Goal: Transaction & Acquisition: Purchase product/service

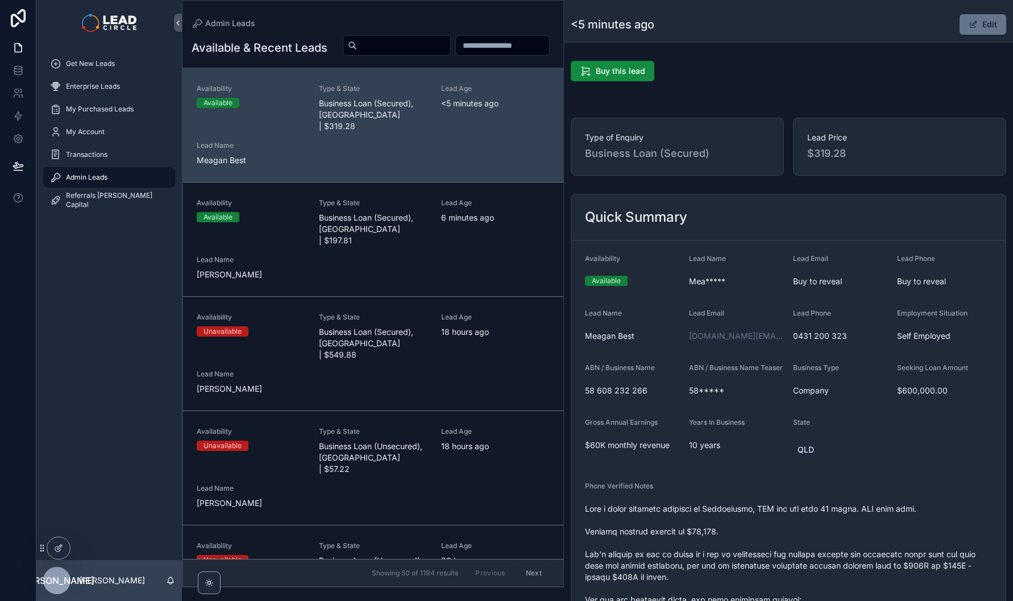
click at [134, 59] on div "Get New Leads" at bounding box center [109, 64] width 118 height 18
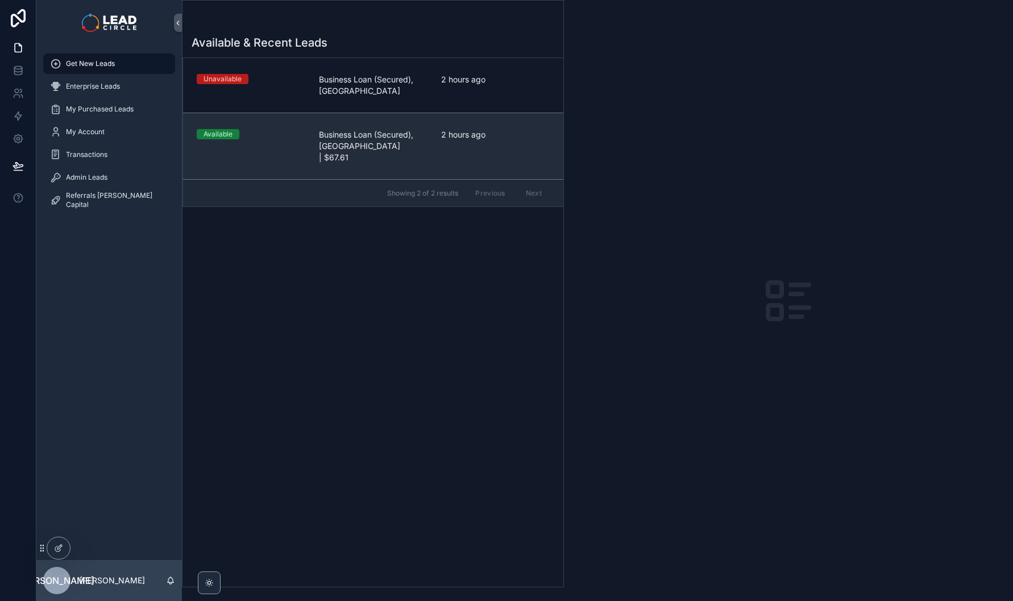
click at [406, 135] on span "Business Loan (Secured), NSW | $67.61" at bounding box center [373, 146] width 109 height 34
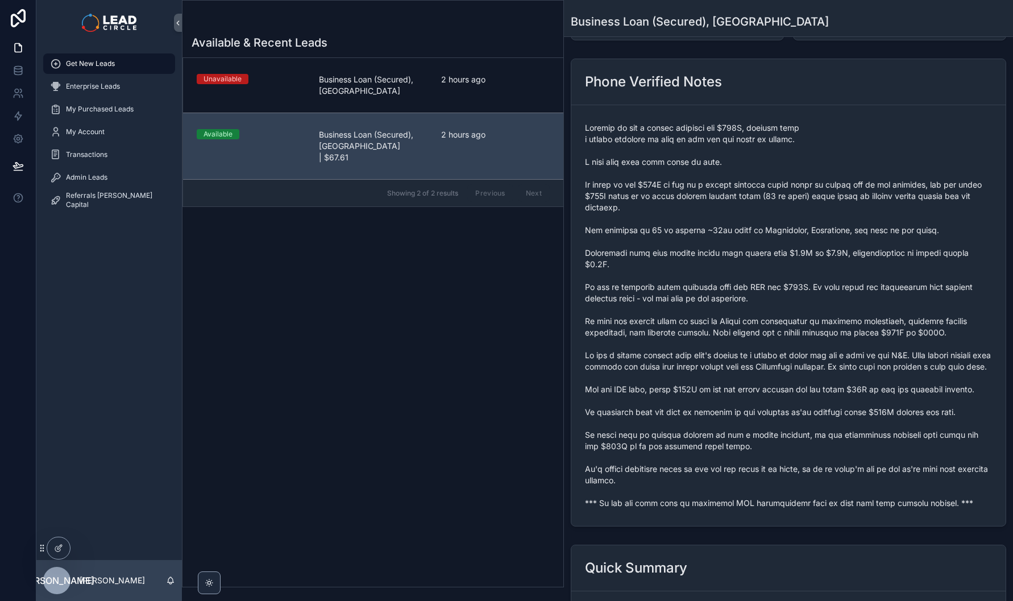
scroll to position [237, 0]
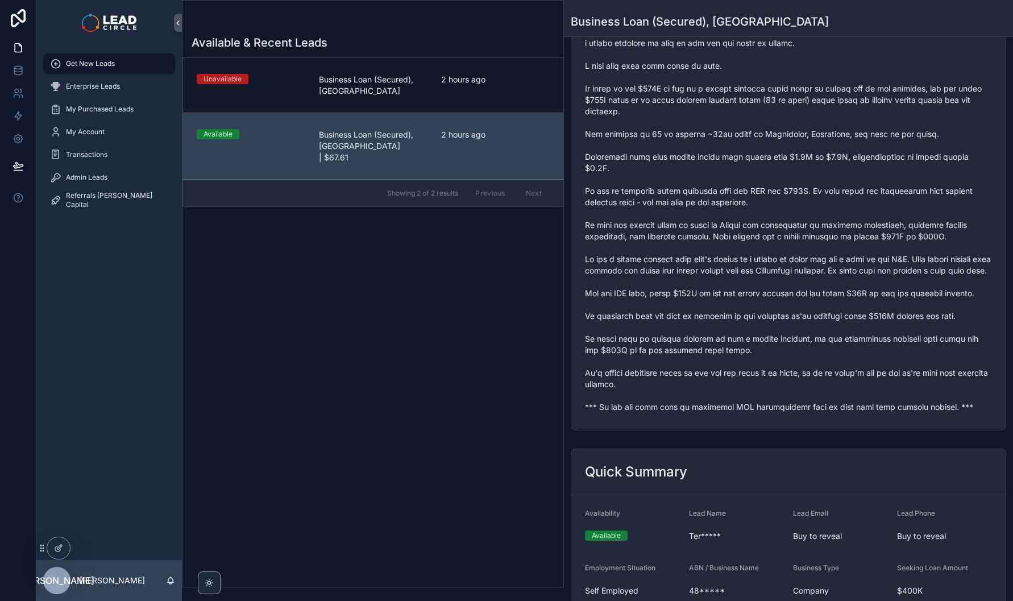
click at [687, 413] on span "scrollable content" at bounding box center [788, 219] width 407 height 386
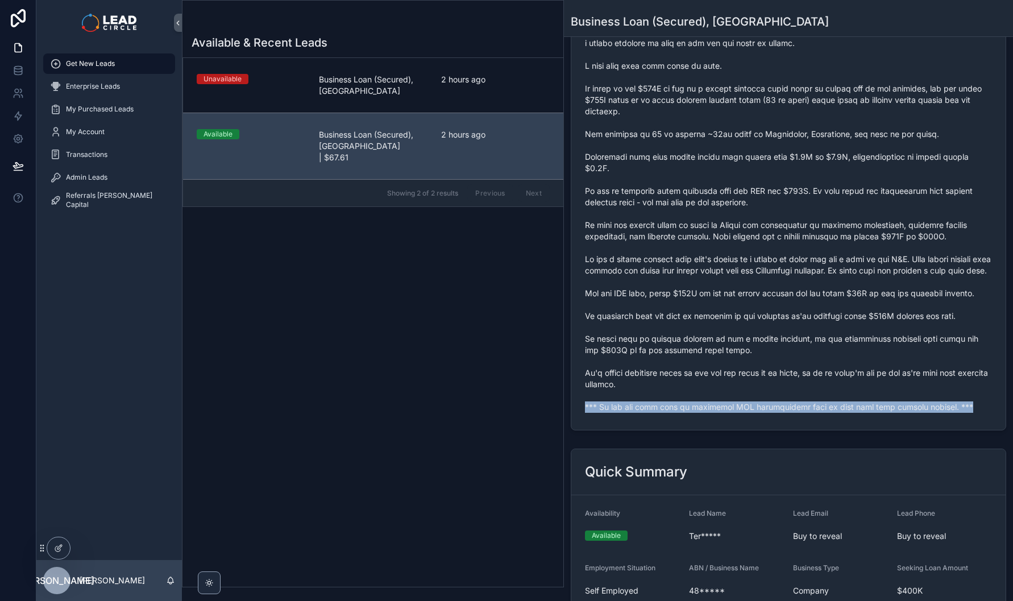
click at [687, 413] on span "scrollable content" at bounding box center [788, 219] width 407 height 386
copy span "*** If you buy this lead an automatic SMS introduction will be sent with your c…"
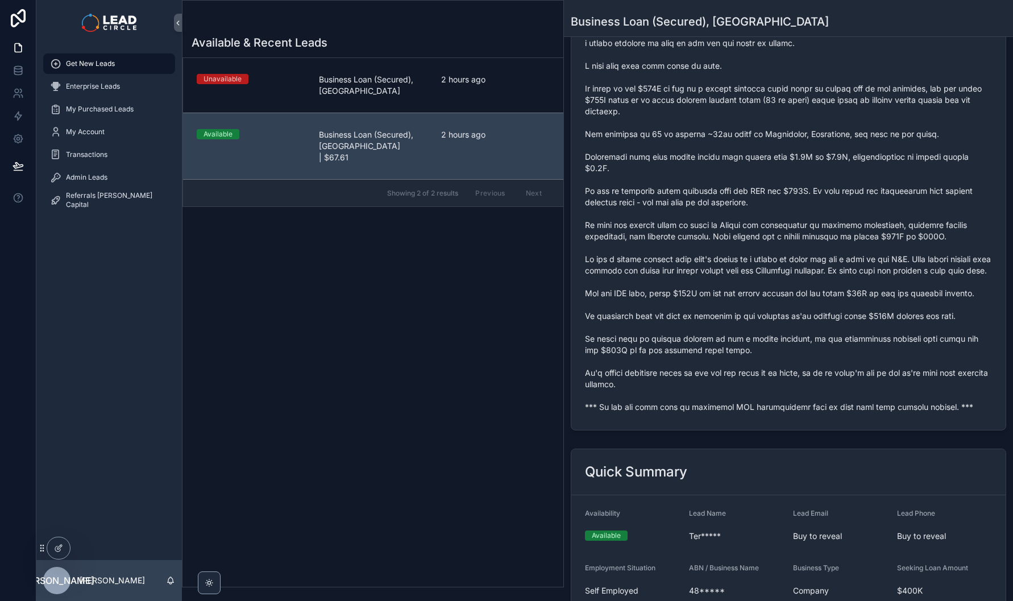
click at [367, 597] on div "Available & Recent Leads Unavailable Business Loan (Secured), QLD 2 hours ago A…" at bounding box center [373, 300] width 382 height 601
click at [88, 188] on div "Admin Leads" at bounding box center [108, 177] width 145 height 23
click at [92, 185] on div "Admin Leads" at bounding box center [109, 177] width 118 height 18
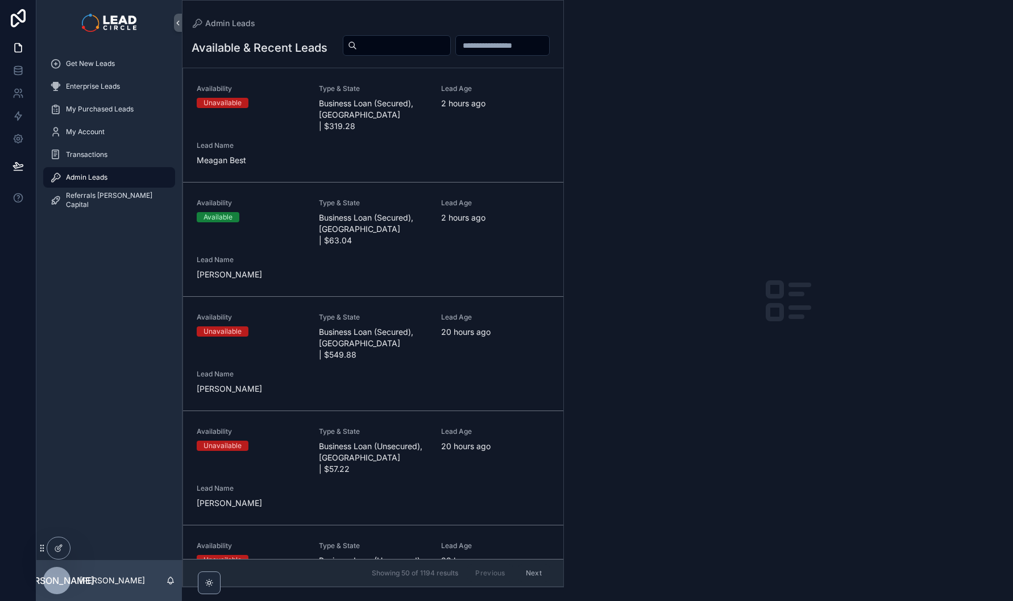
click at [450, 46] on input "scrollable content" at bounding box center [403, 46] width 93 height 16
paste input "**********"
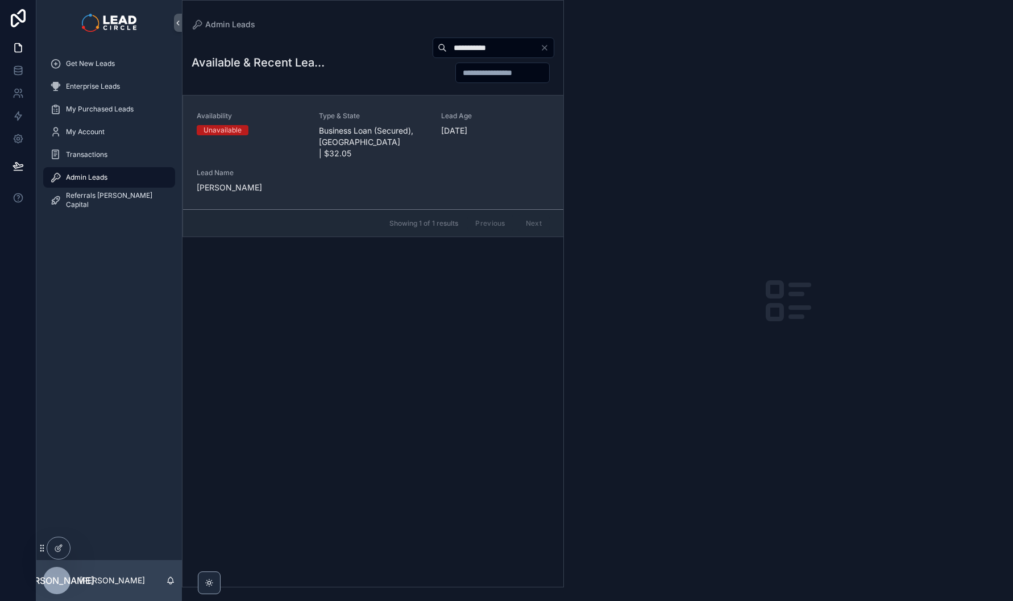
click at [384, 121] on div "Type & State Business Loan (Secured), QLD | $32.05" at bounding box center [373, 135] width 109 height 48
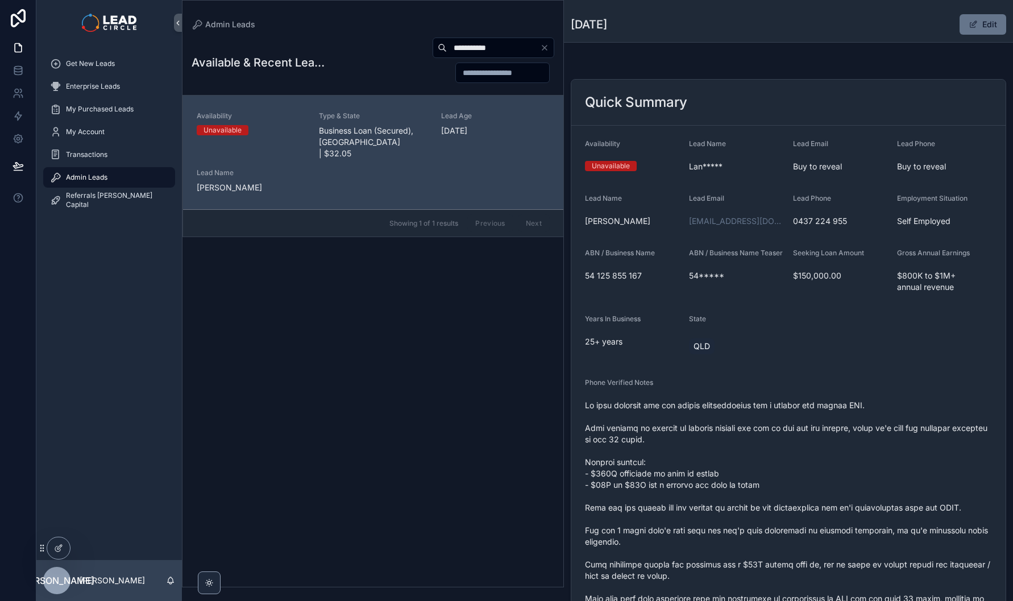
scroll to position [100, 0]
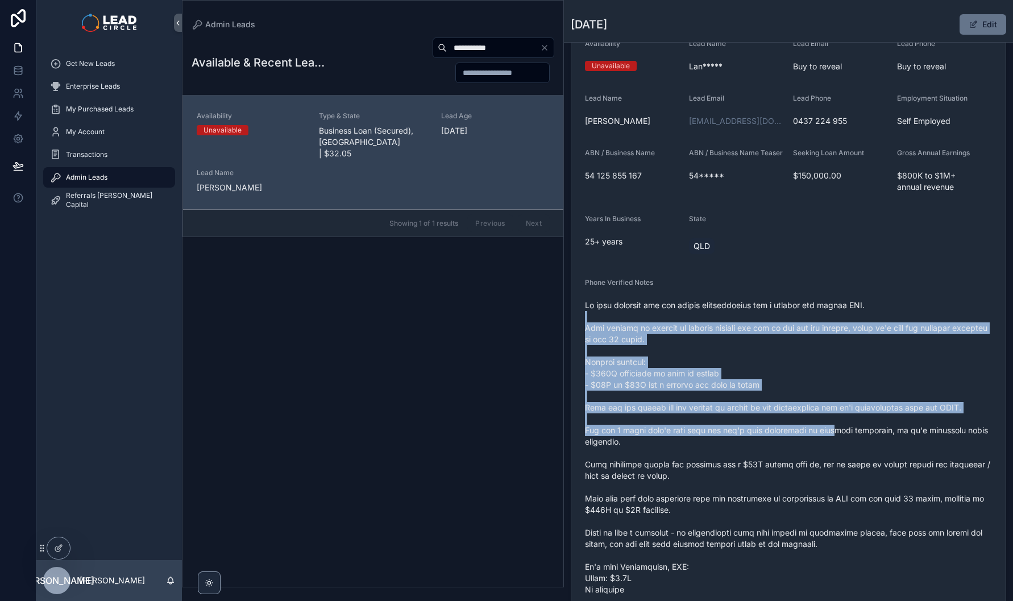
drag, startPoint x: 744, startPoint y: 321, endPoint x: 838, endPoint y: 435, distance: 148.2
click at [838, 435] on span "scrollable content" at bounding box center [788, 492] width 407 height 386
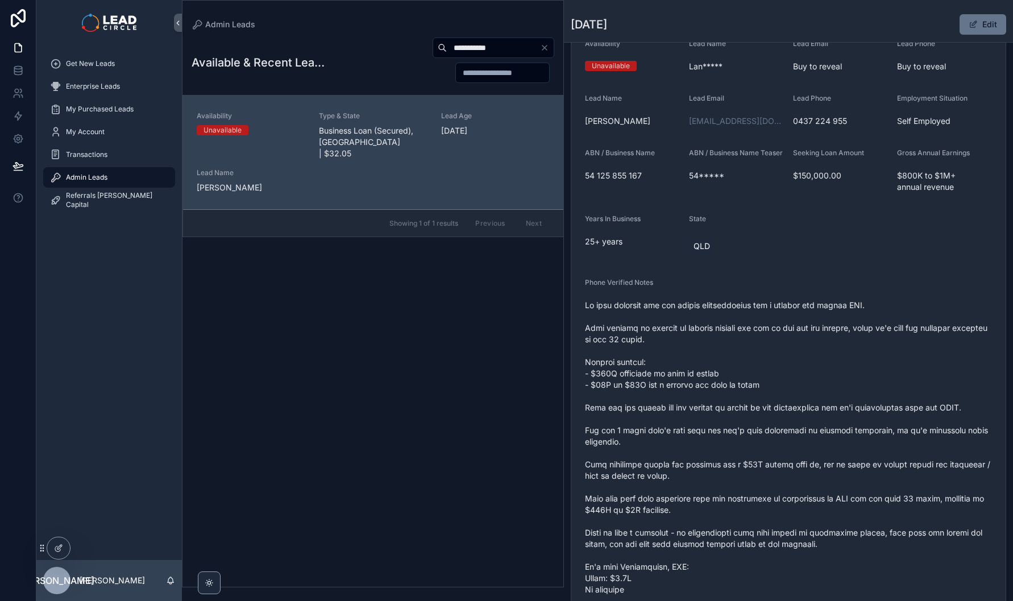
click at [474, 47] on input "**********" at bounding box center [493, 48] width 93 height 16
paste input "scrollable content"
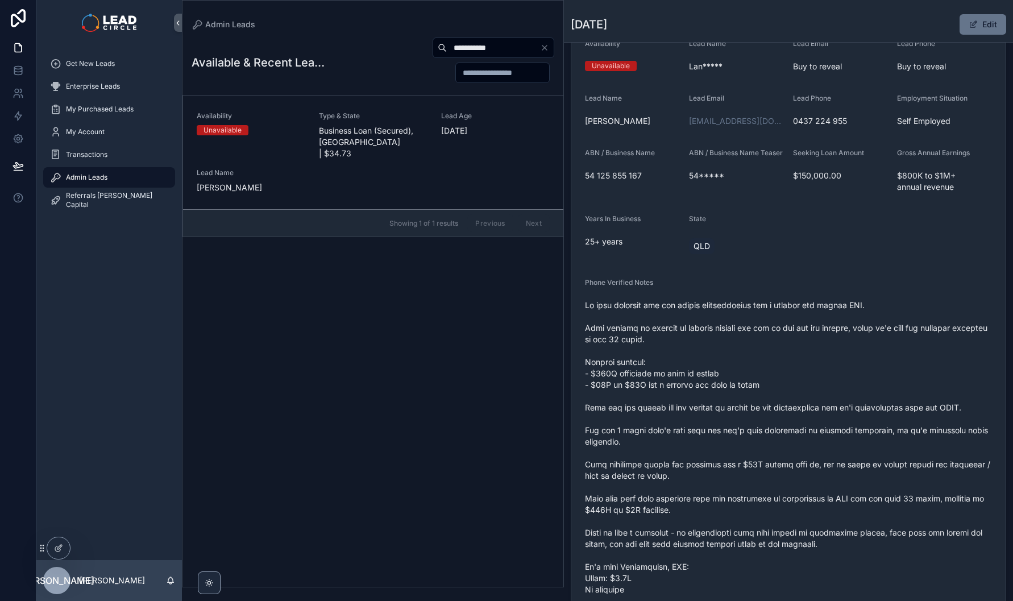
type input "**********"
click at [377, 133] on span "Business Loan (Secured), WA | $34.73" at bounding box center [373, 142] width 109 height 34
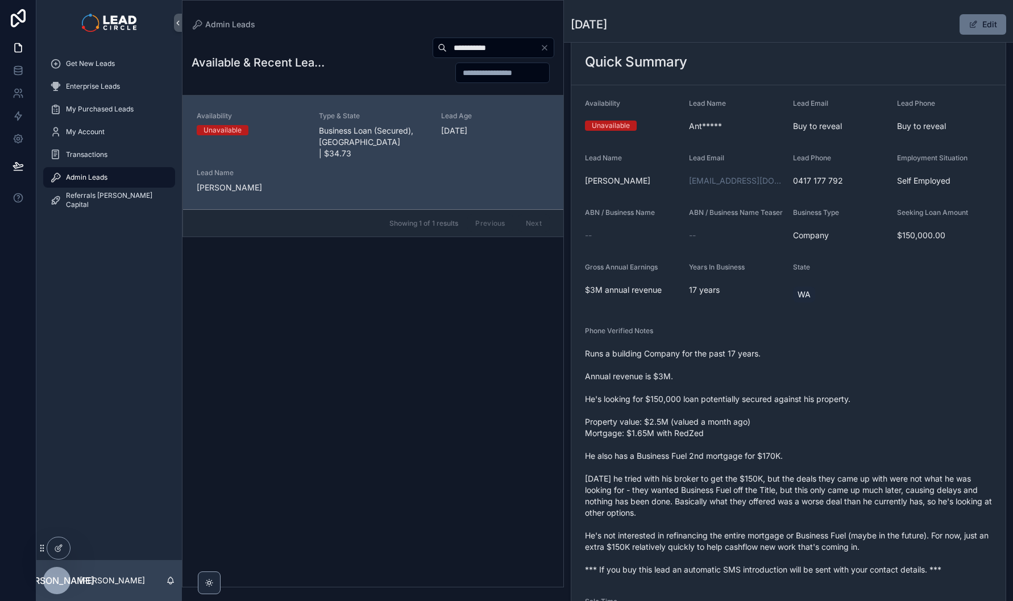
scroll to position [85, 0]
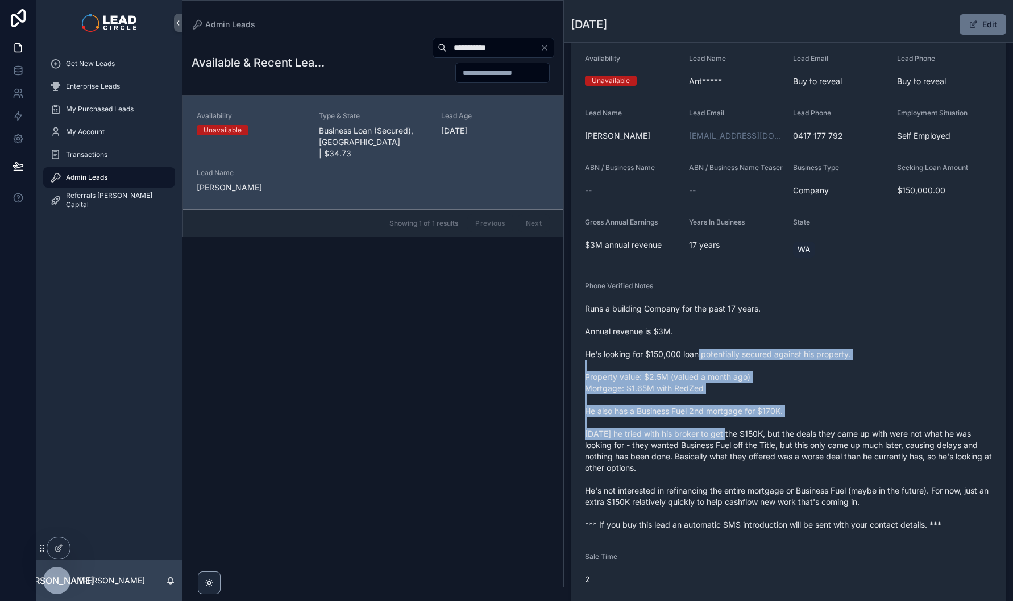
drag, startPoint x: 713, startPoint y: 406, endPoint x: 738, endPoint y: 459, distance: 57.7
click at [738, 459] on span "Runs a building Company for the past 17 years. Annual revenue is $3M. He's look…" at bounding box center [788, 416] width 407 height 227
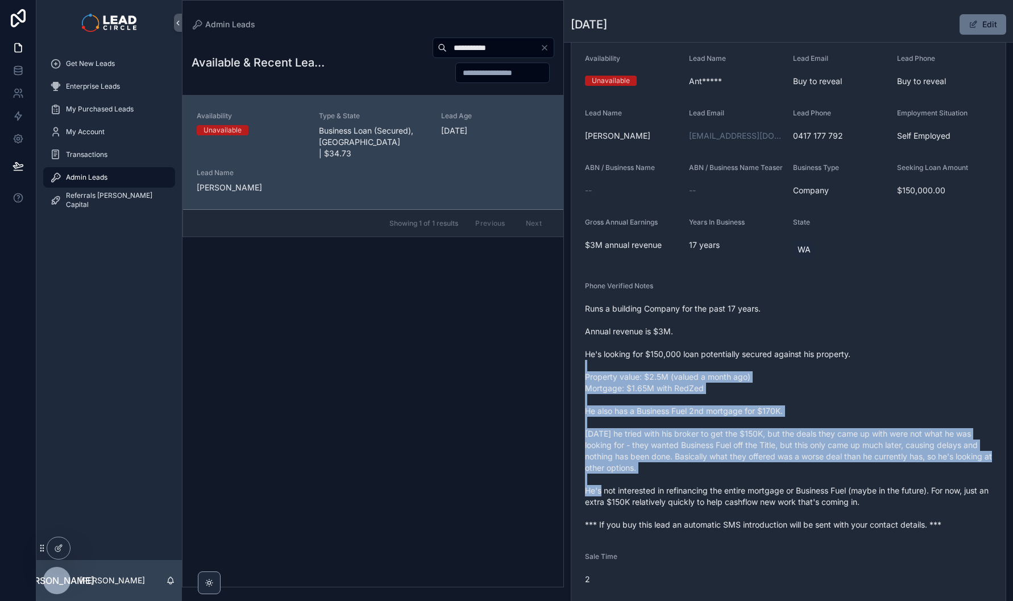
drag, startPoint x: 758, startPoint y: 486, endPoint x: 712, endPoint y: 373, distance: 121.6
click at [712, 373] on span "Runs a building Company for the past 17 years. Annual revenue is $3M. He's look…" at bounding box center [788, 416] width 407 height 227
drag, startPoint x: 709, startPoint y: 354, endPoint x: 745, endPoint y: 475, distance: 126.2
click at [745, 475] on span "Runs a building Company for the past 17 years. Annual revenue is $3M. He's look…" at bounding box center [788, 416] width 407 height 227
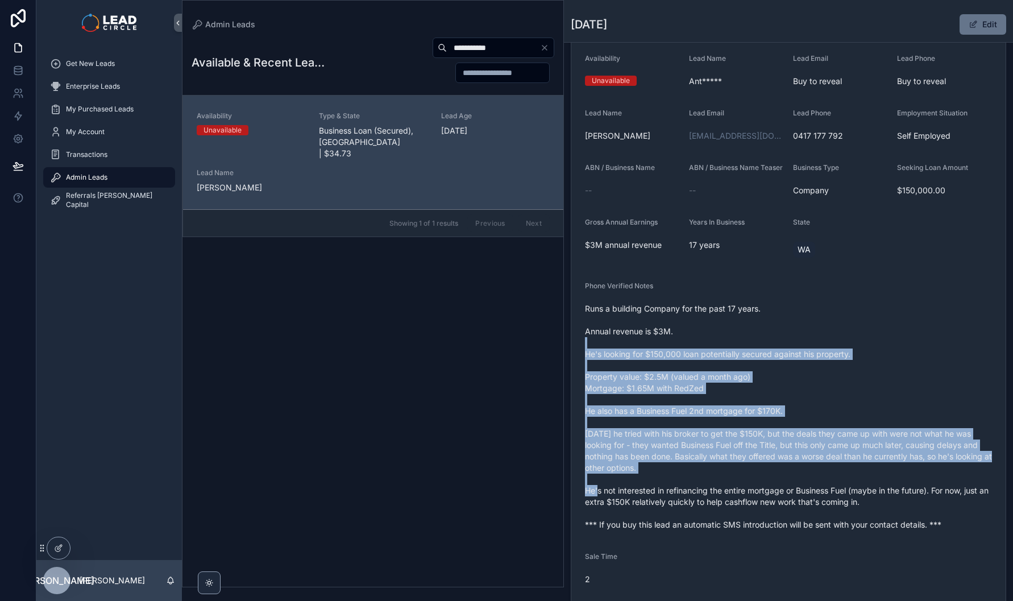
click at [745, 475] on span "Runs a building Company for the past 17 years. Annual revenue is $3M. He's look…" at bounding box center [788, 416] width 407 height 227
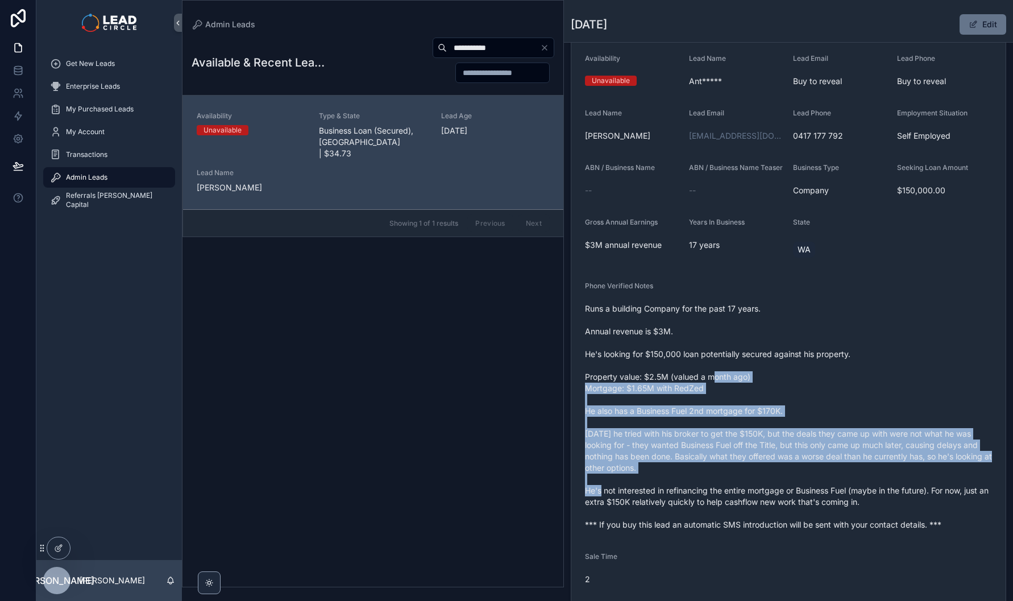
drag, startPoint x: 756, startPoint y: 488, endPoint x: 715, endPoint y: 387, distance: 108.6
click at [715, 387] on span "Runs a building Company for the past 17 years. Annual revenue is $3M. He's look…" at bounding box center [788, 416] width 407 height 227
click at [715, 386] on span "Runs a building Company for the past 17 years. Annual revenue is $3M. He's look…" at bounding box center [788, 416] width 407 height 227
drag, startPoint x: 725, startPoint y: 395, endPoint x: 754, endPoint y: 473, distance: 83.4
click at [754, 473] on span "Runs a building Company for the past 17 years. Annual revenue is $3M. He's look…" at bounding box center [788, 416] width 407 height 227
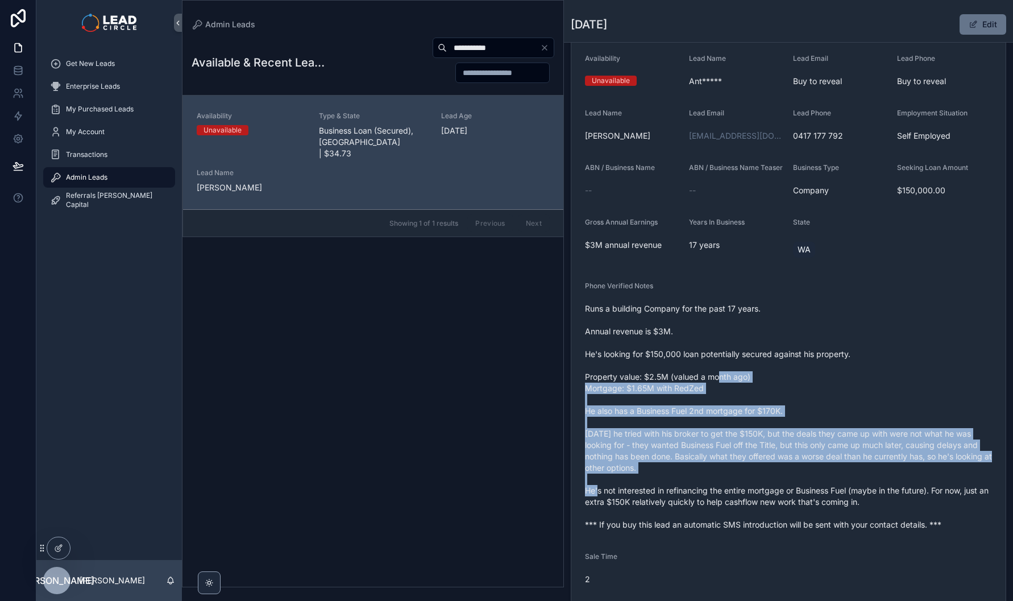
click at [754, 473] on span "Runs a building Company for the past 17 years. Annual revenue is $3M. He's look…" at bounding box center [788, 416] width 407 height 227
drag, startPoint x: 763, startPoint y: 484, endPoint x: 719, endPoint y: 431, distance: 69.1
click at [719, 431] on span "Runs a building Company for the past 17 years. Annual revenue is $3M. He's look…" at bounding box center [788, 416] width 407 height 227
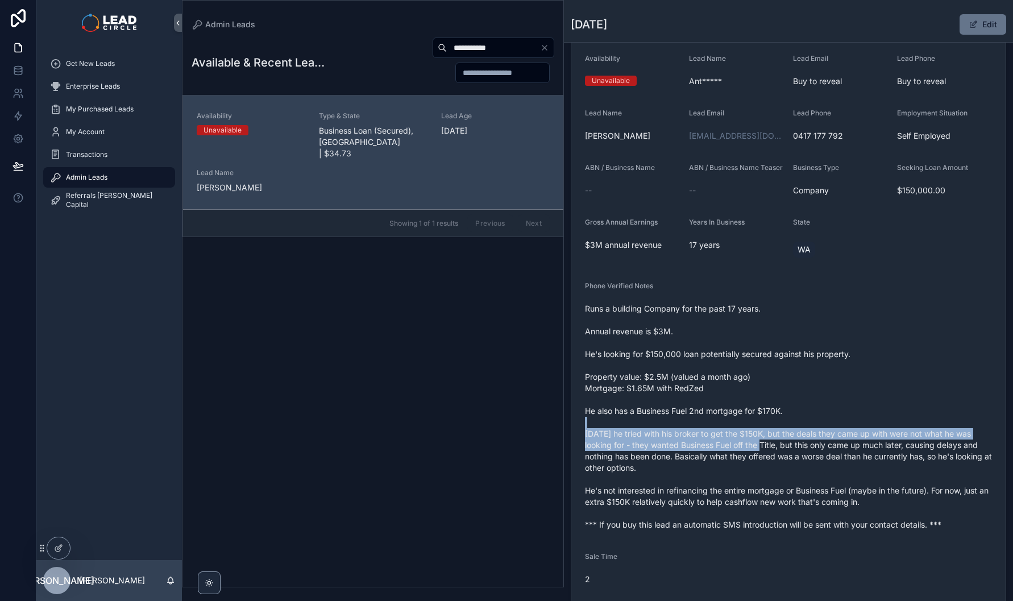
drag, startPoint x: 731, startPoint y: 433, endPoint x: 763, endPoint y: 459, distance: 41.3
click at [763, 459] on span "Runs a building Company for the past 17 years. Annual revenue is $3M. He's look…" at bounding box center [788, 416] width 407 height 227
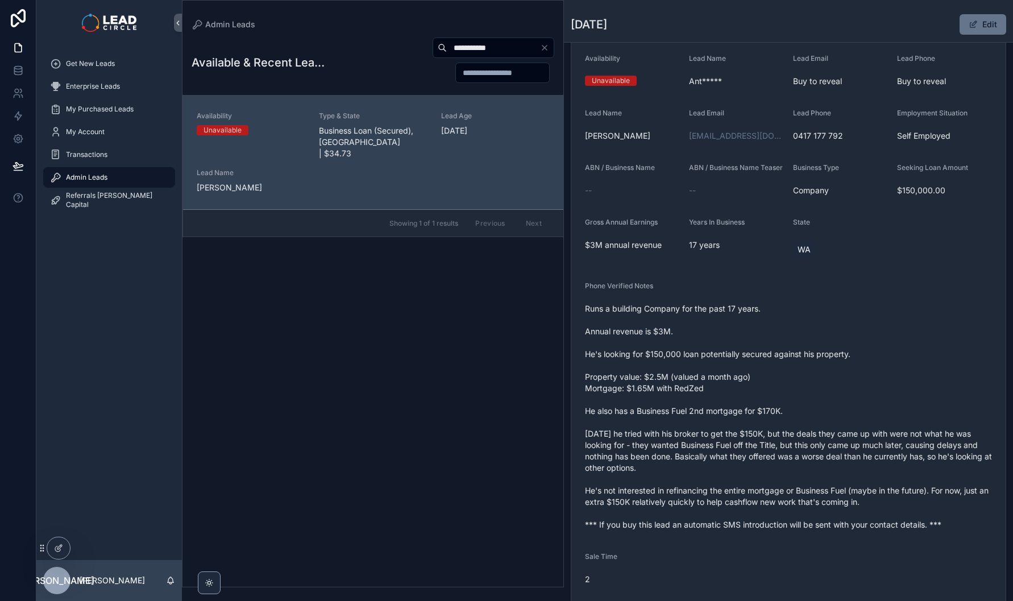
click at [766, 459] on span "Runs a building Company for the past 17 years. Annual revenue is $3M. He's look…" at bounding box center [788, 416] width 407 height 227
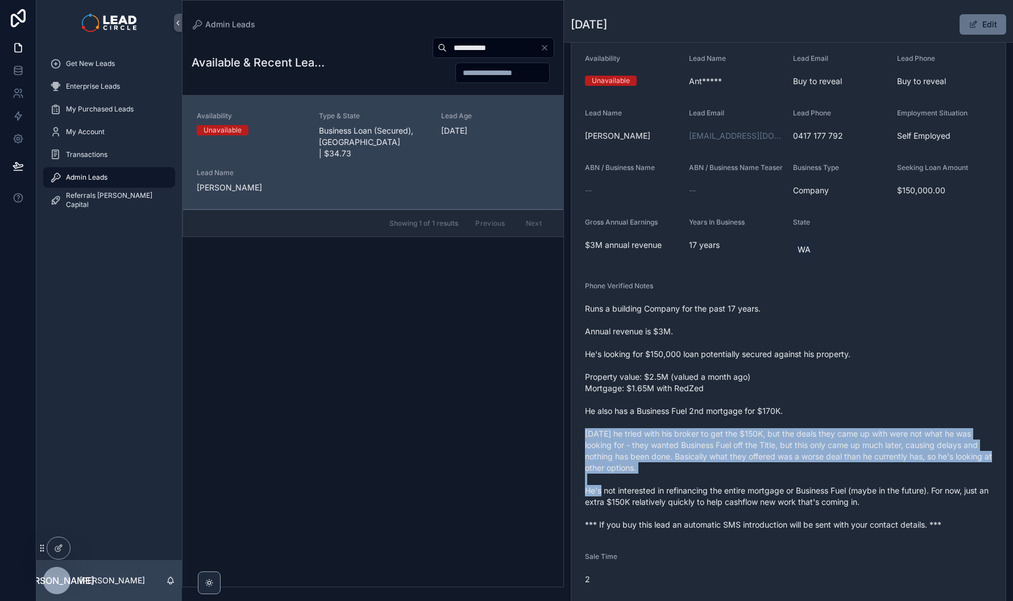
click at [766, 459] on span "Runs a building Company for the past 17 years. Annual revenue is $3M. He's look…" at bounding box center [788, 416] width 407 height 227
click at [768, 456] on span "Runs a building Company for the past 17 years. Annual revenue is $3M. He's look…" at bounding box center [788, 416] width 407 height 227
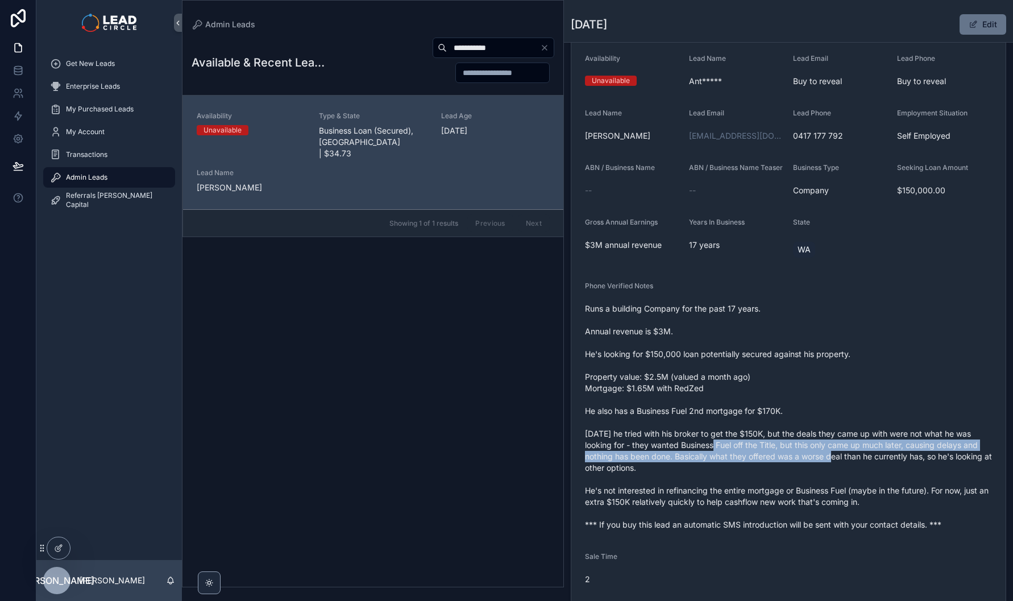
drag, startPoint x: 714, startPoint y: 455, endPoint x: 829, endPoint y: 467, distance: 115.5
click at [829, 467] on span "Runs a building Company for the past 17 years. Annual revenue is $3M. He's look…" at bounding box center [788, 416] width 407 height 227
drag, startPoint x: 829, startPoint y: 467, endPoint x: 728, endPoint y: 452, distance: 101.8
click at [728, 452] on span "Runs a building Company for the past 17 years. Annual revenue is $3M. He's look…" at bounding box center [788, 416] width 407 height 227
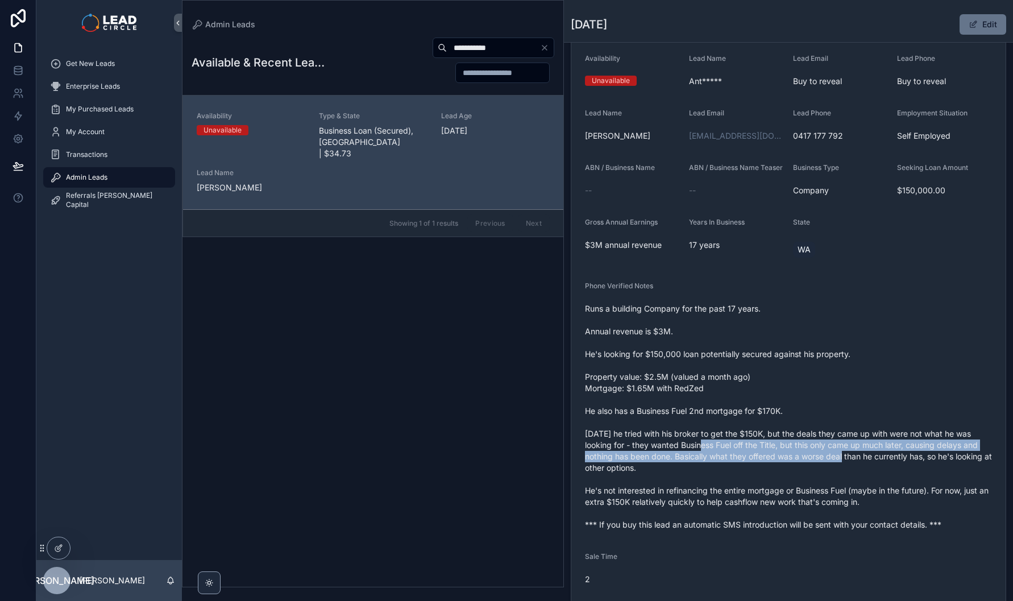
click at [728, 452] on span "Runs a building Company for the past 17 years. Annual revenue is $3M. He's look…" at bounding box center [788, 416] width 407 height 227
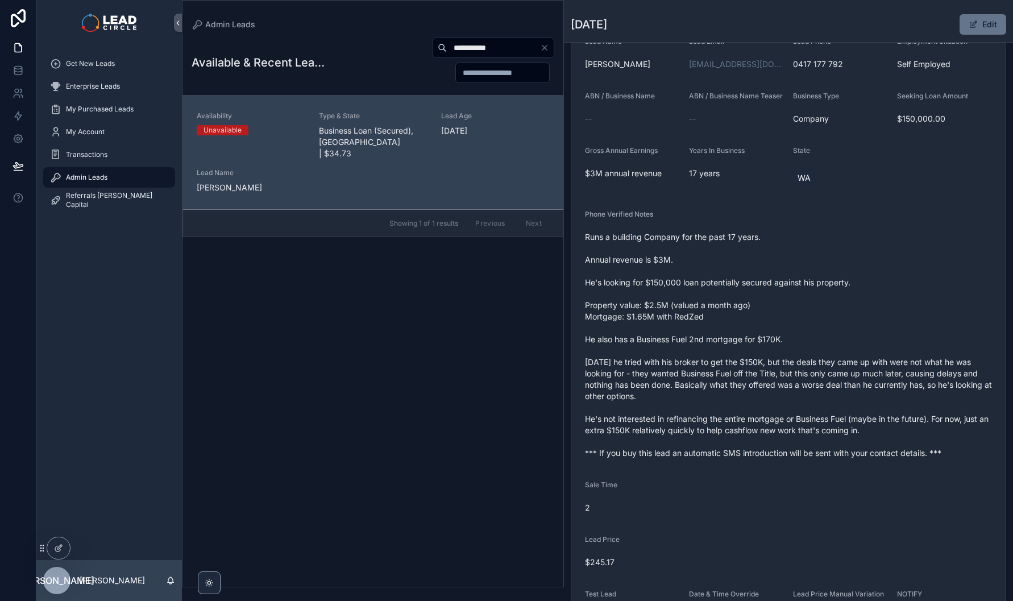
scroll to position [0, 0]
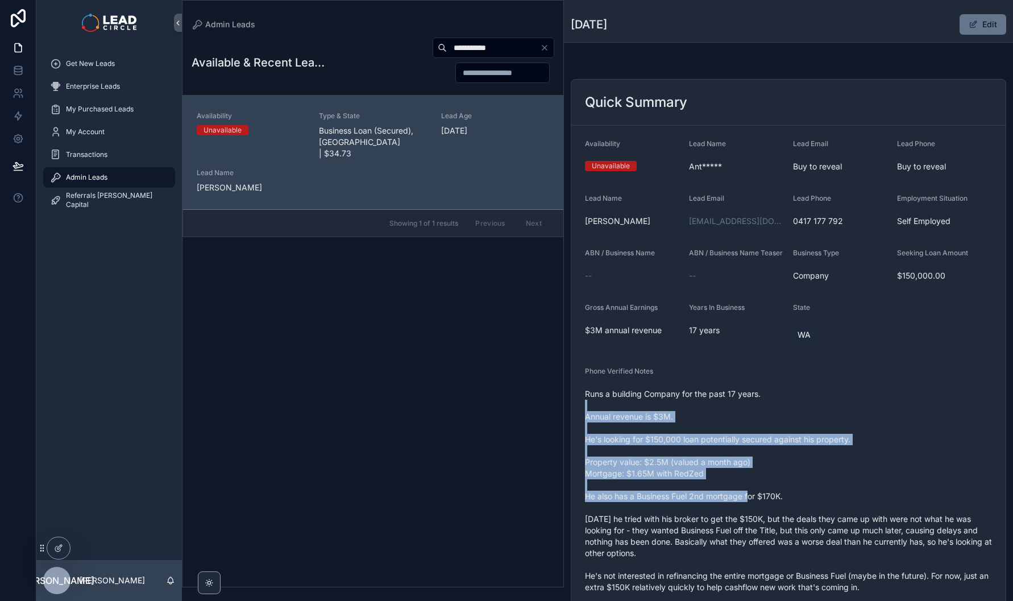
drag, startPoint x: 718, startPoint y: 415, endPoint x: 748, endPoint y: 509, distance: 98.5
click at [748, 509] on span "Runs a building Company for the past 17 years. Annual revenue is $3M. He's look…" at bounding box center [788, 501] width 407 height 227
drag, startPoint x: 780, startPoint y: 518, endPoint x: 727, endPoint y: 443, distance: 91.8
click at [727, 444] on span "Runs a building Company for the past 17 years. Annual revenue is $3M. He's look…" at bounding box center [788, 501] width 407 height 227
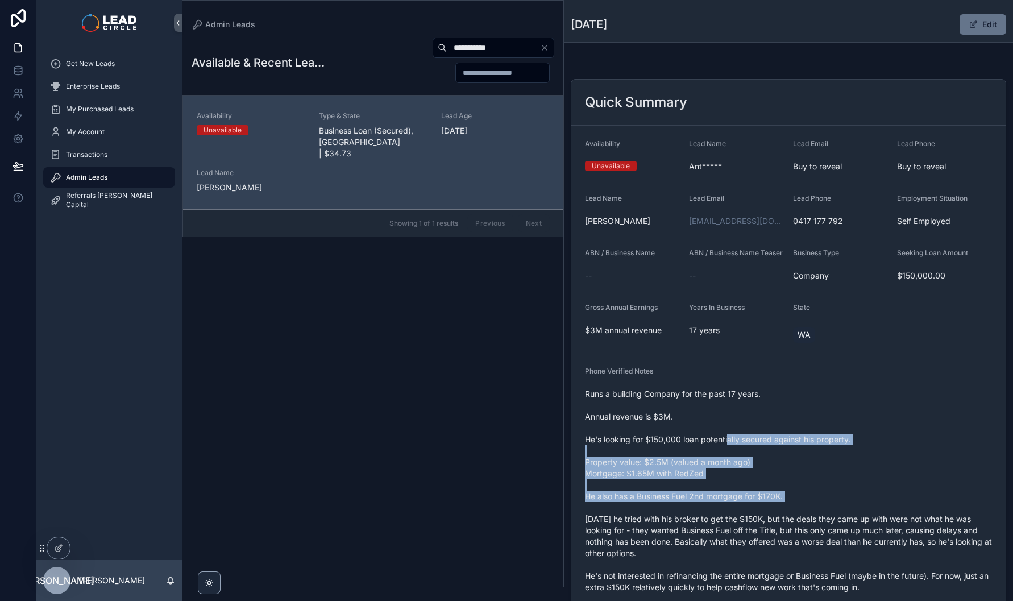
click at [727, 443] on span "Runs a building Company for the past 17 years. Annual revenue is $3M. He's look…" at bounding box center [788, 501] width 407 height 227
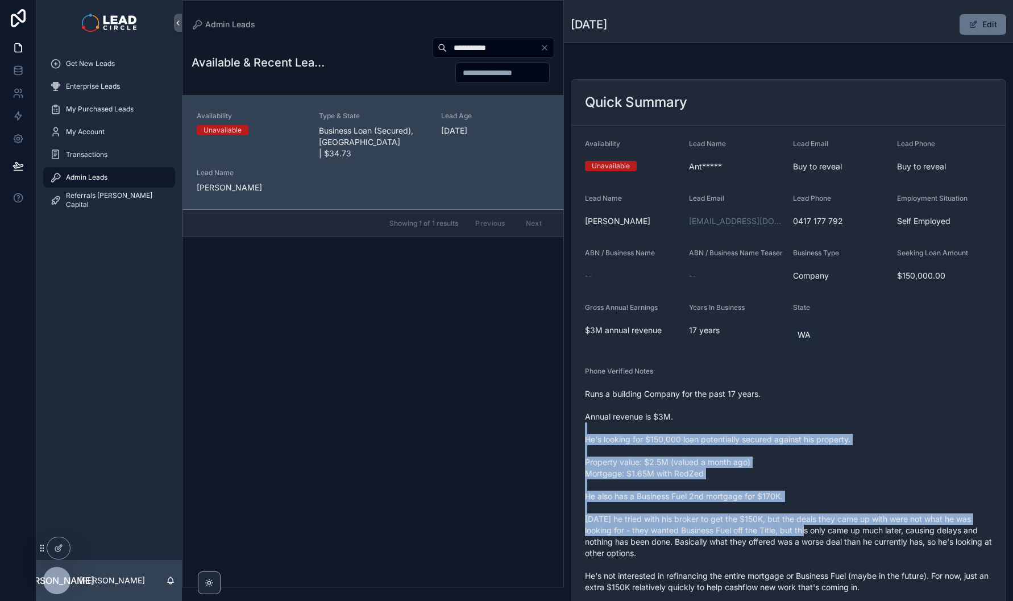
drag, startPoint x: 729, startPoint y: 441, endPoint x: 808, endPoint y: 535, distance: 123.0
click at [808, 535] on span "Runs a building Company for the past 17 years. Annual revenue is $3M. He's look…" at bounding box center [788, 501] width 407 height 227
drag, startPoint x: 799, startPoint y: 515, endPoint x: 739, endPoint y: 444, distance: 92.8
click at [739, 445] on span "Runs a building Company for the past 17 years. Annual revenue is $3M. He's look…" at bounding box center [788, 501] width 407 height 227
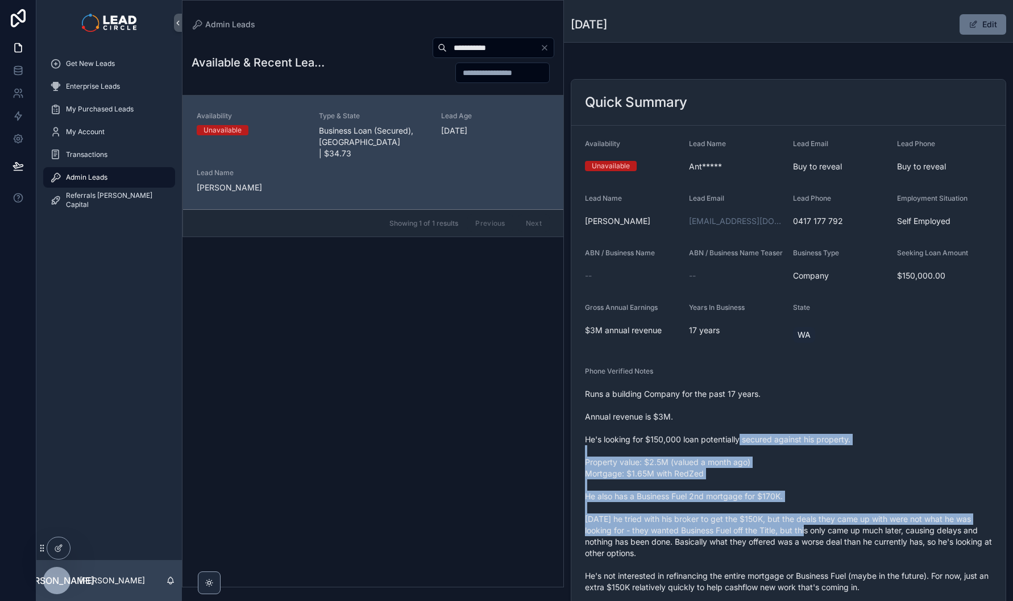
click at [739, 444] on span "Runs a building Company for the past 17 years. Annual revenue is $3M. He's look…" at bounding box center [788, 501] width 407 height 227
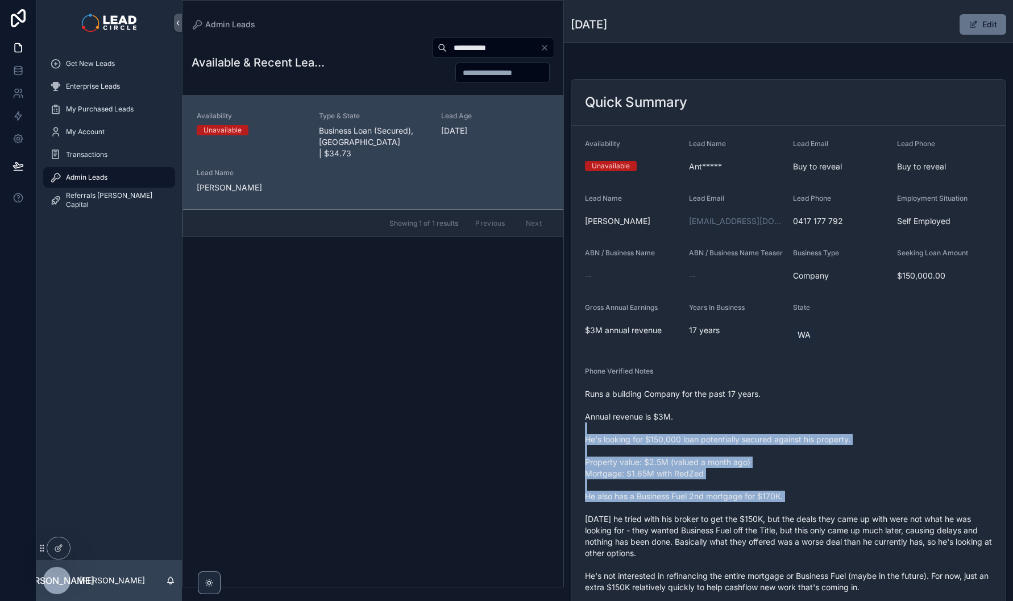
drag, startPoint x: 739, startPoint y: 442, endPoint x: 827, endPoint y: 527, distance: 121.8
click at [827, 527] on span "Runs a building Company for the past 17 years. Annual revenue is $3M. He's look…" at bounding box center [788, 501] width 407 height 227
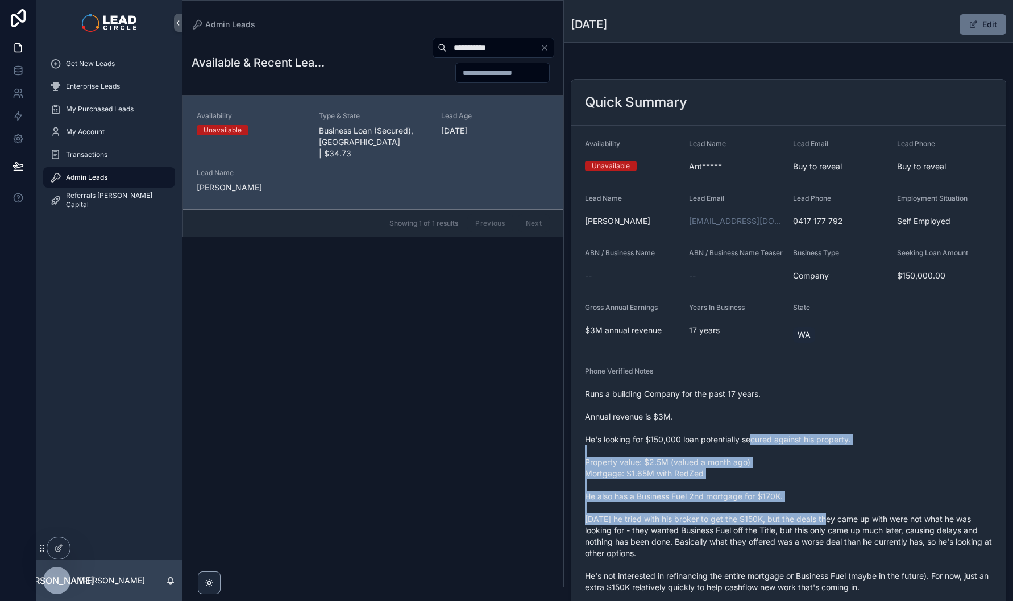
drag, startPoint x: 833, startPoint y: 529, endPoint x: 726, endPoint y: 426, distance: 147.9
click at [727, 428] on span "Runs a building Company for the past 17 years. Annual revenue is $3M. He's look…" at bounding box center [788, 501] width 407 height 227
click at [726, 426] on span "Runs a building Company for the past 17 years. Annual revenue is $3M. He's look…" at bounding box center [788, 501] width 407 height 227
drag, startPoint x: 726, startPoint y: 426, endPoint x: 813, endPoint y: 532, distance: 136.9
click at [813, 532] on span "Runs a building Company for the past 17 years. Annual revenue is $3M. He's look…" at bounding box center [788, 501] width 407 height 227
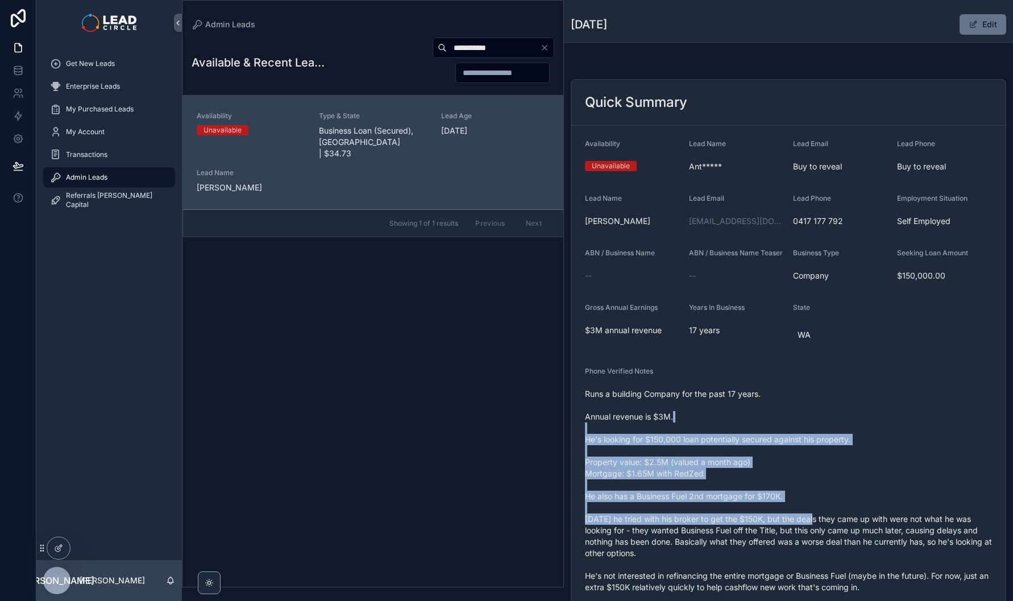
click at [813, 532] on span "Runs a building Company for the past 17 years. Annual revenue is $3M. He's look…" at bounding box center [788, 501] width 407 height 227
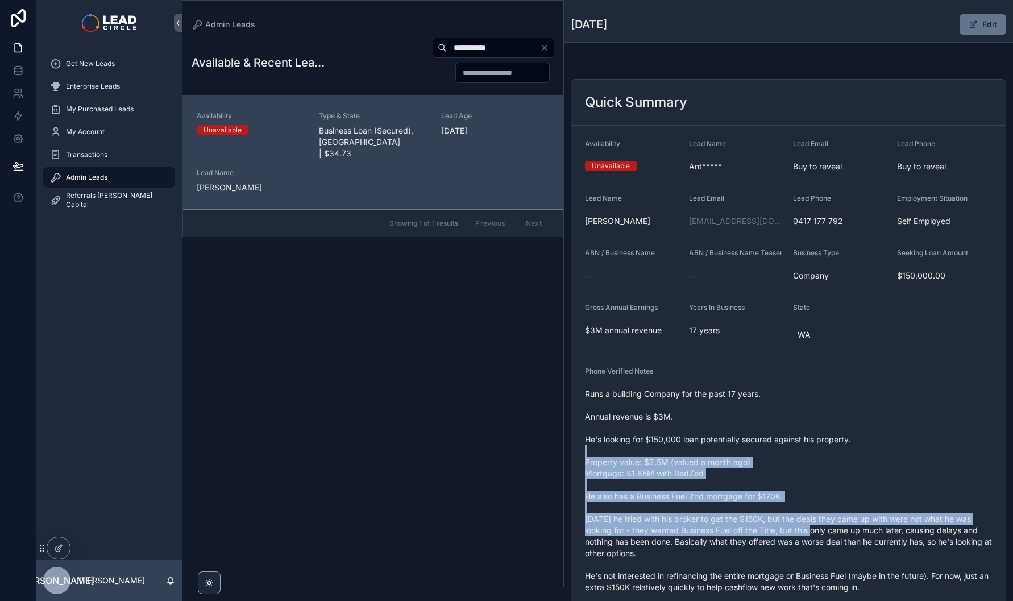
drag, startPoint x: 814, startPoint y: 535, endPoint x: 733, endPoint y: 453, distance: 115.7
click at [733, 453] on span "Runs a building Company for the past 17 years. Annual revenue is $3M. He's look…" at bounding box center [788, 501] width 407 height 227
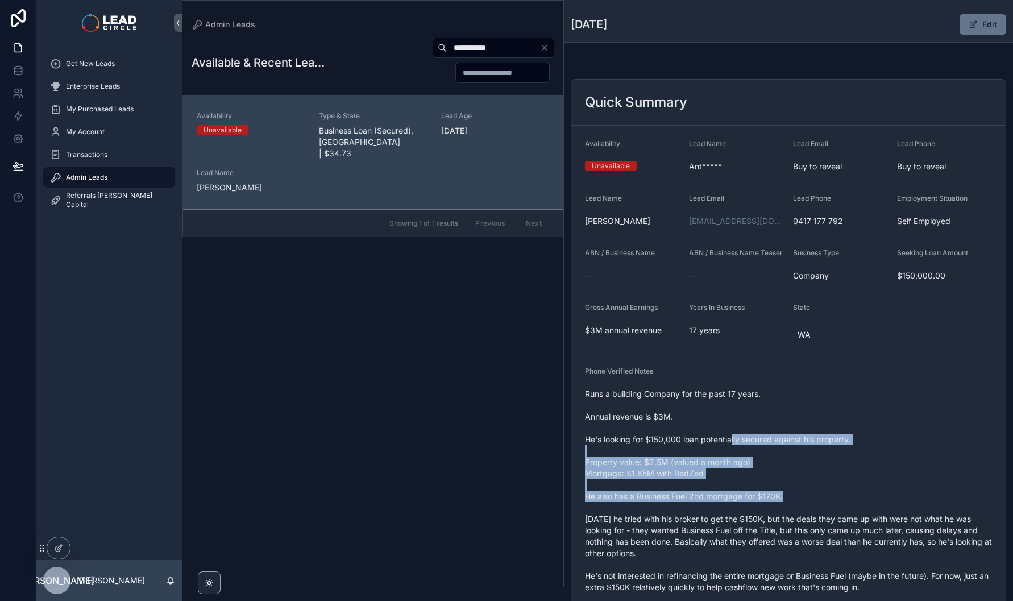
drag, startPoint x: 733, startPoint y: 451, endPoint x: 809, endPoint y: 532, distance: 111.4
click at [806, 531] on span "Runs a building Company for the past 17 years. Annual revenue is $3M. He's look…" at bounding box center [788, 501] width 407 height 227
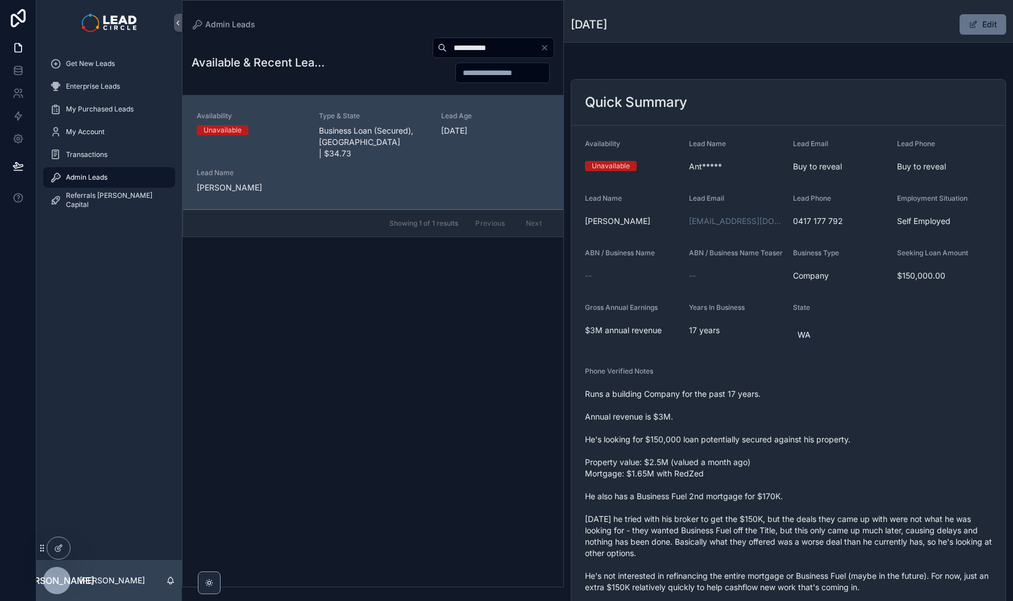
click at [814, 534] on span "Runs a building Company for the past 17 years. Annual revenue is $3M. He's look…" at bounding box center [788, 501] width 407 height 227
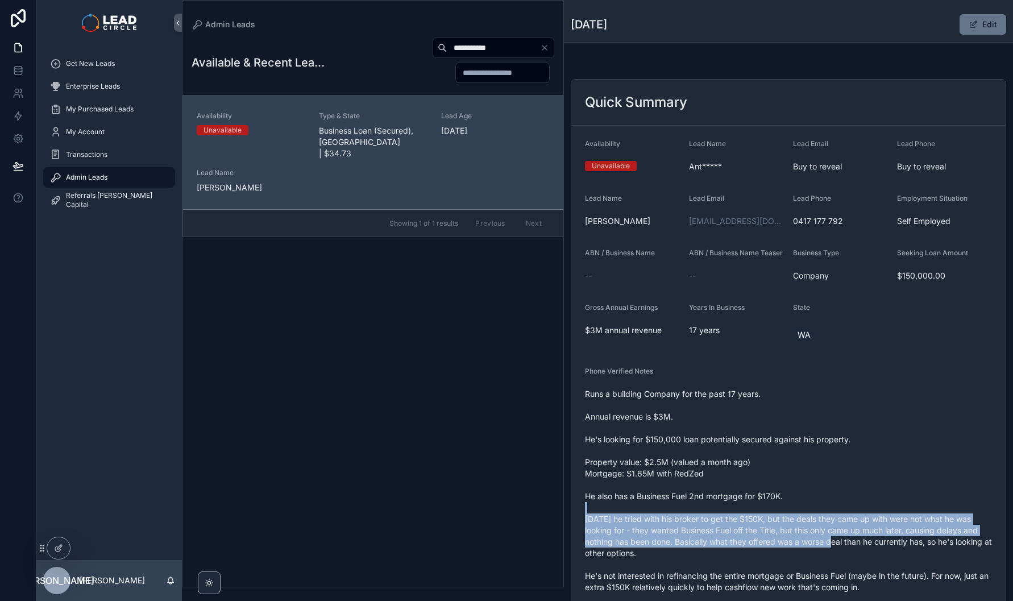
drag, startPoint x: 830, startPoint y: 553, endPoint x: 775, endPoint y: 509, distance: 71.2
click at [775, 509] on span "Runs a building Company for the past 17 years. Annual revenue is $3M. He's look…" at bounding box center [788, 501] width 407 height 227
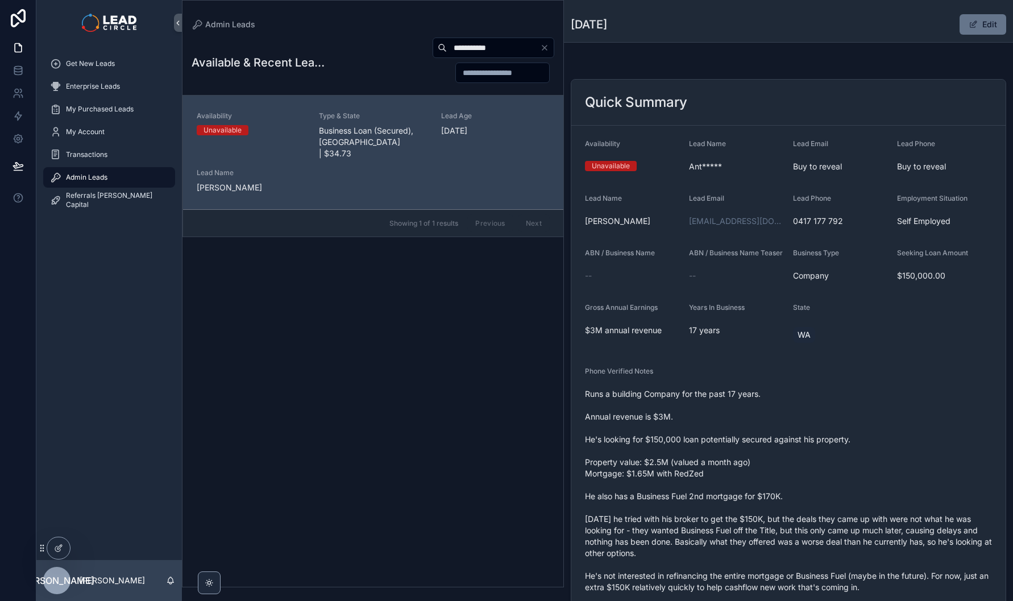
drag, startPoint x: 775, startPoint y: 505, endPoint x: 820, endPoint y: 562, distance: 72.4
click at [810, 548] on span "Runs a building Company for the past 17 years. Annual revenue is $3M. He's look…" at bounding box center [788, 501] width 407 height 227
click at [820, 562] on span "Runs a building Company for the past 17 years. Annual revenue is $3M. He's look…" at bounding box center [788, 501] width 407 height 227
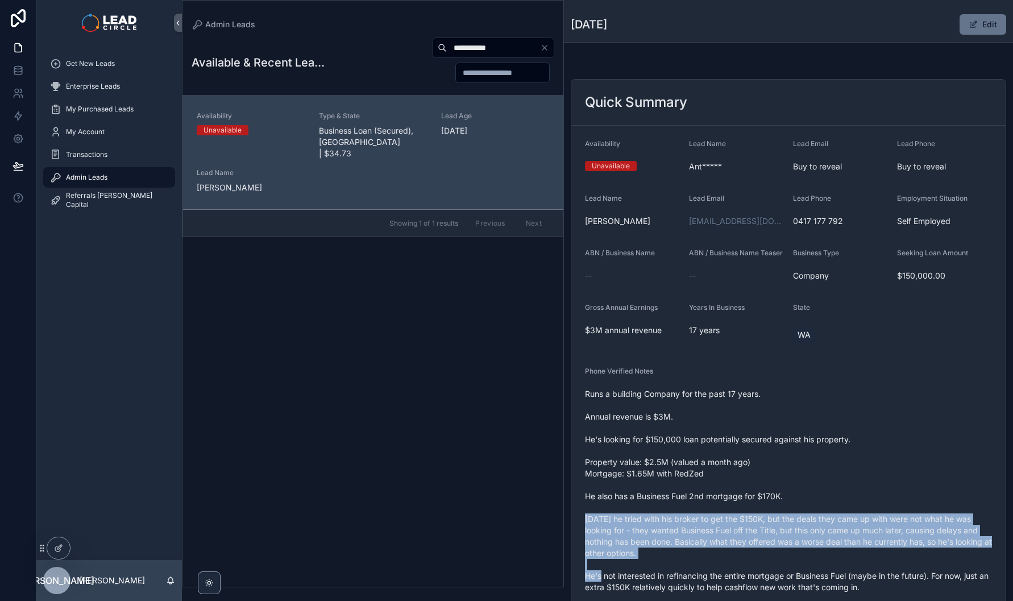
click at [820, 562] on span "Runs a building Company for the past 17 years. Annual revenue is $3M. He's look…" at bounding box center [788, 501] width 407 height 227
click at [813, 548] on span "Runs a building Company for the past 17 years. Annual revenue is $3M. He's look…" at bounding box center [788, 501] width 407 height 227
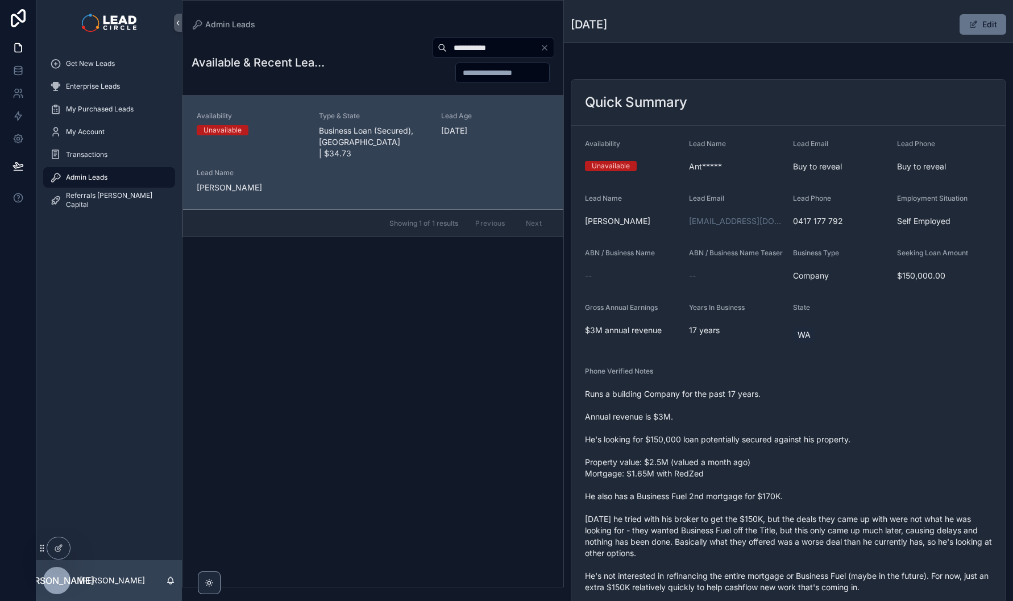
click at [754, 455] on span "Runs a building Company for the past 17 years. Annual revenue is $3M. He's look…" at bounding box center [788, 501] width 407 height 227
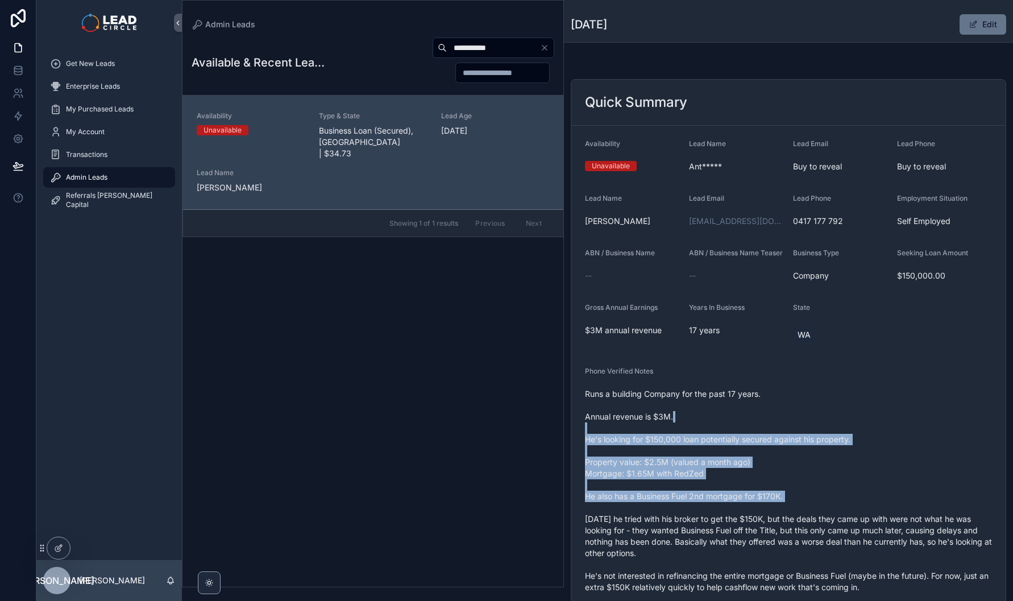
drag, startPoint x: 693, startPoint y: 424, endPoint x: 735, endPoint y: 515, distance: 100.5
click at [735, 515] on span "Runs a building Company for the past 17 years. Annual revenue is $3M. He's look…" at bounding box center [788, 501] width 407 height 227
drag, startPoint x: 735, startPoint y: 515, endPoint x: 748, endPoint y: 527, distance: 17.3
click at [736, 518] on span "Runs a building Company for the past 17 years. Annual revenue is $3M. He's look…" at bounding box center [788, 501] width 407 height 227
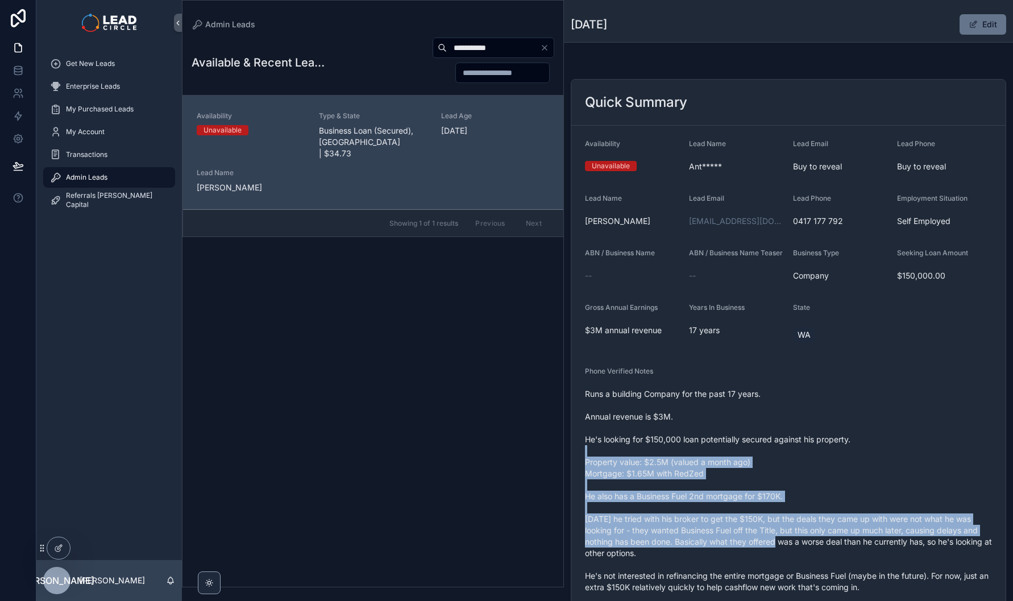
drag, startPoint x: 773, startPoint y: 546, endPoint x: 684, endPoint y: 450, distance: 131.5
click at [687, 452] on span "Runs a building Company for the past 17 years. Annual revenue is $3M. He's look…" at bounding box center [788, 501] width 407 height 227
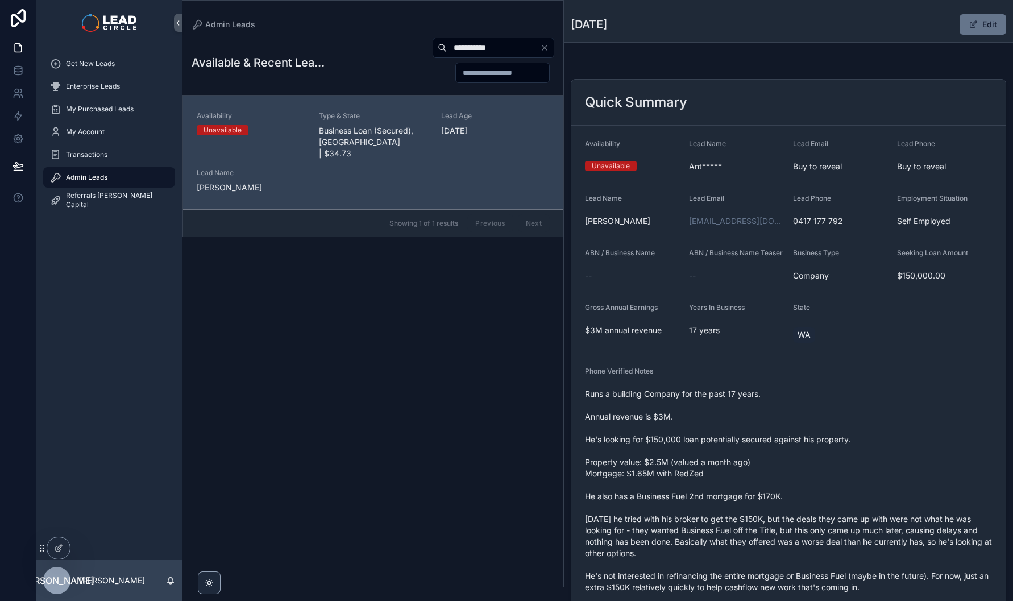
click at [684, 450] on span "Runs a building Company for the past 17 years. Annual revenue is $3M. He's look…" at bounding box center [788, 501] width 407 height 227
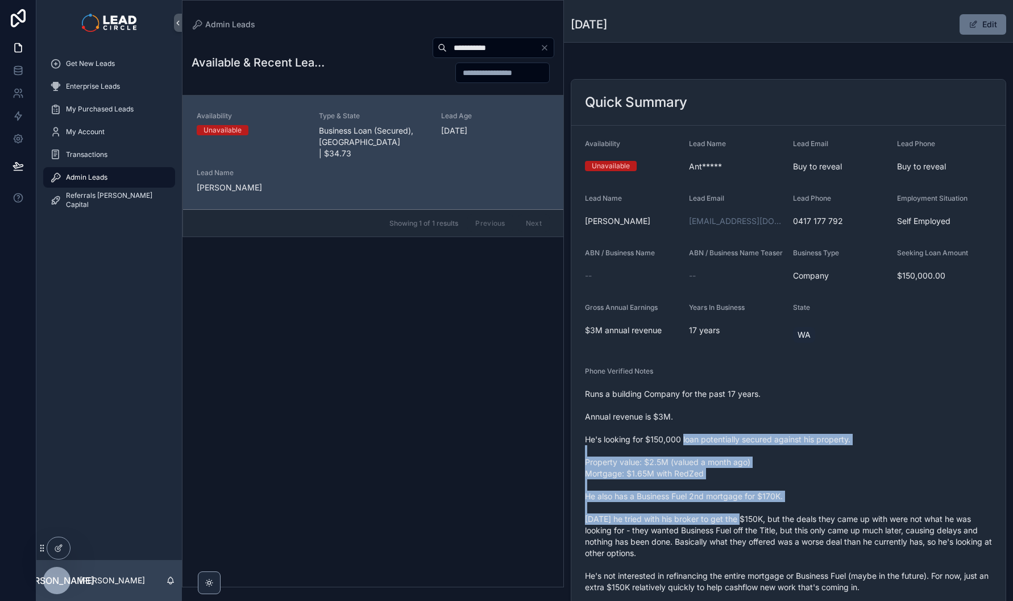
drag, startPoint x: 690, startPoint y: 456, endPoint x: 748, endPoint y: 526, distance: 90.4
click at [747, 525] on span "Runs a building Company for the past 17 years. Annual revenue is $3M. He's look…" at bounding box center [788, 501] width 407 height 227
click at [748, 526] on span "Runs a building Company for the past 17 years. Annual revenue is $3M. He's look…" at bounding box center [788, 501] width 407 height 227
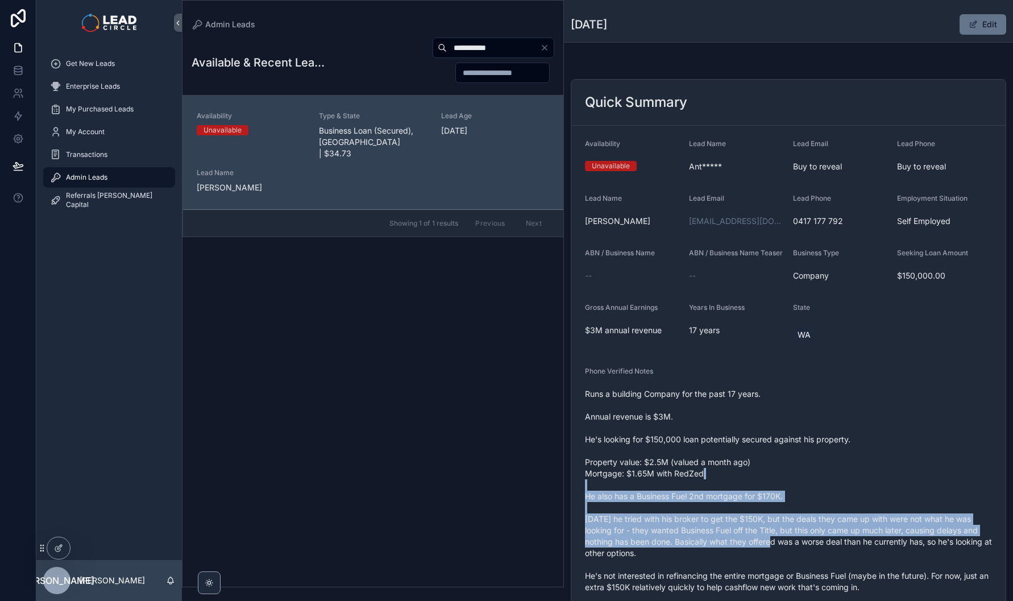
drag, startPoint x: 772, startPoint y: 552, endPoint x: 707, endPoint y: 480, distance: 97.0
click at [707, 480] on span "Runs a building Company for the past 17 years. Annual revenue is $3M. He's look…" at bounding box center [788, 501] width 407 height 227
click at [708, 477] on span "Runs a building Company for the past 17 years. Annual revenue is $3M. He's look…" at bounding box center [788, 501] width 407 height 227
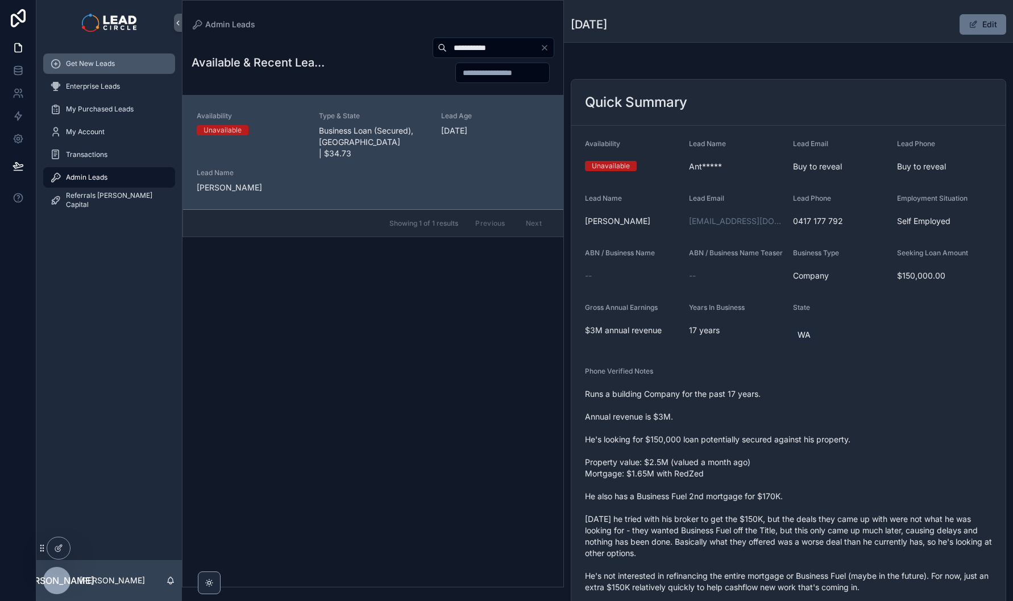
click at [81, 61] on span "Get New Leads" at bounding box center [90, 63] width 49 height 9
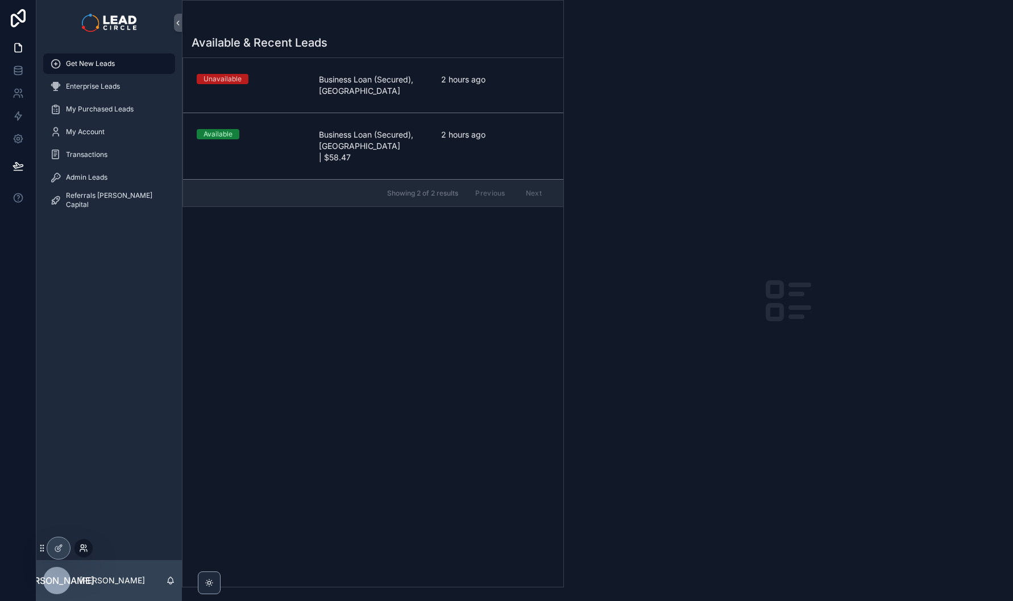
click at [81, 550] on icon at bounding box center [83, 547] width 9 height 9
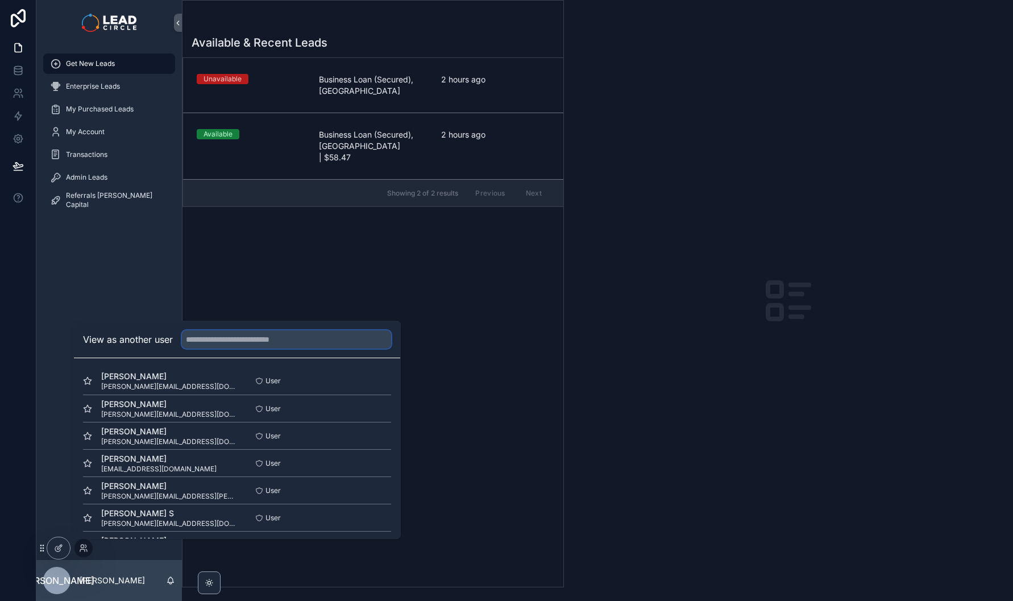
click at [209, 339] on input "text" at bounding box center [286, 339] width 209 height 18
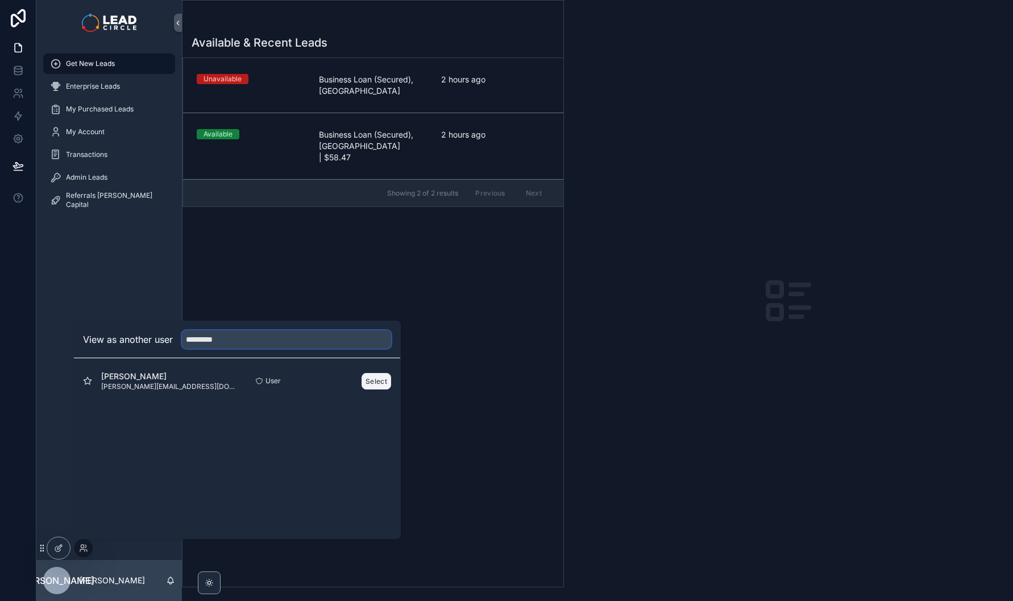
type input "*********"
click at [373, 381] on button "Select" at bounding box center [376, 381] width 30 height 16
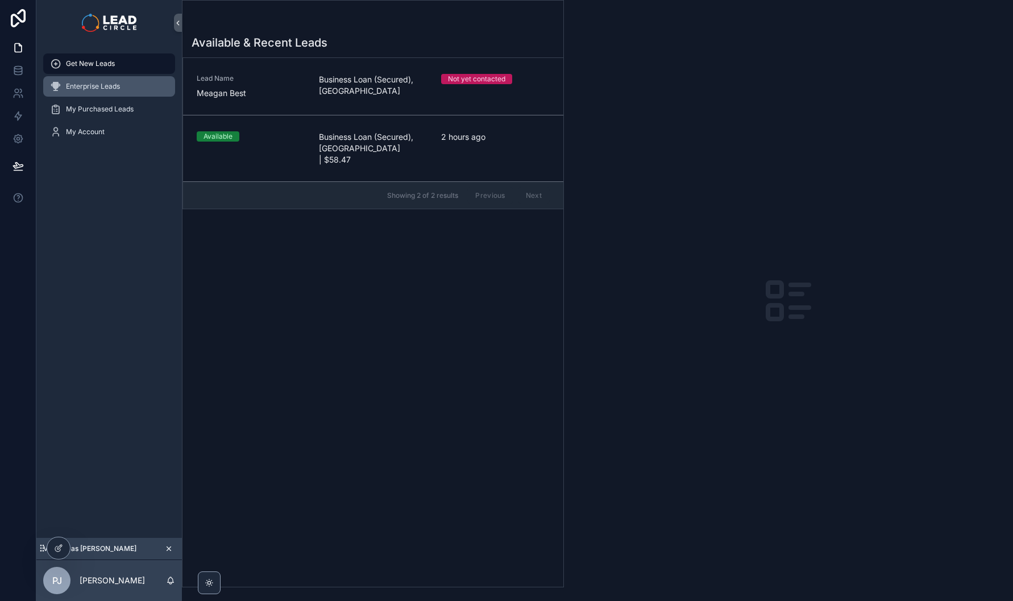
click at [116, 82] on span "Enterprise Leads" at bounding box center [93, 86] width 54 height 9
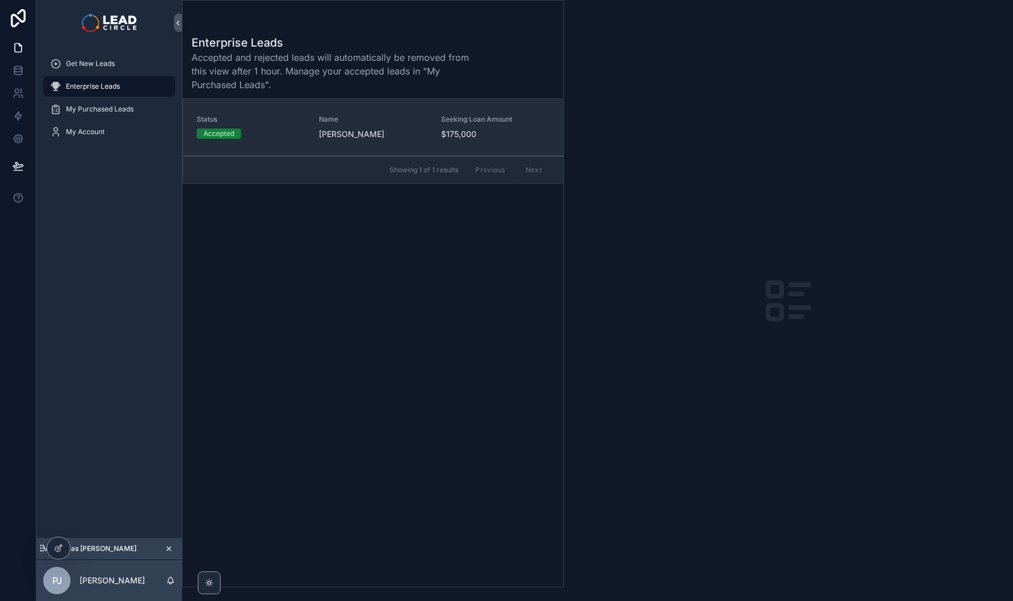
click at [332, 146] on link "Status Accepted Name George Mavromatis Seeking Loan Amount $175,000" at bounding box center [373, 127] width 380 height 57
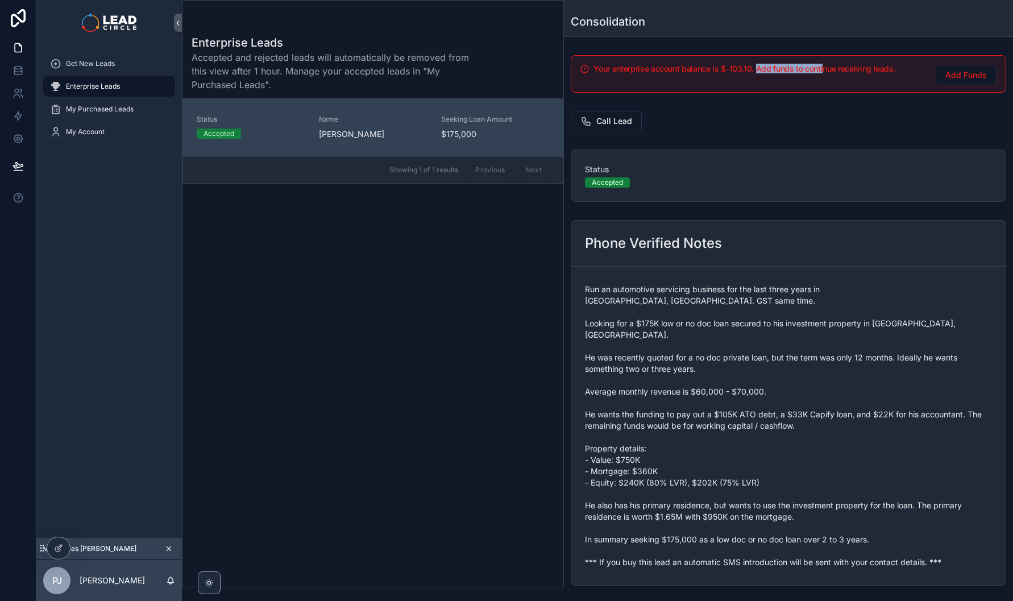
drag, startPoint x: 821, startPoint y: 69, endPoint x: 730, endPoint y: 71, distance: 91.5
click at [730, 71] on h5 "Your enterprise account balance is $-103.10. Add funds to continue receiving le…" at bounding box center [759, 69] width 333 height 8
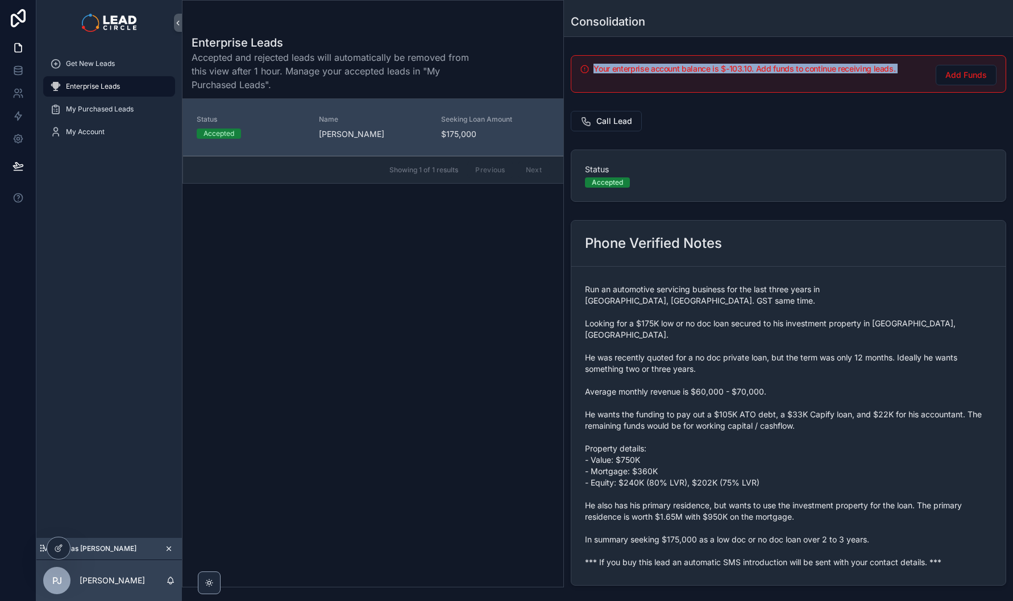
click at [787, 70] on h5 "Your enterprise account balance is $-103.10. Add funds to continue receiving le…" at bounding box center [759, 69] width 333 height 8
drag, startPoint x: 812, startPoint y: 73, endPoint x: 710, endPoint y: 68, distance: 102.4
click at [727, 73] on h5 "Your enterprise account balance is $-103.10. Add funds to continue receiving le…" at bounding box center [759, 69] width 333 height 8
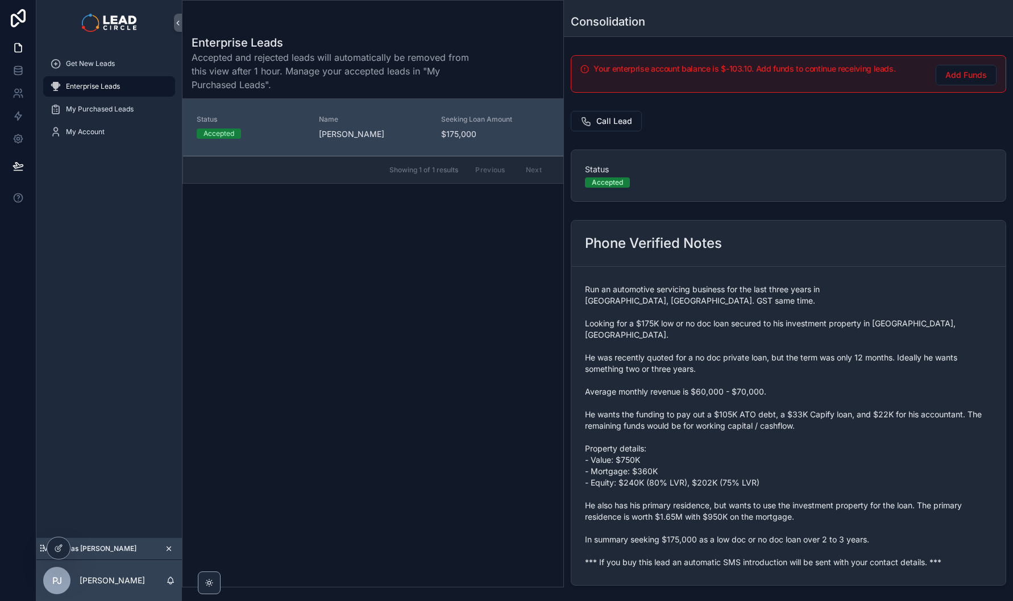
click at [709, 68] on h5 "Your enterprise account balance is $-103.10. Add funds to continue receiving le…" at bounding box center [759, 69] width 333 height 8
drag, startPoint x: 714, startPoint y: 68, endPoint x: 818, endPoint y: 68, distance: 104.6
click at [809, 69] on h5 "Your enterprise account balance is $-103.10. Add funds to continue receiving le…" at bounding box center [759, 69] width 333 height 8
click at [819, 68] on h5 "Your enterprise account balance is $-103.10. Add funds to continue receiving le…" at bounding box center [759, 69] width 333 height 8
drag, startPoint x: 818, startPoint y: 67, endPoint x: 684, endPoint y: 68, distance: 134.1
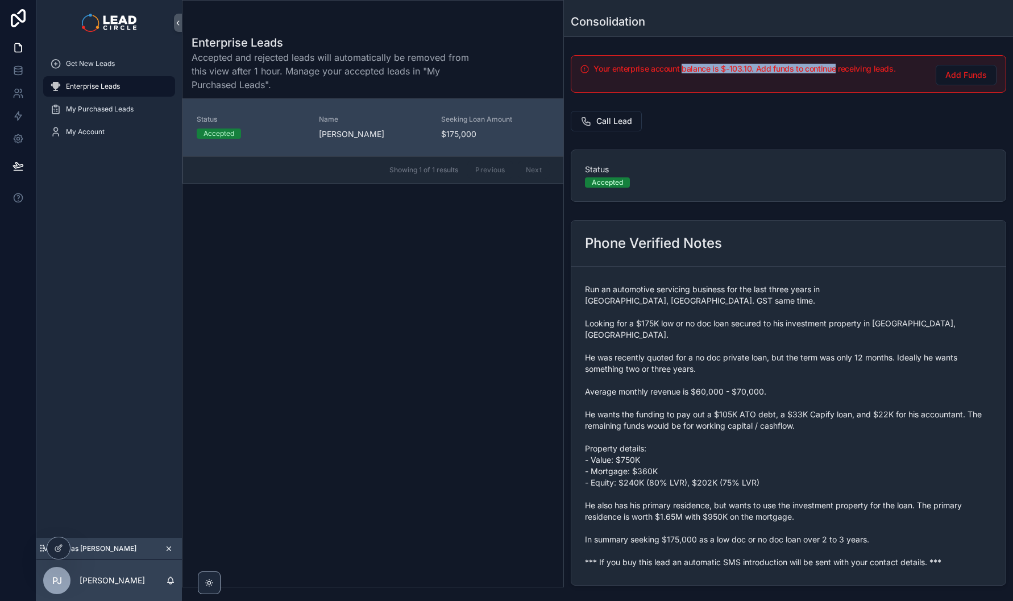
click at [690, 69] on h5 "Your enterprise account balance is $-103.10. Add funds to continue receiving le…" at bounding box center [759, 69] width 333 height 8
click at [684, 68] on h5 "Your enterprise account balance is $-103.10. Add funds to continue receiving le…" at bounding box center [759, 69] width 333 height 8
drag, startPoint x: 684, startPoint y: 68, endPoint x: 825, endPoint y: 75, distance: 140.6
click at [817, 75] on div "Your enterprise account balance is $-103.10. Add funds to continue receiving le…" at bounding box center [794, 75] width 403 height 20
click at [826, 75] on div "Your enterprise account balance is $-103.10. Add funds to continue receiving le…" at bounding box center [794, 75] width 403 height 20
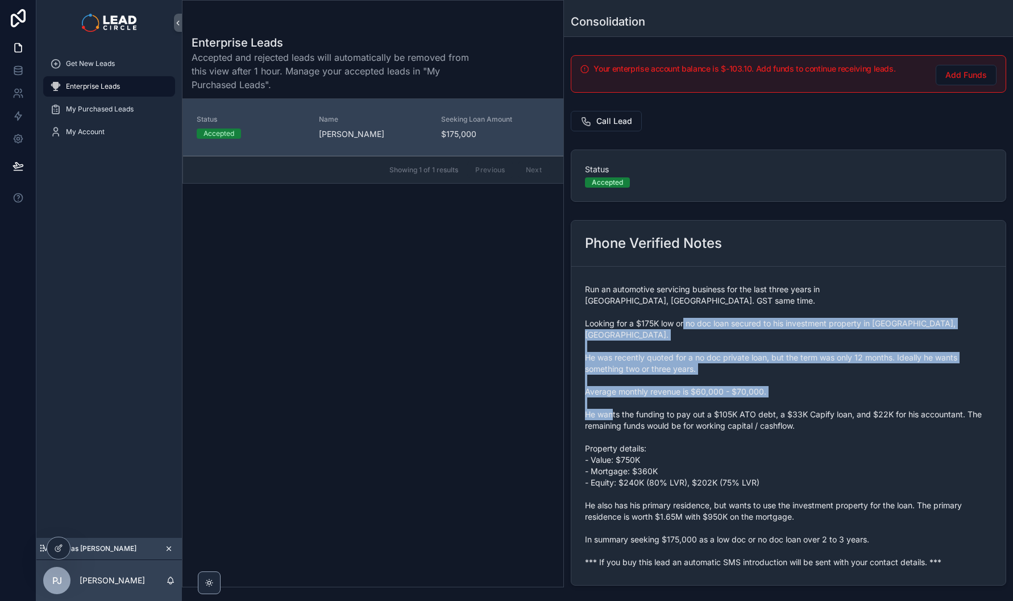
drag, startPoint x: 775, startPoint y: 322, endPoint x: 796, endPoint y: 423, distance: 103.3
click at [795, 420] on span "Run an automotive servicing business for the last three years in [GEOGRAPHIC_DA…" at bounding box center [788, 426] width 407 height 284
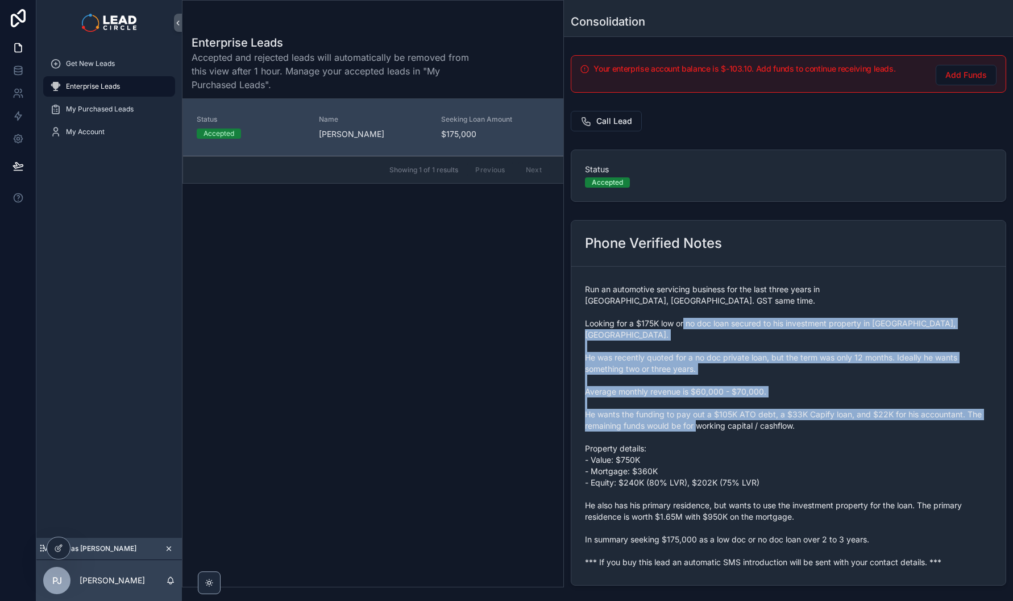
click at [796, 423] on span "Run an automotive servicing business for the last three years in [GEOGRAPHIC_DA…" at bounding box center [788, 426] width 407 height 284
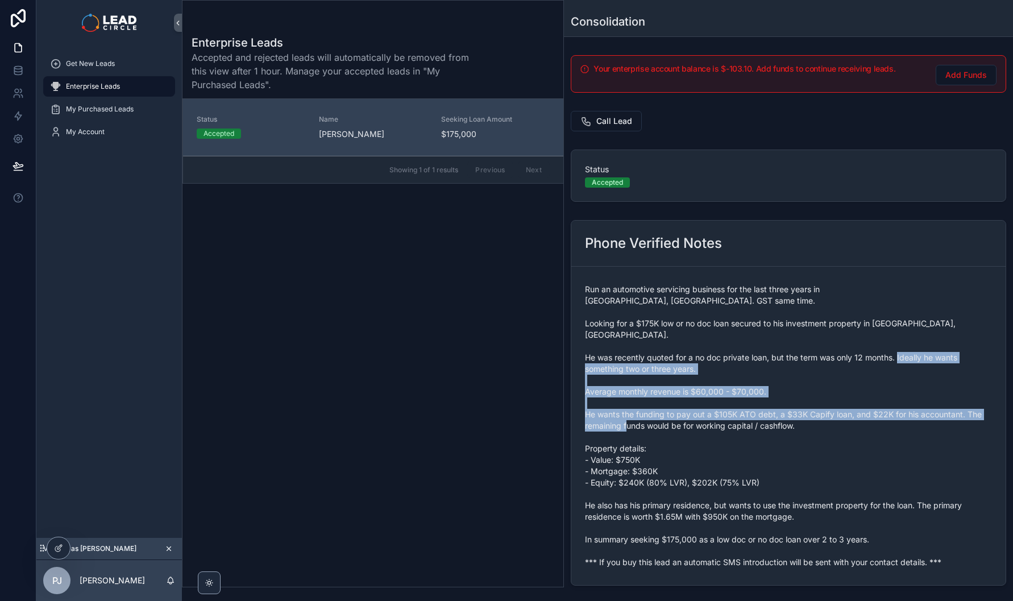
drag, startPoint x: 729, startPoint y: 348, endPoint x: 807, endPoint y: 439, distance: 119.7
click at [794, 434] on span "Run an automotive servicing business for the last three years in [GEOGRAPHIC_DA…" at bounding box center [788, 426] width 407 height 284
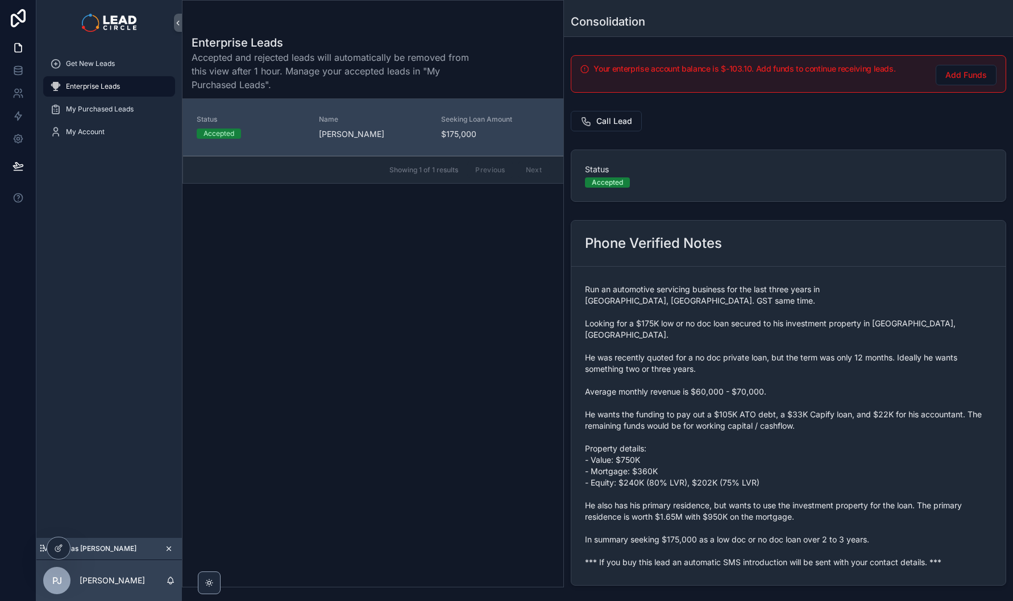
click at [807, 439] on span "Run an automotive servicing business for the last three years in [GEOGRAPHIC_DA…" at bounding box center [788, 426] width 407 height 284
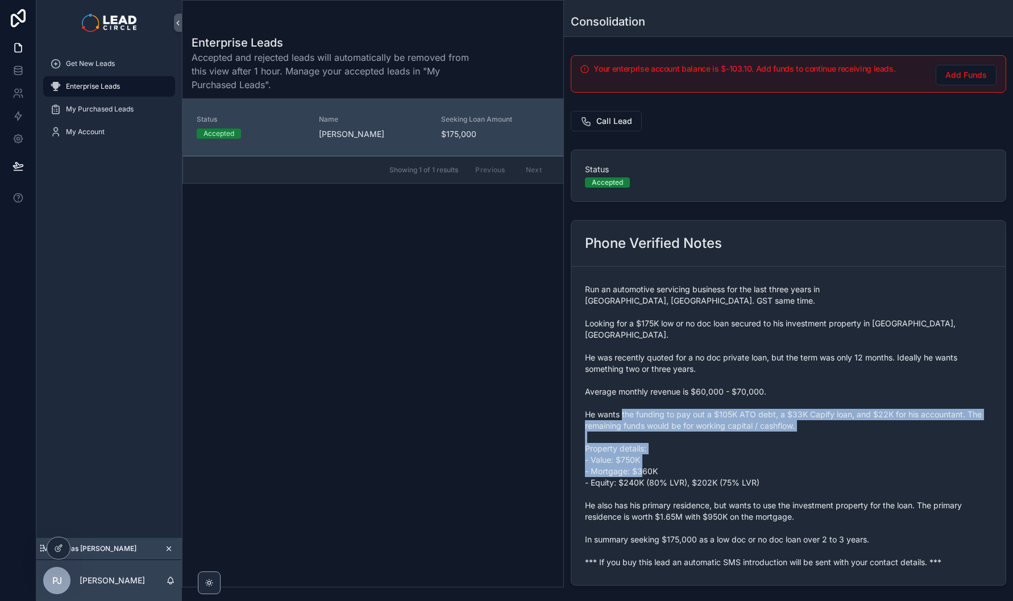
drag, startPoint x: 833, startPoint y: 463, endPoint x: 784, endPoint y: 367, distance: 107.8
click at [785, 369] on span "Run an automotive servicing business for the last three years in [GEOGRAPHIC_DA…" at bounding box center [788, 426] width 407 height 284
click at [784, 367] on span "Run an automotive servicing business for the last three years in [GEOGRAPHIC_DA…" at bounding box center [788, 426] width 407 height 284
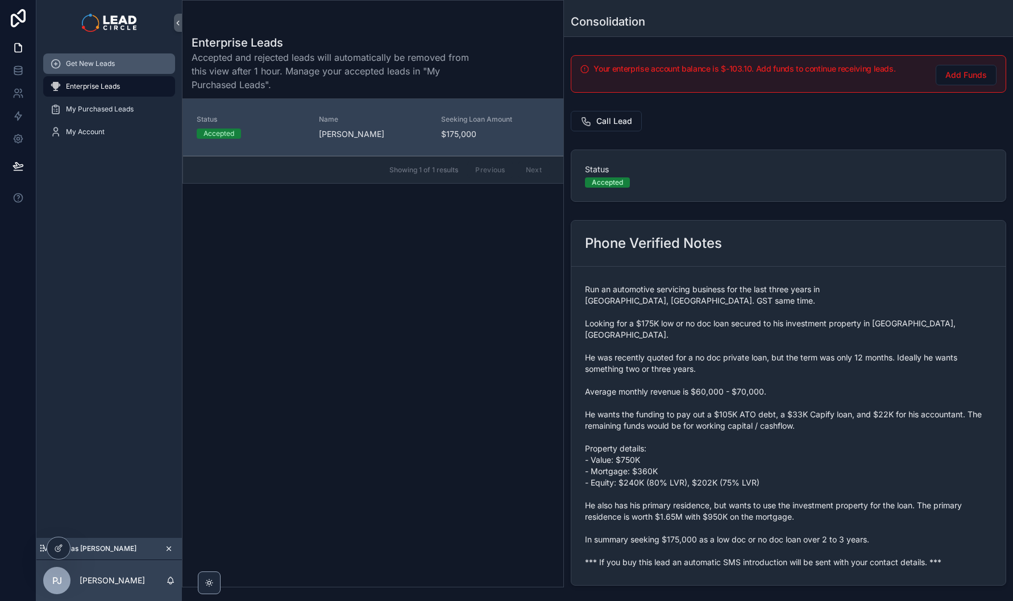
click at [66, 65] on span "Get New Leads" at bounding box center [90, 63] width 49 height 9
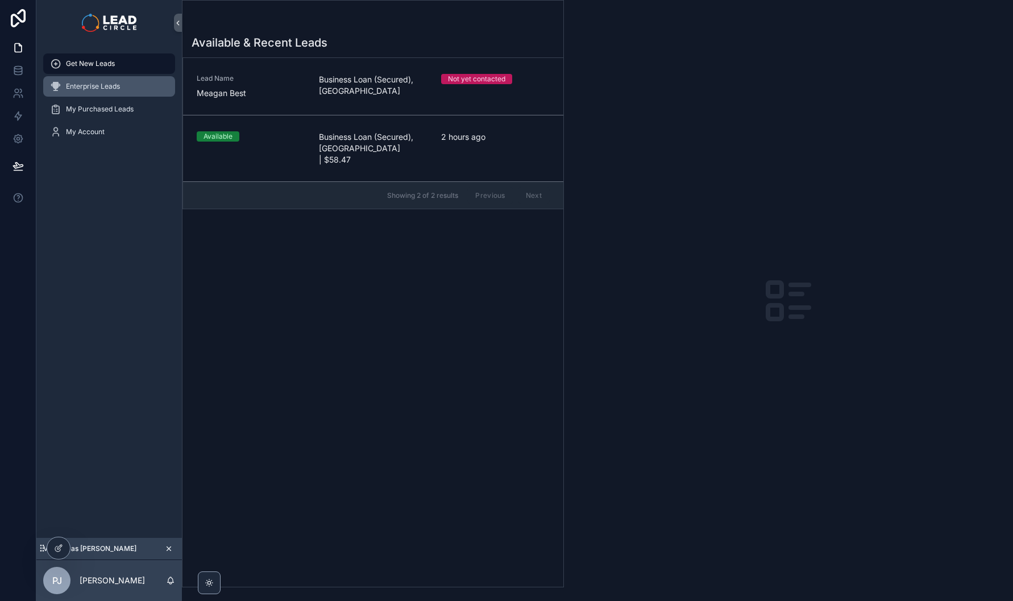
click at [119, 93] on div "Enterprise Leads" at bounding box center [109, 86] width 118 height 18
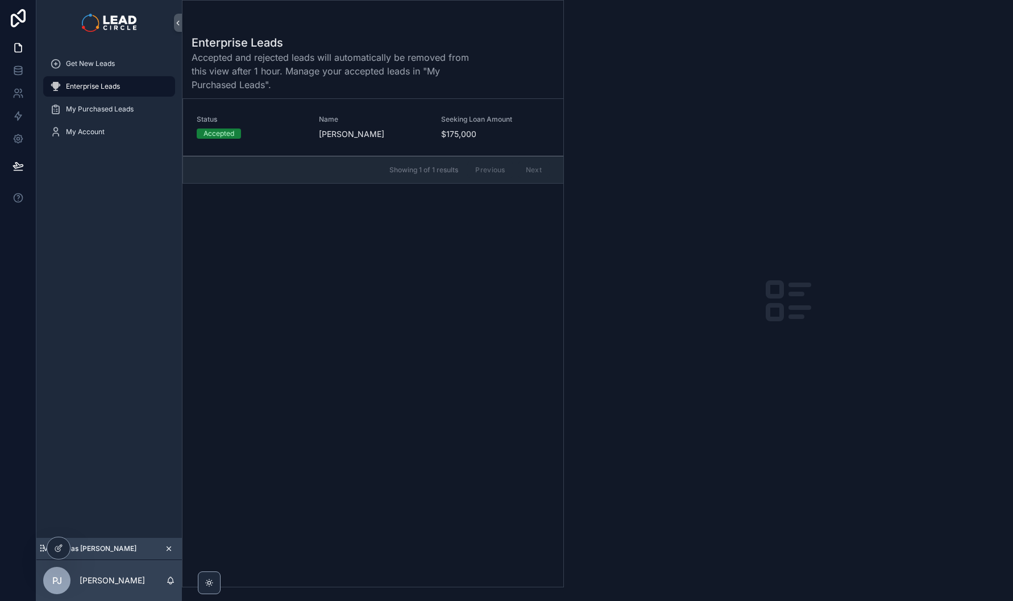
click at [441, 128] on span "$175,000" at bounding box center [495, 133] width 109 height 11
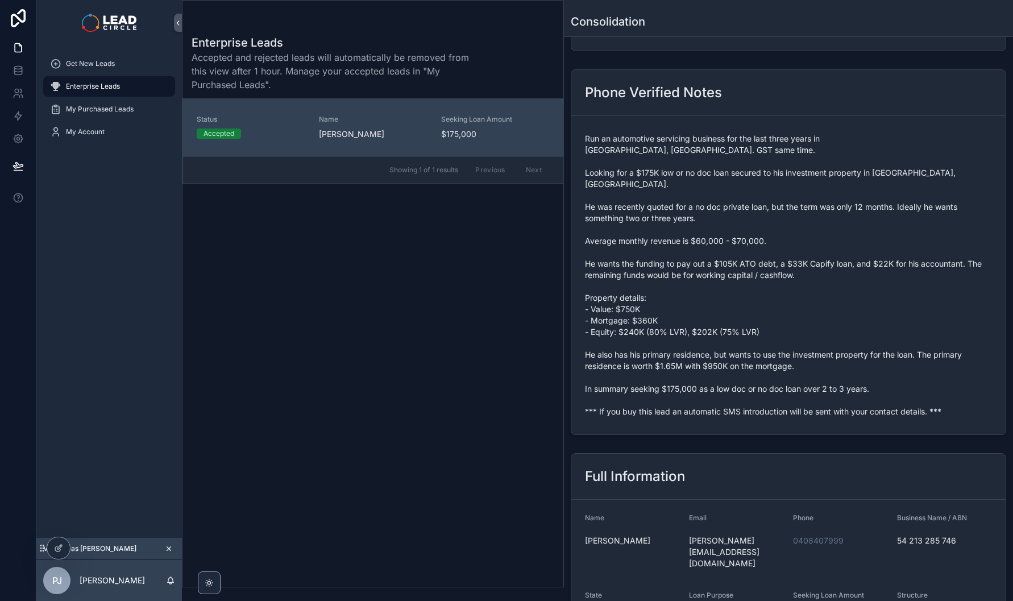
scroll to position [355, 0]
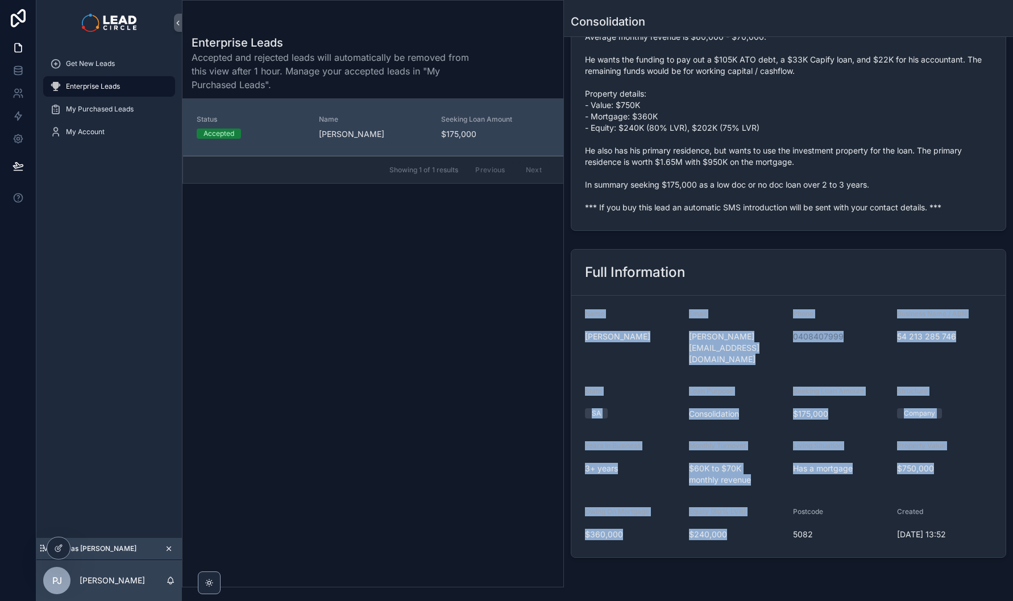
drag, startPoint x: 679, startPoint y: 281, endPoint x: 746, endPoint y: 540, distance: 267.5
click at [746, 540] on div "Enterprise Leads Consolidation Your enterprise account balance is $-103.10. Add…" at bounding box center [788, 139] width 449 height 989
drag, startPoint x: 754, startPoint y: 544, endPoint x: 677, endPoint y: 262, distance: 292.1
click at [677, 262] on div "Enterprise Leads Consolidation Your enterprise account balance is $-103.10. Add…" at bounding box center [788, 139] width 449 height 989
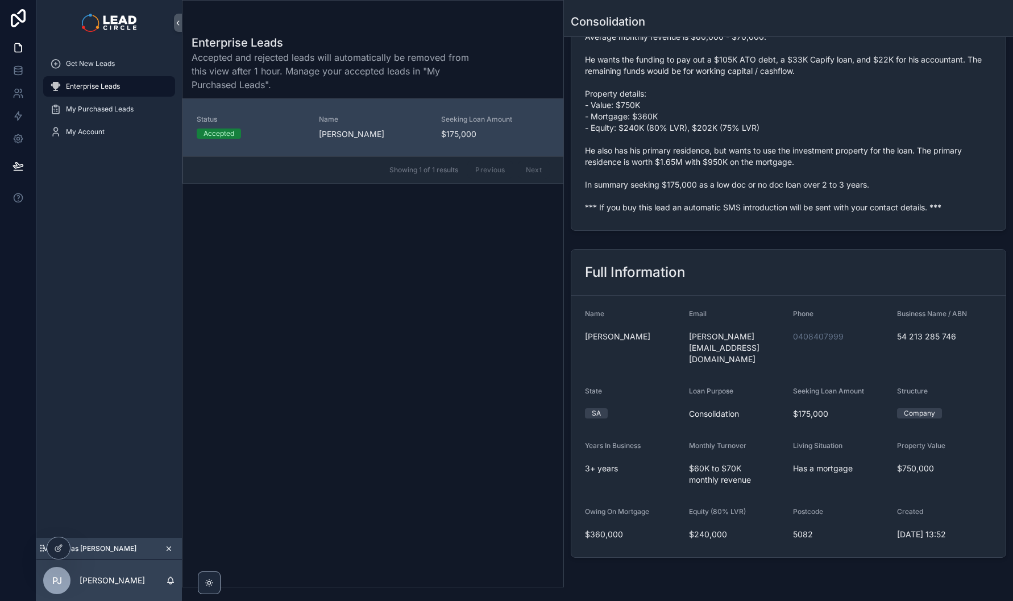
click at [676, 263] on h2 "Full Information" at bounding box center [635, 272] width 100 height 18
click at [165, 547] on icon "scrollable content" at bounding box center [169, 548] width 8 height 8
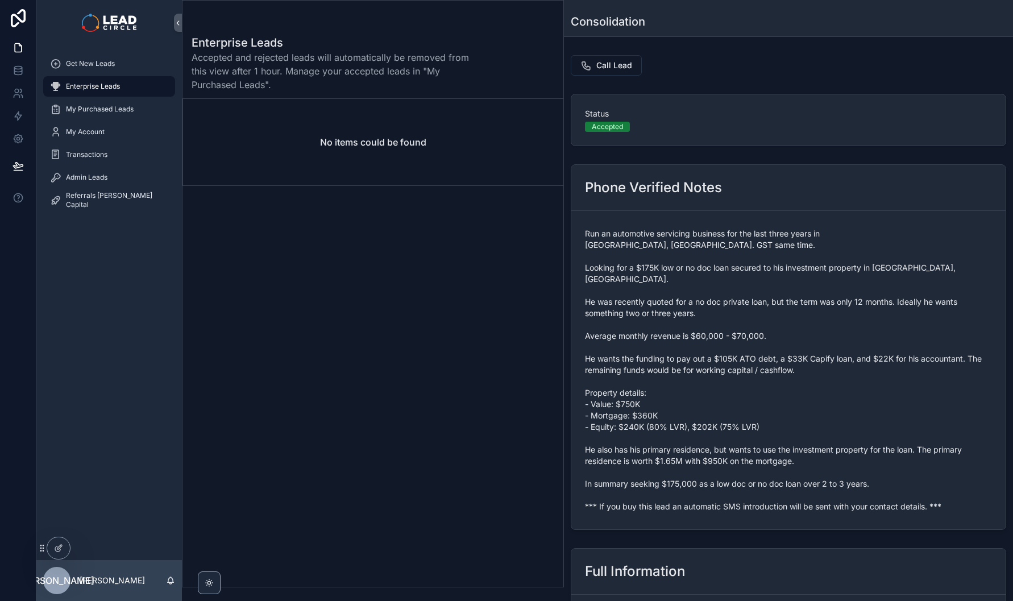
click at [641, 486] on span "Run an automotive servicing business for the last three years in [GEOGRAPHIC_DA…" at bounding box center [788, 370] width 407 height 284
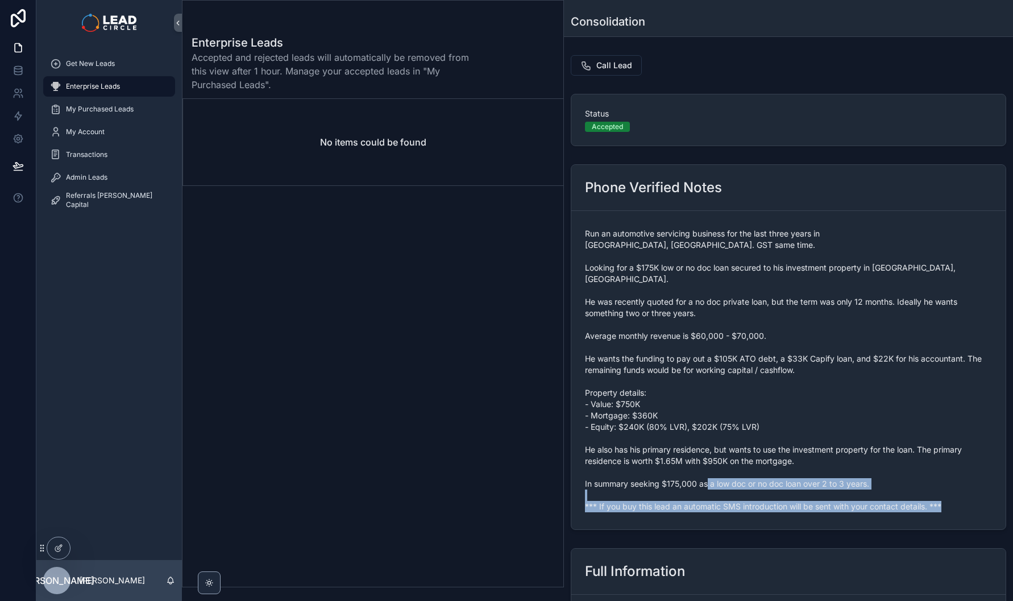
click at [641, 486] on span "Run an automotive servicing business for the last three years in [GEOGRAPHIC_DA…" at bounding box center [788, 370] width 407 height 284
copy span "*** If you buy this lead an automatic SMS introduction will be sent with your c…"
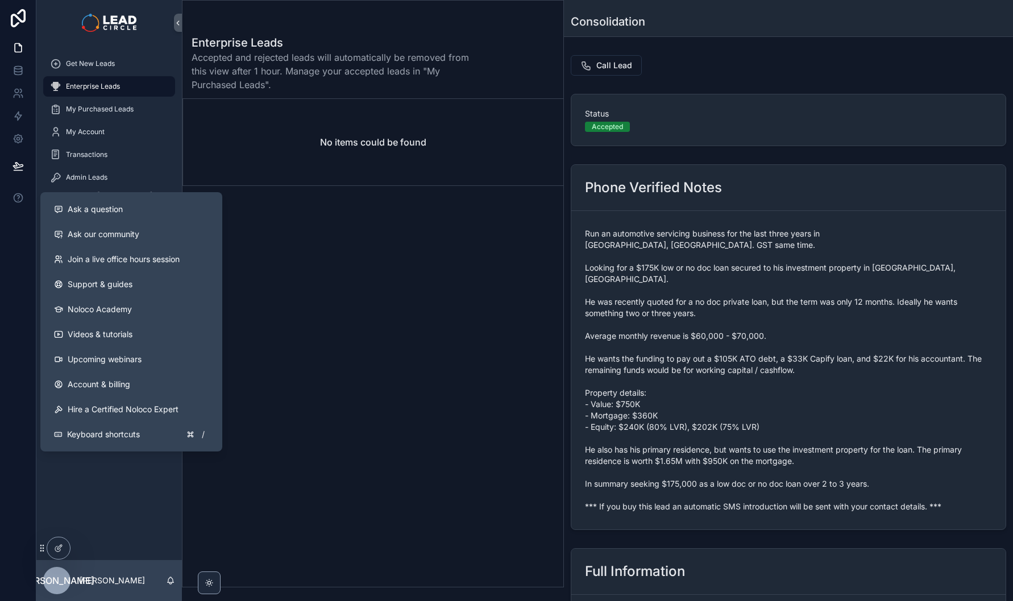
click at [102, 51] on div "Get New Leads Enterprise Leads My Purchased Leads My Account Transactions Admin…" at bounding box center [108, 135] width 145 height 180
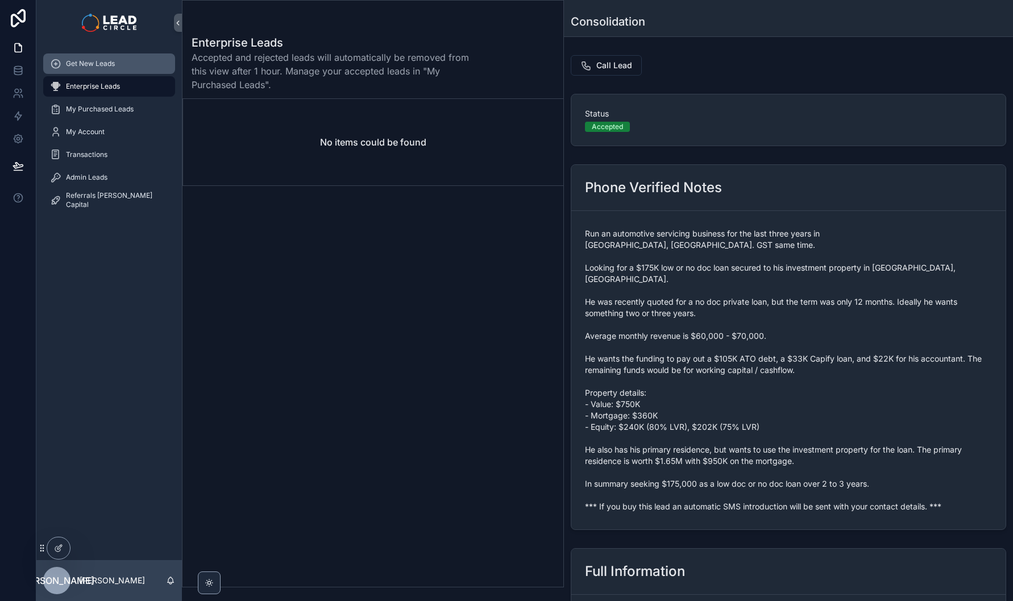
click at [104, 67] on span "Get New Leads" at bounding box center [90, 63] width 49 height 9
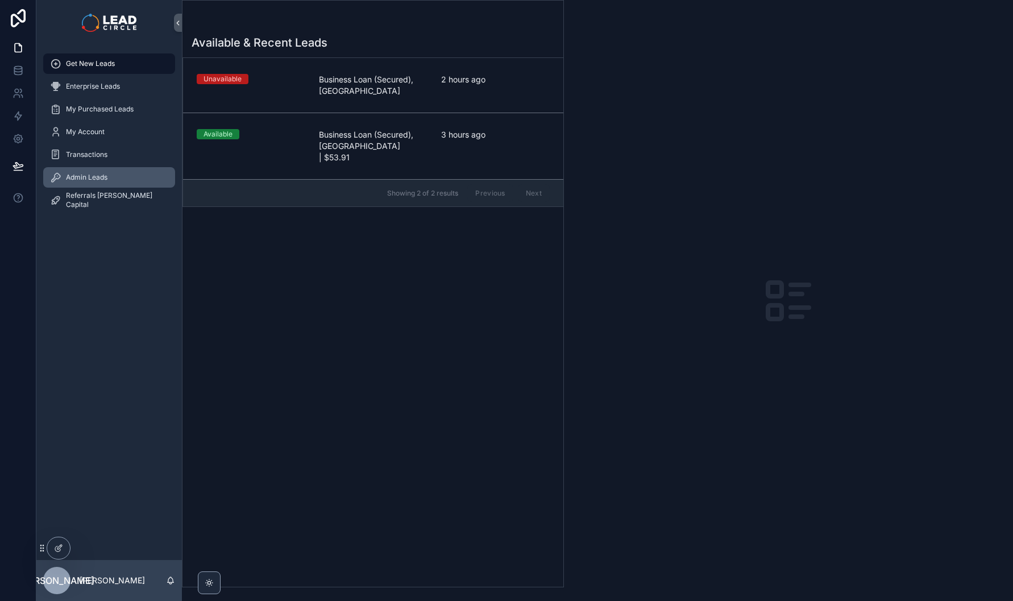
click at [123, 175] on div "Admin Leads" at bounding box center [109, 177] width 118 height 18
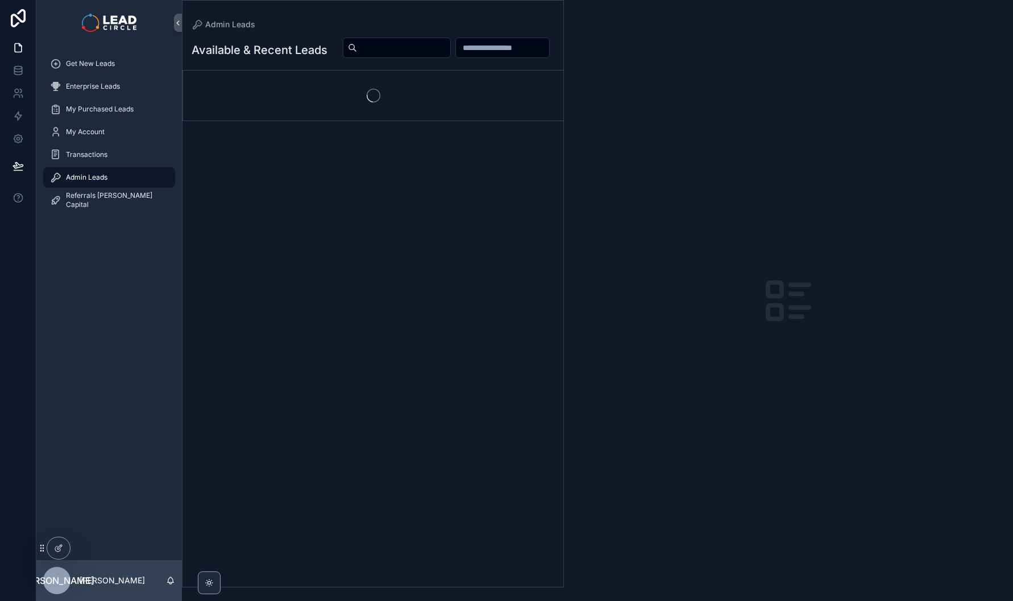
click at [450, 44] on input "scrollable content" at bounding box center [403, 48] width 93 height 16
paste input "**********"
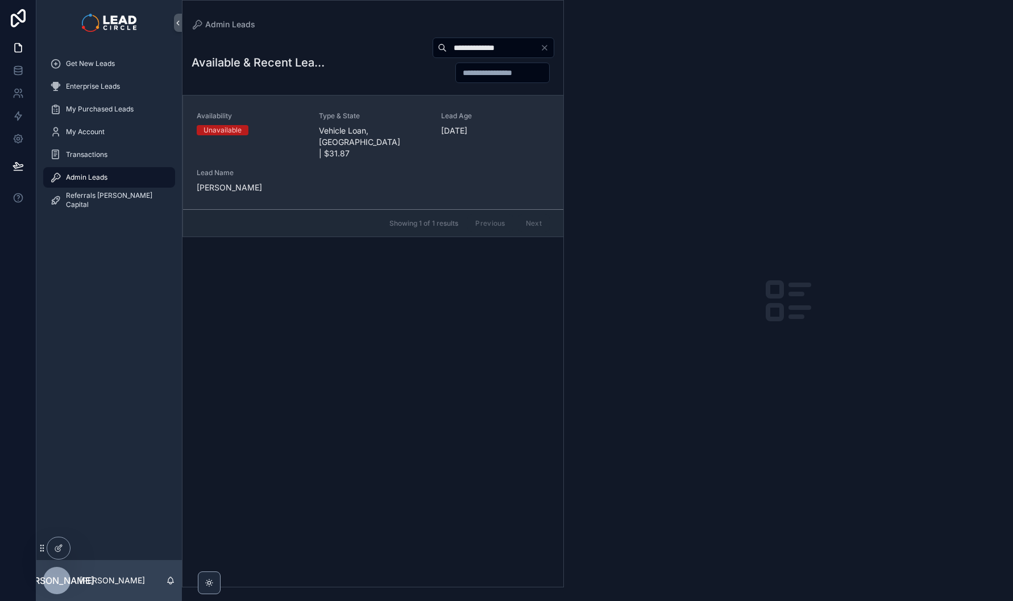
type input "**********"
click at [425, 119] on span "Type & State" at bounding box center [373, 115] width 109 height 9
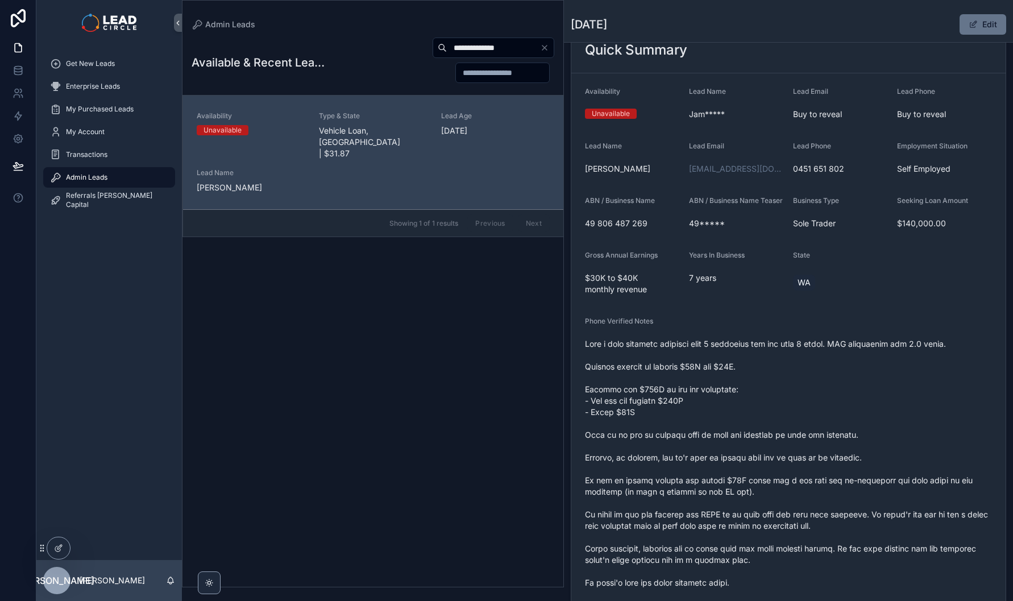
scroll to position [70, 0]
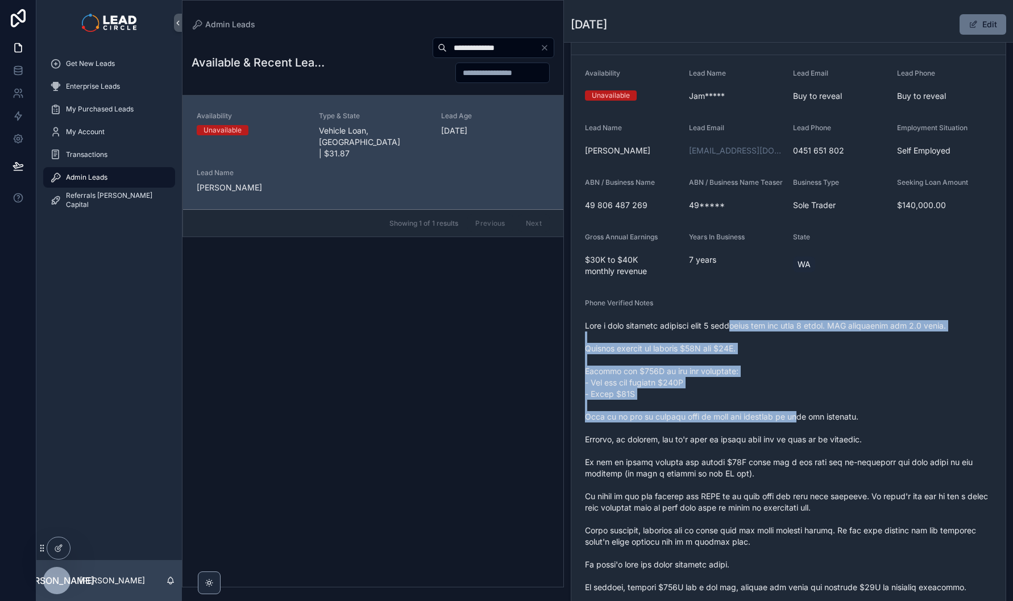
drag, startPoint x: 748, startPoint y: 331, endPoint x: 799, endPoint y: 423, distance: 105.8
click at [799, 423] on span "scrollable content" at bounding box center [788, 479] width 407 height 318
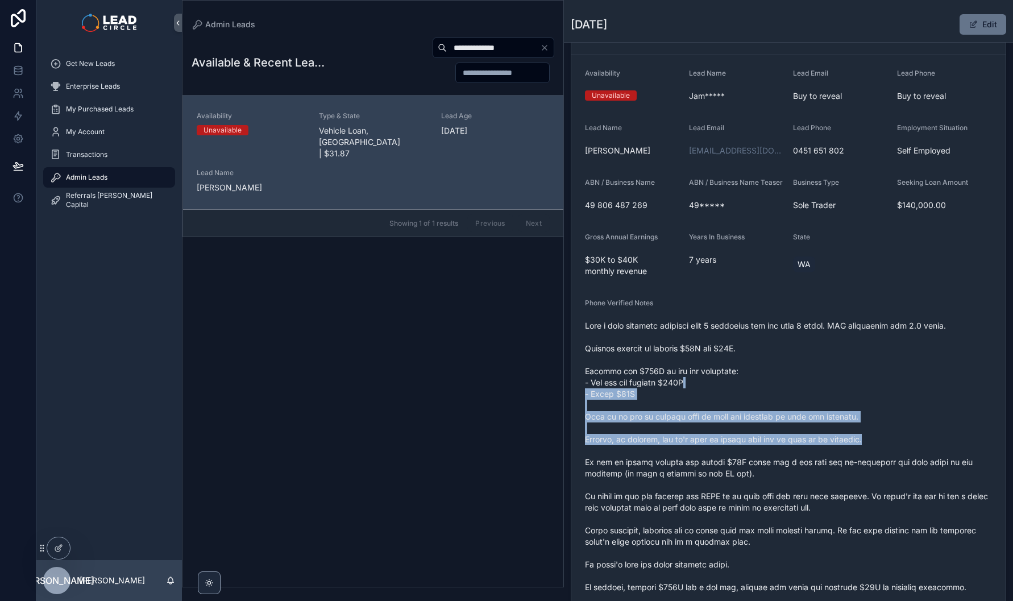
click at [703, 384] on span "scrollable content" at bounding box center [788, 479] width 407 height 318
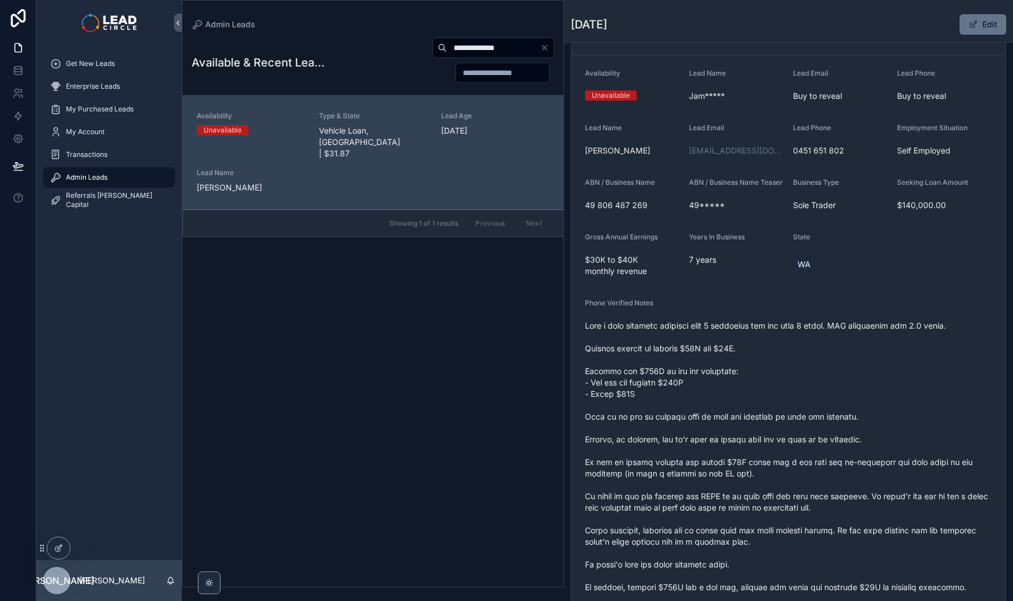
click at [688, 378] on span "scrollable content" at bounding box center [788, 479] width 407 height 318
drag, startPoint x: 647, startPoint y: 372, endPoint x: 796, endPoint y: 415, distance: 154.3
click at [793, 415] on span "scrollable content" at bounding box center [788, 479] width 407 height 318
click at [796, 415] on span "scrollable content" at bounding box center [788, 479] width 407 height 318
drag, startPoint x: 756, startPoint y: 403, endPoint x: 635, endPoint y: 378, distance: 123.5
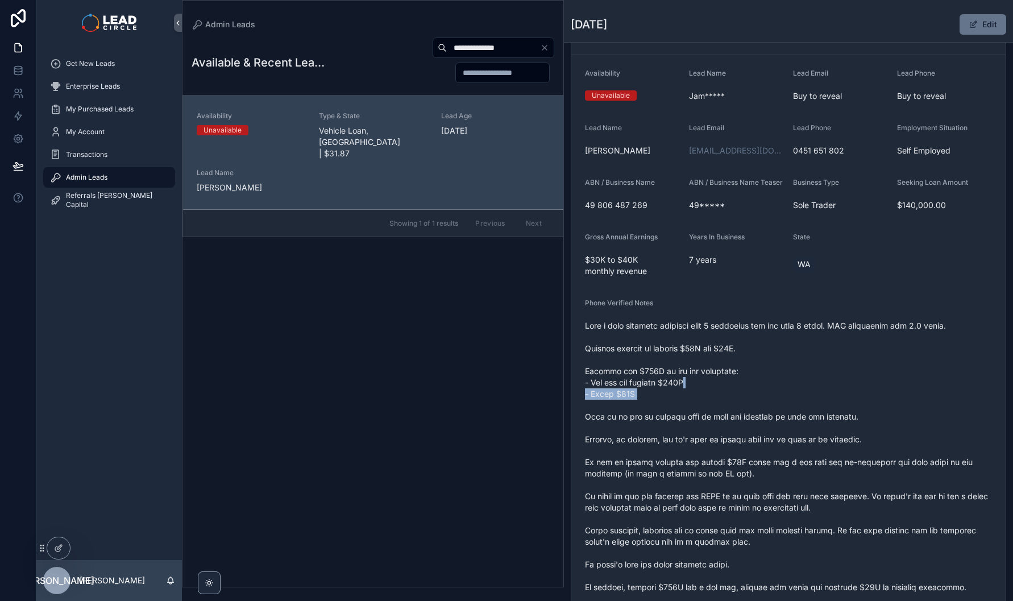
click at [640, 379] on span "scrollable content" at bounding box center [788, 479] width 407 height 318
click at [635, 378] on span "scrollable content" at bounding box center [788, 479] width 407 height 318
drag, startPoint x: 592, startPoint y: 392, endPoint x: 777, endPoint y: 409, distance: 186.0
click at [777, 409] on span "scrollable content" at bounding box center [788, 479] width 407 height 318
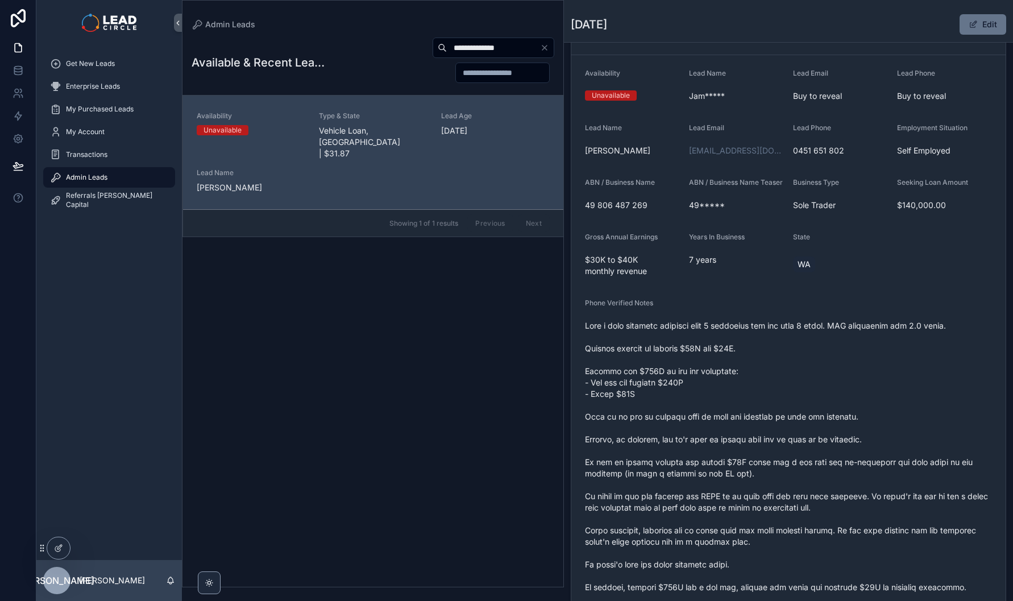
drag, startPoint x: 776, startPoint y: 409, endPoint x: 707, endPoint y: 396, distance: 70.0
click at [720, 399] on span "scrollable content" at bounding box center [788, 479] width 407 height 318
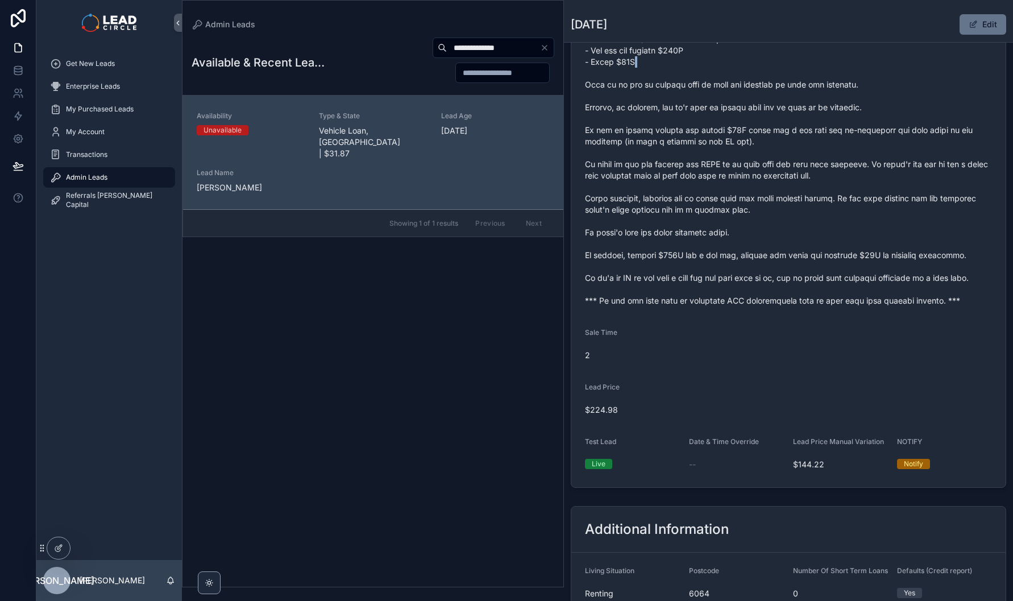
scroll to position [171, 0]
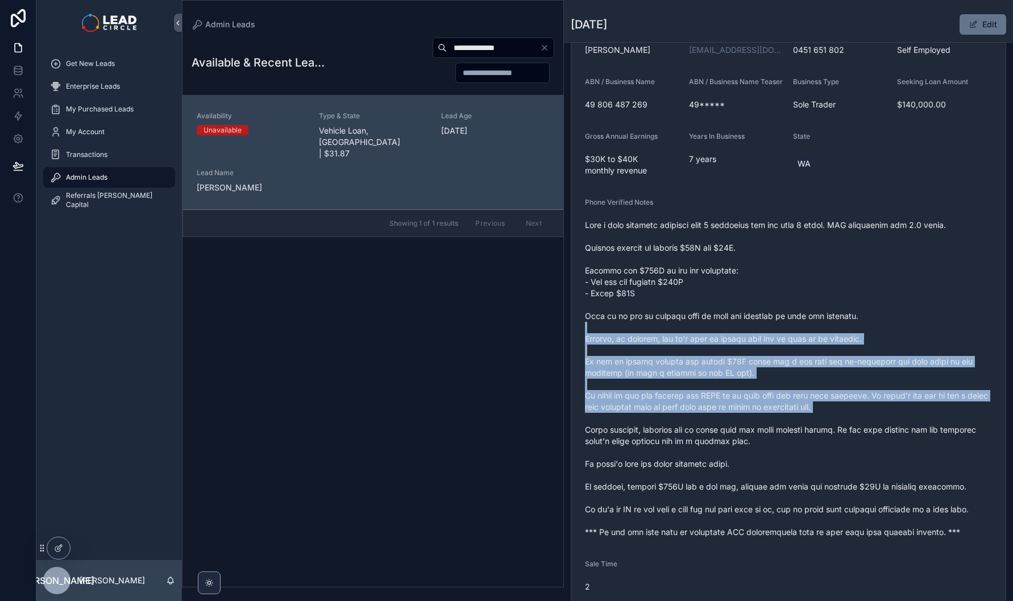
drag, startPoint x: 714, startPoint y: 337, endPoint x: 778, endPoint y: 436, distance: 118.1
click at [778, 436] on span "scrollable content" at bounding box center [788, 378] width 407 height 318
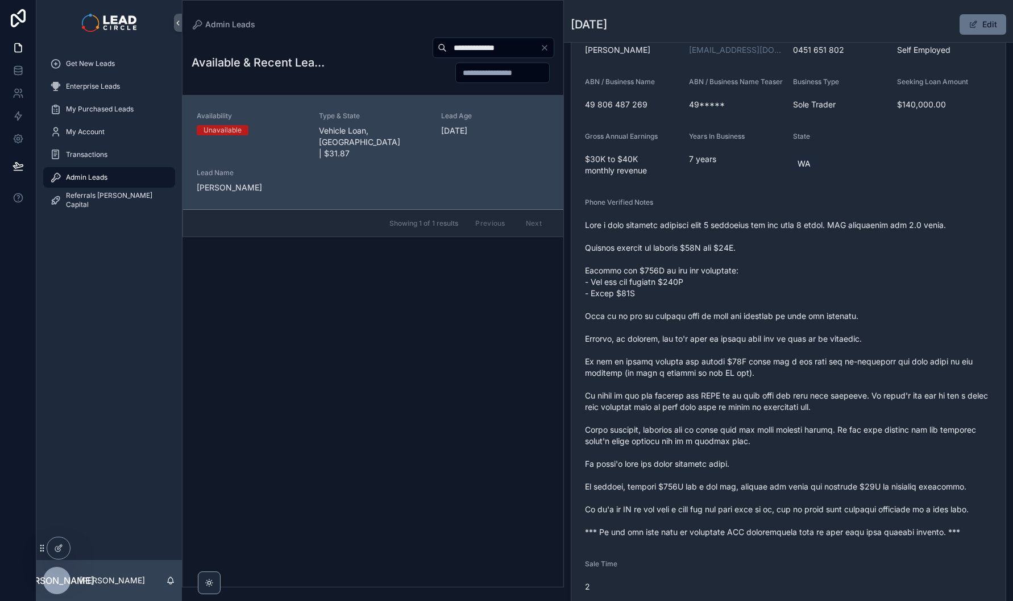
click at [720, 318] on span "scrollable content" at bounding box center [788, 378] width 407 height 318
click at [721, 344] on span "scrollable content" at bounding box center [788, 378] width 407 height 318
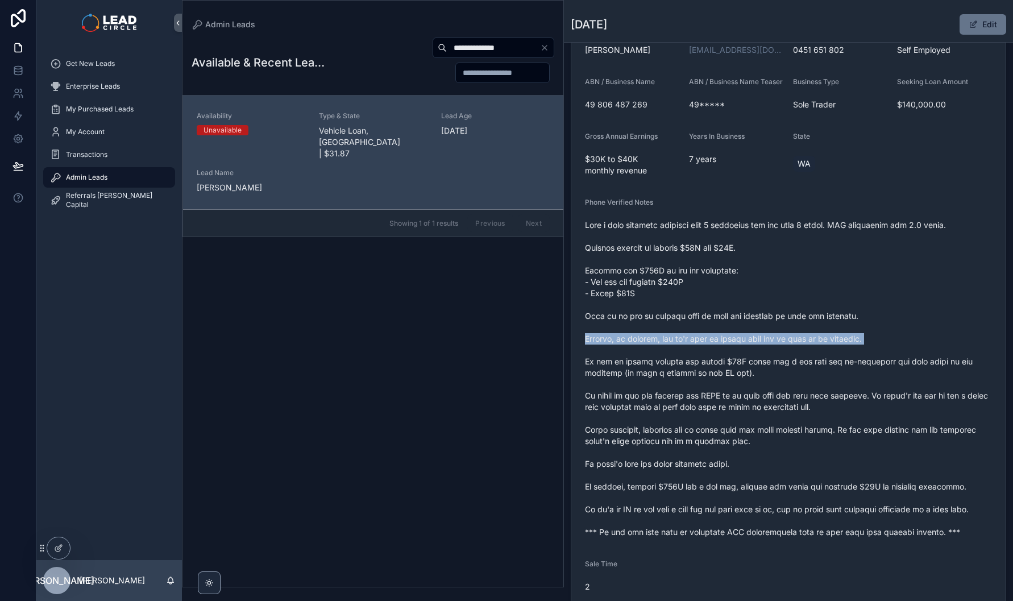
click at [721, 344] on span "scrollable content" at bounding box center [788, 378] width 407 height 318
click at [745, 372] on span "scrollable content" at bounding box center [788, 378] width 407 height 318
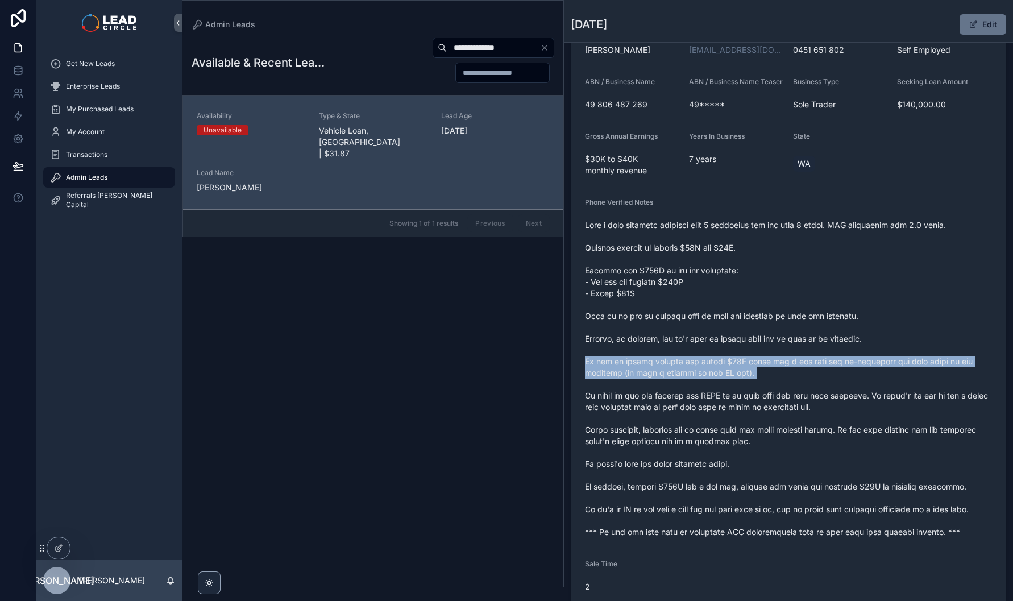
click at [745, 372] on span "scrollable content" at bounding box center [788, 378] width 407 height 318
click at [770, 385] on span "scrollable content" at bounding box center [788, 378] width 407 height 318
drag, startPoint x: 770, startPoint y: 385, endPoint x: 710, endPoint y: 369, distance: 61.8
click at [711, 369] on span "scrollable content" at bounding box center [788, 378] width 407 height 318
click at [710, 369] on span "scrollable content" at bounding box center [788, 378] width 407 height 318
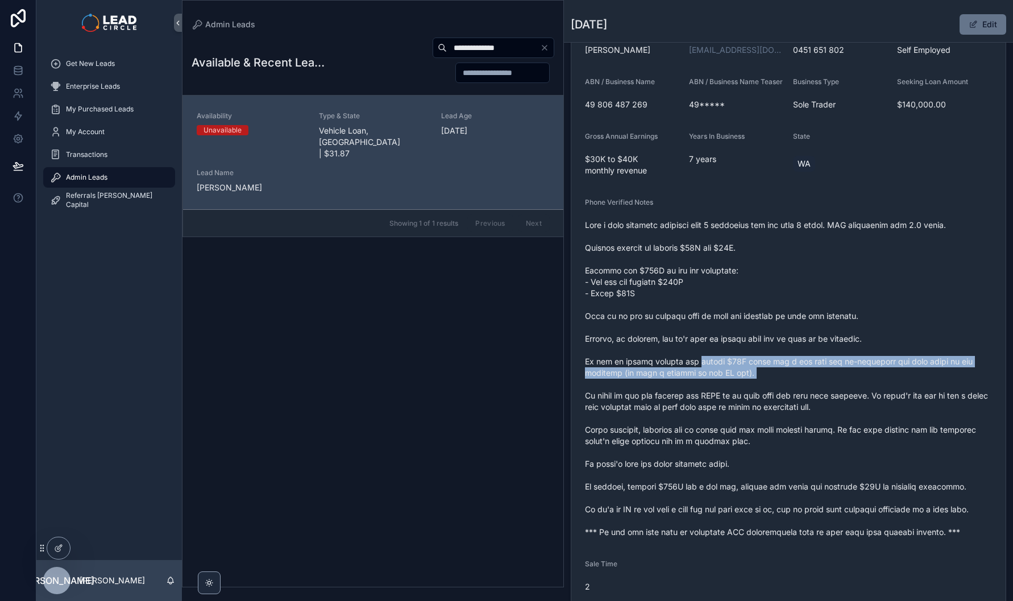
drag, startPoint x: 710, startPoint y: 369, endPoint x: 783, endPoint y: 386, distance: 74.3
click at [782, 386] on span "scrollable content" at bounding box center [788, 378] width 407 height 318
click at [783, 386] on span "scrollable content" at bounding box center [788, 378] width 407 height 318
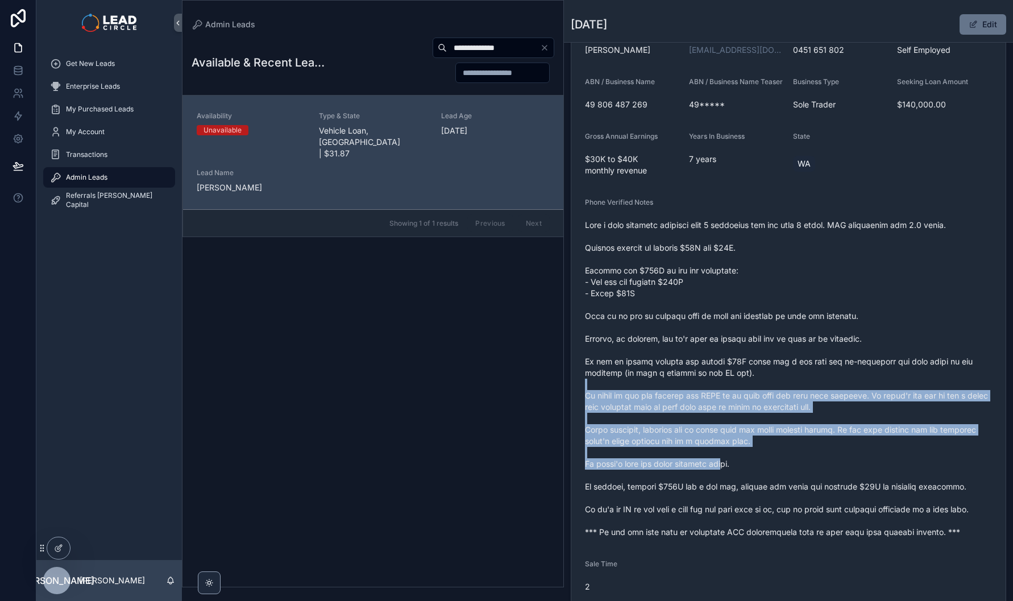
drag, startPoint x: 693, startPoint y: 402, endPoint x: 736, endPoint y: 475, distance: 84.1
click at [736, 475] on span "scrollable content" at bounding box center [788, 378] width 407 height 318
drag, startPoint x: 736, startPoint y: 475, endPoint x: 752, endPoint y: 489, distance: 21.8
click at [737, 475] on span "scrollable content" at bounding box center [788, 378] width 407 height 318
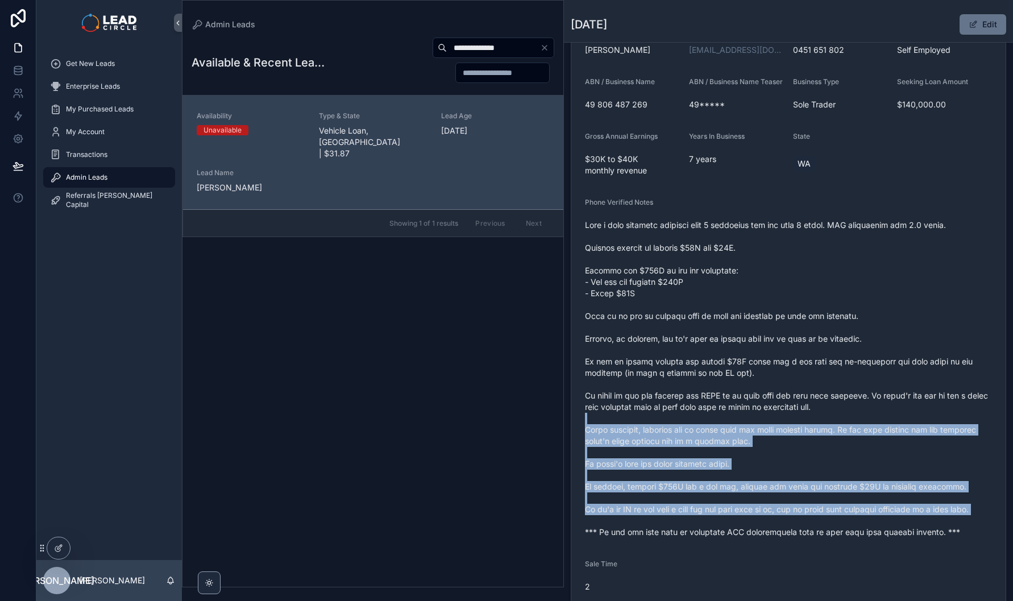
drag, startPoint x: 733, startPoint y: 427, endPoint x: 721, endPoint y: 409, distance: 21.6
click at [722, 410] on span "scrollable content" at bounding box center [788, 378] width 407 height 318
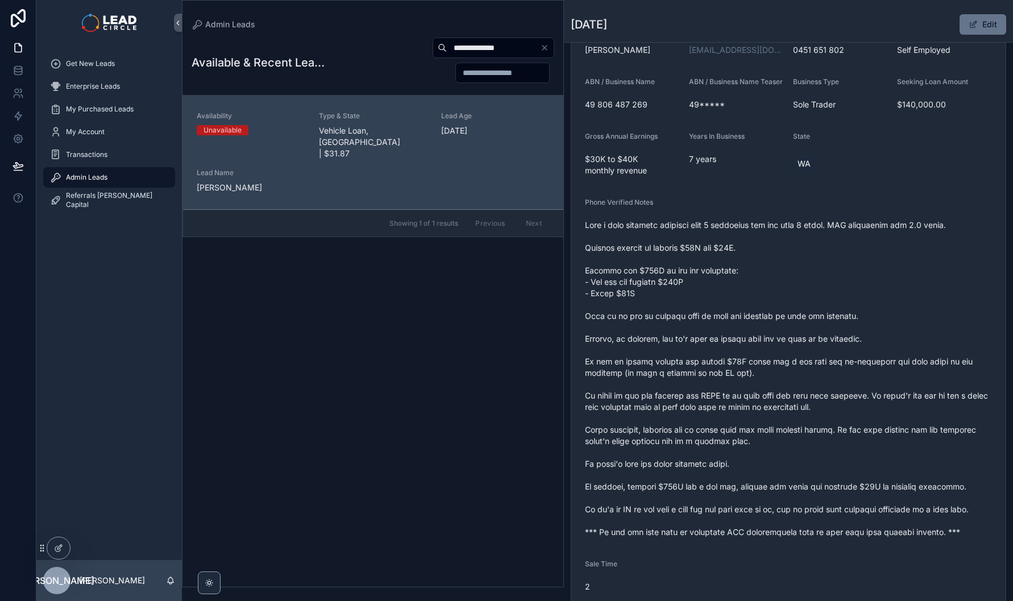
click at [721, 407] on span "scrollable content" at bounding box center [788, 378] width 407 height 318
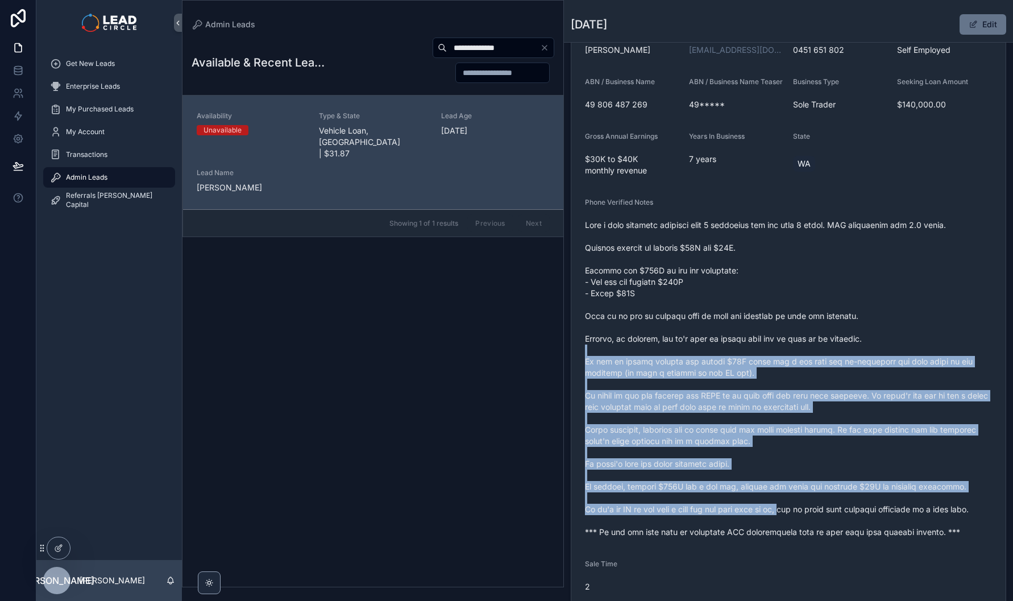
drag, startPoint x: 772, startPoint y: 475, endPoint x: 802, endPoint y: 519, distance: 53.7
click at [800, 519] on span "scrollable content" at bounding box center [788, 378] width 407 height 318
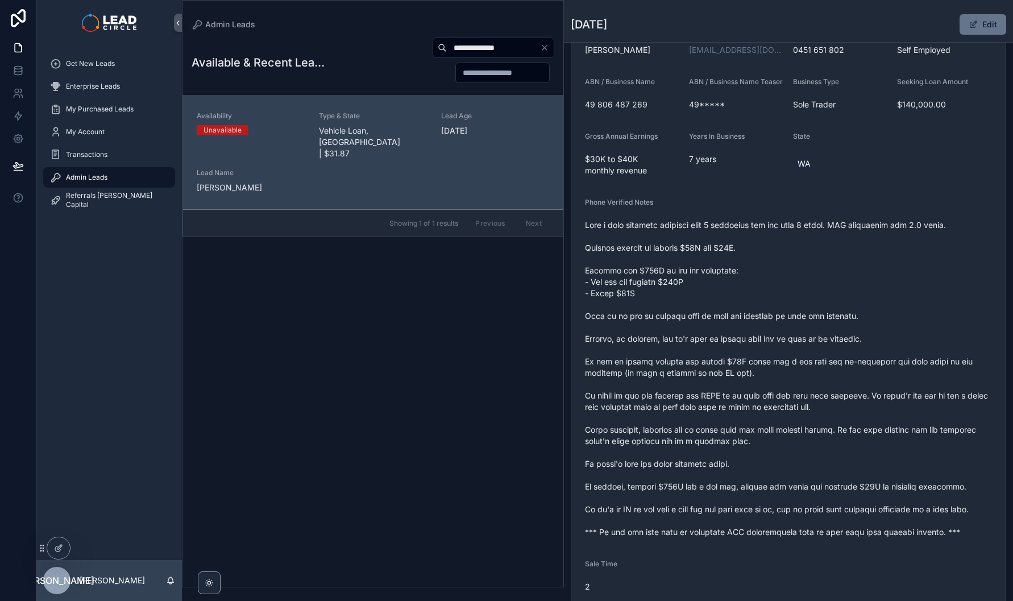
click at [802, 519] on span "scrollable content" at bounding box center [788, 378] width 407 height 318
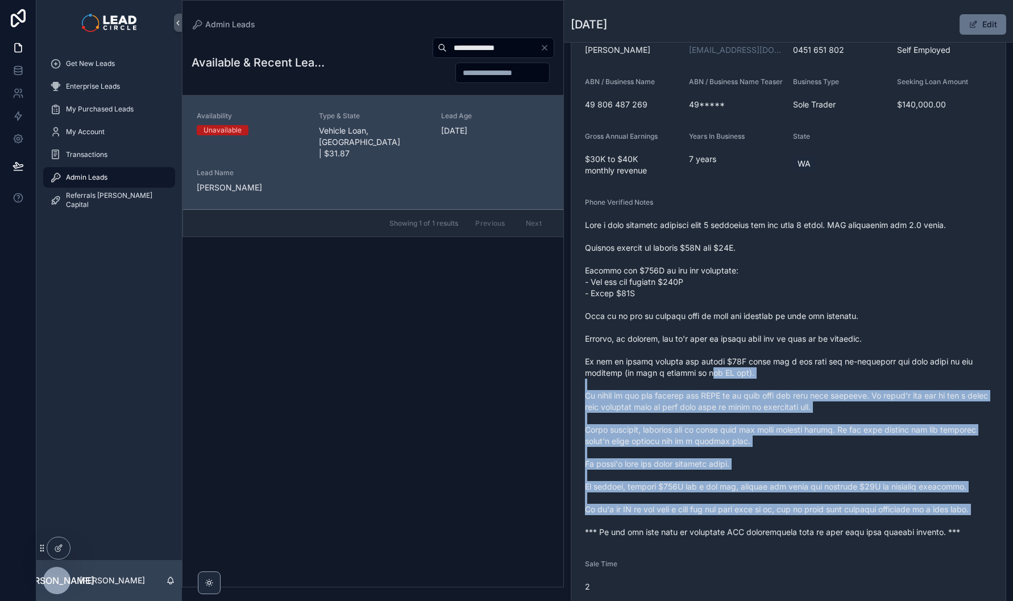
drag, startPoint x: 813, startPoint y: 529, endPoint x: 693, endPoint y: 367, distance: 201.4
click at [697, 372] on span "scrollable content" at bounding box center [788, 378] width 407 height 318
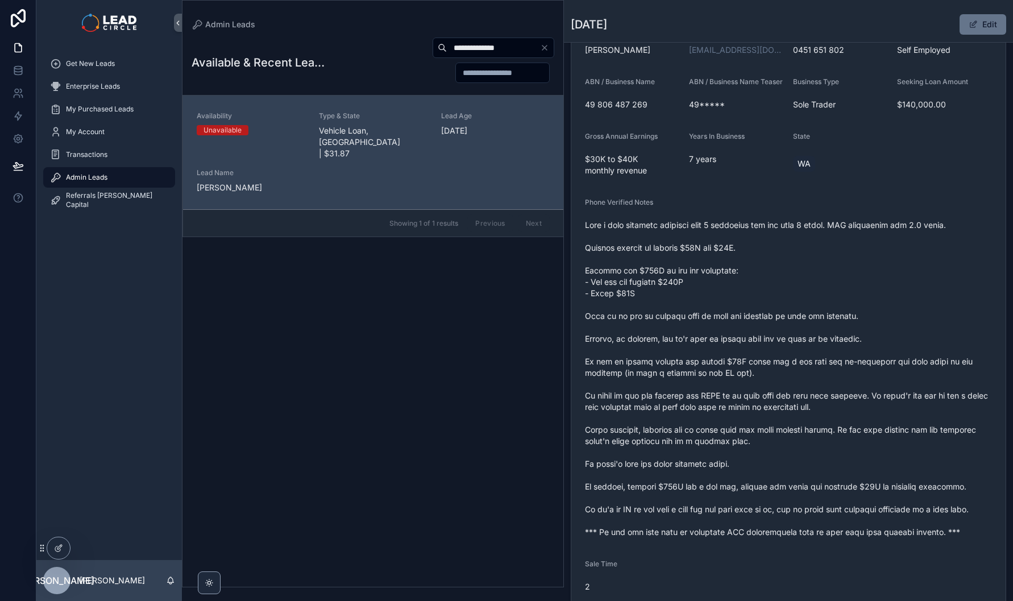
click at [693, 367] on span "scrollable content" at bounding box center [788, 378] width 407 height 318
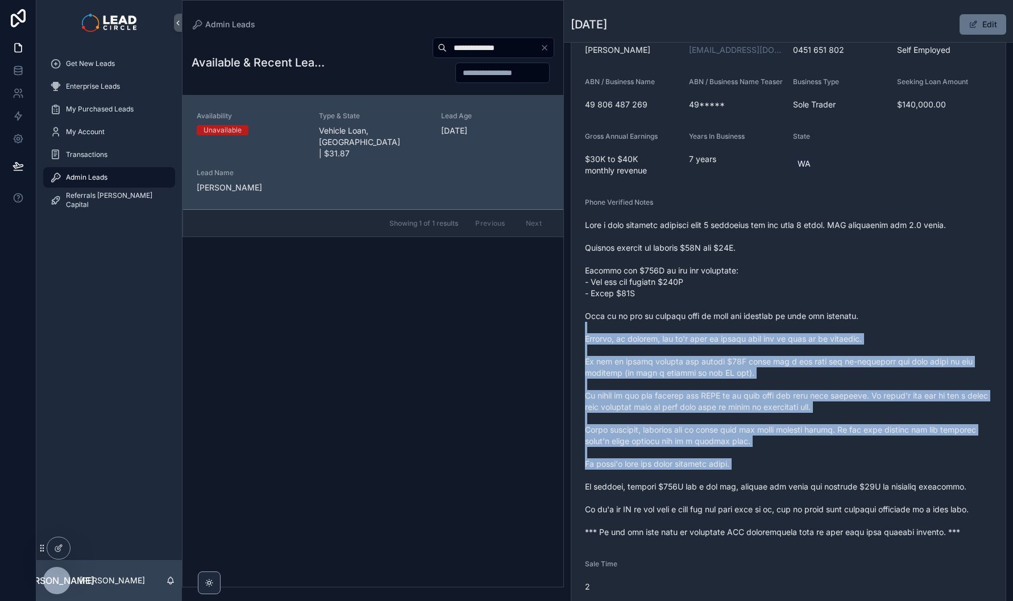
click at [750, 487] on span "scrollable content" at bounding box center [788, 378] width 407 height 318
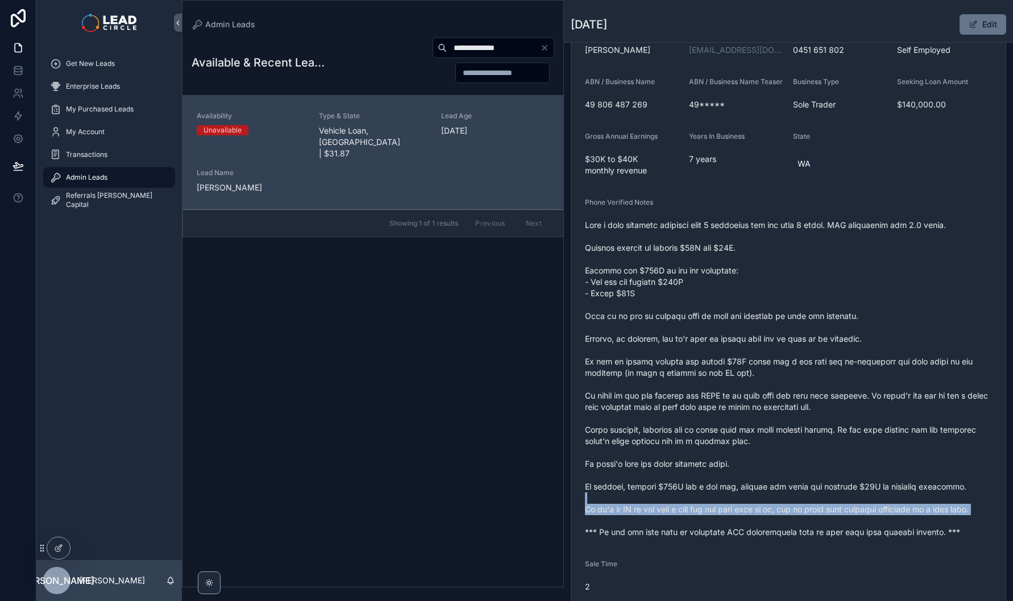
drag, startPoint x: 775, startPoint y: 532, endPoint x: 691, endPoint y: 382, distance: 172.5
click at [701, 394] on span "scrollable content" at bounding box center [788, 378] width 407 height 318
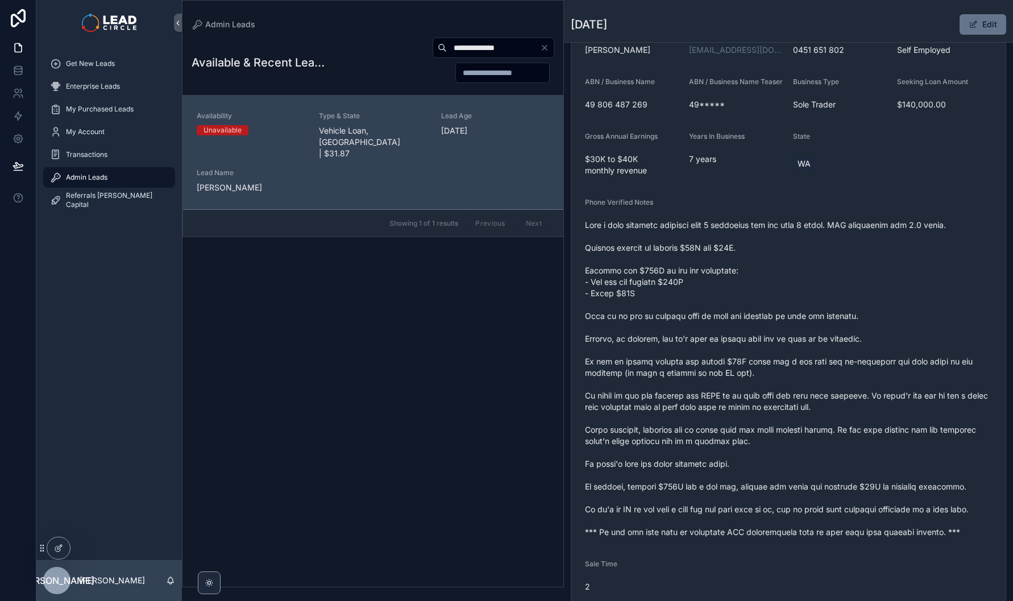
click at [692, 382] on span "scrollable content" at bounding box center [788, 378] width 407 height 318
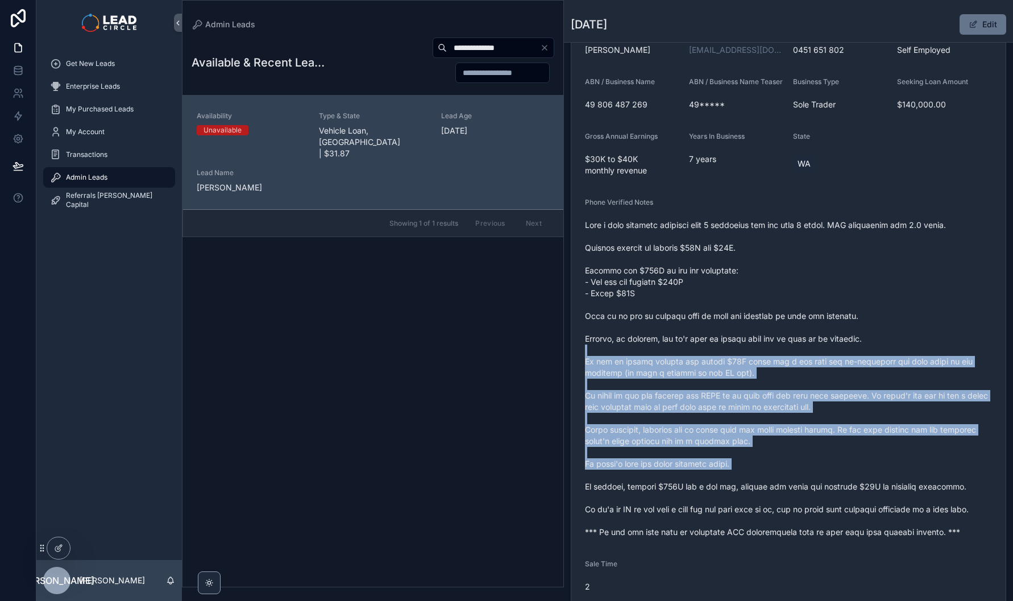
drag, startPoint x: 700, startPoint y: 367, endPoint x: 758, endPoint y: 486, distance: 132.9
click at [758, 486] on span "scrollable content" at bounding box center [788, 378] width 407 height 318
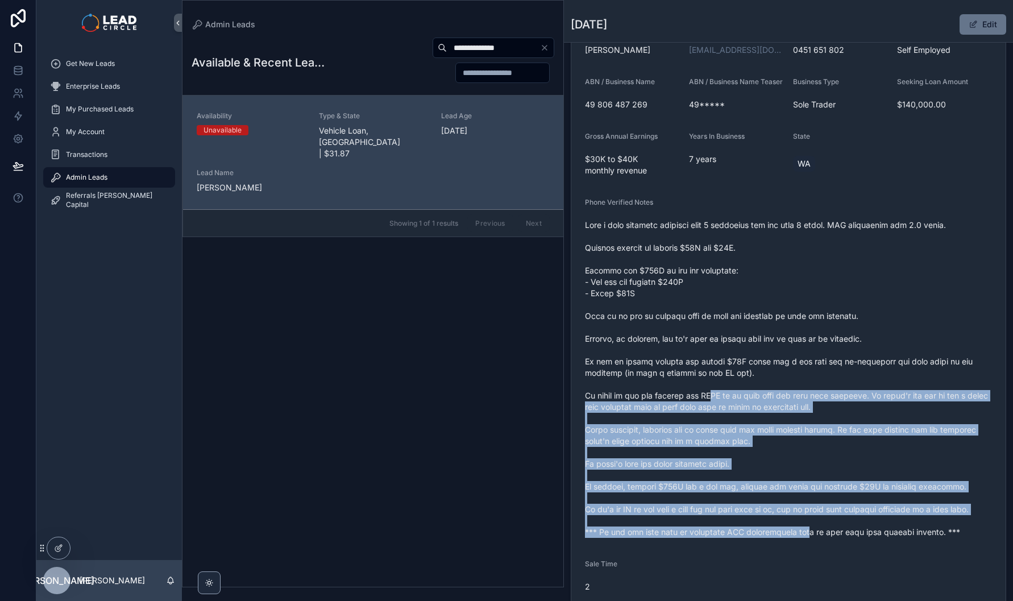
drag, startPoint x: 713, startPoint y: 401, endPoint x: 701, endPoint y: 386, distance: 18.9
click at [704, 390] on span "scrollable content" at bounding box center [788, 378] width 407 height 318
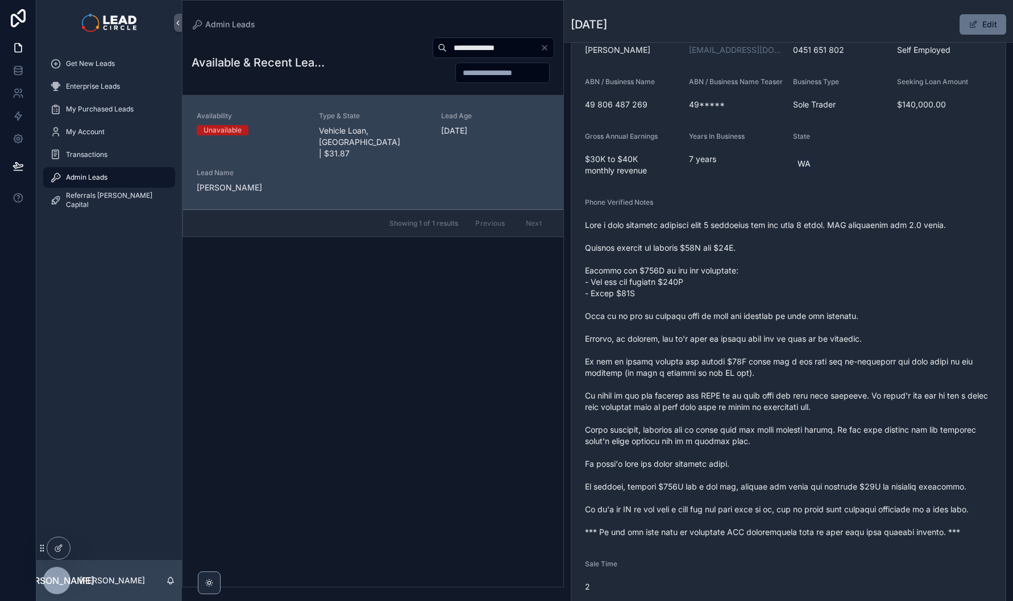
click at [701, 386] on span "scrollable content" at bounding box center [788, 378] width 407 height 318
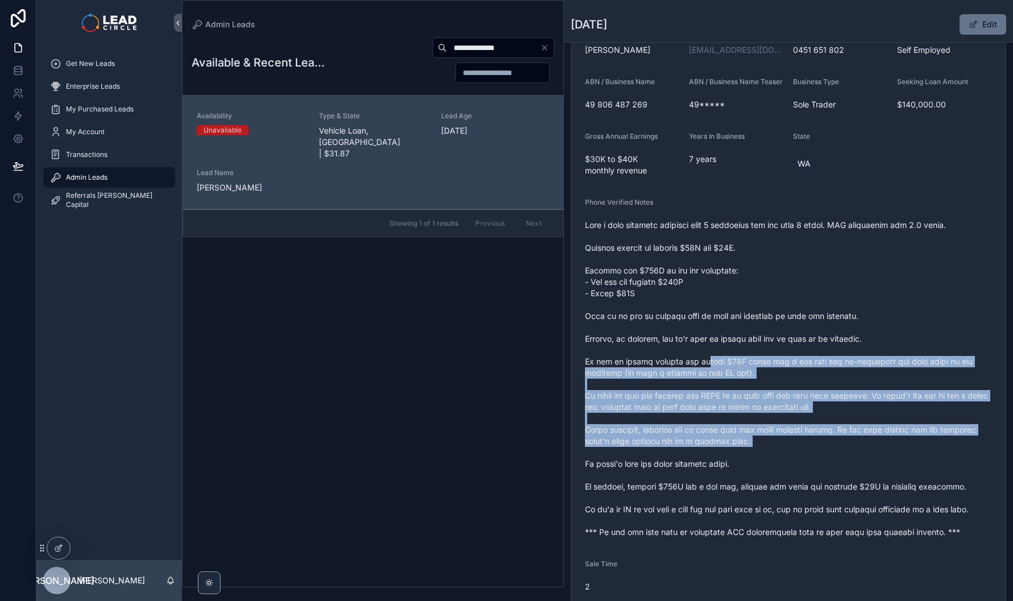
drag, startPoint x: 701, startPoint y: 369, endPoint x: 777, endPoint y: 483, distance: 136.8
click at [777, 483] on span "scrollable content" at bounding box center [788, 378] width 407 height 318
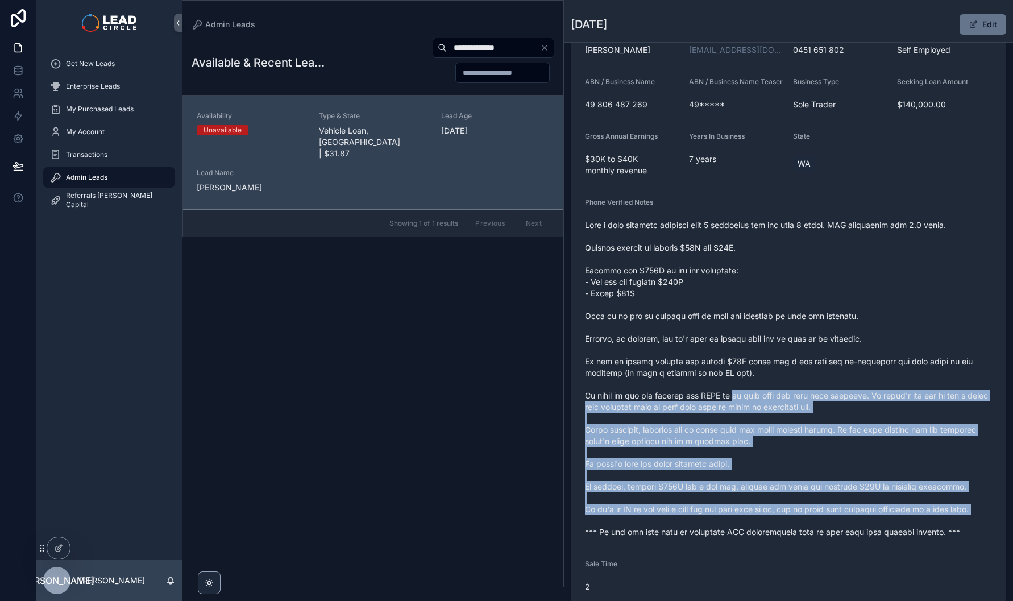
drag, startPoint x: 813, startPoint y: 524, endPoint x: 732, endPoint y: 388, distance: 158.3
click at [732, 388] on span "scrollable content" at bounding box center [788, 378] width 407 height 318
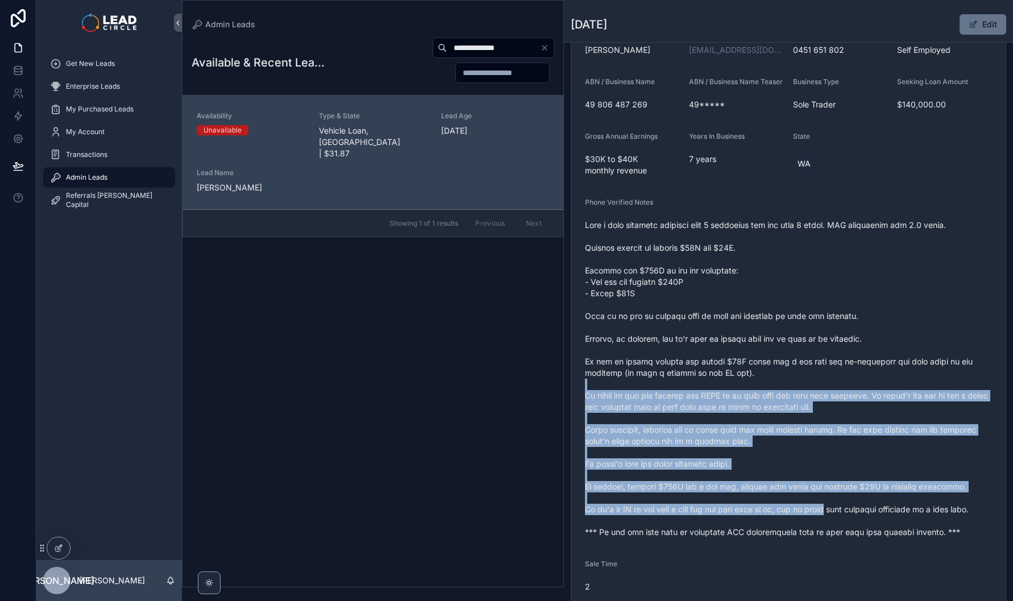
drag, startPoint x: 732, startPoint y: 388, endPoint x: 822, endPoint y: 521, distance: 160.8
click at [822, 521] on span "scrollable content" at bounding box center [788, 378] width 407 height 318
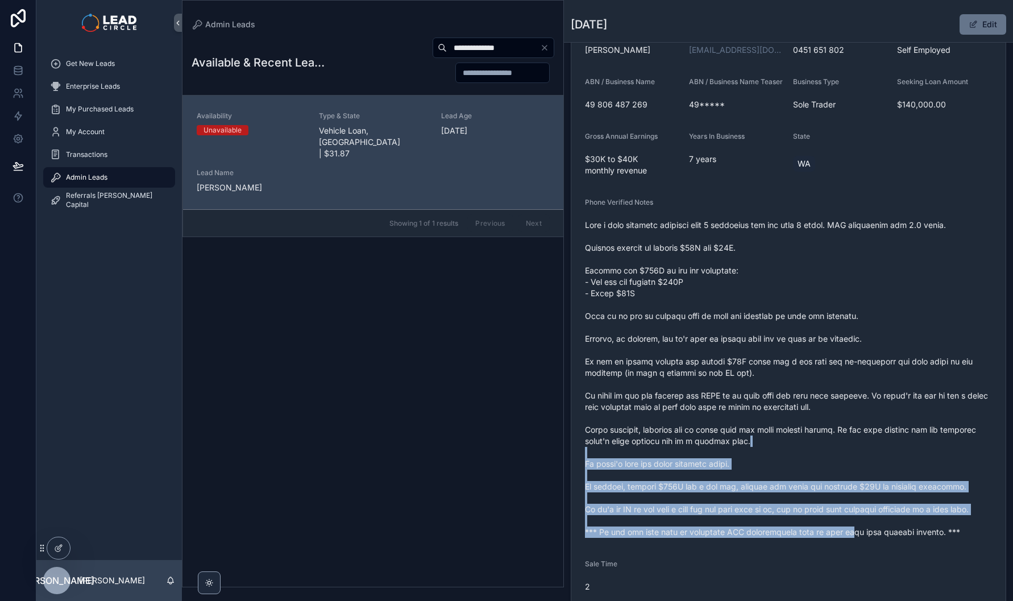
drag, startPoint x: 839, startPoint y: 535, endPoint x: 727, endPoint y: 403, distance: 173.0
click at [737, 410] on span "scrollable content" at bounding box center [788, 378] width 407 height 318
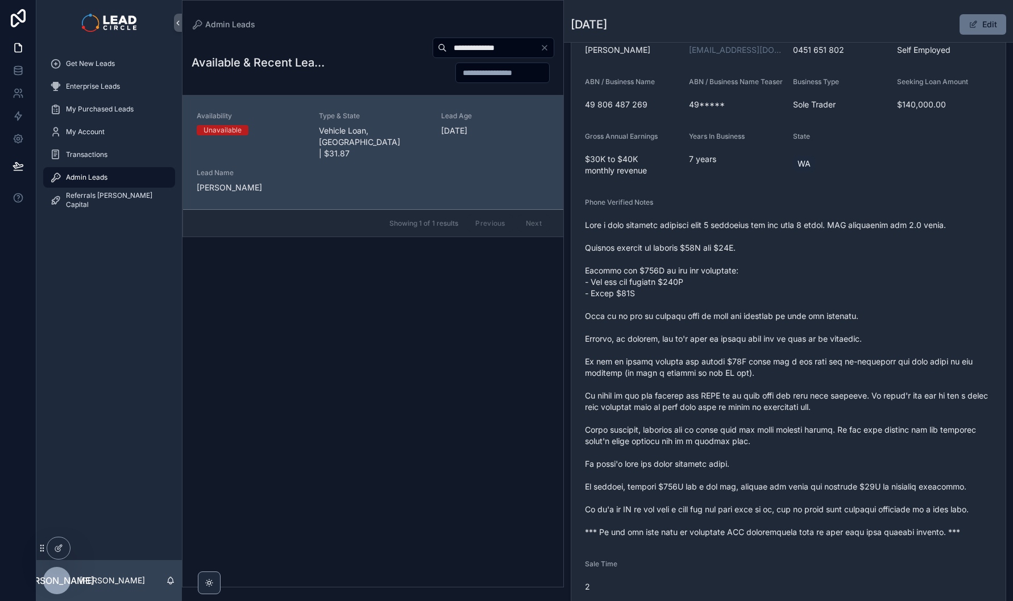
click at [727, 403] on span "scrollable content" at bounding box center [788, 378] width 407 height 318
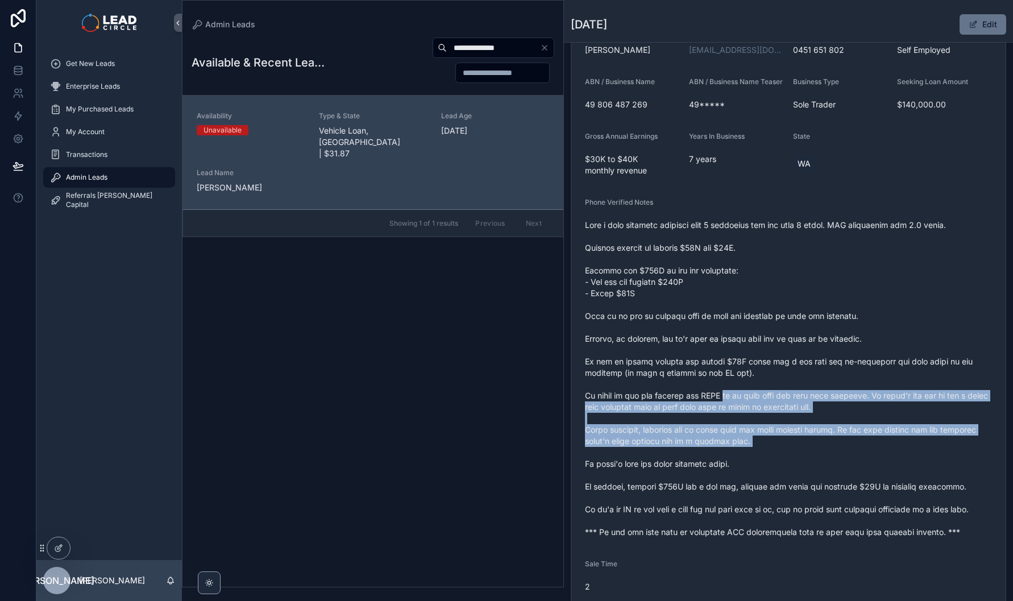
drag, startPoint x: 729, startPoint y: 398, endPoint x: 784, endPoint y: 484, distance: 101.7
click at [784, 484] on span "scrollable content" at bounding box center [788, 378] width 407 height 318
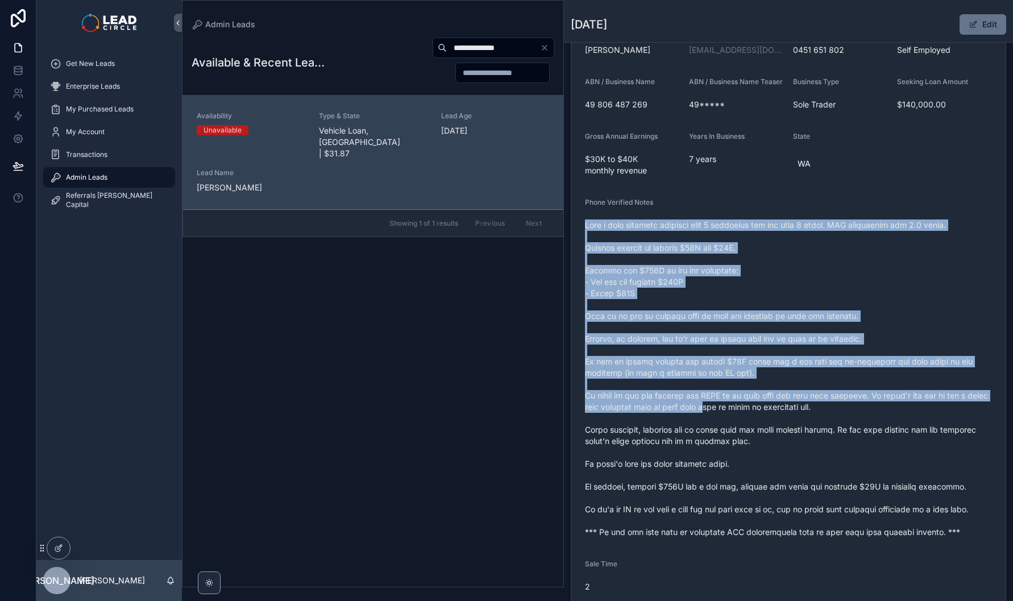
drag, startPoint x: 830, startPoint y: 541, endPoint x: 730, endPoint y: 410, distance: 164.2
click at [730, 410] on span "scrollable content" at bounding box center [788, 378] width 407 height 318
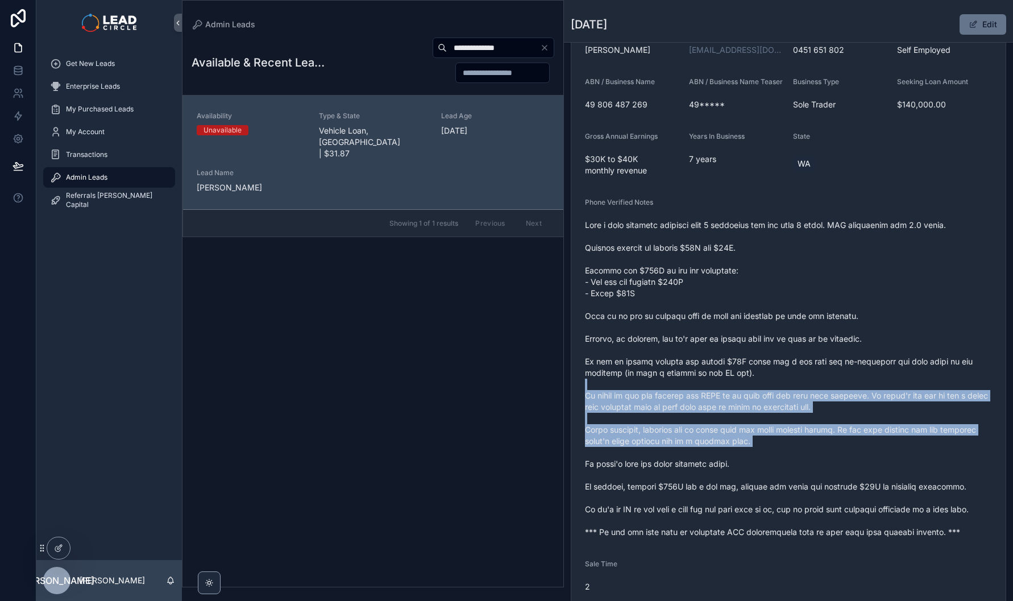
drag, startPoint x: 727, startPoint y: 396, endPoint x: 788, endPoint y: 502, distance: 122.9
click at [786, 501] on span "scrollable content" at bounding box center [788, 378] width 407 height 318
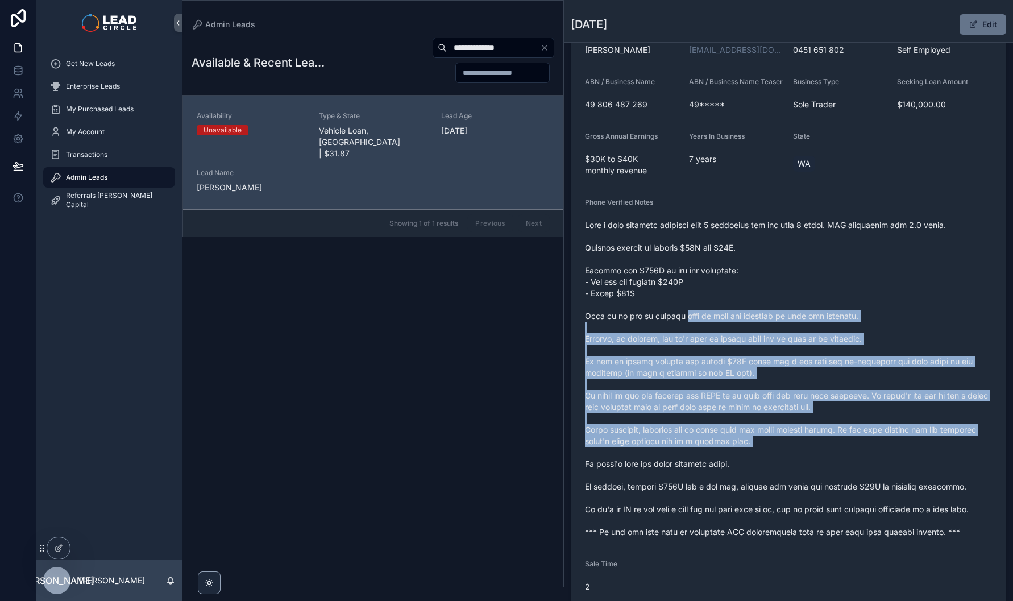
drag, startPoint x: 681, startPoint y: 333, endPoint x: 772, endPoint y: 461, distance: 156.9
click at [772, 461] on span "scrollable content" at bounding box center [788, 378] width 407 height 318
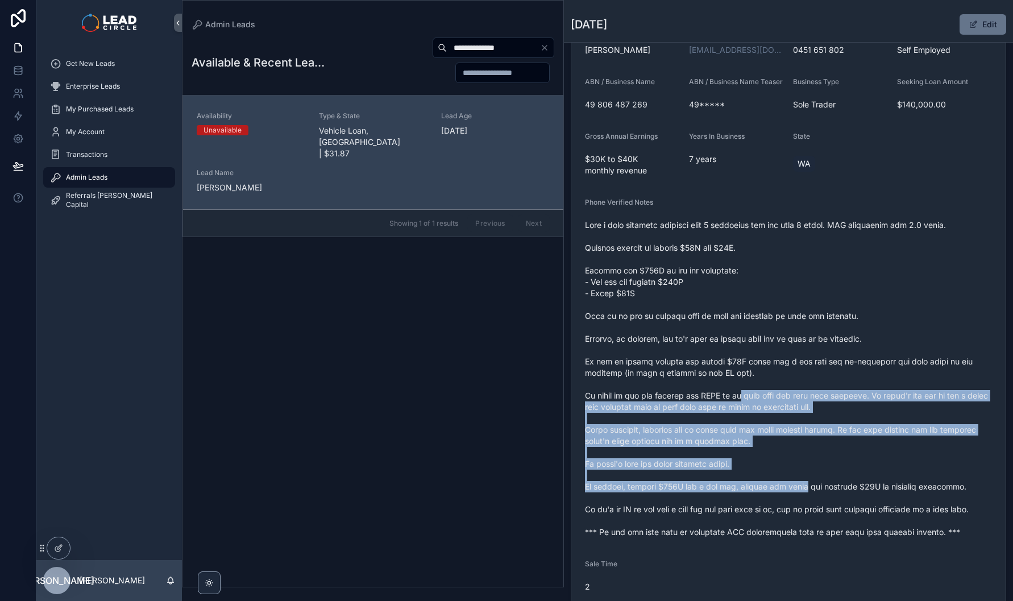
drag, startPoint x: 801, startPoint y: 494, endPoint x: 735, endPoint y: 390, distance: 123.1
click at [737, 393] on span "scrollable content" at bounding box center [788, 378] width 407 height 318
click at [735, 390] on span "scrollable content" at bounding box center [788, 378] width 407 height 318
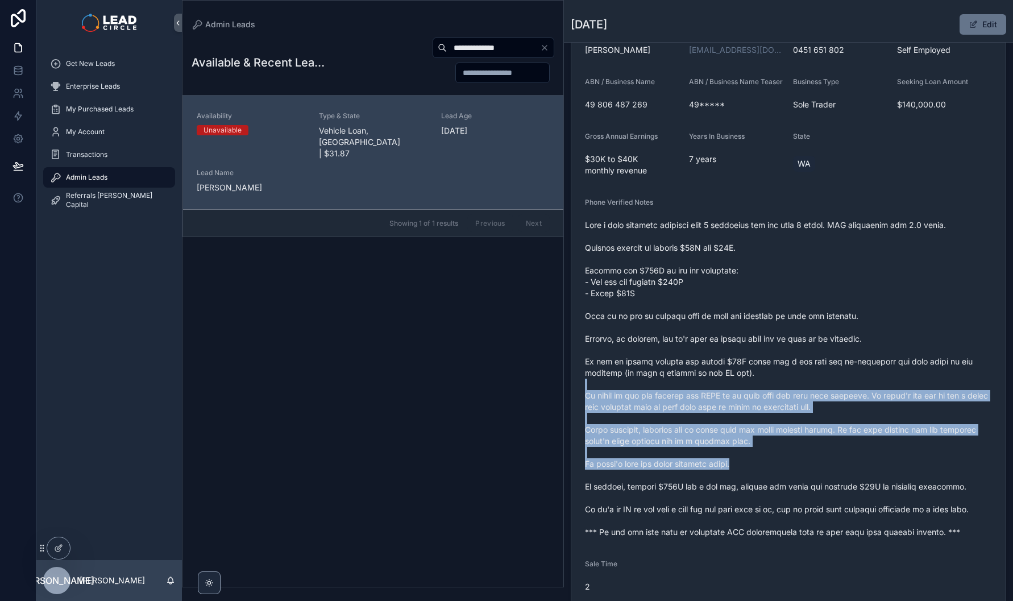
drag, startPoint x: 747, startPoint y: 402, endPoint x: 797, endPoint y: 473, distance: 86.9
click at [797, 473] on span "scrollable content" at bounding box center [788, 378] width 407 height 318
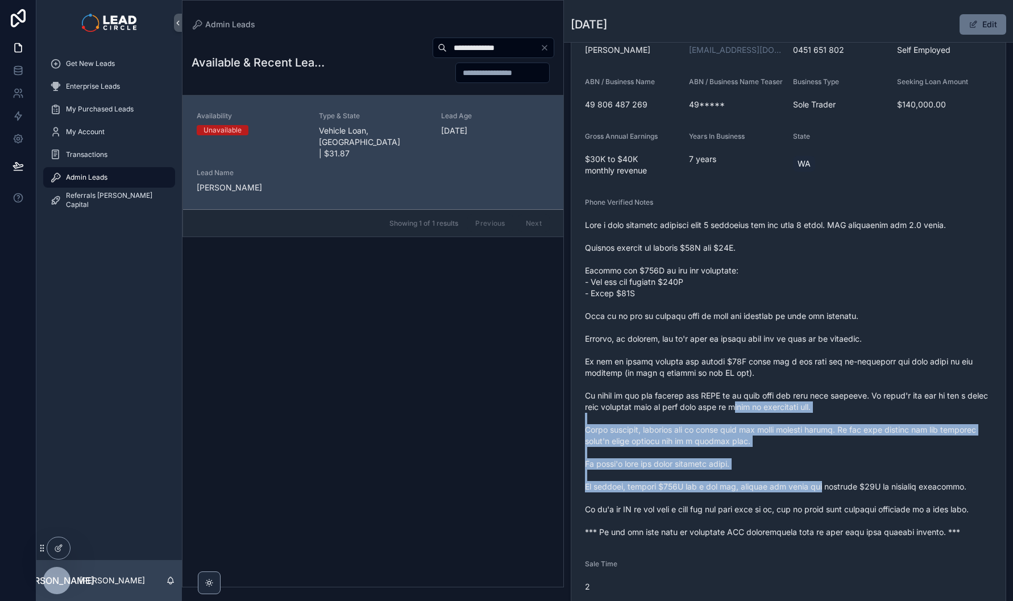
drag, startPoint x: 816, startPoint y: 490, endPoint x: 760, endPoint y: 411, distance: 97.4
click at [760, 411] on span "scrollable content" at bounding box center [788, 378] width 407 height 318
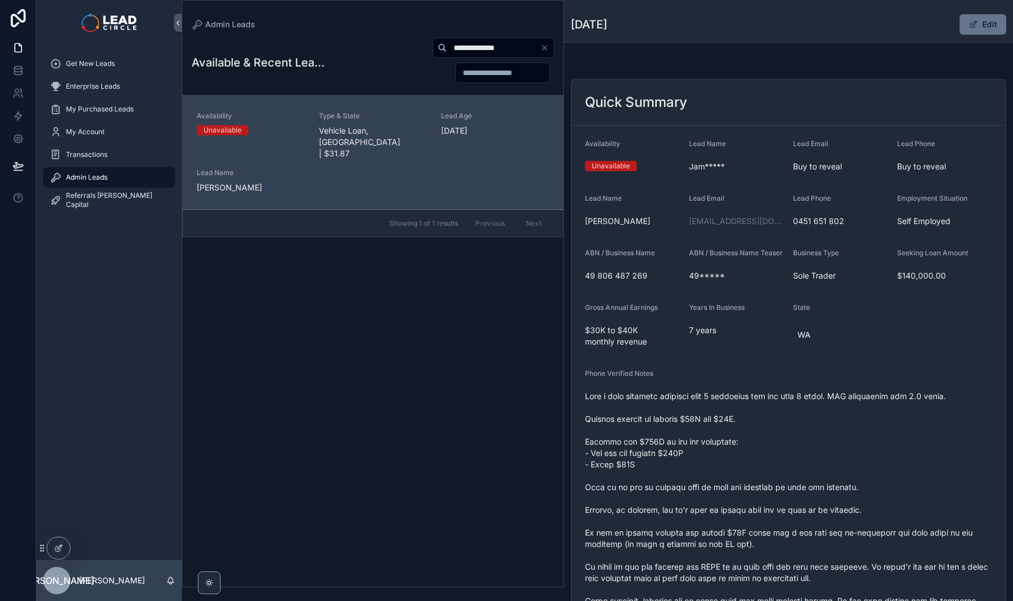
scroll to position [390, 0]
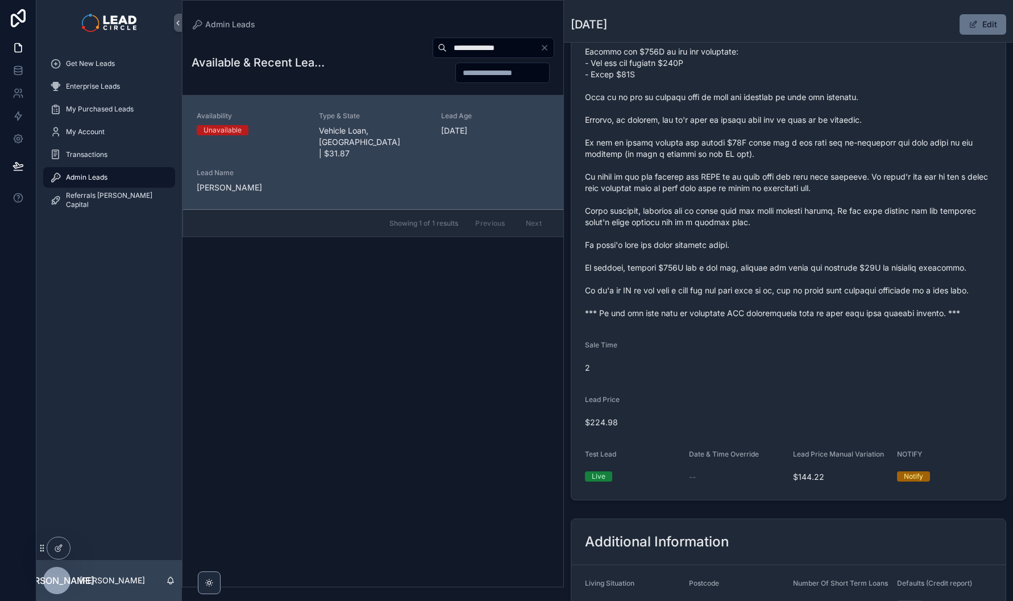
click at [547, 47] on icon "Clear" at bounding box center [544, 47] width 9 height 9
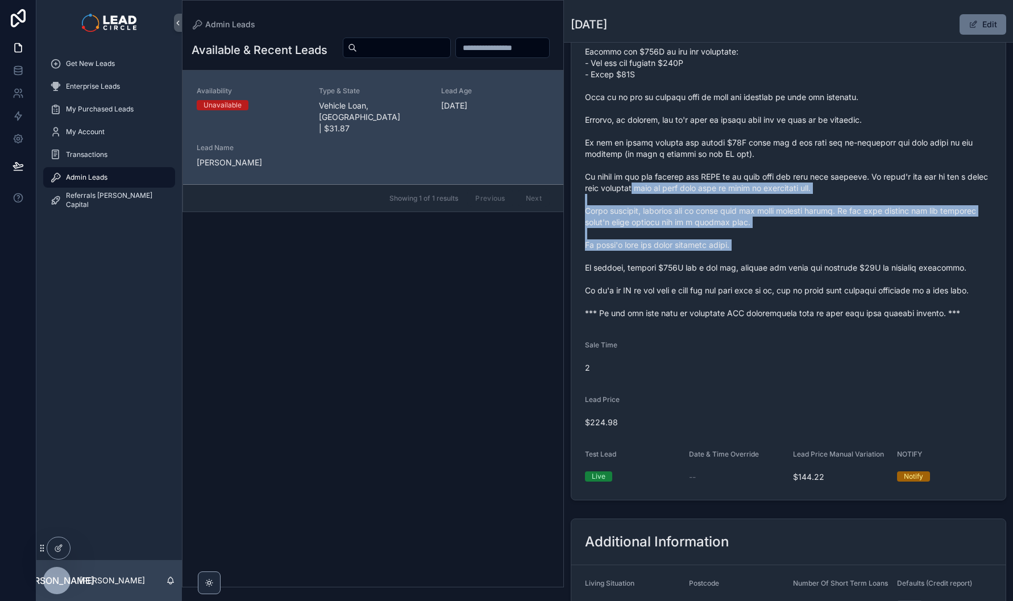
drag, startPoint x: 661, startPoint y: 200, endPoint x: 699, endPoint y: 281, distance: 89.2
click at [699, 281] on span "scrollable content" at bounding box center [788, 160] width 407 height 318
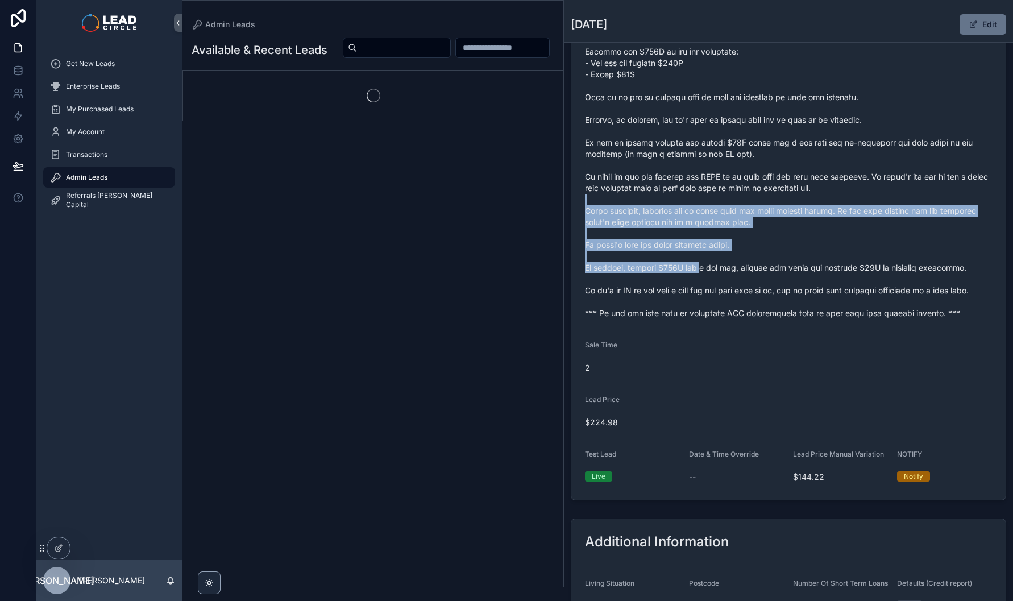
click at [705, 282] on span "scrollable content" at bounding box center [788, 160] width 407 height 318
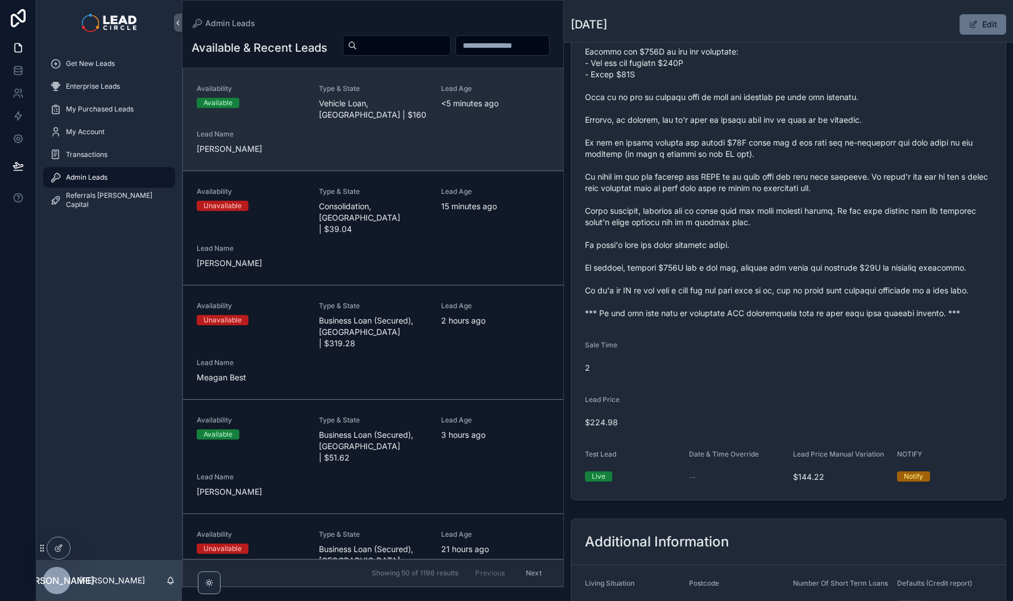
click at [423, 169] on link "Availability Available Type & State Vehicle Loan, WA | $160 Lead Age <5 minutes…" at bounding box center [373, 119] width 380 height 102
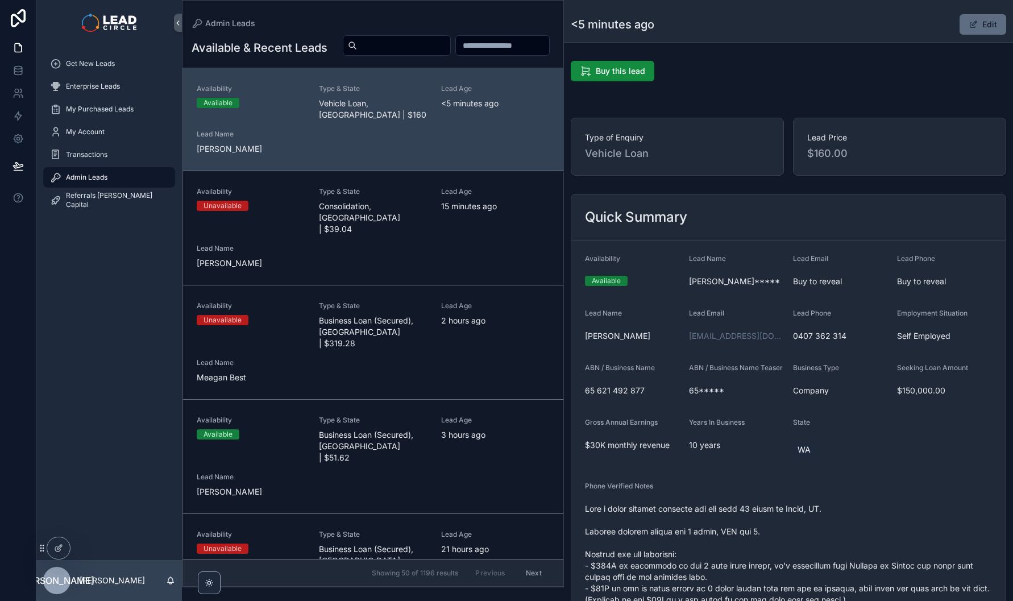
click at [982, 24] on button "Edit" at bounding box center [982, 24] width 47 height 20
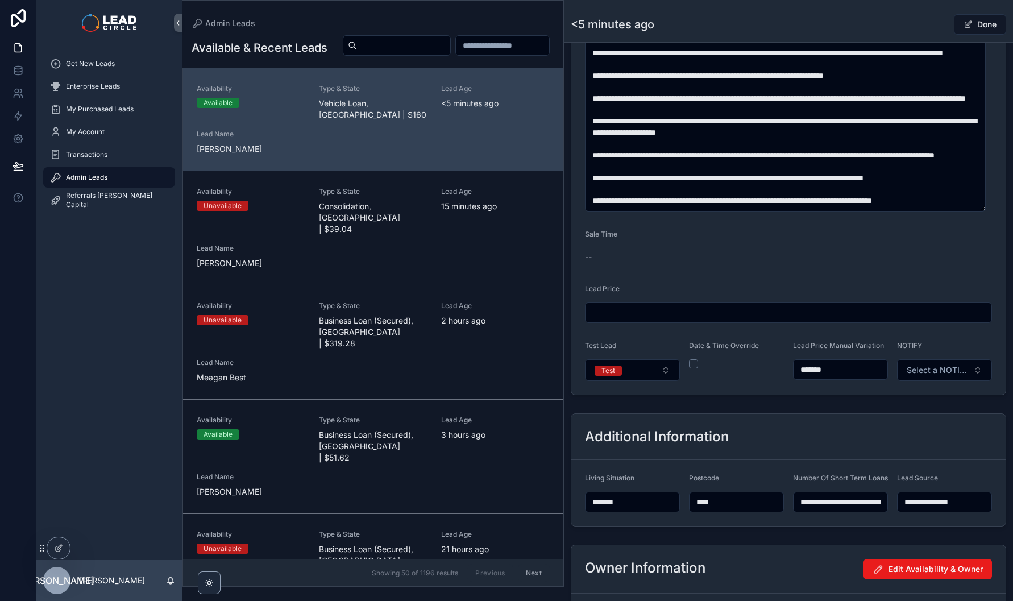
scroll to position [776, 0]
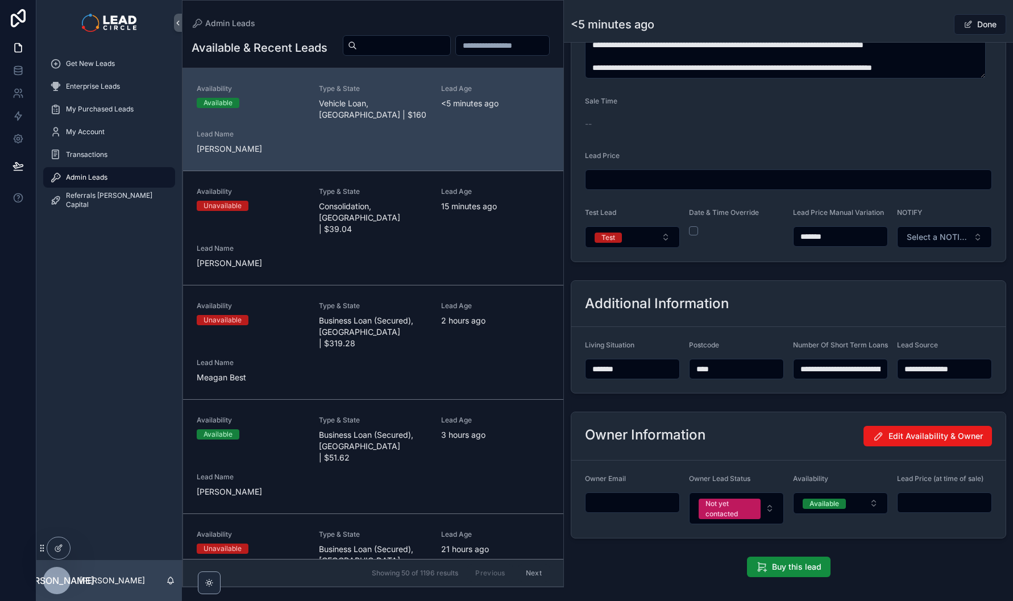
click at [843, 244] on input "*******" at bounding box center [840, 236] width 94 height 16
click at [816, 243] on input "*******" at bounding box center [840, 236] width 94 height 16
type input "*******"
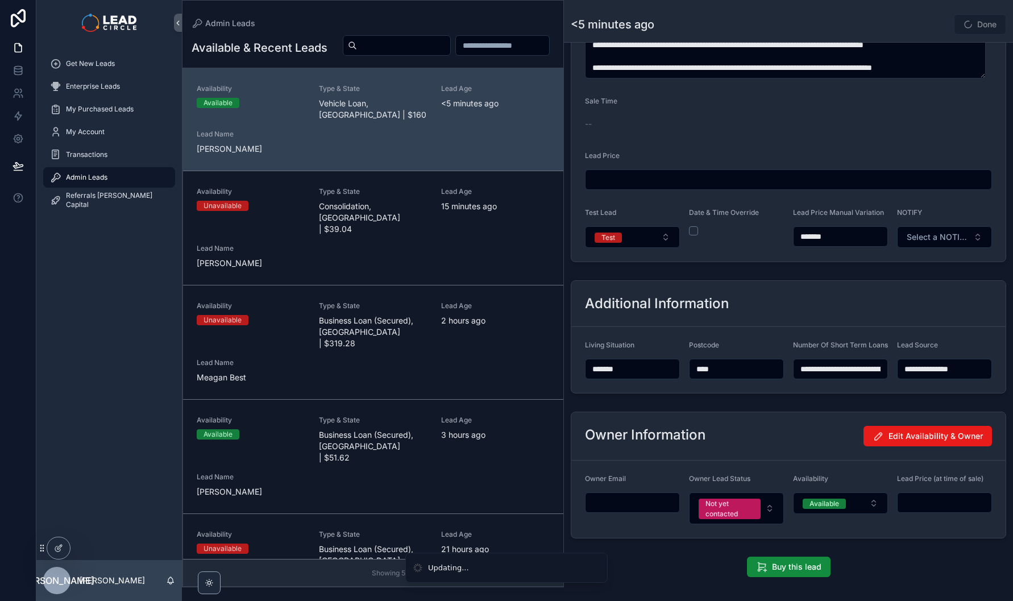
click at [968, 33] on span "Done" at bounding box center [980, 24] width 52 height 20
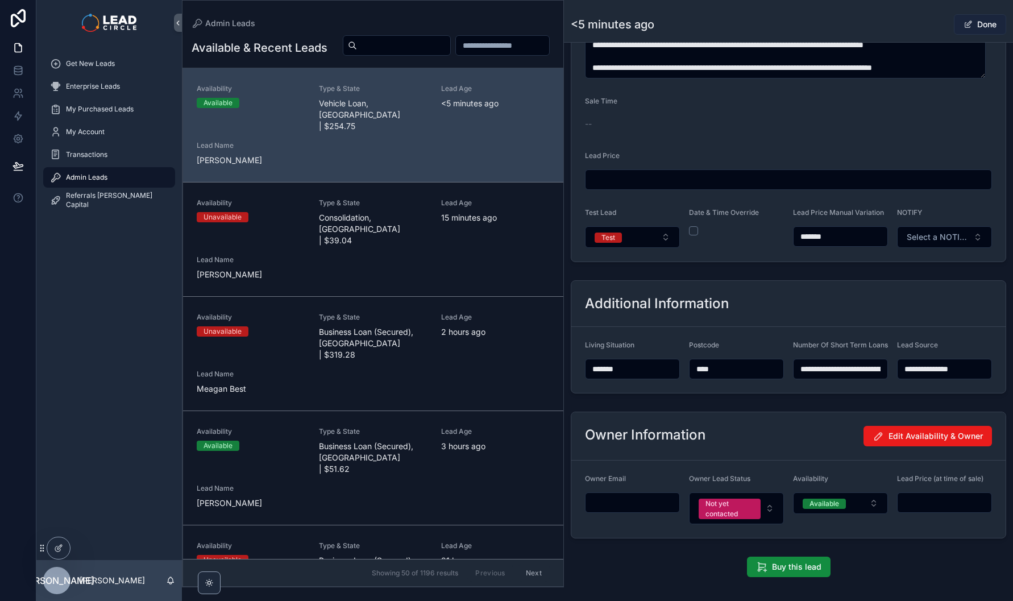
click at [963, 18] on button "Done" at bounding box center [980, 24] width 52 height 20
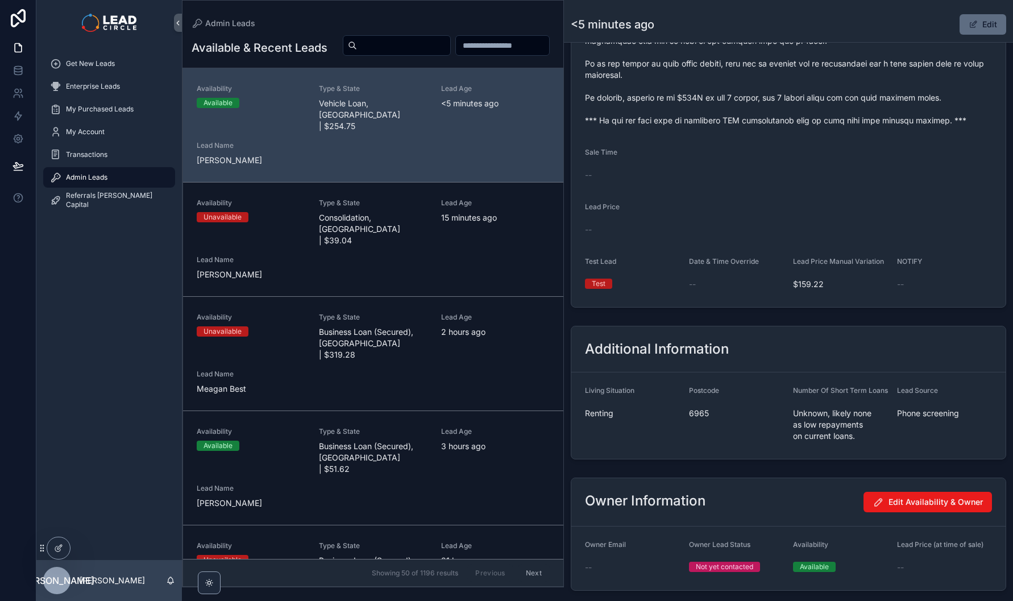
click at [968, 26] on span "scrollable content" at bounding box center [972, 24] width 9 height 9
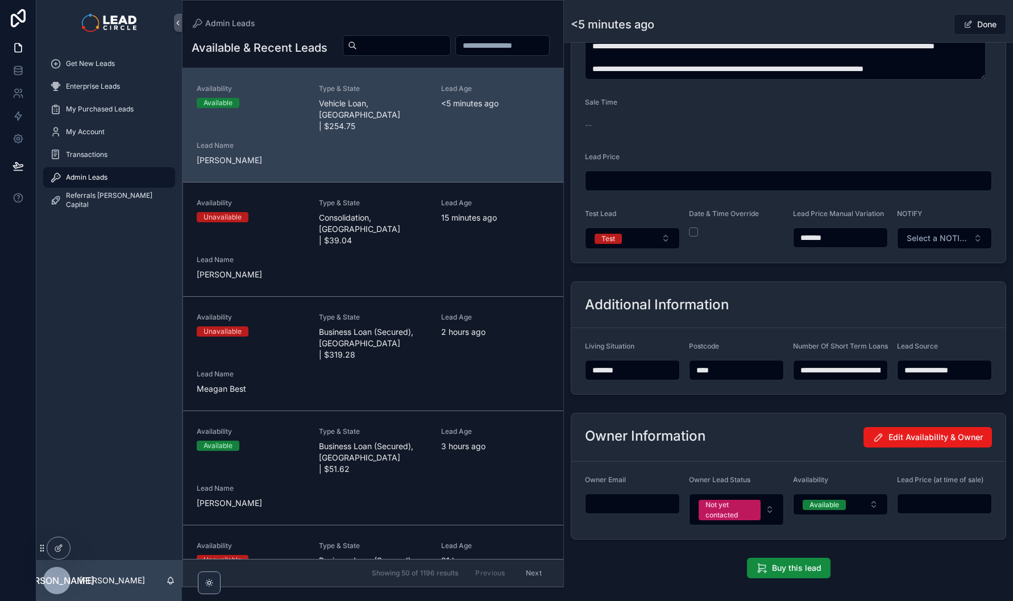
scroll to position [776, 0]
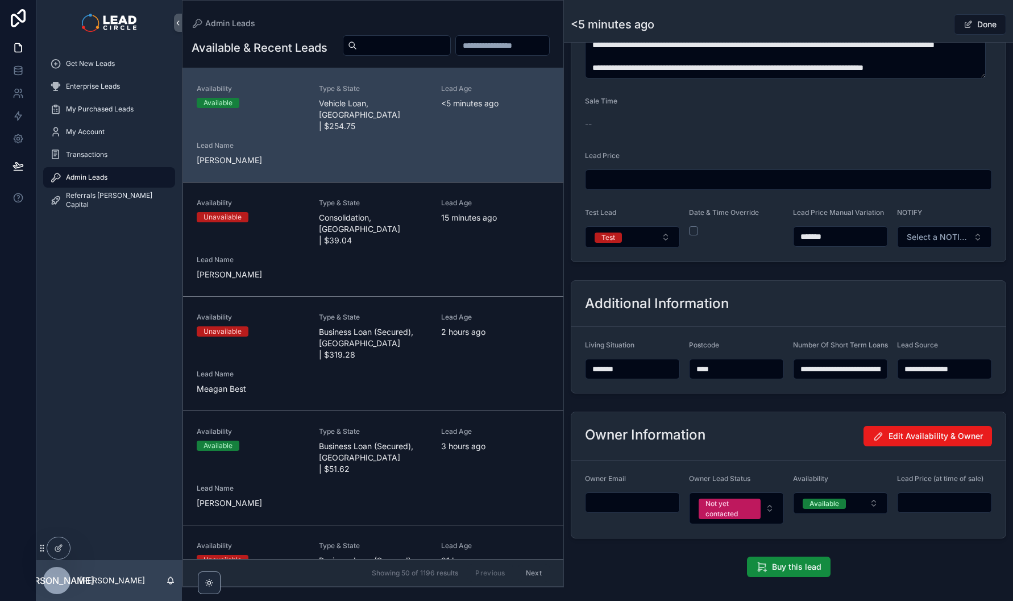
click at [814, 242] on input "*******" at bounding box center [840, 236] width 94 height 16
type input "*******"
click at [923, 42] on div "Back to Admin Leads Admin Leads <5 minutes ago Done" at bounding box center [788, 21] width 449 height 43
drag, startPoint x: 923, startPoint y: 15, endPoint x: 939, endPoint y: 15, distance: 15.3
click at [923, 15] on div "Done" at bounding box center [963, 25] width 85 height 22
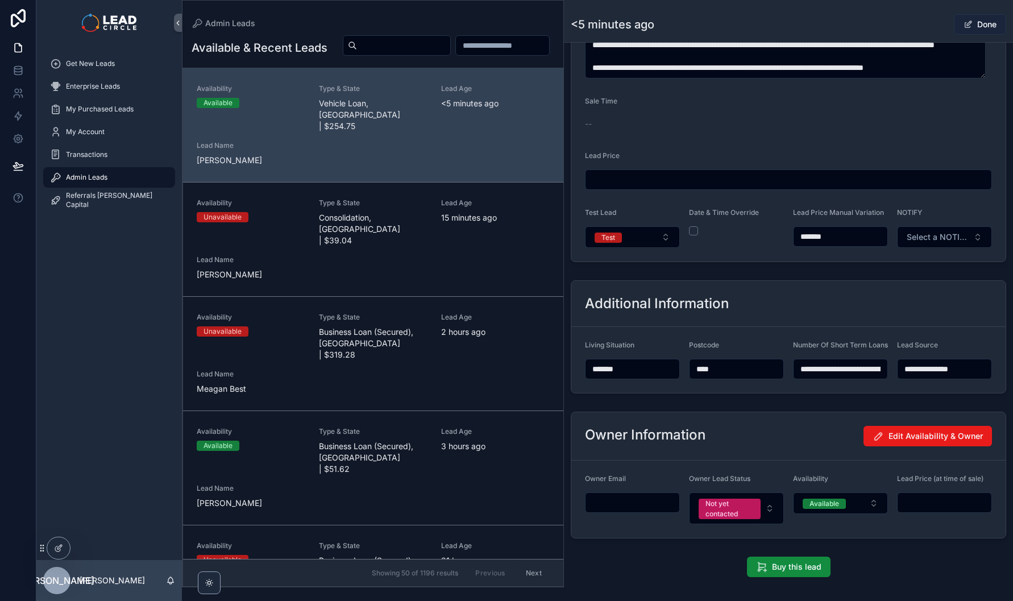
click at [985, 22] on button "Done" at bounding box center [980, 24] width 52 height 20
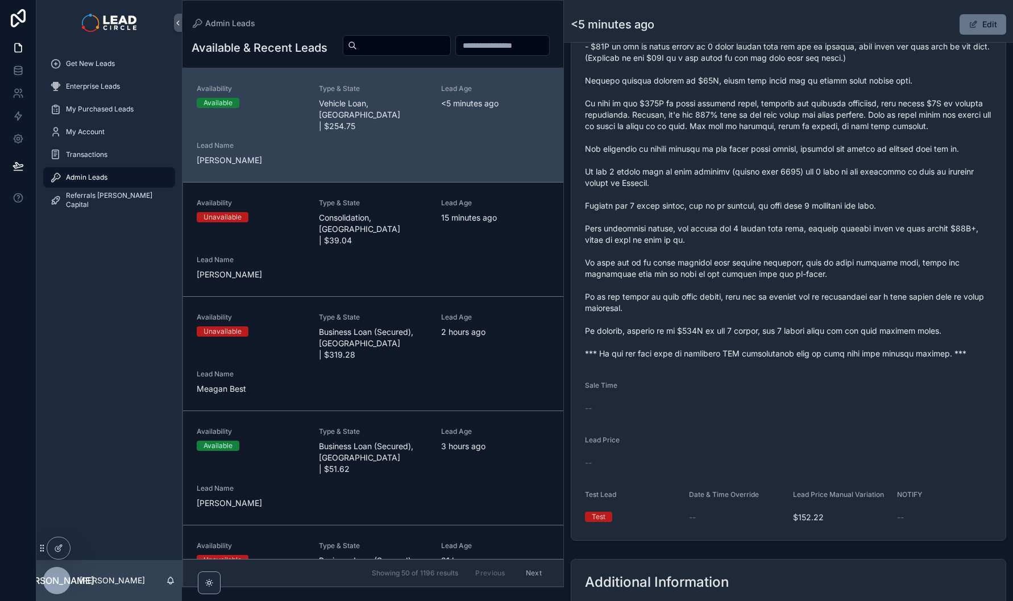
scroll to position [527, 0]
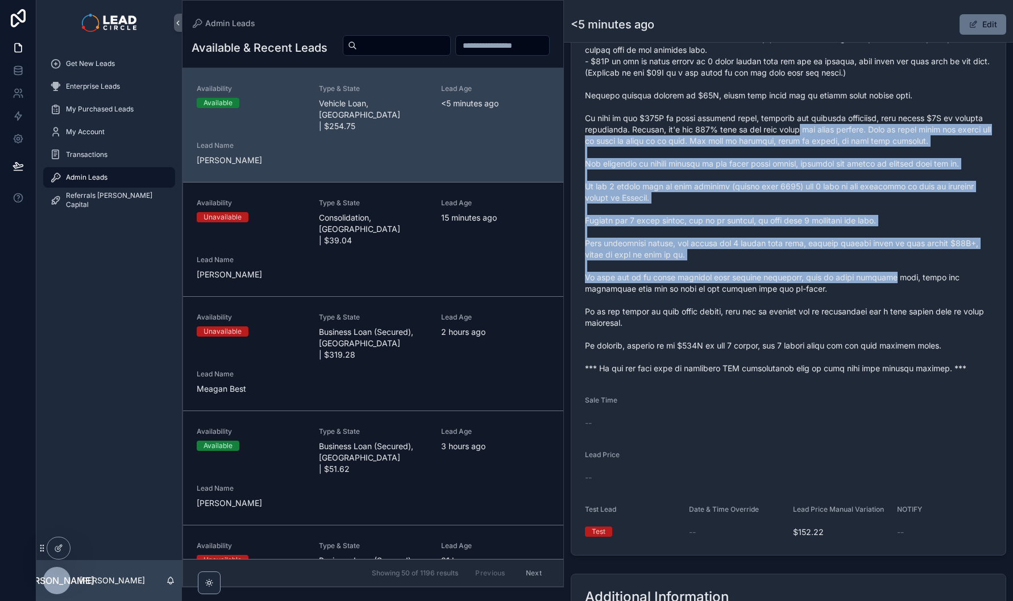
drag, startPoint x: 877, startPoint y: 243, endPoint x: 904, endPoint y: 334, distance: 95.3
click at [904, 334] on span "scrollable content" at bounding box center [788, 175] width 407 height 398
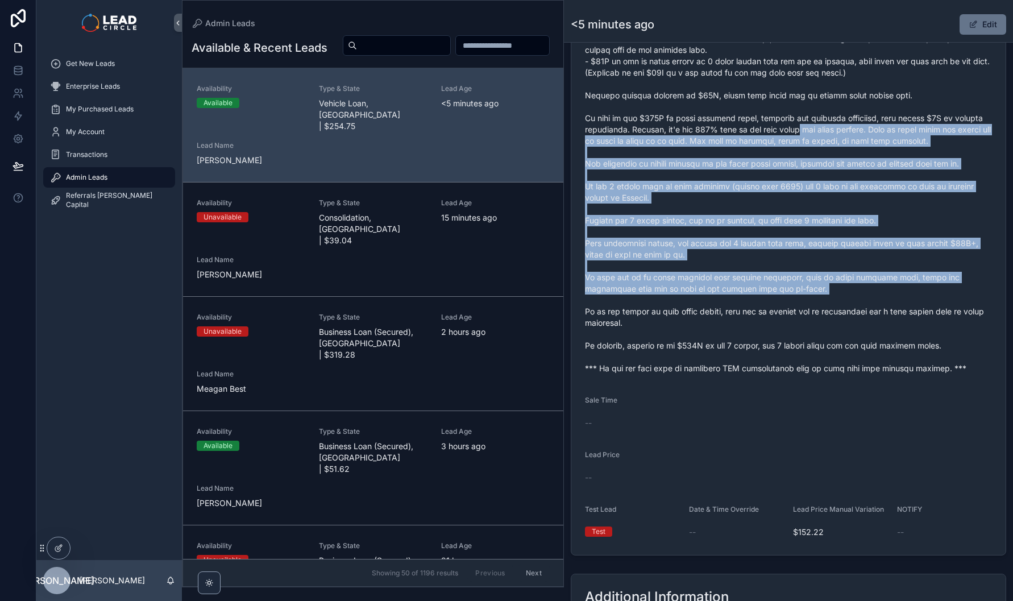
click at [904, 334] on span "scrollable content" at bounding box center [788, 175] width 407 height 398
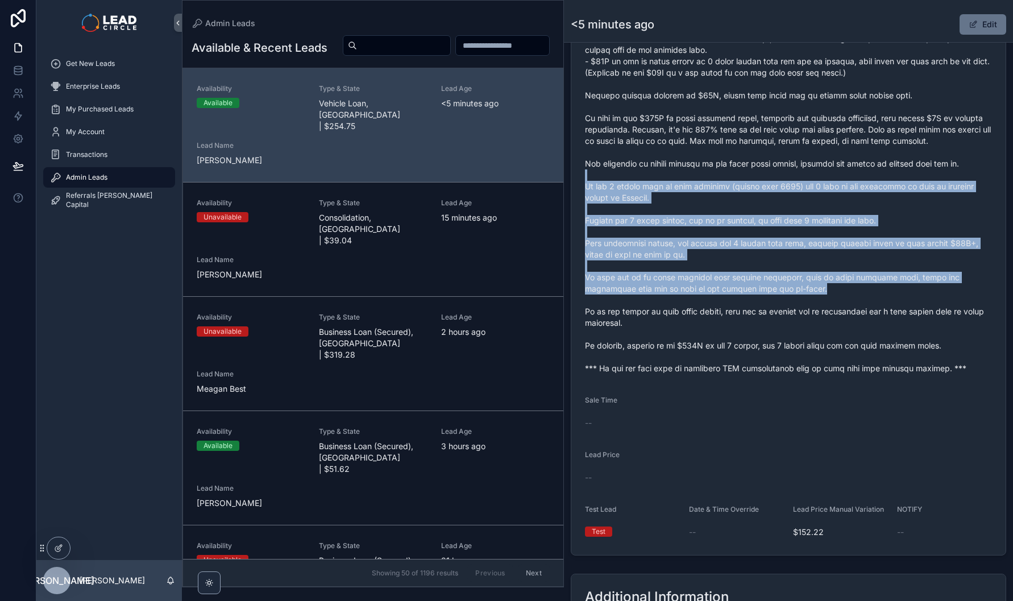
drag, startPoint x: 866, startPoint y: 205, endPoint x: 923, endPoint y: 331, distance: 138.3
click at [923, 331] on span "scrollable content" at bounding box center [788, 175] width 407 height 398
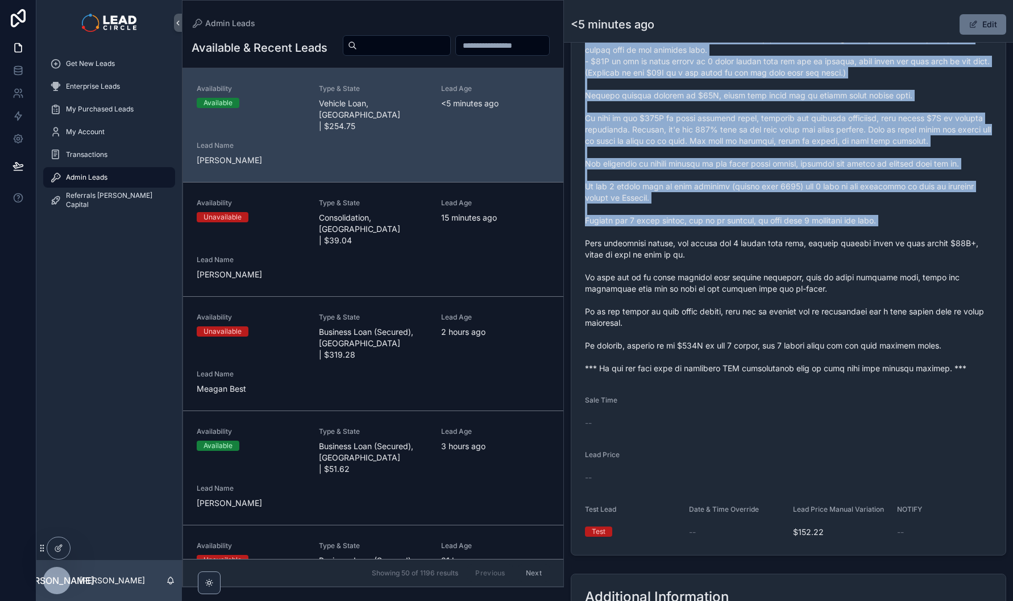
drag, startPoint x: 934, startPoint y: 367, endPoint x: 851, endPoint y: 229, distance: 161.1
click at [851, 229] on span "scrollable content" at bounding box center [788, 175] width 407 height 398
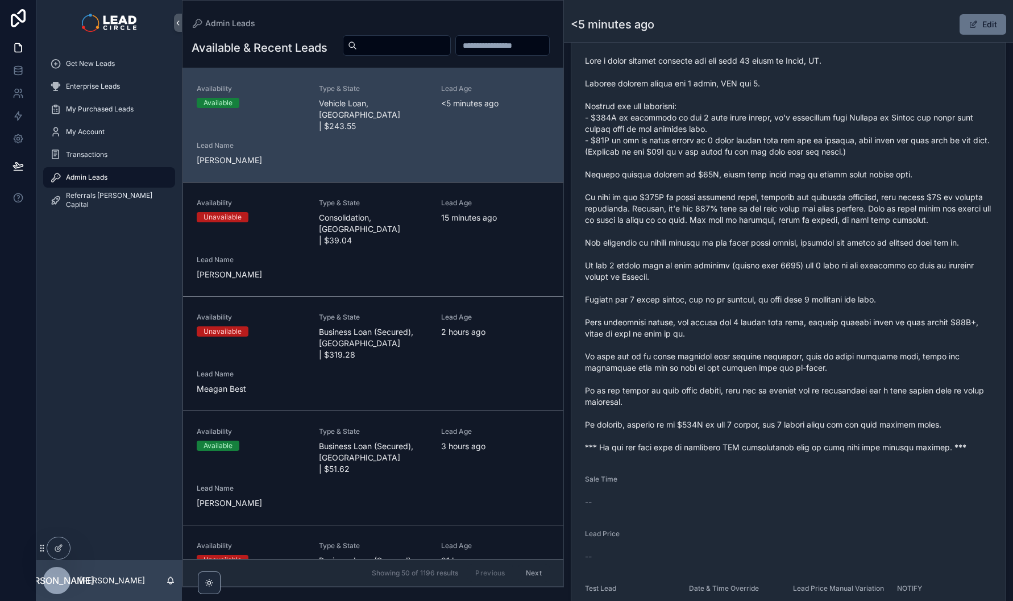
scroll to position [448, 0]
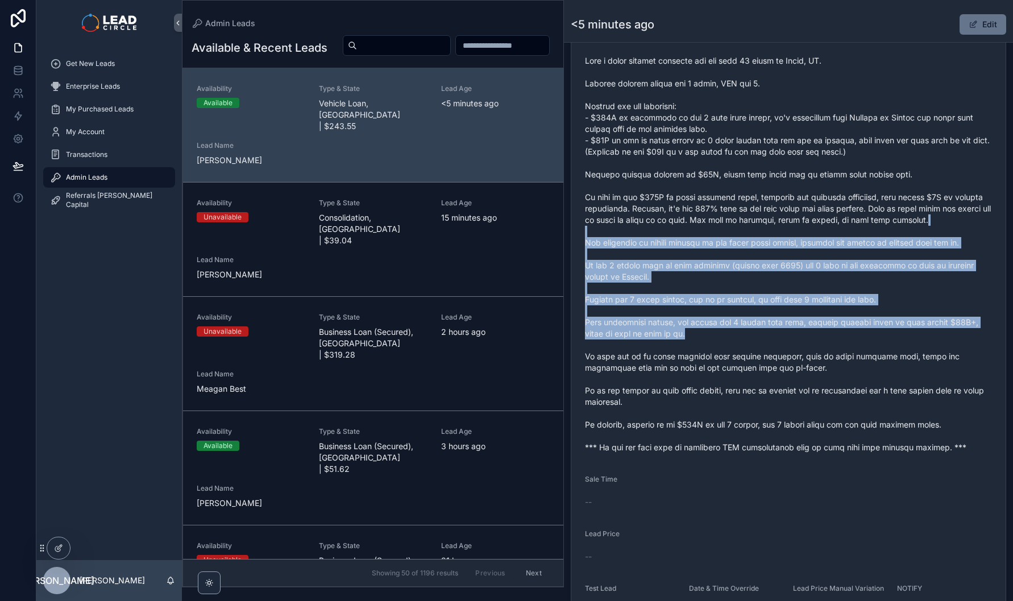
drag, startPoint x: 834, startPoint y: 250, endPoint x: 912, endPoint y: 379, distance: 150.4
click at [910, 379] on span "scrollable content" at bounding box center [788, 254] width 407 height 398
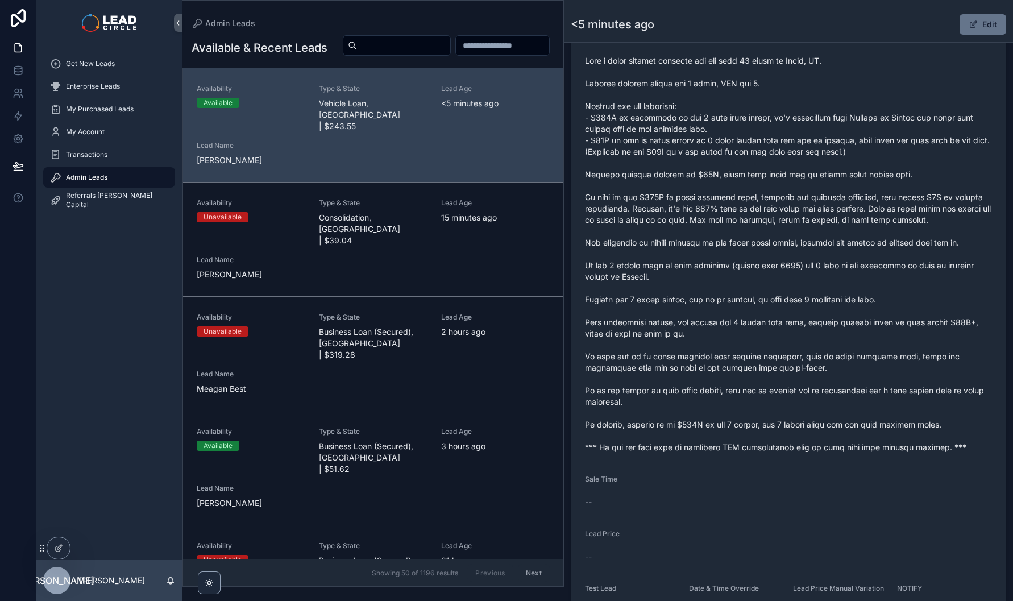
click at [912, 379] on span "scrollable content" at bounding box center [788, 254] width 407 height 398
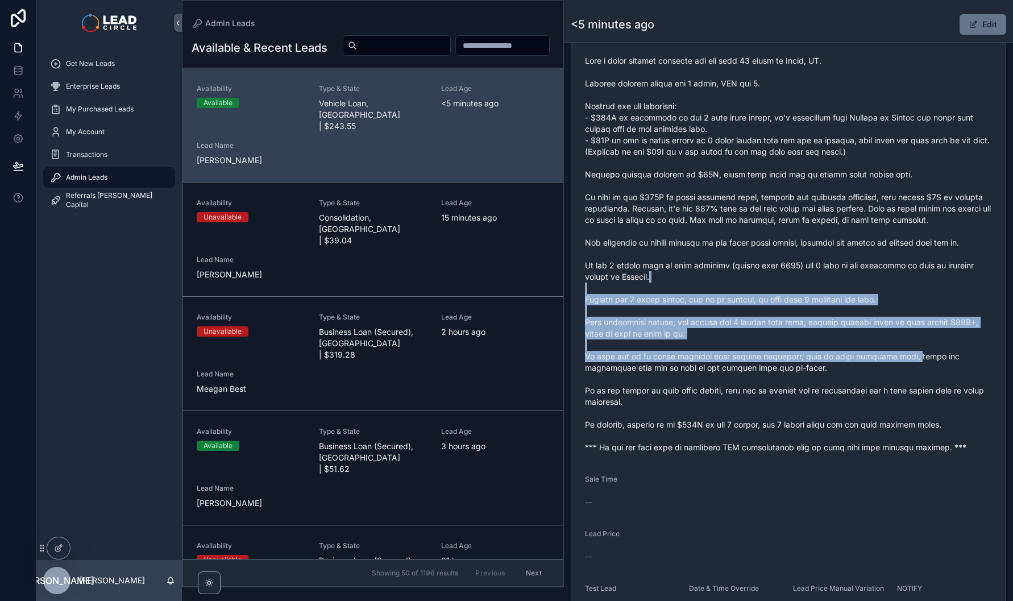
drag, startPoint x: 888, startPoint y: 307, endPoint x: 929, endPoint y: 392, distance: 93.8
click at [929, 392] on span "scrollable content" at bounding box center [788, 254] width 407 height 398
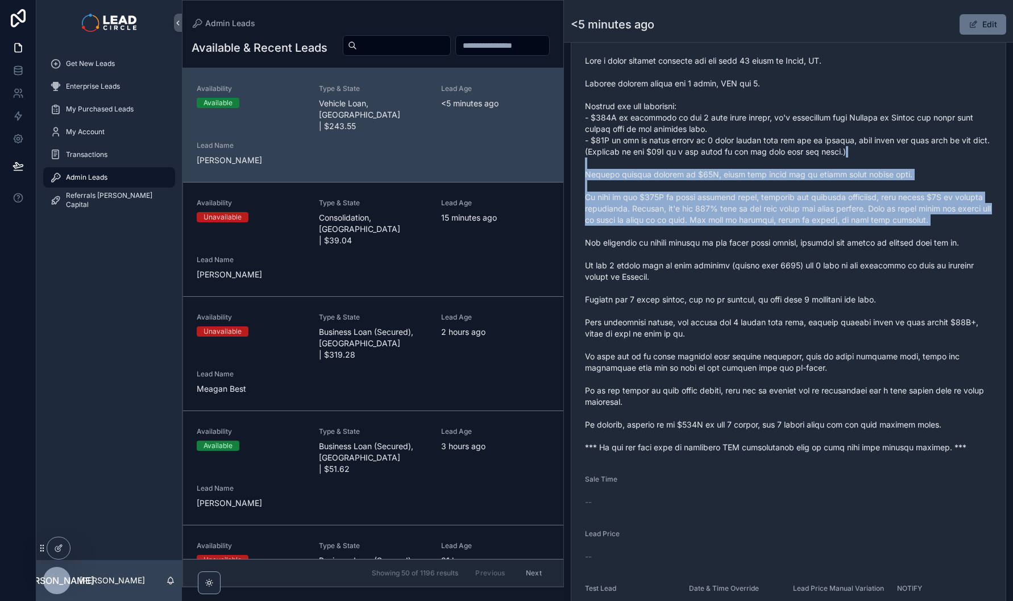
drag, startPoint x: 940, startPoint y: 238, endPoint x: 945, endPoint y: 273, distance: 35.0
click at [945, 273] on span "scrollable content" at bounding box center [788, 254] width 407 height 398
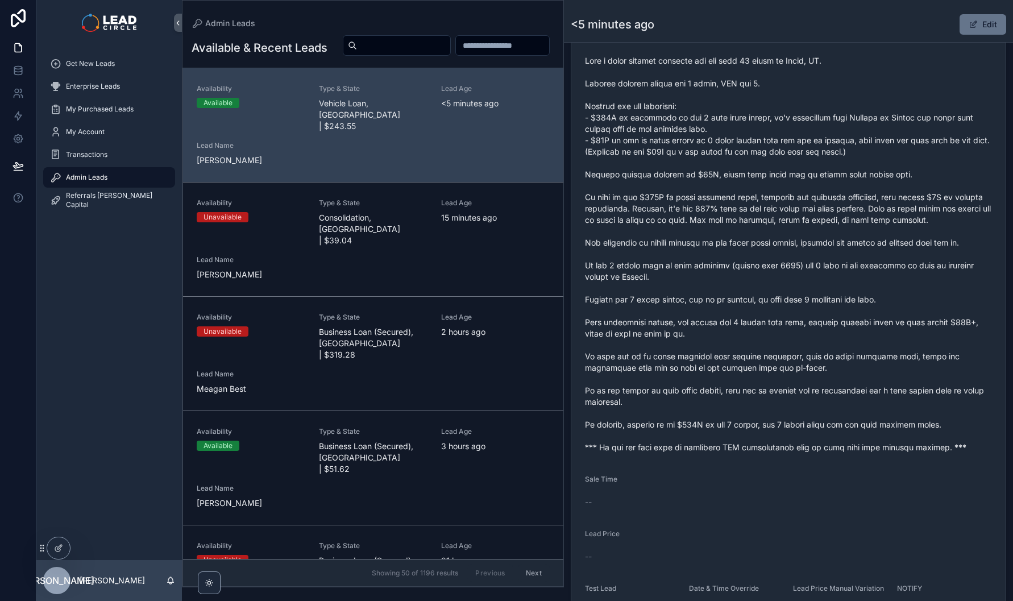
drag, startPoint x: 945, startPoint y: 273, endPoint x: 961, endPoint y: 297, distance: 29.2
click at [946, 273] on span "scrollable content" at bounding box center [788, 254] width 407 height 398
click at [918, 240] on span "scrollable content" at bounding box center [788, 254] width 407 height 398
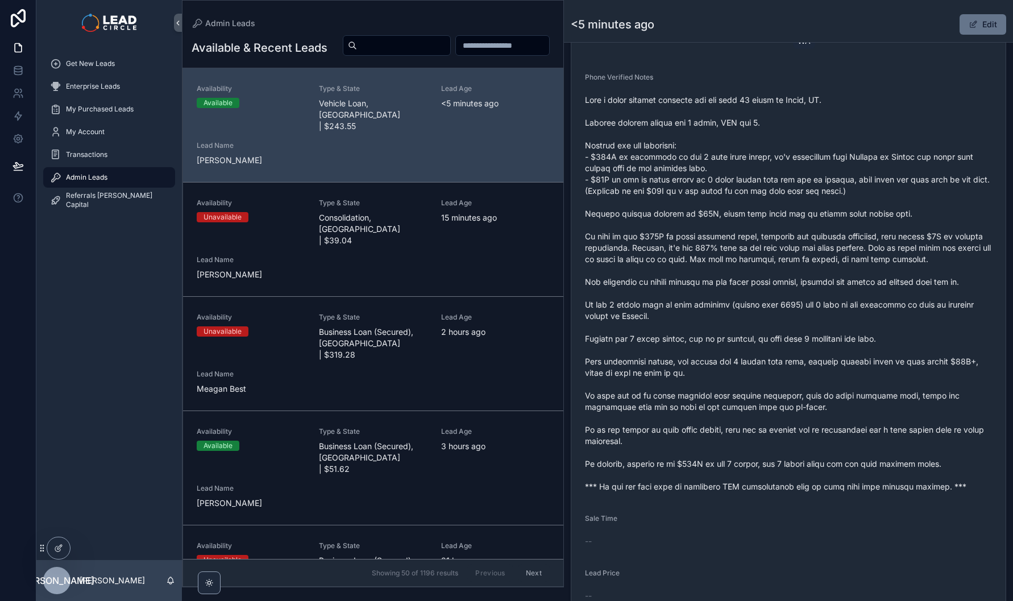
scroll to position [354, 0]
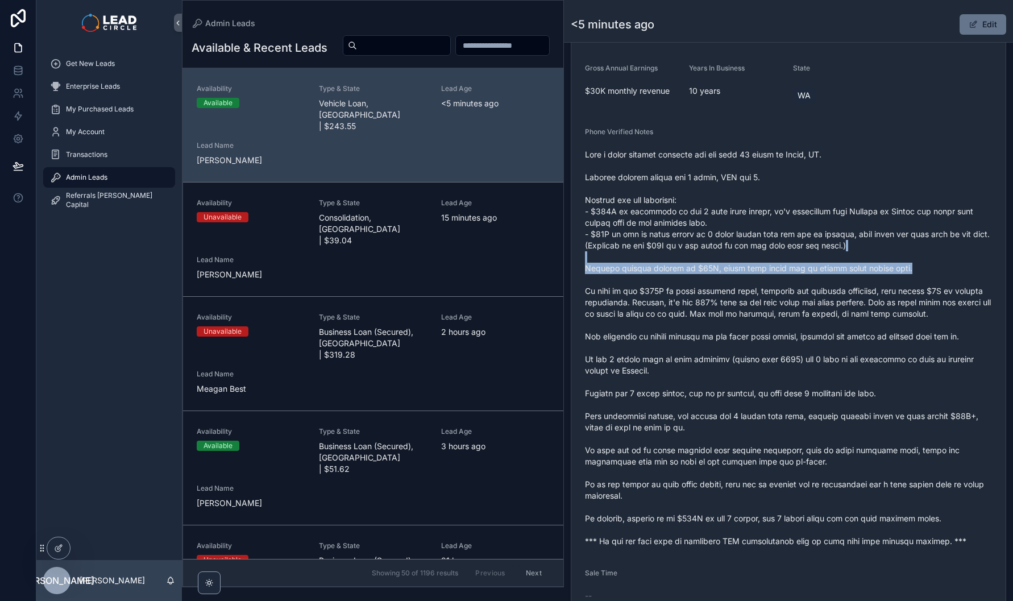
drag, startPoint x: 909, startPoint y: 269, endPoint x: 939, endPoint y: 339, distance: 76.3
click at [938, 337] on span "scrollable content" at bounding box center [788, 348] width 407 height 398
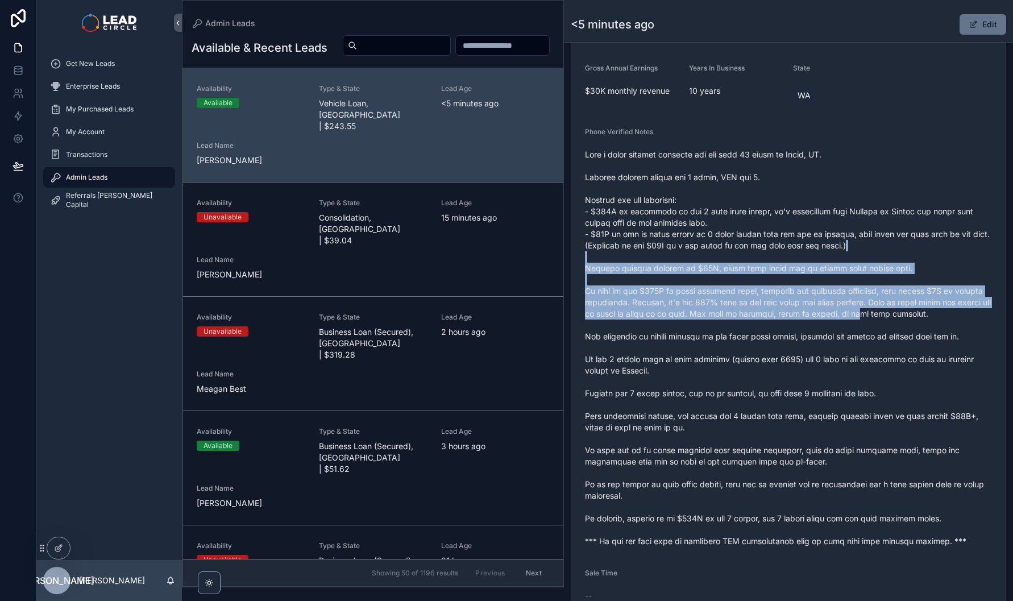
click at [939, 339] on span "scrollable content" at bounding box center [788, 348] width 407 height 398
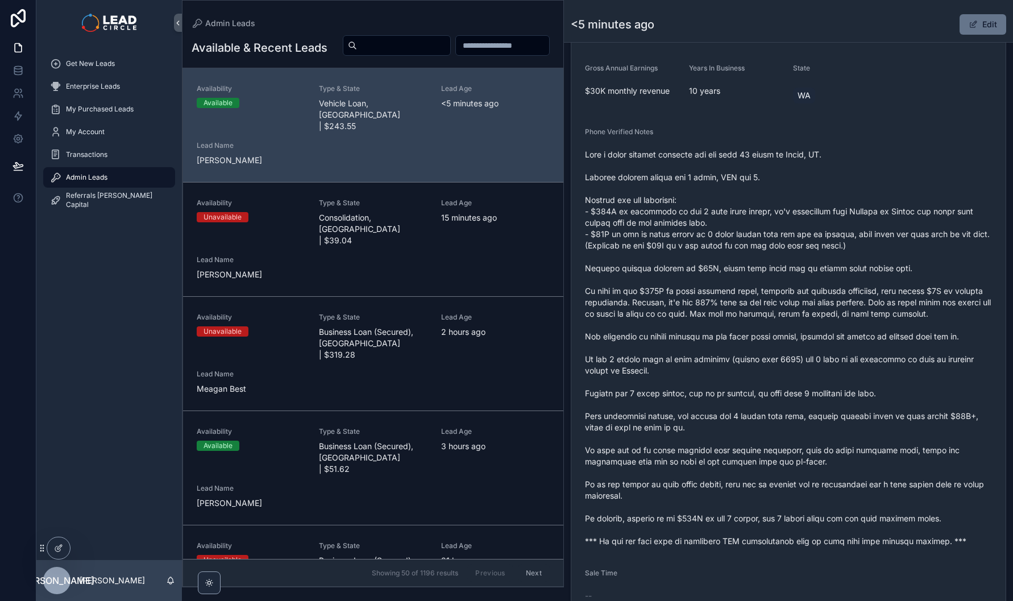
click at [959, 360] on span "scrollable content" at bounding box center [788, 348] width 407 height 398
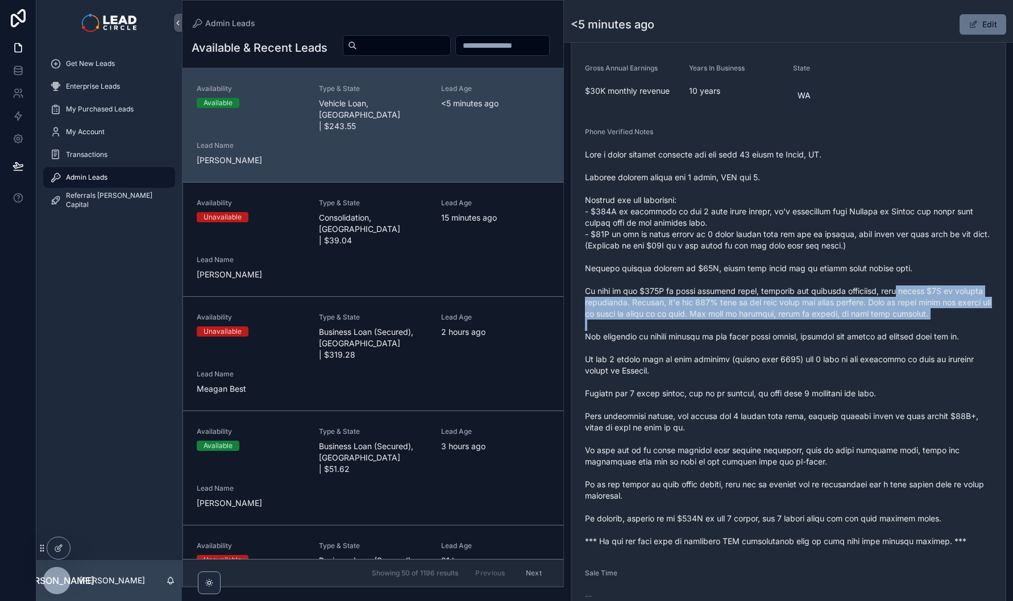
drag, startPoint x: 959, startPoint y: 361, endPoint x: 903, endPoint y: 310, distance: 75.6
click at [904, 310] on span "scrollable content" at bounding box center [788, 348] width 407 height 398
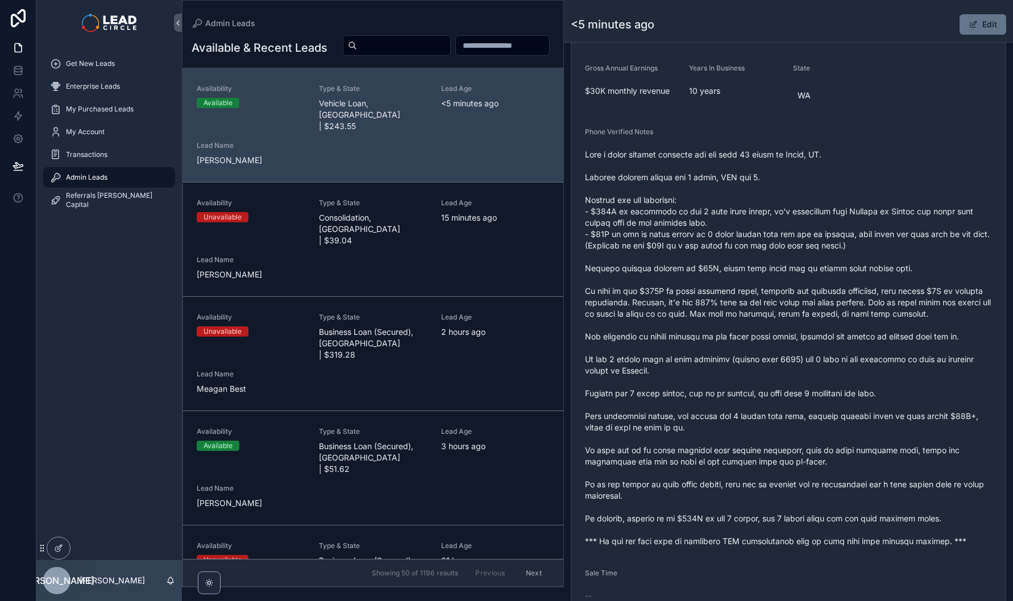
click at [903, 310] on span "scrollable content" at bounding box center [788, 348] width 407 height 398
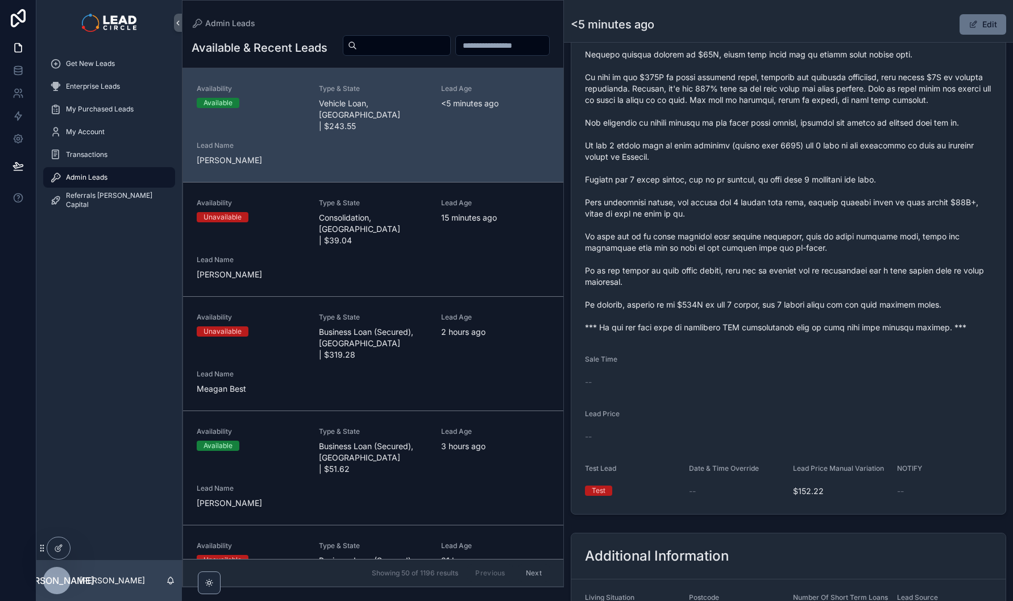
scroll to position [797, 0]
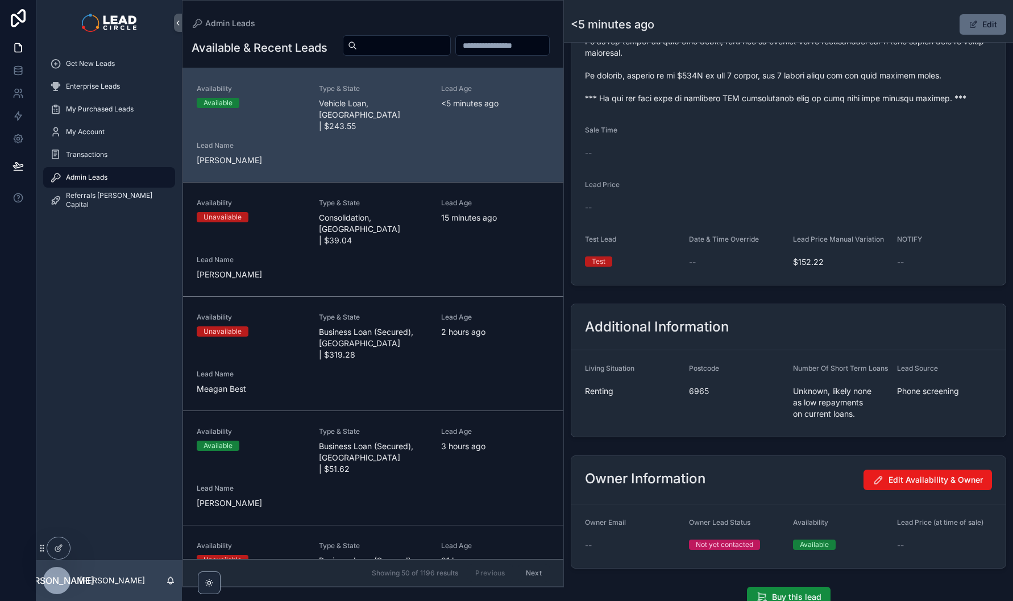
click at [968, 20] on span "scrollable content" at bounding box center [972, 24] width 9 height 9
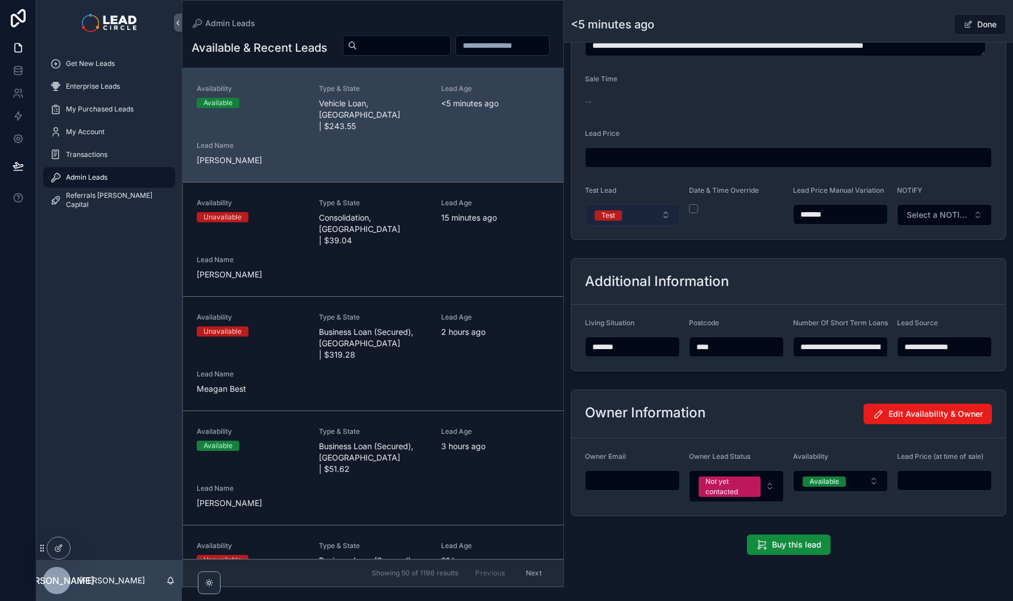
click at [640, 219] on button "Test" at bounding box center [632, 215] width 95 height 22
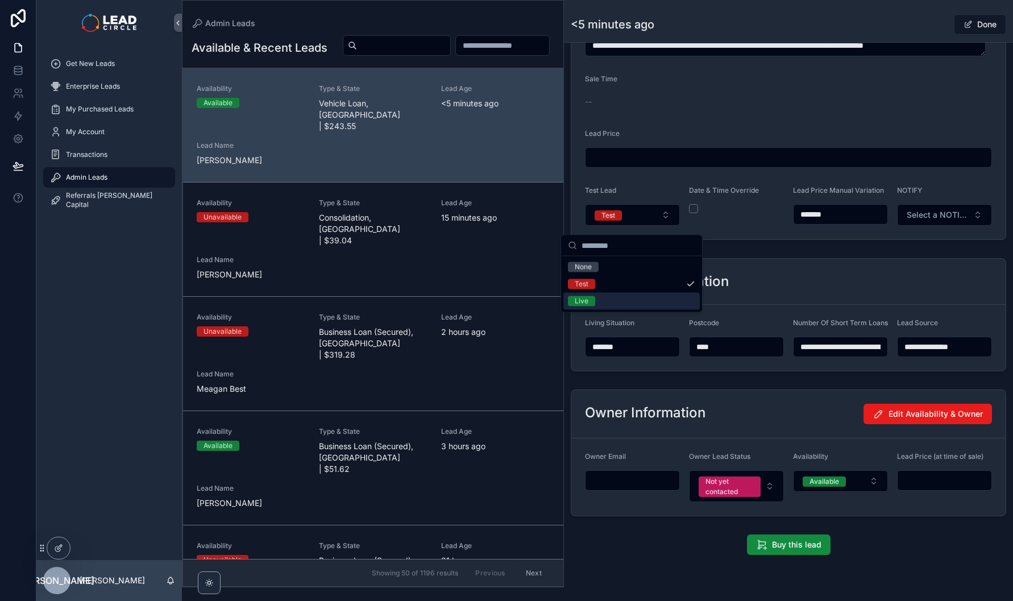
click at [633, 297] on div "Live" at bounding box center [631, 301] width 136 height 17
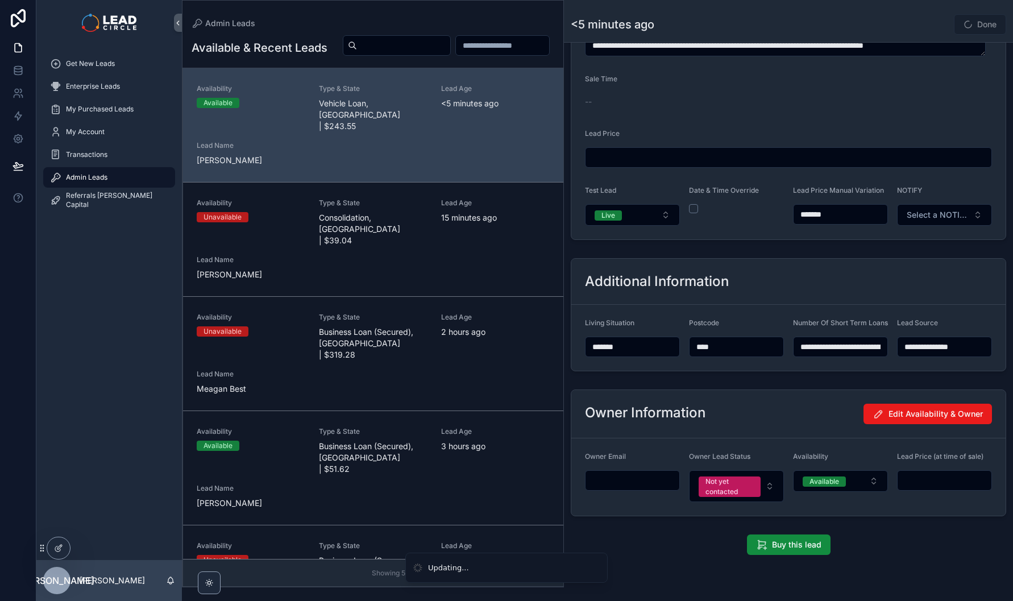
click at [777, 280] on div "Additional Information" at bounding box center [788, 281] width 407 height 18
drag
click at [925, 217] on span "Select a NOTIFY" at bounding box center [937, 214] width 62 height 11
click at [910, 267] on div "Notify" at bounding box center [939, 267] width 136 height 17
click at [855, 276] on div "Additional Information" at bounding box center [788, 282] width 434 height 46
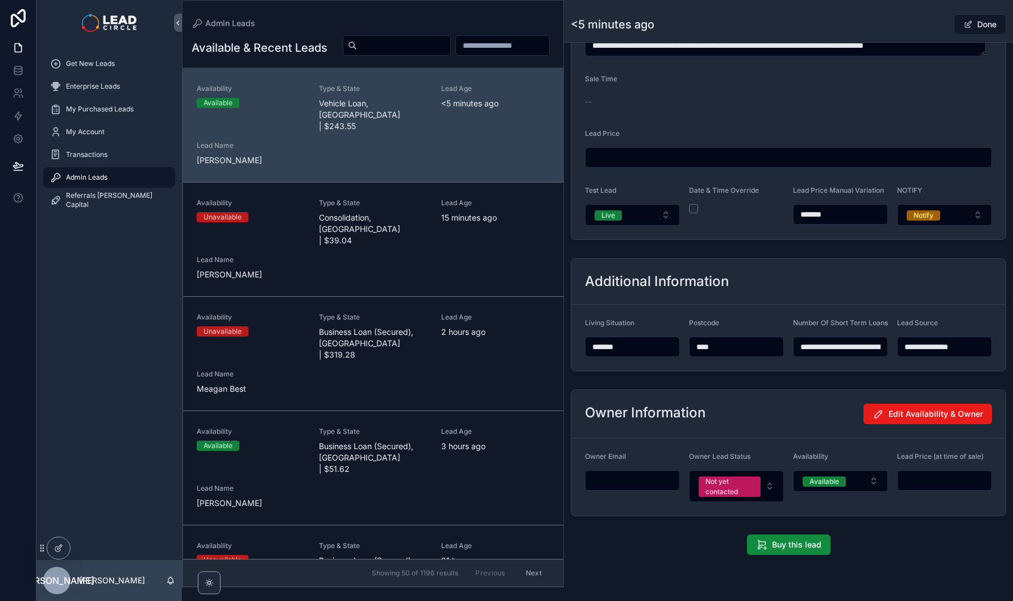
click at [813, 220] on input "*******" at bounding box center [840, 214] width 94 height 16
type input "*******"
click at [940, 23] on div "Done" at bounding box center [963, 25] width 85 height 22
click at [986, 26] on button "Done" at bounding box center [980, 24] width 52 height 20
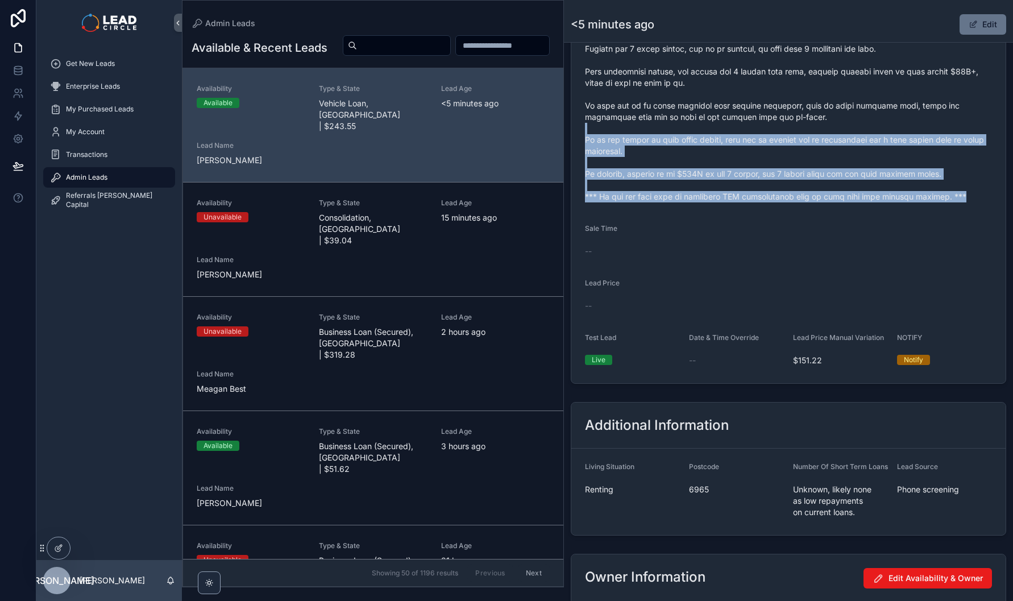
drag, startPoint x: 872, startPoint y: 169, endPoint x: 892, endPoint y: 246, distance: 79.4
drag, startPoint x: 901, startPoint y: 261, endPoint x: 817, endPoint y: 136, distance: 150.4
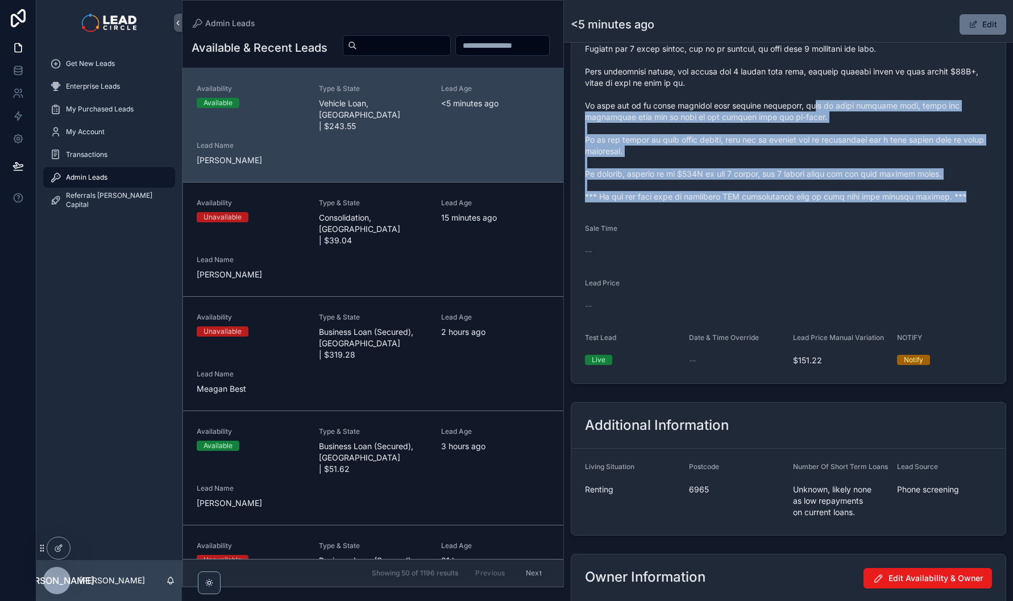
click at [817, 136] on span "scrollable content" at bounding box center [788, 4] width 407 height 398
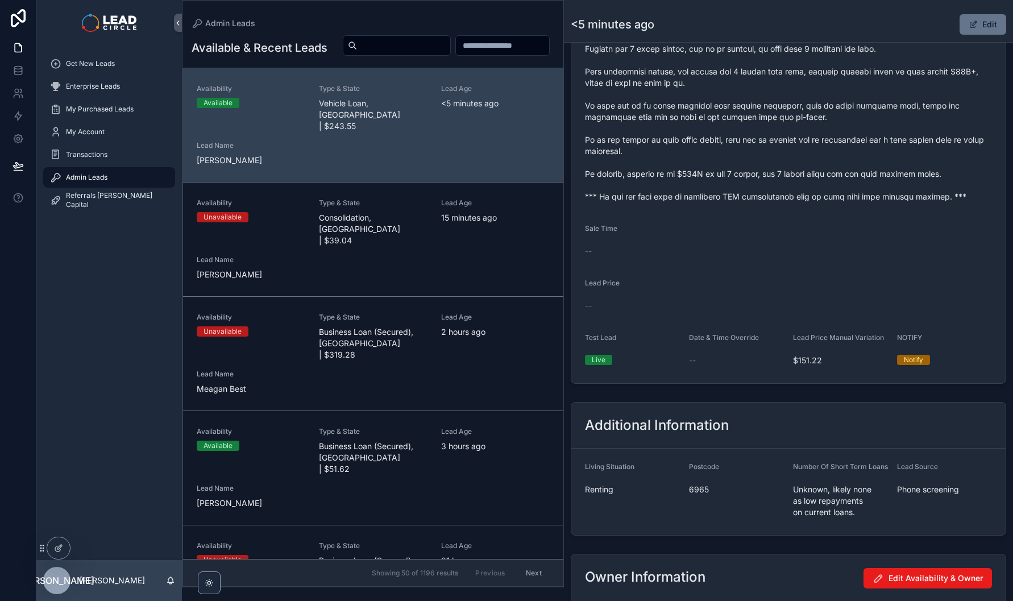
drag, startPoint x: 819, startPoint y: 124, endPoint x: 877, endPoint y: 240, distance: 129.6
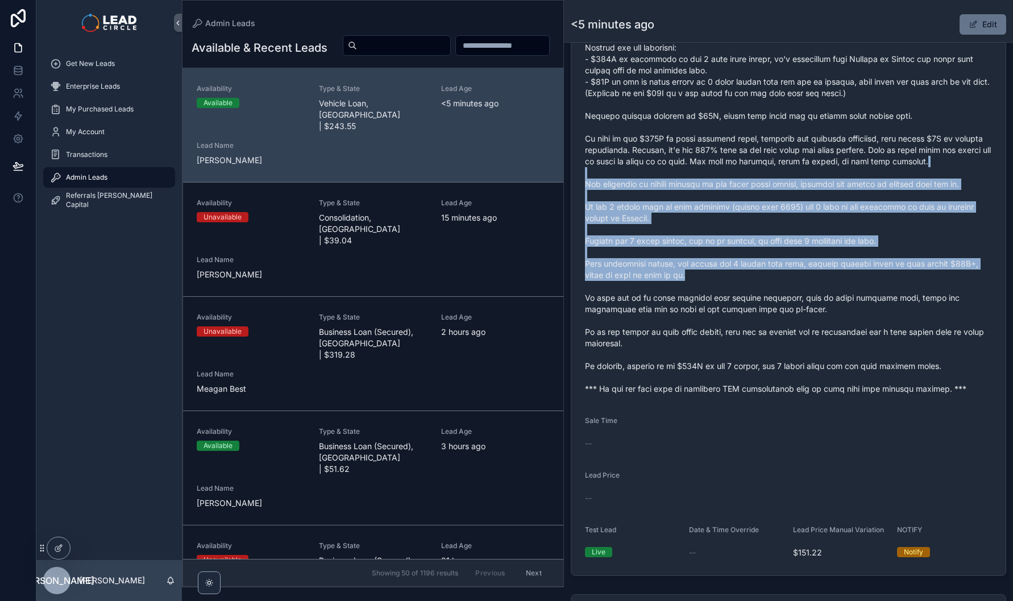
drag, startPoint x: 783, startPoint y: 198, endPoint x: 852, endPoint y: 306, distance: 128.3
click at [852, 306] on span "scrollable content" at bounding box center [788, 196] width 407 height 398
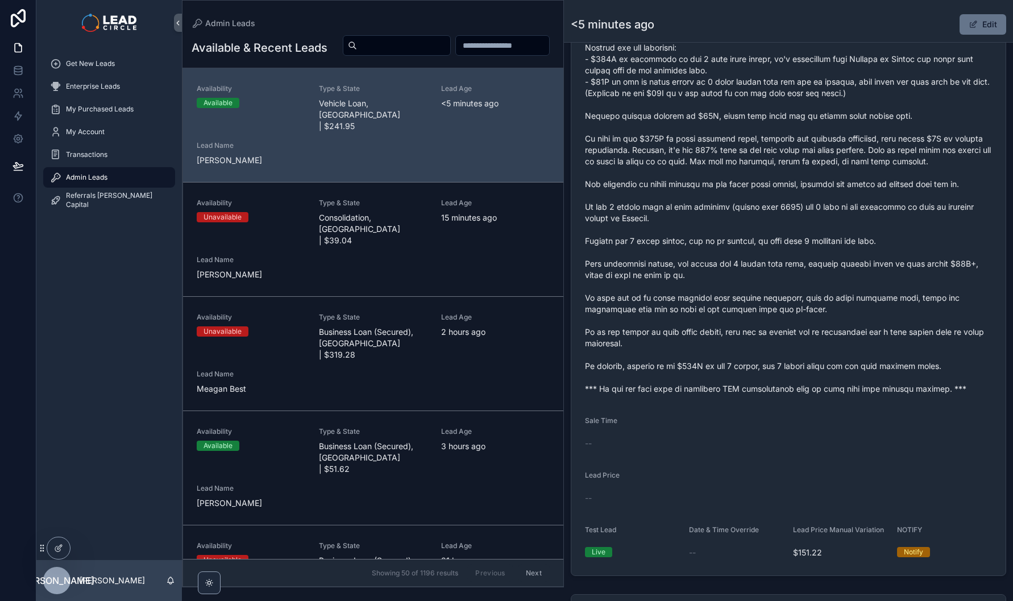
scroll to position [282, 0]
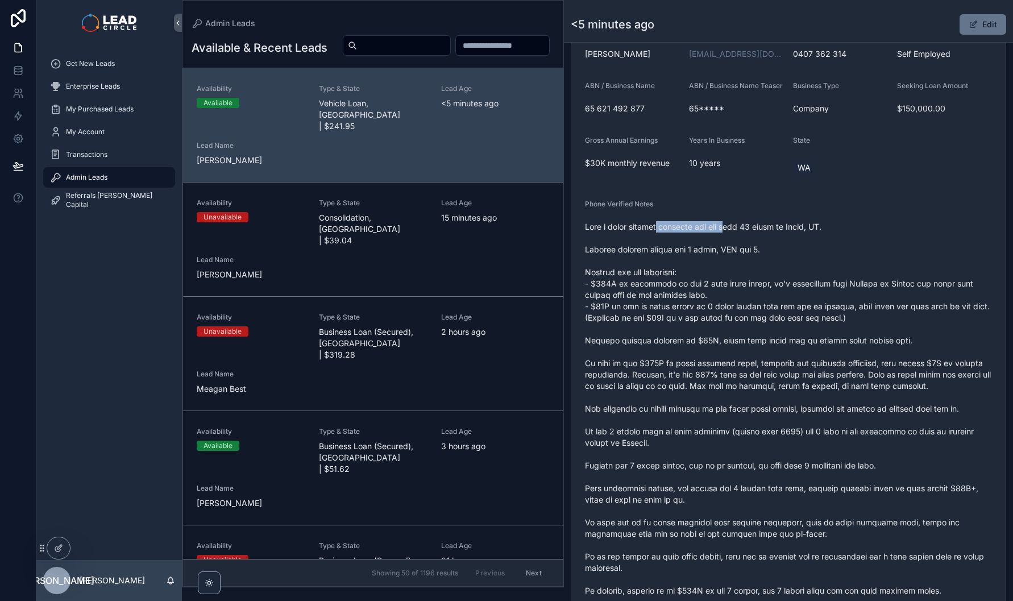
drag, startPoint x: 658, startPoint y: 233, endPoint x: 742, endPoint y: 232, distance: 83.5
click at [735, 233] on span "scrollable content" at bounding box center [788, 420] width 407 height 398
click at [742, 232] on span "scrollable content" at bounding box center [788, 420] width 407 height 398
drag, startPoint x: 742, startPoint y: 232, endPoint x: 666, endPoint y: 234, distance: 76.2
click at [667, 234] on span "scrollable content" at bounding box center [788, 420] width 407 height 398
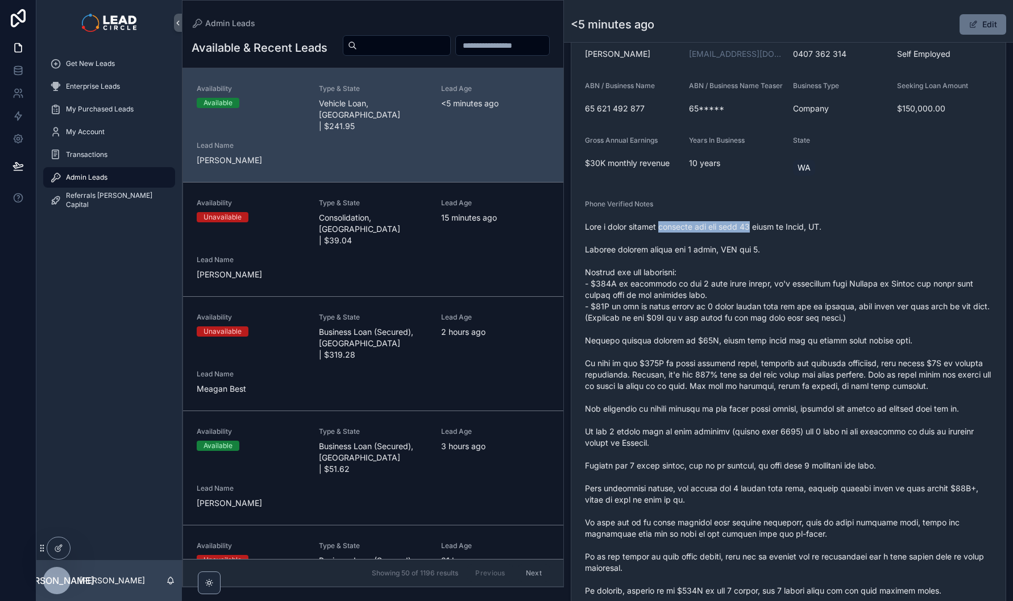
click at [666, 234] on span "scrollable content" at bounding box center [788, 420] width 407 height 398
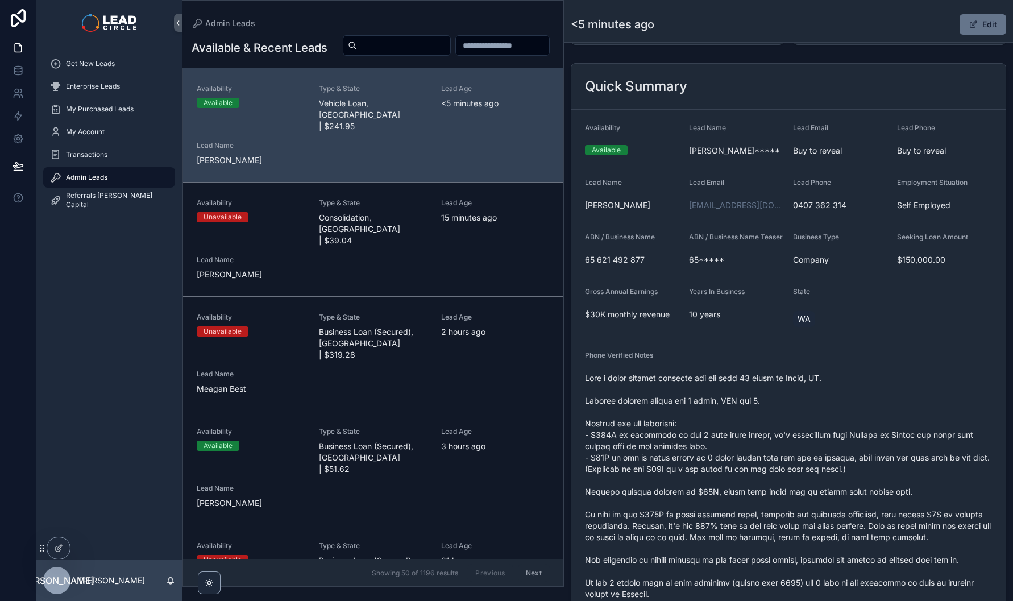
scroll to position [281, 0]
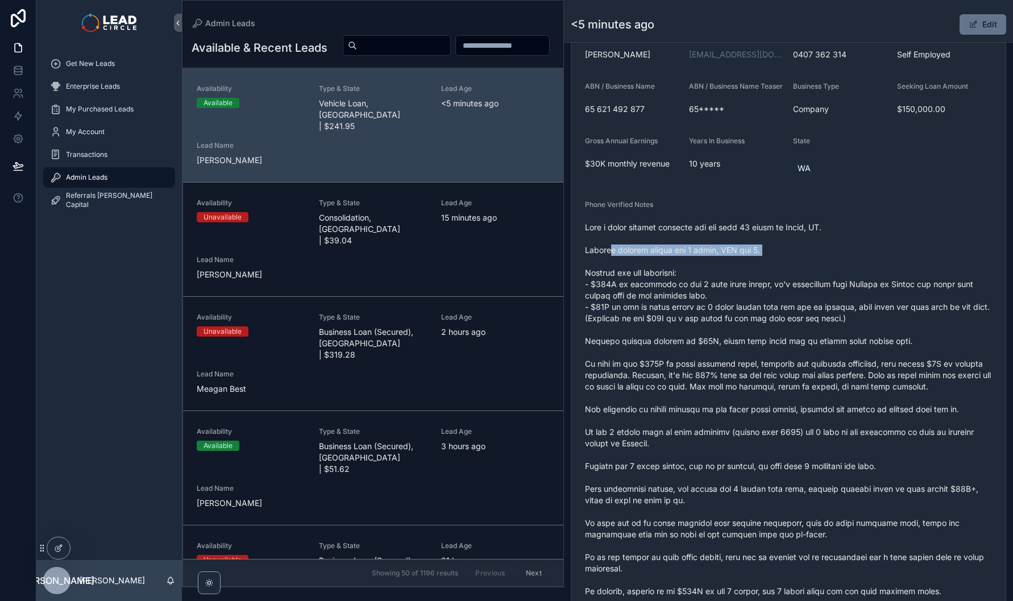
drag, startPoint x: 627, startPoint y: 257, endPoint x: 827, endPoint y: 272, distance: 201.1
click at [812, 274] on span "scrollable content" at bounding box center [788, 421] width 407 height 398
click at [827, 272] on span "scrollable content" at bounding box center [788, 421] width 407 height 398
drag, startPoint x: 722, startPoint y: 261, endPoint x: 698, endPoint y: 259, distance: 24.0
click at [711, 260] on span "scrollable content" at bounding box center [788, 421] width 407 height 398
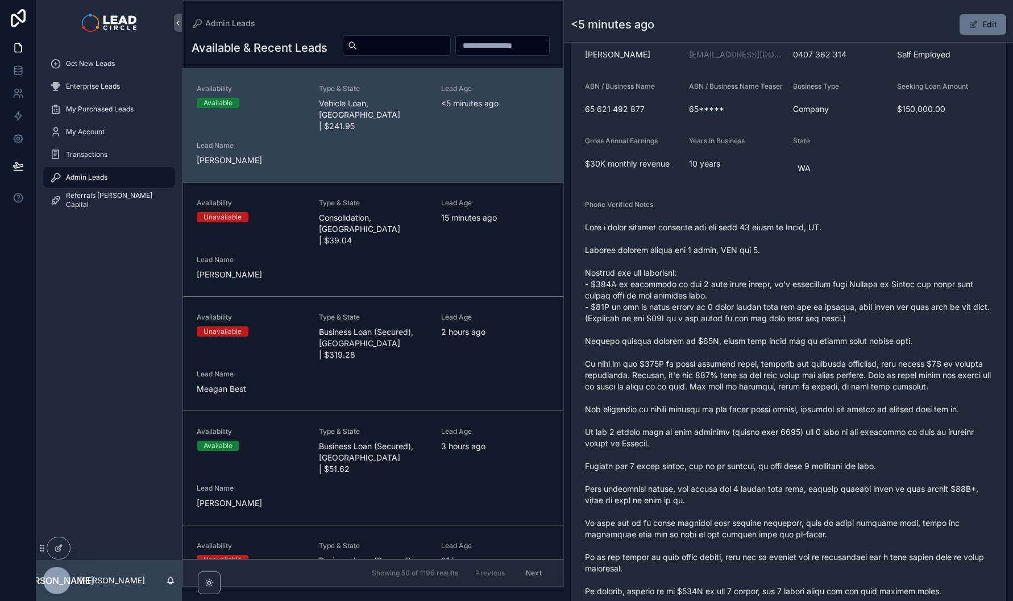
click at [698, 259] on span "scrollable content" at bounding box center [788, 421] width 407 height 398
drag, startPoint x: 696, startPoint y: 259, endPoint x: 851, endPoint y: 256, distance: 155.7
click at [825, 256] on span "scrollable content" at bounding box center [788, 421] width 407 height 398
click at [851, 256] on span "scrollable content" at bounding box center [788, 421] width 407 height 398
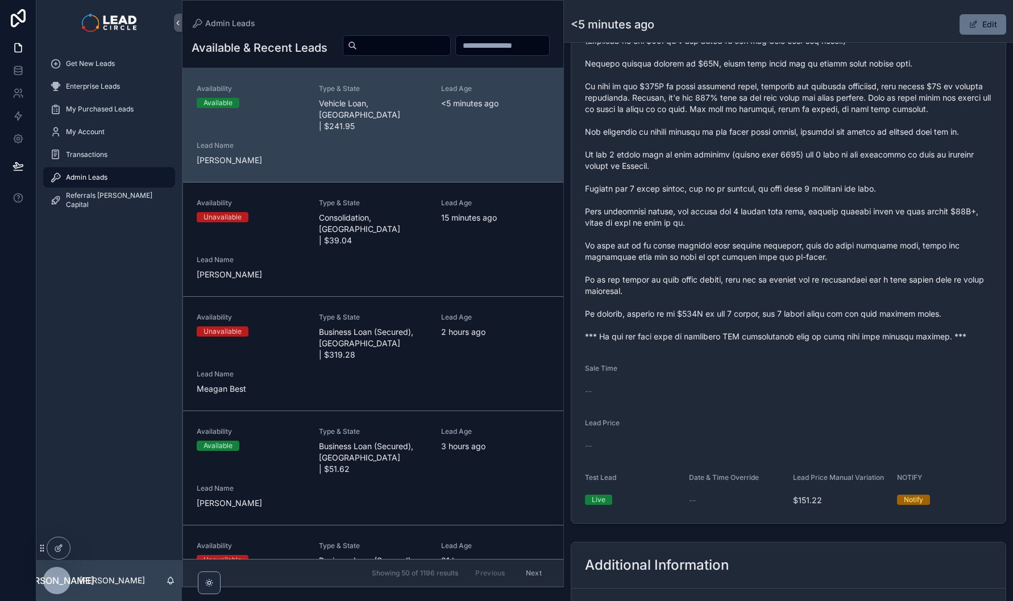
scroll to position [458, 0]
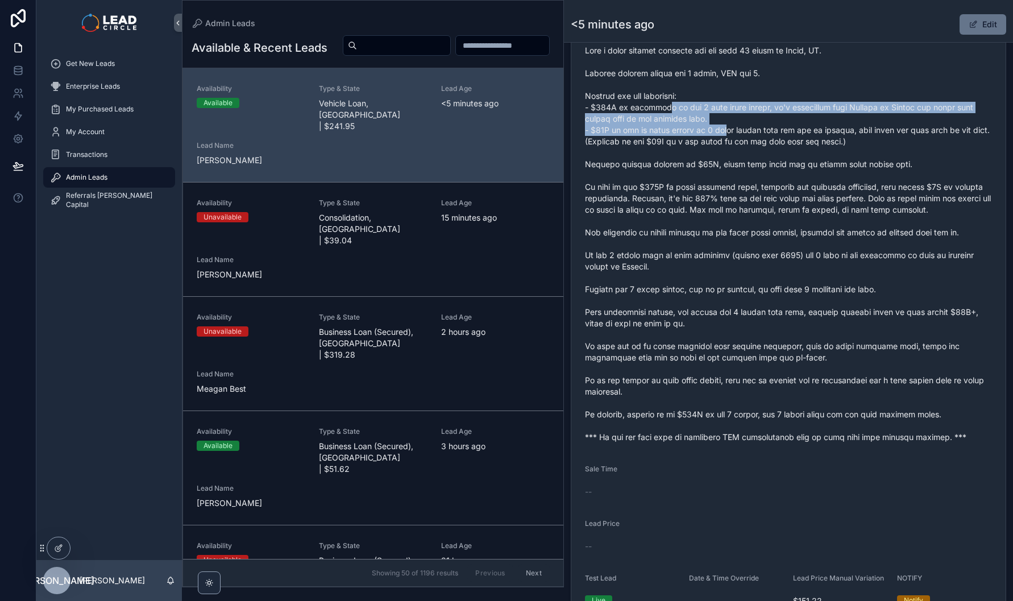
drag, startPoint x: 654, startPoint y: 113, endPoint x: 755, endPoint y: 139, distance: 104.3
click at [748, 138] on span "scrollable content" at bounding box center [788, 244] width 407 height 398
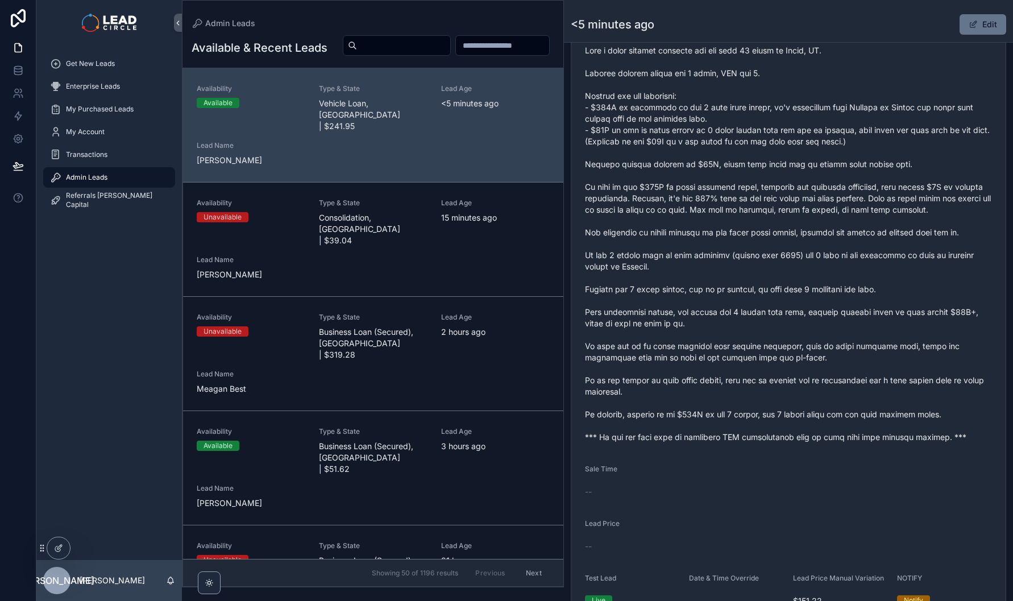
click at [760, 139] on span "scrollable content" at bounding box center [788, 244] width 407 height 398
drag, startPoint x: 626, startPoint y: 156, endPoint x: 810, endPoint y: 169, distance: 184.6
click at [768, 169] on span "scrollable content" at bounding box center [788, 244] width 407 height 398
click at [810, 169] on span "scrollable content" at bounding box center [788, 244] width 407 height 398
drag, startPoint x: 816, startPoint y: 184, endPoint x: 709, endPoint y: 187, distance: 106.3
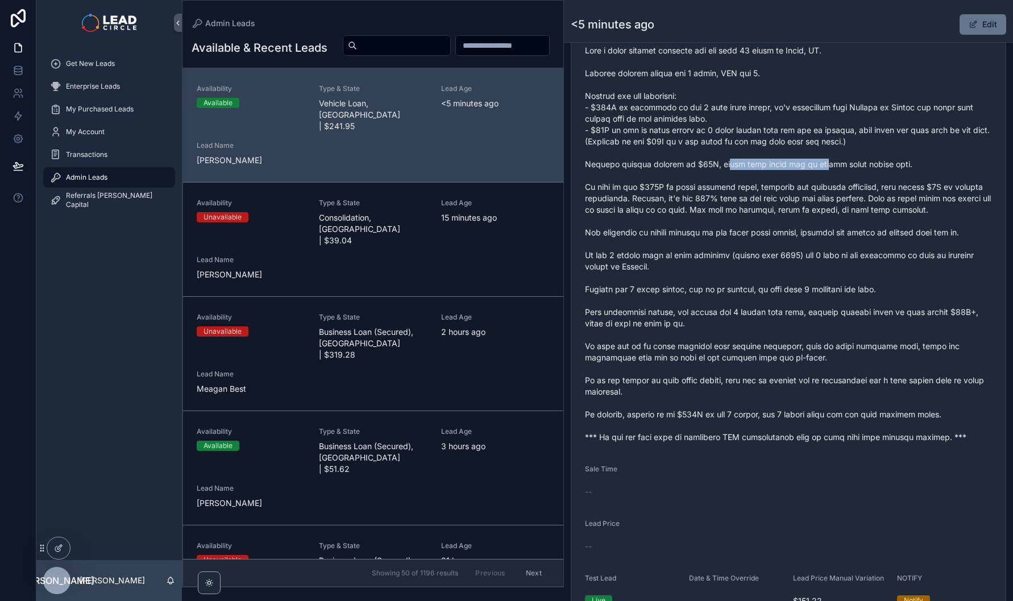
click at [714, 187] on span "scrollable content" at bounding box center [788, 244] width 407 height 398
click at [709, 187] on span "scrollable content" at bounding box center [788, 244] width 407 height 398
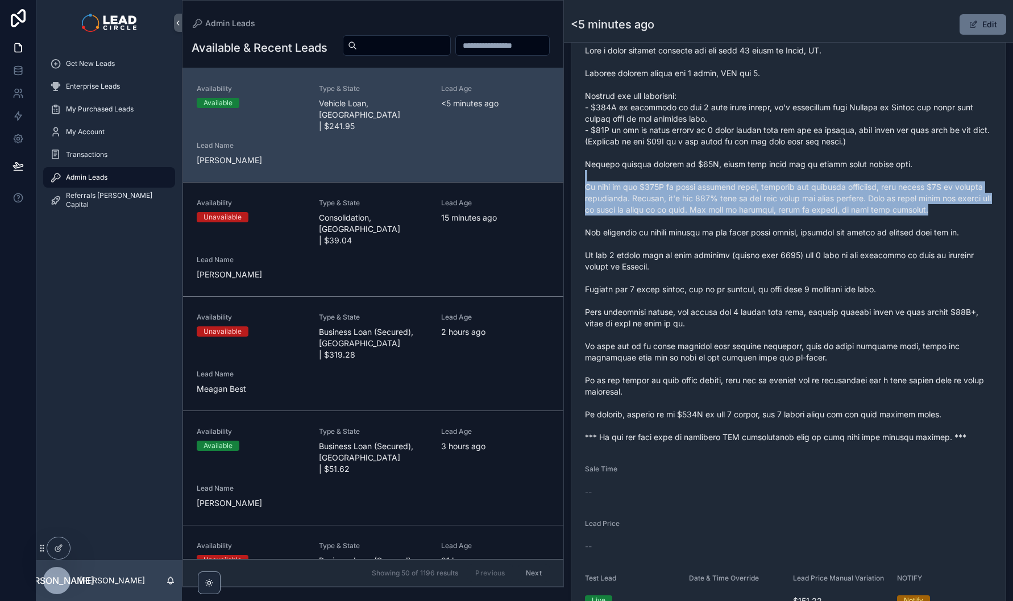
drag, startPoint x: 719, startPoint y: 234, endPoint x: 721, endPoint y: 244, distance: 9.9
click at [721, 244] on span "scrollable content" at bounding box center [788, 244] width 407 height 398
drag, startPoint x: 744, startPoint y: 243, endPoint x: 755, endPoint y: 205, distance: 40.1
click at [755, 206] on span "scrollable content" at bounding box center [788, 244] width 407 height 398
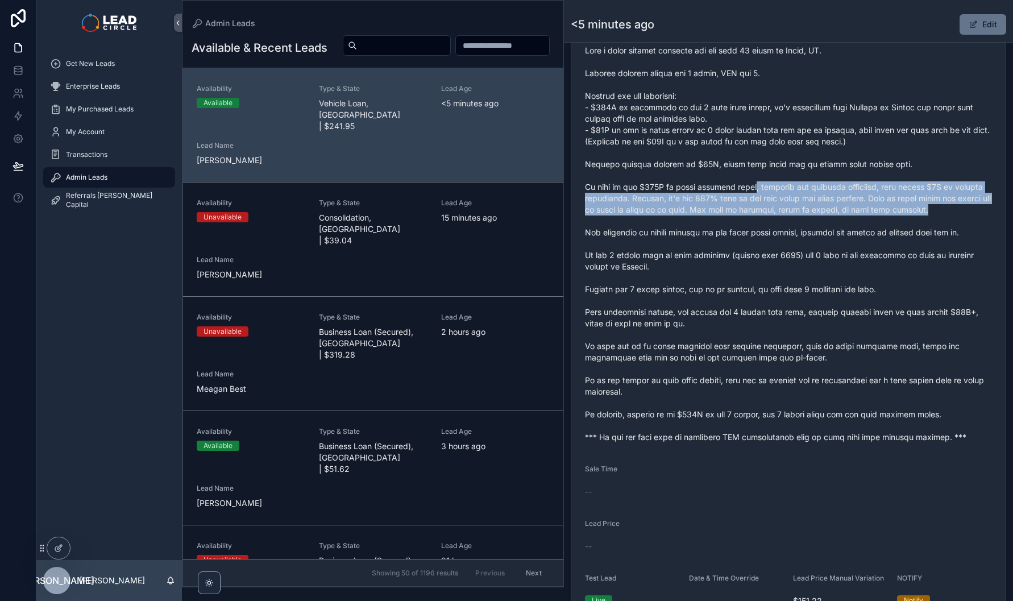
click at [758, 203] on span "scrollable content" at bounding box center [788, 244] width 407 height 398
drag, startPoint x: 801, startPoint y: 205, endPoint x: 808, endPoint y: 250, distance: 46.0
click at [808, 250] on span "scrollable content" at bounding box center [788, 244] width 407 height 398
drag, startPoint x: 692, startPoint y: 218, endPoint x: 930, endPoint y: 242, distance: 239.4
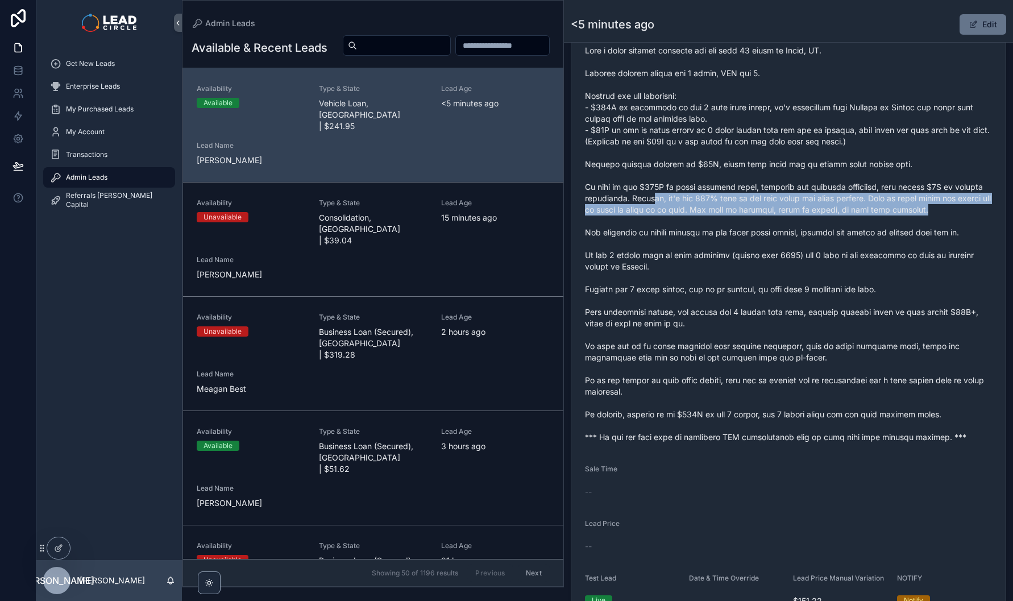
click at [923, 243] on span "scrollable content" at bounding box center [788, 244] width 407 height 398
click at [930, 242] on span "scrollable content" at bounding box center [788, 244] width 407 height 398
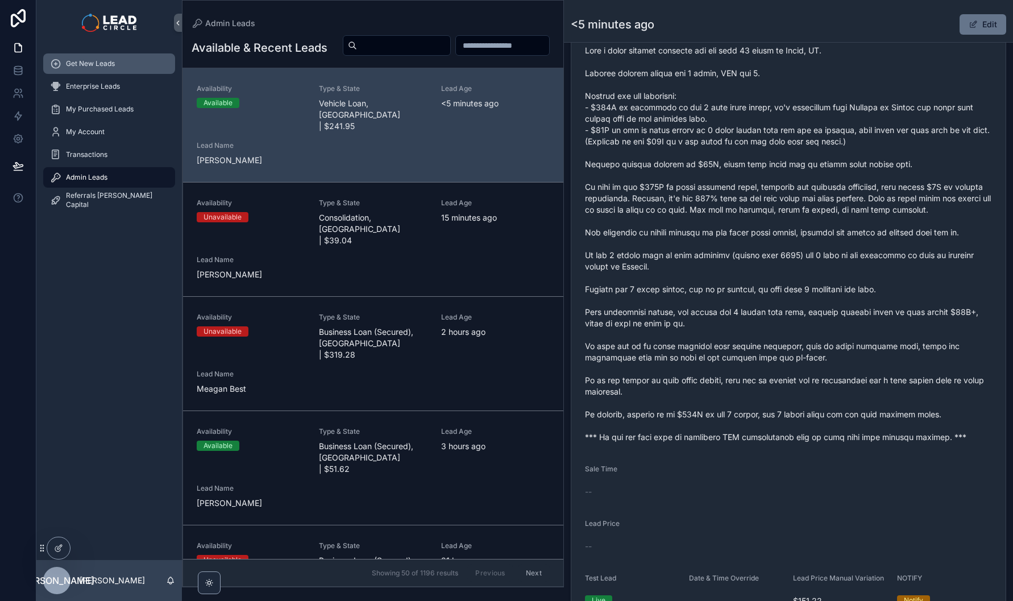
click at [110, 65] on span "Get New Leads" at bounding box center [90, 63] width 49 height 9
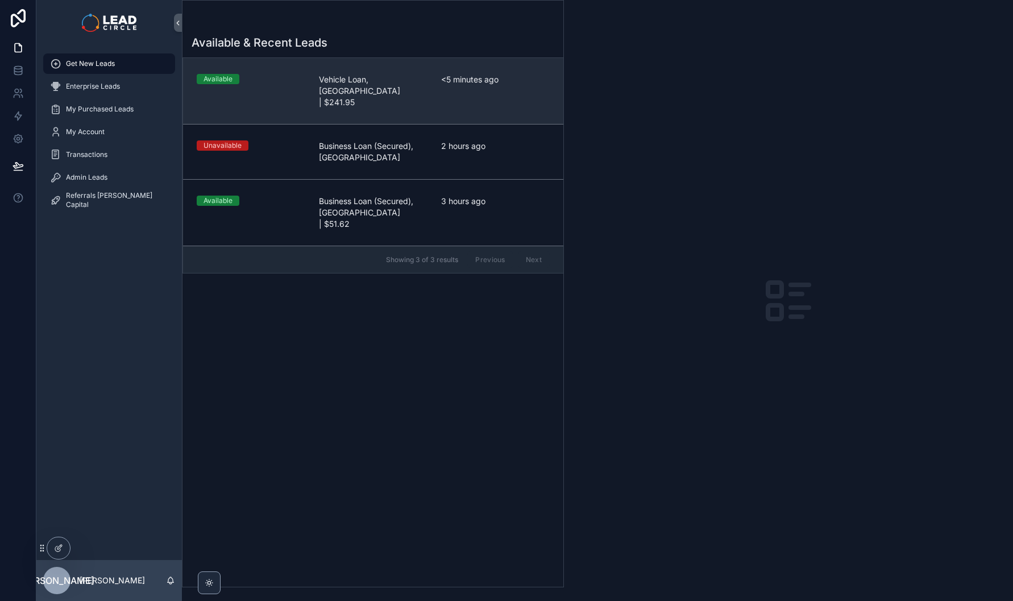
click at [340, 74] on span "Vehicle Loan, WA | $241.95" at bounding box center [373, 91] width 109 height 34
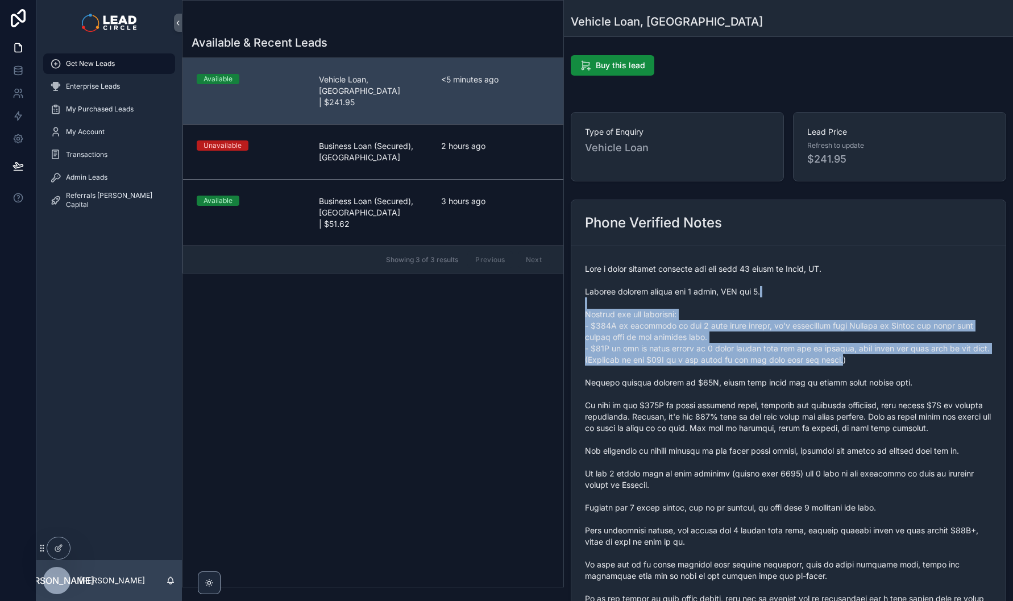
drag, startPoint x: 785, startPoint y: 298, endPoint x: 838, endPoint y: 377, distance: 95.0
click at [838, 377] on span "scrollable content" at bounding box center [788, 462] width 407 height 398
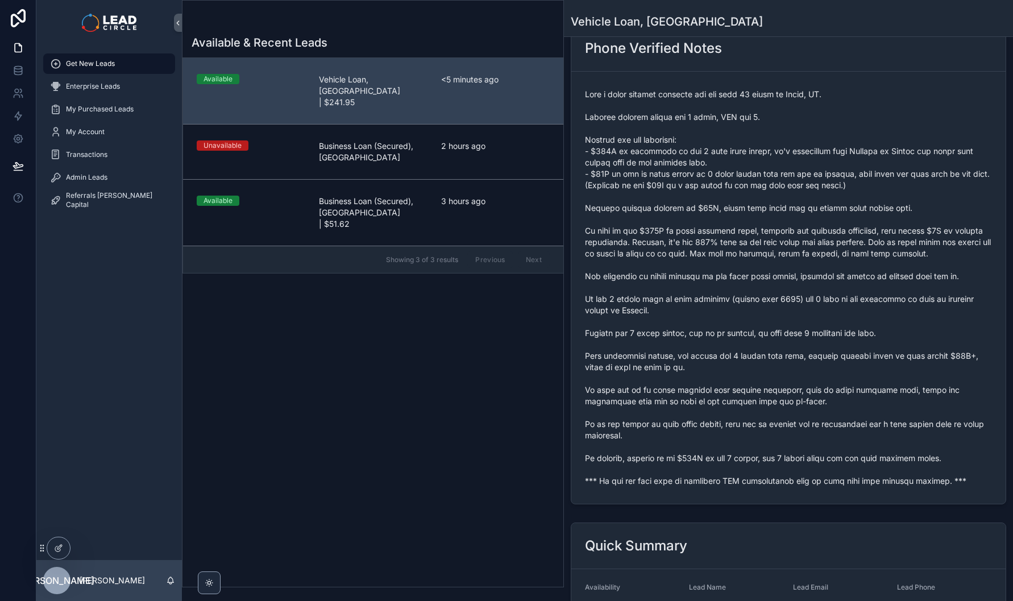
scroll to position [181, 0]
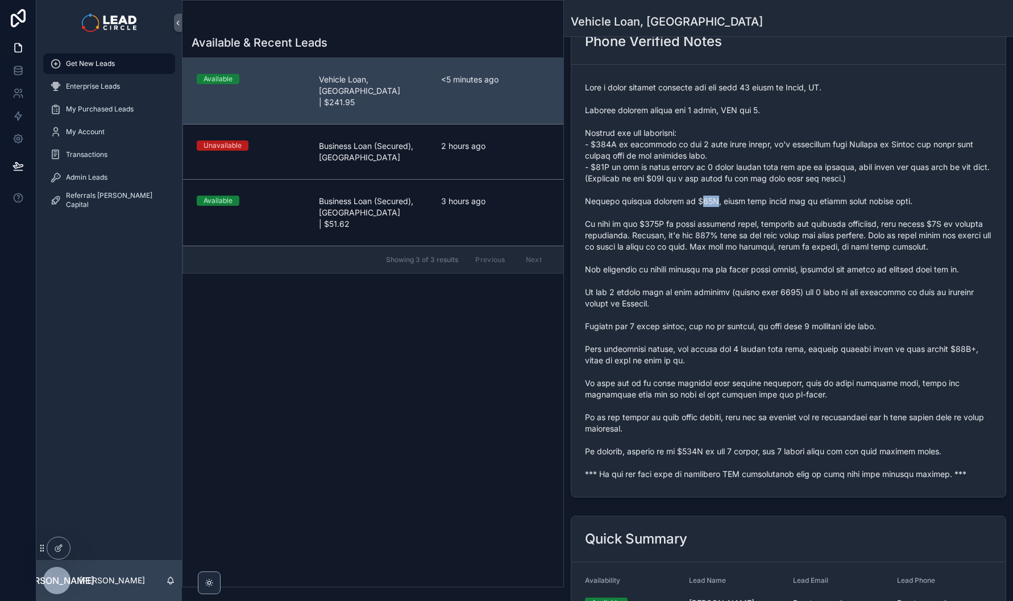
drag, startPoint x: 698, startPoint y: 211, endPoint x: 788, endPoint y: 211, distance: 89.8
click at [756, 211] on span "scrollable content" at bounding box center [788, 281] width 407 height 398
click at [798, 211] on span "scrollable content" at bounding box center [788, 281] width 407 height 398
drag, startPoint x: 803, startPoint y: 213, endPoint x: 727, endPoint y: 210, distance: 75.6
click at [730, 210] on span "scrollable content" at bounding box center [788, 281] width 407 height 398
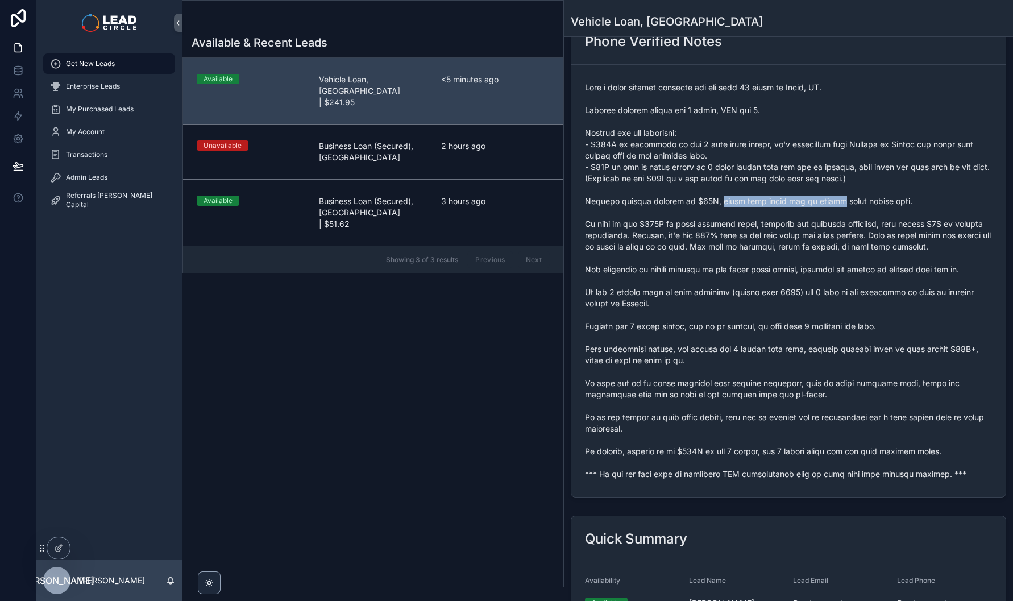
drag, startPoint x: 727, startPoint y: 210, endPoint x: 852, endPoint y: 215, distance: 125.1
click at [838, 215] on span "scrollable content" at bounding box center [788, 281] width 407 height 398
click at [861, 215] on span "scrollable content" at bounding box center [788, 281] width 407 height 398
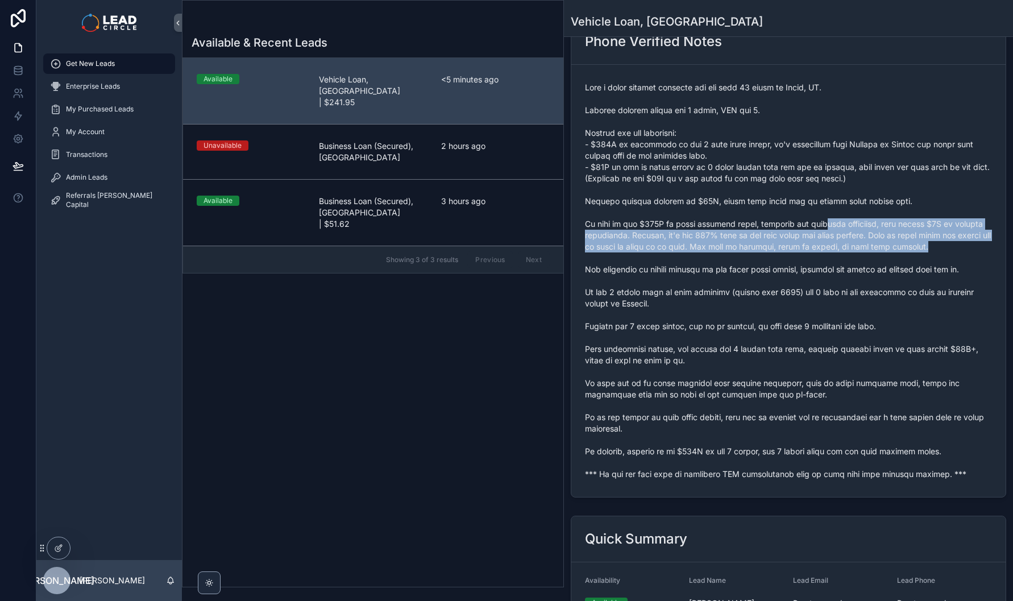
click at [826, 274] on span "scrollable content" at bounding box center [788, 281] width 407 height 398
click at [794, 230] on span "scrollable content" at bounding box center [788, 281] width 407 height 398
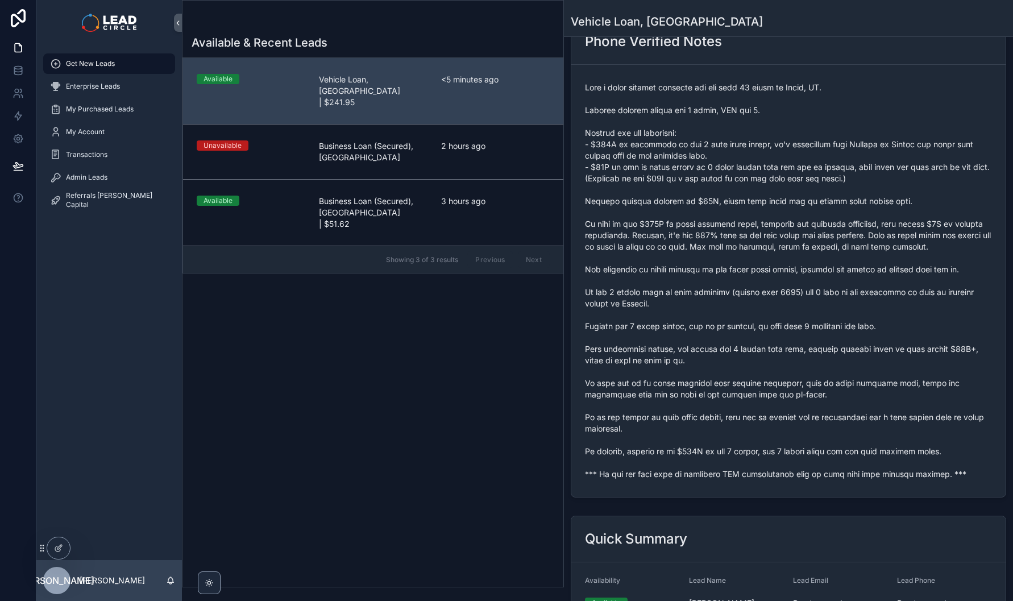
click at [794, 228] on span "scrollable content" at bounding box center [788, 281] width 407 height 398
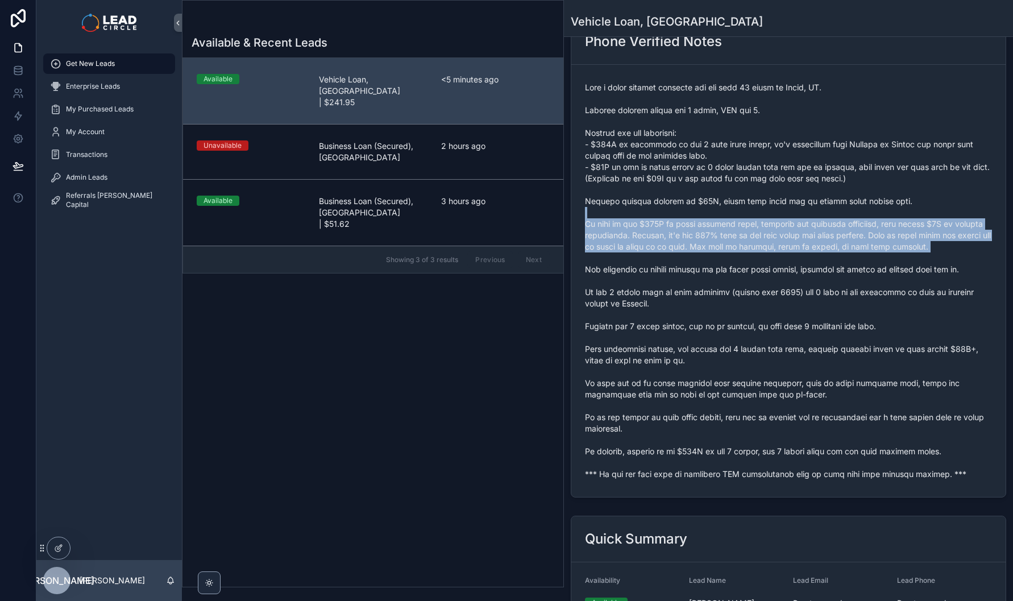
click at [807, 283] on span "scrollable content" at bounding box center [788, 281] width 407 height 398
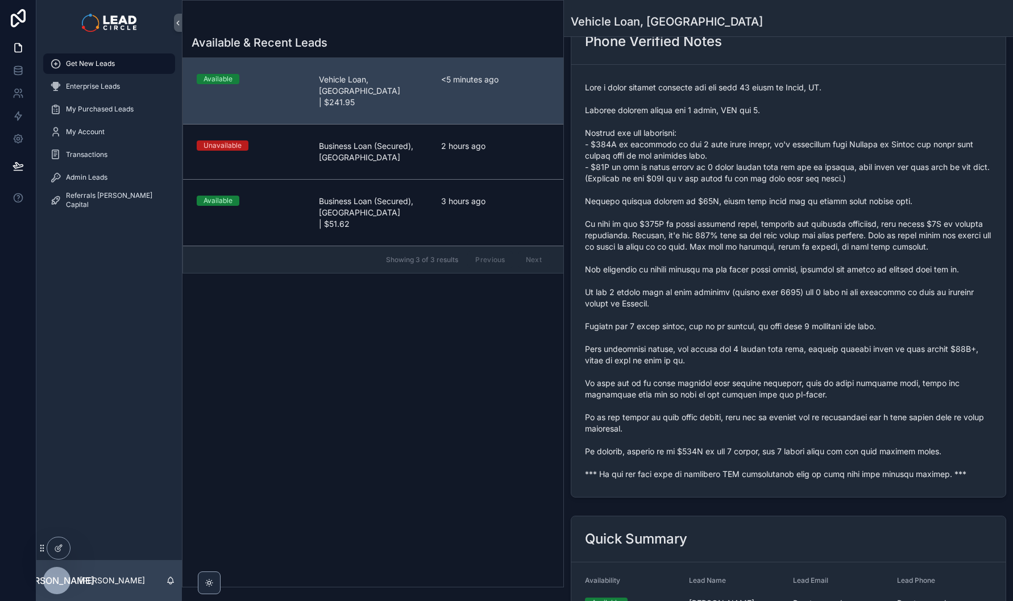
click at [884, 256] on span "scrollable content" at bounding box center [788, 281] width 407 height 398
click at [840, 251] on span "scrollable content" at bounding box center [788, 281] width 407 height 398
click at [862, 256] on span "scrollable content" at bounding box center [788, 281] width 407 height 398
click at [866, 256] on span "scrollable content" at bounding box center [788, 281] width 407 height 398
click at [812, 260] on span "scrollable content" at bounding box center [788, 281] width 407 height 398
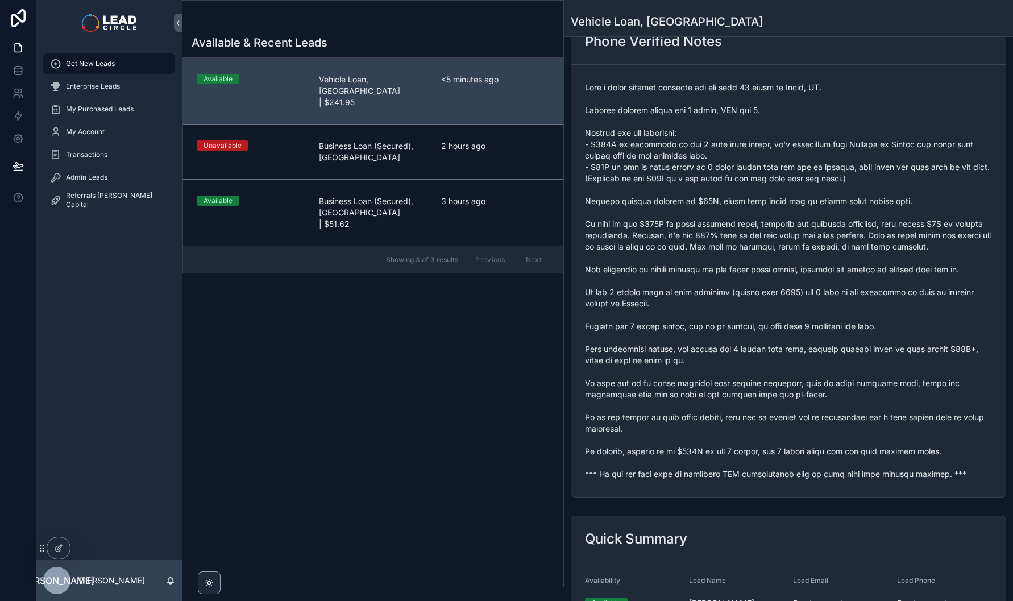
click at [806, 259] on span "scrollable content" at bounding box center [788, 281] width 407 height 398
click at [910, 260] on span "scrollable content" at bounding box center [788, 281] width 407 height 398
click at [923, 261] on span "scrollable content" at bounding box center [788, 281] width 407 height 398
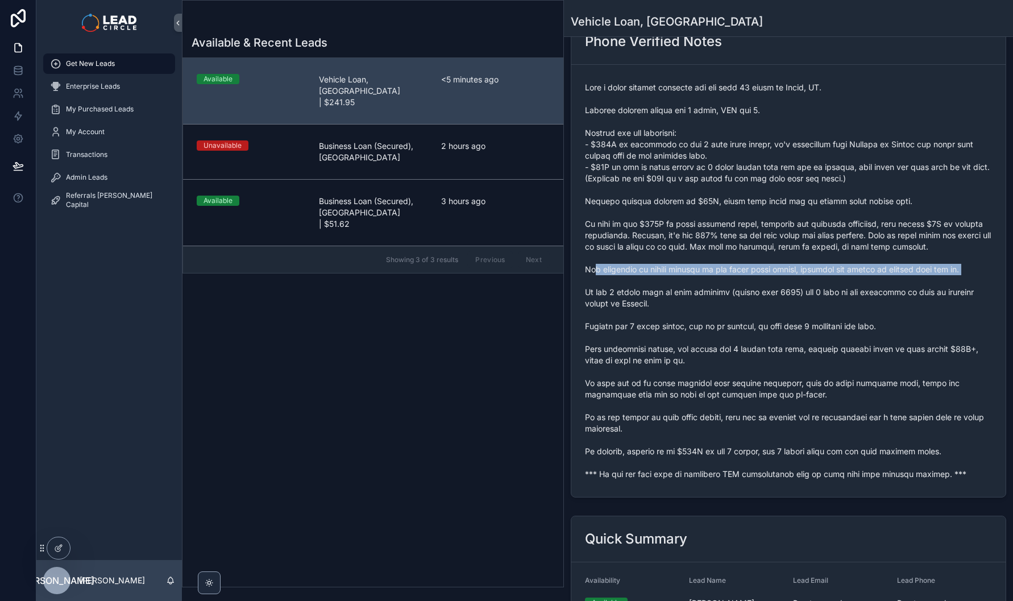
click at [806, 298] on span "scrollable content" at bounding box center [788, 281] width 407 height 398
click at [816, 297] on span "scrollable content" at bounding box center [788, 281] width 407 height 398
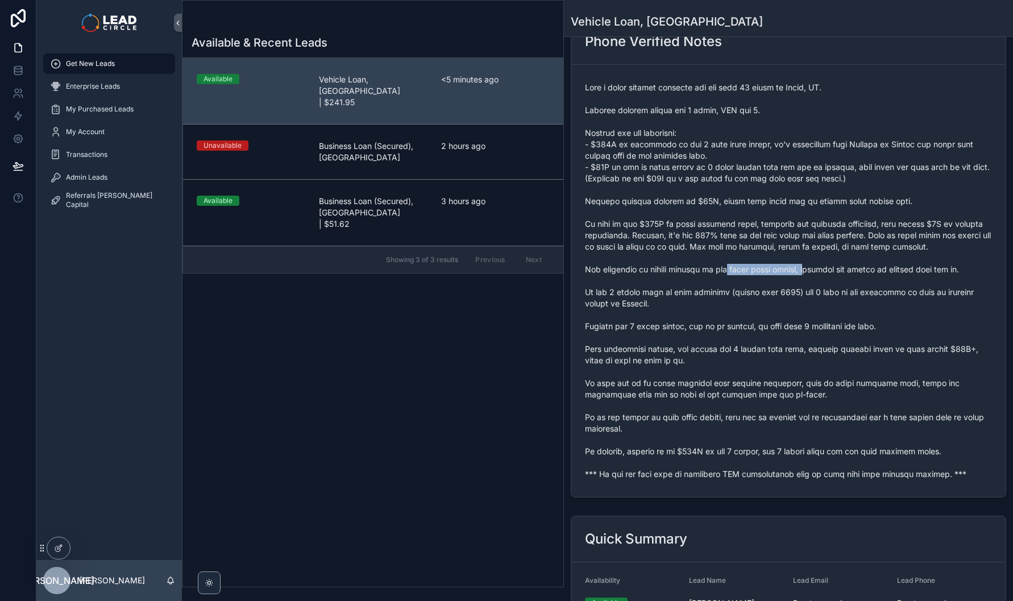
click at [693, 294] on span "scrollable content" at bounding box center [788, 281] width 407 height 398
click at [833, 299] on span "scrollable content" at bounding box center [788, 281] width 407 height 398
click at [850, 297] on span "scrollable content" at bounding box center [788, 281] width 407 height 398
click at [738, 292] on span "scrollable content" at bounding box center [788, 281] width 407 height 398
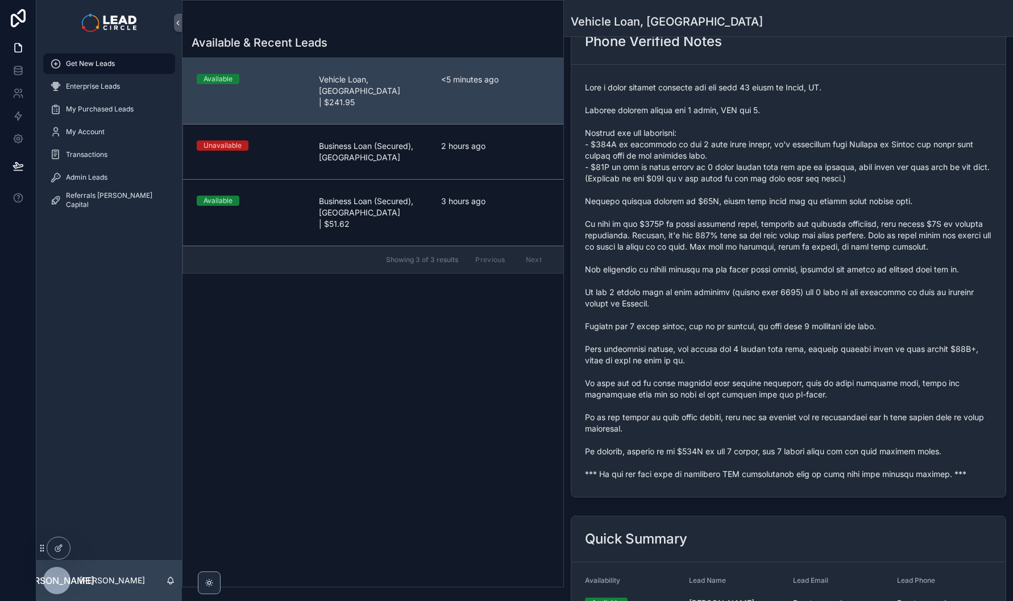
click at [728, 290] on span "scrollable content" at bounding box center [788, 281] width 407 height 398
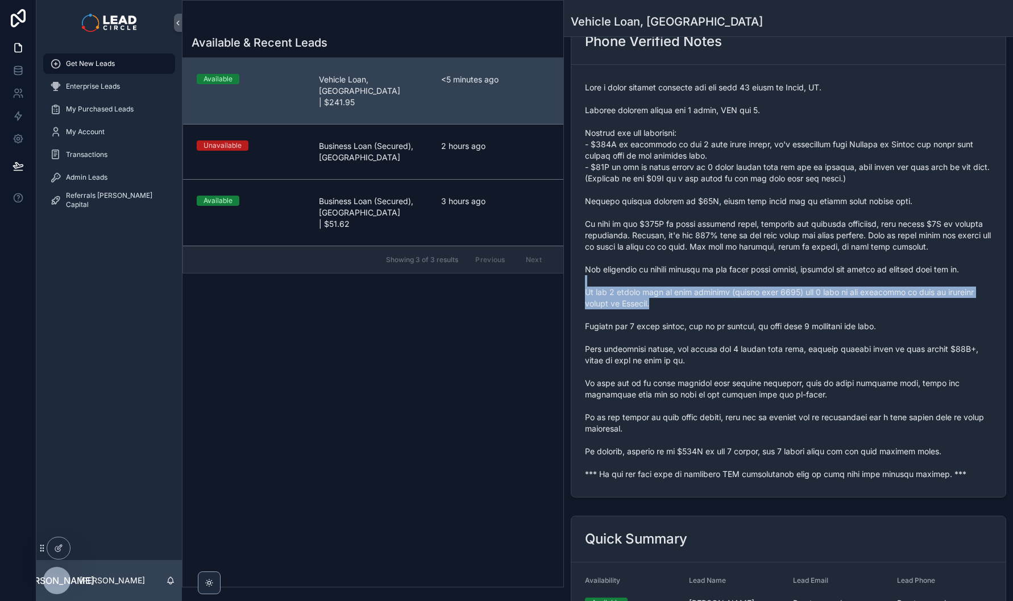
click at [829, 326] on span "scrollable content" at bounding box center [788, 281] width 407 height 398
click at [720, 302] on span "scrollable content" at bounding box center [788, 281] width 407 height 398
click at [889, 312] on span "scrollable content" at bounding box center [788, 281] width 407 height 398
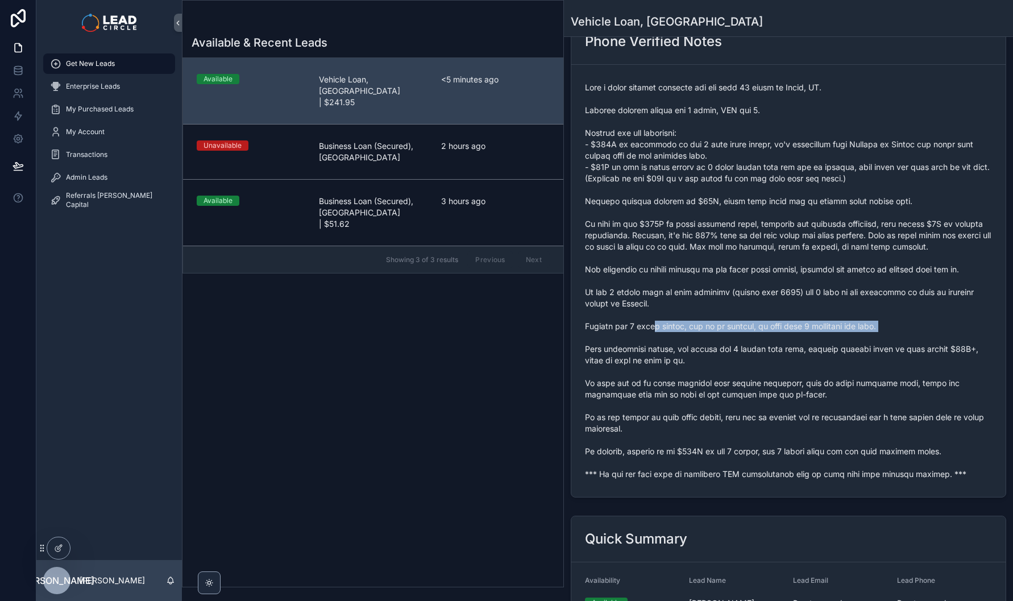
click at [856, 363] on span "scrollable content" at bounding box center [788, 281] width 407 height 398
click at [857, 362] on span "scrollable content" at bounding box center [788, 281] width 407 height 398
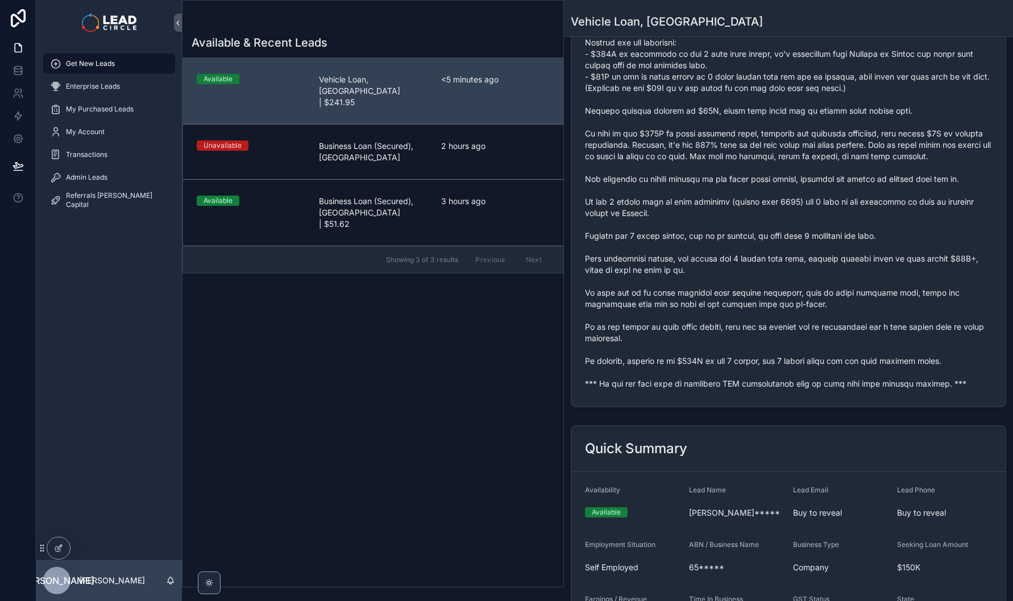
scroll to position [273, 0]
click at [806, 310] on span "scrollable content" at bounding box center [788, 189] width 407 height 398
click at [824, 308] on span "scrollable content" at bounding box center [788, 189] width 407 height 398
click at [742, 350] on span "scrollable content" at bounding box center [788, 189] width 407 height 398
click at [667, 348] on span "scrollable content" at bounding box center [788, 189] width 407 height 398
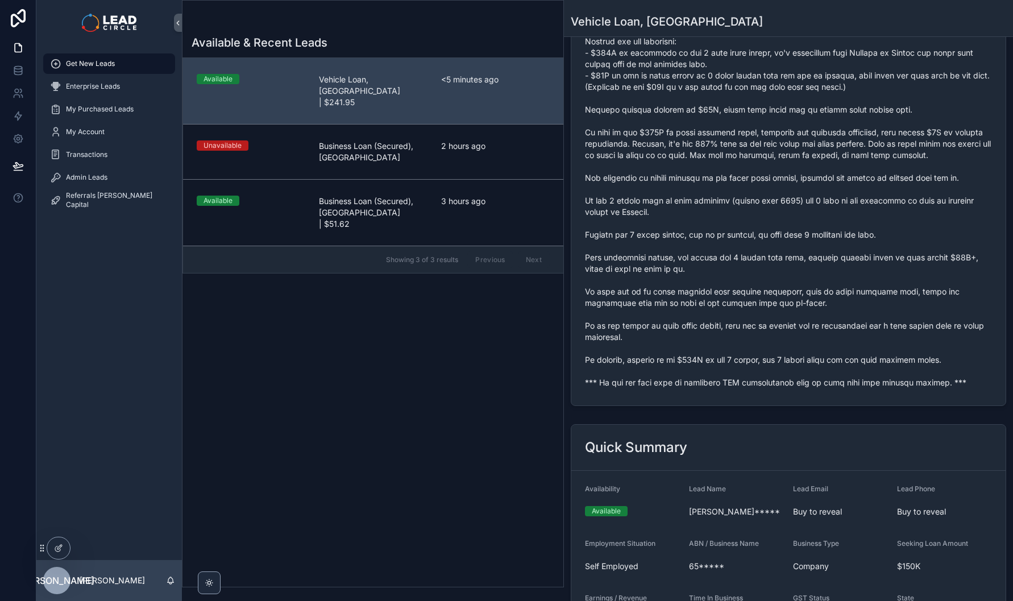
click at [845, 348] on span "scrollable content" at bounding box center [788, 189] width 407 height 398
click at [771, 350] on span "scrollable content" at bounding box center [788, 189] width 407 height 398
click at [830, 353] on span "scrollable content" at bounding box center [788, 189] width 407 height 398
click at [835, 353] on span "scrollable content" at bounding box center [788, 189] width 407 height 398
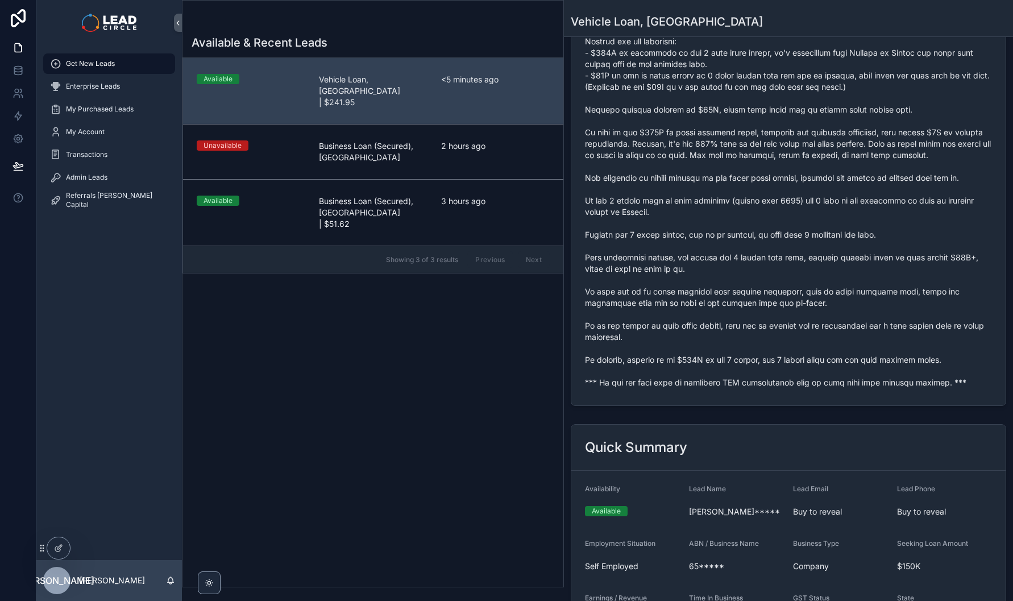
scroll to position [358, 0]
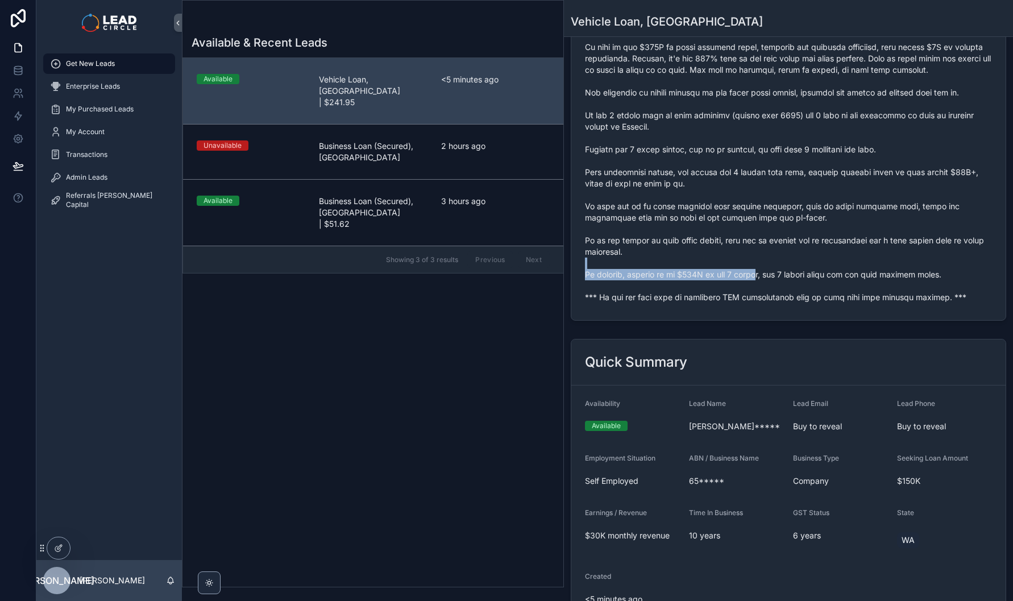
click at [733, 295] on span "scrollable content" at bounding box center [788, 104] width 407 height 398
click at [724, 293] on span "scrollable content" at bounding box center [788, 104] width 407 height 398
click at [814, 302] on span "scrollable content" at bounding box center [788, 104] width 407 height 398
click at [822, 302] on span "scrollable content" at bounding box center [788, 104] width 407 height 398
click at [733, 298] on span "scrollable content" at bounding box center [788, 104] width 407 height 398
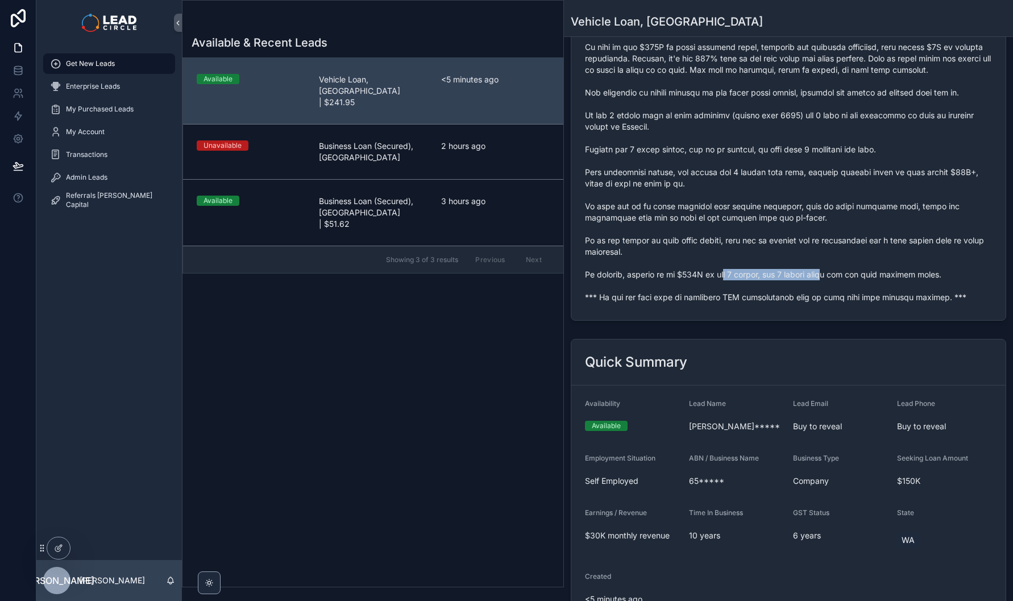
click at [731, 298] on span "scrollable content" at bounding box center [788, 104] width 407 height 398
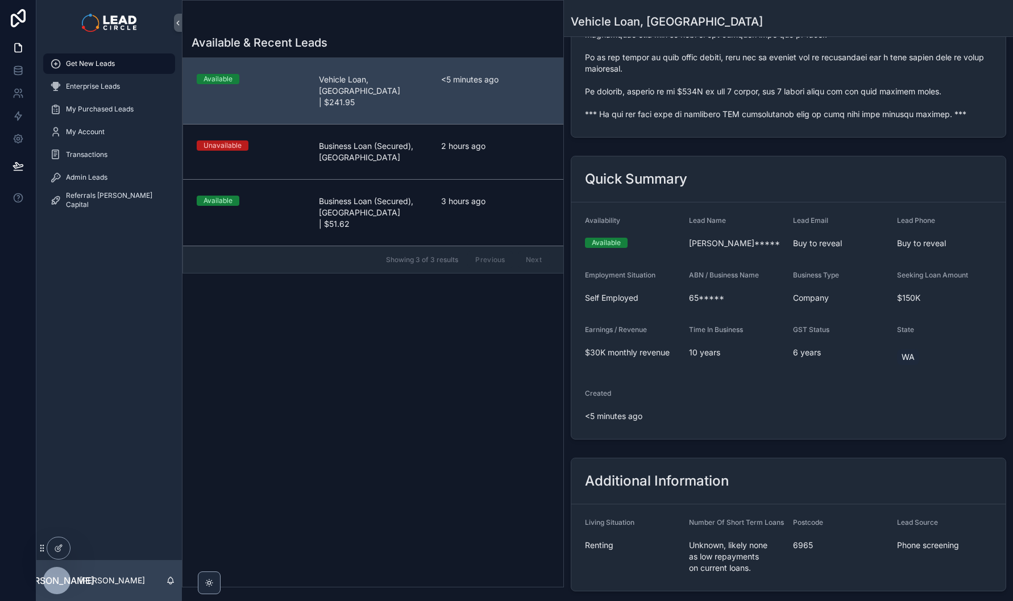
scroll to position [541, 0]
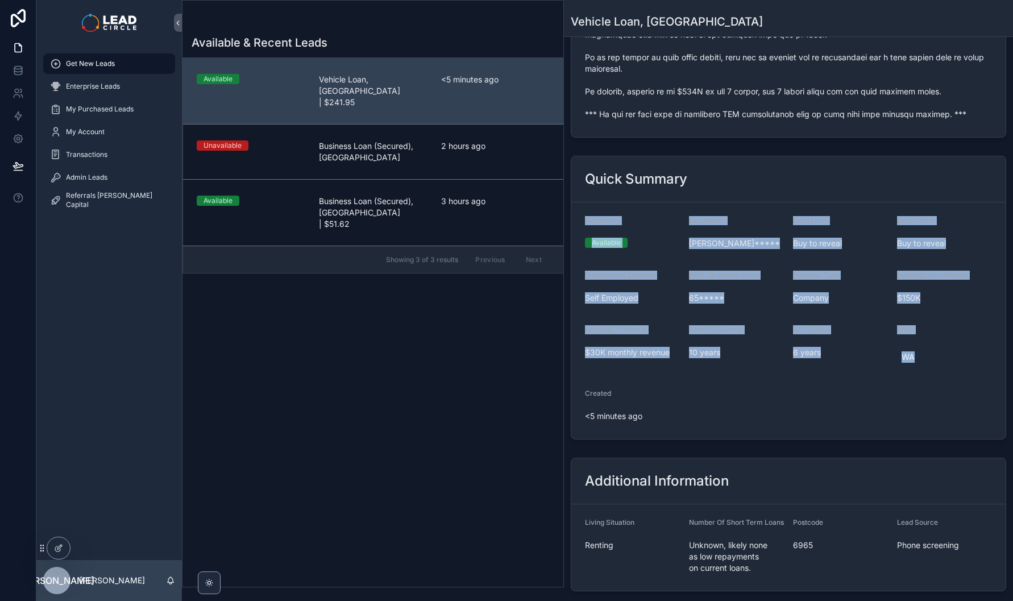
click at [894, 417] on div "Quick Summary Availability Available Lead Name Ron***** Lead Email Buy to revea…" at bounding box center [788, 298] width 435 height 284
click at [894, 417] on form "Availability Available Lead Name Ron***** Lead Email Buy to reveal Lead Phone B…" at bounding box center [788, 320] width 434 height 236
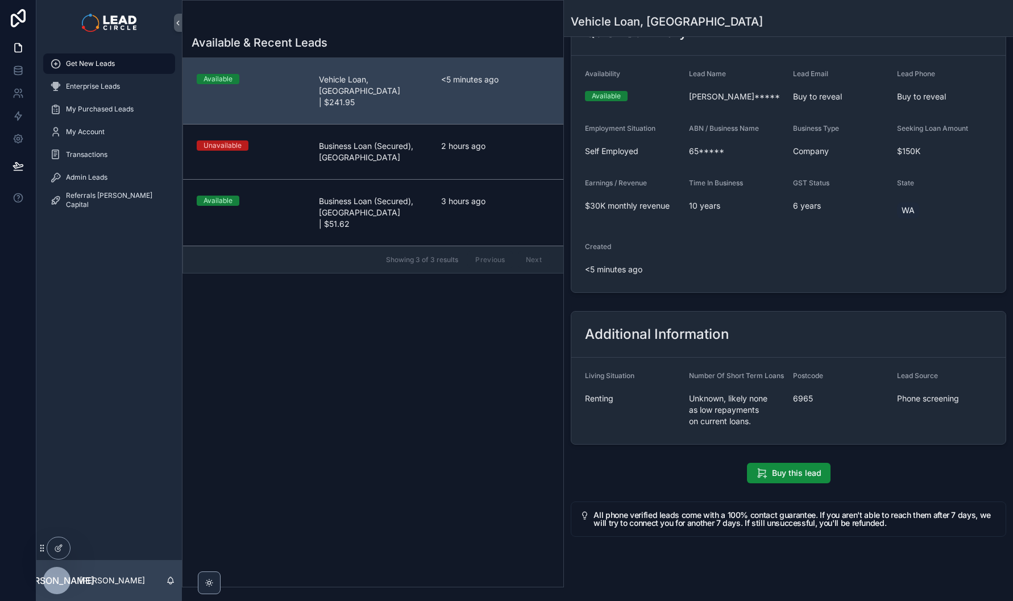
scroll to position [733, 0]
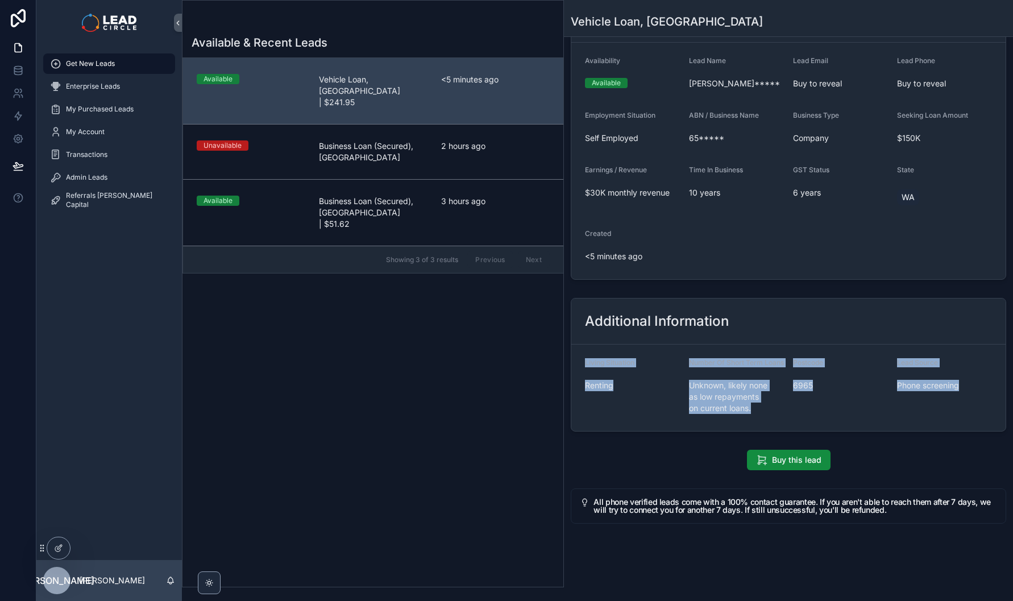
click at [761, 321] on div "Additional Information Living Situation Renting Number Of Short Term Loans Unkn…" at bounding box center [788, 364] width 449 height 143
click at [761, 320] on div "Additional Information" at bounding box center [788, 321] width 407 height 18
click at [846, 388] on div "Additional Information Living Situation Renting Number Of Short Term Loans Unkn…" at bounding box center [788, 365] width 435 height 134
click at [851, 390] on div "Postcode 6965" at bounding box center [840, 387] width 95 height 59
click at [787, 334] on div "Additional Information Living Situation Renting Number Of Short Term Loans Unkn…" at bounding box center [788, 365] width 435 height 134
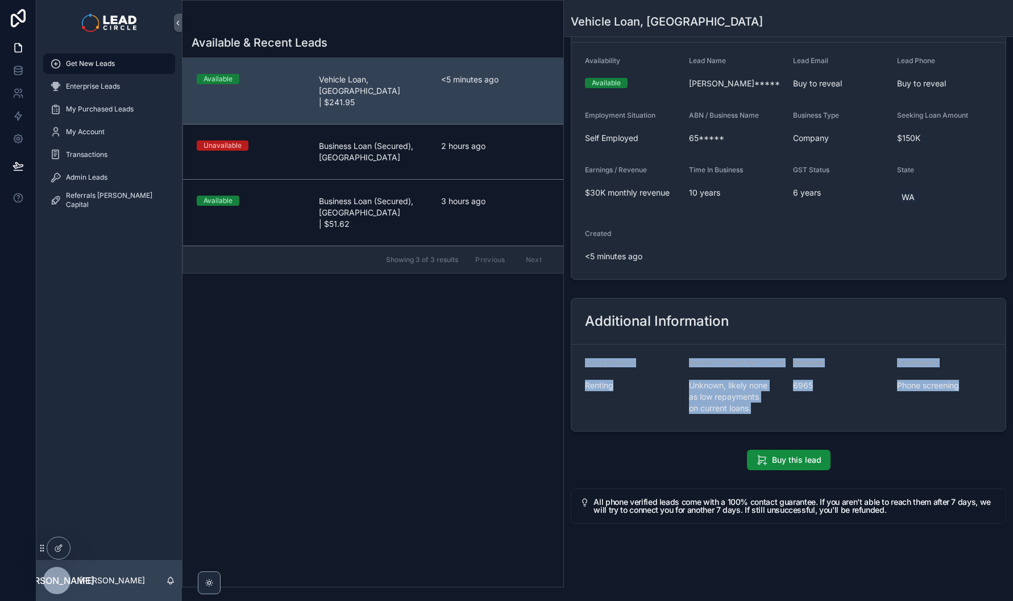
click at [787, 334] on div "Additional Information" at bounding box center [788, 321] width 434 height 46
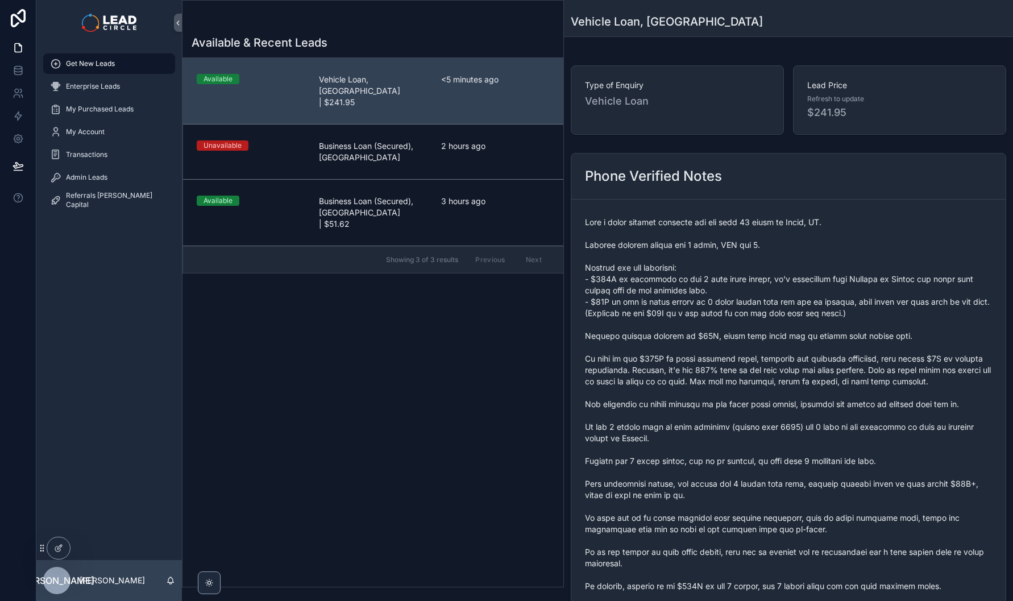
scroll to position [0, 0]
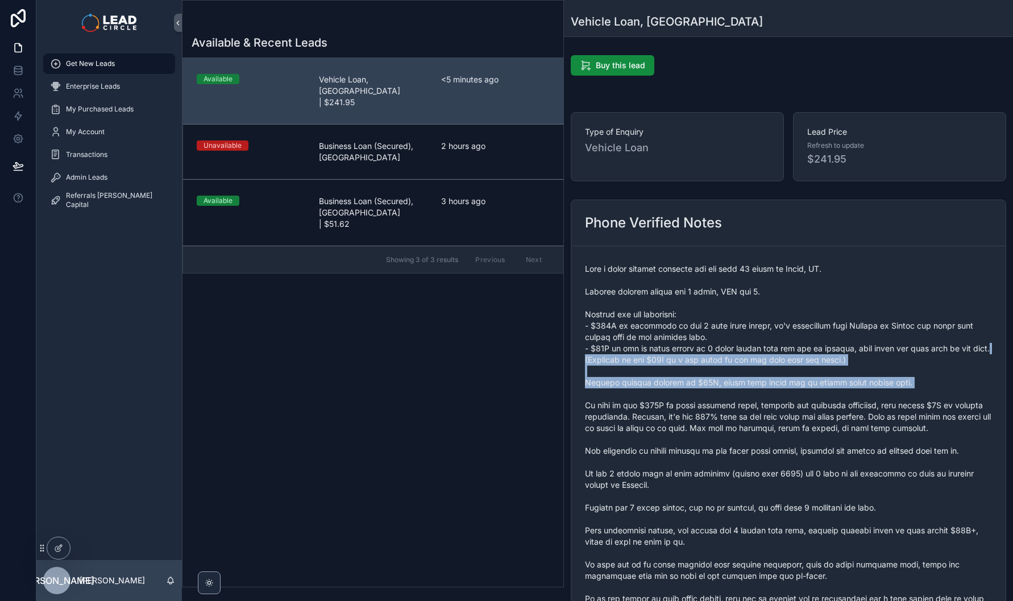
click at [755, 418] on span "scrollable content" at bounding box center [788, 462] width 407 height 398
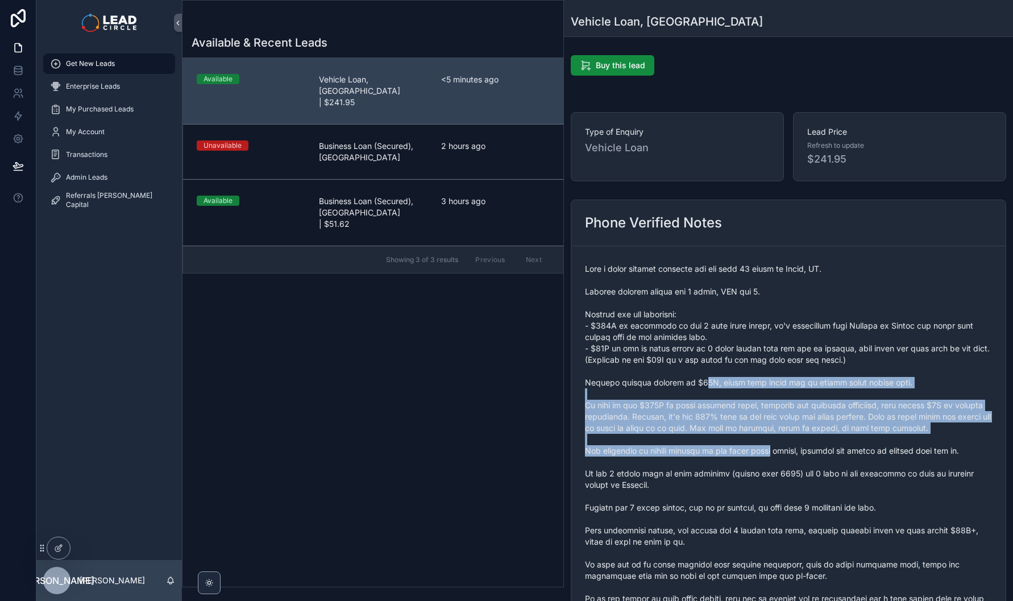
click at [693, 395] on span "scrollable content" at bounding box center [788, 462] width 407 height 398
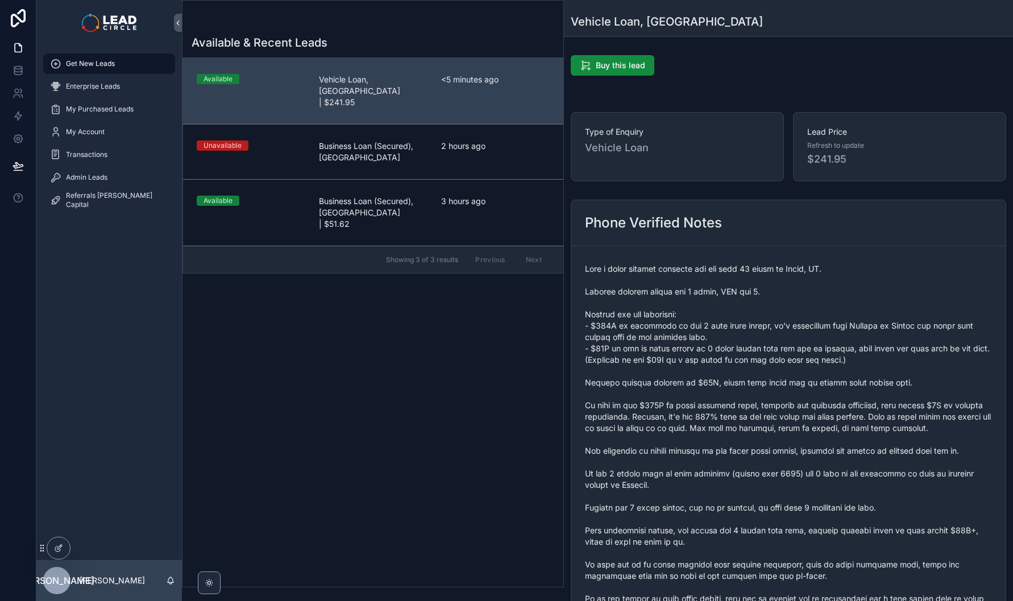
click at [715, 455] on span "scrollable content" at bounding box center [788, 462] width 407 height 398
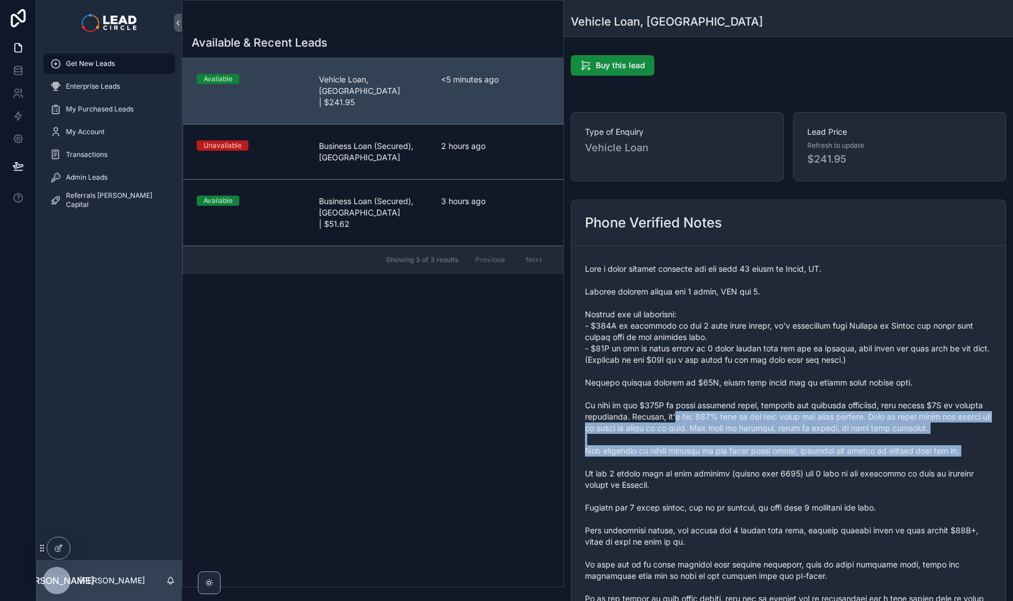
click at [704, 420] on span "scrollable content" at bounding box center [788, 462] width 407 height 398
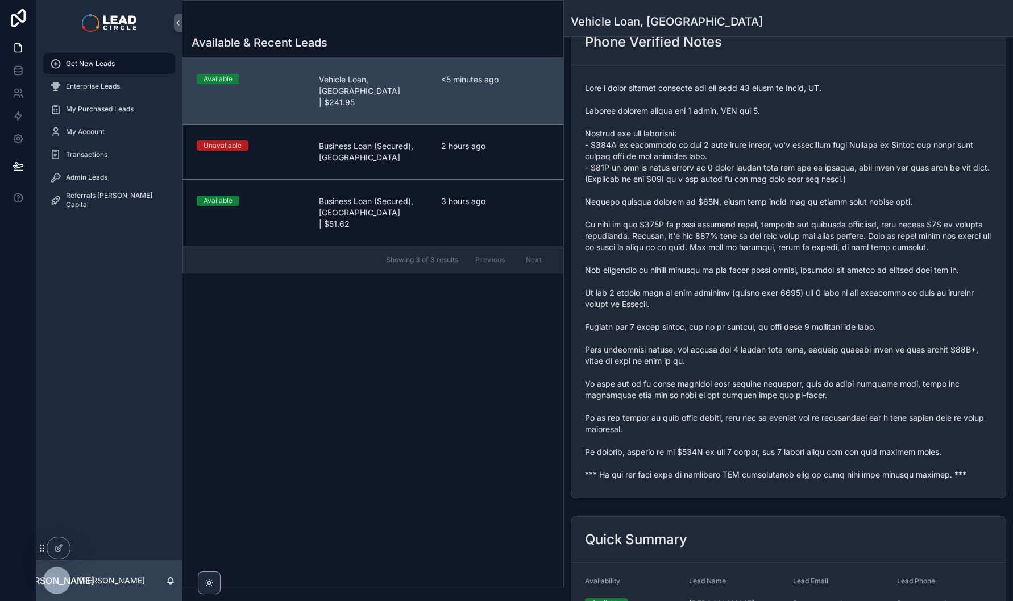
scroll to position [342, 0]
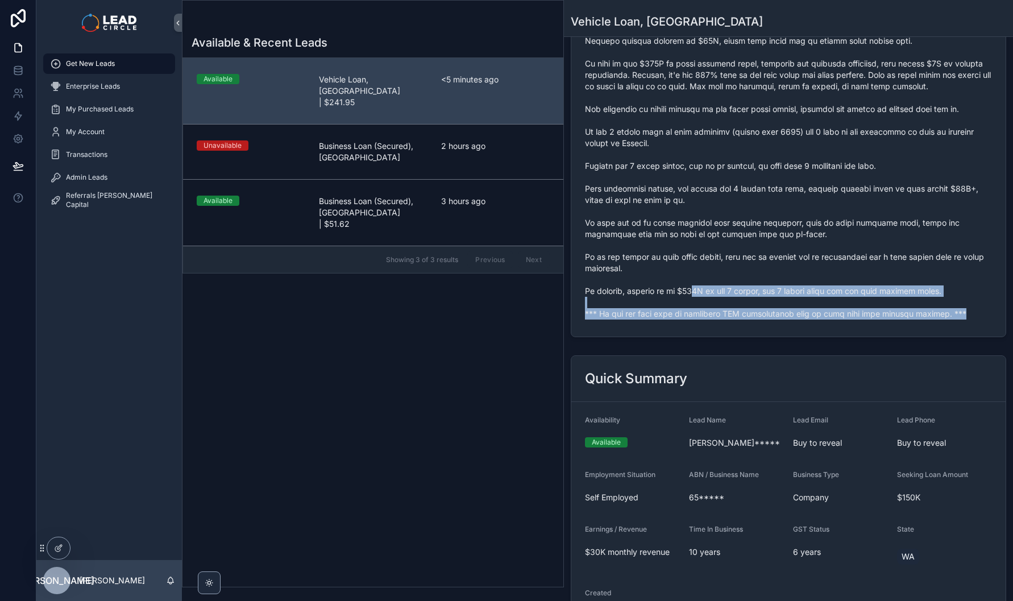
drag, startPoint x: 708, startPoint y: 375, endPoint x: 685, endPoint y: 284, distance: 94.3
click at [686, 287] on div "Buy this lead Type of Enquiry Vehicle Loan Lead Price Refresh to update $241.95…" at bounding box center [788, 298] width 449 height 1178
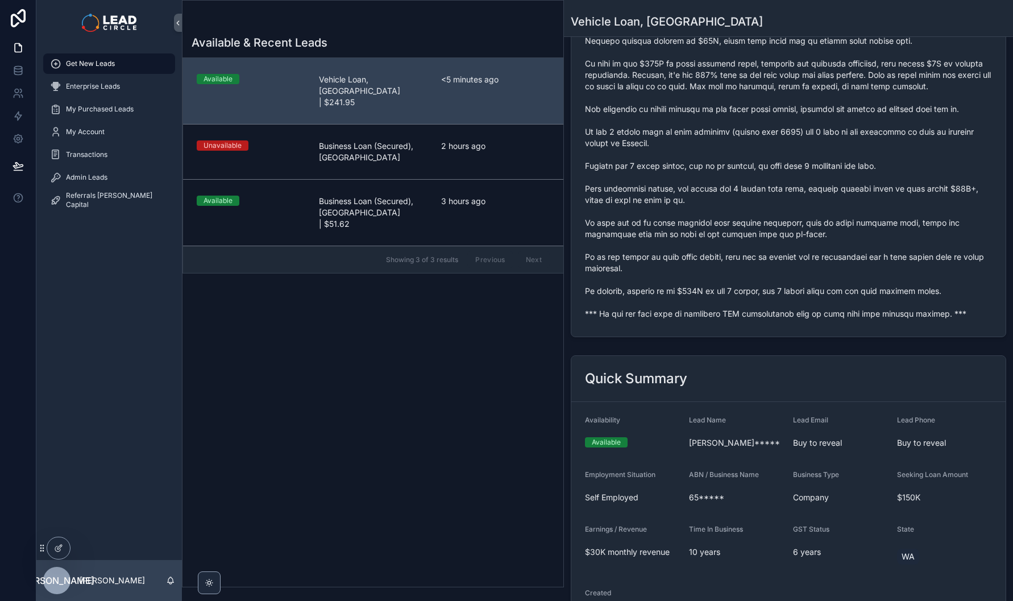
click at [685, 284] on span "scrollable content" at bounding box center [788, 121] width 407 height 398
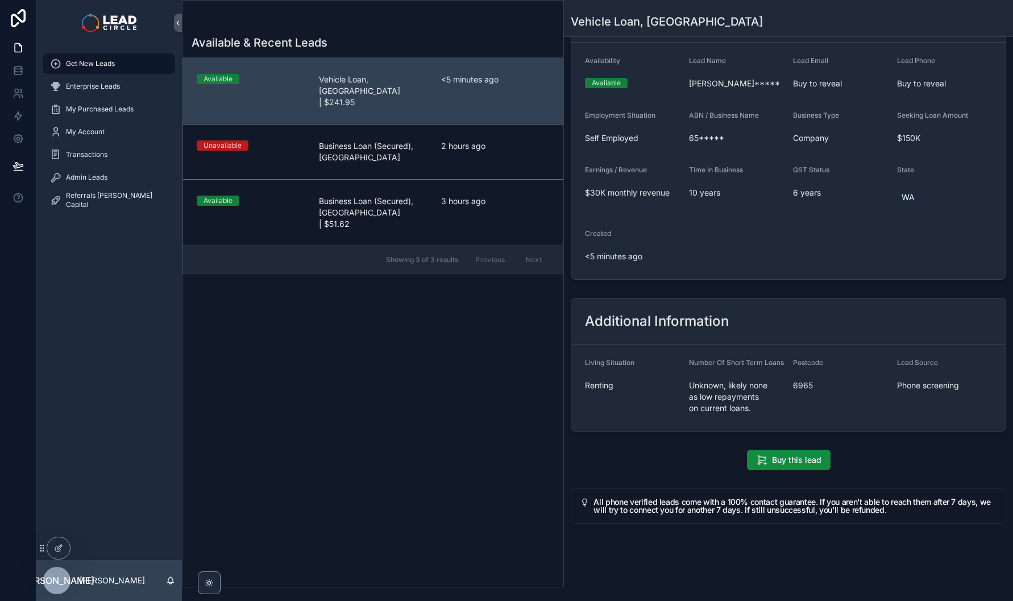
scroll to position [733, 0]
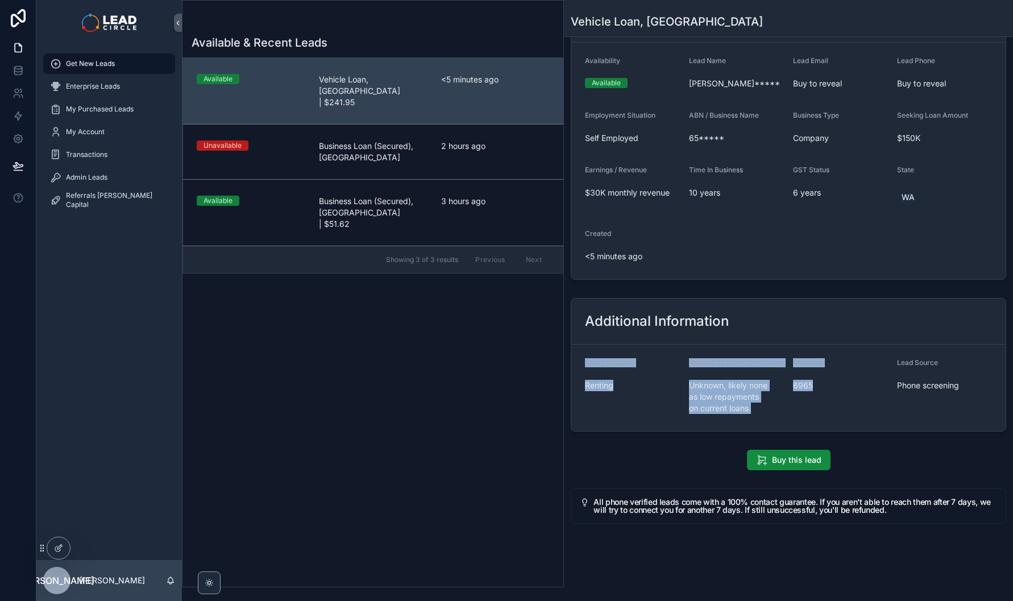
drag, startPoint x: 746, startPoint y: 400, endPoint x: 580, endPoint y: 344, distance: 175.4
click at [580, 344] on form "Living Situation Renting Number Of Short Term Loans Unknown, likely none as low…" at bounding box center [788, 387] width 434 height 86
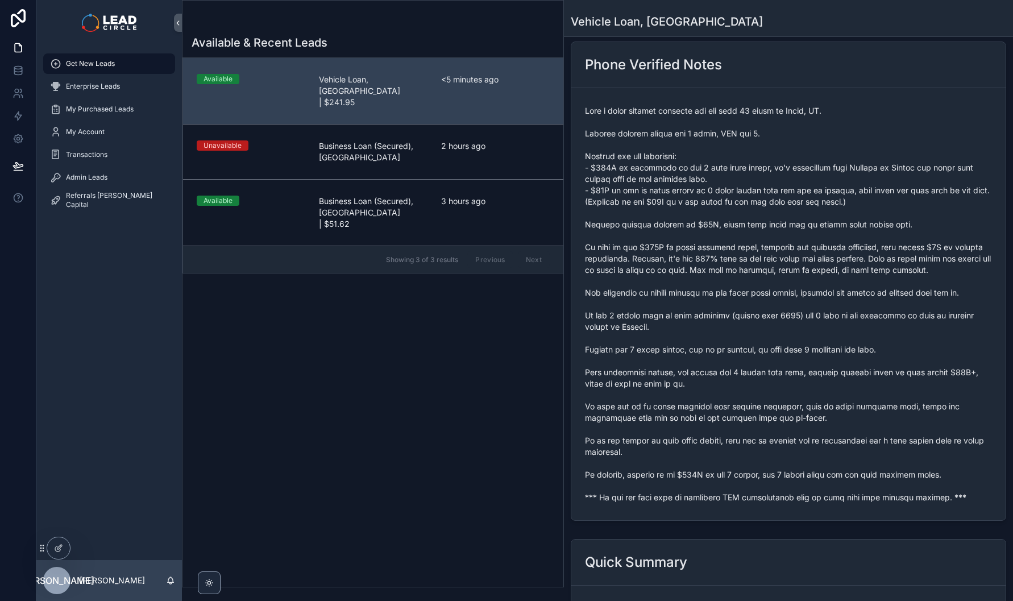
scroll to position [64, 0]
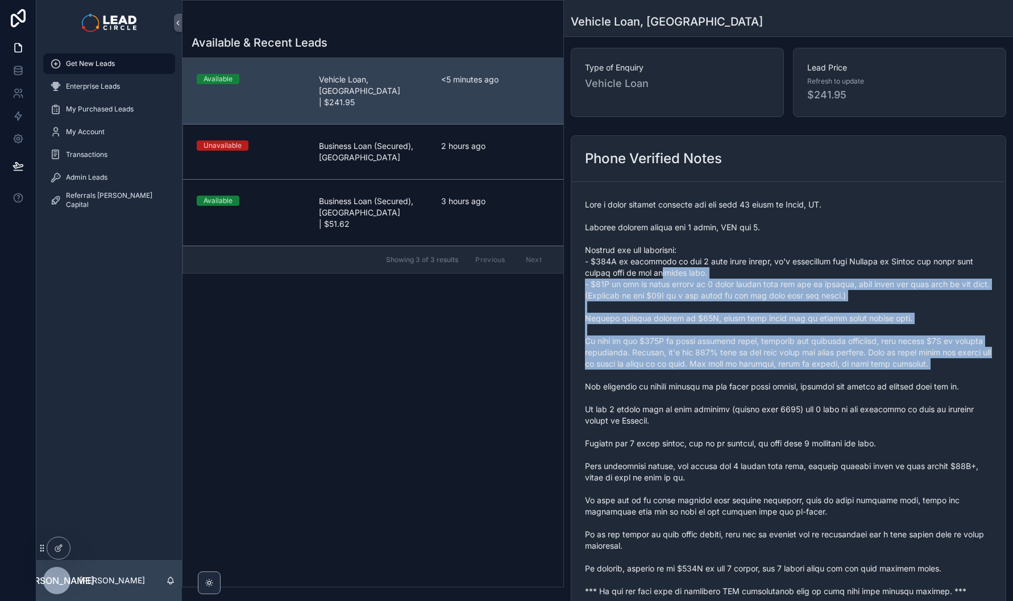
drag, startPoint x: 683, startPoint y: 285, endPoint x: 831, endPoint y: 426, distance: 204.6
click at [823, 425] on span "scrollable content" at bounding box center [788, 398] width 407 height 398
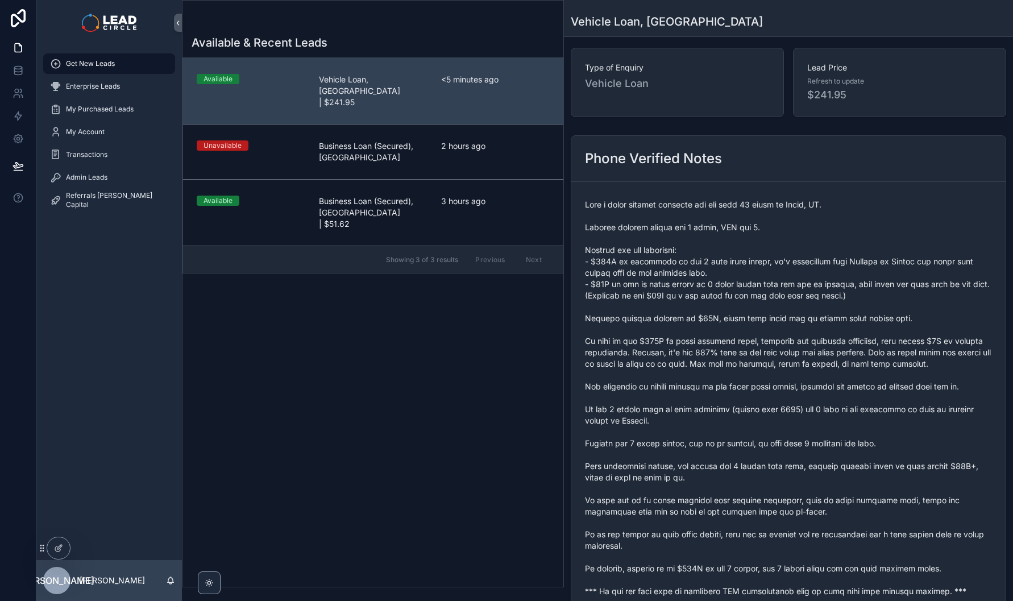
click at [831, 426] on span "scrollable content" at bounding box center [788, 398] width 407 height 398
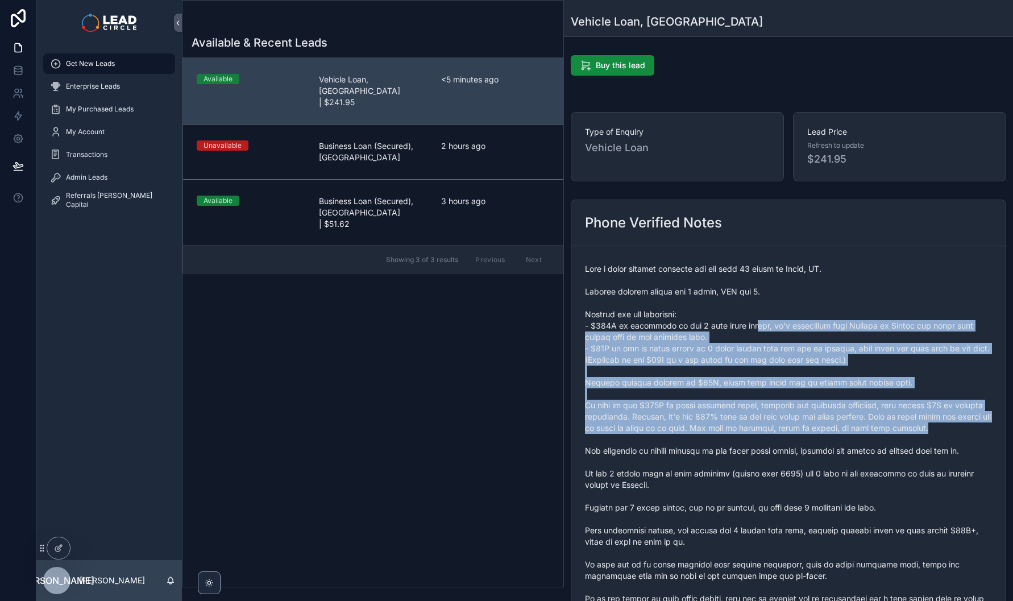
drag, startPoint x: 775, startPoint y: 357, endPoint x: 841, endPoint y: 463, distance: 124.4
click at [841, 463] on span "scrollable content" at bounding box center [788, 462] width 407 height 398
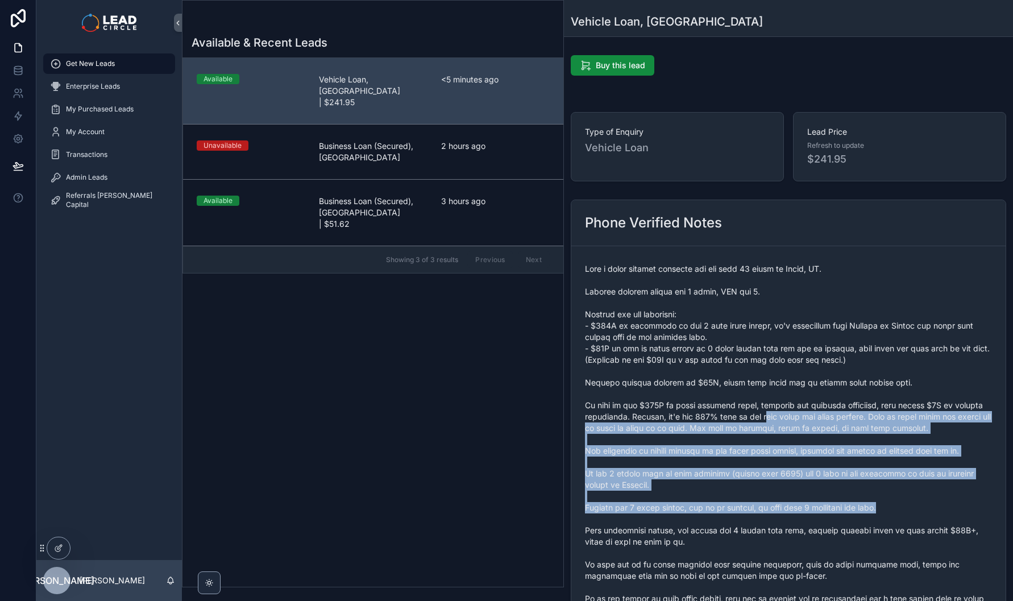
click at [775, 406] on span "scrollable content" at bounding box center [788, 462] width 407 height 398
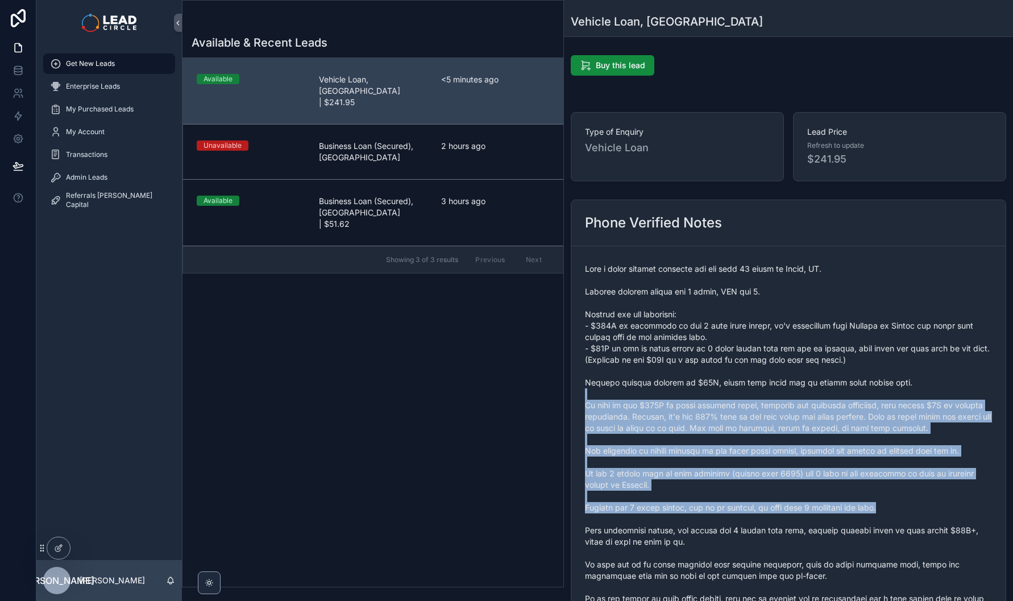
click at [774, 406] on span "scrollable content" at bounding box center [788, 462] width 407 height 398
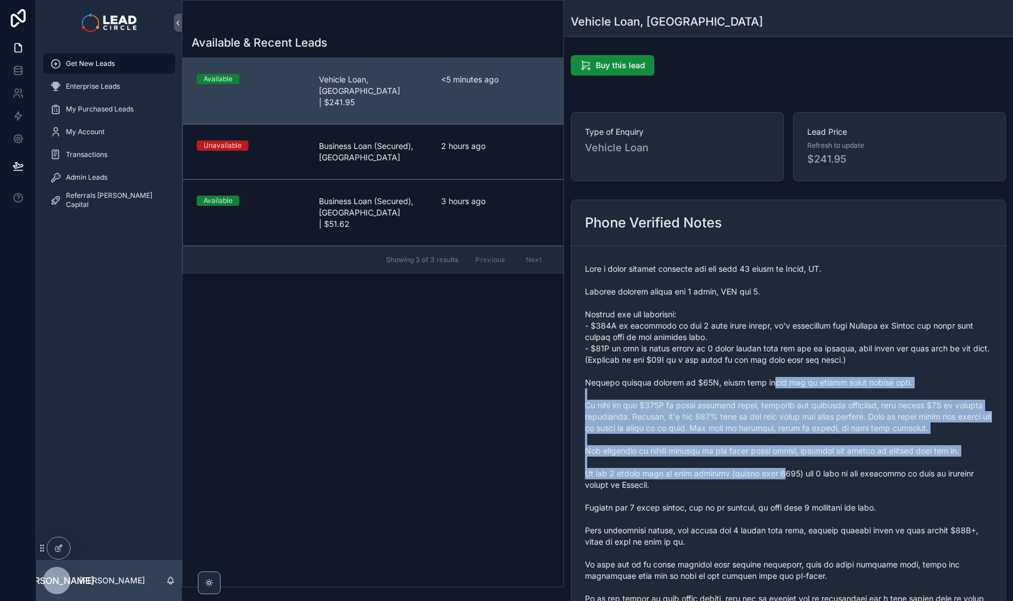
drag, startPoint x: 764, startPoint y: 393, endPoint x: 784, endPoint y: 504, distance: 112.6
click at [784, 504] on span "scrollable content" at bounding box center [788, 462] width 407 height 398
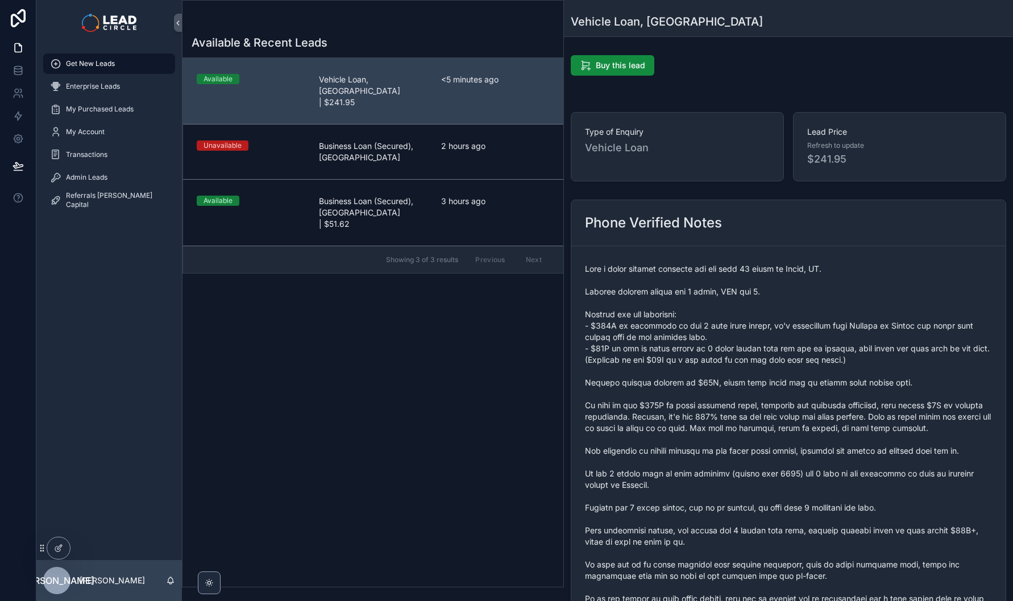
click at [755, 429] on span "scrollable content" at bounding box center [788, 462] width 407 height 398
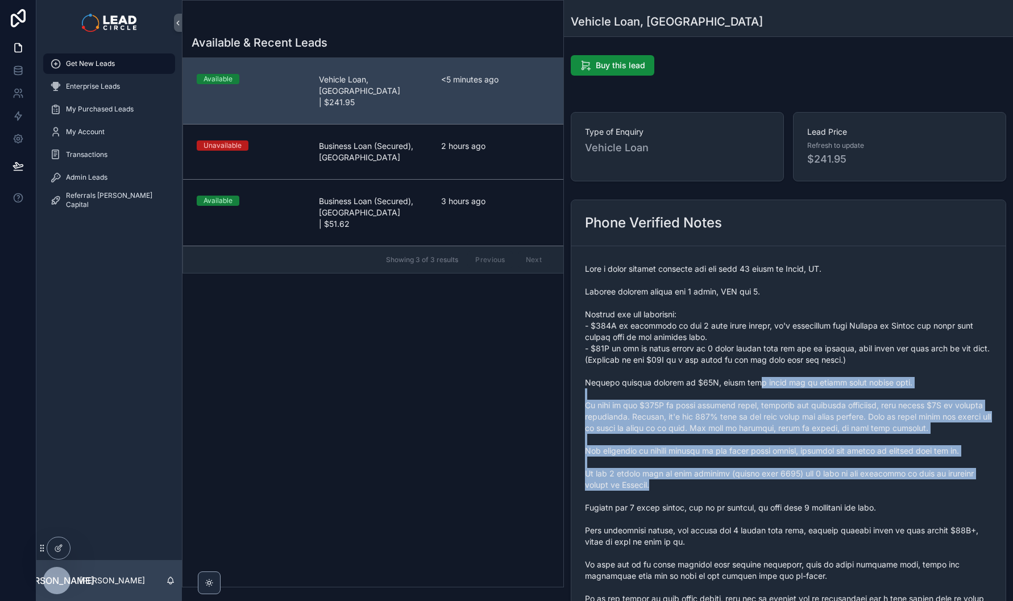
drag, startPoint x: 747, startPoint y: 397, endPoint x: 805, endPoint y: 511, distance: 128.1
click at [805, 511] on span "scrollable content" at bounding box center [788, 462] width 407 height 398
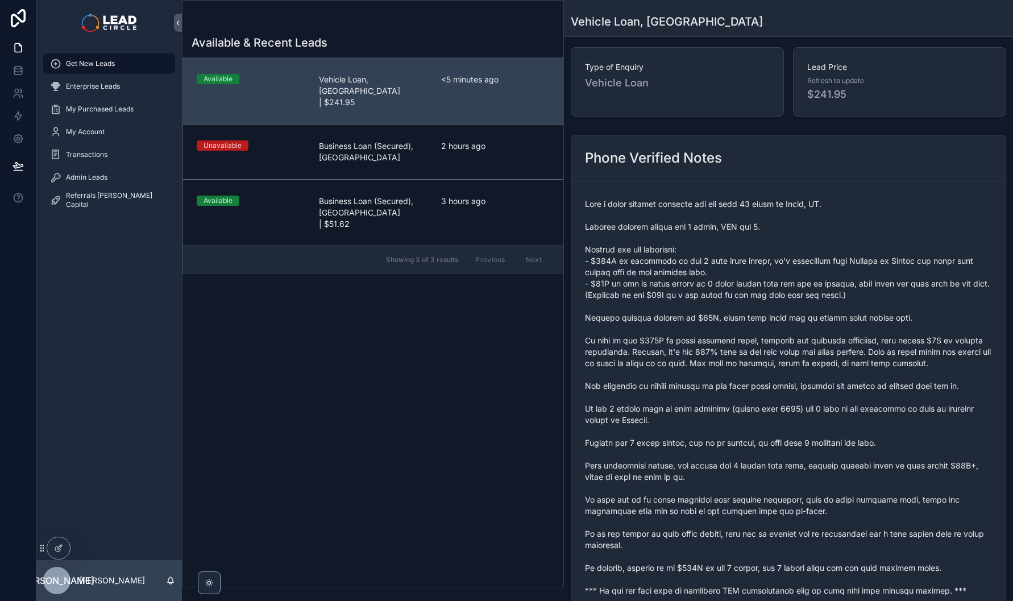
scroll to position [94, 0]
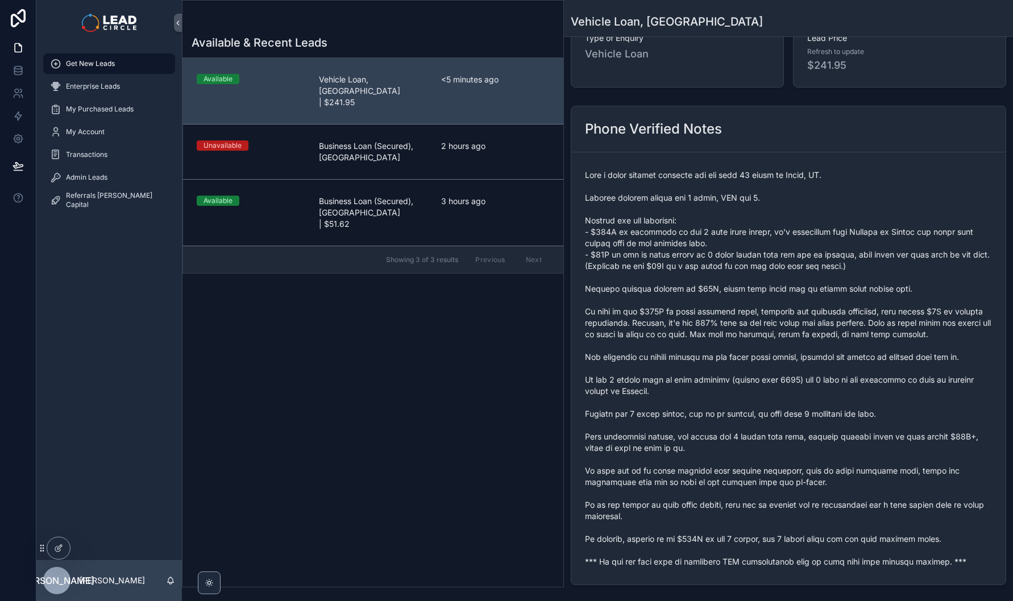
click at [727, 414] on span "scrollable content" at bounding box center [788, 368] width 407 height 398
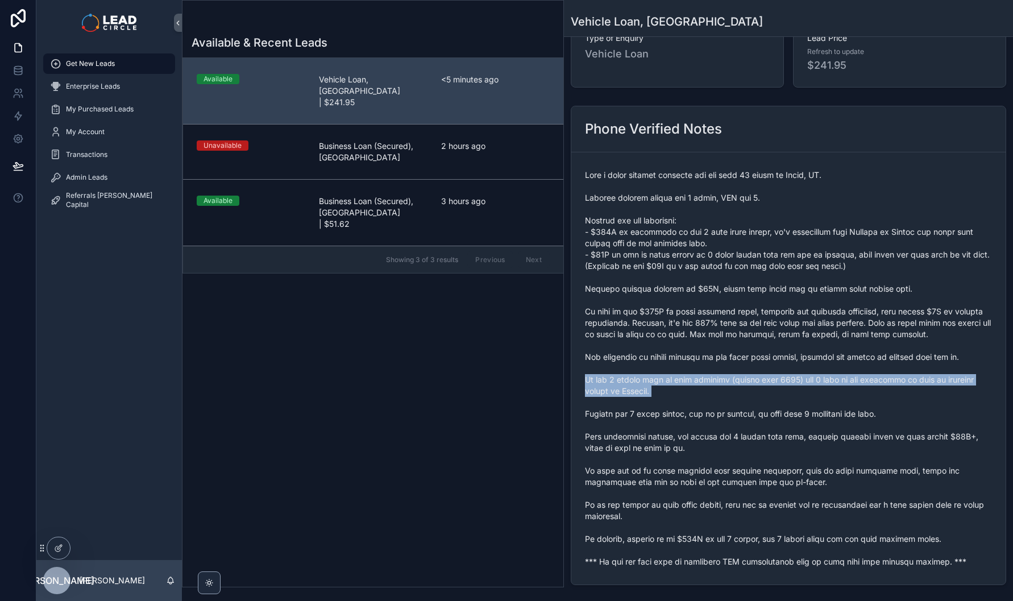
click at [727, 414] on span "scrollable content" at bounding box center [788, 368] width 407 height 398
click at [739, 409] on span "scrollable content" at bounding box center [788, 368] width 407 height 398
drag, startPoint x: 734, startPoint y: 404, endPoint x: 806, endPoint y: 403, distance: 72.2
click at [806, 403] on span "scrollable content" at bounding box center [788, 368] width 407 height 398
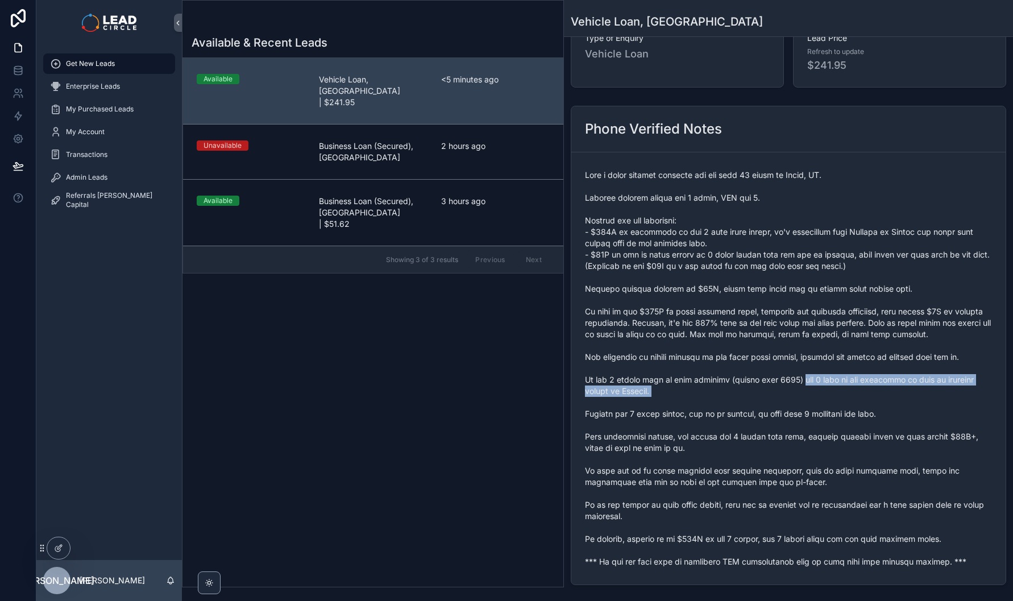
drag, startPoint x: 806, startPoint y: 403, endPoint x: 833, endPoint y: 418, distance: 31.0
click at [833, 418] on span "scrollable content" at bounding box center [788, 368] width 407 height 398
drag, startPoint x: 833, startPoint y: 418, endPoint x: 767, endPoint y: 398, distance: 68.9
click at [774, 400] on span "scrollable content" at bounding box center [788, 368] width 407 height 398
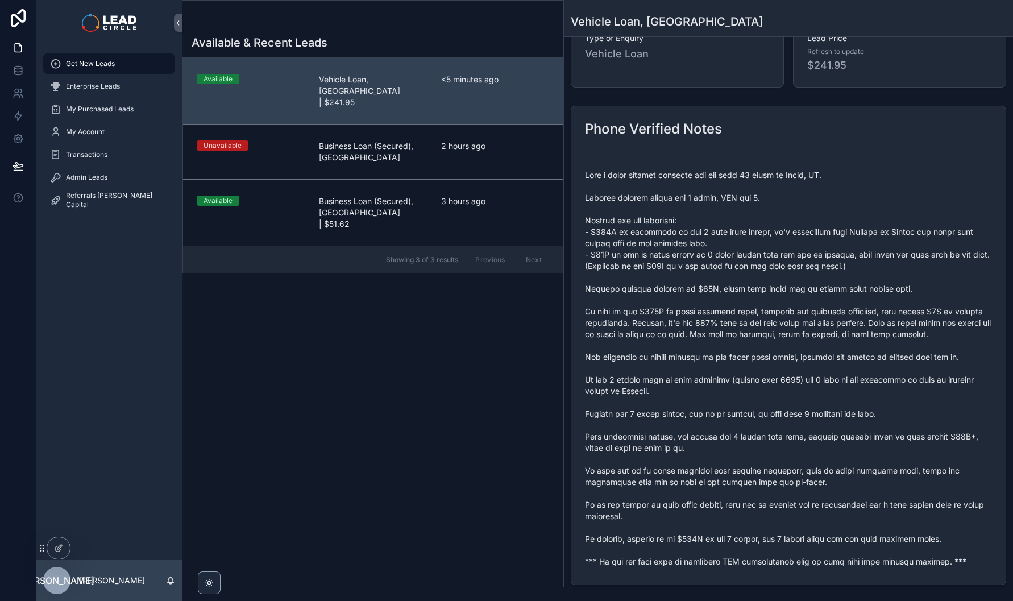
click at [767, 398] on span "scrollable content" at bounding box center [788, 368] width 407 height 398
drag, startPoint x: 776, startPoint y: 409, endPoint x: 781, endPoint y: 420, distance: 12.5
click at [781, 420] on span "scrollable content" at bounding box center [788, 368] width 407 height 398
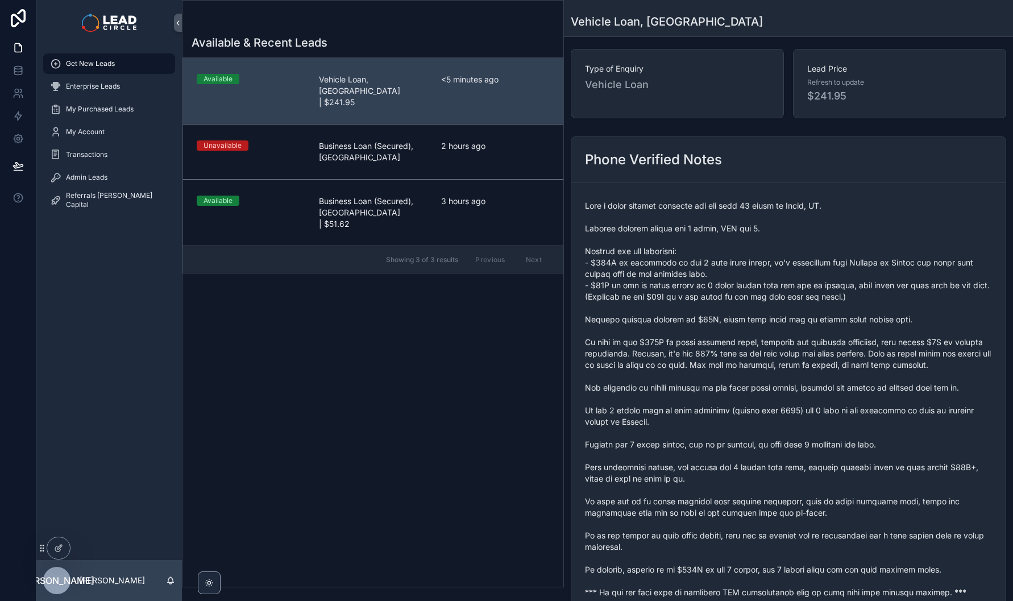
scroll to position [0, 0]
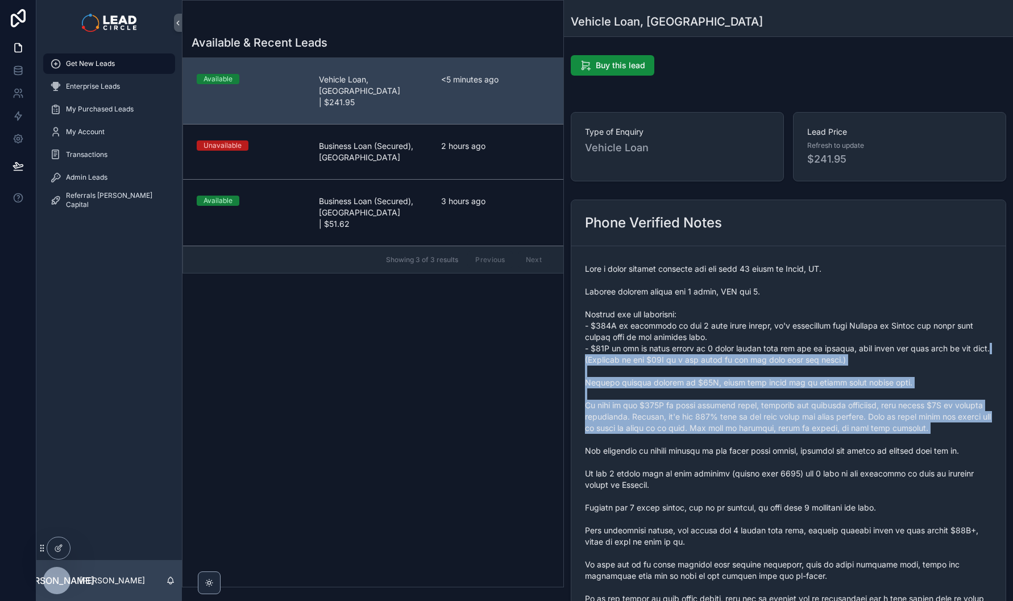
drag, startPoint x: 707, startPoint y: 357, endPoint x: 767, endPoint y: 470, distance: 127.6
click at [766, 469] on span "scrollable content" at bounding box center [788, 462] width 407 height 398
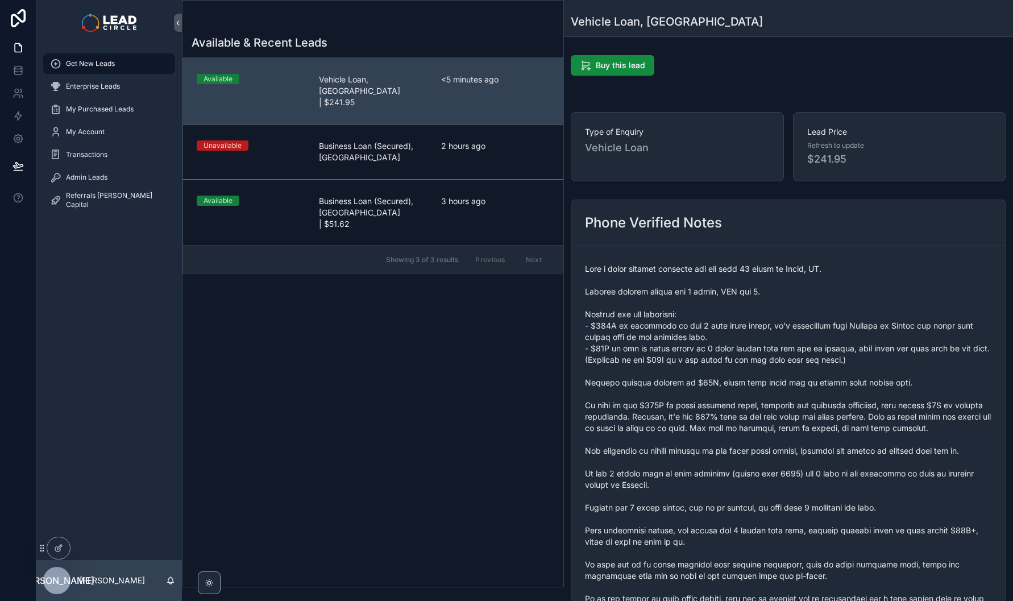
click at [767, 470] on span "scrollable content" at bounding box center [788, 462] width 407 height 398
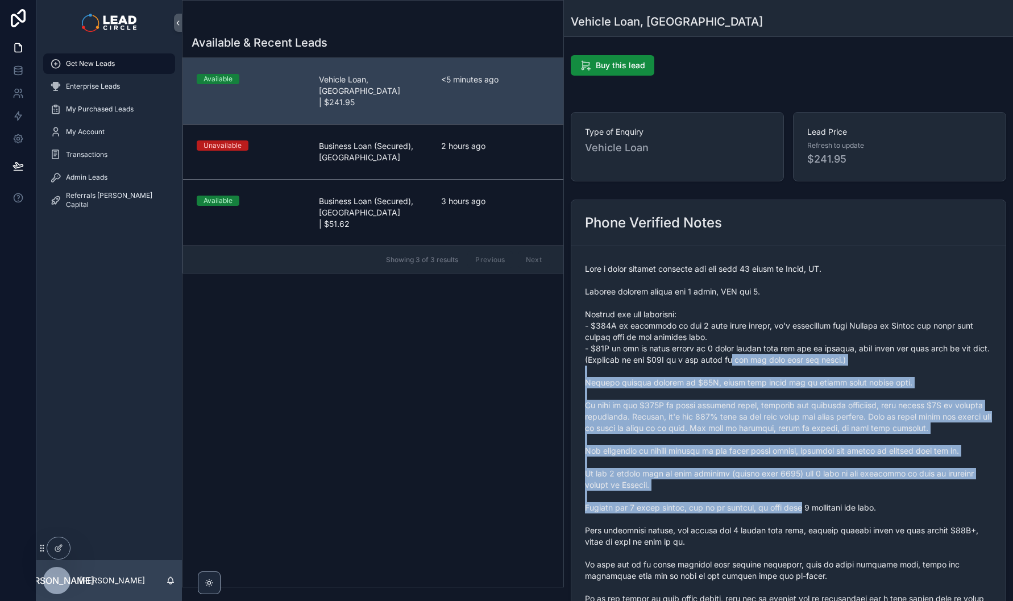
drag, startPoint x: 804, startPoint y: 525, endPoint x: 718, endPoint y: 372, distance: 176.1
click at [718, 372] on span "scrollable content" at bounding box center [788, 462] width 407 height 398
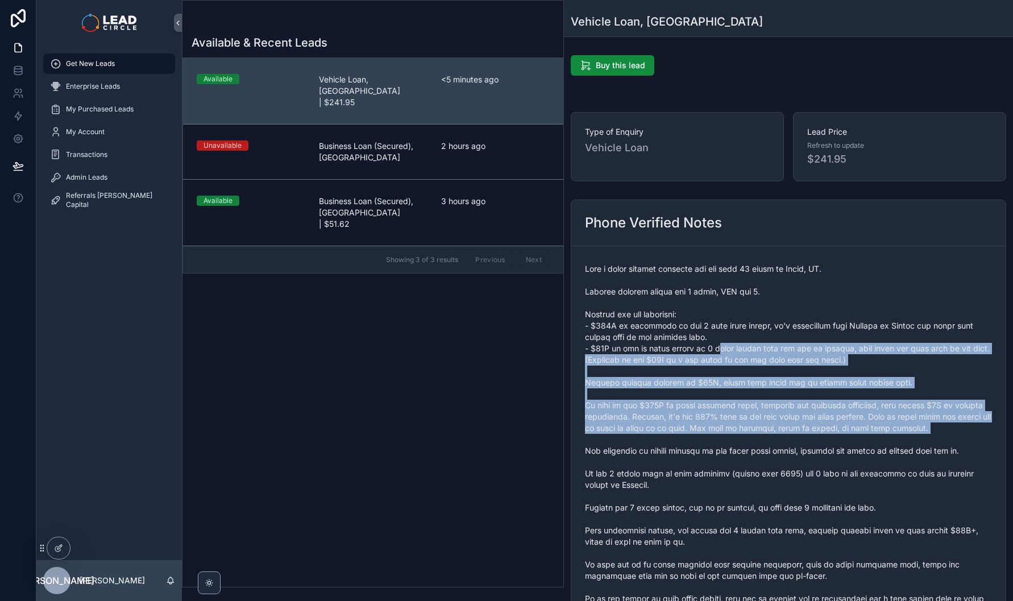
drag, startPoint x: 717, startPoint y: 353, endPoint x: 774, endPoint y: 465, distance: 125.8
click at [774, 465] on span "scrollable content" at bounding box center [788, 462] width 407 height 398
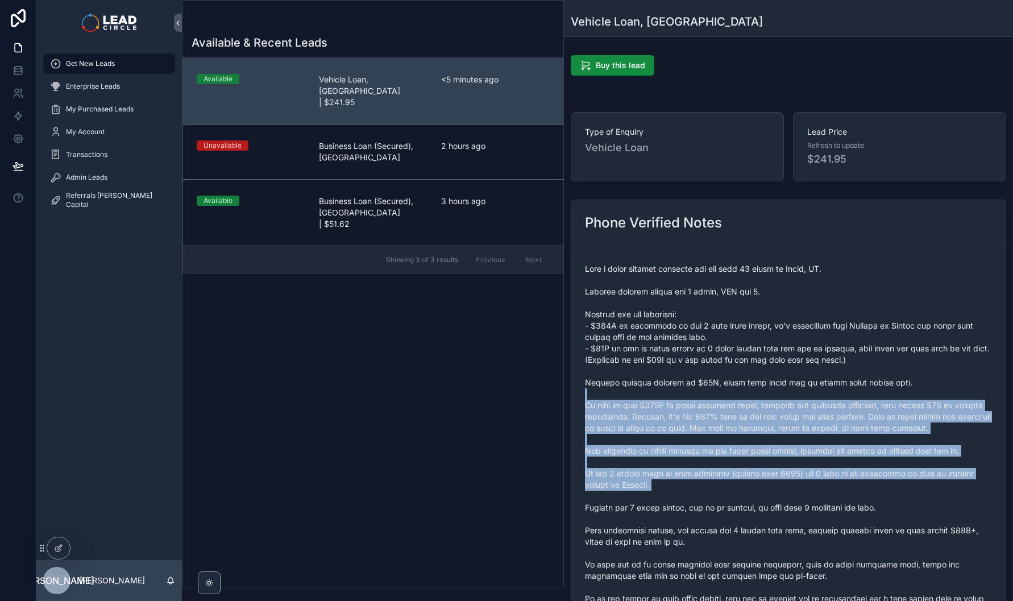
drag, startPoint x: 814, startPoint y: 514, endPoint x: 733, endPoint y: 400, distance: 140.3
click at [739, 404] on span "scrollable content" at bounding box center [788, 462] width 407 height 398
click at [733, 400] on span "scrollable content" at bounding box center [788, 462] width 407 height 398
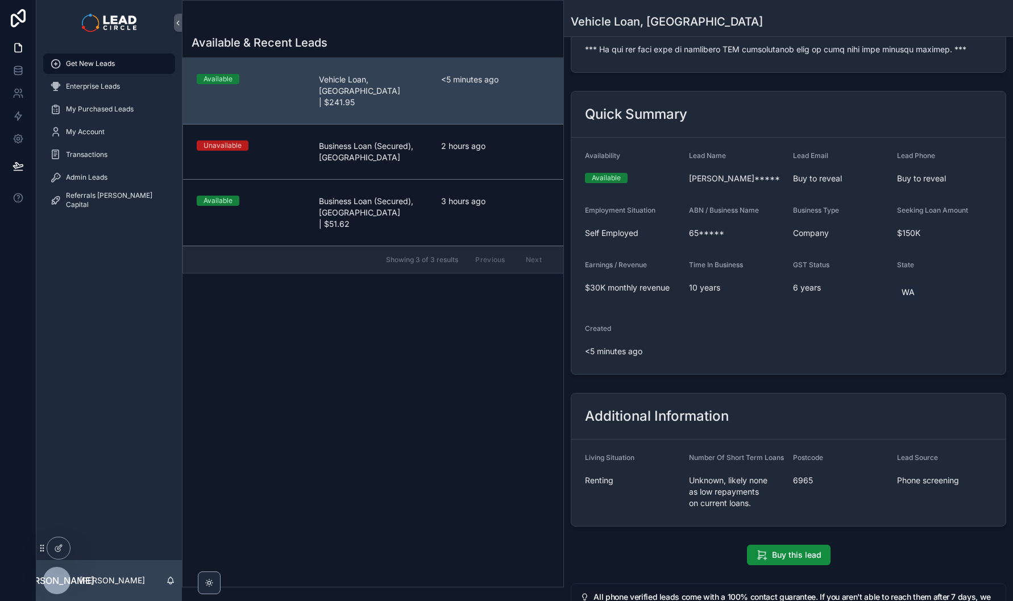
scroll to position [733, 0]
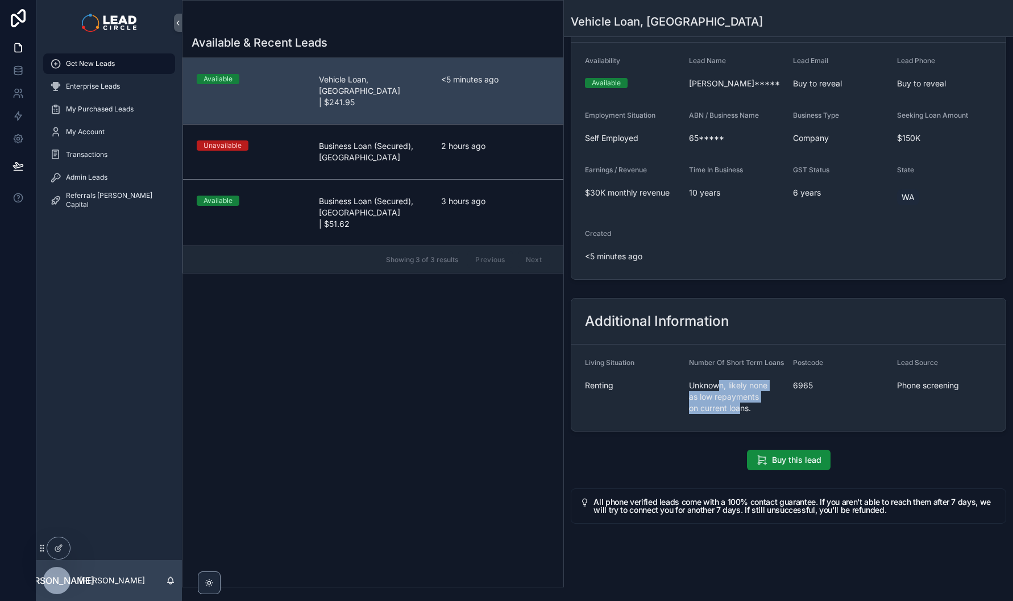
drag, startPoint x: 724, startPoint y: 392, endPoint x: 747, endPoint y: 409, distance: 29.2
click at [745, 409] on span "Unknown, likely none as low repayments on current loans." at bounding box center [736, 397] width 95 height 34
click at [747, 409] on span "Unknown, likely none as low repayments on current loans." at bounding box center [736, 397] width 95 height 34
drag, startPoint x: 772, startPoint y: 409, endPoint x: 701, endPoint y: 384, distance: 74.8
click at [702, 384] on span "Unknown, likely none as low repayments on current loans." at bounding box center [736, 397] width 95 height 34
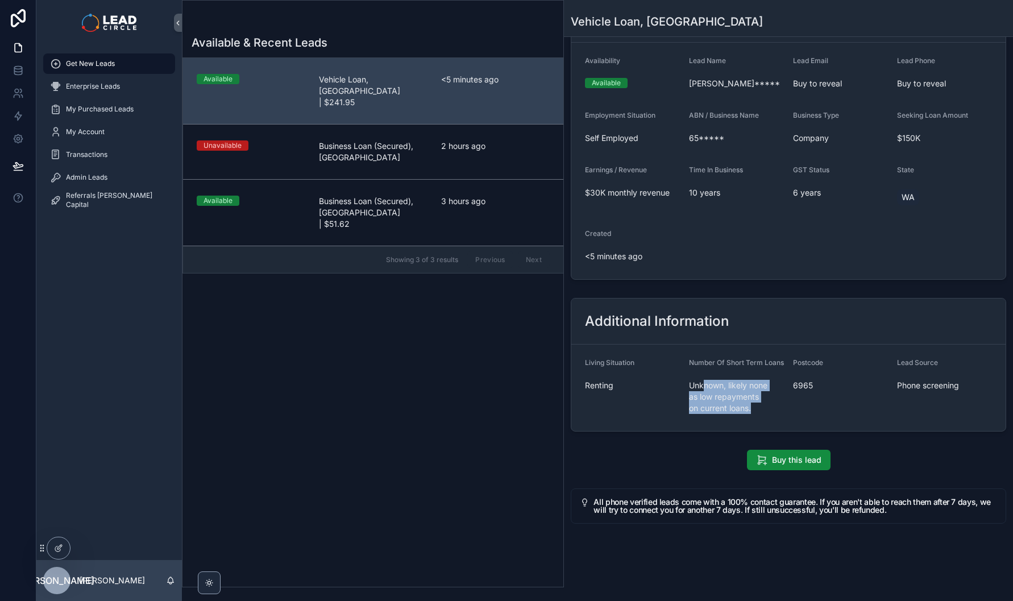
click at [701, 384] on span "Unknown, likely none as low repayments on current loans." at bounding box center [736, 397] width 95 height 34
drag, startPoint x: 701, startPoint y: 384, endPoint x: 761, endPoint y: 404, distance: 62.9
click at [754, 403] on span "Unknown, likely none as low repayments on current loans." at bounding box center [736, 397] width 95 height 34
click at [763, 405] on span "Unknown, likely none as low repayments on current loans." at bounding box center [736, 397] width 95 height 34
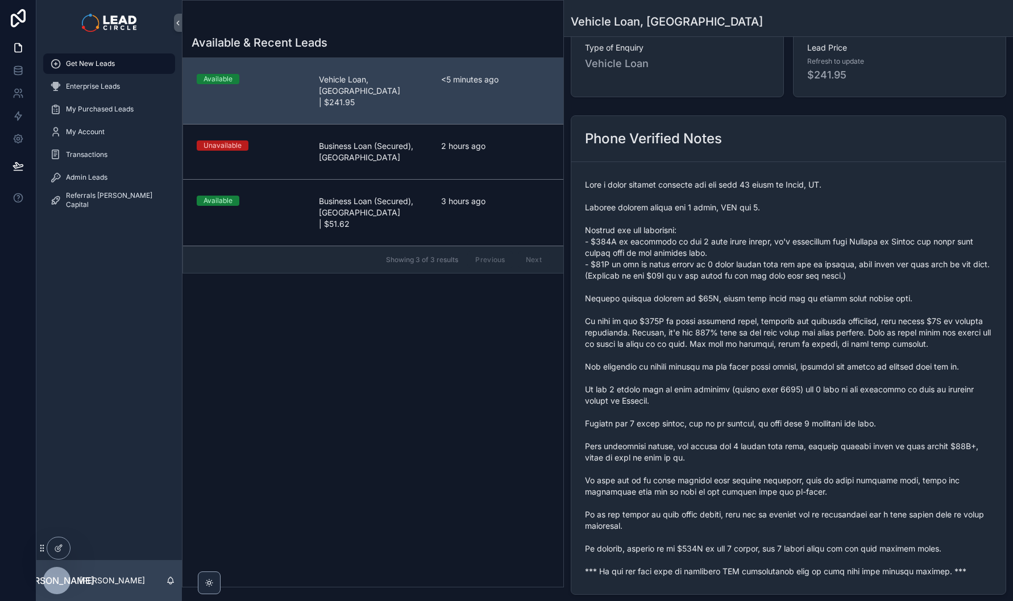
scroll to position [0, 0]
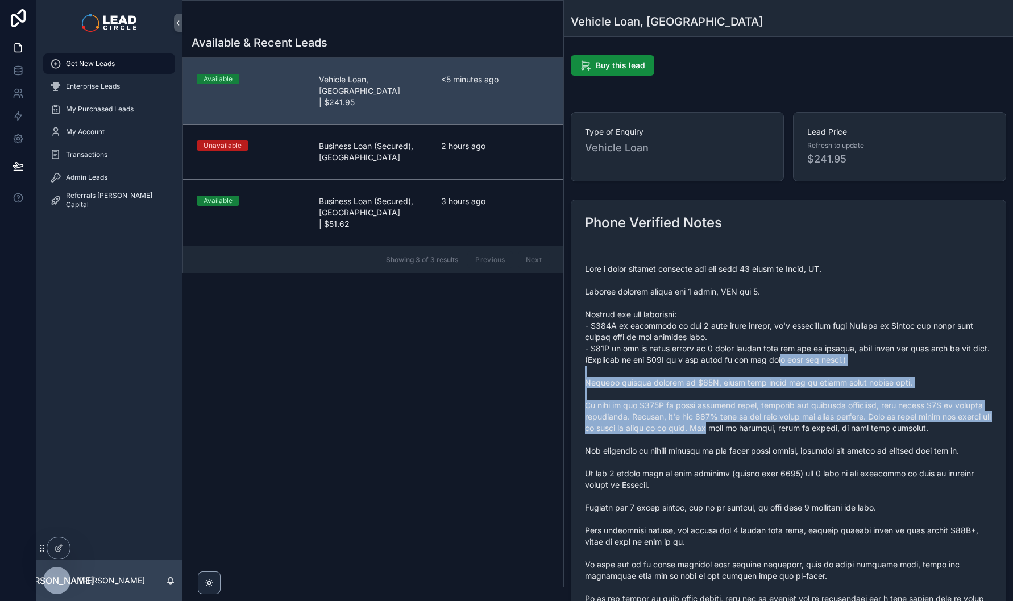
drag, startPoint x: 767, startPoint y: 374, endPoint x: 792, endPoint y: 445, distance: 75.3
click at [792, 444] on span "scrollable content" at bounding box center [788, 462] width 407 height 398
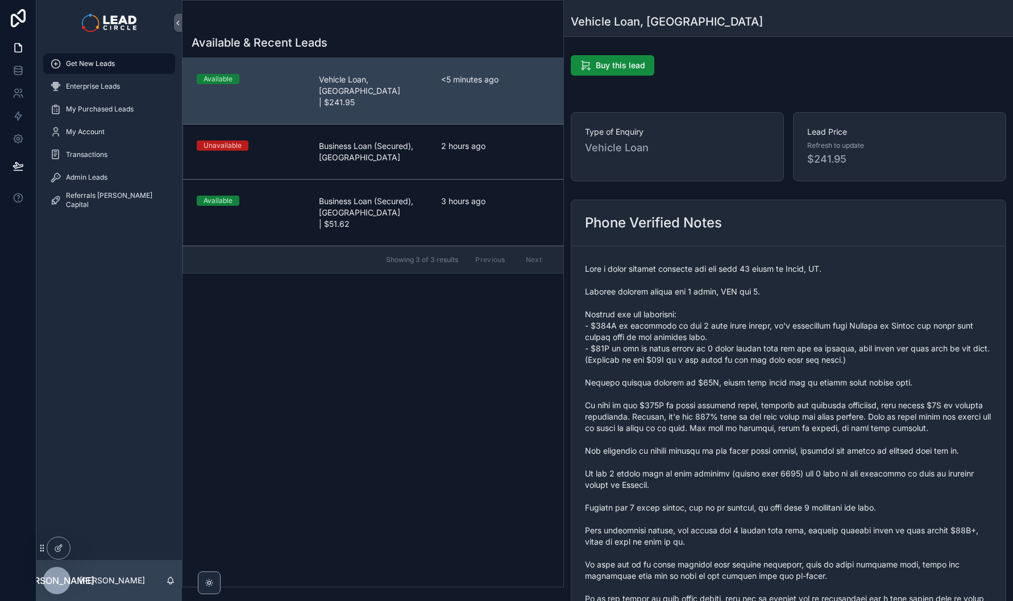
click at [792, 445] on span "scrollable content" at bounding box center [788, 462] width 407 height 398
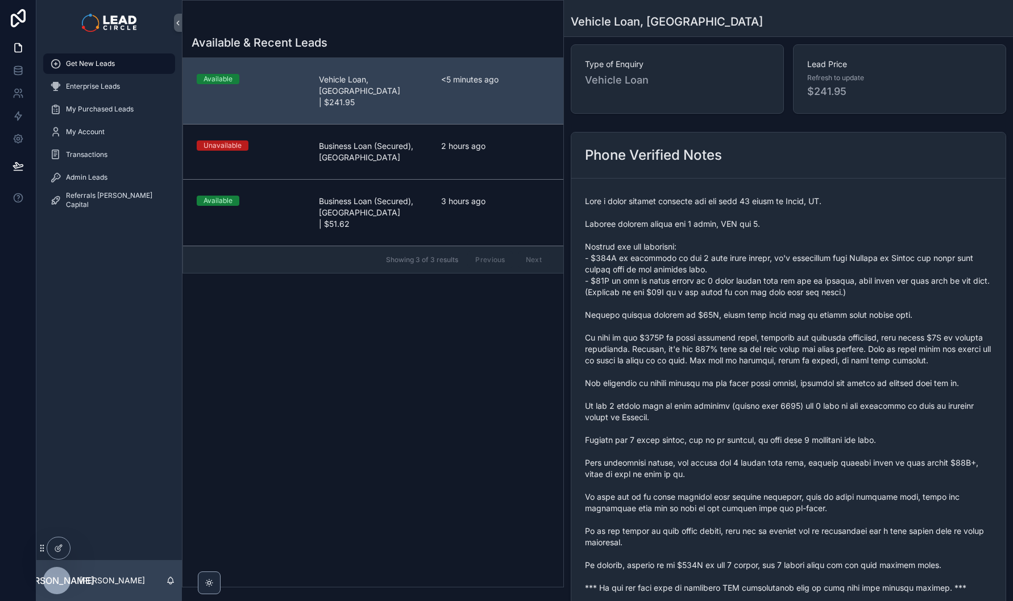
scroll to position [13, 0]
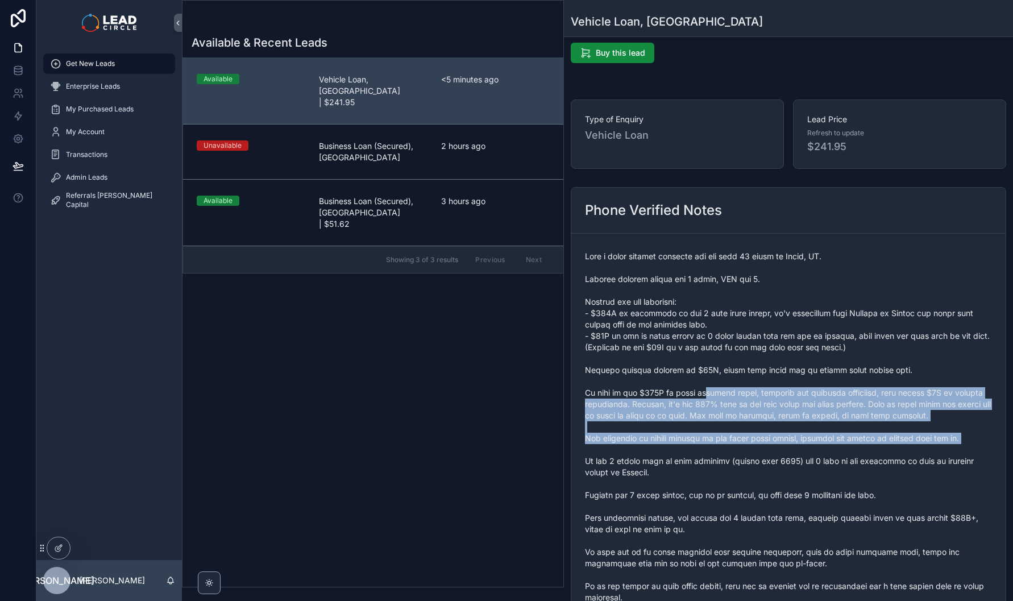
drag, startPoint x: 711, startPoint y: 399, endPoint x: 763, endPoint y: 505, distance: 117.9
click at [762, 504] on span "scrollable content" at bounding box center [788, 450] width 407 height 398
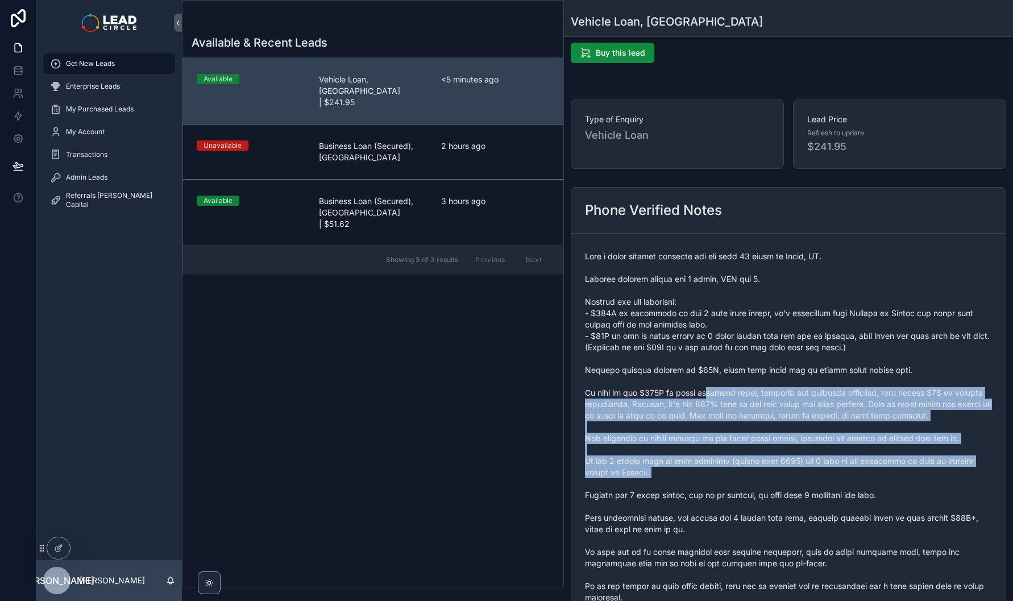
click at [763, 505] on span "scrollable content" at bounding box center [788, 450] width 407 height 398
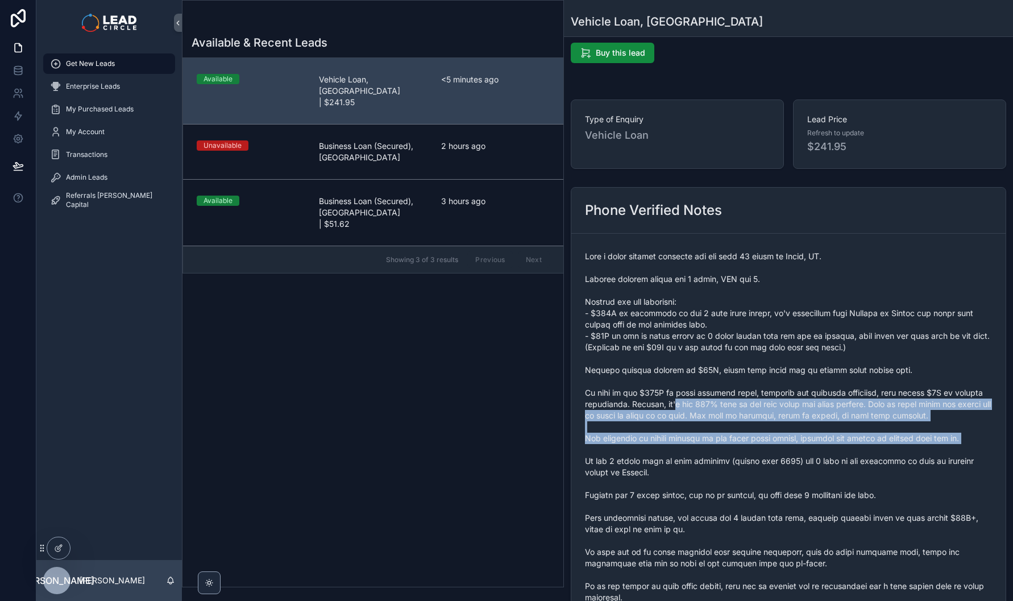
drag, startPoint x: 716, startPoint y: 409, endPoint x: 768, endPoint y: 485, distance: 91.9
click at [764, 484] on span "scrollable content" at bounding box center [788, 450] width 407 height 398
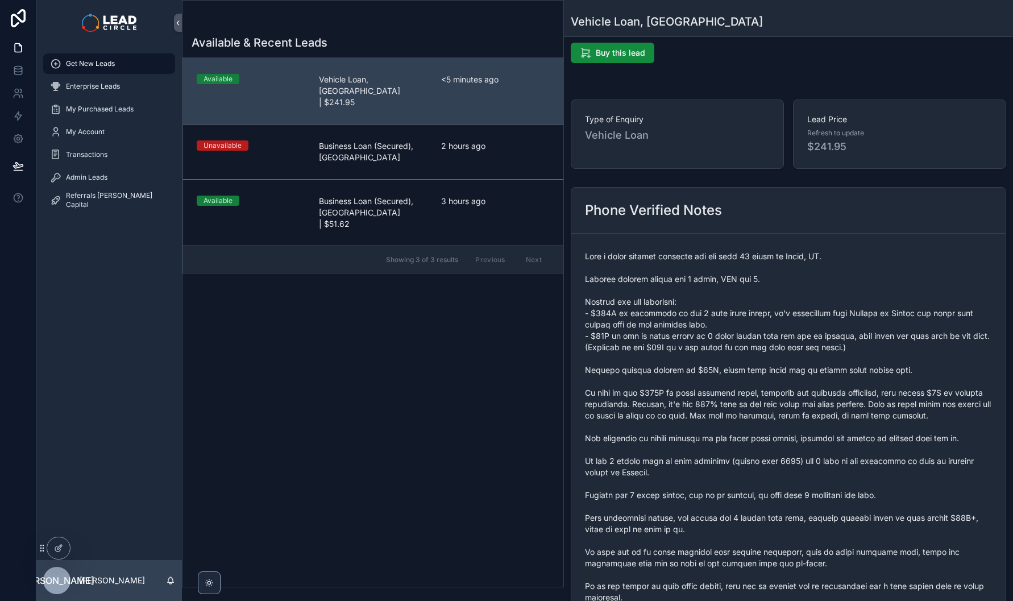
click at [768, 485] on span "scrollable content" at bounding box center [788, 450] width 407 height 398
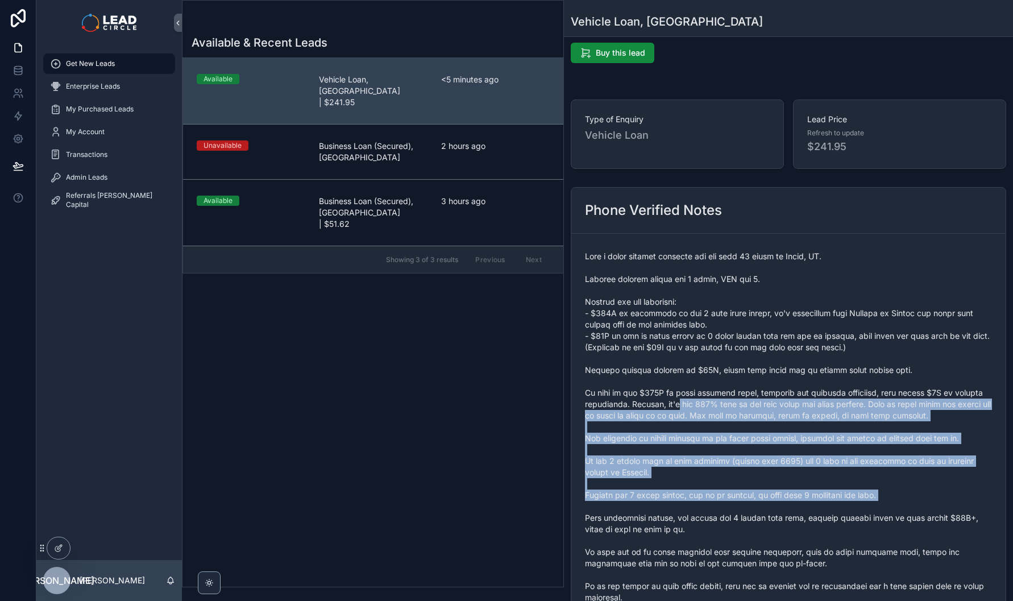
drag, startPoint x: 813, startPoint y: 532, endPoint x: 710, endPoint y: 405, distance: 164.0
click at [718, 417] on span "scrollable content" at bounding box center [788, 450] width 407 height 398
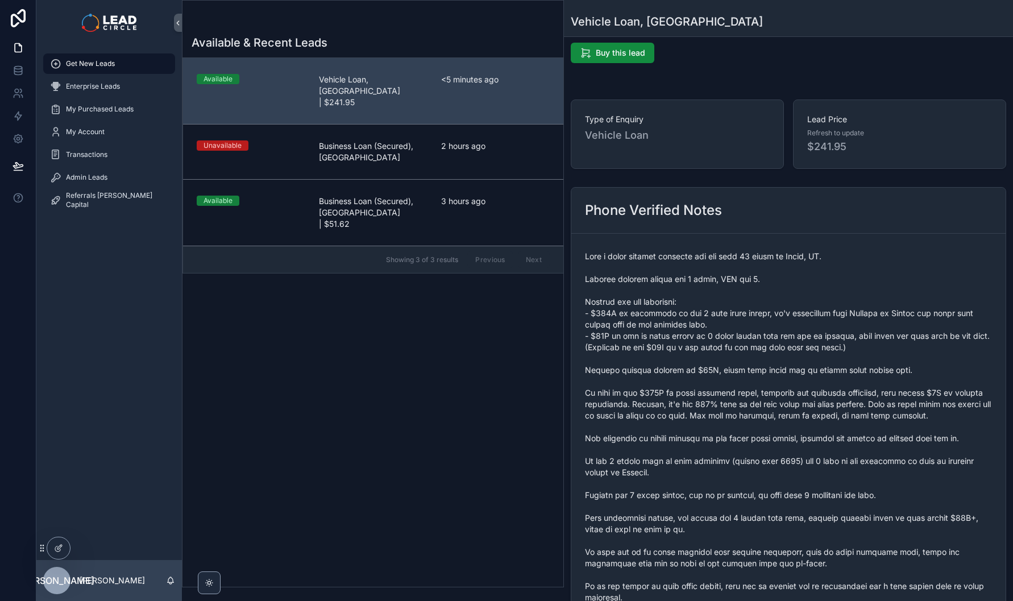
click at [710, 405] on span "scrollable content" at bounding box center [788, 450] width 407 height 398
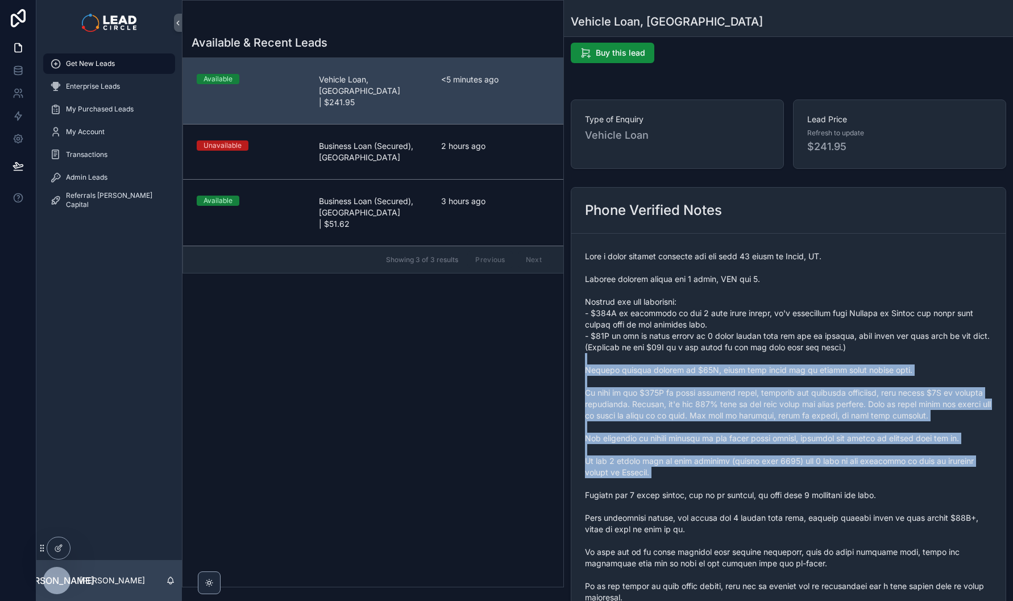
drag, startPoint x: 696, startPoint y: 375, endPoint x: 754, endPoint y: 501, distance: 139.6
click at [754, 501] on span "scrollable content" at bounding box center [788, 450] width 407 height 398
drag, startPoint x: 754, startPoint y: 501, endPoint x: 770, endPoint y: 521, distance: 25.0
click at [754, 501] on span "scrollable content" at bounding box center [788, 450] width 407 height 398
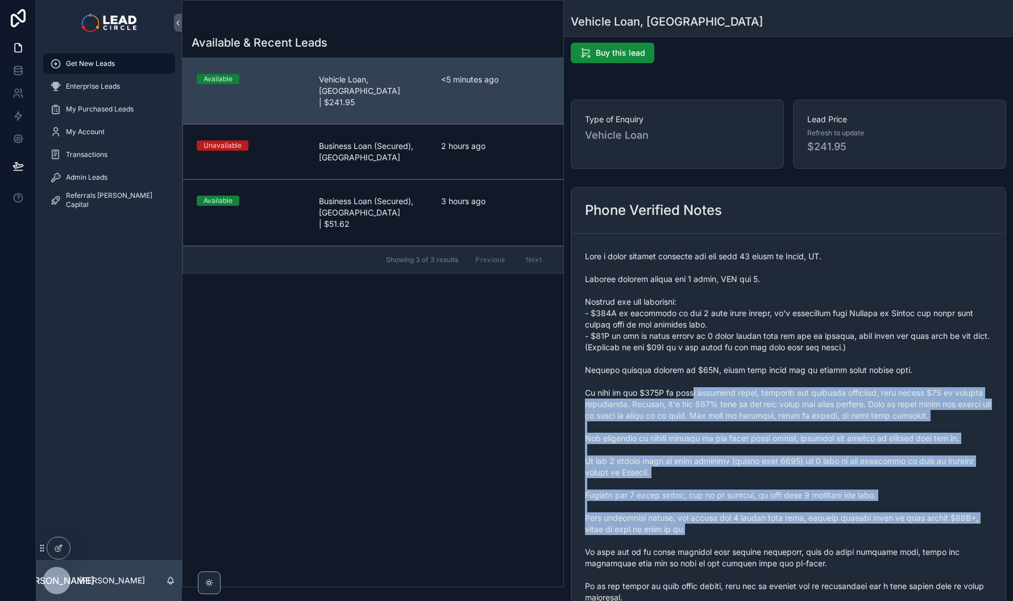
click at [690, 396] on span "scrollable content" at bounding box center [788, 450] width 407 height 398
click at [687, 390] on span "scrollable content" at bounding box center [788, 450] width 407 height 398
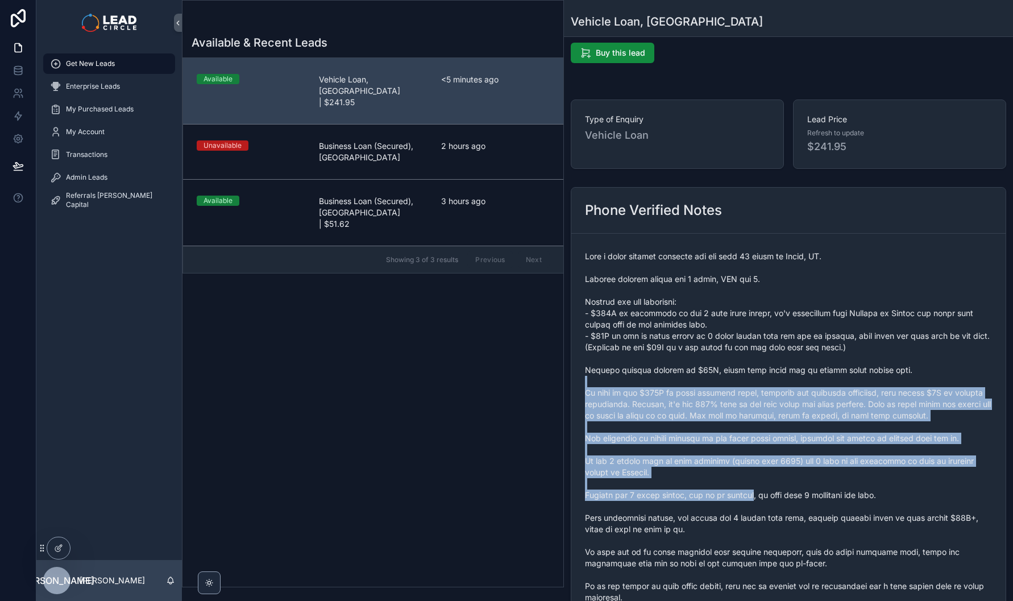
drag, startPoint x: 687, startPoint y: 390, endPoint x: 749, endPoint y: 520, distance: 143.9
click at [749, 520] on span "scrollable content" at bounding box center [788, 450] width 407 height 398
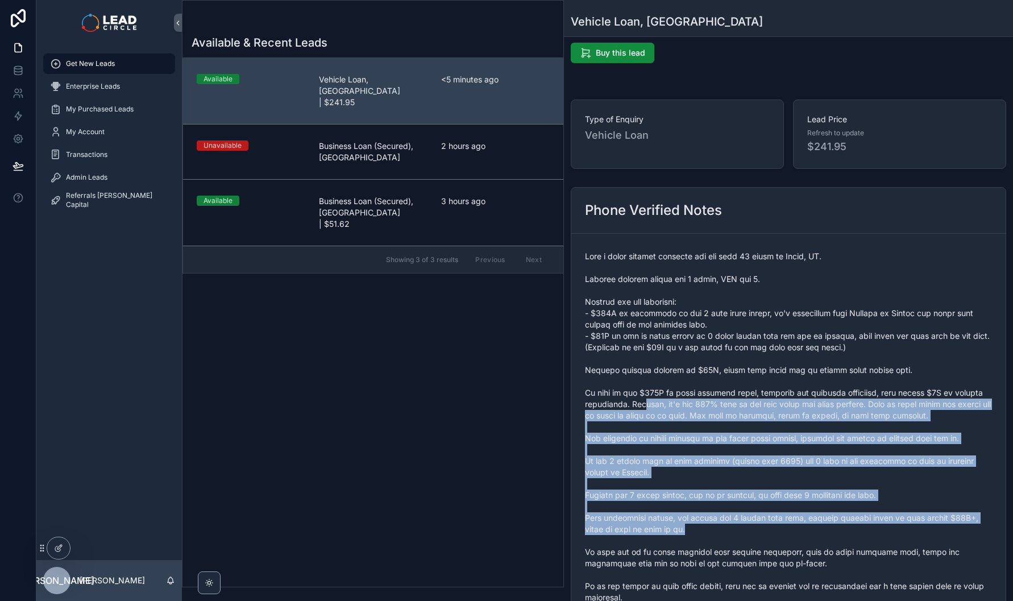
drag, startPoint x: 789, startPoint y: 548, endPoint x: 661, endPoint y: 387, distance: 206.3
click at [666, 396] on span "scrollable content" at bounding box center [788, 450] width 407 height 398
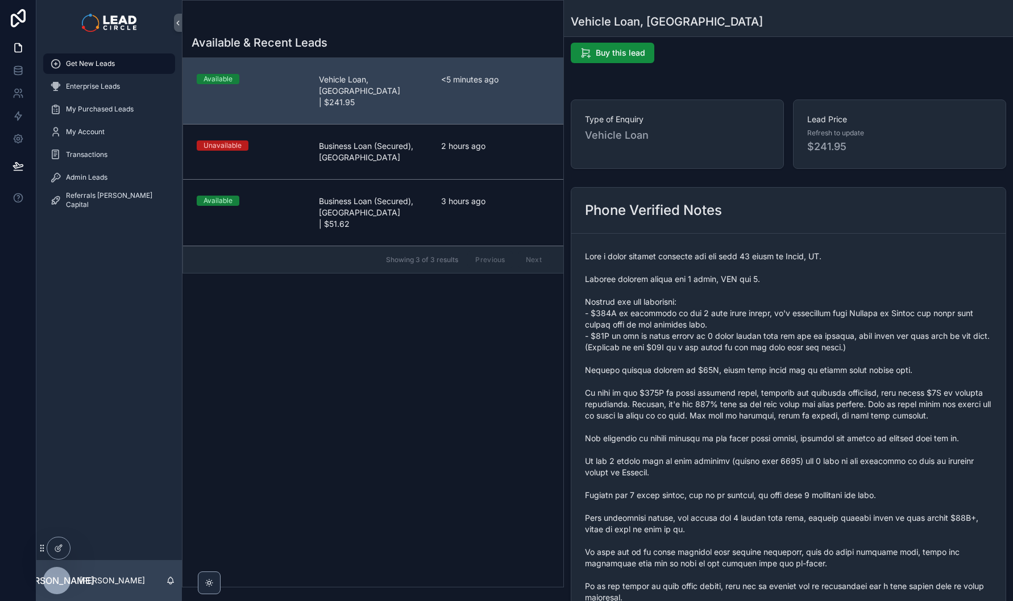
click at [660, 386] on span "scrollable content" at bounding box center [788, 450] width 407 height 398
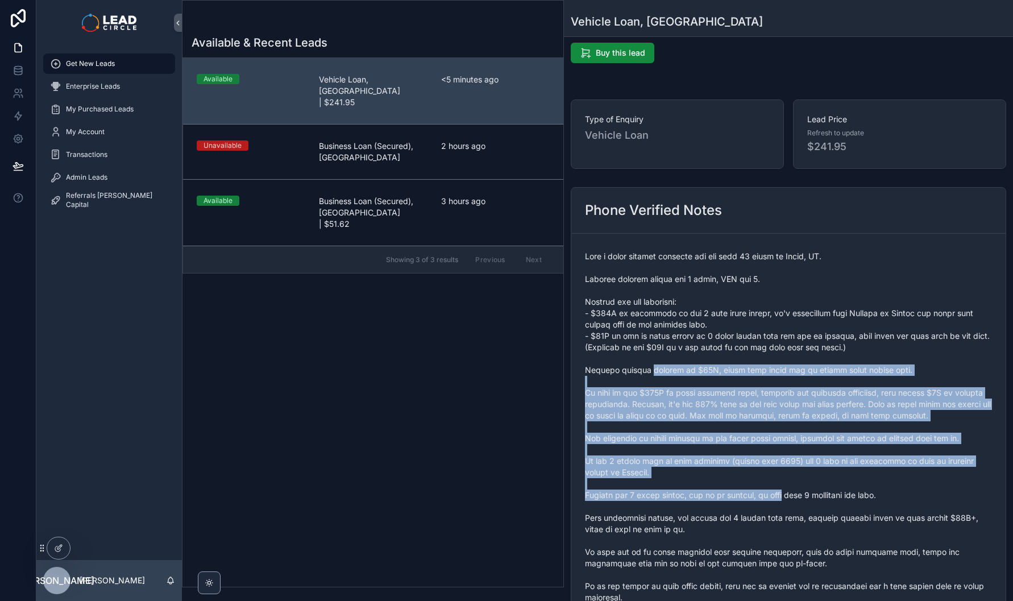
drag, startPoint x: 660, startPoint y: 386, endPoint x: 772, endPoint y: 521, distance: 175.6
click at [772, 521] on span "scrollable content" at bounding box center [788, 450] width 407 height 398
drag, startPoint x: 772, startPoint y: 521, endPoint x: 813, endPoint y: 552, distance: 51.1
click at [772, 521] on span "scrollable content" at bounding box center [788, 450] width 407 height 398
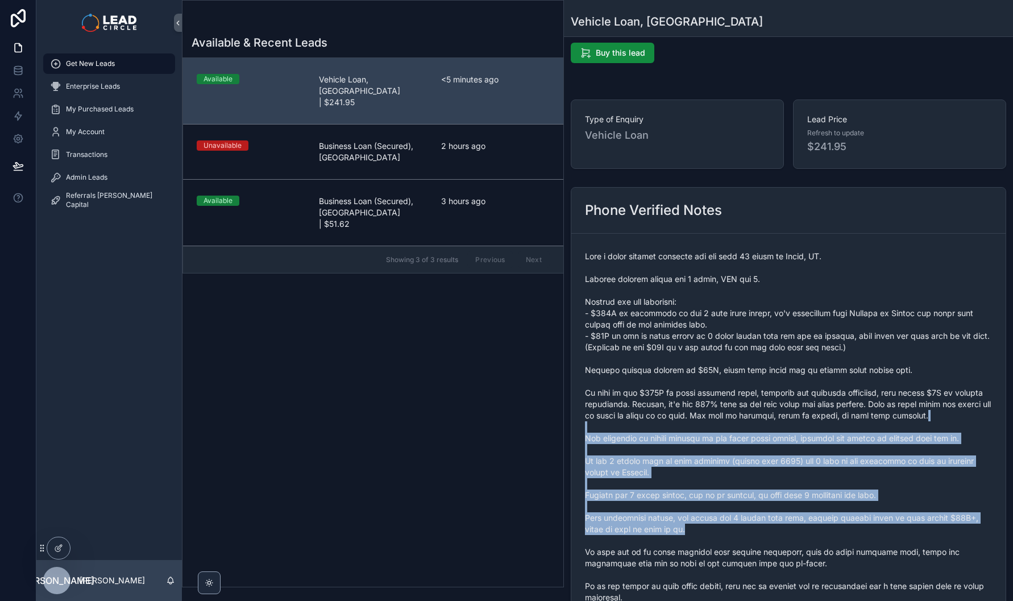
drag, startPoint x: 813, startPoint y: 552, endPoint x: 656, endPoint y: 403, distance: 216.3
click at [661, 408] on span "scrollable content" at bounding box center [788, 450] width 407 height 398
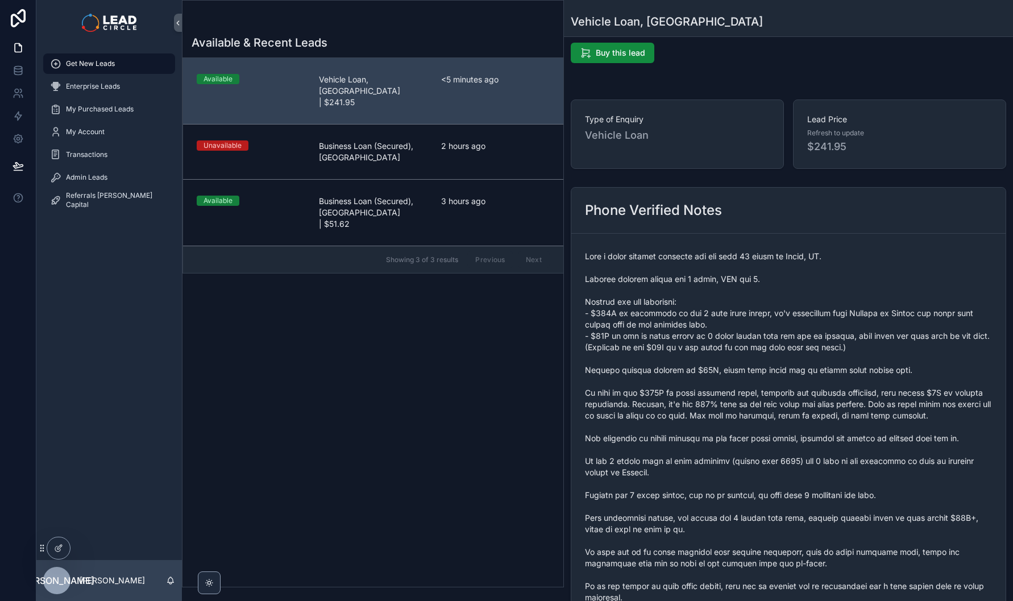
click at [655, 402] on span "scrollable content" at bounding box center [788, 450] width 407 height 398
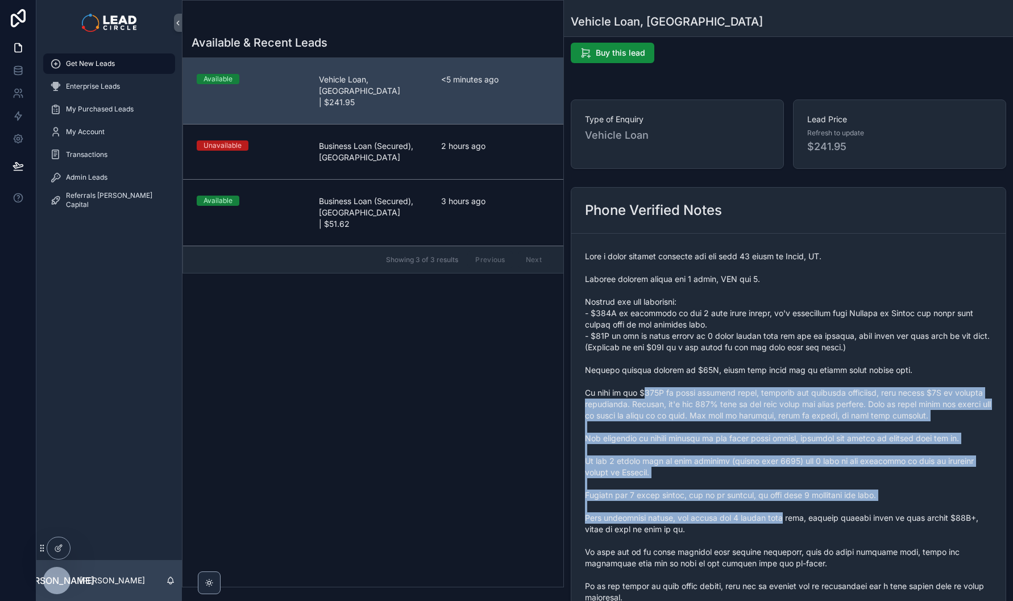
drag, startPoint x: 655, startPoint y: 402, endPoint x: 777, endPoint y: 546, distance: 189.1
click at [777, 546] on span "scrollable content" at bounding box center [788, 450] width 407 height 398
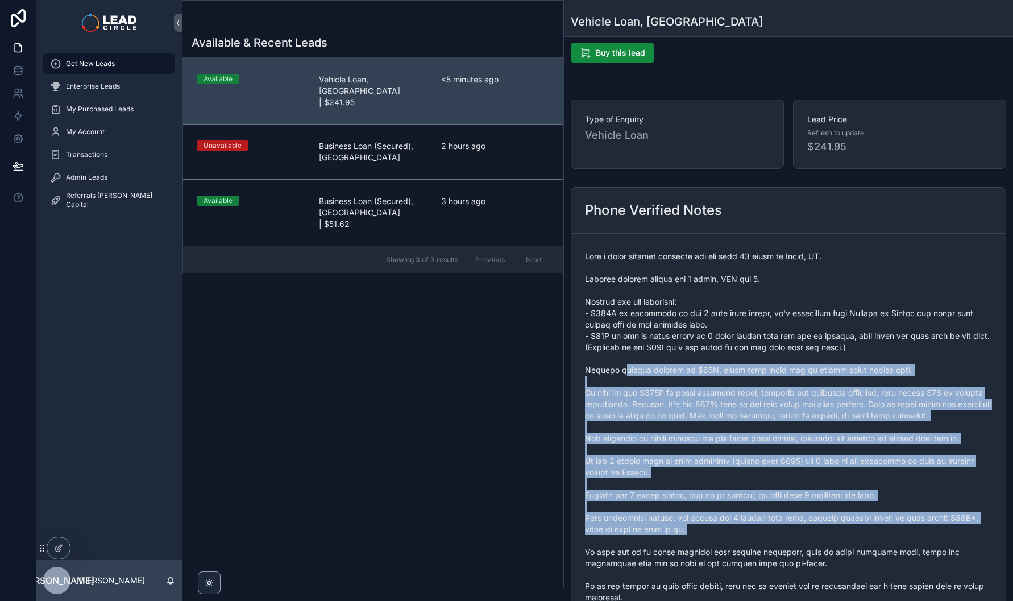
drag, startPoint x: 793, startPoint y: 548, endPoint x: 621, endPoint y: 369, distance: 248.0
click at [622, 373] on span "scrollable content" at bounding box center [788, 450] width 407 height 398
click at [621, 369] on span "scrollable content" at bounding box center [788, 450] width 407 height 398
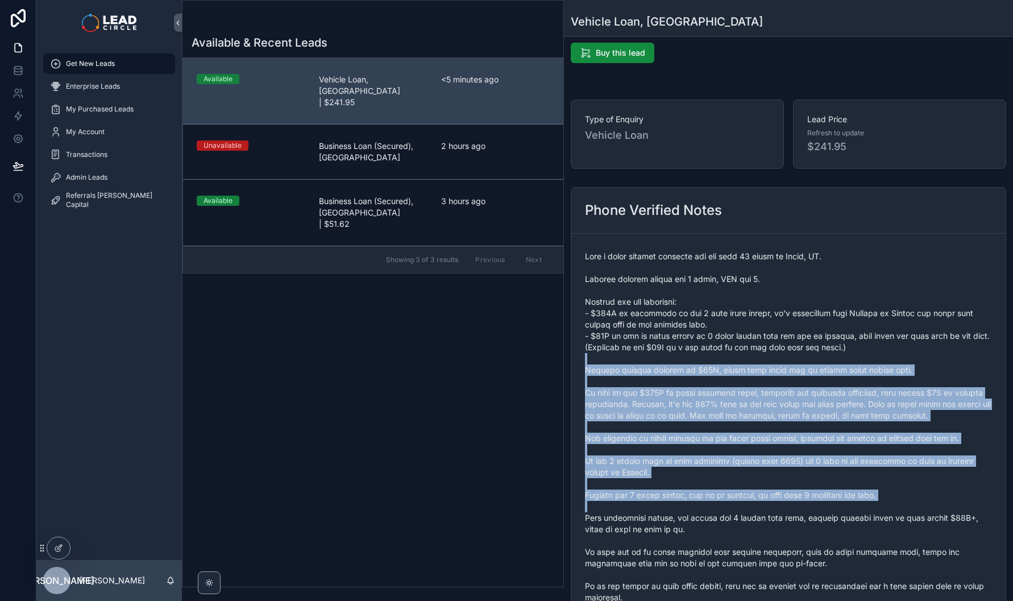
drag, startPoint x: 696, startPoint y: 464, endPoint x: 744, endPoint y: 530, distance: 81.7
click at [744, 530] on span "scrollable content" at bounding box center [788, 450] width 407 height 398
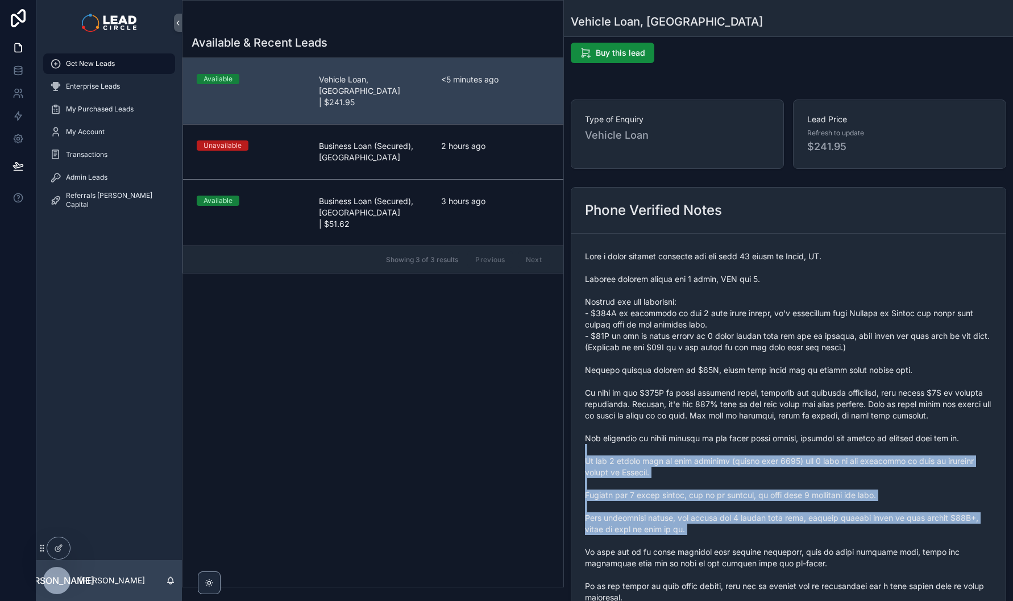
drag, startPoint x: 771, startPoint y: 563, endPoint x: 648, endPoint y: 447, distance: 168.4
click at [652, 451] on span "scrollable content" at bounding box center [788, 450] width 407 height 398
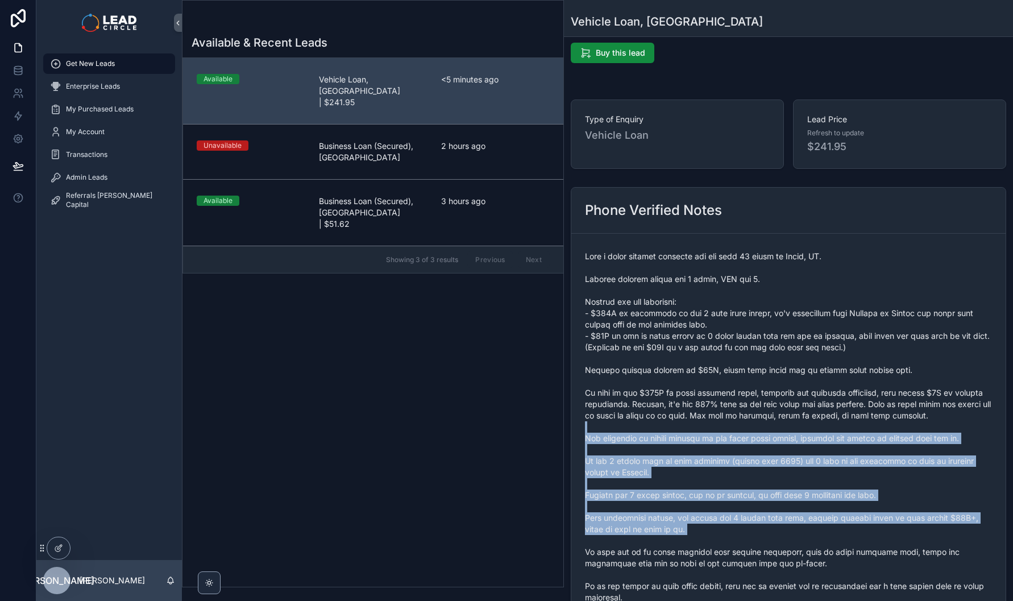
click at [648, 447] on span "scrollable content" at bounding box center [788, 450] width 407 height 398
drag, startPoint x: 648, startPoint y: 447, endPoint x: 766, endPoint y: 565, distance: 167.2
click at [766, 565] on span "scrollable content" at bounding box center [788, 450] width 407 height 398
drag, startPoint x: 730, startPoint y: 505, endPoint x: 673, endPoint y: 427, distance: 96.9
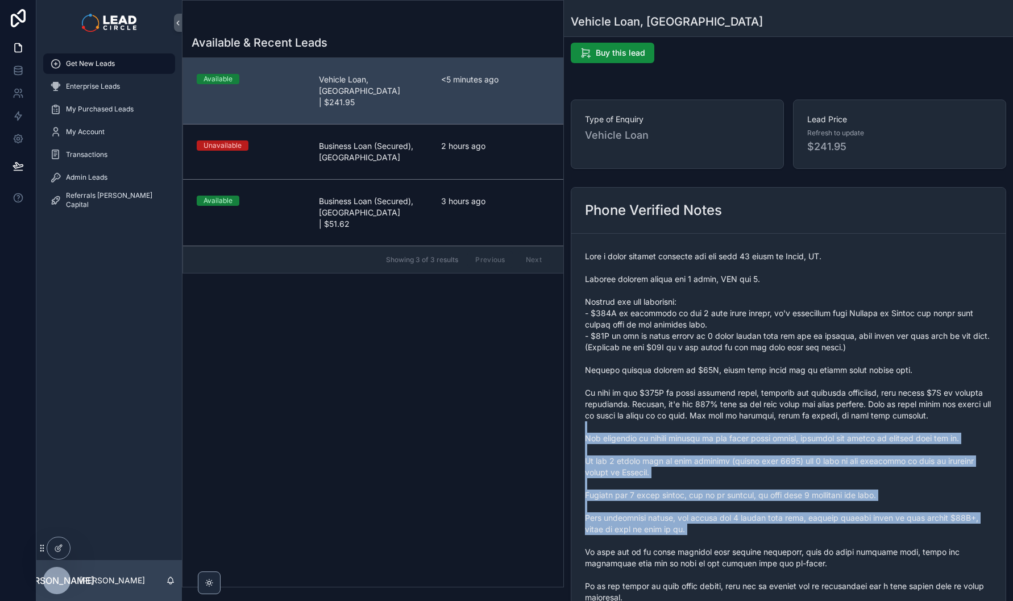
click at [679, 437] on span "scrollable content" at bounding box center [788, 450] width 407 height 398
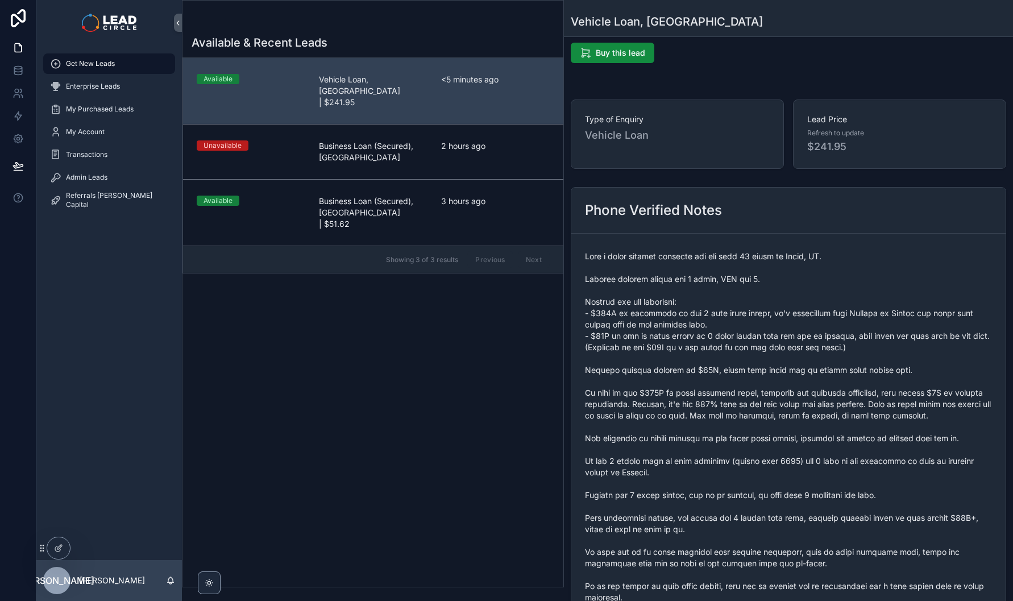
click at [673, 425] on span "scrollable content" at bounding box center [788, 450] width 407 height 398
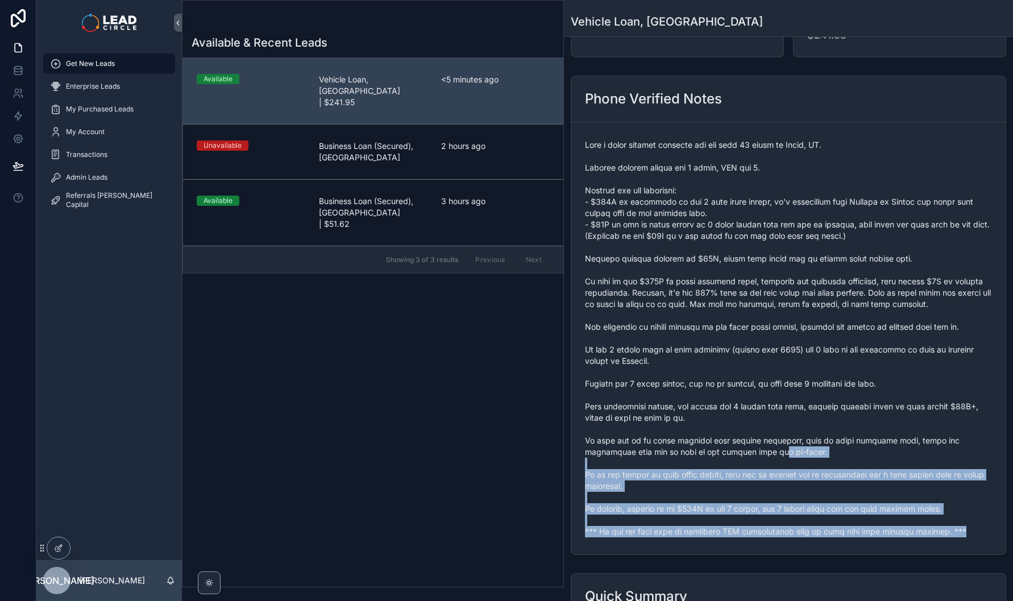
drag, startPoint x: 798, startPoint y: 562, endPoint x: 765, endPoint y: 448, distance: 118.7
click at [765, 452] on div "scrollable content" at bounding box center [788, 338] width 407 height 405
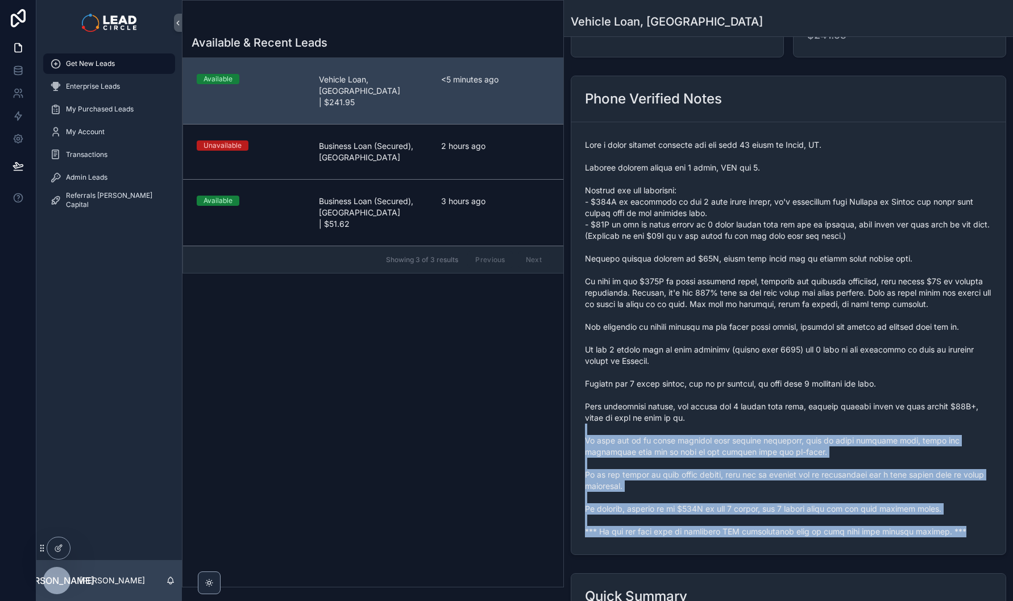
click at [765, 447] on span "scrollable content" at bounding box center [788, 338] width 407 height 398
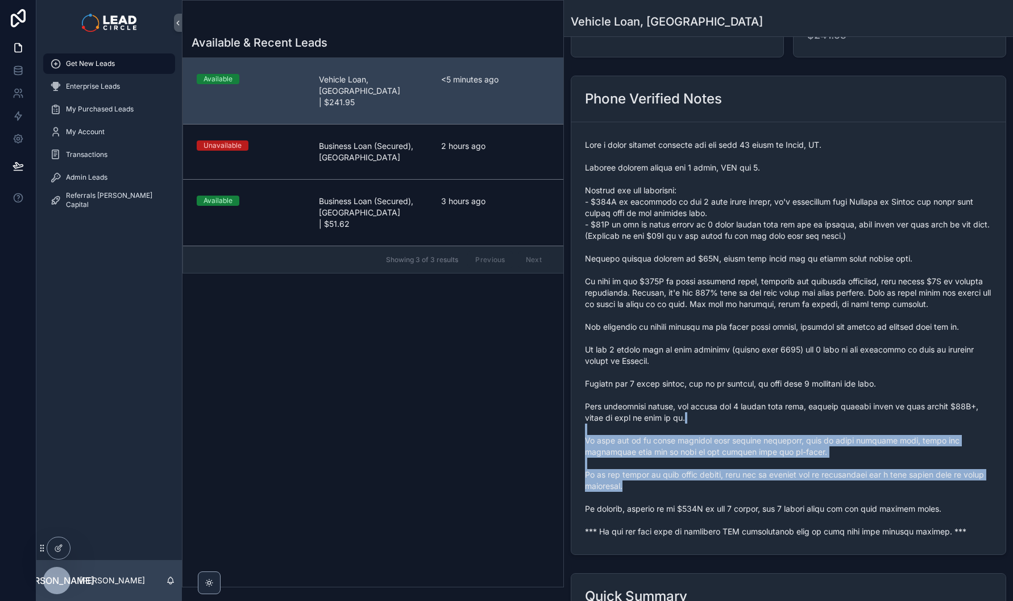
drag, startPoint x: 765, startPoint y: 440, endPoint x: 791, endPoint y: 512, distance: 76.0
click at [791, 512] on span "scrollable content" at bounding box center [788, 338] width 407 height 398
drag, startPoint x: 791, startPoint y: 512, endPoint x: 819, endPoint y: 530, distance: 33.0
click at [792, 512] on span "scrollable content" at bounding box center [788, 338] width 407 height 398
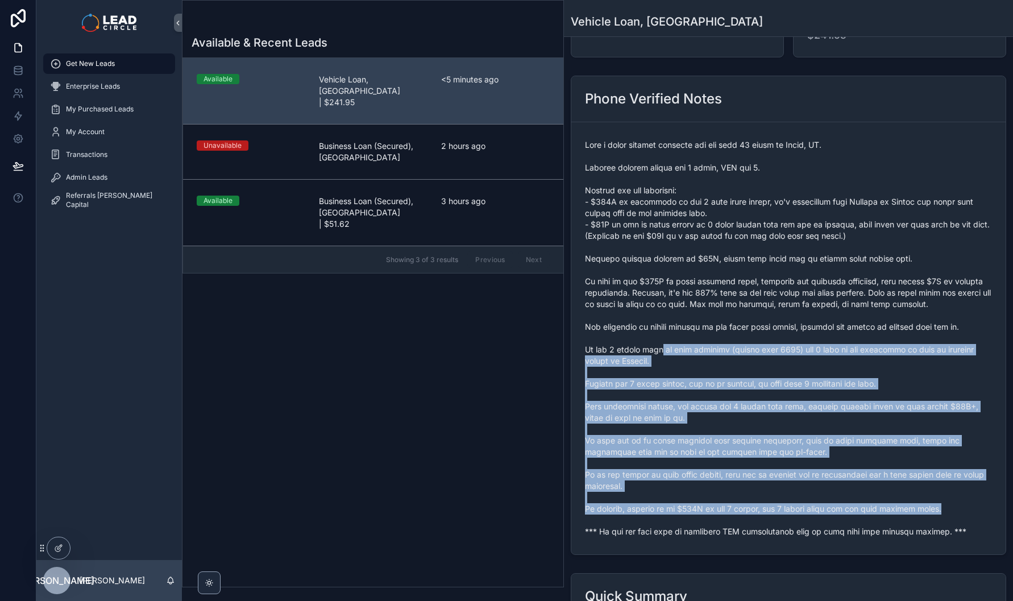
drag, startPoint x: 960, startPoint y: 530, endPoint x: 659, endPoint y: 365, distance: 343.3
click at [659, 366] on span "scrollable content" at bounding box center [788, 338] width 407 height 398
click at [659, 365] on span "scrollable content" at bounding box center [788, 338] width 407 height 398
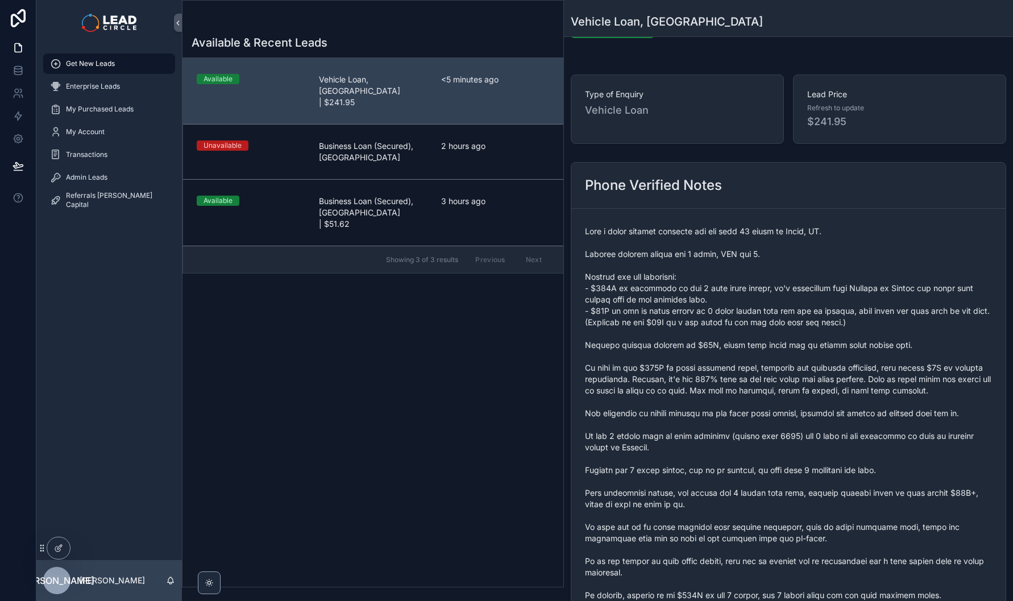
scroll to position [0, 0]
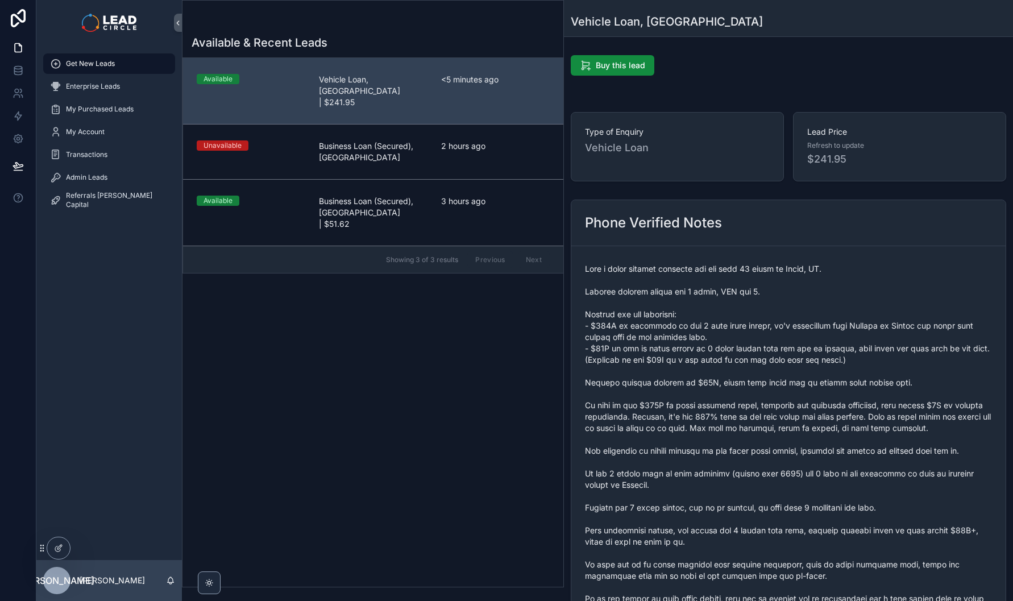
click at [801, 443] on span "scrollable content" at bounding box center [788, 462] width 407 height 398
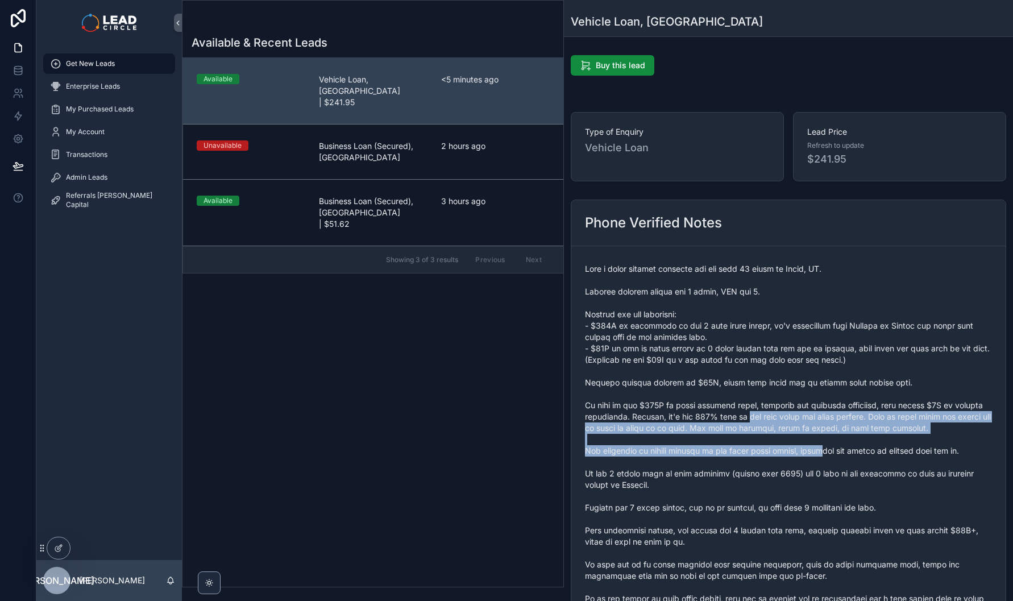
drag, startPoint x: 793, startPoint y: 437, endPoint x: 831, endPoint y: 494, distance: 68.7
click at [831, 494] on span "scrollable content" at bounding box center [788, 462] width 407 height 398
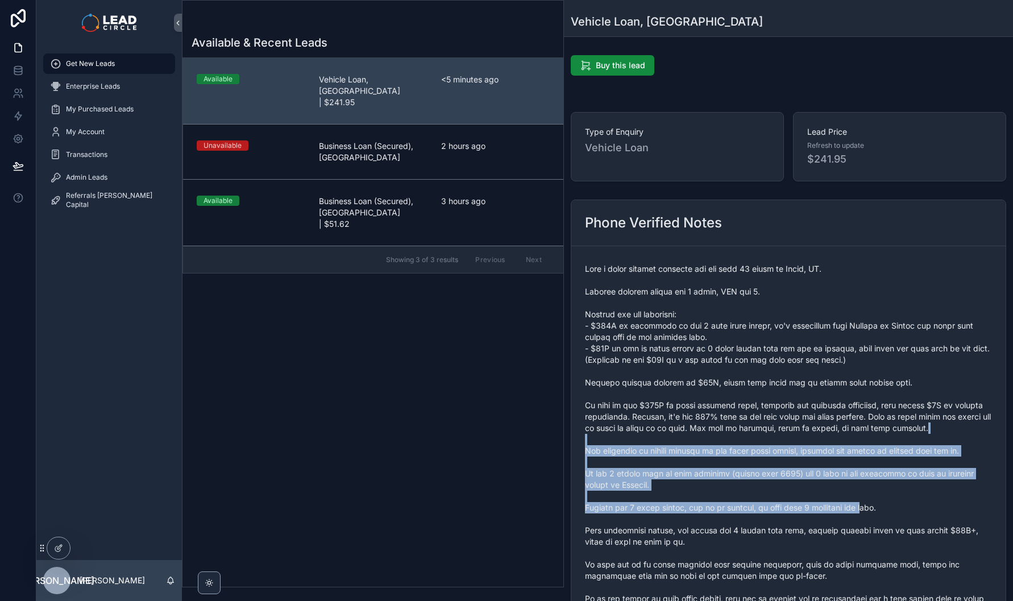
drag, startPoint x: 865, startPoint y: 531, endPoint x: 797, endPoint y: 453, distance: 103.5
click at [797, 453] on span "scrollable content" at bounding box center [788, 462] width 407 height 398
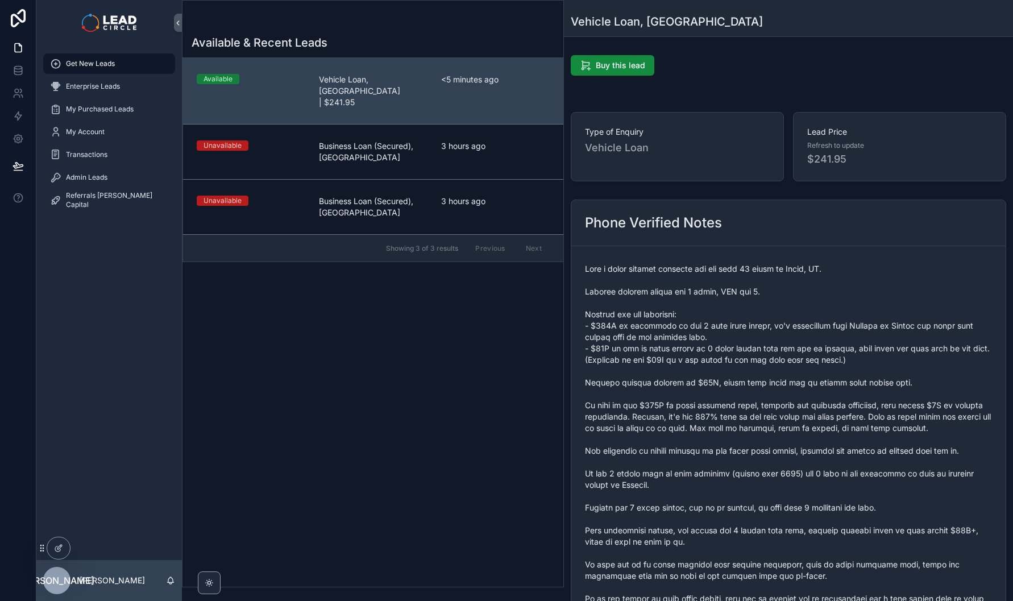
click at [758, 457] on span "scrollable content" at bounding box center [788, 462] width 407 height 398
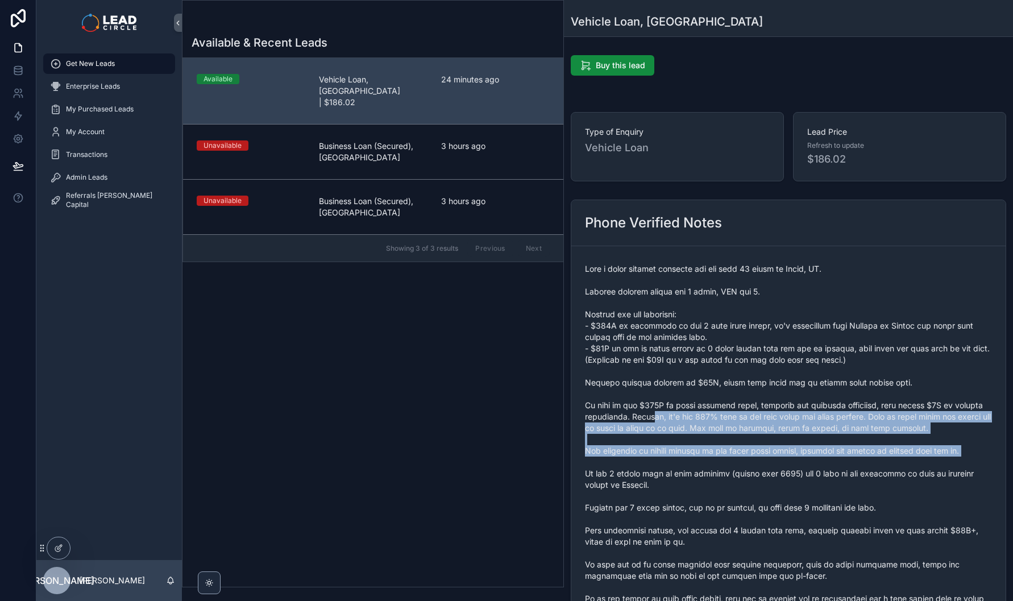
drag, startPoint x: 692, startPoint y: 424, endPoint x: 715, endPoint y: 484, distance: 64.8
click at [715, 484] on span "scrollable content" at bounding box center [788, 462] width 407 height 398
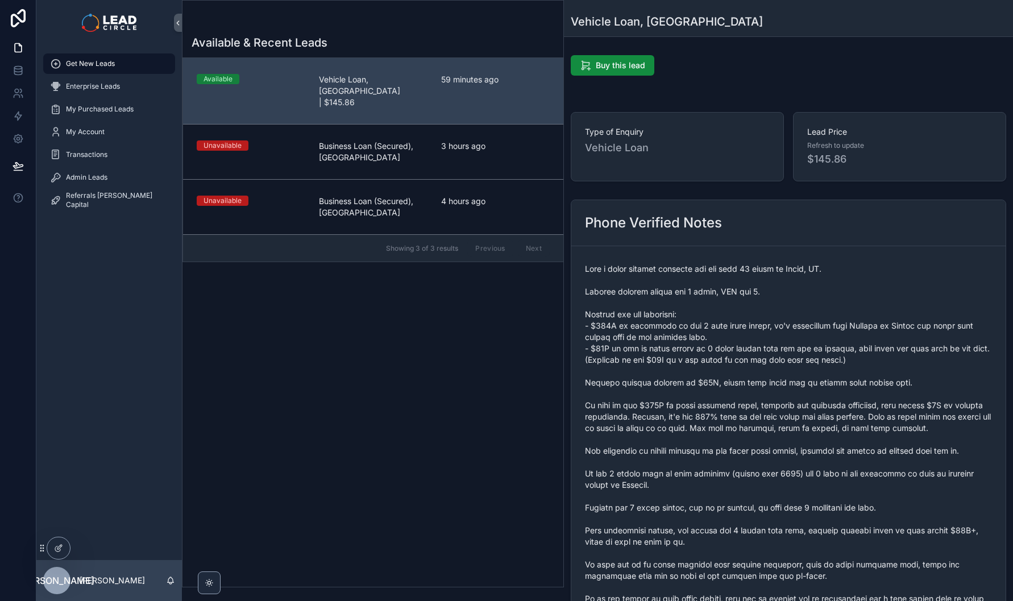
click at [667, 506] on span "scrollable content" at bounding box center [788, 462] width 407 height 398
drag, startPoint x: 623, startPoint y: 419, endPoint x: 656, endPoint y: 476, distance: 65.9
click at [656, 476] on span "scrollable content" at bounding box center [788, 462] width 407 height 398
click at [638, 371] on span "scrollable content" at bounding box center [788, 462] width 407 height 398
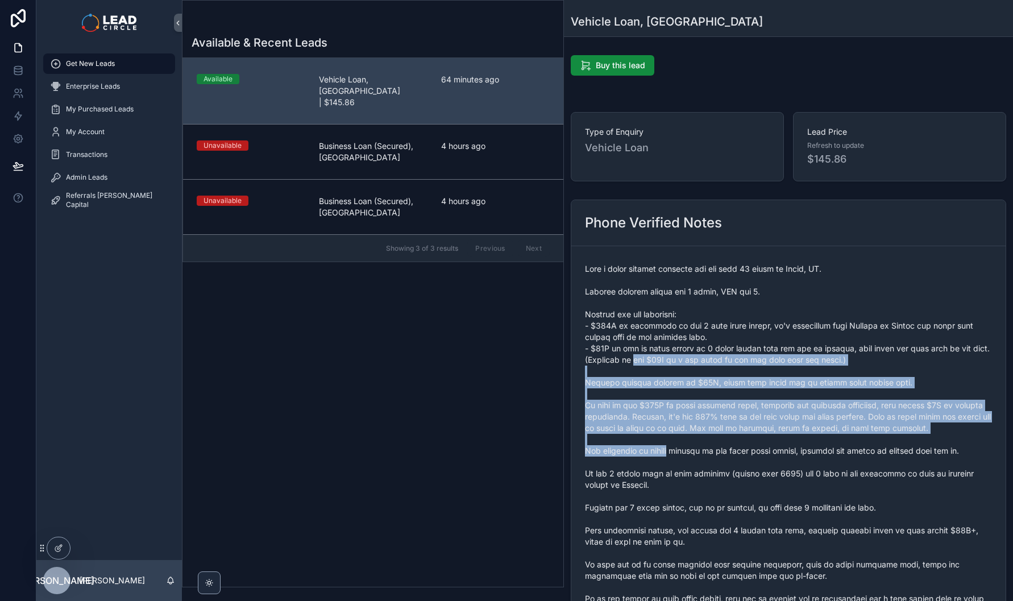
click at [638, 368] on span "scrollable content" at bounding box center [788, 462] width 407 height 398
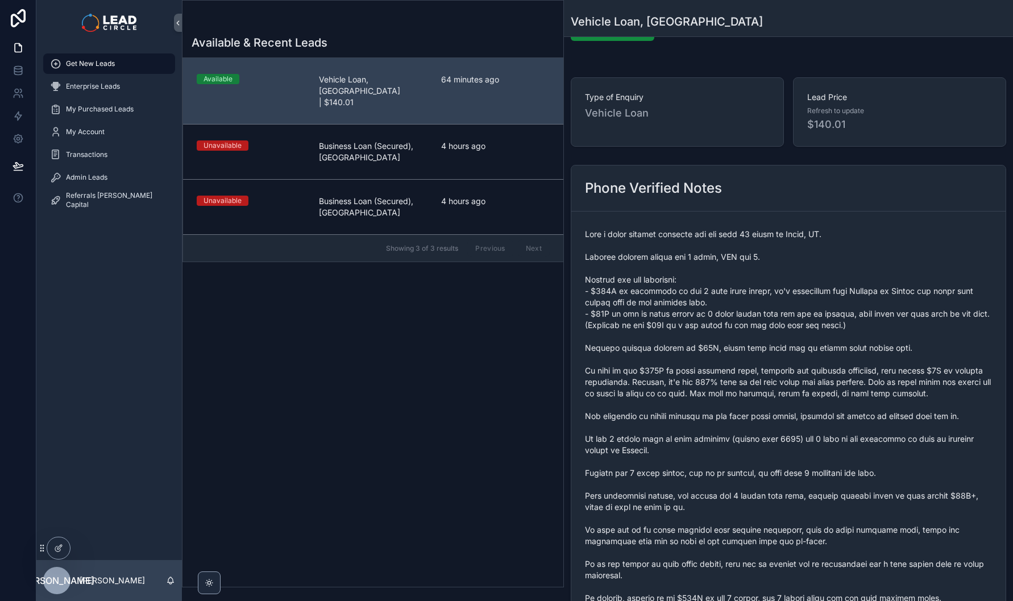
scroll to position [237, 0]
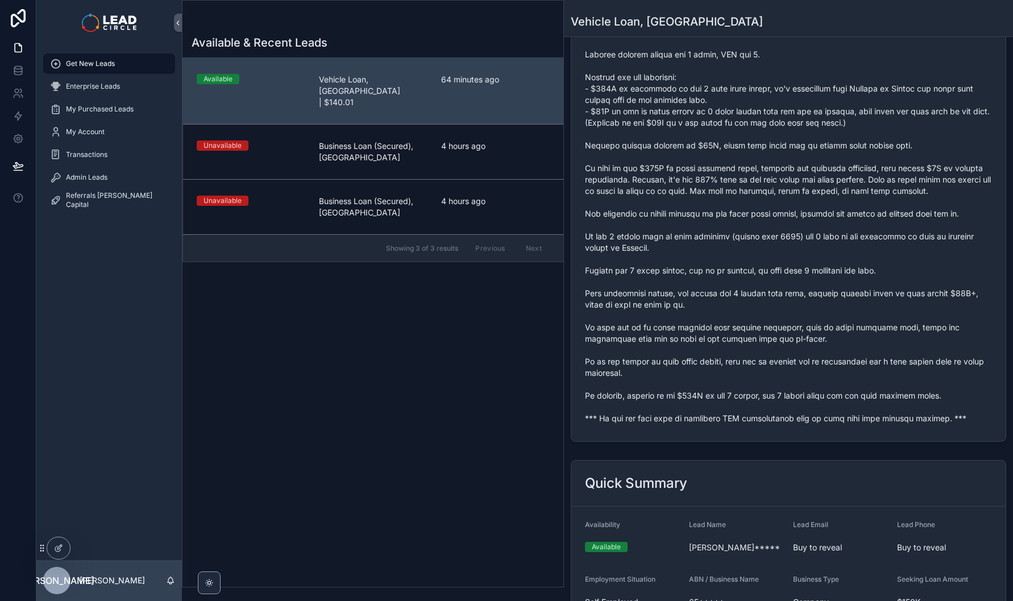
click at [688, 424] on span "scrollable content" at bounding box center [788, 225] width 407 height 398
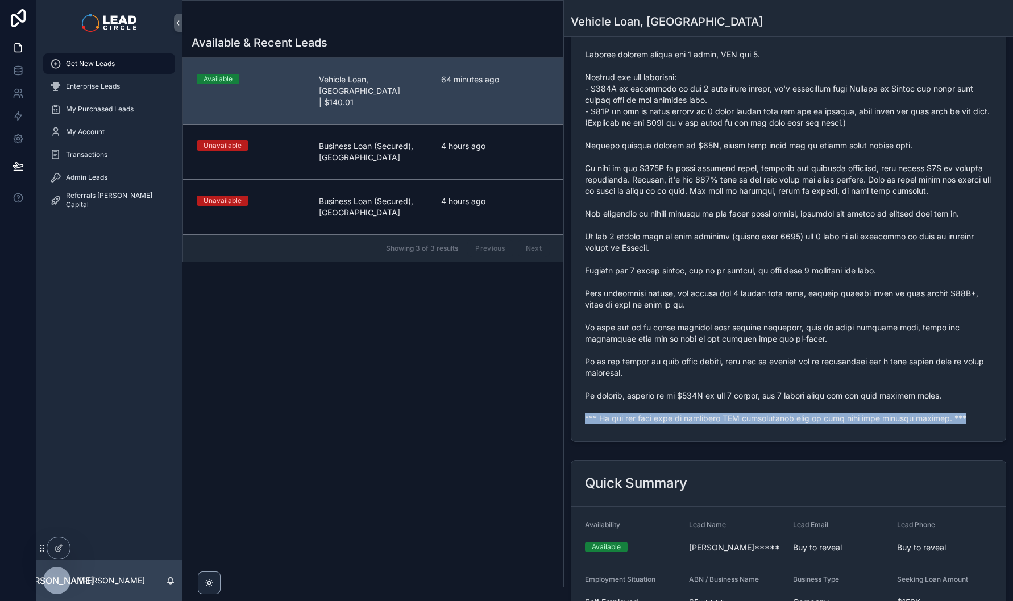
click at [688, 424] on span "scrollable content" at bounding box center [788, 225] width 407 height 398
copy span "*** If you buy this lead an automatic SMS introduction will be sent with your c…"
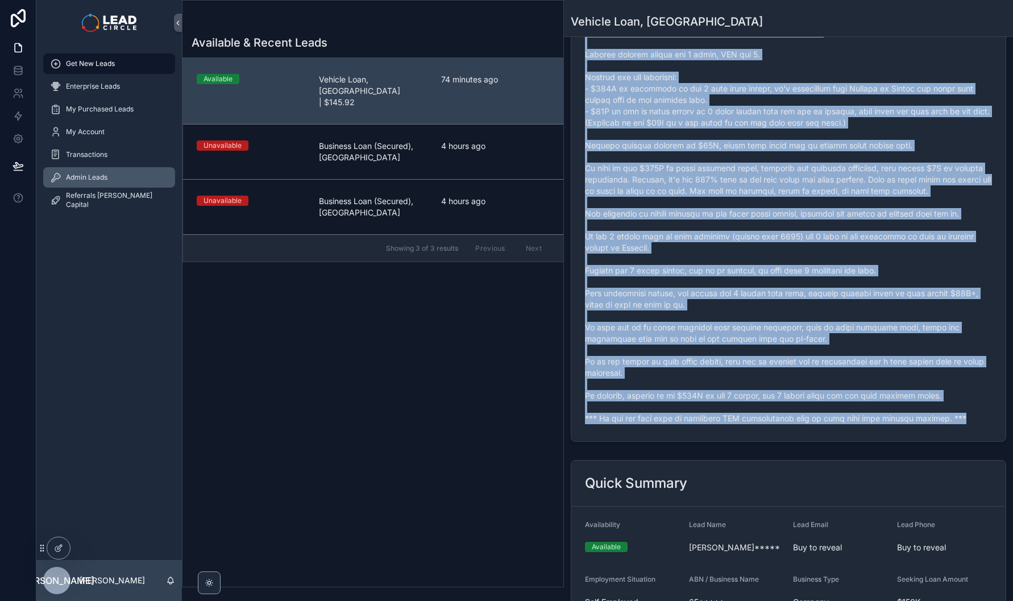
click at [150, 173] on div "Admin Leads" at bounding box center [109, 177] width 118 height 18
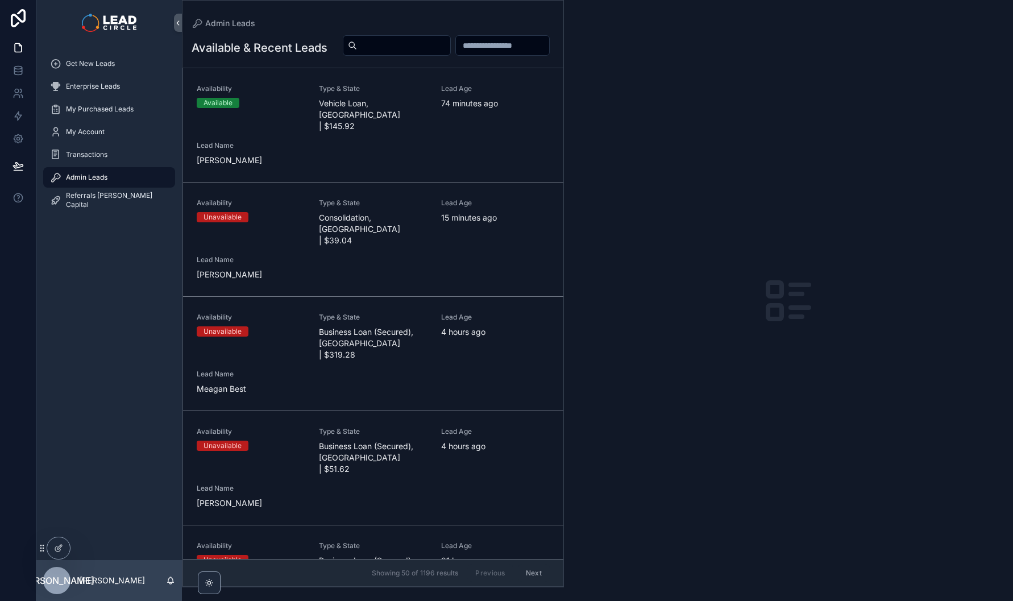
drag, startPoint x: 150, startPoint y: 173, endPoint x: 514, endPoint y: 34, distance: 389.8
click at [514, 34] on div "Available & Recent Leads Availability Available Type & State Vehicle Loan, WA |…" at bounding box center [372, 307] width 381 height 559
click at [450, 47] on input "scrollable content" at bounding box center [403, 46] width 93 height 16
paste input "**********"
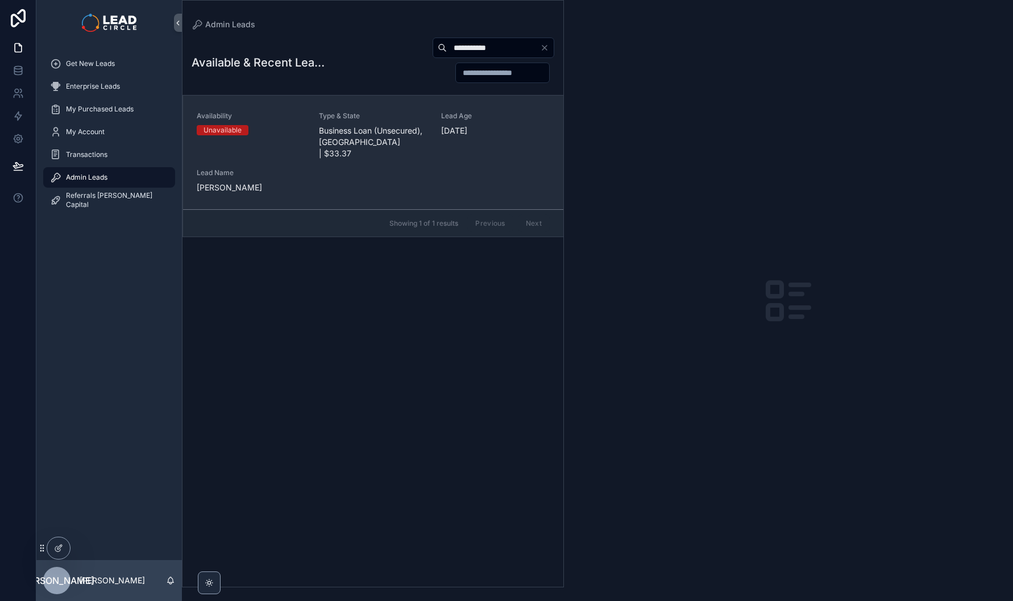
type input "**********"
click at [343, 130] on span "Business Loan (Unsecured), [GEOGRAPHIC_DATA] | $33.37" at bounding box center [373, 142] width 109 height 34
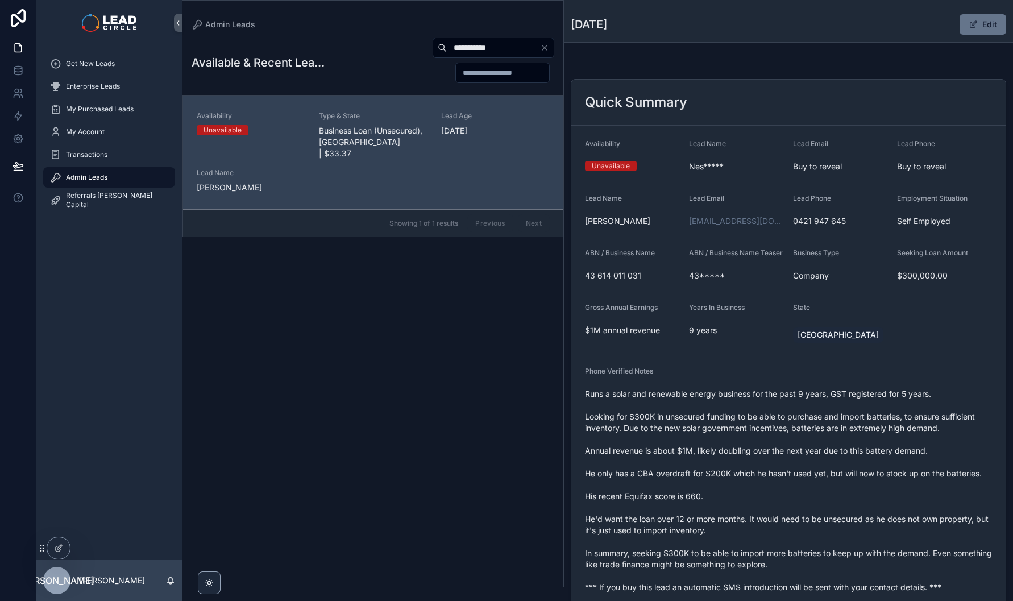
scroll to position [100, 0]
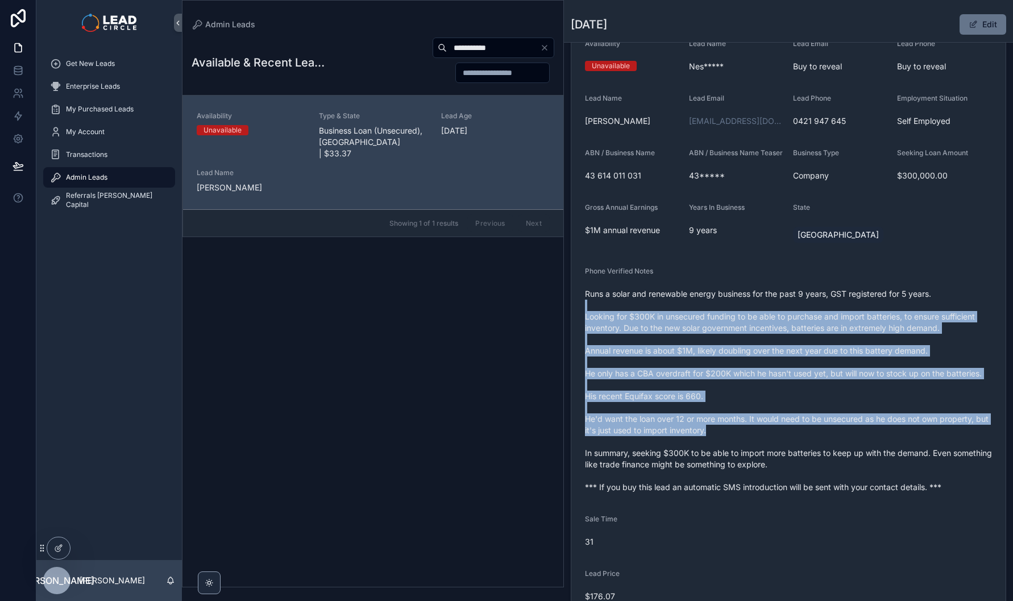
drag, startPoint x: 866, startPoint y: 393, endPoint x: 893, endPoint y: 440, distance: 54.5
click at [893, 440] on span "Runs a solar and renewable energy business for the past 9 years, GST registered…" at bounding box center [788, 390] width 407 height 205
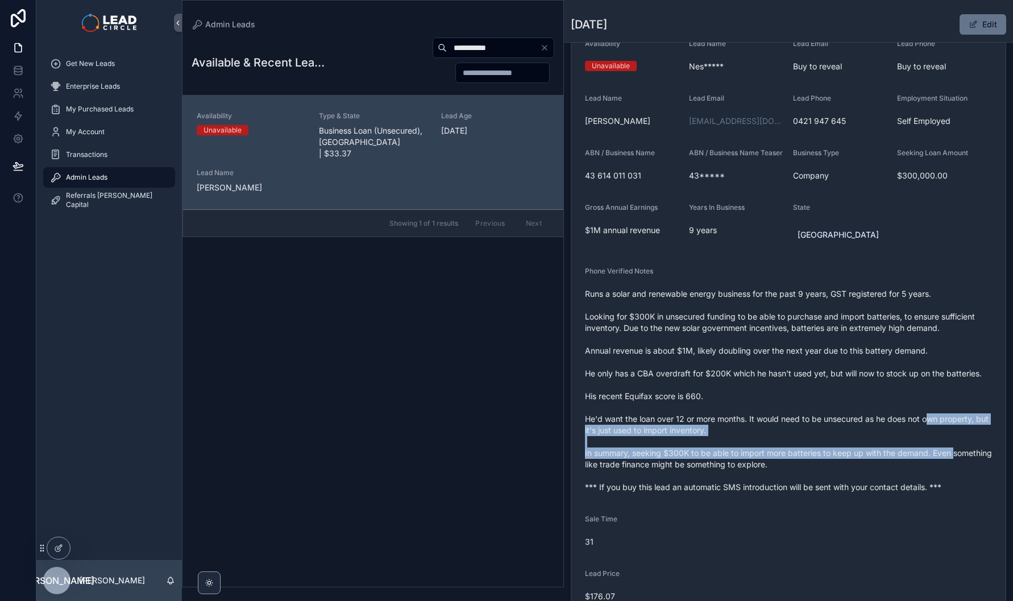
drag, startPoint x: 873, startPoint y: 376, endPoint x: 850, endPoint y: 347, distance: 37.3
click at [867, 371] on span "Runs a solar and renewable energy business for the past 9 years, GST registered…" at bounding box center [788, 390] width 407 height 205
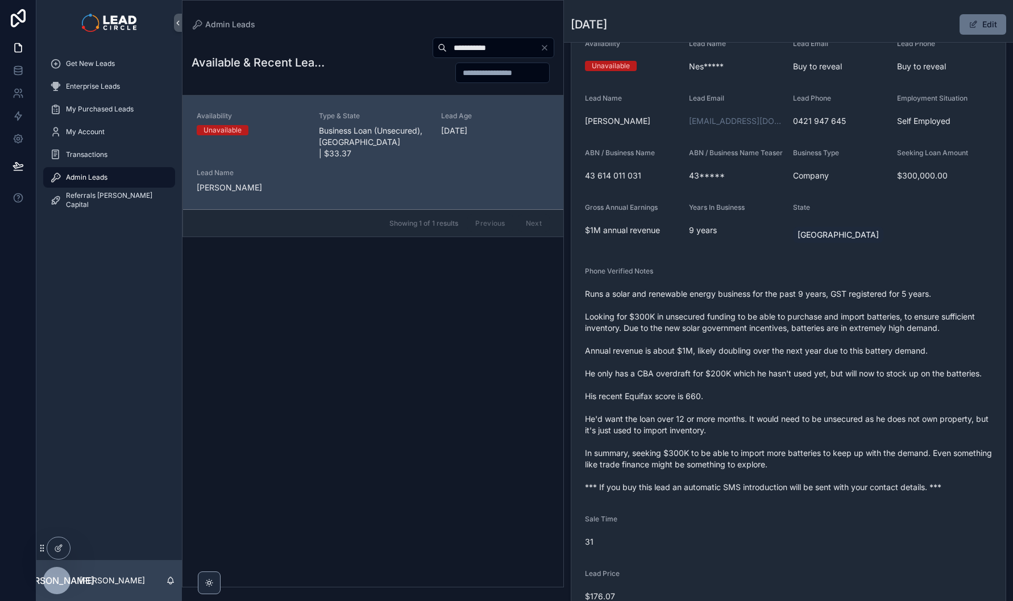
click at [850, 347] on span "Runs a solar and renewable energy business for the past 9 years, GST registered…" at bounding box center [788, 390] width 407 height 205
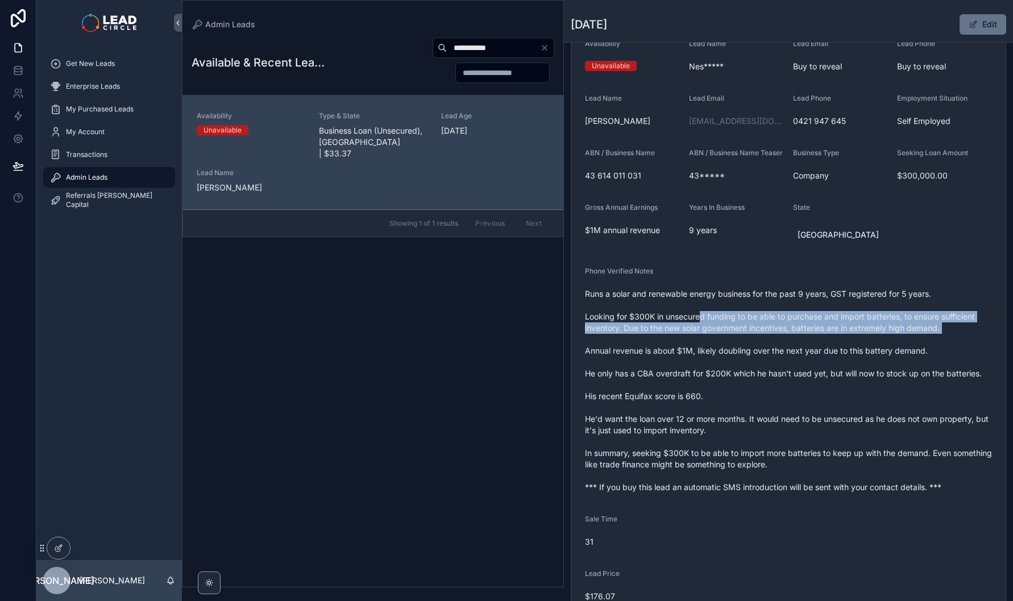
drag, startPoint x: 700, startPoint y: 328, endPoint x: 915, endPoint y: 347, distance: 215.6
click at [915, 347] on span "Runs a solar and renewable energy business for the past 9 years, GST registered…" at bounding box center [788, 390] width 407 height 205
click at [908, 346] on span "Runs a solar and renewable energy business for the past 9 years, GST registered…" at bounding box center [788, 390] width 407 height 205
drag, startPoint x: 927, startPoint y: 332, endPoint x: 786, endPoint y: 327, distance: 141.6
click at [818, 327] on span "Runs a solar and renewable energy business for the past 9 years, GST registered…" at bounding box center [788, 390] width 407 height 205
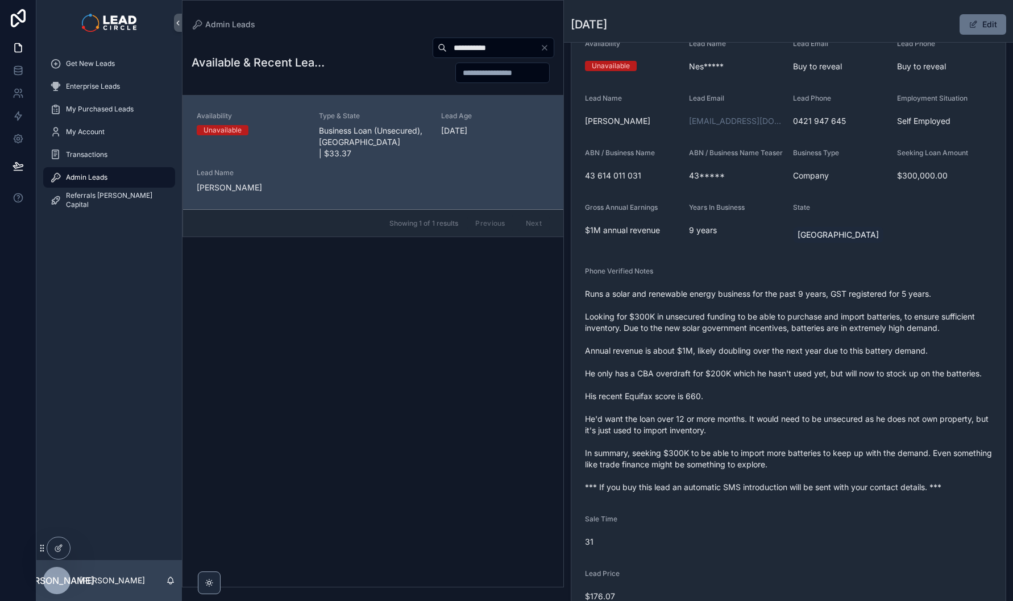
click at [784, 327] on span "Runs a solar and renewable energy business for the past 9 years, GST registered…" at bounding box center [788, 390] width 407 height 205
drag, startPoint x: 692, startPoint y: 363, endPoint x: 905, endPoint y: 372, distance: 213.9
click at [900, 373] on span "Runs a solar and renewable energy business for the past 9 years, GST registered…" at bounding box center [788, 390] width 407 height 205
click at [905, 372] on span "Runs a solar and renewable energy business for the past 9 years, GST registered…" at bounding box center [788, 390] width 407 height 205
drag, startPoint x: 851, startPoint y: 360, endPoint x: 748, endPoint y: 364, distance: 103.5
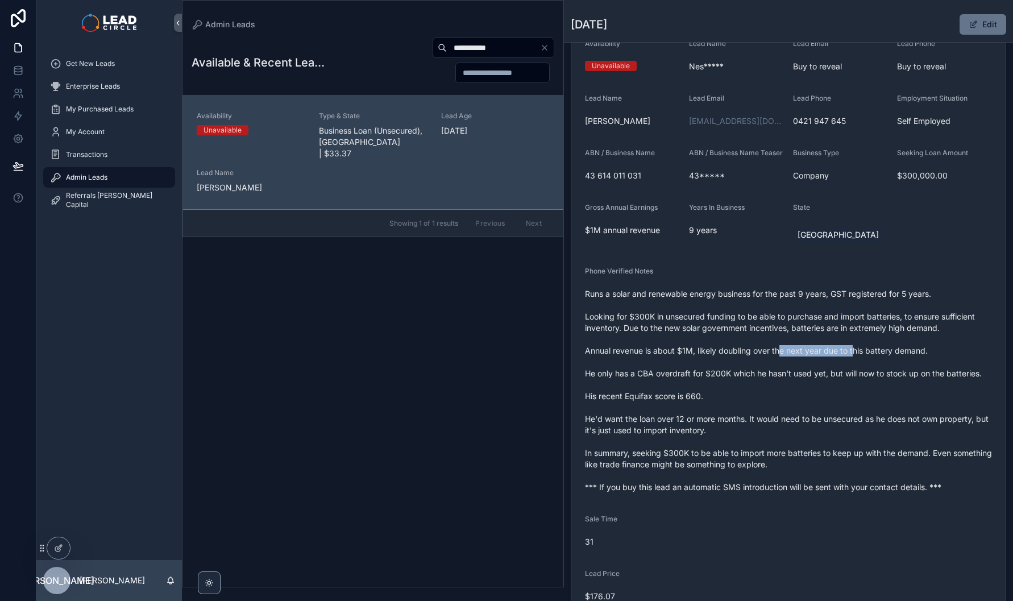
click at [760, 364] on span "Runs a solar and renewable energy business for the past 9 years, GST registered…" at bounding box center [788, 390] width 407 height 205
click at [745, 364] on span "Runs a solar and renewable energy business for the past 9 years, GST registered…" at bounding box center [788, 390] width 407 height 205
click at [721, 388] on span "Runs a solar and renewable energy business for the past 9 years, GST registered…" at bounding box center [788, 390] width 407 height 205
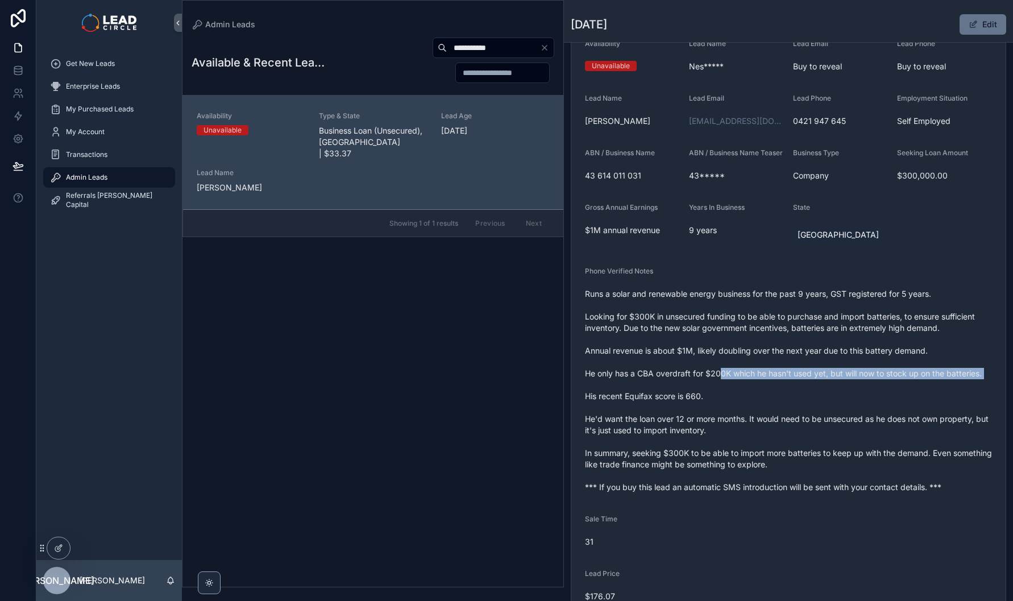
drag, startPoint x: 719, startPoint y: 383, endPoint x: 877, endPoint y: 389, distance: 158.1
click at [870, 392] on span "Runs a solar and renewable energy business for the past 9 years, GST registered…" at bounding box center [788, 390] width 407 height 205
click at [879, 388] on span "Runs a solar and renewable energy business for the past 9 years, GST registered…" at bounding box center [788, 390] width 407 height 205
drag, startPoint x: 876, startPoint y: 379, endPoint x: 779, endPoint y: 387, distance: 97.5
click at [790, 387] on span "Runs a solar and renewable energy business for the past 9 years, GST registered…" at bounding box center [788, 390] width 407 height 205
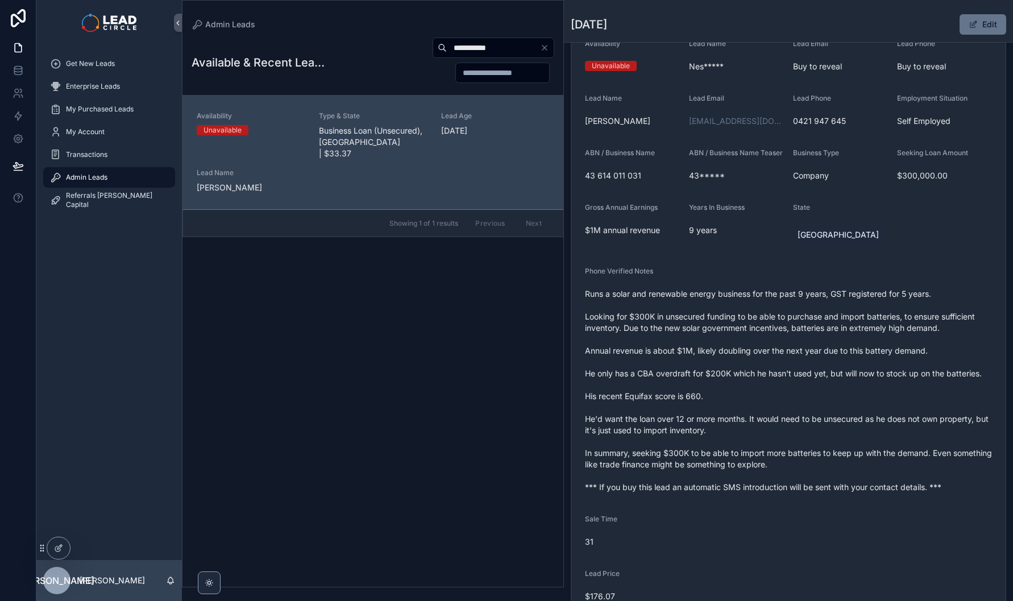
click at [779, 387] on span "Runs a solar and renewable energy business for the past 9 years, GST registered…" at bounding box center [788, 390] width 407 height 205
drag, startPoint x: 743, startPoint y: 411, endPoint x: 881, endPoint y: 426, distance: 138.9
click at [865, 428] on span "Runs a solar and renewable energy business for the past 9 years, GST registered…" at bounding box center [788, 390] width 407 height 205
click at [883, 425] on span "Runs a solar and renewable energy business for the past 9 years, GST registered…" at bounding box center [788, 390] width 407 height 205
drag, startPoint x: 883, startPoint y: 425, endPoint x: 798, endPoint y: 425, distance: 84.7
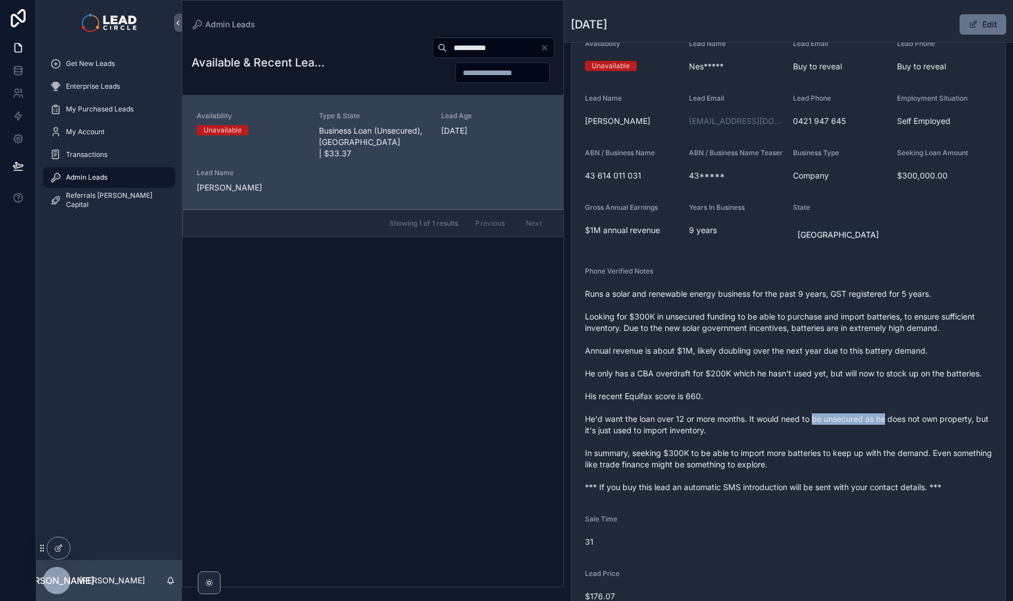
click at [804, 425] on span "Runs a solar and renewable energy business for the past 9 years, GST registered…" at bounding box center [788, 390] width 407 height 205
drag, startPoint x: 772, startPoint y: 423, endPoint x: 895, endPoint y: 430, distance: 122.9
click at [891, 430] on span "Runs a solar and renewable energy business for the past 9 years, GST registered…" at bounding box center [788, 390] width 407 height 205
click at [896, 430] on span "Runs a solar and renewable energy business for the past 9 years, GST registered…" at bounding box center [788, 390] width 407 height 205
drag, startPoint x: 896, startPoint y: 430, endPoint x: 761, endPoint y: 427, distance: 134.7
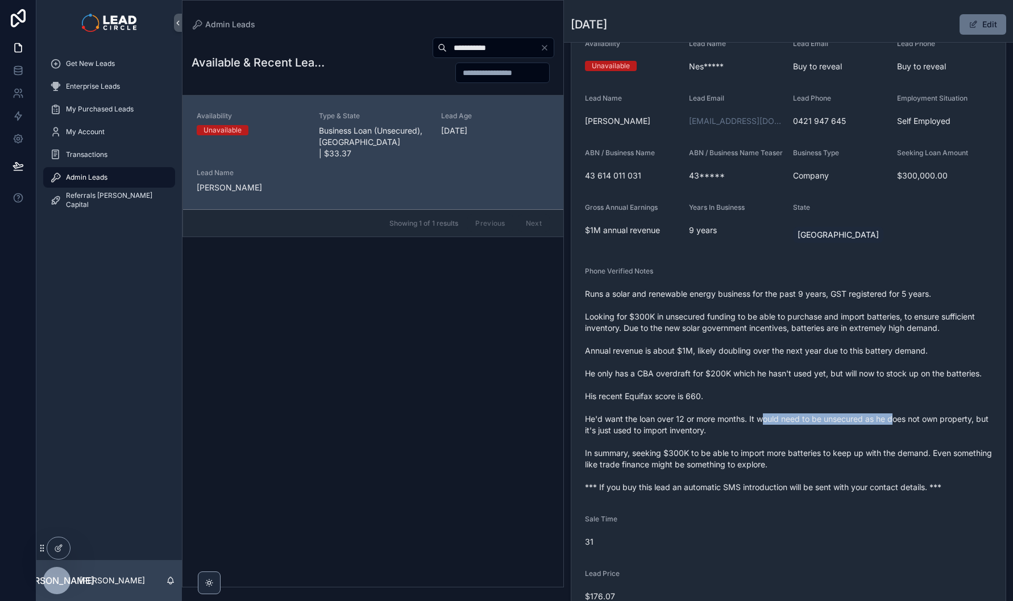
click at [765, 428] on span "Runs a solar and renewable energy business for the past 9 years, GST registered…" at bounding box center [788, 390] width 407 height 205
drag, startPoint x: 750, startPoint y: 428, endPoint x: 818, endPoint y: 467, distance: 78.4
click at [819, 467] on span "Runs a solar and renewable energy business for the past 9 years, GST registered…" at bounding box center [788, 390] width 407 height 205
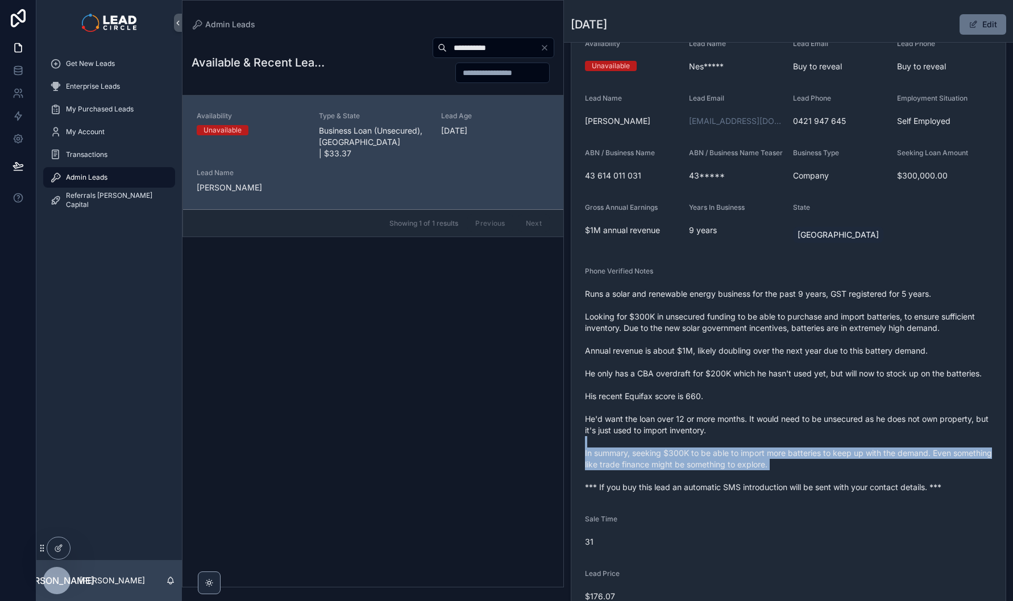
drag, startPoint x: 842, startPoint y: 483, endPoint x: 771, endPoint y: 438, distance: 84.3
click at [771, 438] on span "Runs a solar and renewable energy business for the past 9 years, GST registered…" at bounding box center [788, 390] width 407 height 205
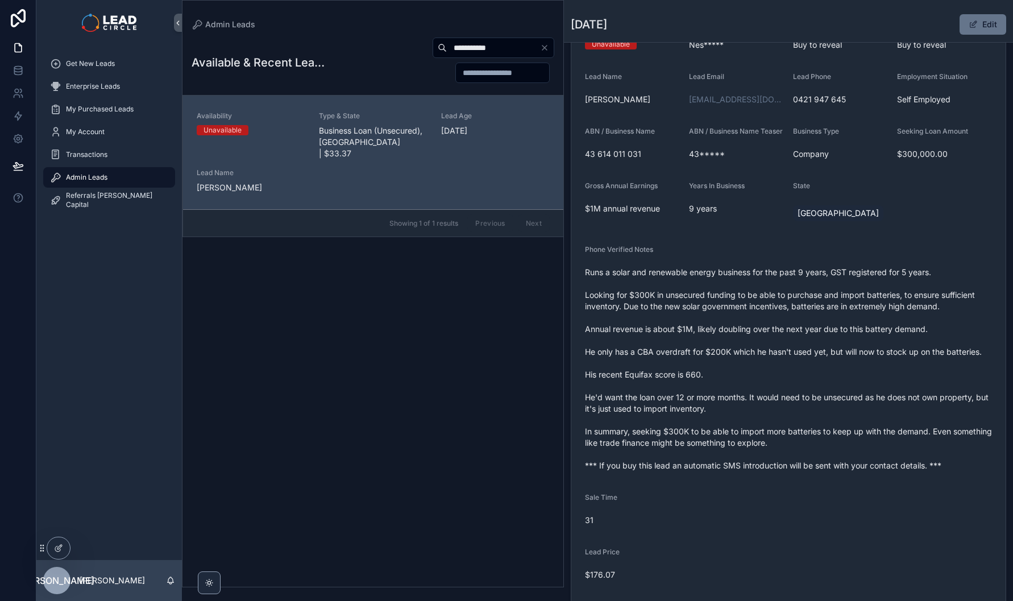
scroll to position [121, 0]
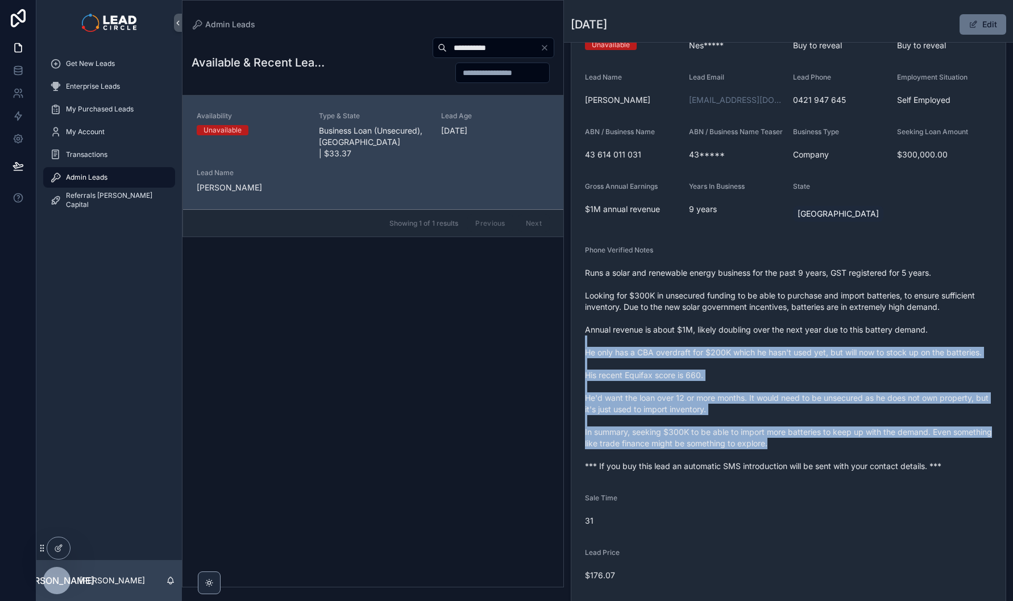
drag, startPoint x: 843, startPoint y: 456, endPoint x: 768, endPoint y: 348, distance: 131.5
click at [768, 349] on span "Runs a solar and renewable energy business for the past 9 years, GST registered…" at bounding box center [788, 369] width 407 height 205
click at [768, 348] on span "Runs a solar and renewable energy business for the past 9 years, GST registered…" at bounding box center [788, 369] width 407 height 205
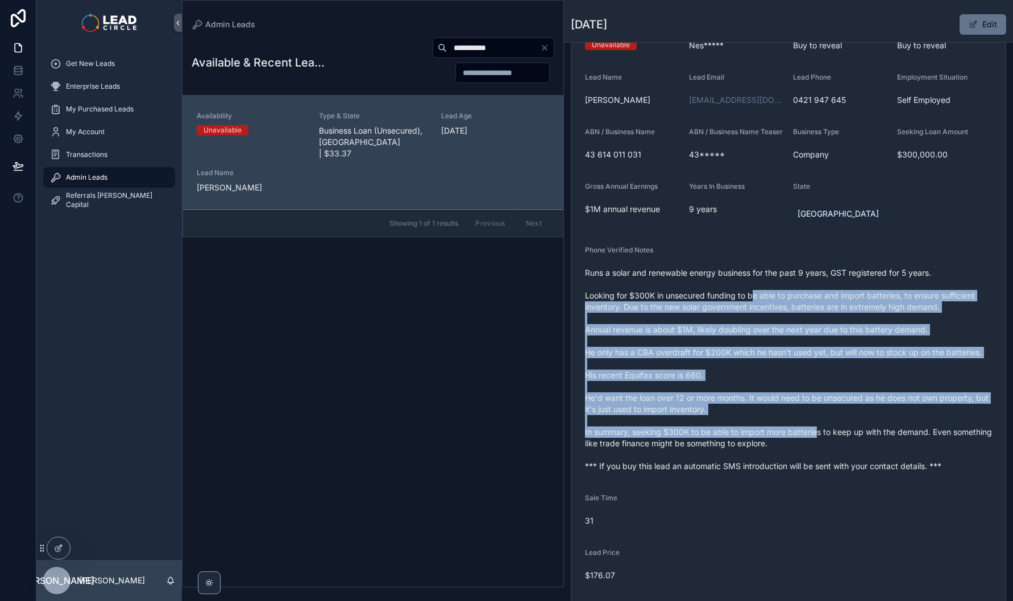
drag, startPoint x: 777, startPoint y: 346, endPoint x: 816, endPoint y: 439, distance: 100.6
click at [816, 439] on span "Runs a solar and renewable energy business for the past 9 years, GST registered…" at bounding box center [788, 369] width 407 height 205
drag, startPoint x: 816, startPoint y: 439, endPoint x: 828, endPoint y: 447, distance: 14.7
click at [816, 439] on span "Runs a solar and renewable energy business for the past 9 years, GST registered…" at bounding box center [788, 369] width 407 height 205
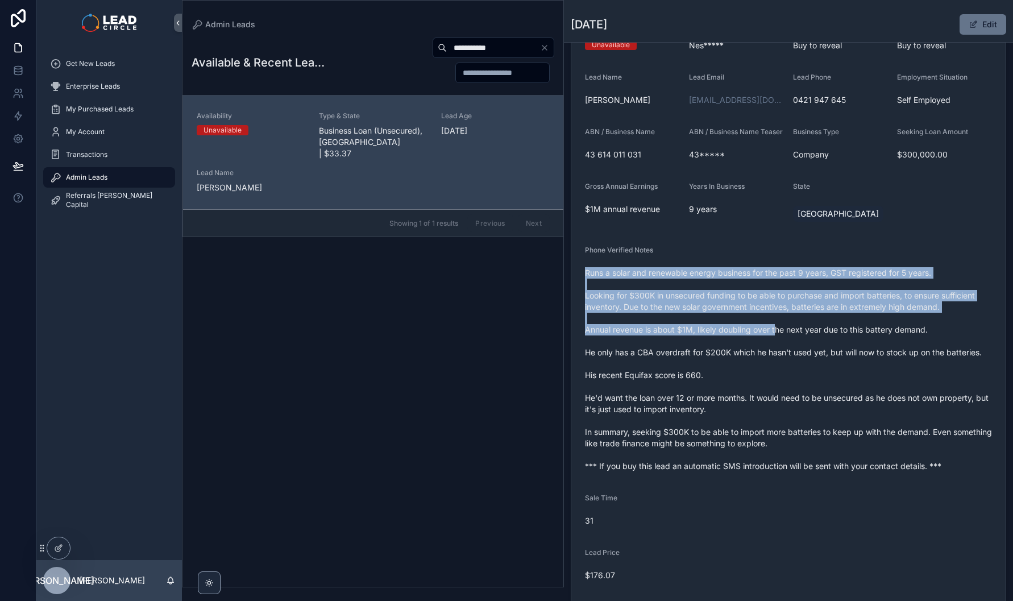
drag, startPoint x: 858, startPoint y: 469, endPoint x: 764, endPoint y: 320, distance: 176.3
click at [761, 315] on span "Runs a solar and renewable energy business for the past 9 years, GST registered…" at bounding box center [788, 369] width 407 height 205
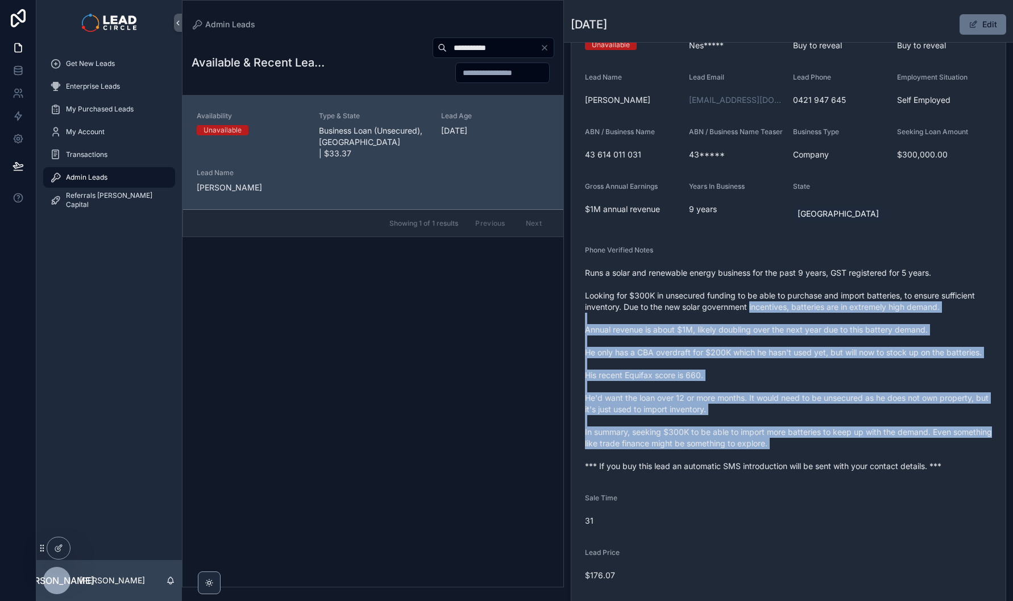
drag, startPoint x: 838, startPoint y: 433, endPoint x: 847, endPoint y: 448, distance: 17.6
click at [847, 448] on span "Runs a solar and renewable energy business for the past 9 years, GST registered…" at bounding box center [788, 369] width 407 height 205
drag, startPoint x: 847, startPoint y: 448, endPoint x: 865, endPoint y: 459, distance: 20.9
click at [848, 450] on span "Runs a solar and renewable energy business for the past 9 years, GST registered…" at bounding box center [788, 369] width 407 height 205
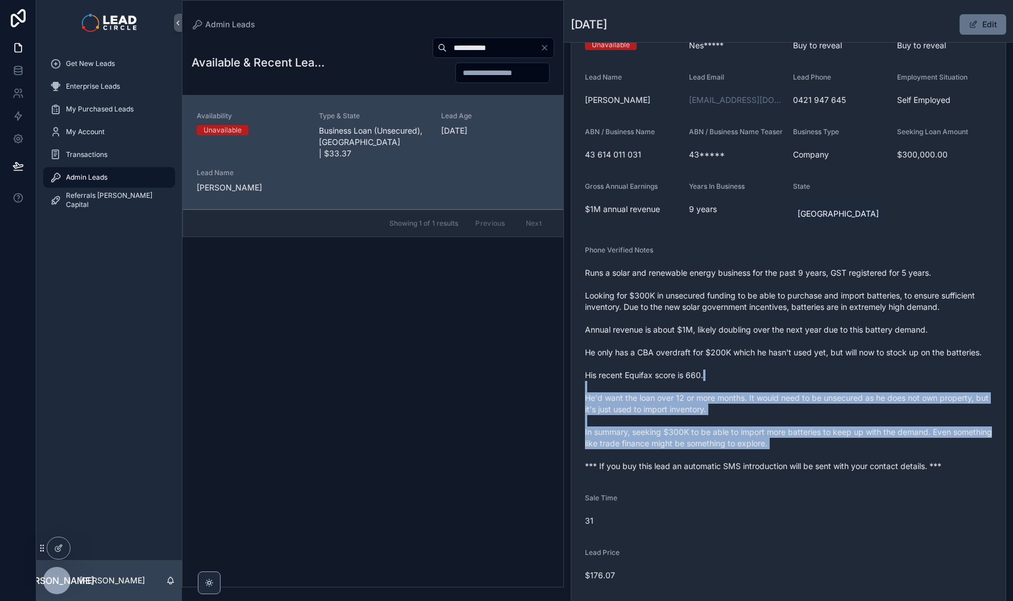
drag, startPoint x: 865, startPoint y: 459, endPoint x: 801, endPoint y: 347, distance: 128.6
click at [805, 353] on span "Runs a solar and renewable energy business for the past 9 years, GST registered…" at bounding box center [788, 369] width 407 height 205
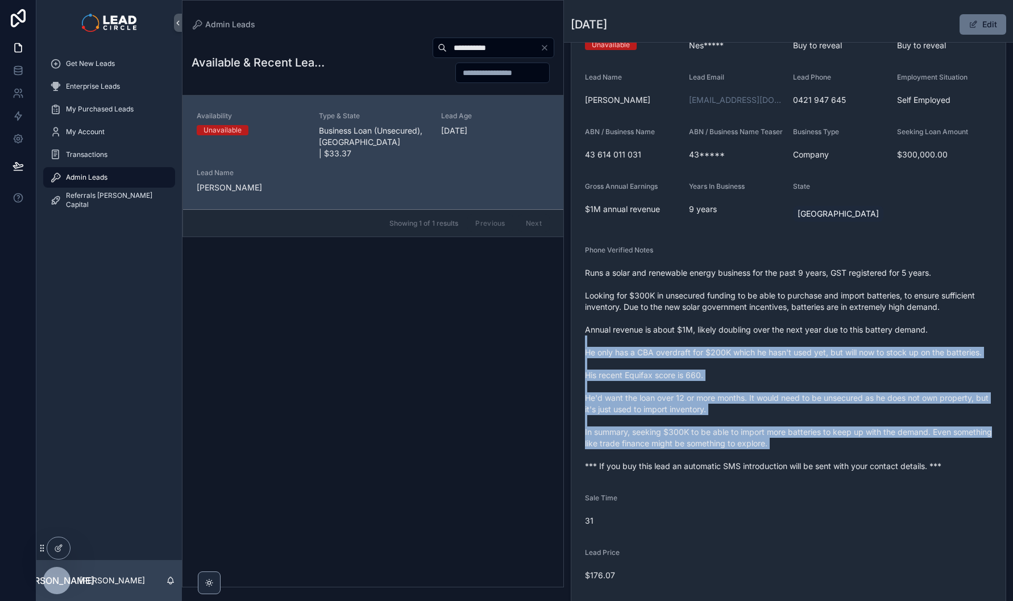
click at [801, 347] on span "Runs a solar and renewable energy business for the past 9 years, GST registered…" at bounding box center [788, 369] width 407 height 205
click at [887, 472] on span "Runs a solar and renewable energy business for the past 9 years, GST registered…" at bounding box center [788, 369] width 407 height 205
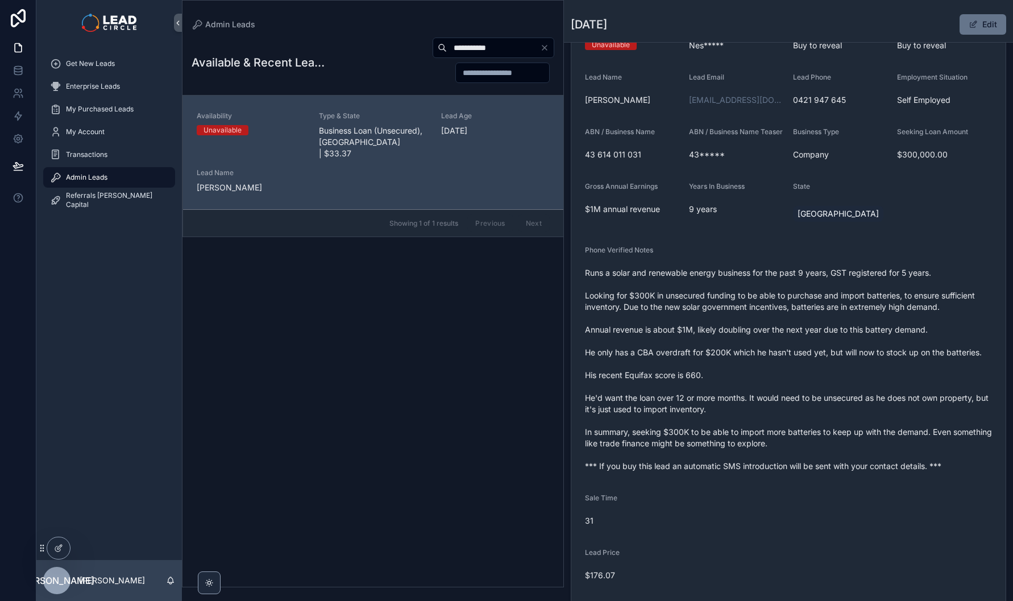
drag, startPoint x: 542, startPoint y: 49, endPoint x: 532, endPoint y: 53, distance: 10.4
click at [542, 49] on icon "Clear" at bounding box center [544, 47] width 5 height 5
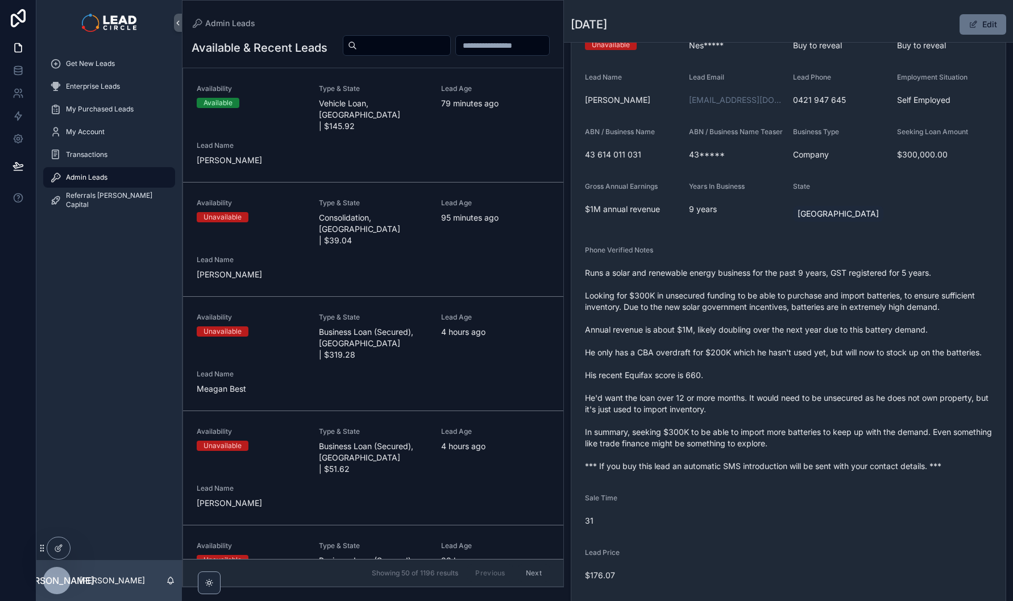
click at [734, 407] on span "Runs a solar and renewable energy business for the past 9 years, GST registered…" at bounding box center [788, 369] width 407 height 205
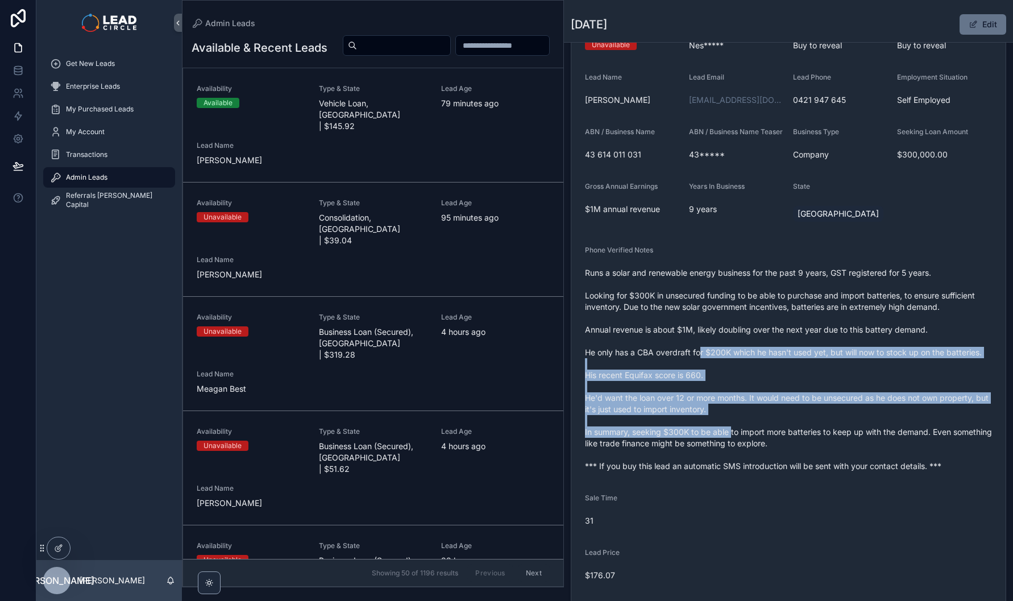
drag, startPoint x: 699, startPoint y: 361, endPoint x: 752, endPoint y: 459, distance: 111.1
click at [752, 459] on span "Runs a solar and renewable energy business for the past 9 years, GST registered…" at bounding box center [788, 369] width 407 height 205
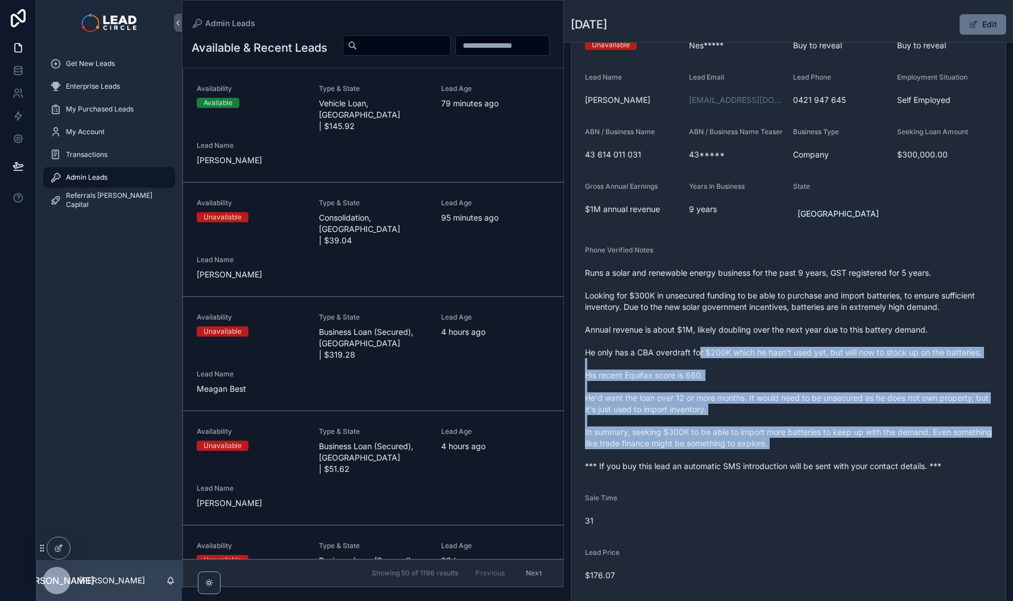
click at [752, 459] on span "Runs a solar and renewable energy business for the past 9 years, GST registered…" at bounding box center [788, 369] width 407 height 205
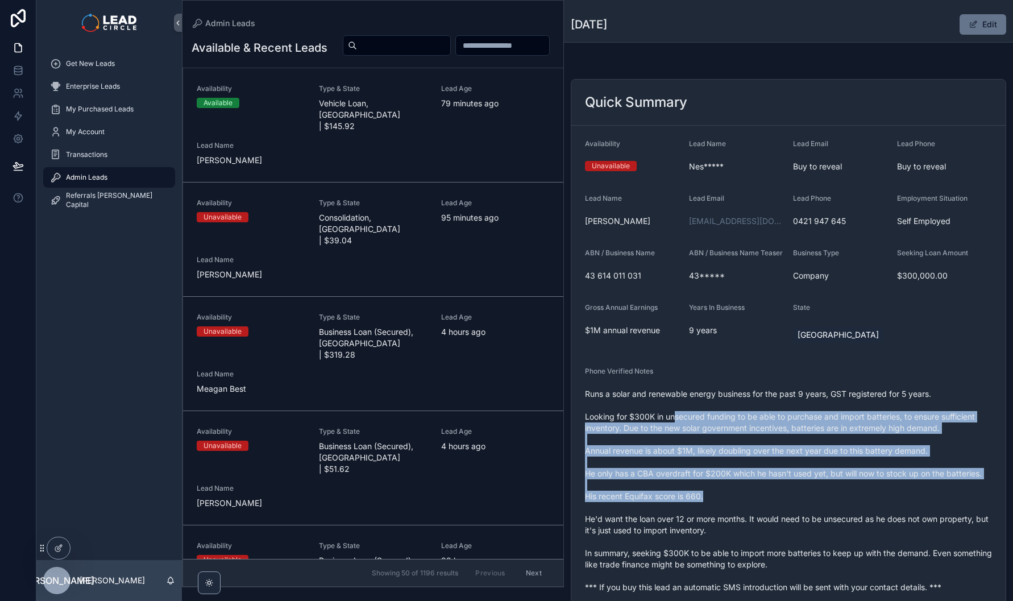
drag, startPoint x: 690, startPoint y: 450, endPoint x: 725, endPoint y: 506, distance: 66.1
click at [725, 506] on span "Runs a solar and renewable energy business for the past 9 years, GST registered…" at bounding box center [788, 490] width 407 height 205
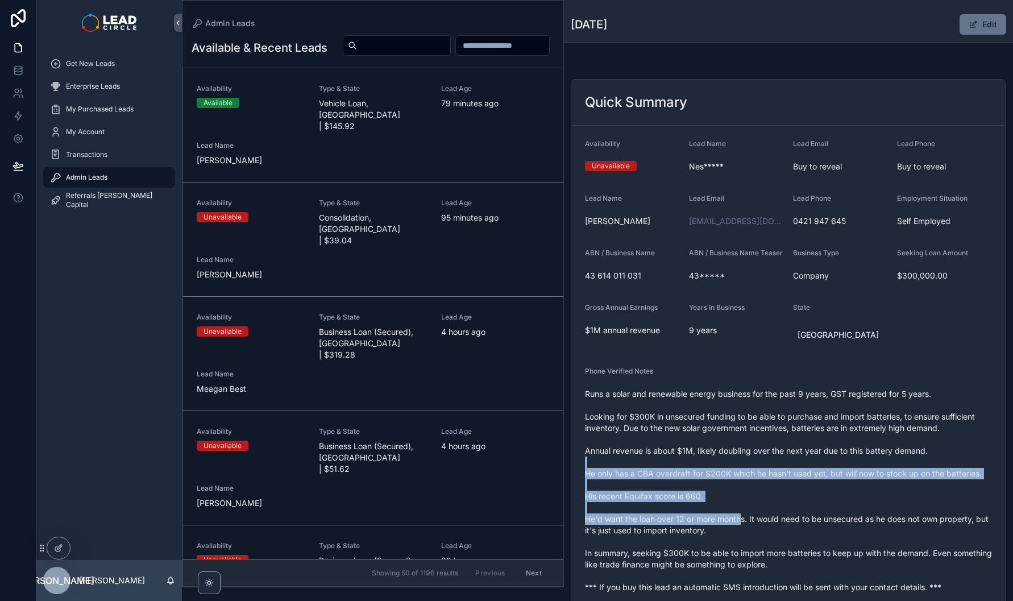
drag, startPoint x: 742, startPoint y: 527, endPoint x: 697, endPoint y: 451, distance: 88.4
click at [702, 459] on span "Runs a solar and renewable energy business for the past 9 years, GST registered…" at bounding box center [788, 490] width 407 height 205
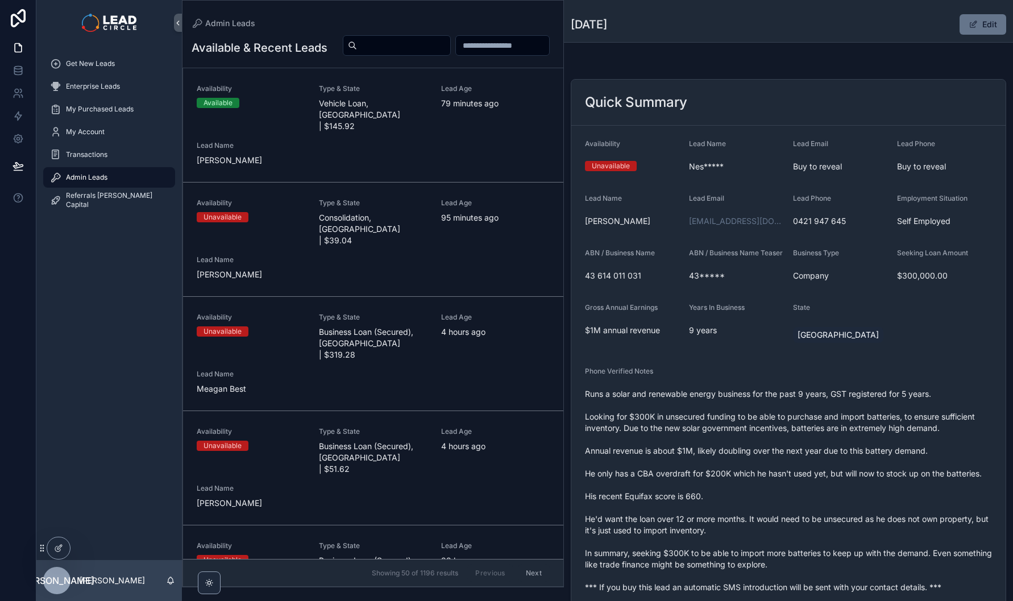
click at [697, 451] on span "Runs a solar and renewable energy business for the past 9 years, GST registered…" at bounding box center [788, 490] width 407 height 205
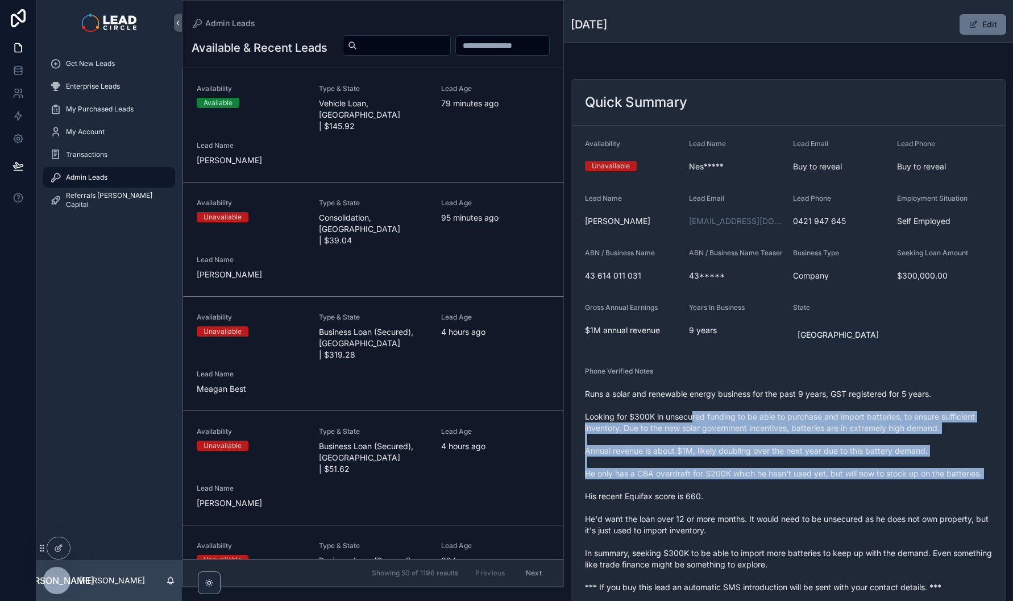
drag, startPoint x: 694, startPoint y: 430, endPoint x: 731, endPoint y: 506, distance: 84.6
click at [731, 506] on span "Runs a solar and renewable energy business for the past 9 years, GST registered…" at bounding box center [788, 490] width 407 height 205
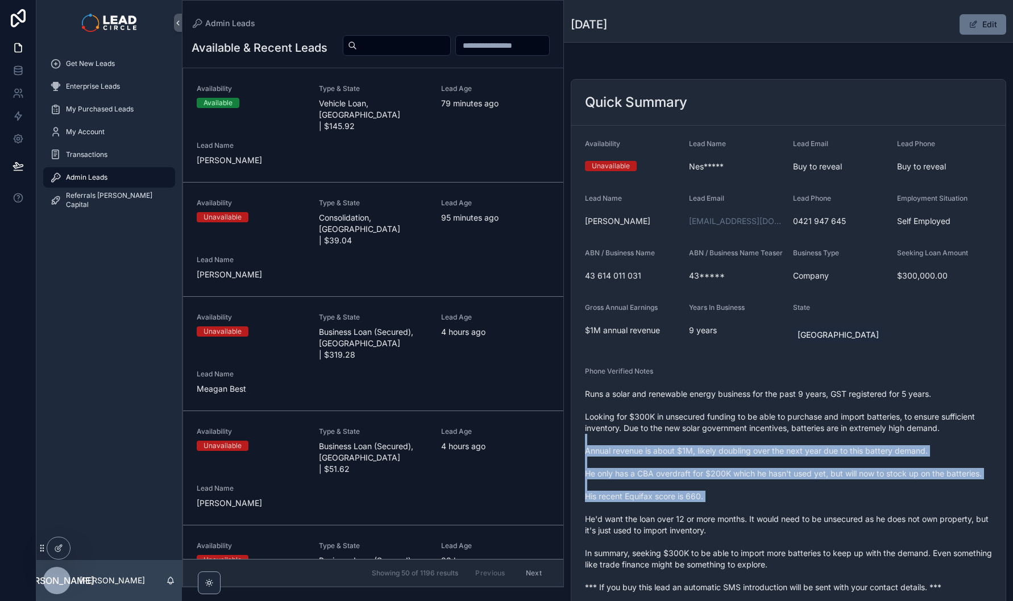
drag, startPoint x: 746, startPoint y: 514, endPoint x: 693, endPoint y: 430, distance: 99.3
click at [708, 445] on span "Runs a solar and renewable energy business for the past 9 years, GST registered…" at bounding box center [788, 490] width 407 height 205
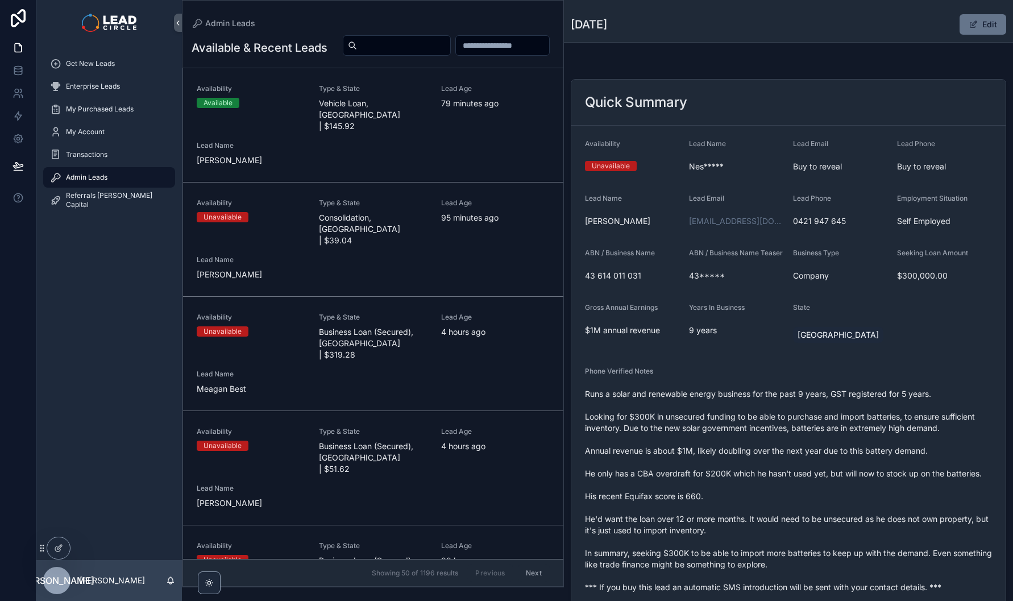
click at [693, 430] on span "Runs a solar and renewable energy business for the past 9 years, GST registered…" at bounding box center [788, 490] width 407 height 205
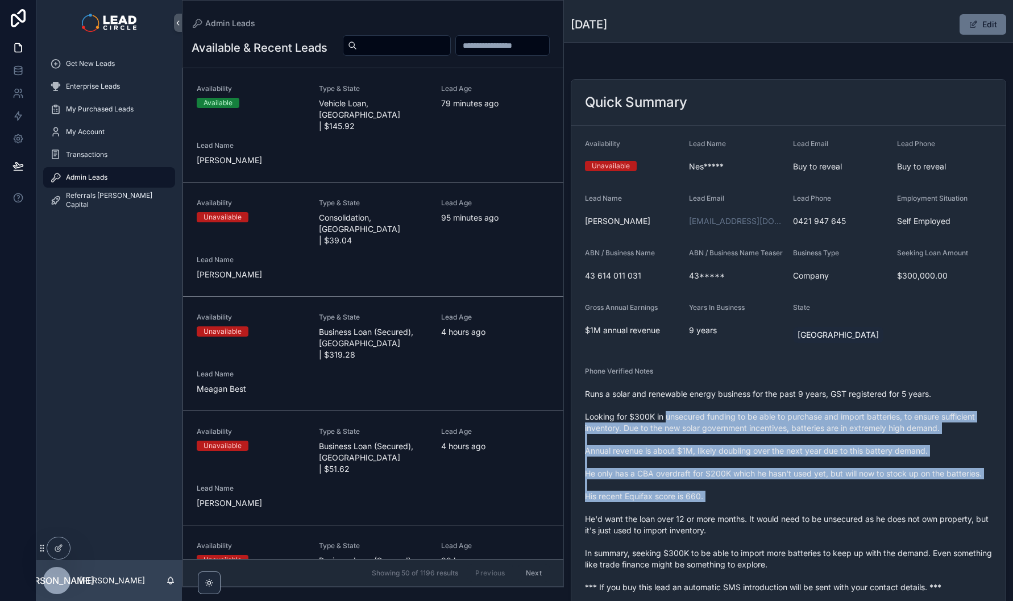
drag, startPoint x: 713, startPoint y: 470, endPoint x: 742, endPoint y: 514, distance: 52.2
click at [742, 514] on span "Runs a solar and renewable energy business for the past 9 years, GST registered…" at bounding box center [788, 490] width 407 height 205
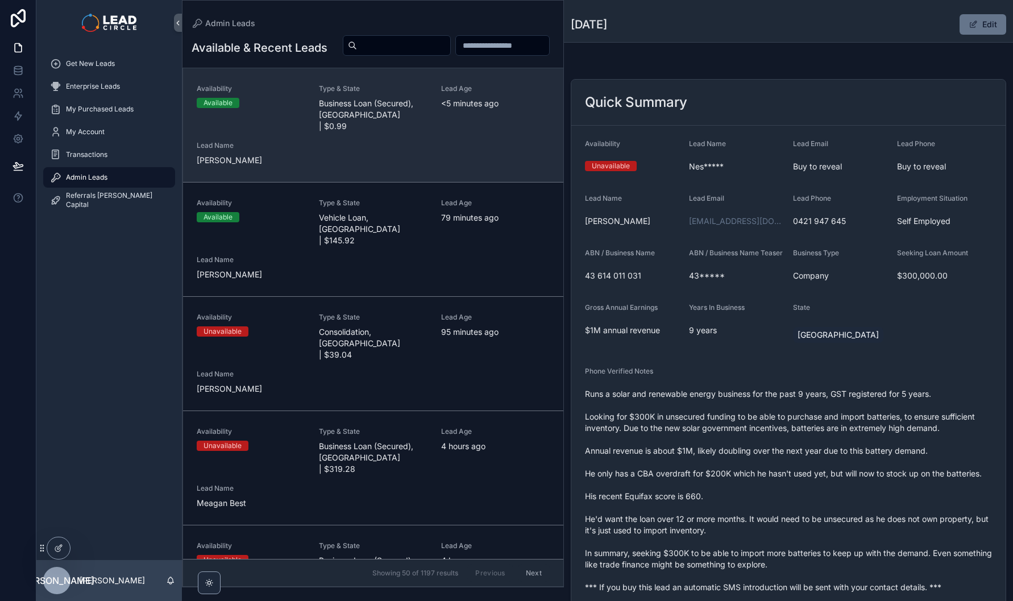
click at [393, 132] on span "Business Loan (Secured), NSW | $0.99" at bounding box center [373, 115] width 109 height 34
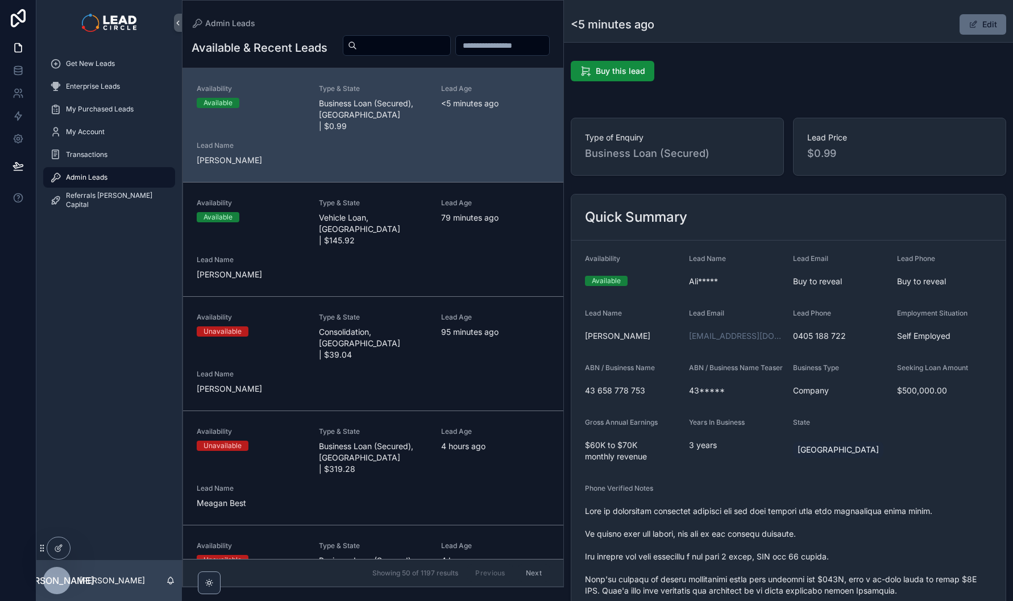
click at [974, 27] on button "Edit" at bounding box center [982, 24] width 47 height 20
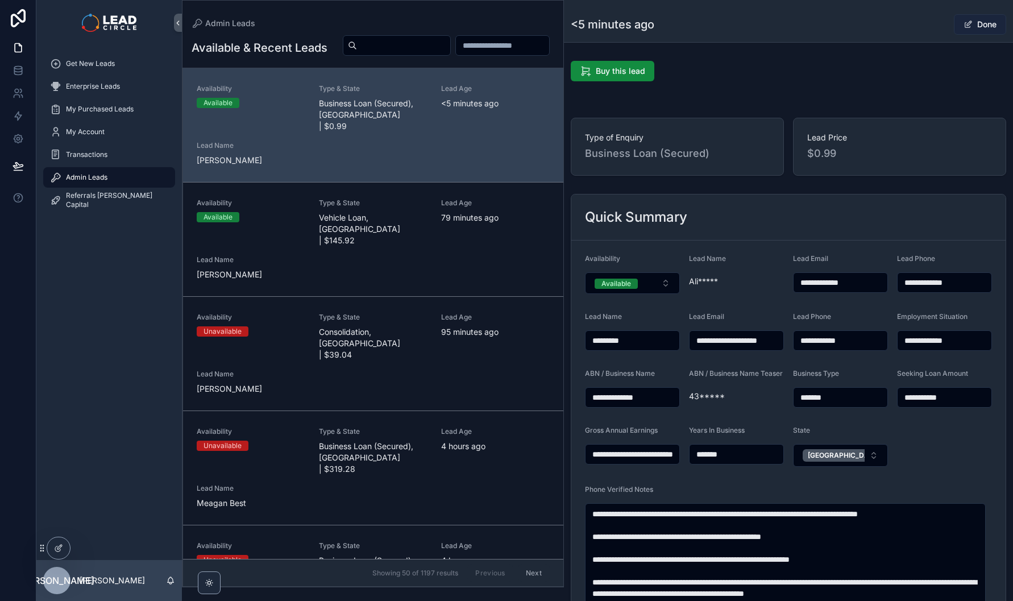
click at [979, 26] on button "Done" at bounding box center [980, 24] width 52 height 20
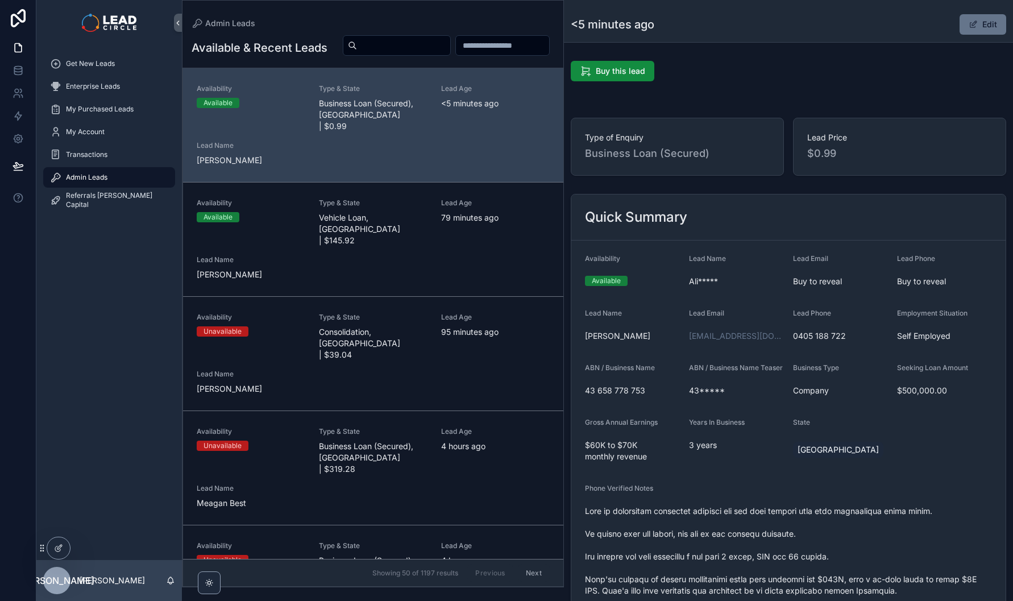
click at [450, 41] on input "scrollable content" at bounding box center [403, 46] width 93 height 16
paste input "**********"
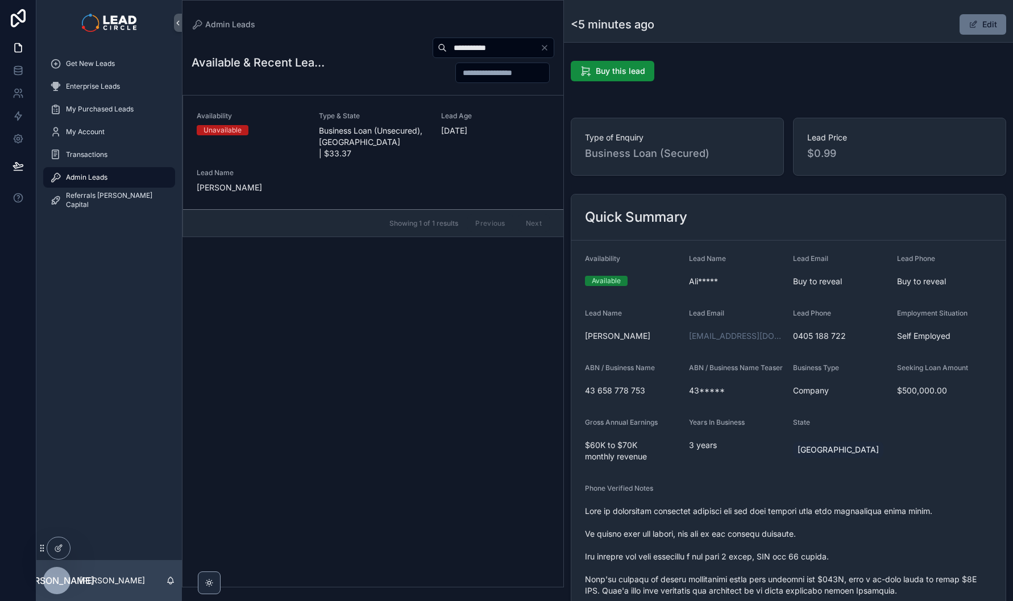
type input "**********"
click at [500, 11] on div "**********" at bounding box center [373, 293] width 382 height 587
click at [543, 49] on icon "Clear" at bounding box center [544, 47] width 5 height 5
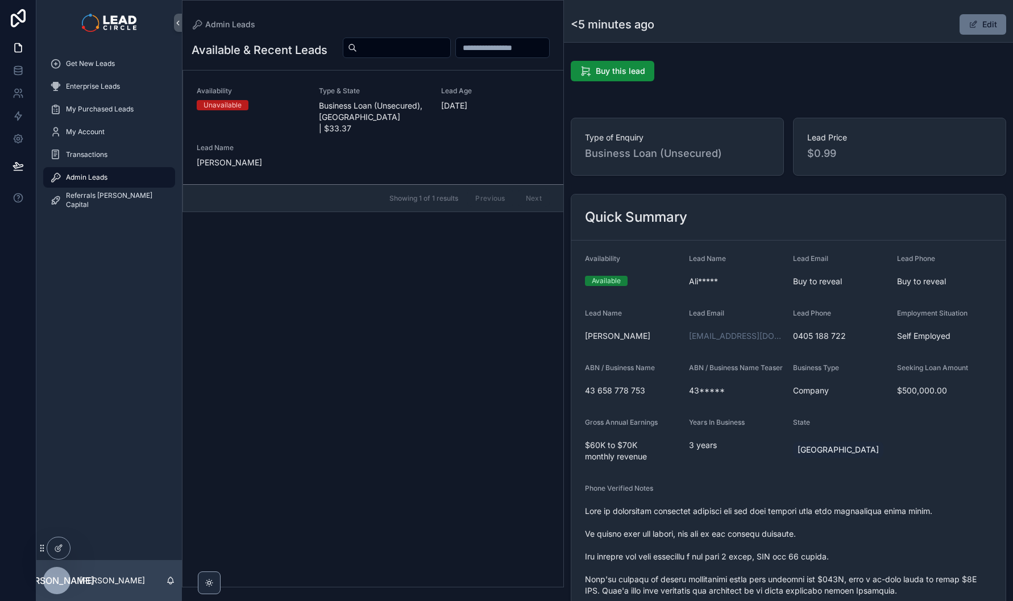
click at [485, 330] on div "Available & Recent Leads Availability Unavailable Type & State Business Loan (U…" at bounding box center [372, 308] width 381 height 556
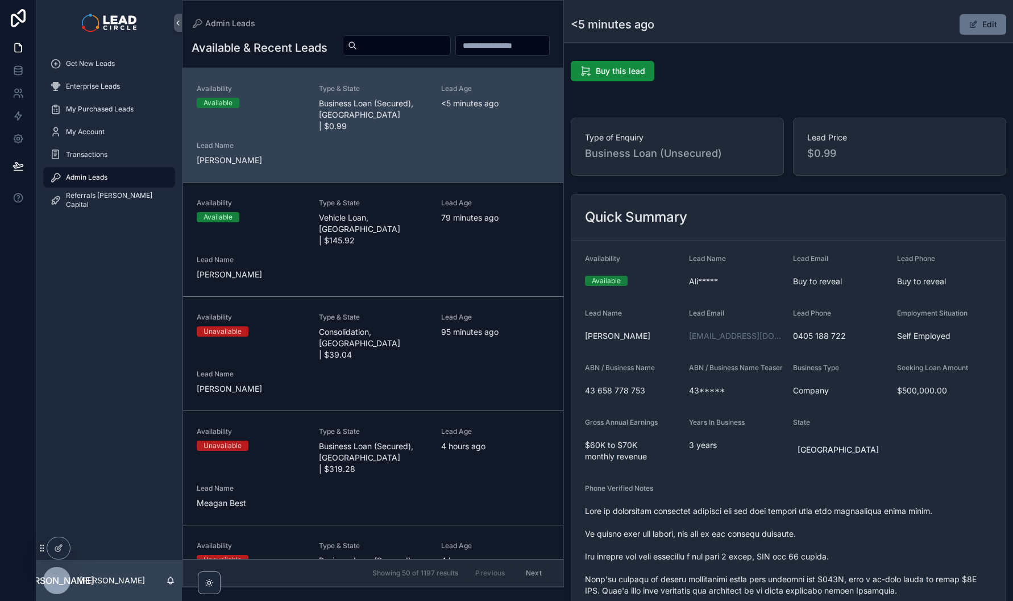
scroll to position [224, 0]
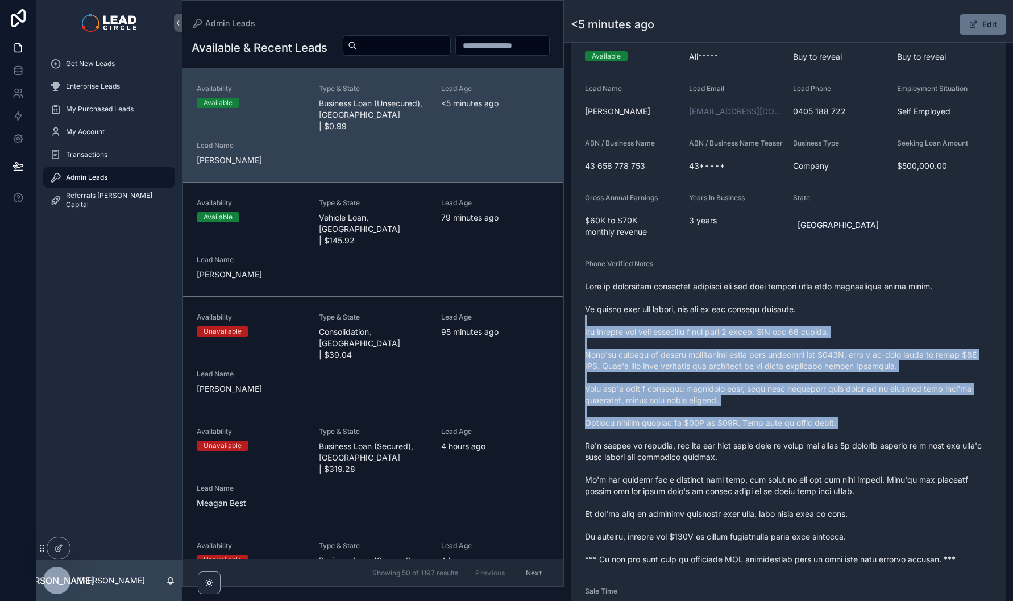
drag, startPoint x: 752, startPoint y: 445, endPoint x: 765, endPoint y: 456, distance: 17.4
click at [760, 453] on span "scrollable content" at bounding box center [788, 423] width 407 height 284
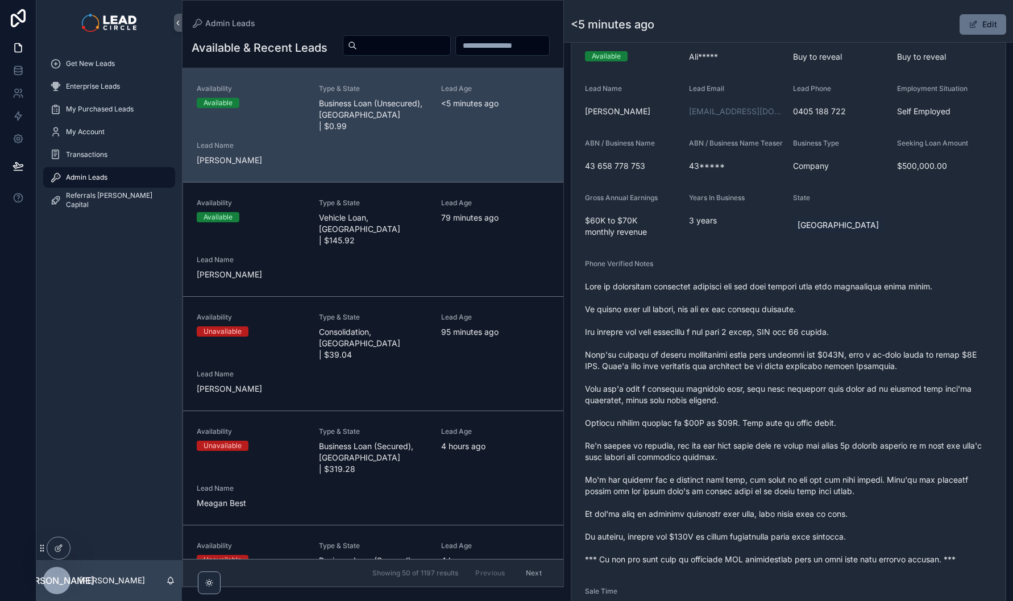
click at [765, 456] on span "scrollable content" at bounding box center [788, 423] width 407 height 284
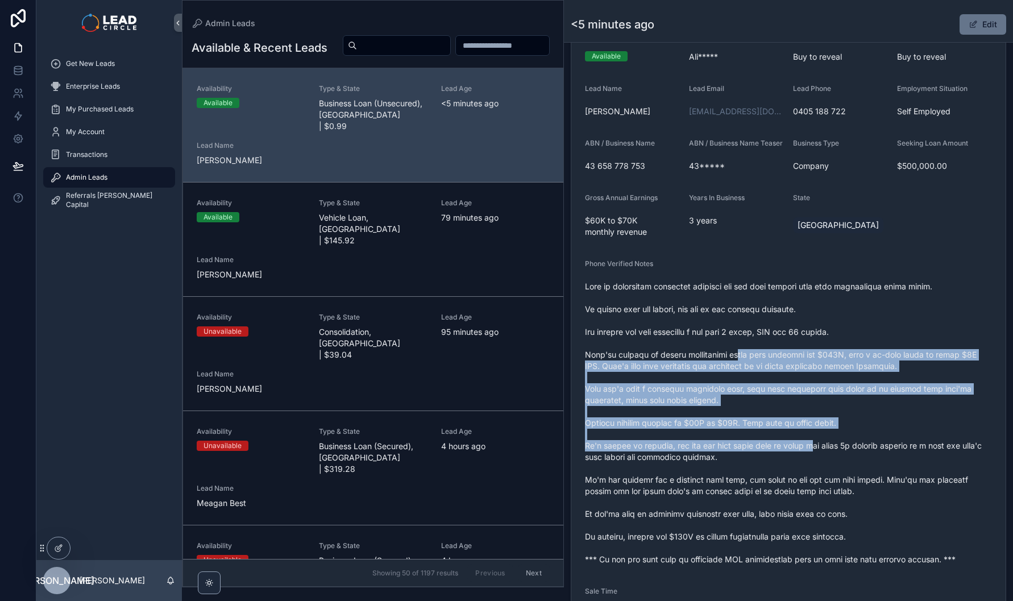
drag, startPoint x: 744, startPoint y: 372, endPoint x: 727, endPoint y: 357, distance: 22.6
click at [730, 360] on span "scrollable content" at bounding box center [788, 423] width 407 height 284
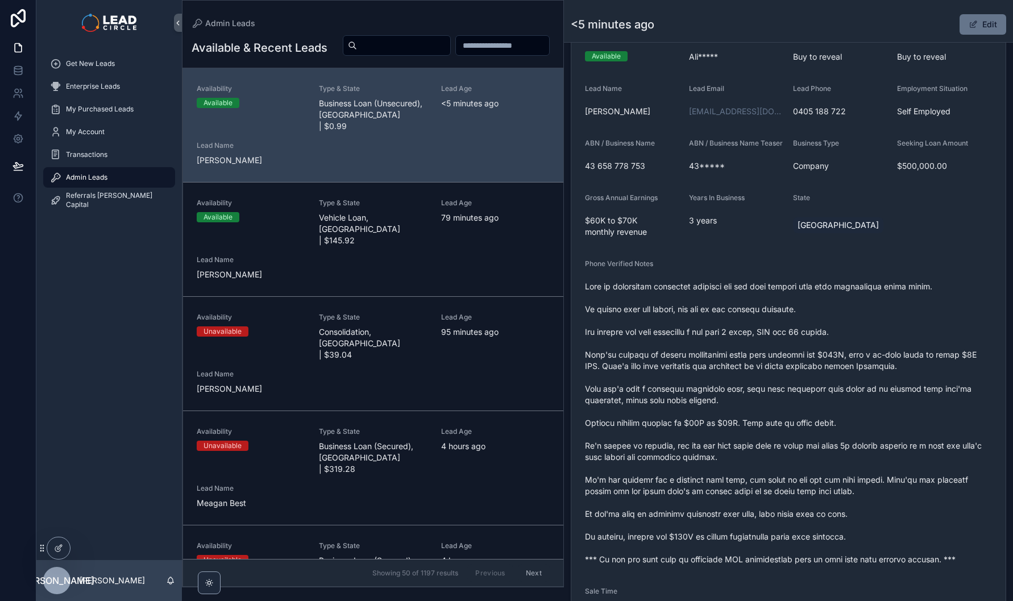
click at [725, 355] on span "scrollable content" at bounding box center [788, 423] width 407 height 284
drag, startPoint x: 784, startPoint y: 426, endPoint x: 791, endPoint y: 435, distance: 11.4
click at [791, 435] on span "scrollable content" at bounding box center [788, 423] width 407 height 284
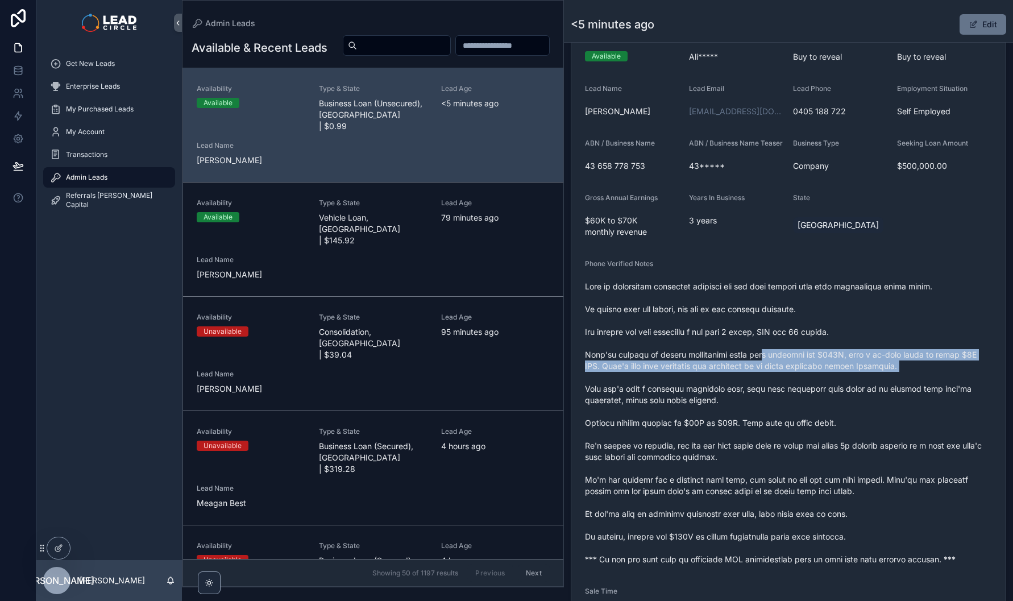
drag, startPoint x: 820, startPoint y: 375, endPoint x: 756, endPoint y: 362, distance: 65.4
click at [756, 362] on span "scrollable content" at bounding box center [788, 423] width 407 height 284
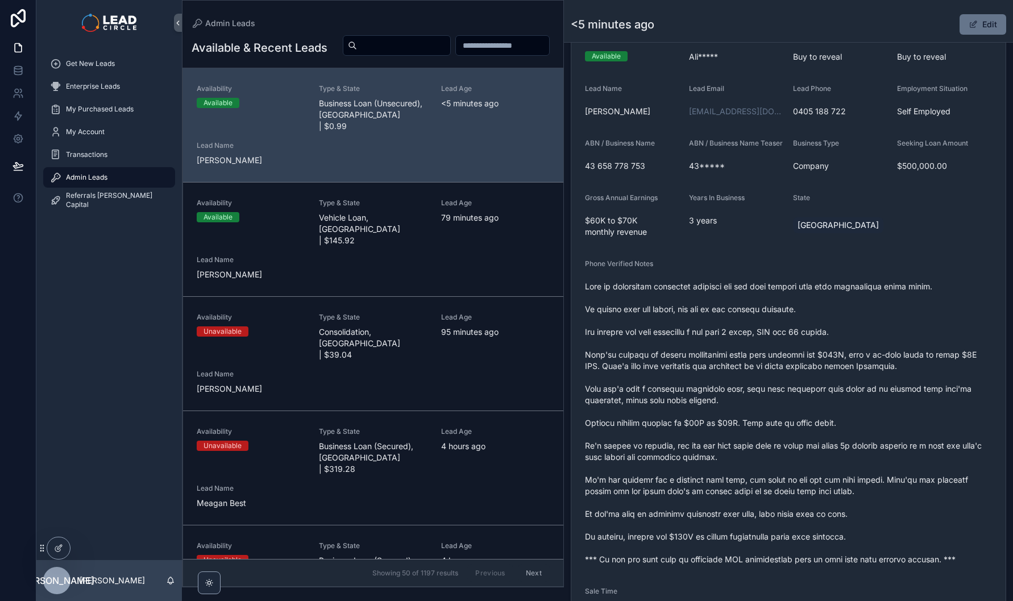
drag, startPoint x: 712, startPoint y: 387, endPoint x: 800, endPoint y: 405, distance: 89.8
click at [788, 404] on span "scrollable content" at bounding box center [788, 423] width 407 height 284
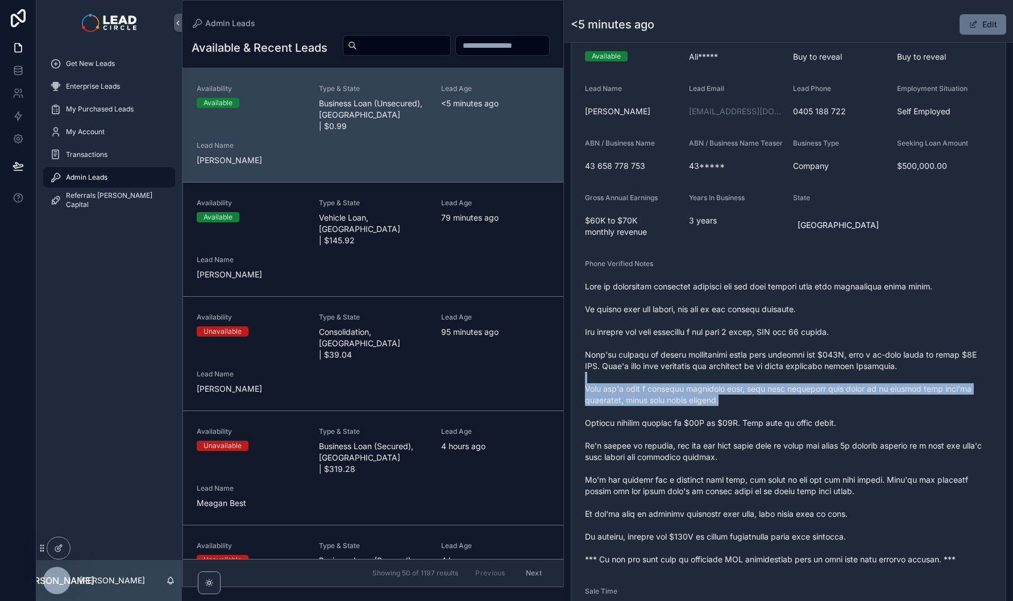
click at [800, 405] on span "scrollable content" at bounding box center [788, 423] width 407 height 284
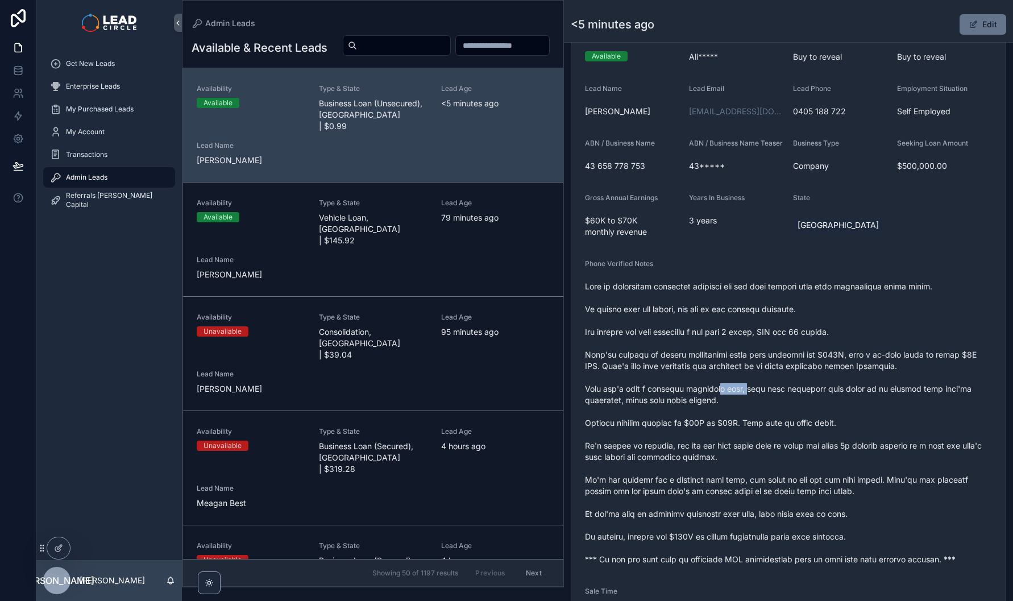
drag, startPoint x: 752, startPoint y: 402, endPoint x: 689, endPoint y: 397, distance: 62.7
click at [699, 398] on span "scrollable content" at bounding box center [788, 423] width 407 height 284
click at [689, 397] on span "scrollable content" at bounding box center [788, 423] width 407 height 284
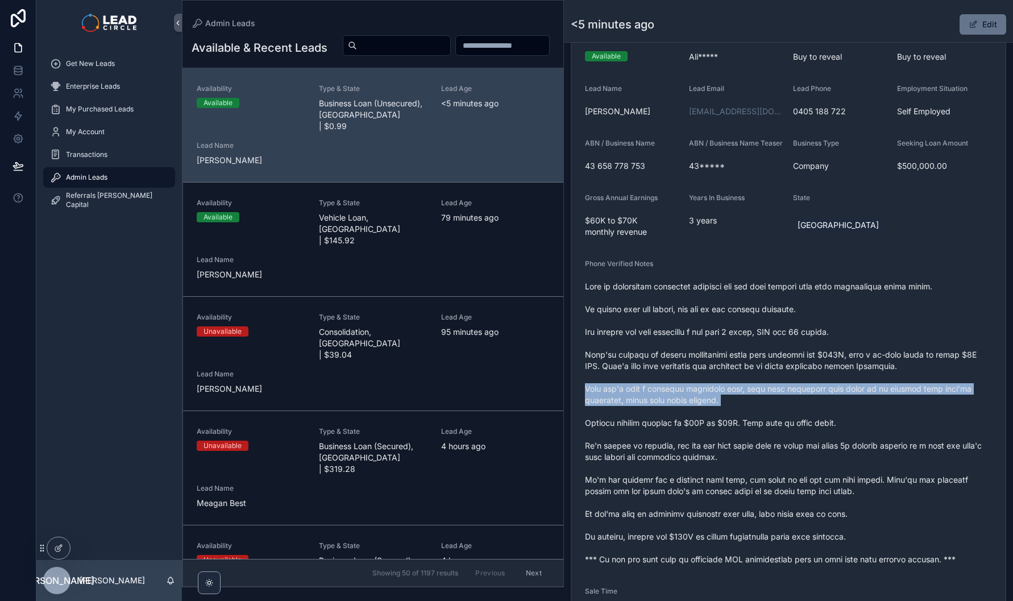
click at [689, 397] on span "scrollable content" at bounding box center [788, 423] width 407 height 284
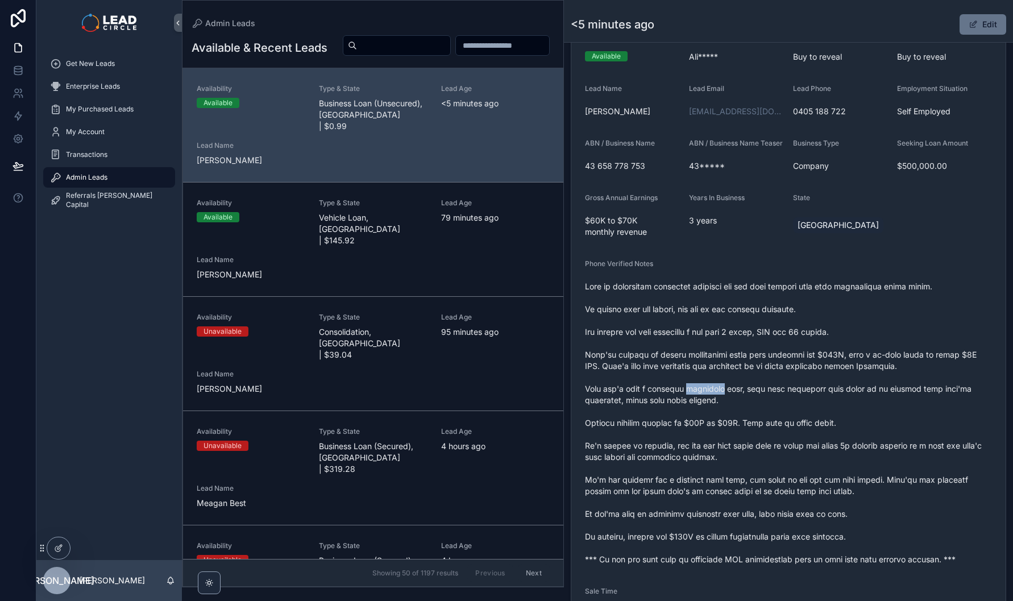
drag, startPoint x: 689, startPoint y: 397, endPoint x: 743, endPoint y: 407, distance: 54.9
click at [735, 407] on span "scrollable content" at bounding box center [788, 423] width 407 height 284
click at [745, 407] on span "scrollable content" at bounding box center [788, 423] width 407 height 284
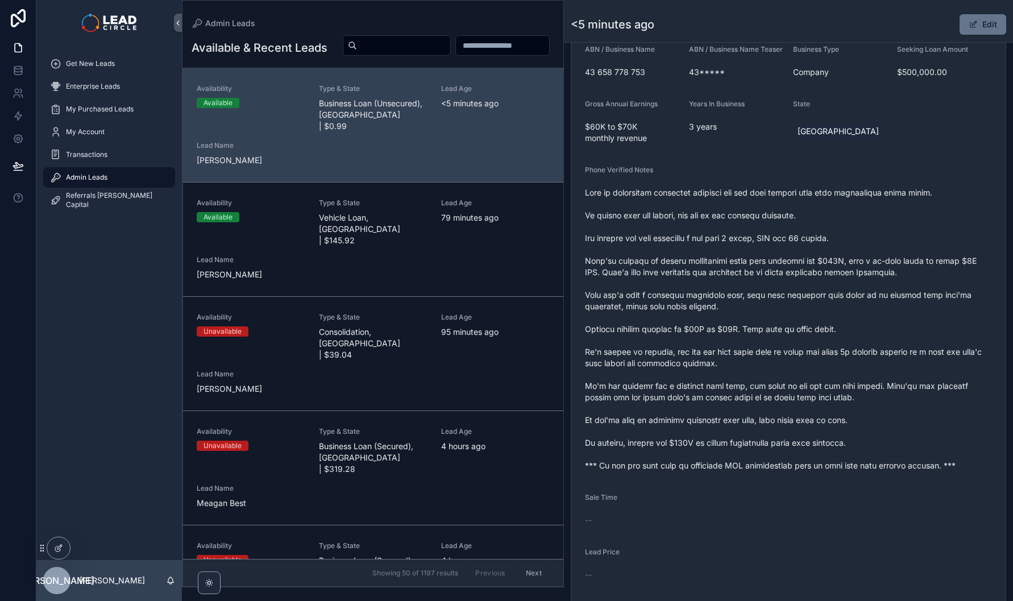
scroll to position [318, 0]
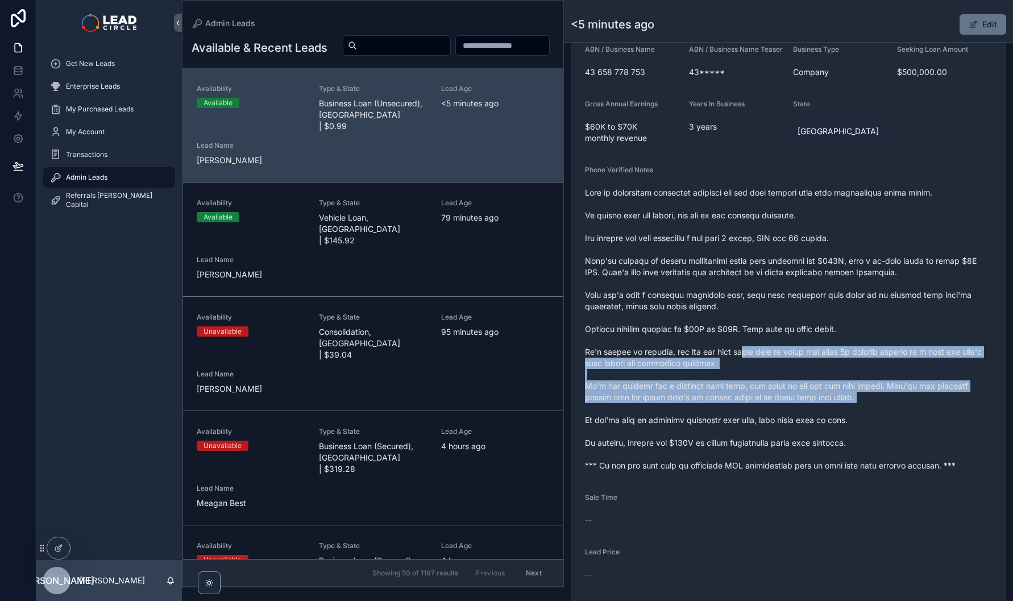
drag, startPoint x: 746, startPoint y: 361, endPoint x: 783, endPoint y: 448, distance: 94.7
click at [779, 442] on span "scrollable content" at bounding box center [788, 329] width 407 height 284
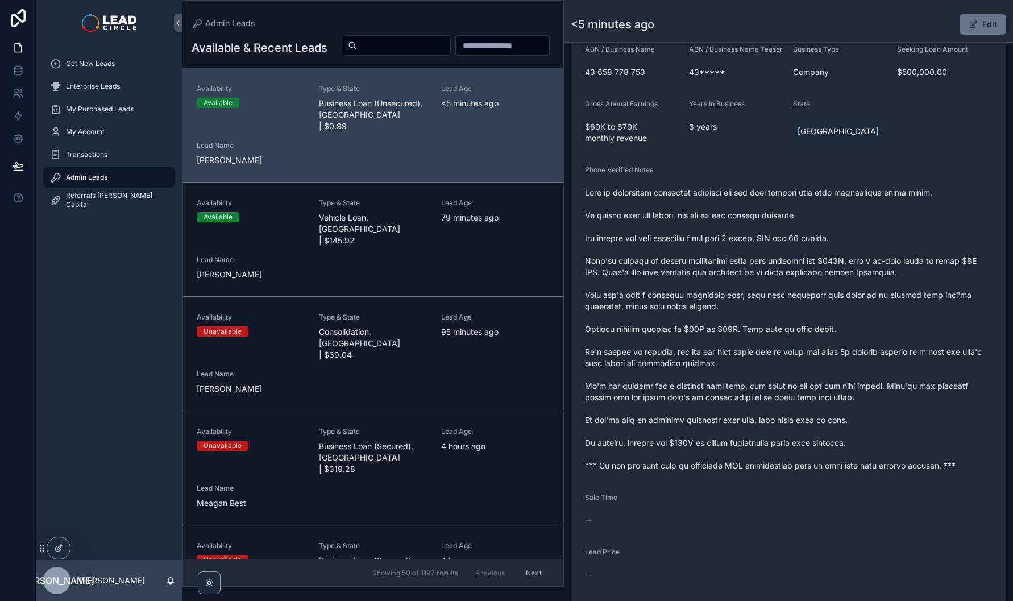
click at [783, 448] on span "scrollable content" at bounding box center [788, 329] width 407 height 284
click at [970, 25] on span "scrollable content" at bounding box center [972, 24] width 9 height 9
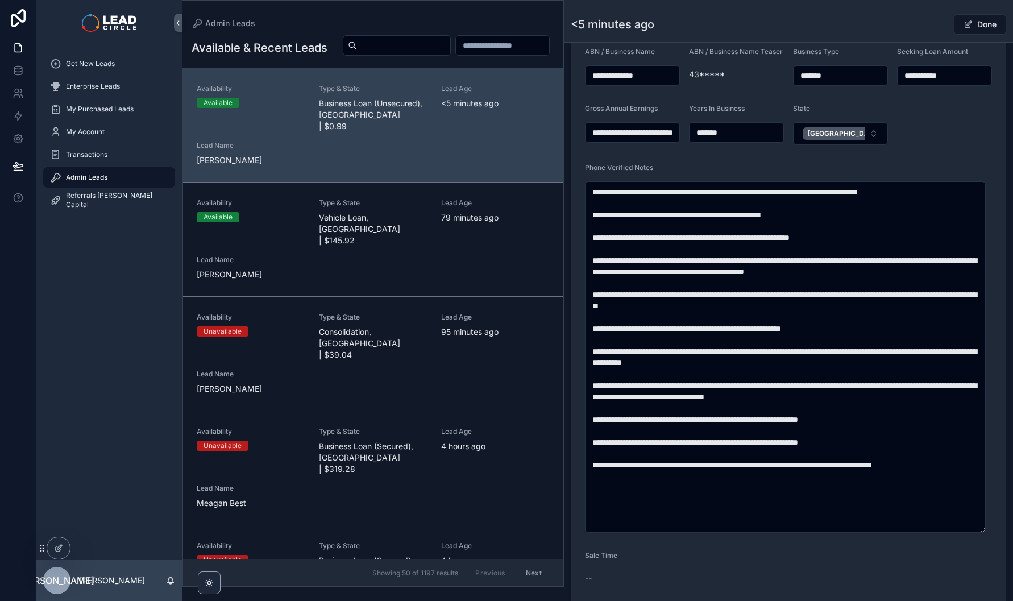
scroll to position [710, 0]
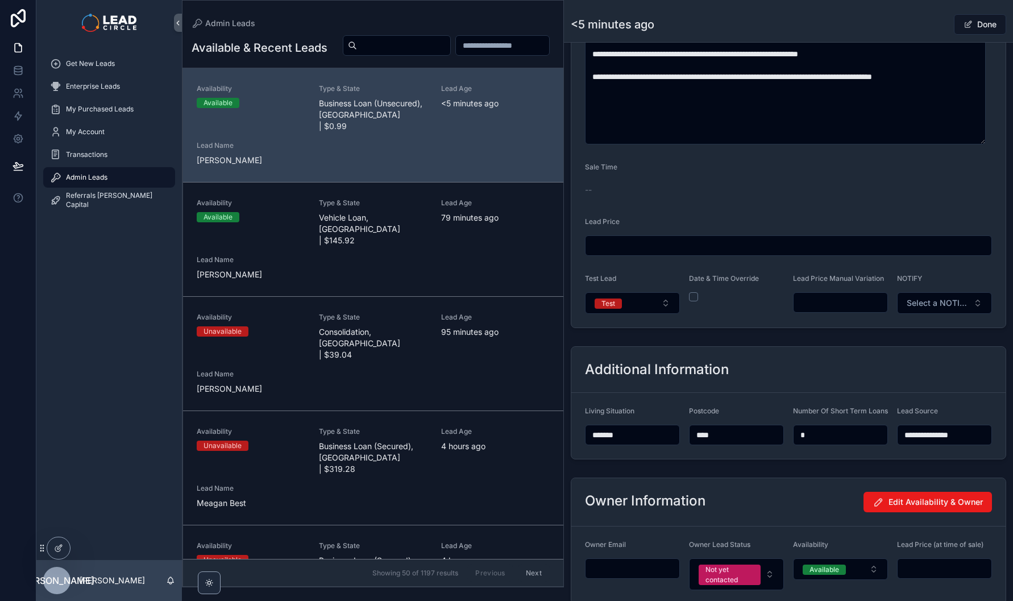
click at [822, 313] on div "scrollable content" at bounding box center [840, 302] width 95 height 20
click at [823, 310] on input "scrollable content" at bounding box center [840, 302] width 94 height 16
type input "******"
click at [658, 314] on button "Test" at bounding box center [632, 303] width 95 height 22
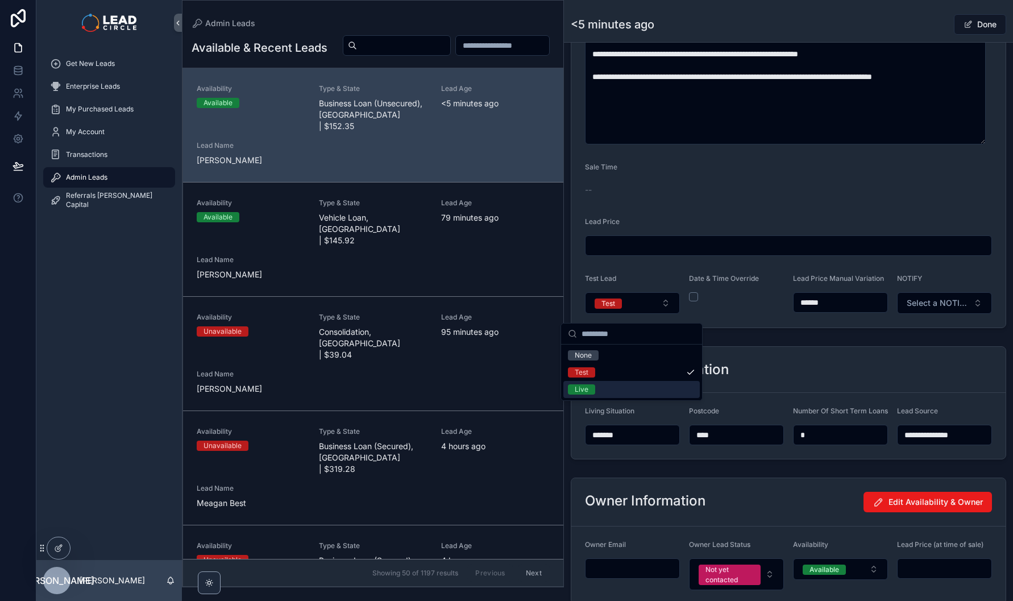
click at [631, 390] on div "Live" at bounding box center [631, 389] width 136 height 17
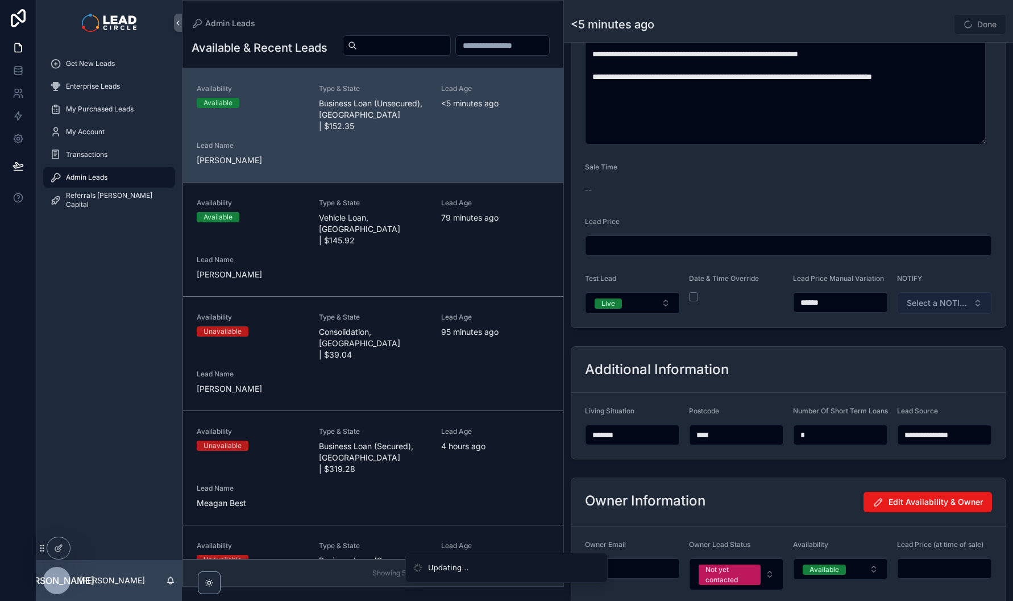
click at [947, 309] on span "Select a NOTIFY" at bounding box center [937, 302] width 62 height 11
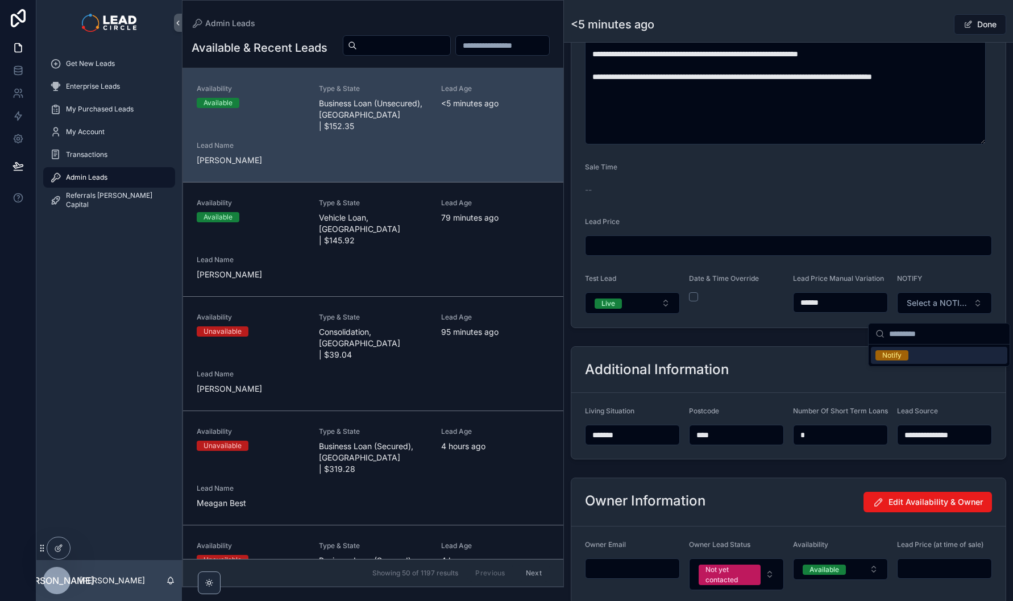
click at [909, 356] on div "Notify" at bounding box center [939, 355] width 136 height 17
click at [921, 19] on div "Done" at bounding box center [963, 25] width 85 height 22
click at [976, 24] on button "Done" at bounding box center [980, 24] width 52 height 20
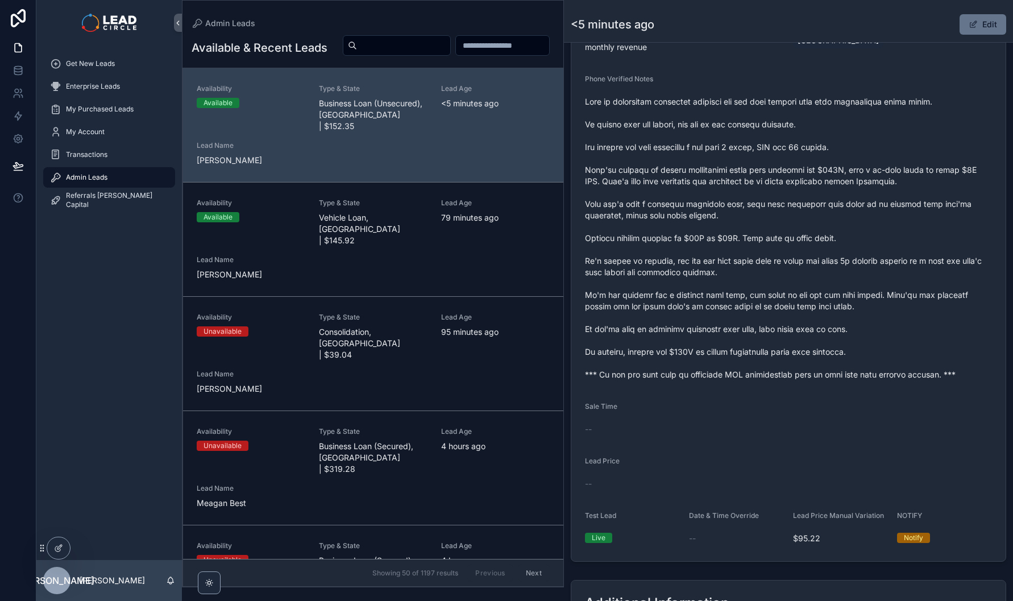
scroll to position [371, 0]
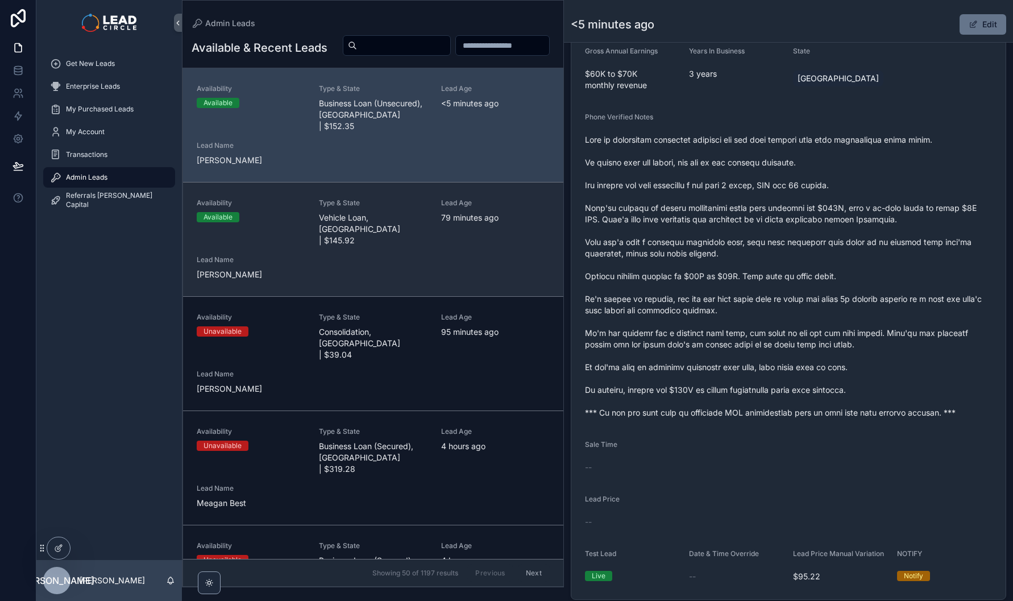
click at [494, 251] on div "Availability Available Type & State Vehicle Loan, WA | $145.92 Lead Age 79 minu…" at bounding box center [373, 239] width 353 height 82
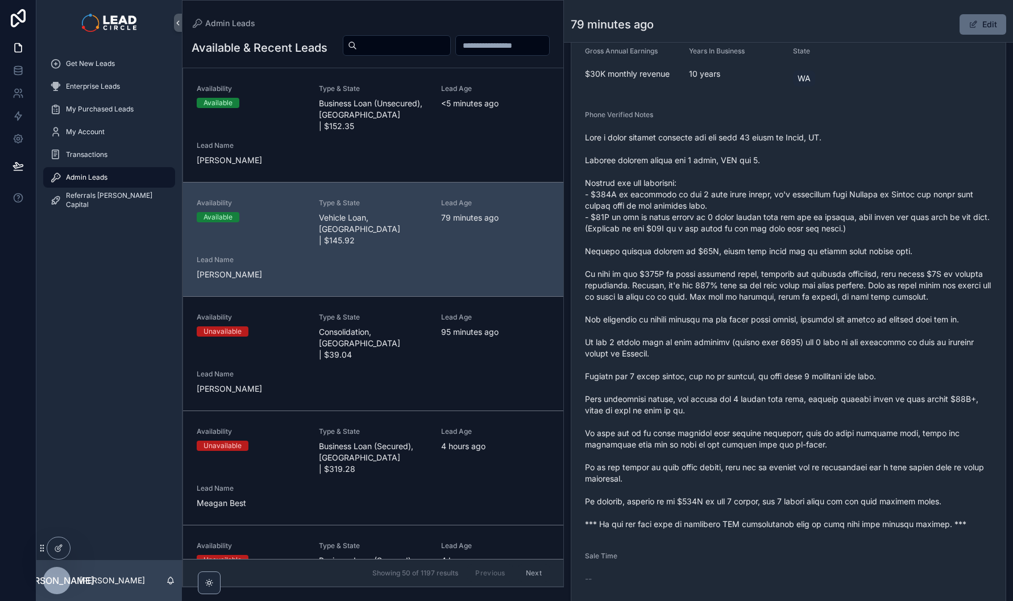
click at [979, 25] on button "Edit" at bounding box center [982, 24] width 47 height 20
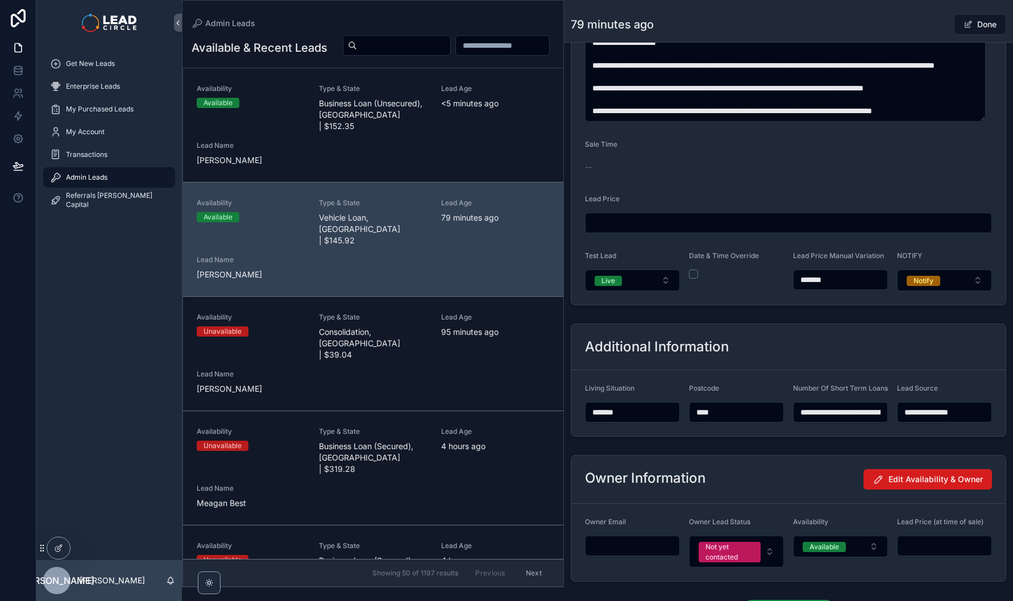
scroll to position [845, 0]
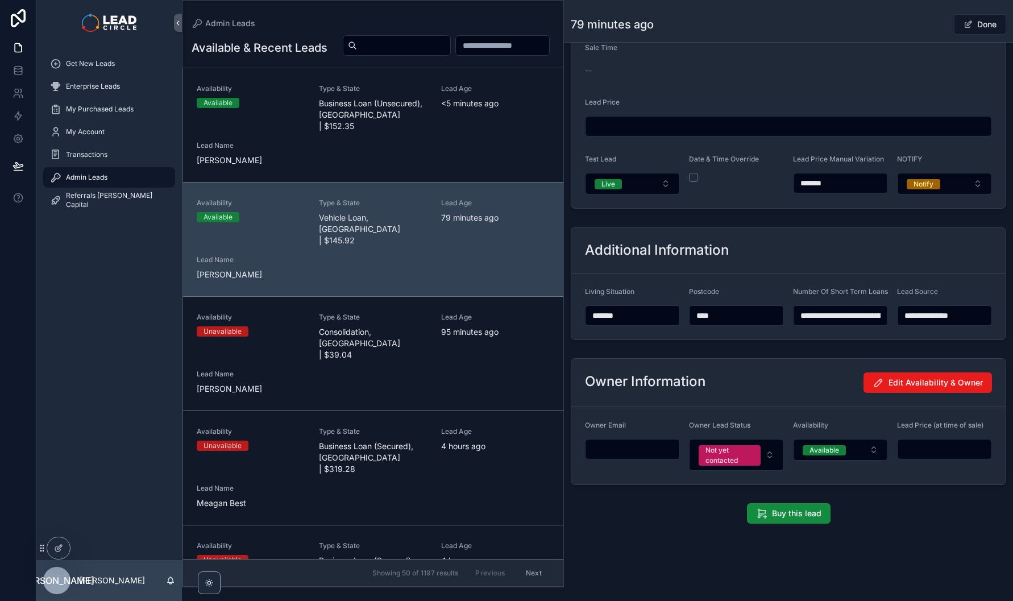
click at [840, 175] on input "*******" at bounding box center [840, 183] width 94 height 16
type input "*******"
click at [970, 20] on span "Done" at bounding box center [980, 24] width 52 height 20
click at [923, 23] on div "Done" at bounding box center [963, 25] width 85 height 22
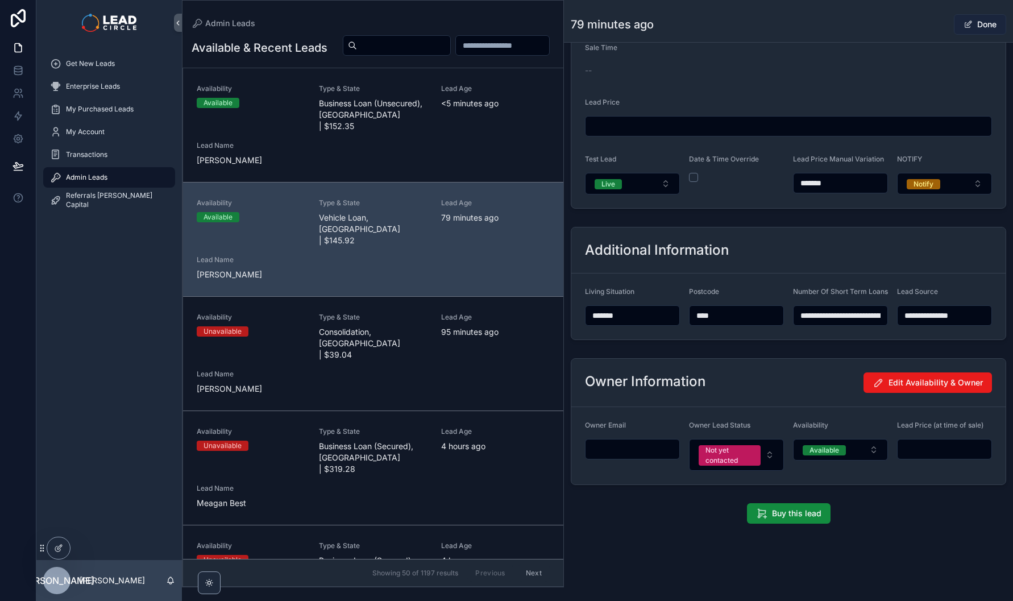
click at [972, 25] on button "Done" at bounding box center [980, 24] width 52 height 20
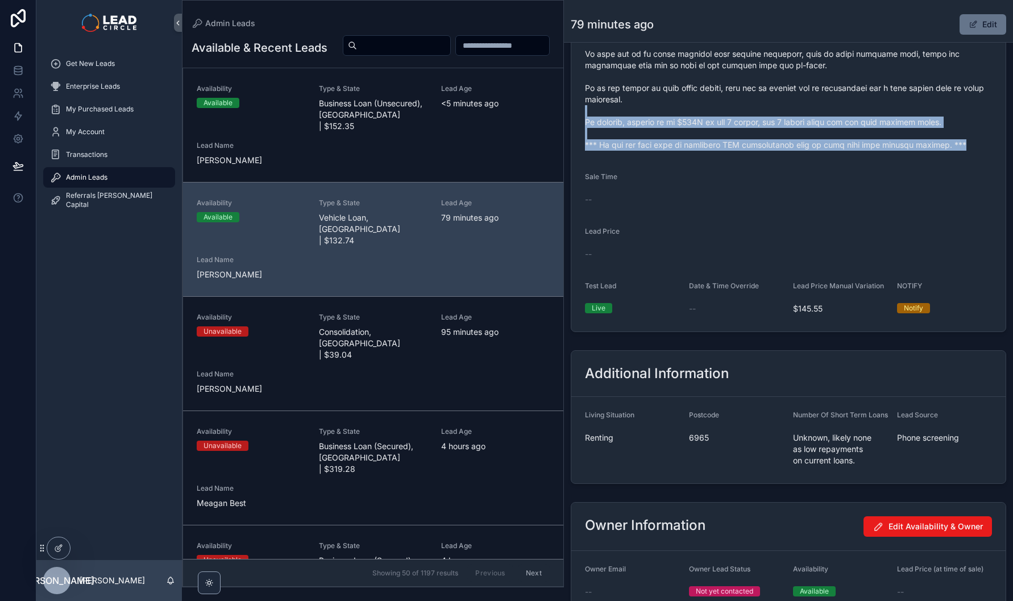
drag, startPoint x: 796, startPoint y: 139, endPoint x: 823, endPoint y: 194, distance: 61.8
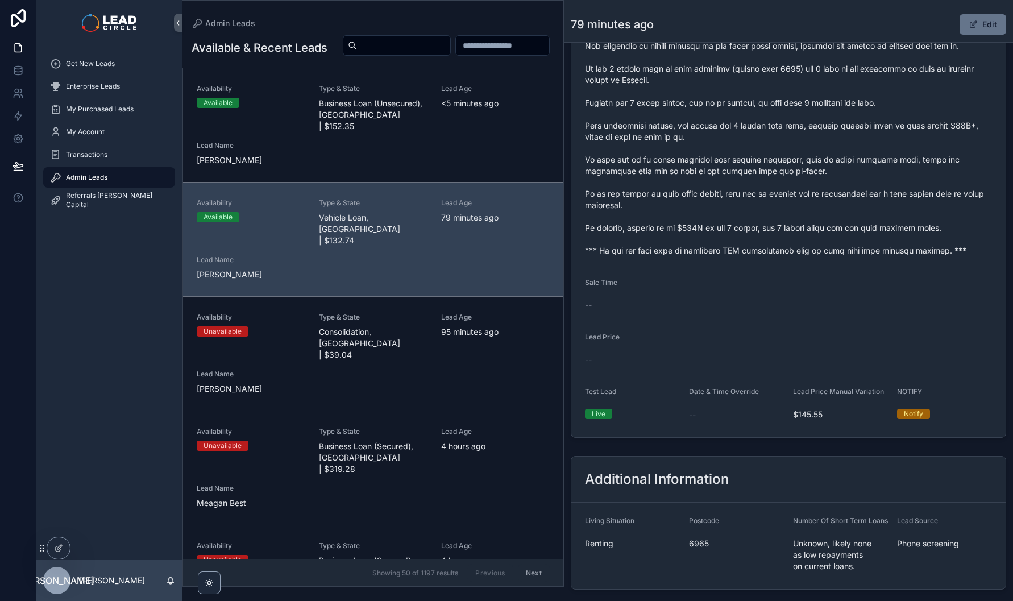
scroll to position [380, 0]
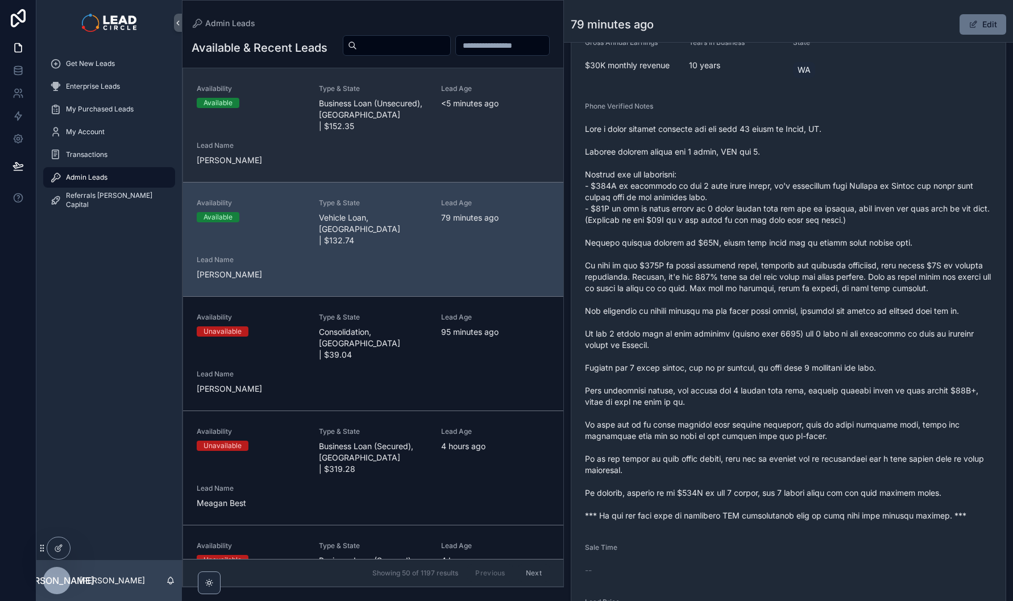
click at [517, 151] on div "Availability Available Type & State Business Loan (Unsecured), NSW | $152.35 Le…" at bounding box center [373, 125] width 353 height 82
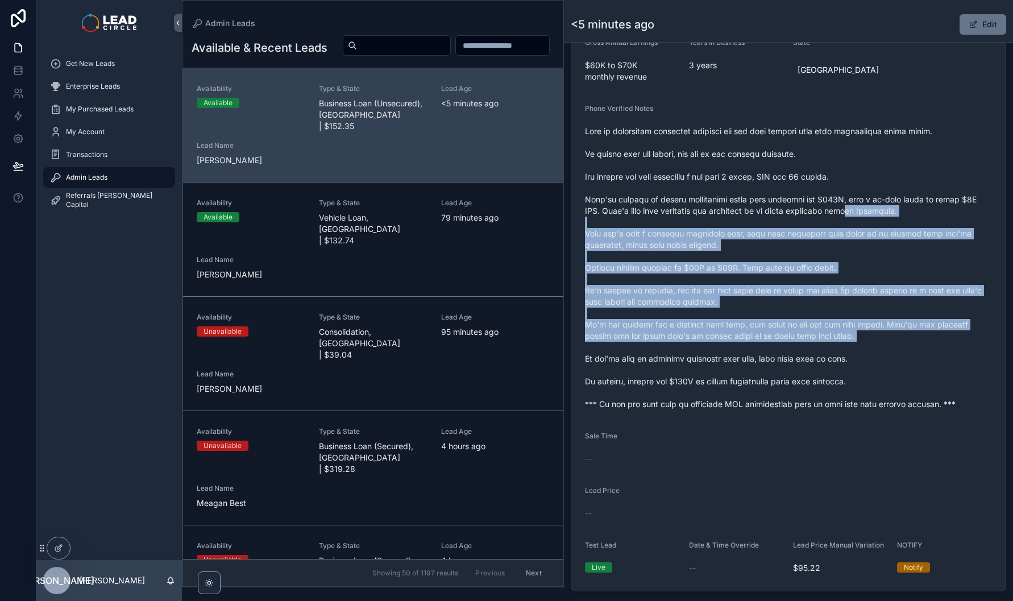
drag, startPoint x: 856, startPoint y: 222, endPoint x: 891, endPoint y: 367, distance: 148.6
click at [891, 366] on span "scrollable content" at bounding box center [788, 268] width 407 height 284
click at [891, 367] on span "scrollable content" at bounding box center [788, 268] width 407 height 284
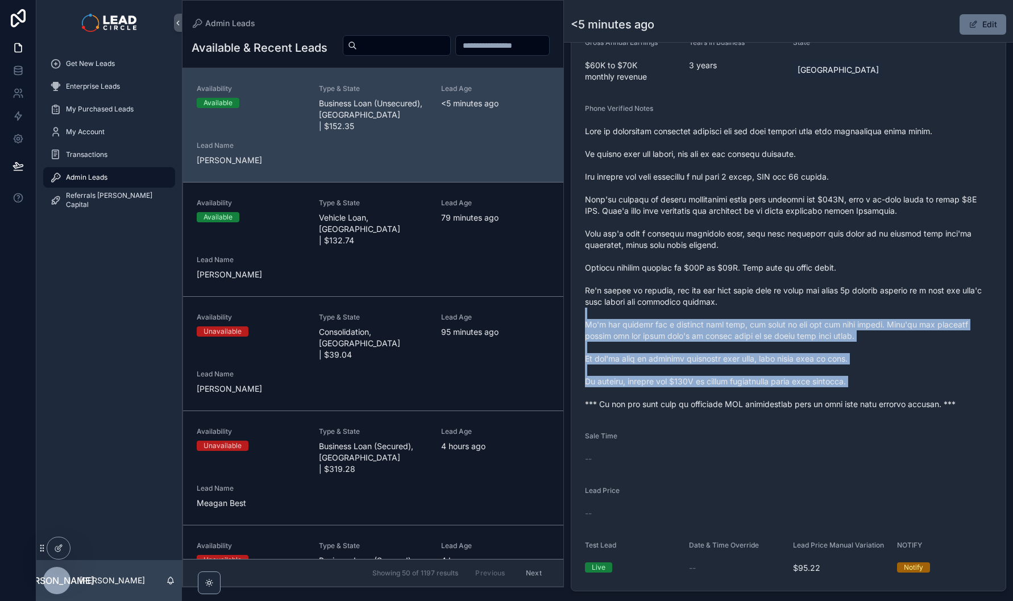
drag, startPoint x: 936, startPoint y: 393, endPoint x: 860, endPoint y: 234, distance: 175.6
click at [866, 245] on span "scrollable content" at bounding box center [788, 268] width 407 height 284
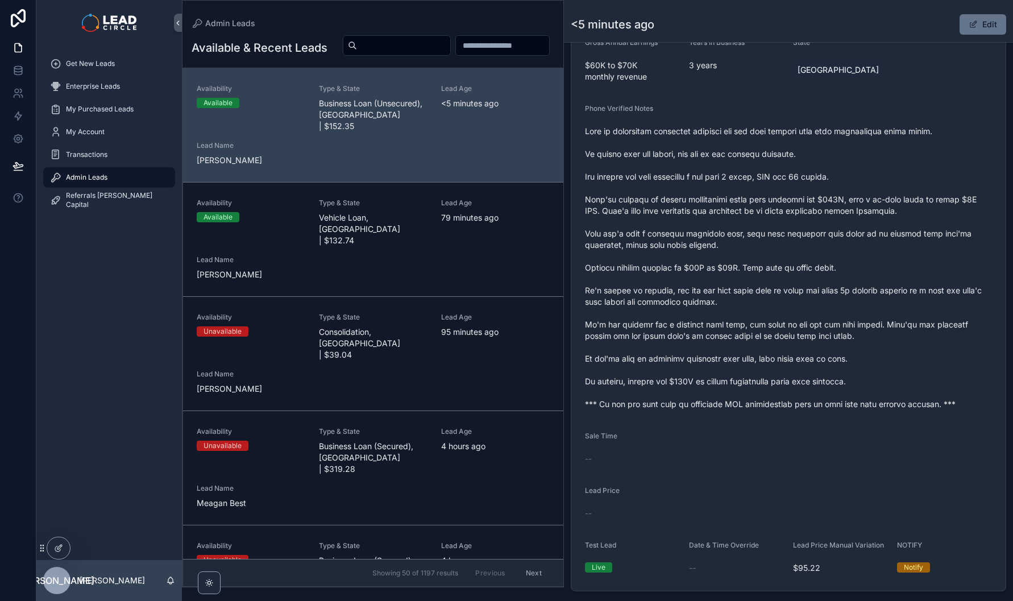
click at [860, 234] on span "scrollable content" at bounding box center [788, 268] width 407 height 284
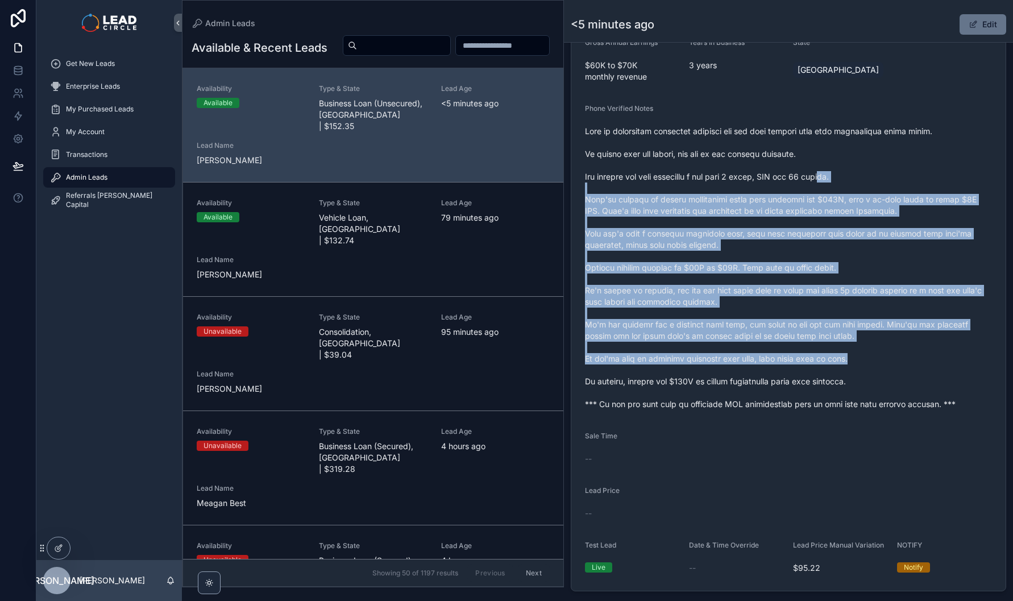
drag, startPoint x: 845, startPoint y: 191, endPoint x: 947, endPoint y: 371, distance: 207.2
click at [947, 371] on span "scrollable content" at bounding box center [788, 268] width 407 height 284
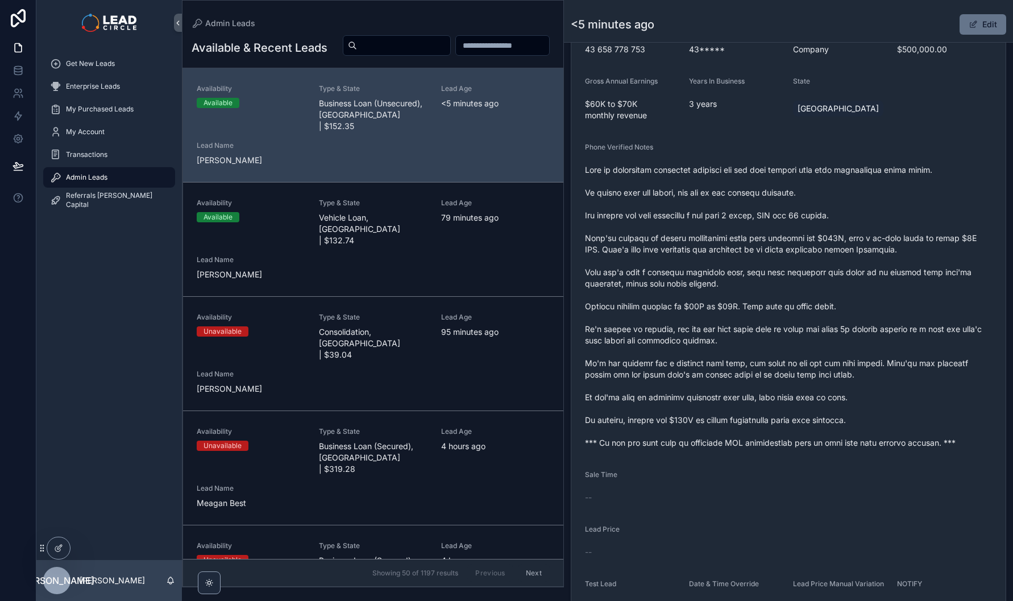
scroll to position [313, 0]
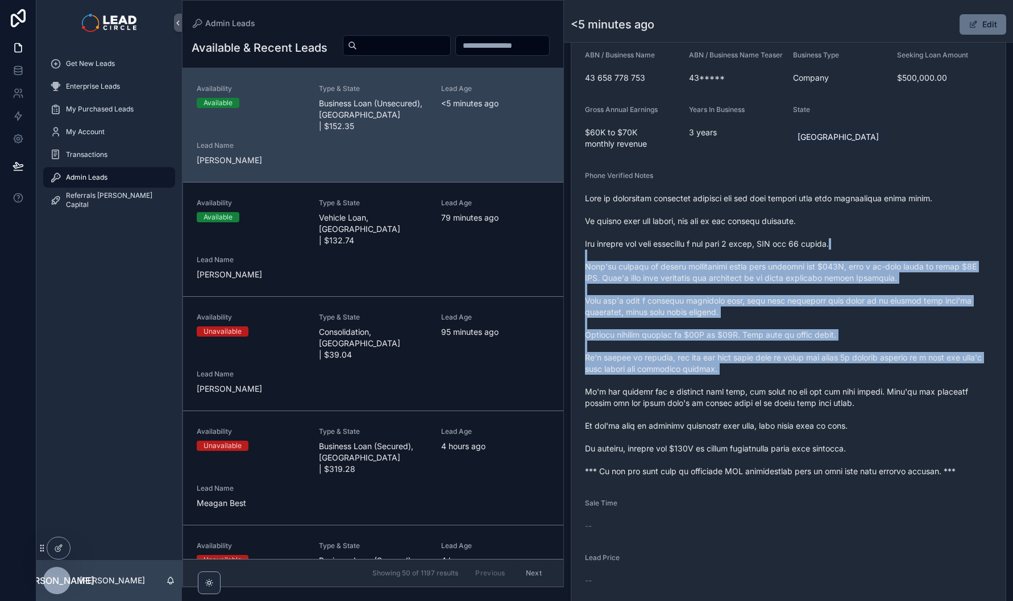
click at [940, 389] on span "scrollable content" at bounding box center [788, 335] width 407 height 284
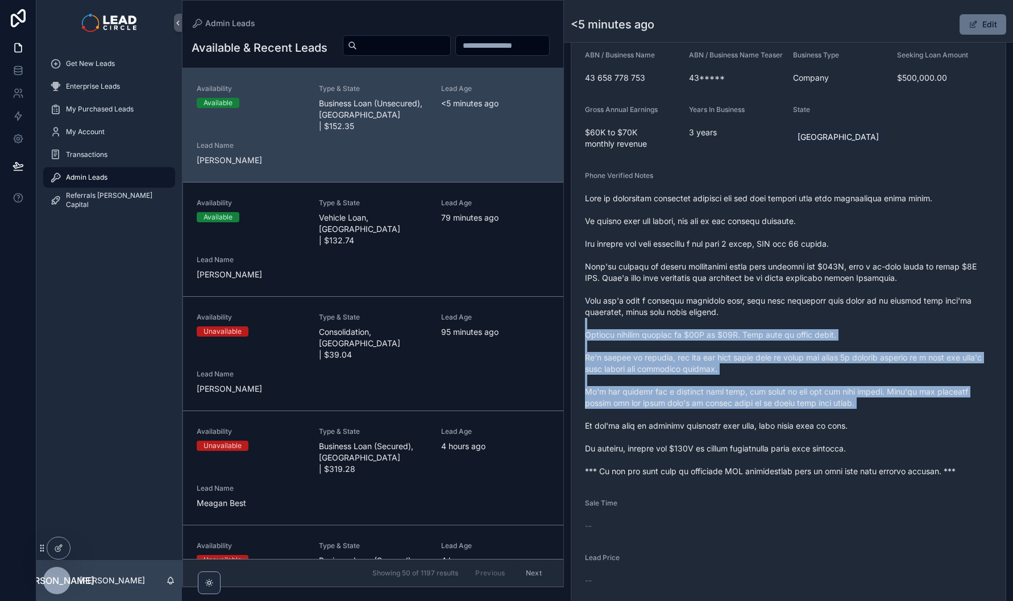
drag, startPoint x: 971, startPoint y: 425, endPoint x: 867, endPoint y: 275, distance: 182.2
click at [877, 286] on span "scrollable content" at bounding box center [788, 335] width 407 height 284
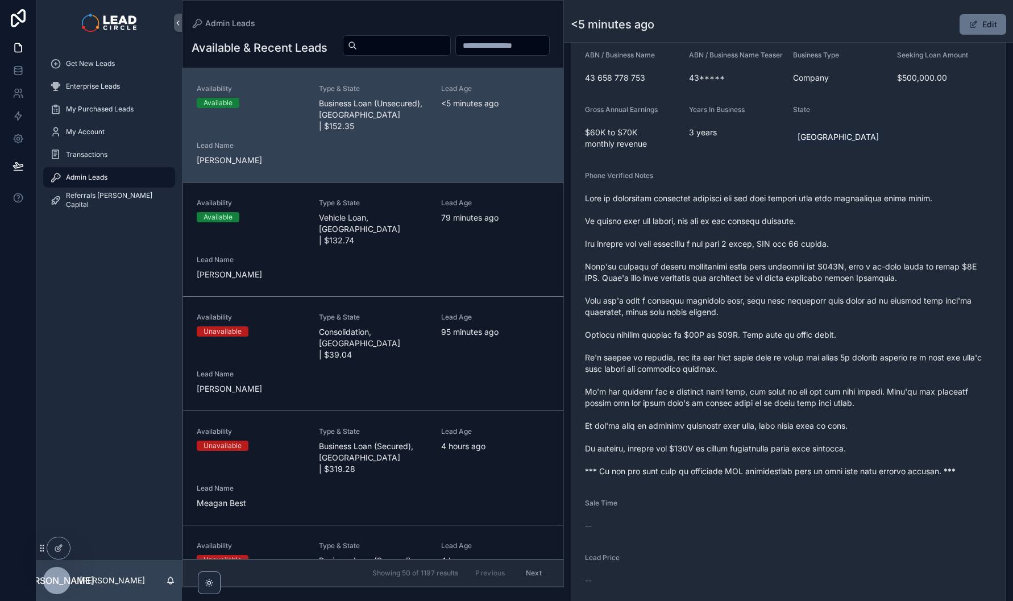
click at [867, 274] on span "scrollable content" at bounding box center [788, 335] width 407 height 284
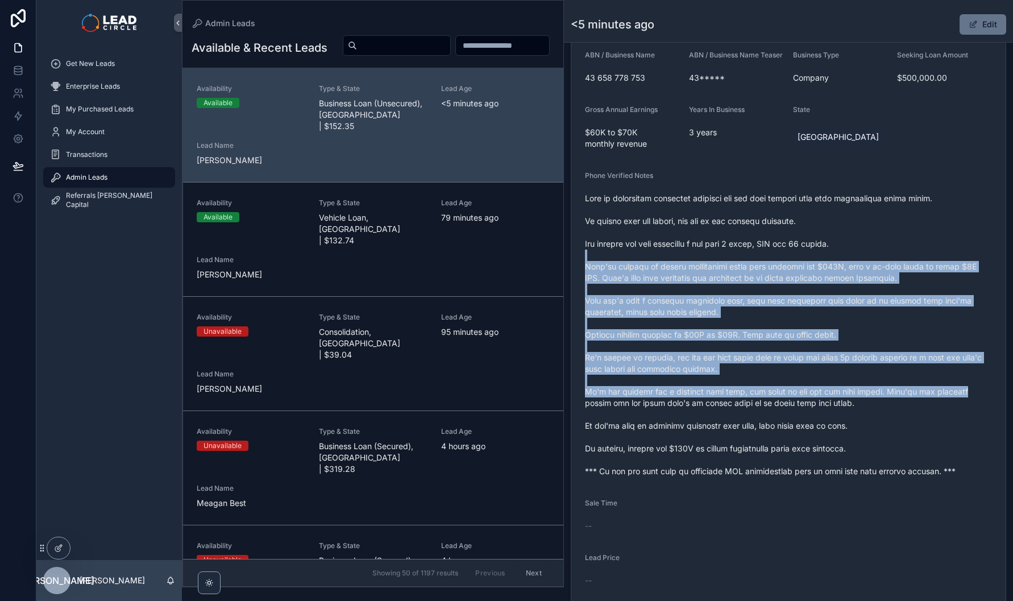
drag, startPoint x: 865, startPoint y: 259, endPoint x: 948, endPoint y: 406, distance: 168.7
click at [948, 406] on span "scrollable content" at bounding box center [788, 335] width 407 height 284
click at [949, 405] on span "scrollable content" at bounding box center [788, 335] width 407 height 284
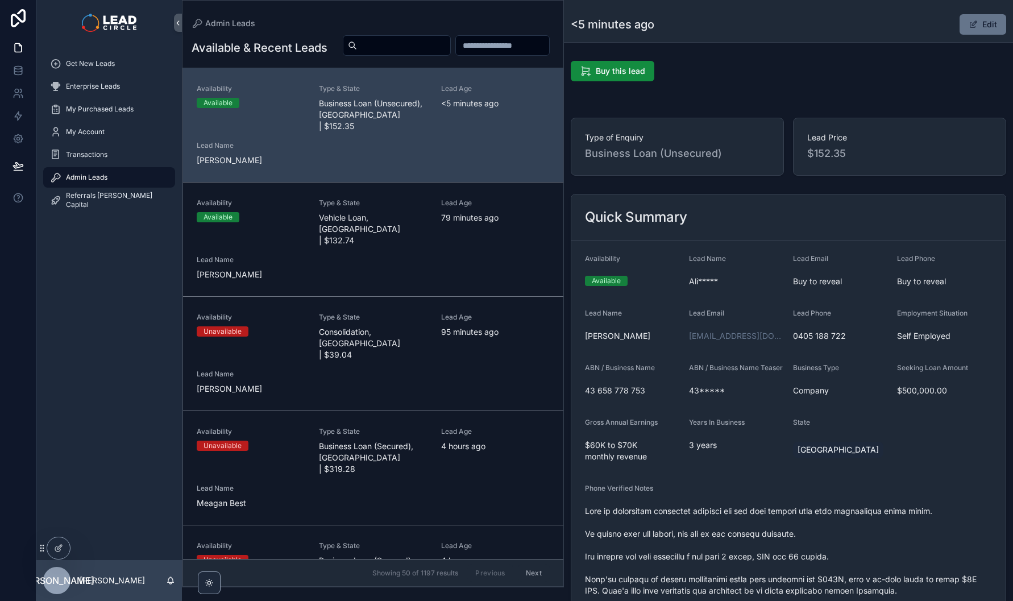
scroll to position [377, 0]
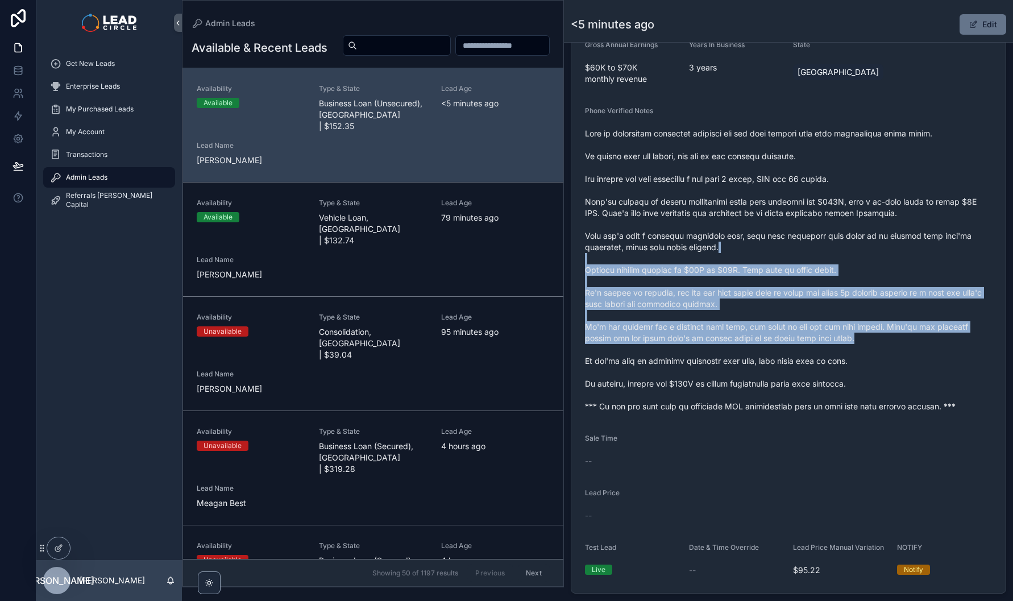
drag, startPoint x: 838, startPoint y: 260, endPoint x: 871, endPoint y: 348, distance: 94.1
click at [871, 348] on span "scrollable content" at bounding box center [788, 270] width 407 height 284
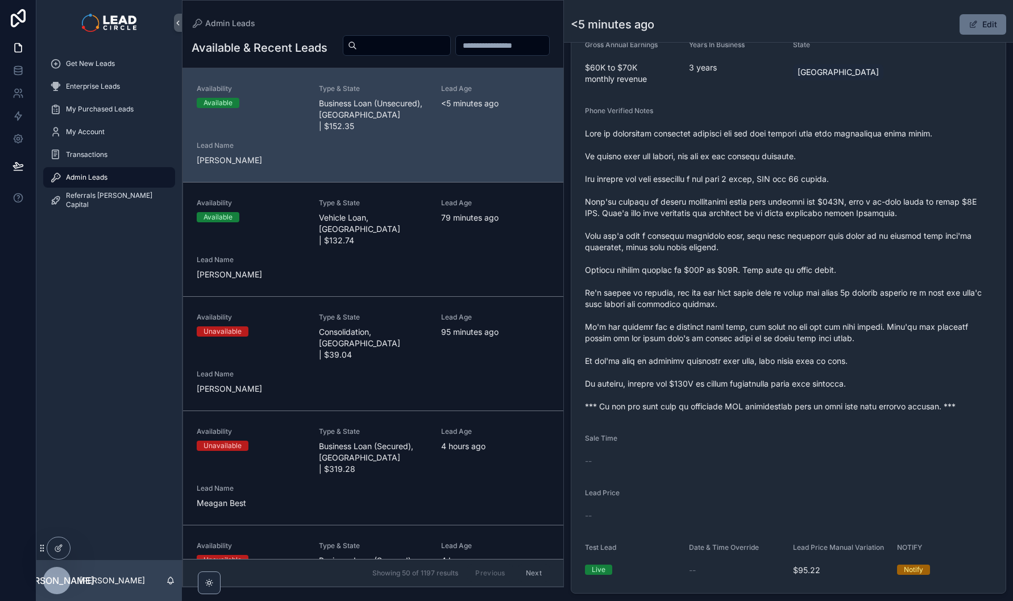
scroll to position [764, 0]
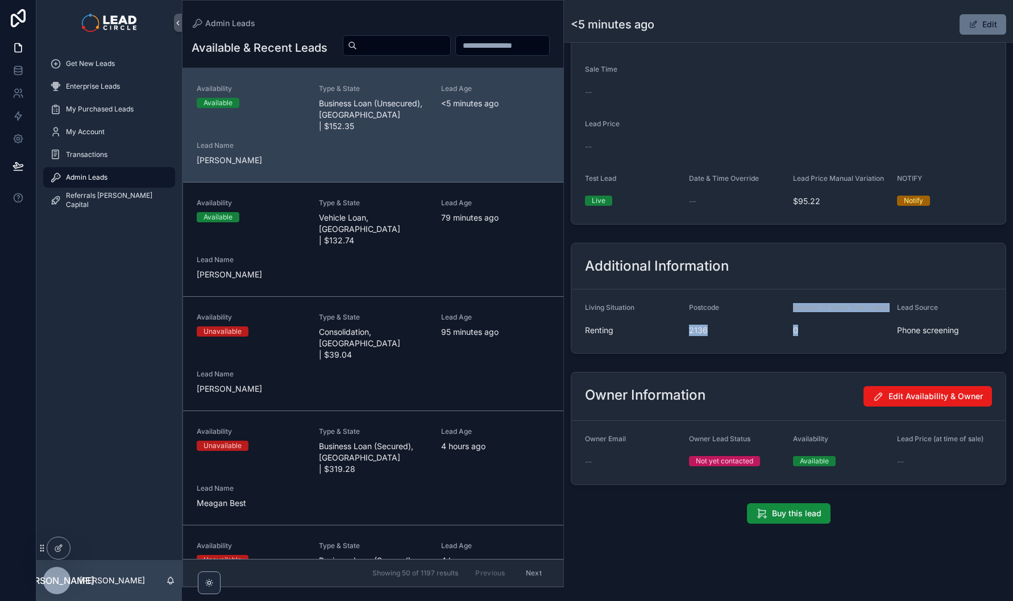
drag, startPoint x: 768, startPoint y: 307, endPoint x: 732, endPoint y: 292, distance: 39.0
click at [733, 292] on form "Living Situation Renting Postcode 2136 Number Of Short Term Loans 0 Lead Source…" at bounding box center [788, 321] width 434 height 64
click at [732, 292] on form "Living Situation Renting Postcode 2136 Number Of Short Term Loans 0 Lead Source…" at bounding box center [788, 321] width 434 height 64
drag, startPoint x: 732, startPoint y: 292, endPoint x: 933, endPoint y: 335, distance: 205.2
click at [933, 335] on form "Living Situation Renting Postcode 2136 Number Of Short Term Loans 0 Lead Source…" at bounding box center [788, 321] width 434 height 64
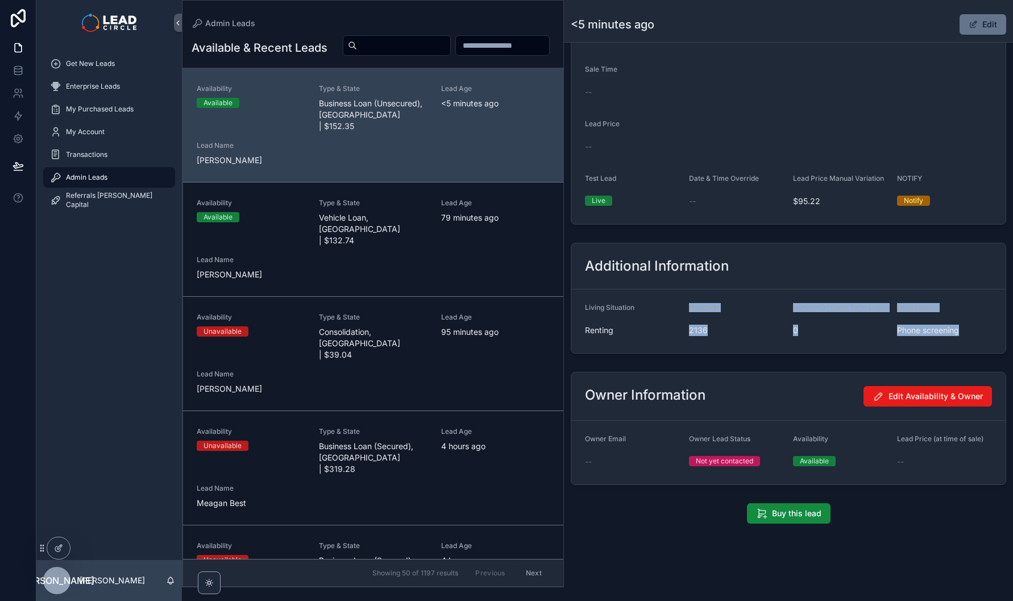
click at [933, 335] on div "Lead Source Phone screening" at bounding box center [944, 321] width 95 height 36
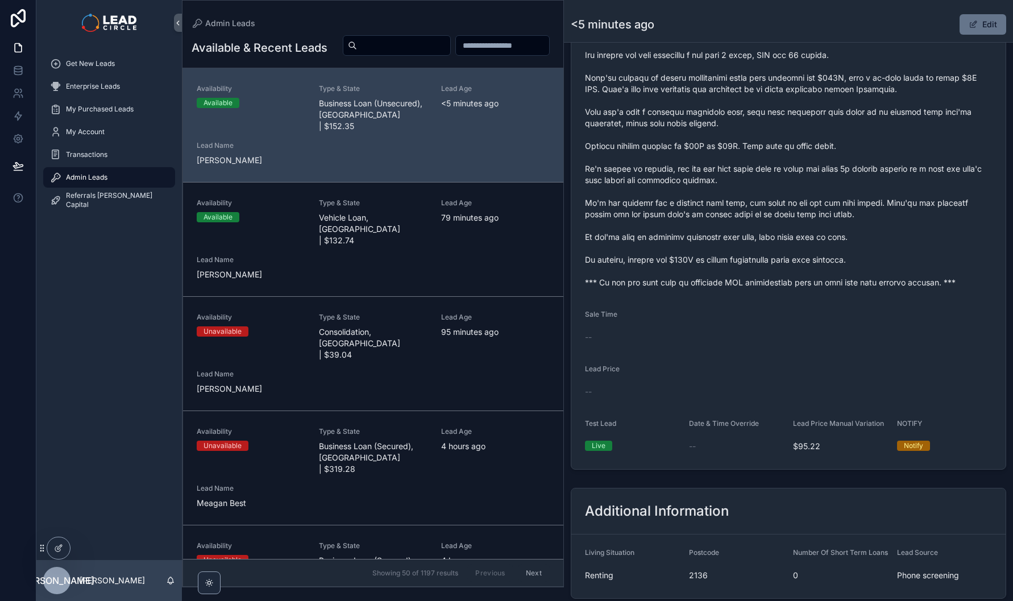
scroll to position [287, 0]
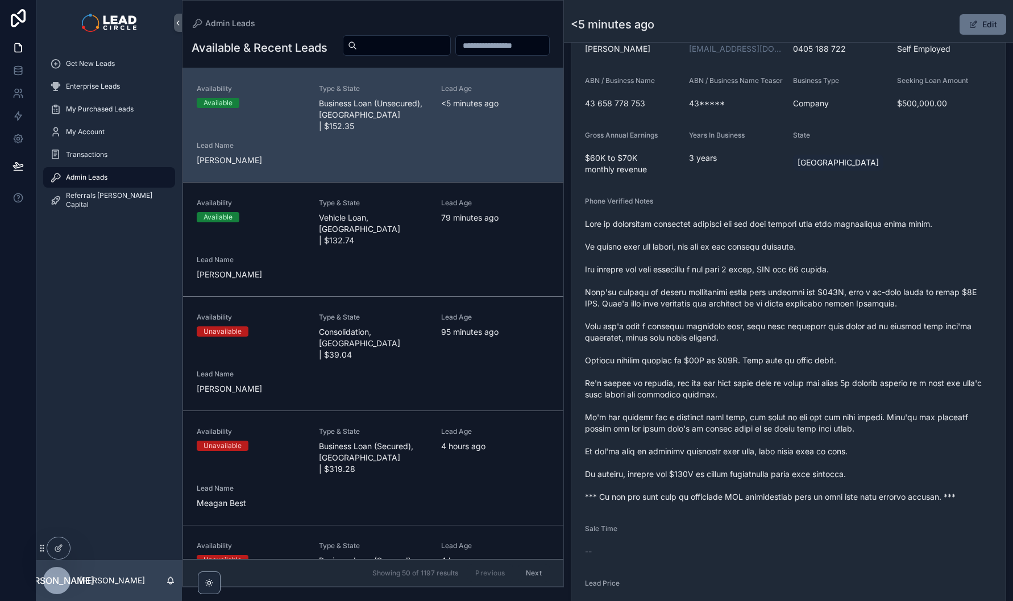
click at [86, 51] on div "Get New Leads Enterprise Leads My Purchased Leads My Account Transactions Admin…" at bounding box center [108, 135] width 145 height 180
click at [88, 59] on div "Get New Leads" at bounding box center [109, 64] width 118 height 18
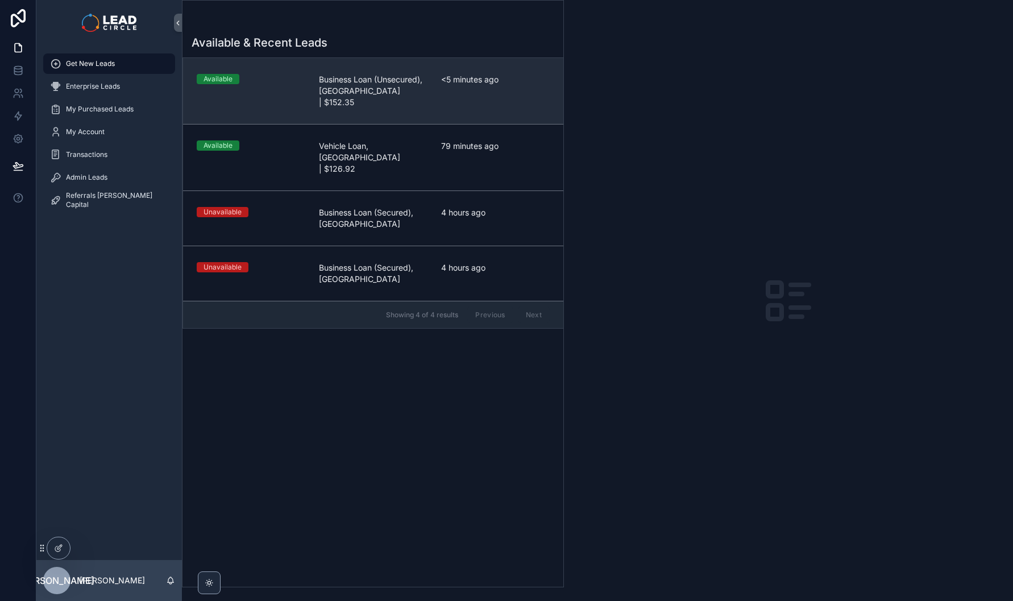
click at [318, 91] on div "Available Business Loan (Unsecured), NSW | $152.35 <5 minutes ago" at bounding box center [373, 91] width 353 height 34
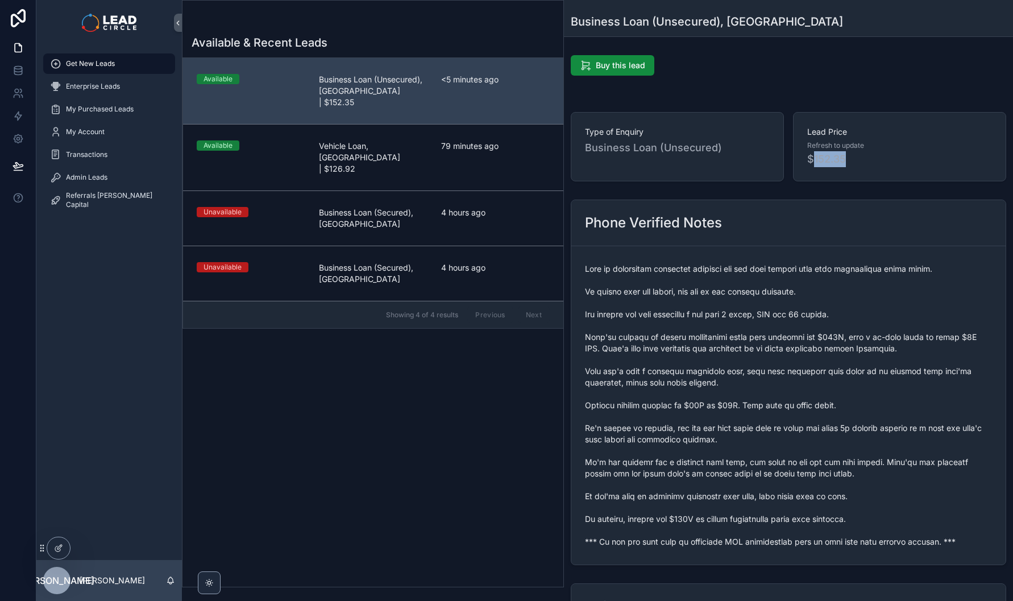
drag, startPoint x: 812, startPoint y: 157, endPoint x: 848, endPoint y: 158, distance: 36.4
click at [848, 158] on span "$152.35" at bounding box center [899, 159] width 185 height 16
copy span "152.35"
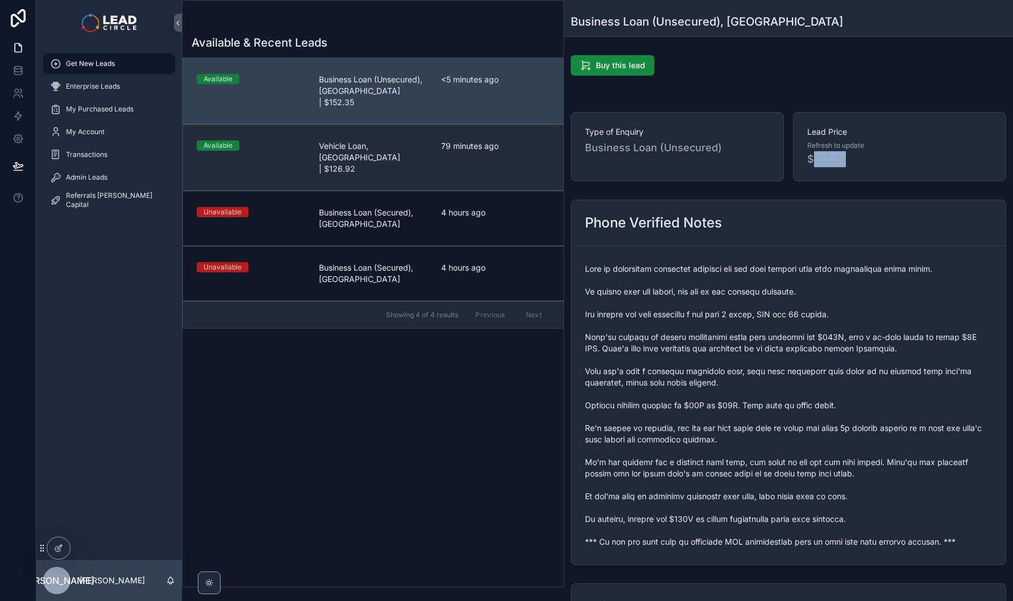
click at [417, 140] on span "Vehicle Loan, WA | $126.92" at bounding box center [373, 157] width 109 height 34
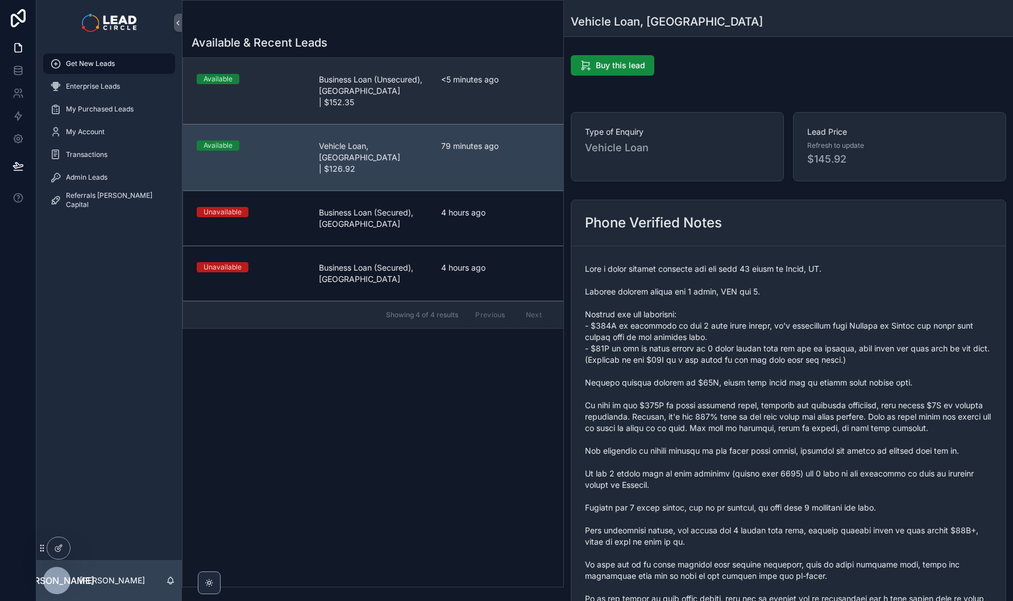
click at [416, 97] on link "Available Business Loan (Unsecured), NSW | $152.35 <5 minutes ago" at bounding box center [373, 91] width 380 height 66
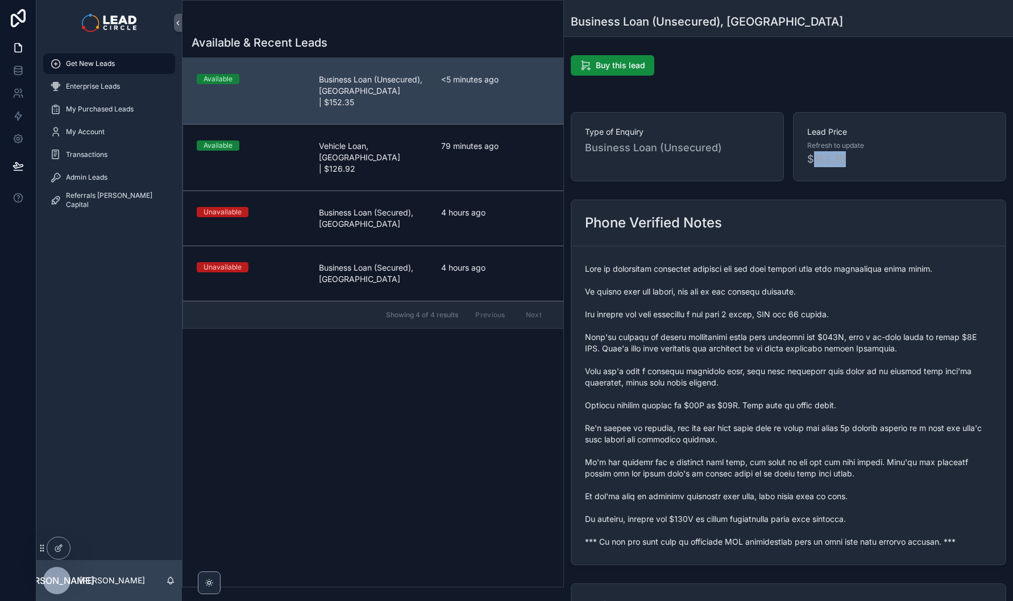
drag, startPoint x: 811, startPoint y: 160, endPoint x: 844, endPoint y: 160, distance: 33.5
click at [844, 160] on span "$152.35" at bounding box center [899, 159] width 185 height 16
copy span "152.35"
click at [677, 350] on span "scrollable content" at bounding box center [788, 405] width 407 height 284
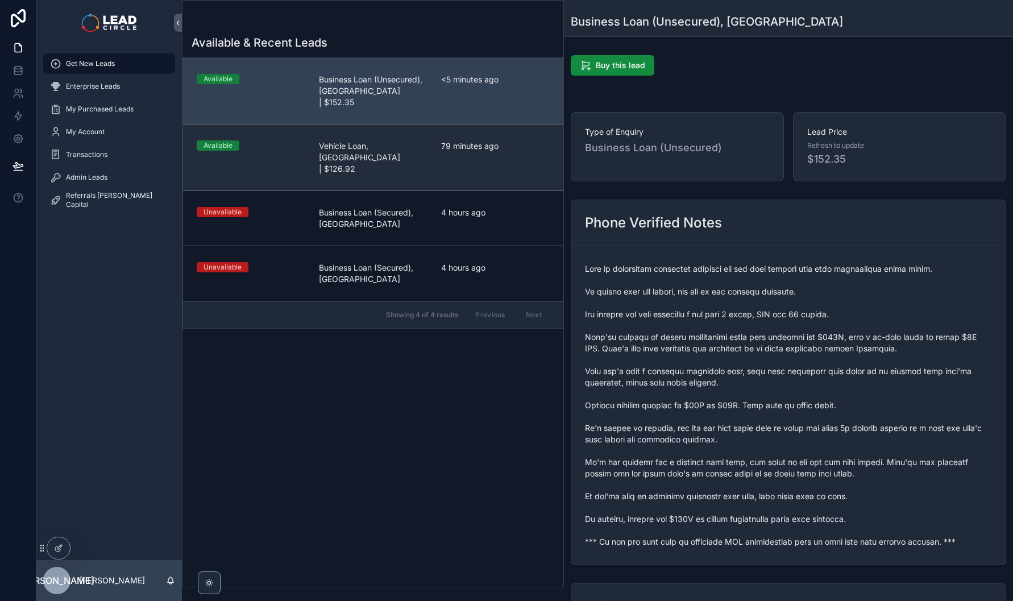
click at [338, 148] on link "Available Vehicle Loan, WA | $126.92 79 minutes ago" at bounding box center [373, 157] width 380 height 66
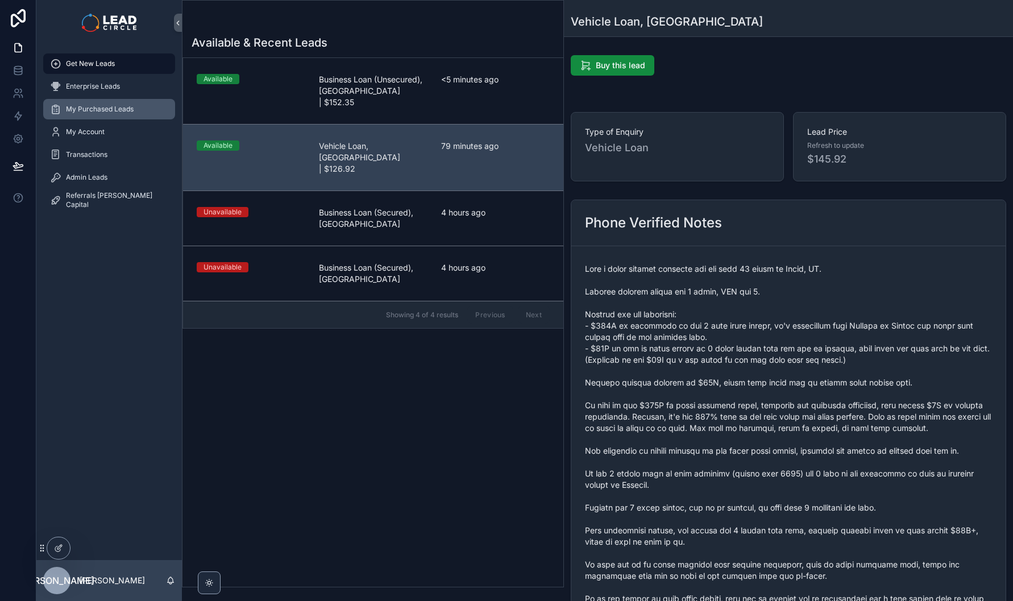
click at [93, 114] on div "My Purchased Leads" at bounding box center [109, 109] width 118 height 18
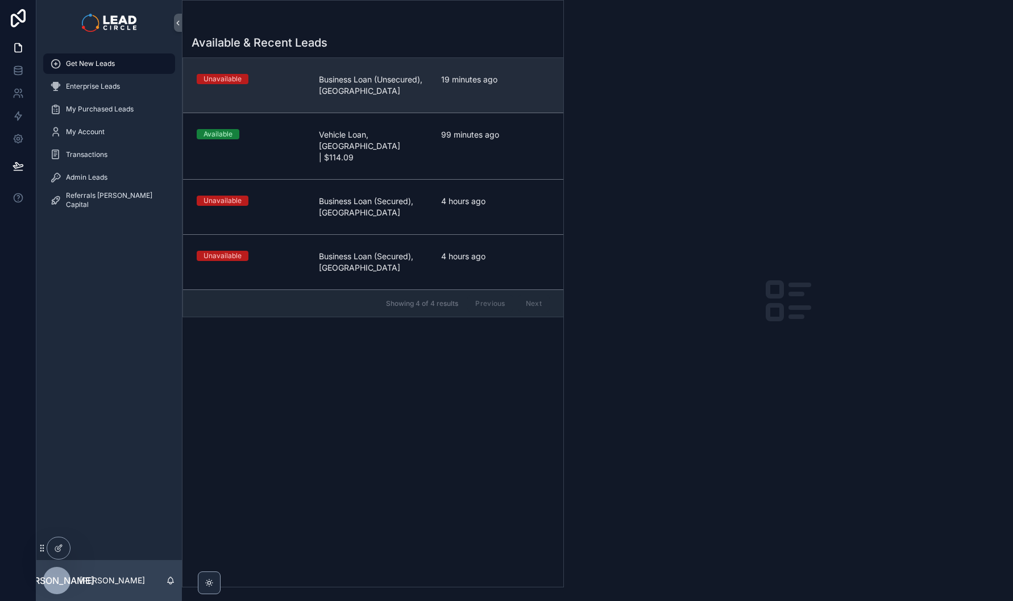
click at [289, 92] on div "Unavailable" at bounding box center [251, 85] width 109 height 23
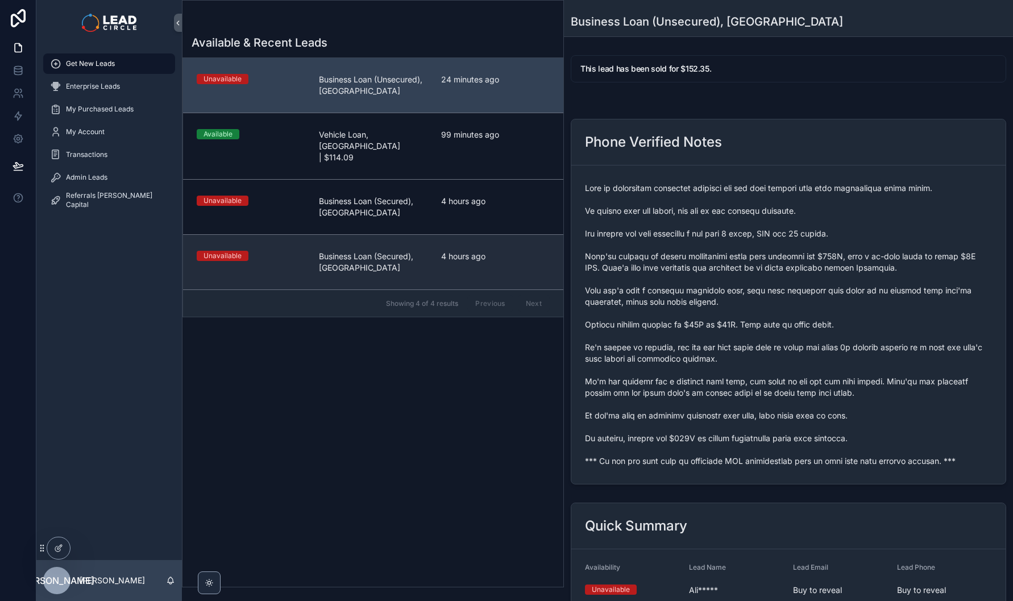
click at [413, 234] on link "Unavailable Business Loan (Secured), NSW 4 hours ago" at bounding box center [373, 261] width 380 height 55
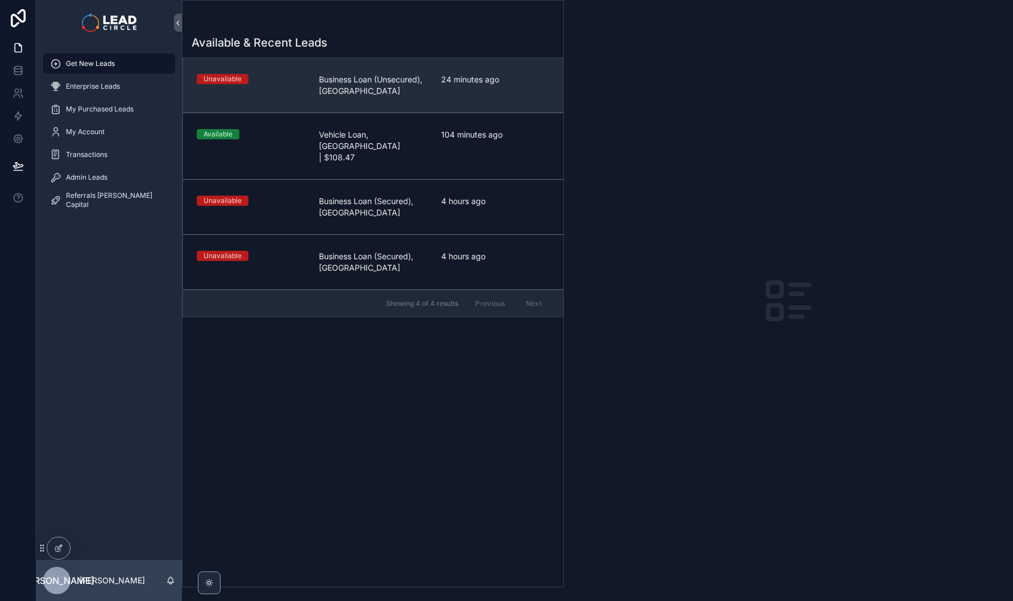
click at [353, 111] on link "Unavailable Business Loan (Unsecured), [GEOGRAPHIC_DATA] 24 minutes ago" at bounding box center [373, 85] width 380 height 55
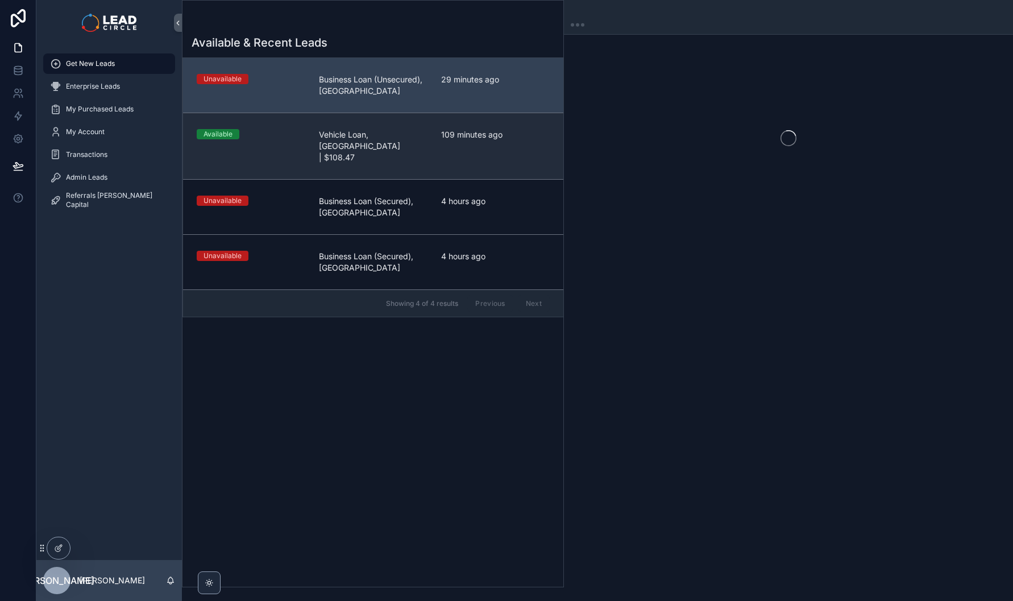
click at [519, 139] on span "109 minutes ago" at bounding box center [495, 134] width 109 height 11
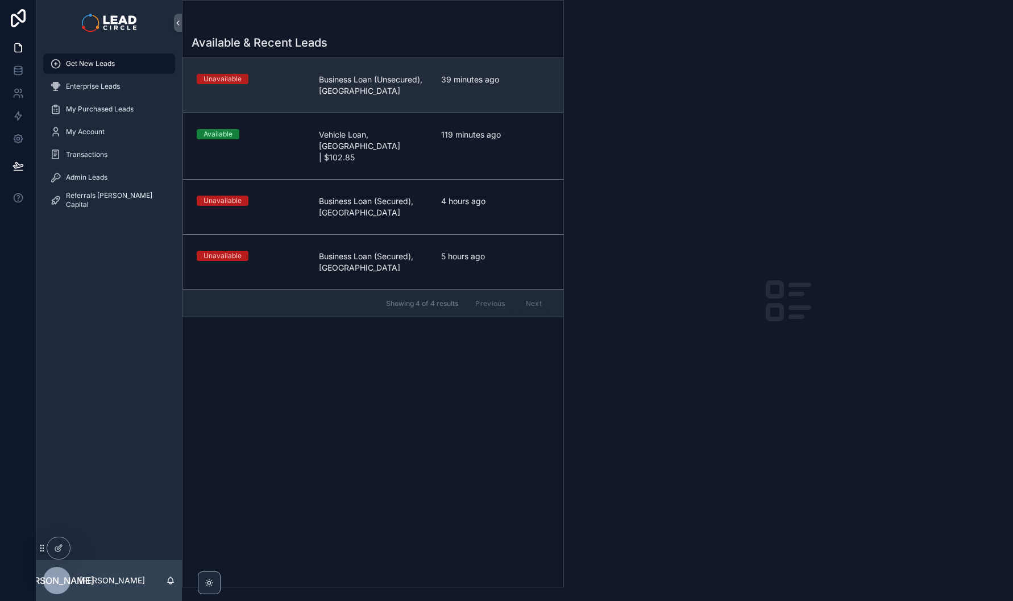
click at [302, 85] on div "Unavailable" at bounding box center [251, 85] width 109 height 23
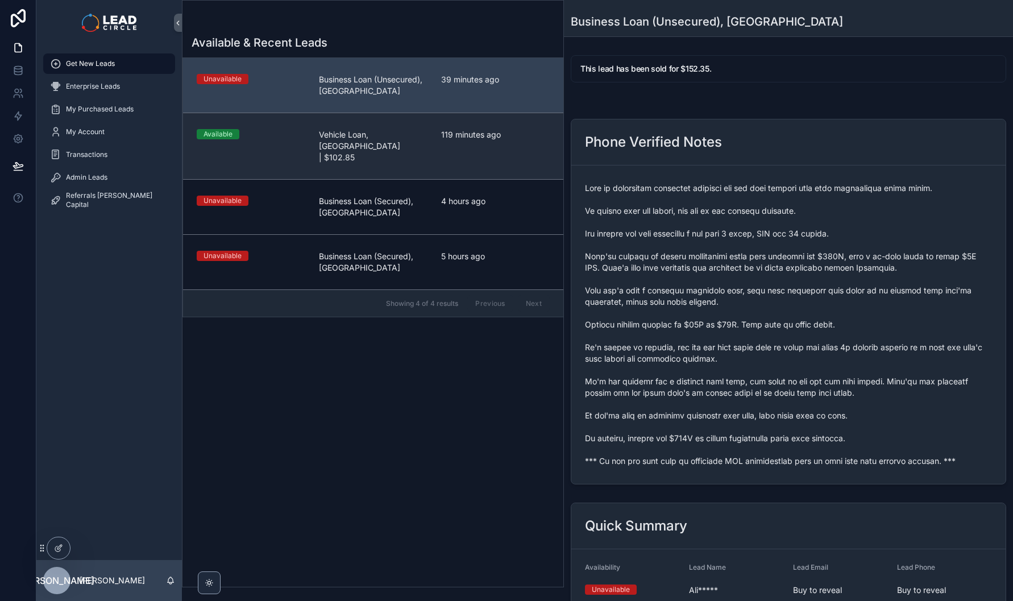
click at [329, 122] on link "Available Vehicle Loan, [GEOGRAPHIC_DATA] | $102.85 119 minutes ago" at bounding box center [373, 146] width 380 height 66
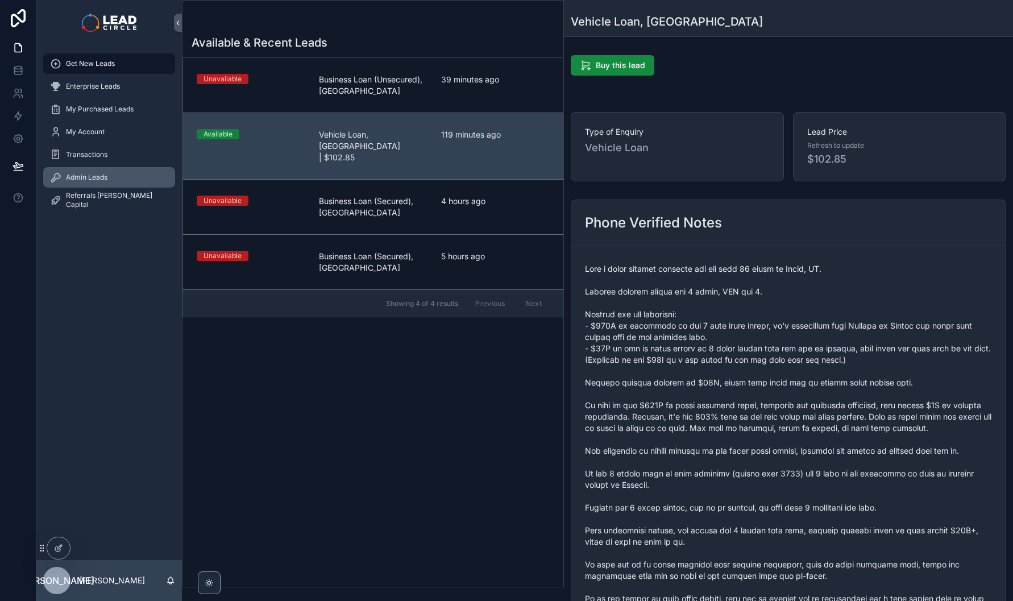
click at [125, 183] on div "Admin Leads" at bounding box center [109, 177] width 118 height 18
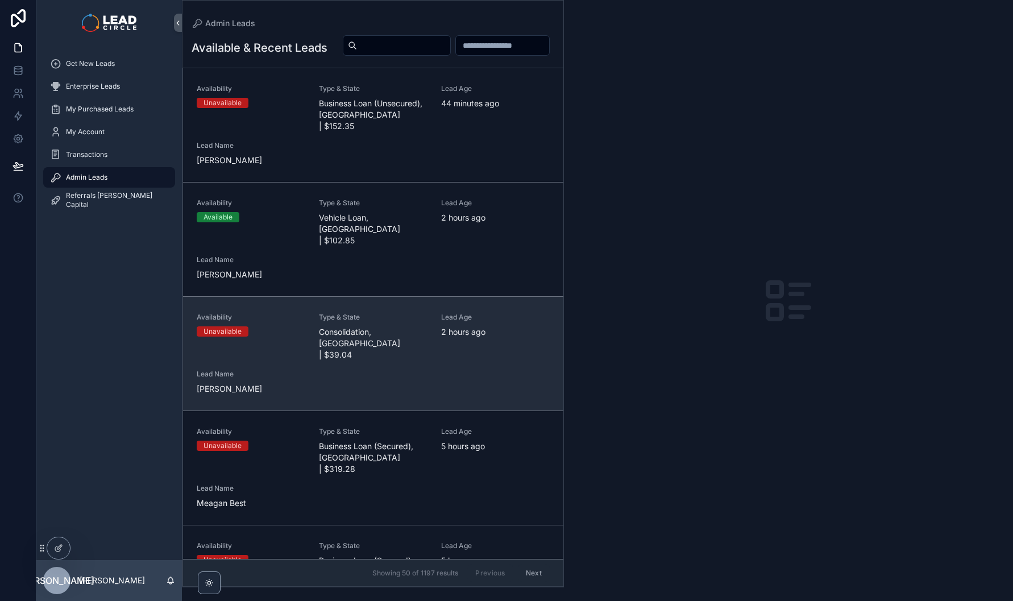
click at [373, 367] on link "Availability Unavailable Type & State Consolidation, [GEOGRAPHIC_DATA] | $39.04…" at bounding box center [373, 353] width 380 height 114
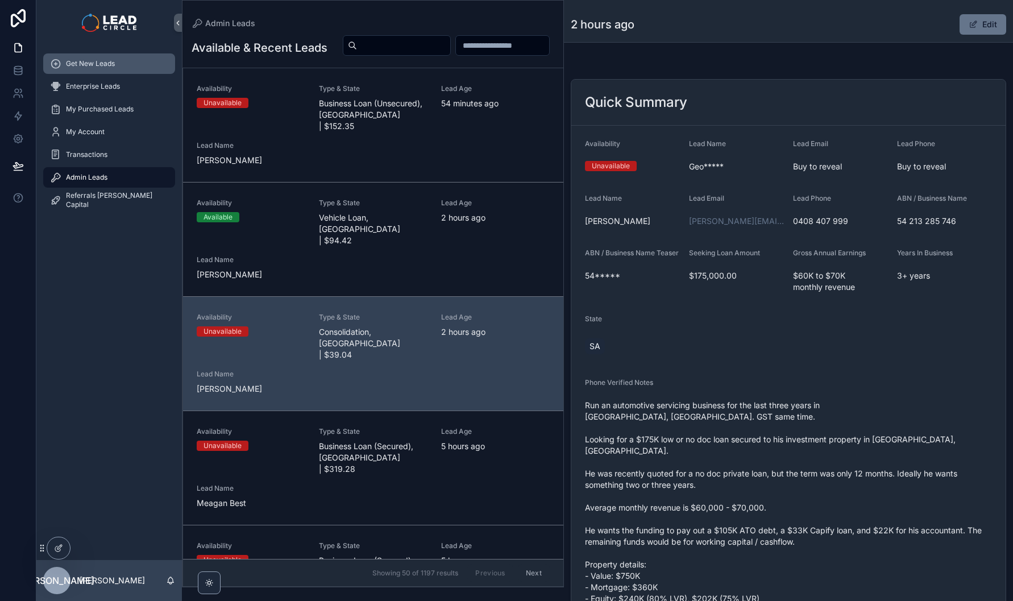
click at [135, 59] on div "Get New Leads" at bounding box center [109, 64] width 118 height 18
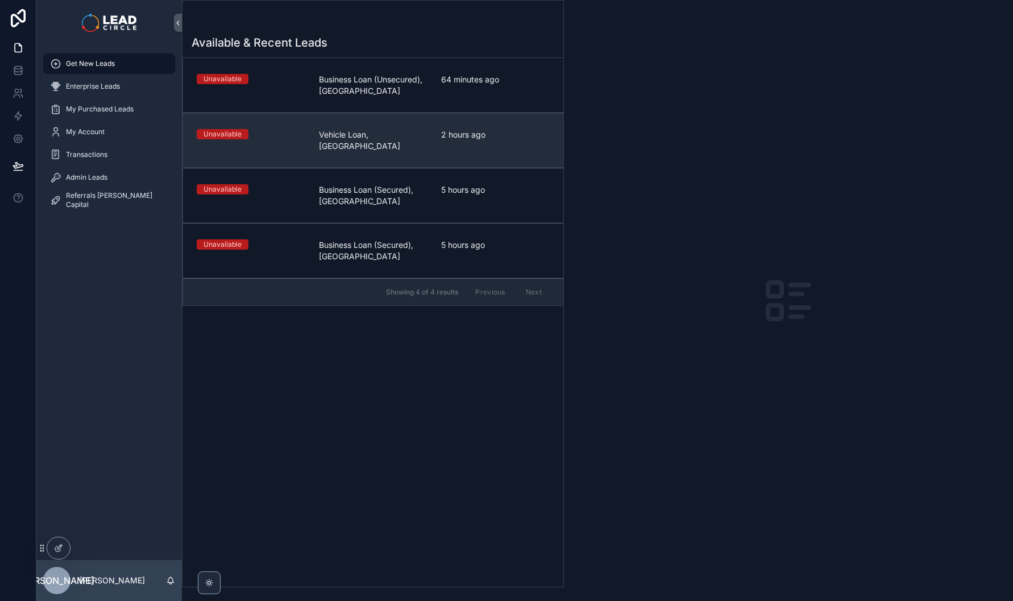
click at [402, 144] on link "Unavailable Vehicle Loan, [GEOGRAPHIC_DATA] 2 hours ago" at bounding box center [373, 140] width 380 height 55
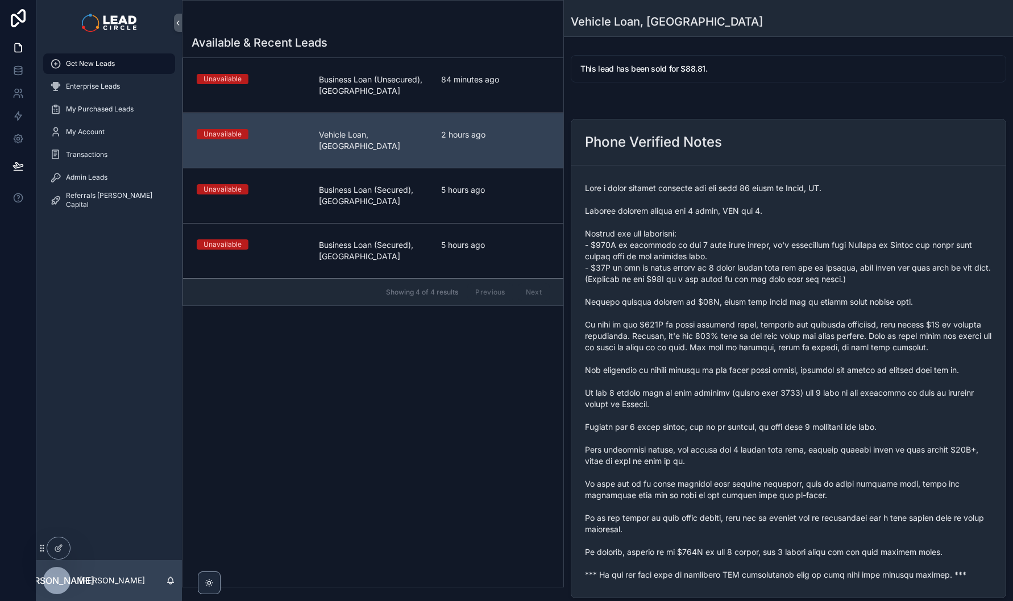
scroll to position [109, 0]
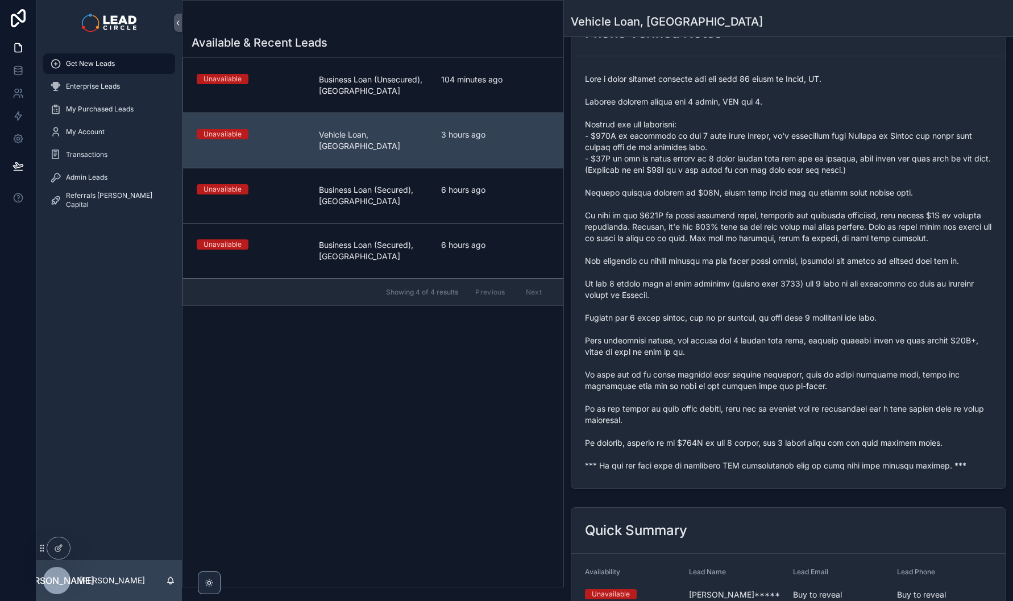
click at [627, 471] on span "scrollable content" at bounding box center [788, 272] width 407 height 398
copy span "*** If you buy this lead an automatic SMS introduction will be sent with your c…"
click at [273, 485] on div "Available & Recent Leads Unavailable Business Loan (Unsecured), [GEOGRAPHIC_DAT…" at bounding box center [372, 307] width 381 height 559
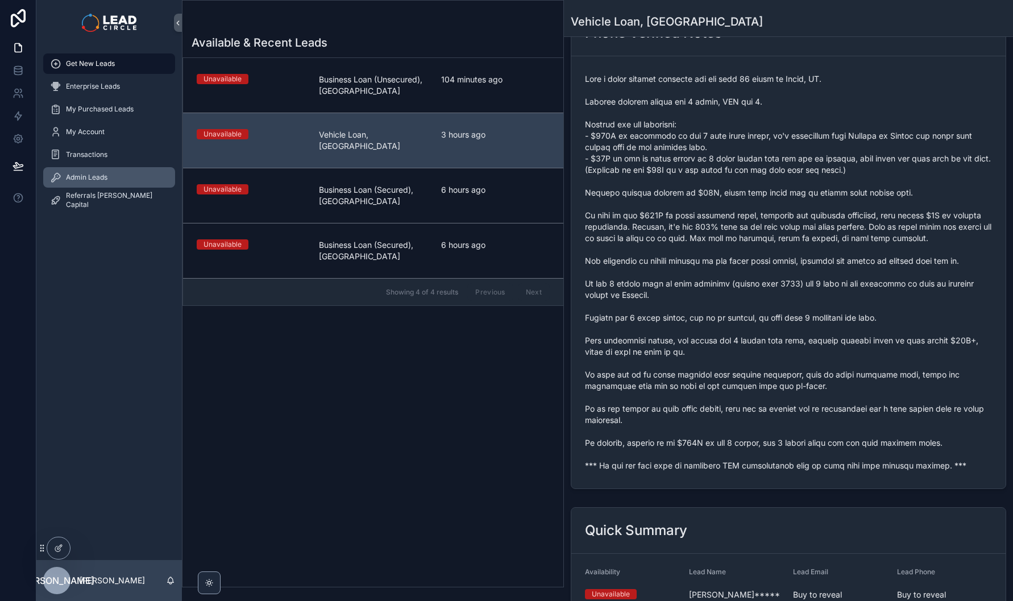
click at [110, 181] on div "Admin Leads" at bounding box center [109, 177] width 118 height 18
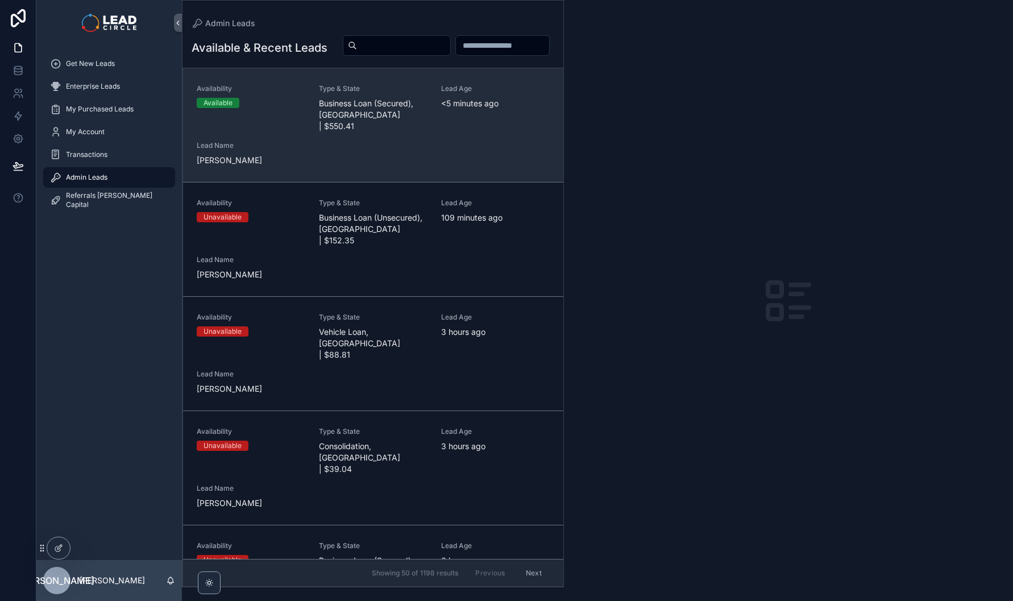
click at [392, 119] on div "Type & State Business Loan (Secured), [GEOGRAPHIC_DATA] | $550.41" at bounding box center [373, 108] width 109 height 48
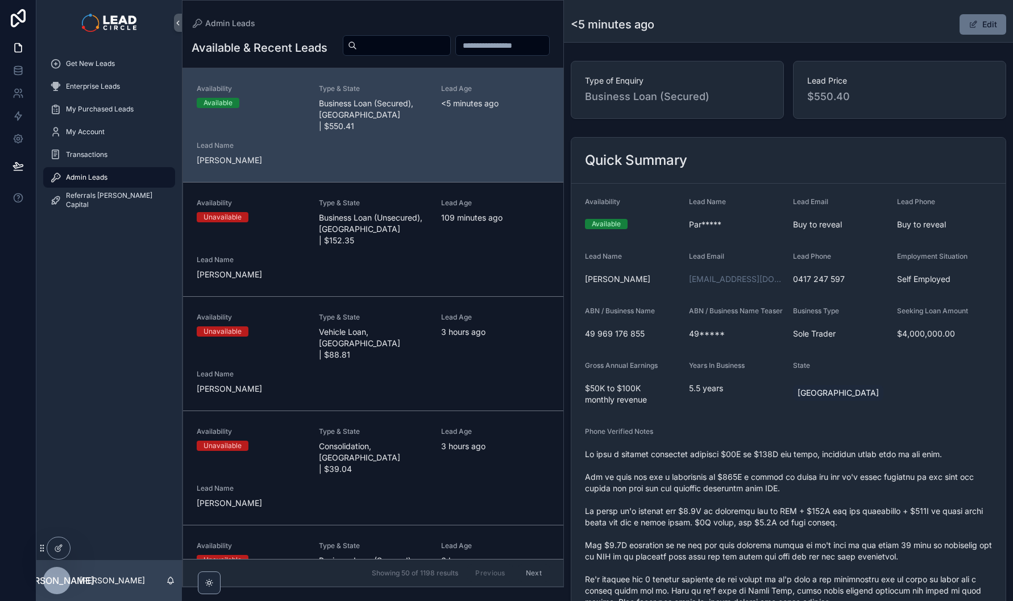
scroll to position [298, 0]
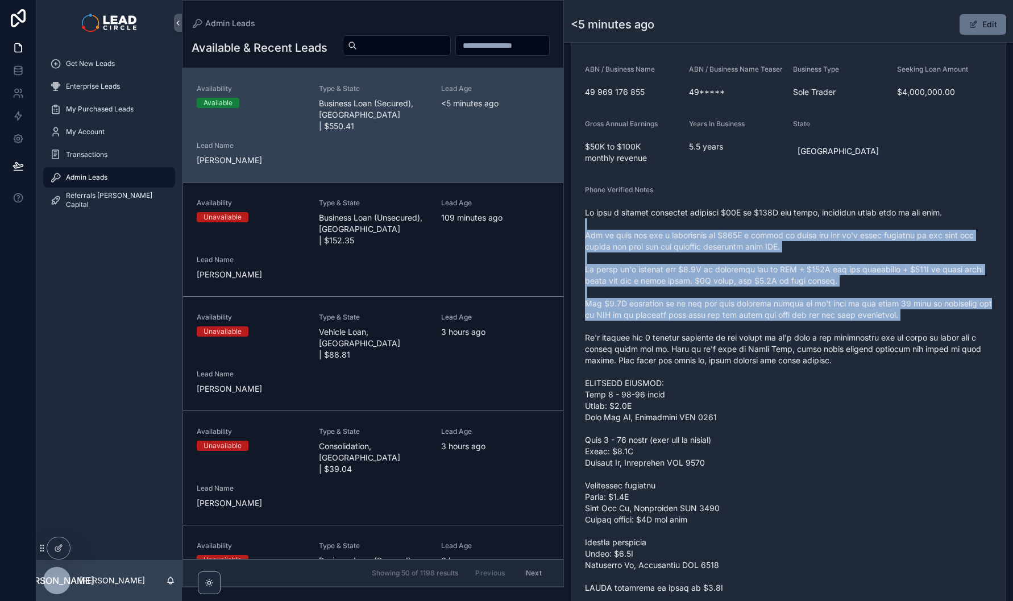
drag, startPoint x: 792, startPoint y: 238, endPoint x: 848, endPoint y: 350, distance: 125.6
click at [847, 346] on span "scrollable content" at bounding box center [788, 497] width 407 height 580
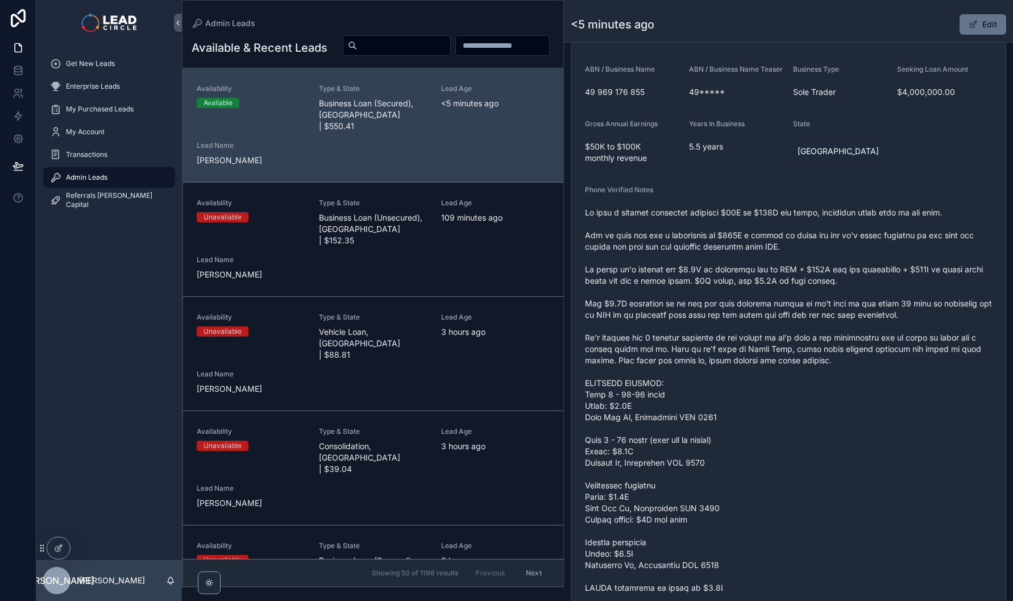
click at [848, 355] on span "scrollable content" at bounding box center [788, 497] width 407 height 580
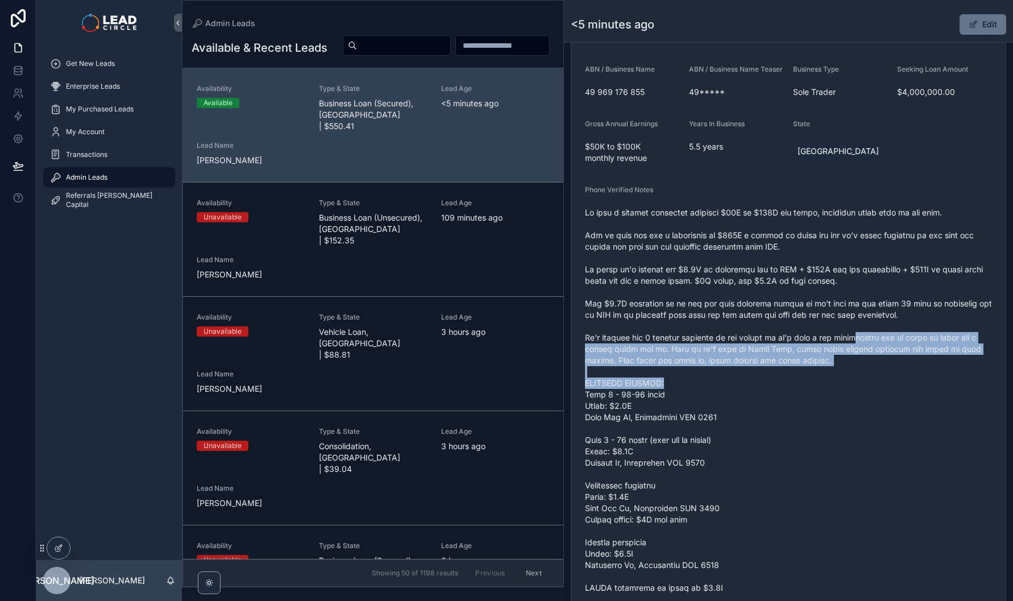
drag, startPoint x: 850, startPoint y: 323, endPoint x: 824, endPoint y: 278, distance: 51.5
click at [824, 278] on span "scrollable content" at bounding box center [788, 497] width 407 height 580
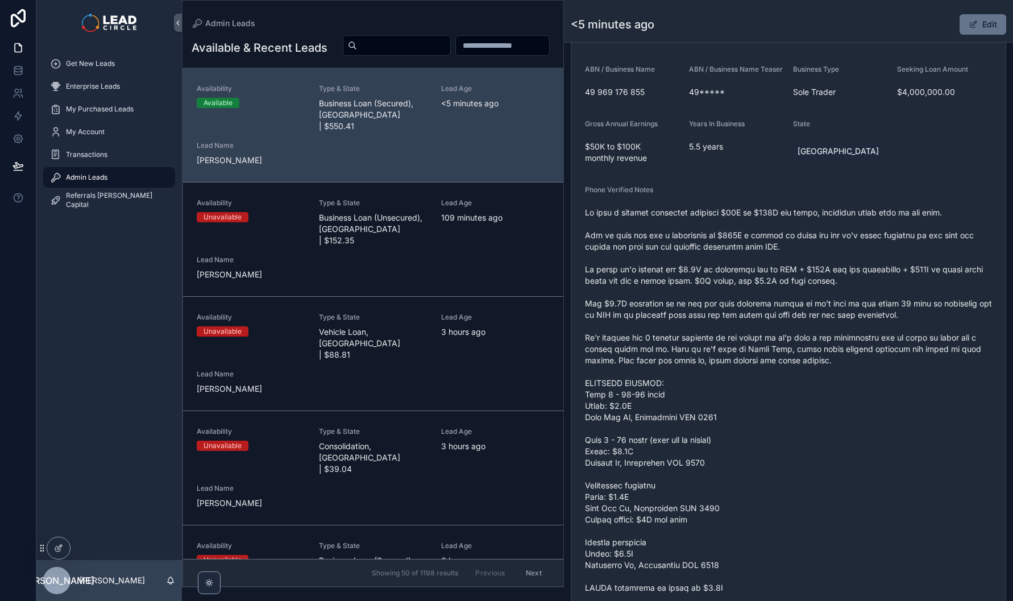
click at [812, 258] on span "scrollable content" at bounding box center [788, 497] width 407 height 580
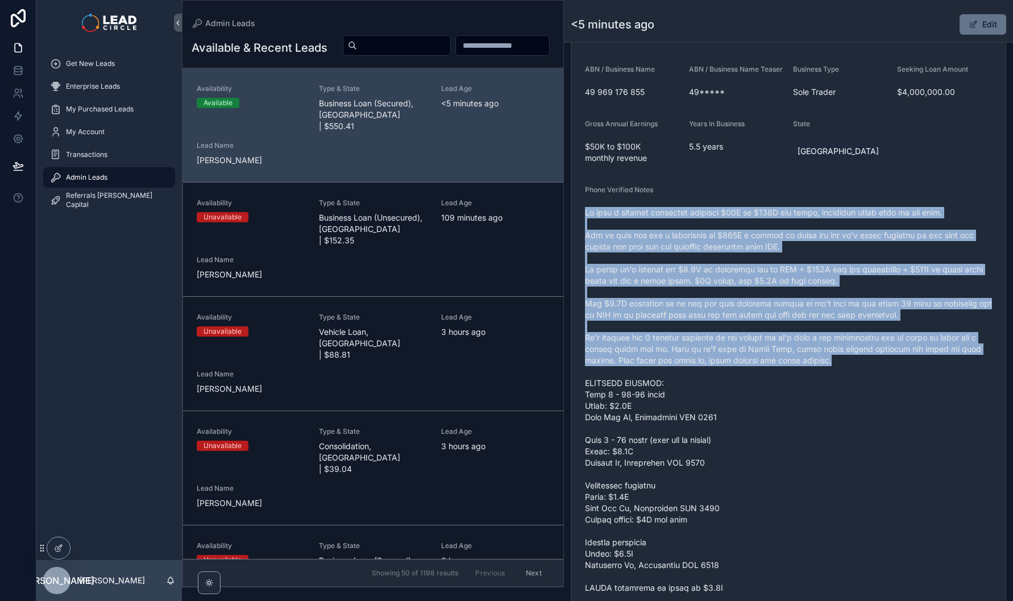
drag, startPoint x: 804, startPoint y: 210, endPoint x: 876, endPoint y: 385, distance: 189.3
click at [876, 385] on div "Phone Verified Notes" at bounding box center [788, 487] width 407 height 605
click at [876, 385] on span "scrollable content" at bounding box center [788, 497] width 407 height 580
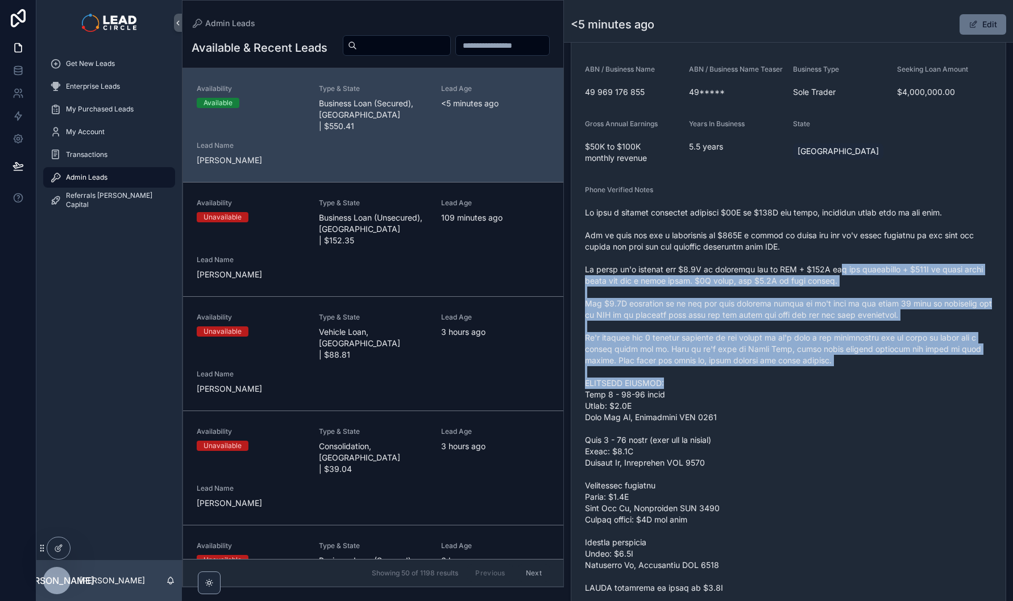
drag, startPoint x: 877, startPoint y: 385, endPoint x: 830, endPoint y: 273, distance: 121.0
click at [830, 273] on span "scrollable content" at bounding box center [788, 497] width 407 height 580
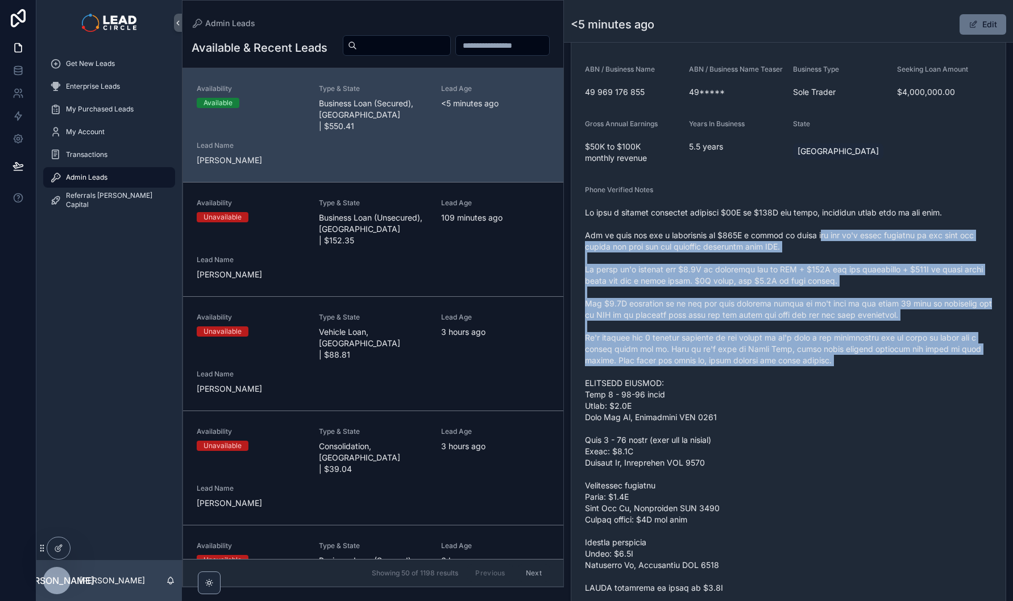
drag, startPoint x: 820, startPoint y: 244, endPoint x: 900, endPoint y: 400, distance: 174.9
click at [900, 400] on span "scrollable content" at bounding box center [788, 497] width 407 height 580
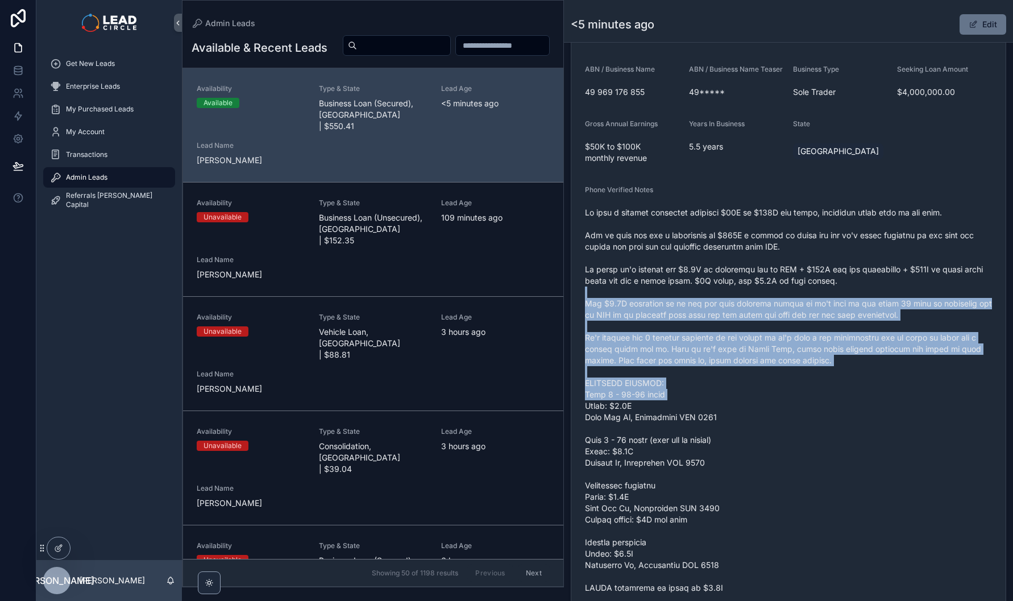
drag, startPoint x: 900, startPoint y: 385, endPoint x: 860, endPoint y: 299, distance: 94.6
click at [860, 299] on span "scrollable content" at bounding box center [788, 497] width 407 height 580
click at [860, 297] on span "scrollable content" at bounding box center [788, 497] width 407 height 580
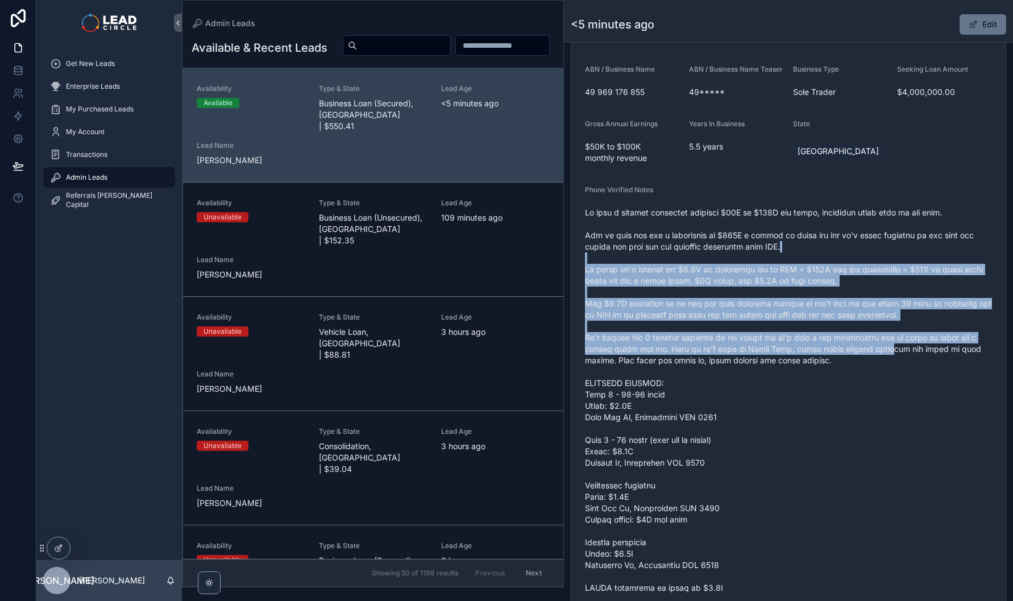
drag, startPoint x: 873, startPoint y: 324, endPoint x: 889, endPoint y: 357, distance: 36.9
click at [889, 357] on span "scrollable content" at bounding box center [788, 497] width 407 height 580
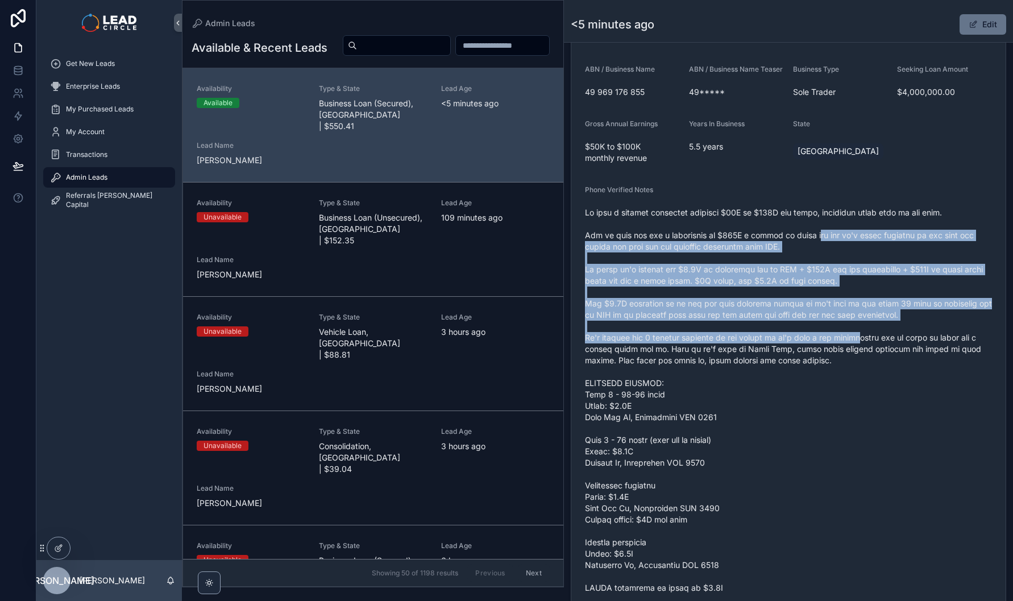
drag, startPoint x: 821, startPoint y: 247, endPoint x: 870, endPoint y: 359, distance: 122.2
click at [870, 359] on span "scrollable content" at bounding box center [788, 497] width 407 height 580
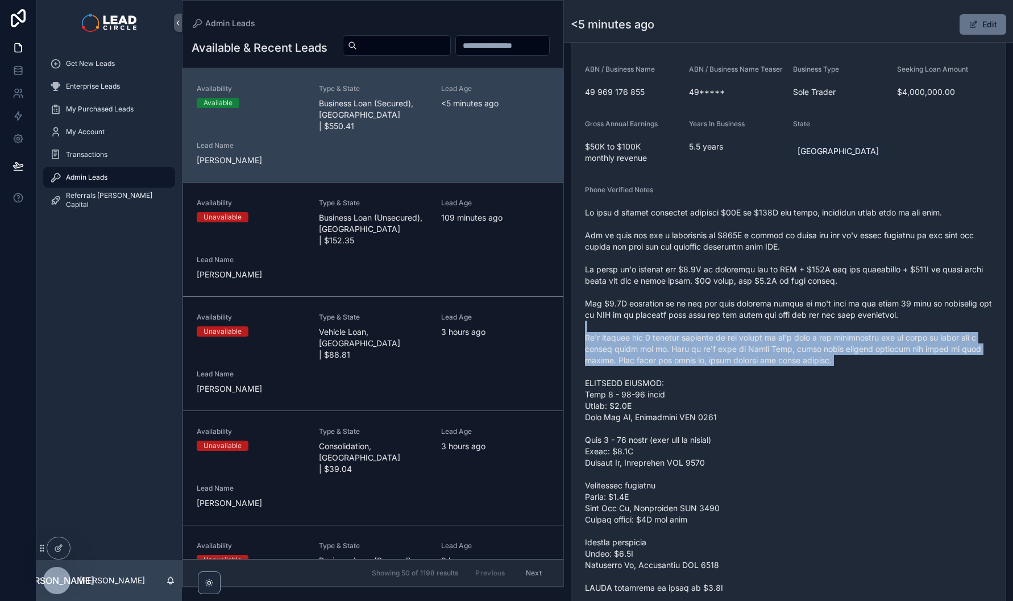
drag, startPoint x: 894, startPoint y: 384, endPoint x: 853, endPoint y: 287, distance: 104.9
click at [868, 313] on span "scrollable content" at bounding box center [788, 497] width 407 height 580
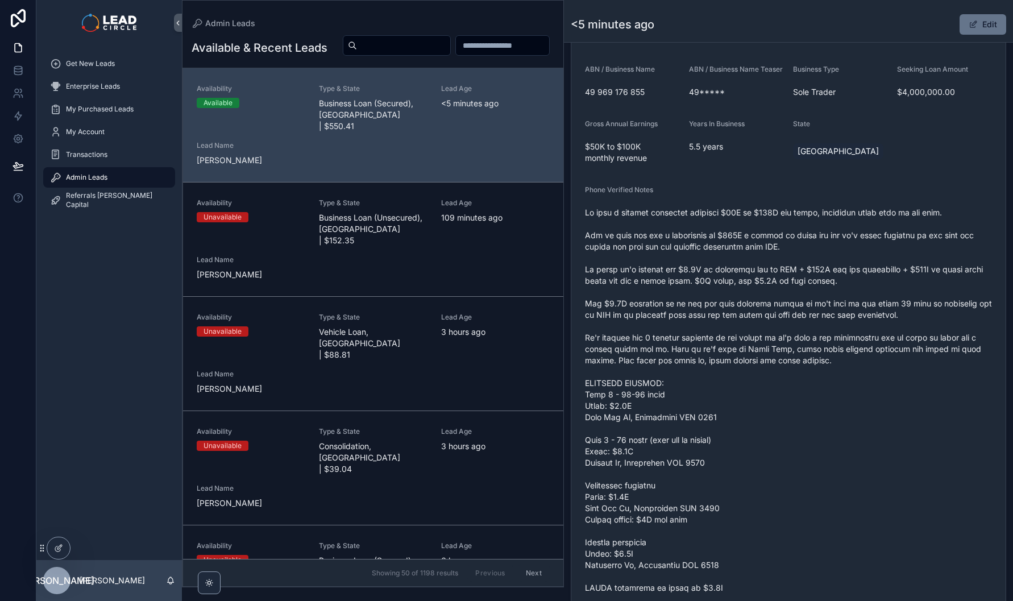
click at [853, 285] on span "scrollable content" at bounding box center [788, 497] width 407 height 580
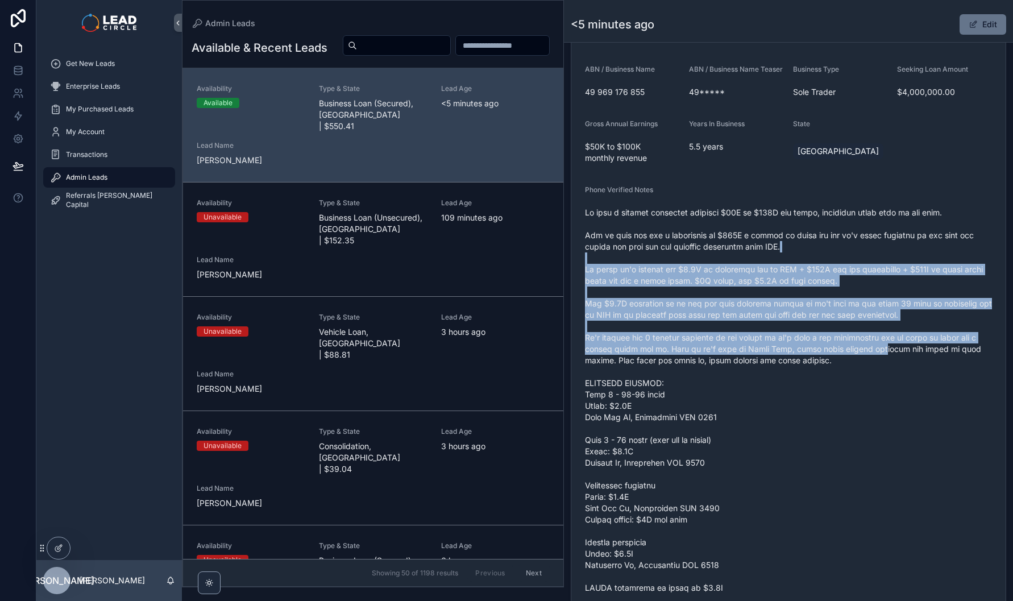
drag, startPoint x: 839, startPoint y: 250, endPoint x: 881, endPoint y: 359, distance: 116.4
click at [881, 359] on span "scrollable content" at bounding box center [788, 497] width 407 height 580
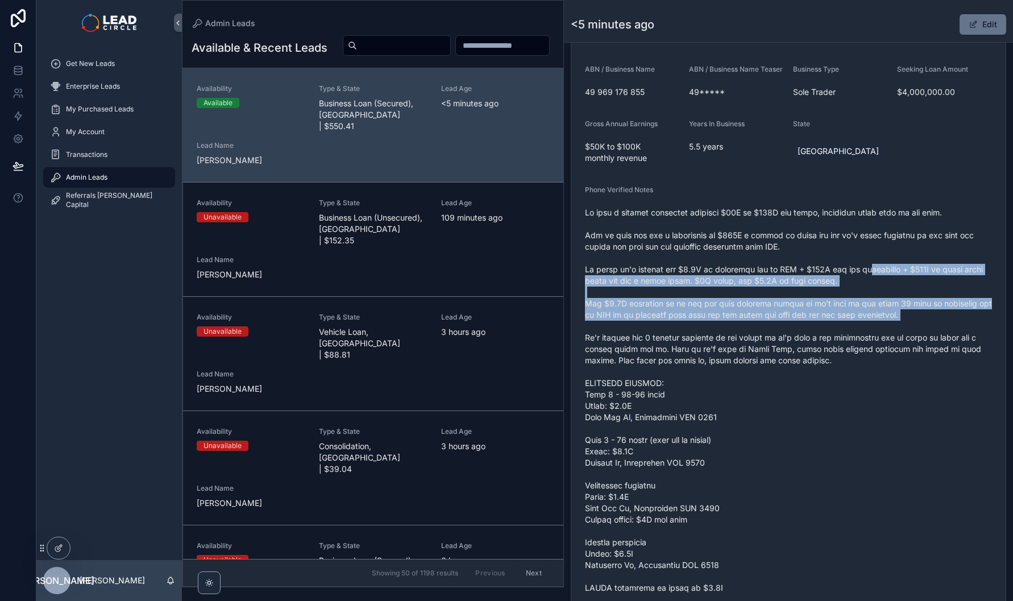
drag, startPoint x: 872, startPoint y: 321, endPoint x: 890, endPoint y: 357, distance: 40.4
click at [889, 356] on span "scrollable content" at bounding box center [788, 497] width 407 height 580
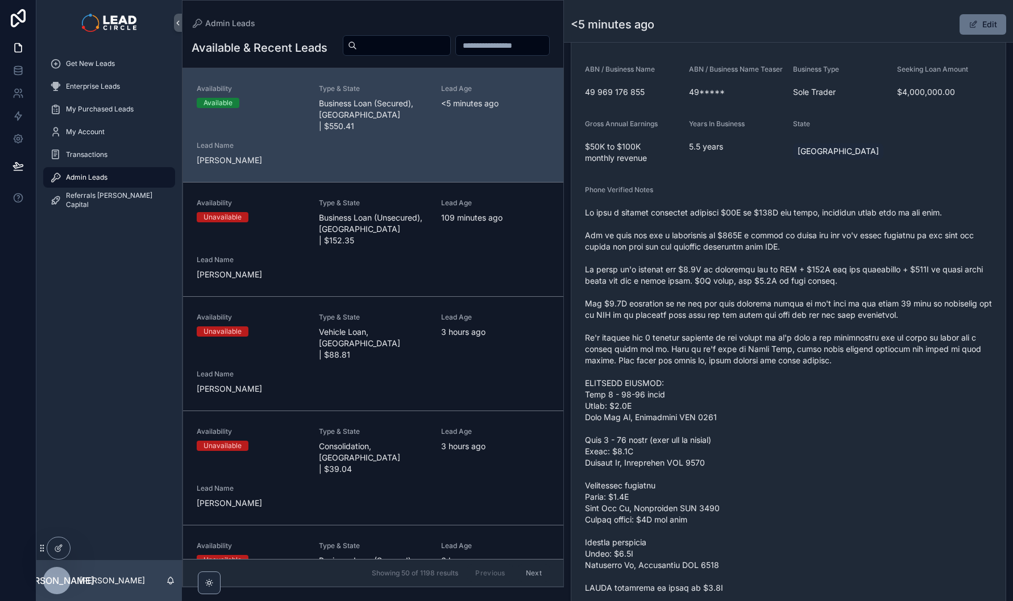
drag, startPoint x: 890, startPoint y: 357, endPoint x: 894, endPoint y: 364, distance: 8.2
click at [890, 357] on span "scrollable content" at bounding box center [788, 497] width 407 height 580
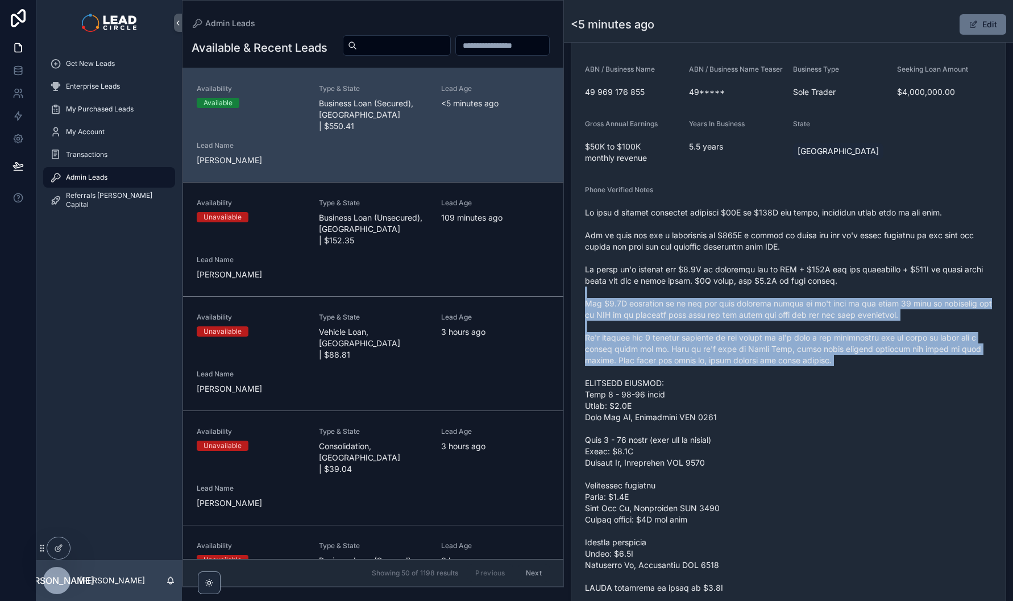
drag, startPoint x: 900, startPoint y: 360, endPoint x: 877, endPoint y: 290, distance: 73.0
click at [876, 294] on span "scrollable content" at bounding box center [788, 497] width 407 height 580
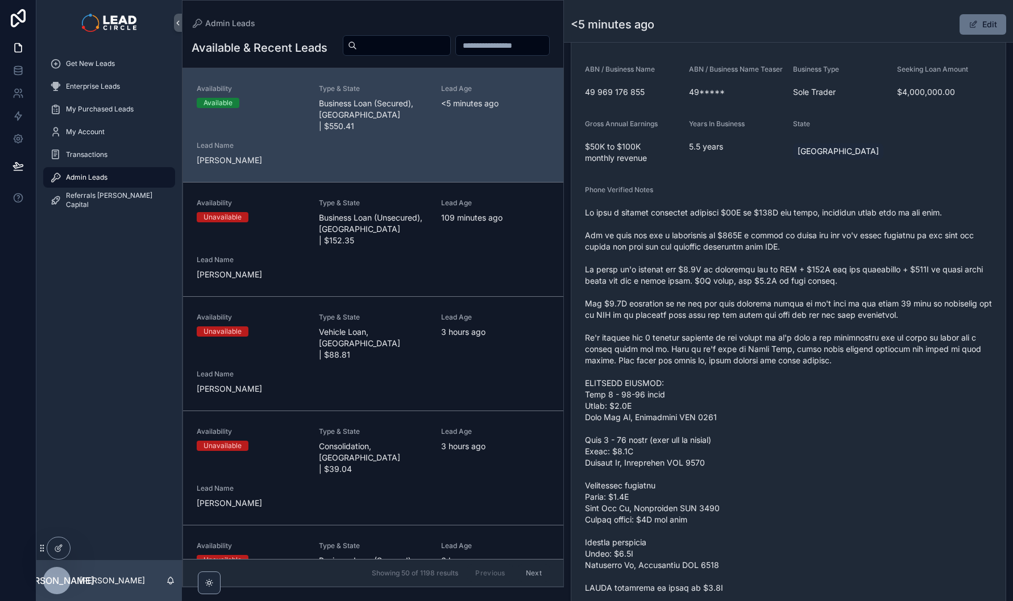
click at [878, 290] on span "scrollable content" at bounding box center [788, 497] width 407 height 580
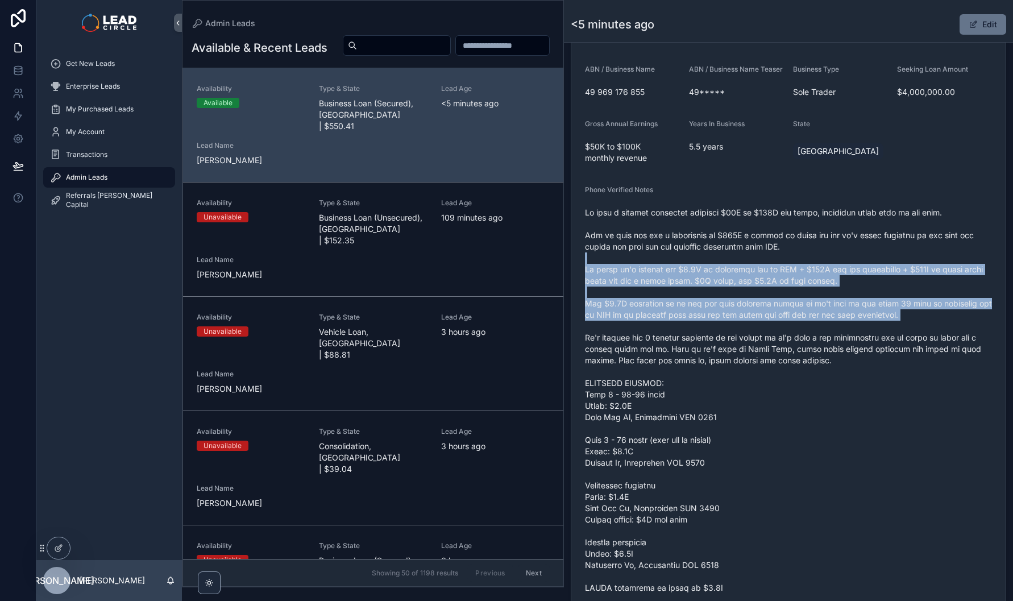
drag, startPoint x: 871, startPoint y: 269, endPoint x: 912, endPoint y: 355, distance: 95.3
click at [912, 355] on span "scrollable content" at bounding box center [788, 497] width 407 height 580
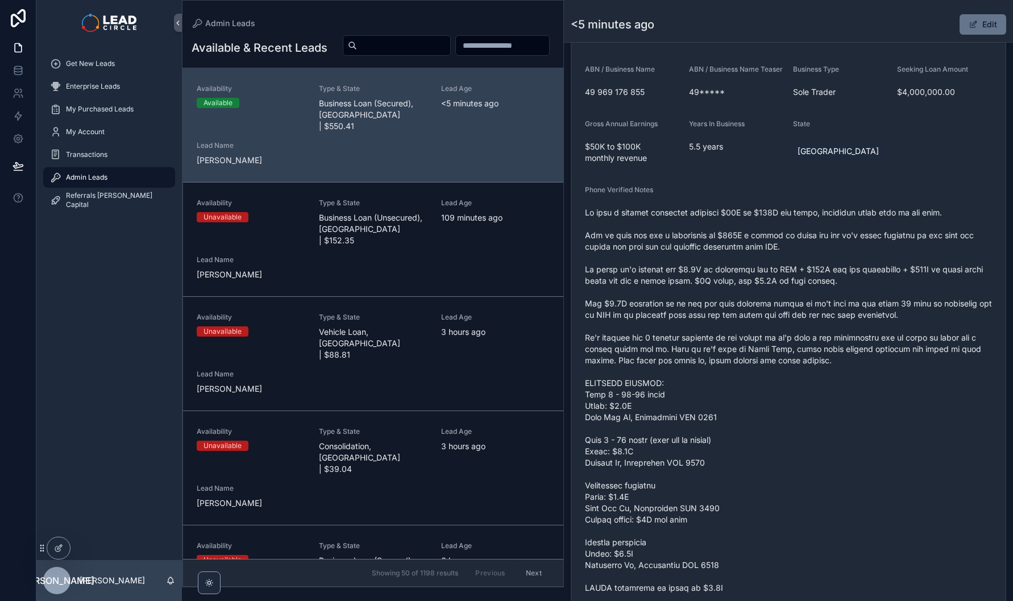
click at [912, 356] on span "scrollable content" at bounding box center [788, 497] width 407 height 580
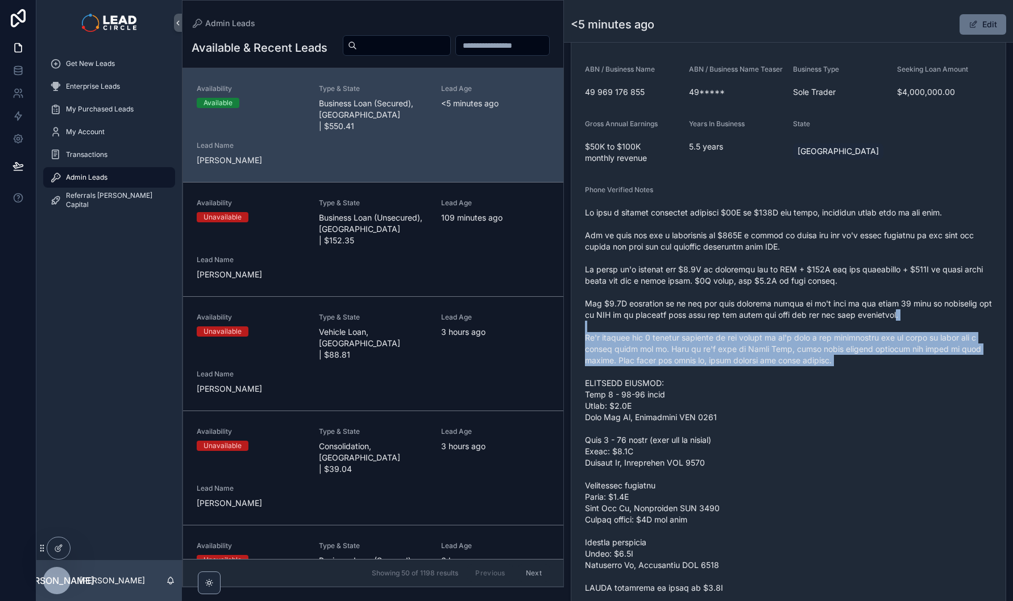
drag, startPoint x: 925, startPoint y: 379, endPoint x: 854, endPoint y: 282, distance: 120.4
click at [872, 306] on span "scrollable content" at bounding box center [788, 497] width 407 height 580
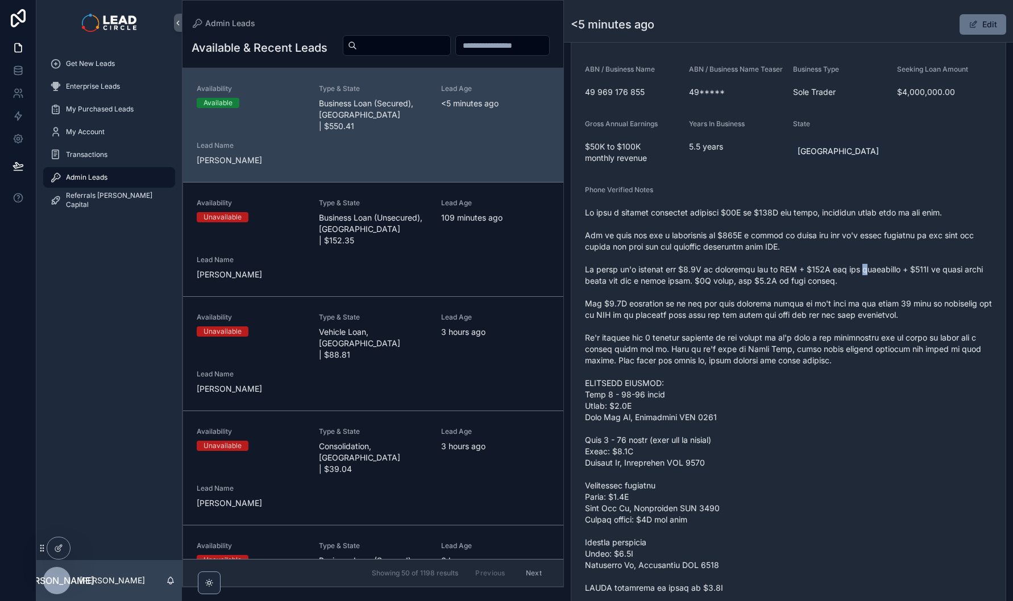
click at [855, 280] on span "scrollable content" at bounding box center [788, 497] width 407 height 580
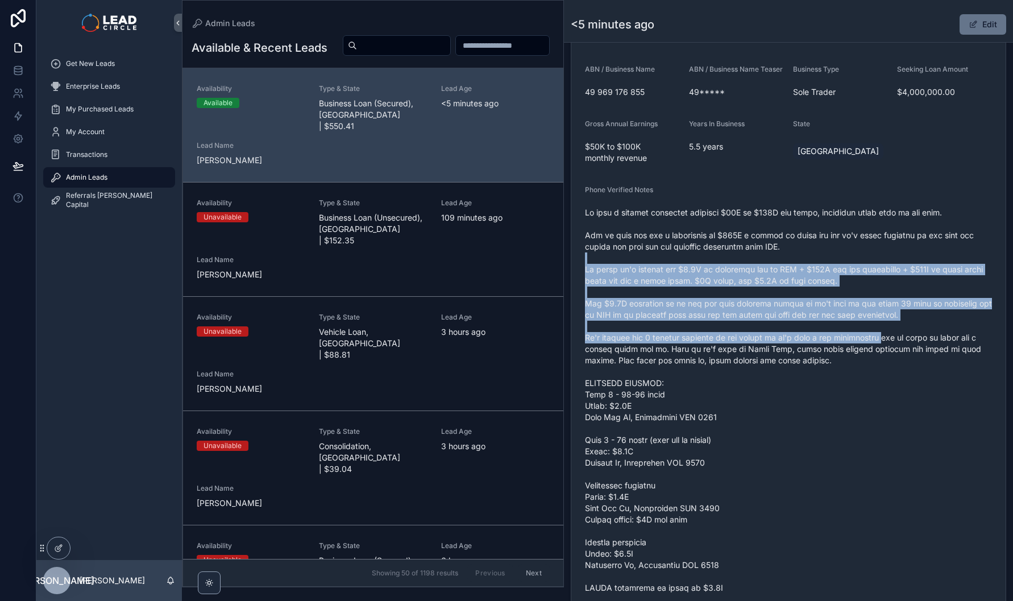
drag, startPoint x: 848, startPoint y: 263, endPoint x: 894, endPoint y: 352, distance: 100.1
click at [894, 352] on span "scrollable content" at bounding box center [788, 497] width 407 height 580
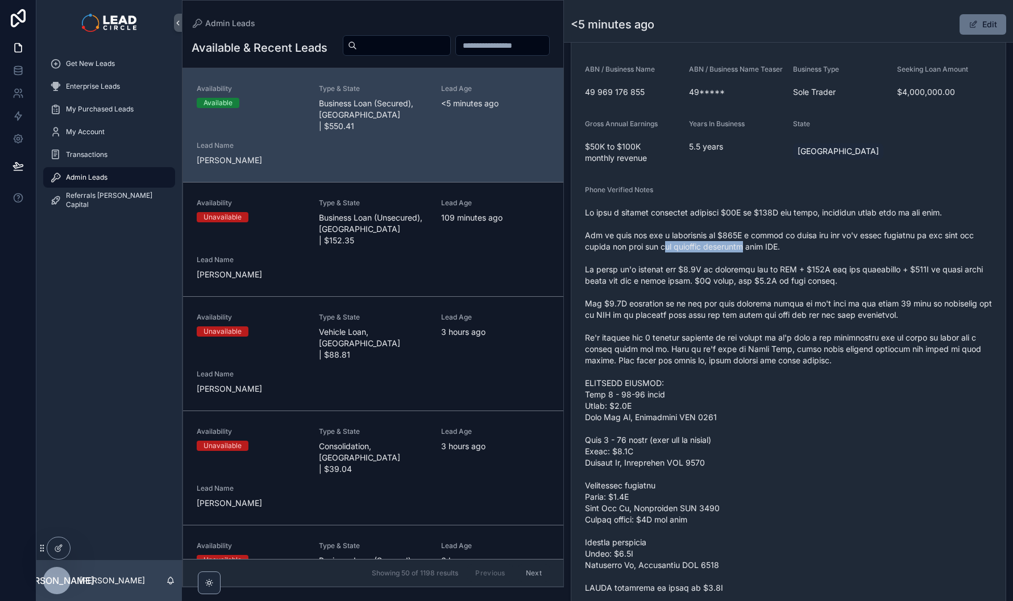
drag, startPoint x: 668, startPoint y: 257, endPoint x: 819, endPoint y: 255, distance: 151.2
click at [814, 256] on span "scrollable content" at bounding box center [788, 497] width 407 height 580
click at [819, 255] on span "scrollable content" at bounding box center [788, 497] width 407 height 580
drag, startPoint x: 819, startPoint y: 255, endPoint x: 722, endPoint y: 257, distance: 97.2
click at [725, 257] on span "scrollable content" at bounding box center [788, 497] width 407 height 580
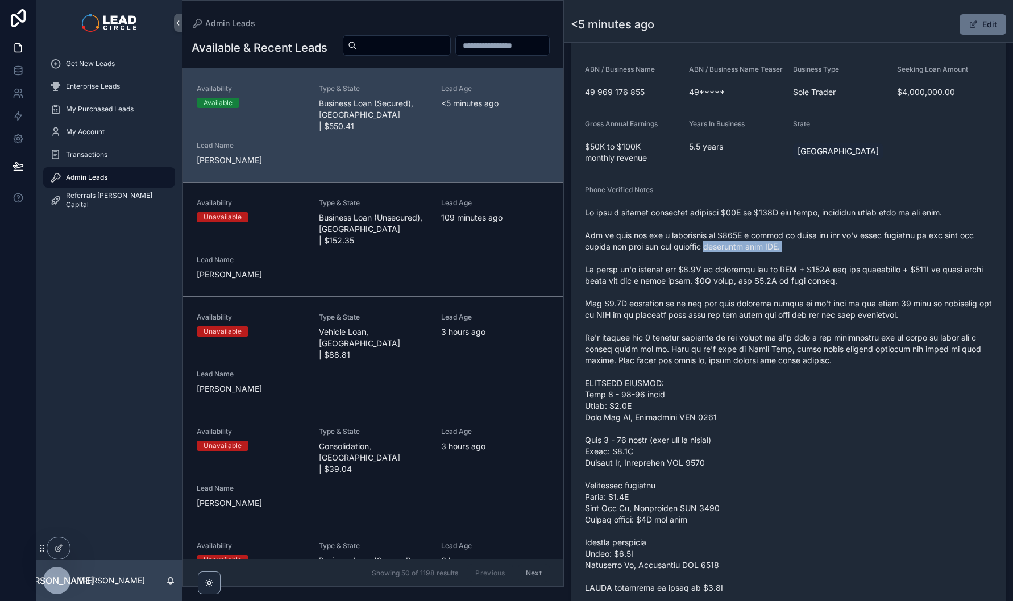
click at [722, 257] on span "scrollable content" at bounding box center [788, 497] width 407 height 580
drag, startPoint x: 722, startPoint y: 257, endPoint x: 875, endPoint y: 257, distance: 153.4
click at [875, 257] on span "scrollable content" at bounding box center [788, 497] width 407 height 580
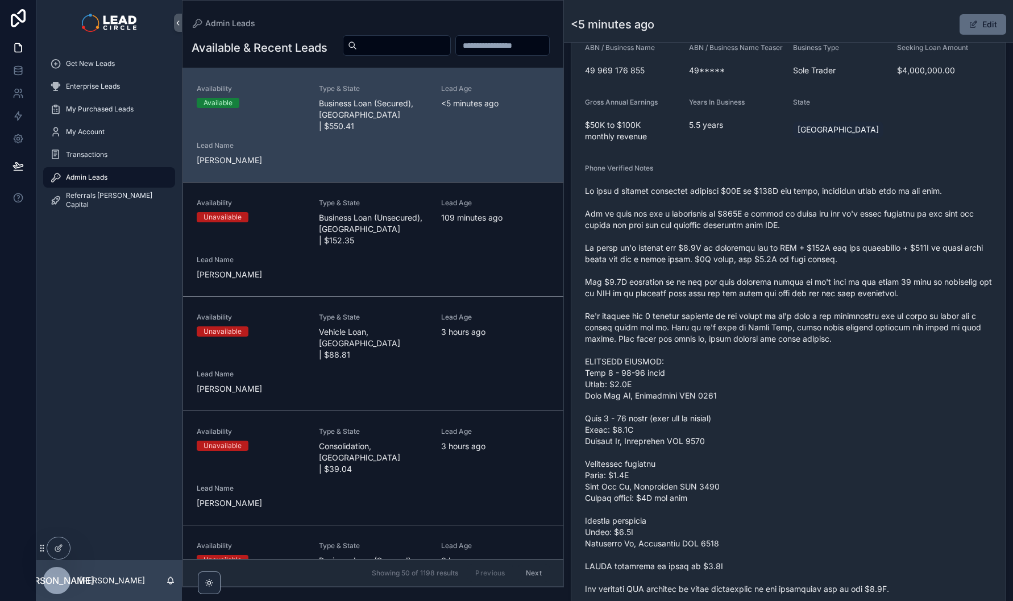
click at [972, 23] on button "Edit" at bounding box center [982, 24] width 47 height 20
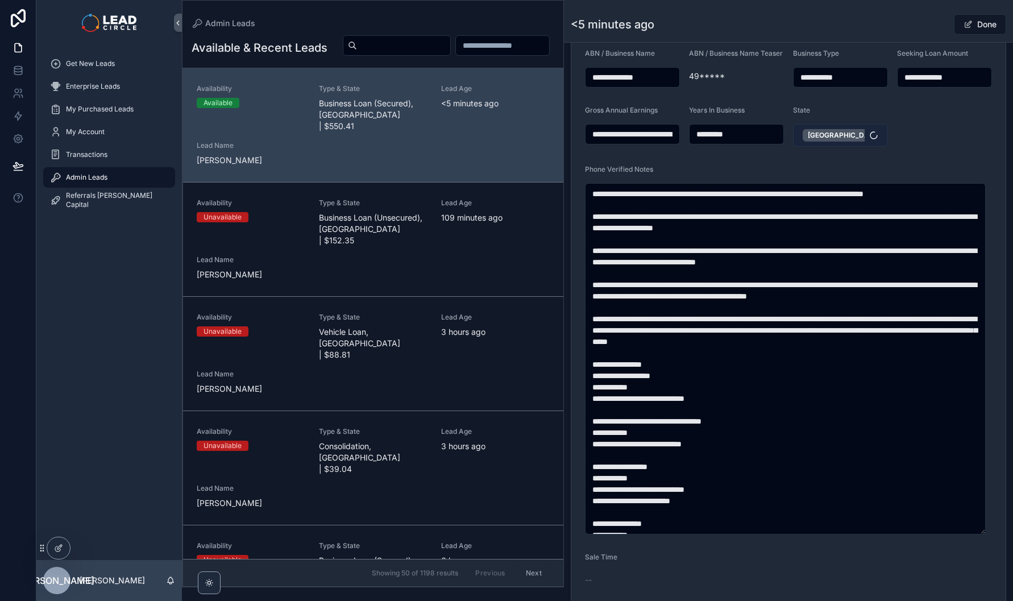
scroll to position [323, 0]
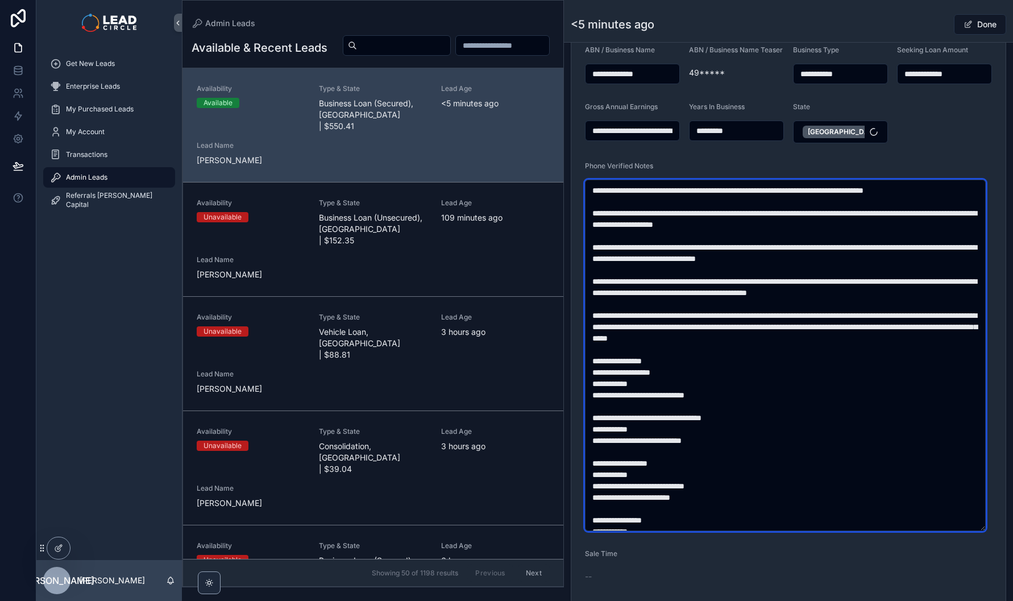
click at [776, 233] on textarea "scrollable content" at bounding box center [785, 355] width 401 height 351
type textarea "**********"
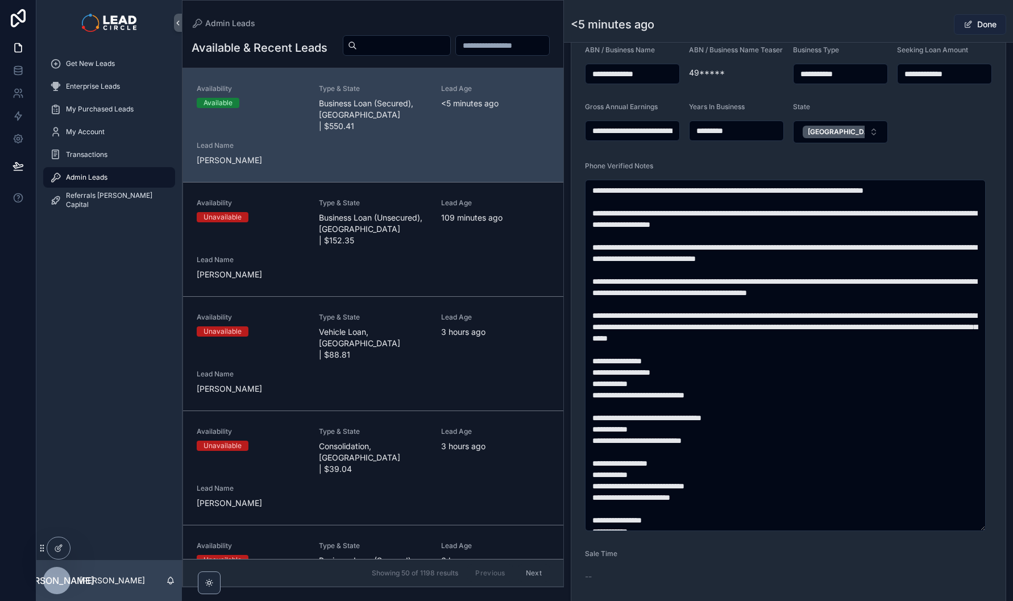
click at [972, 22] on span "Done" at bounding box center [980, 24] width 52 height 20
click at [921, 14] on div "Done" at bounding box center [963, 25] width 85 height 22
click at [977, 26] on button "Done" at bounding box center [980, 24] width 52 height 20
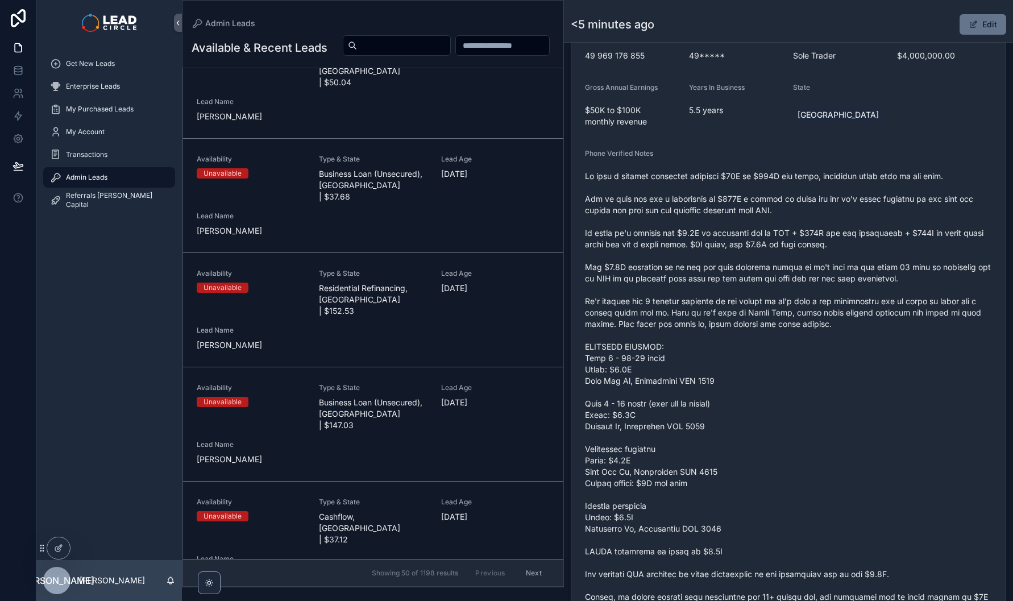
scroll to position [690, 0]
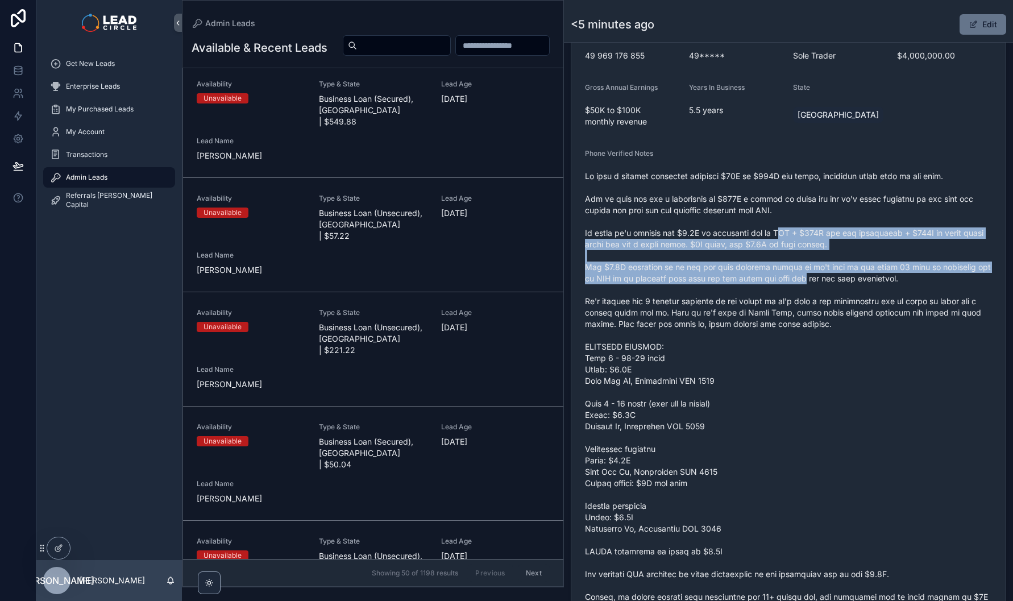
drag, startPoint x: 775, startPoint y: 242, endPoint x: 808, endPoint y: 295, distance: 62.0
click at [808, 294] on span "scrollable content" at bounding box center [788, 460] width 407 height 580
click at [808, 295] on span "scrollable content" at bounding box center [788, 460] width 407 height 580
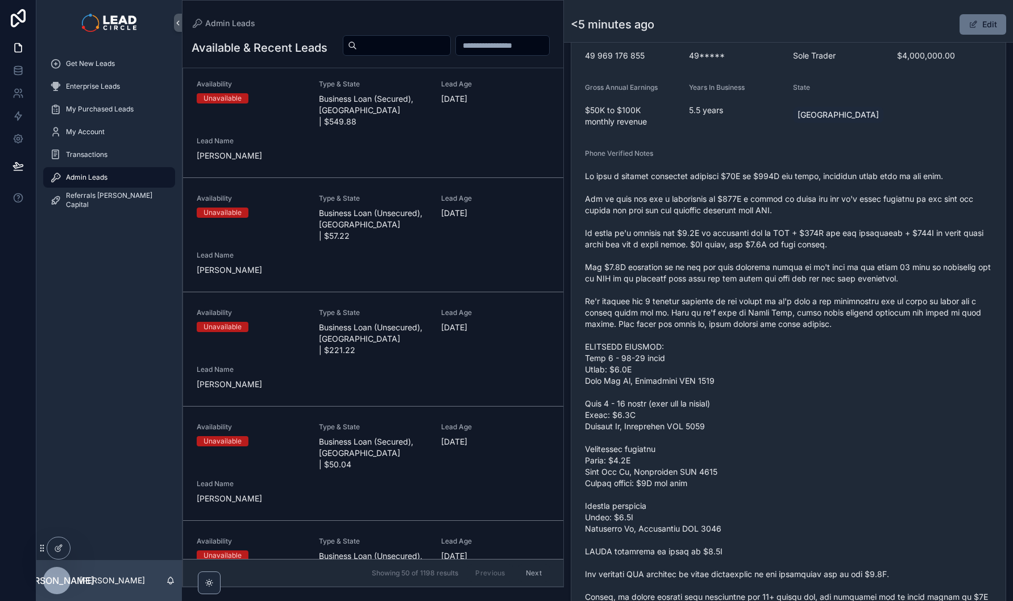
scroll to position [117, 0]
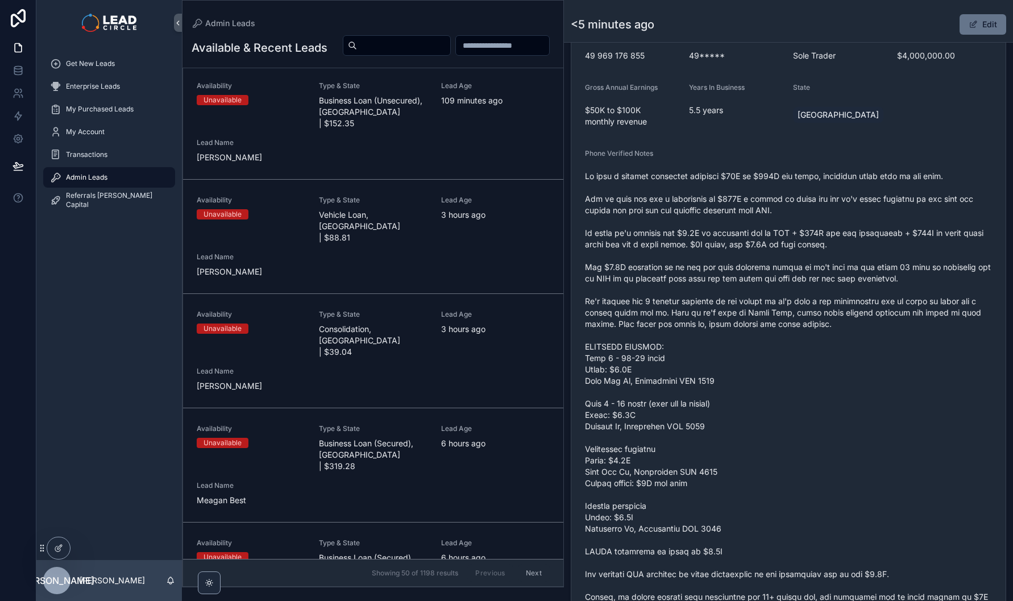
click at [764, 249] on span "scrollable content" at bounding box center [788, 460] width 407 height 580
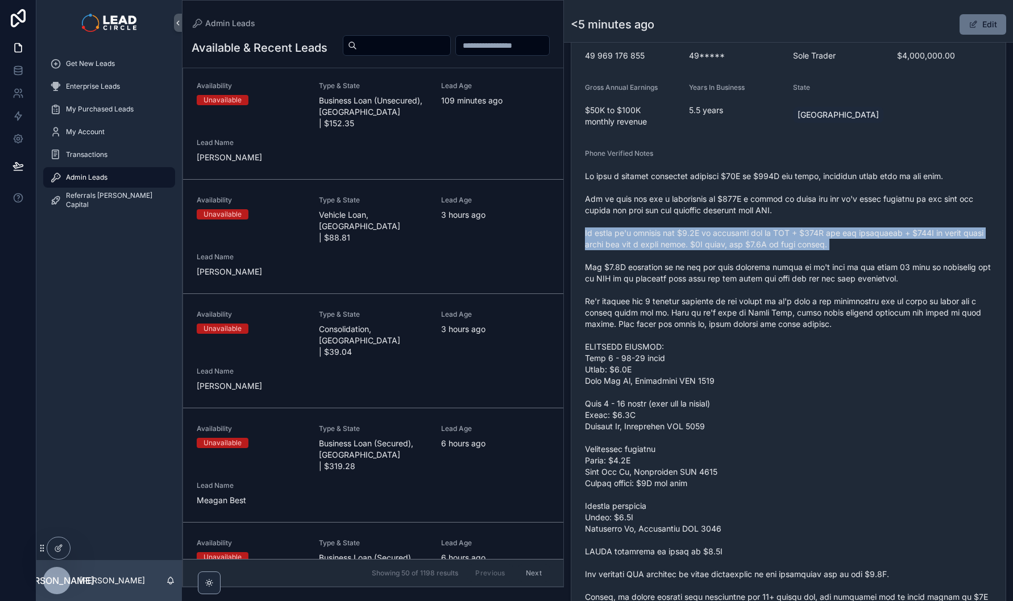
click at [764, 249] on span "scrollable content" at bounding box center [788, 460] width 407 height 580
click at [838, 267] on span "scrollable content" at bounding box center [788, 460] width 407 height 580
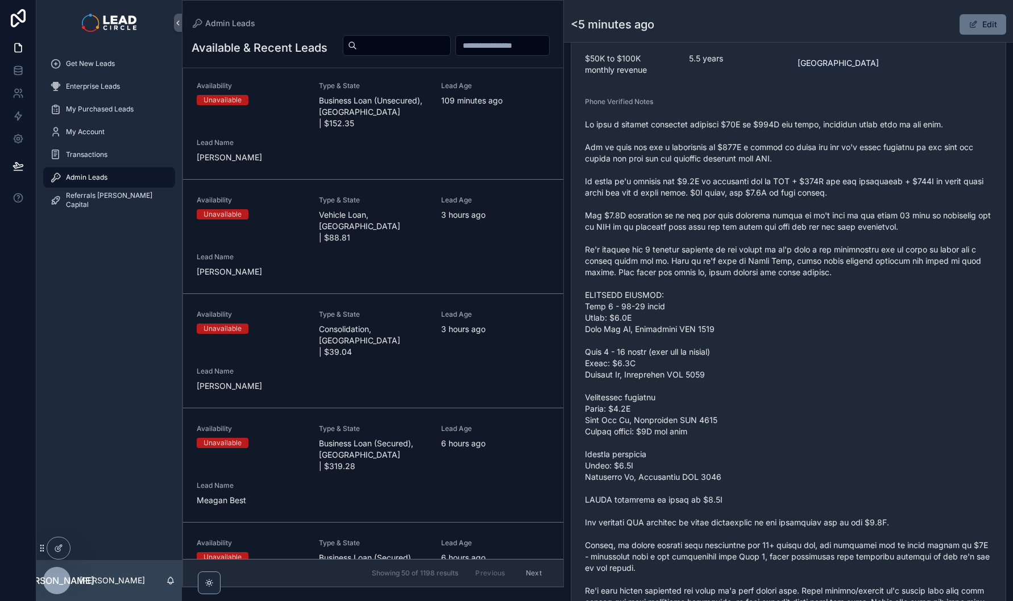
scroll to position [435, 0]
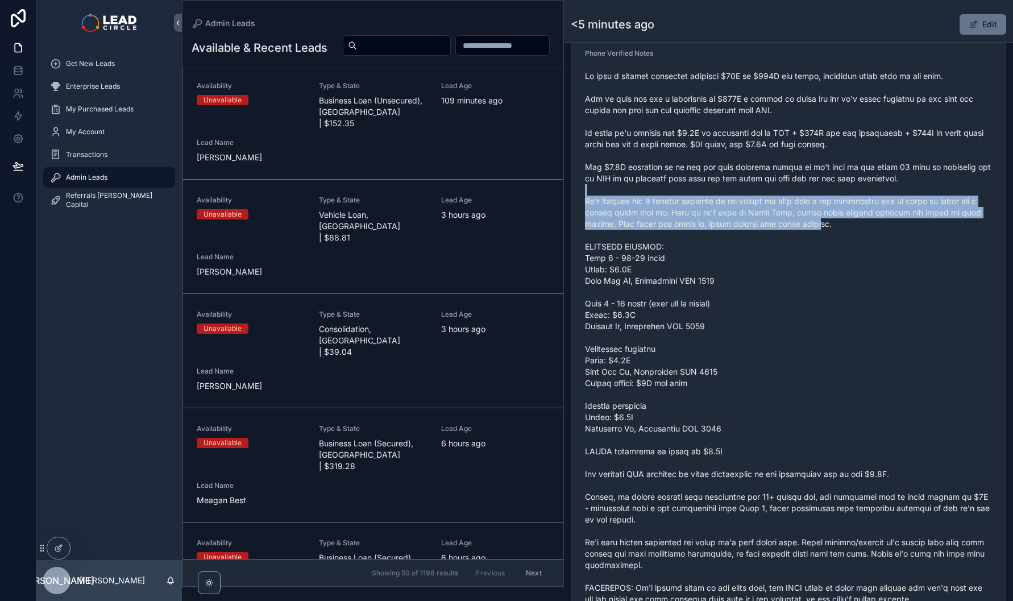
drag, startPoint x: 777, startPoint y: 198, endPoint x: 823, endPoint y: 228, distance: 55.8
click at [823, 228] on span "scrollable content" at bounding box center [788, 360] width 407 height 580
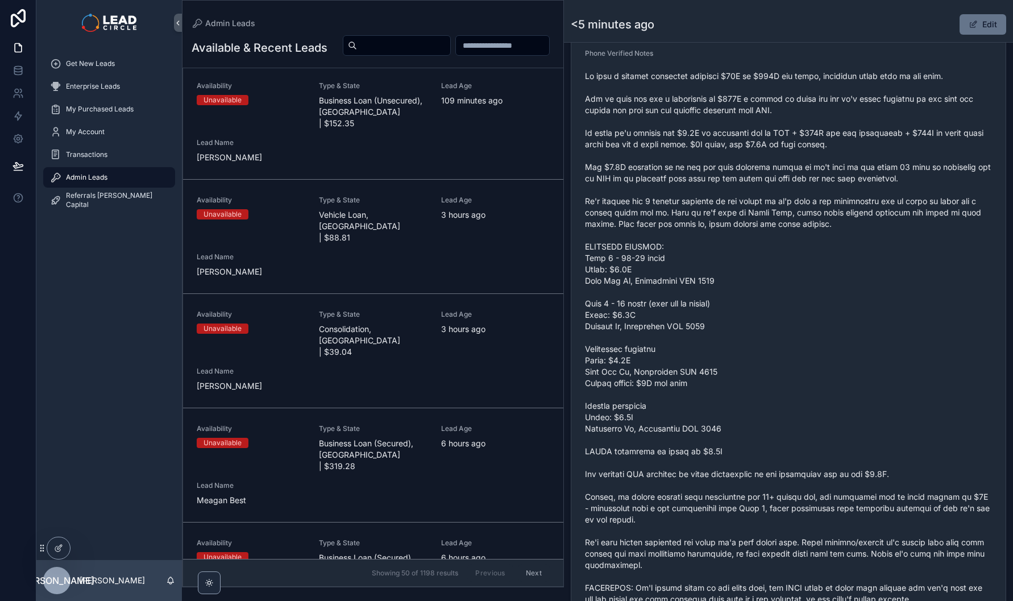
drag, startPoint x: 864, startPoint y: 234, endPoint x: 805, endPoint y: 211, distance: 63.9
click at [811, 214] on span "scrollable content" at bounding box center [788, 360] width 407 height 580
click at [805, 211] on span "scrollable content" at bounding box center [788, 360] width 407 height 580
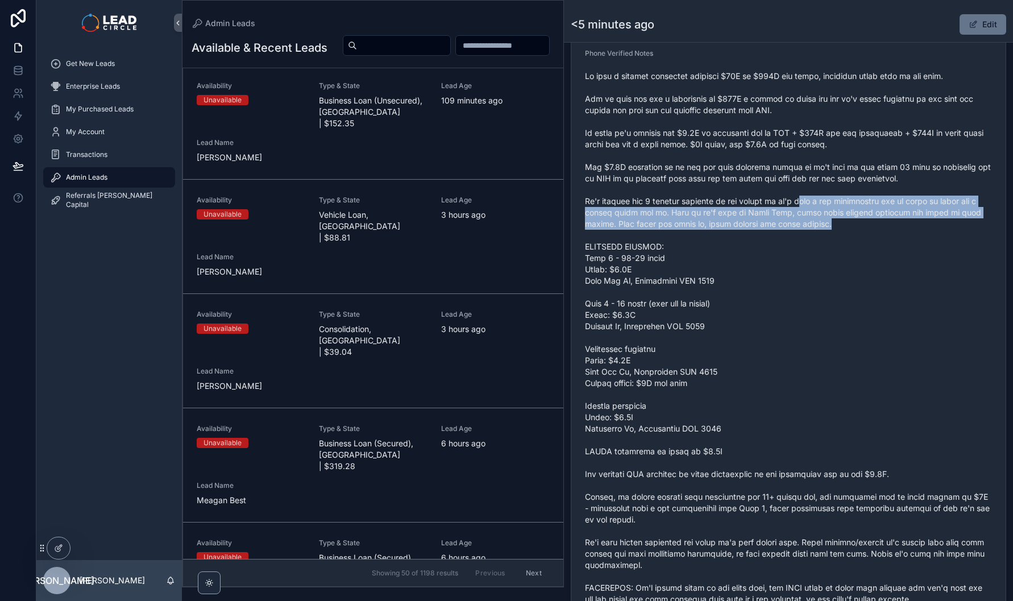
drag, startPoint x: 804, startPoint y: 209, endPoint x: 856, endPoint y: 236, distance: 58.5
click at [855, 236] on span "scrollable content" at bounding box center [788, 360] width 407 height 580
click at [856, 236] on span "scrollable content" at bounding box center [788, 360] width 407 height 580
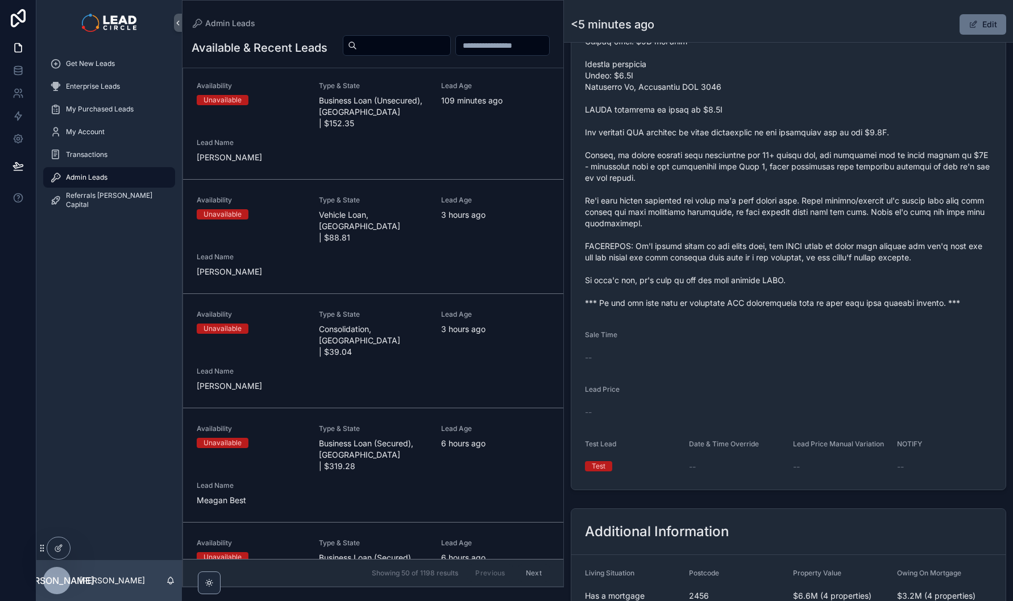
scroll to position [856, 0]
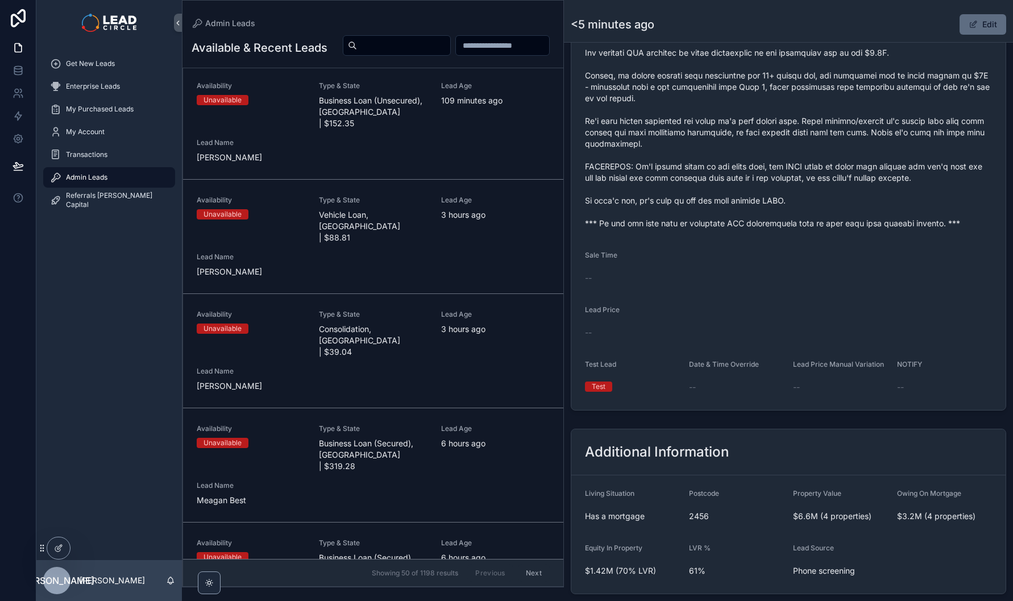
click at [977, 28] on button "Edit" at bounding box center [982, 24] width 47 height 20
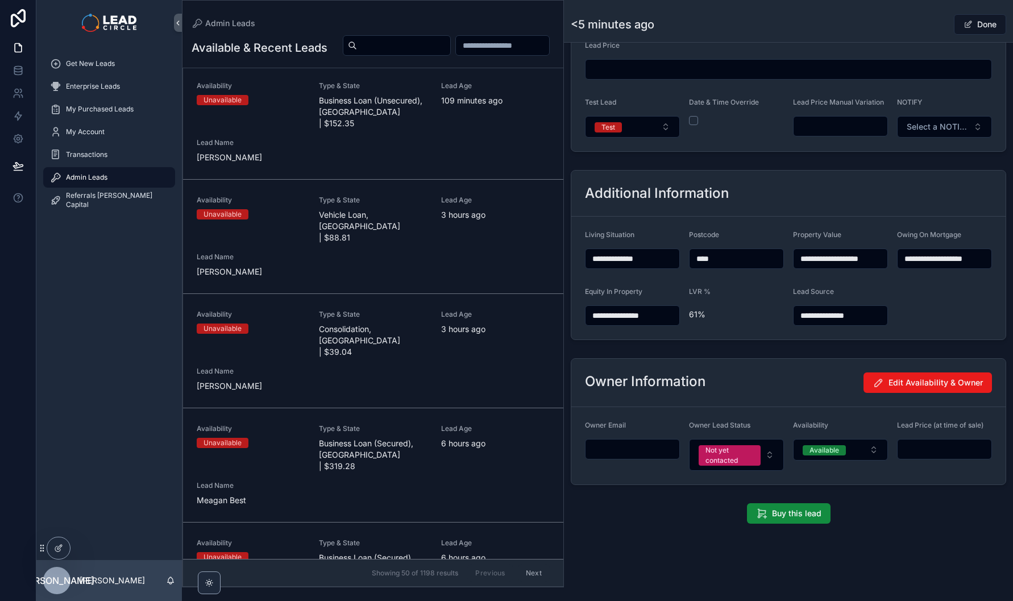
scroll to position [893, 0]
click at [839, 129] on input "scrollable content" at bounding box center [840, 126] width 94 height 16
type input "*******"
click at [875, 182] on div "Additional Information" at bounding box center [788, 193] width 434 height 46
click at [911, 18] on div "<5 minutes ago Done" at bounding box center [788, 25] width 435 height 22
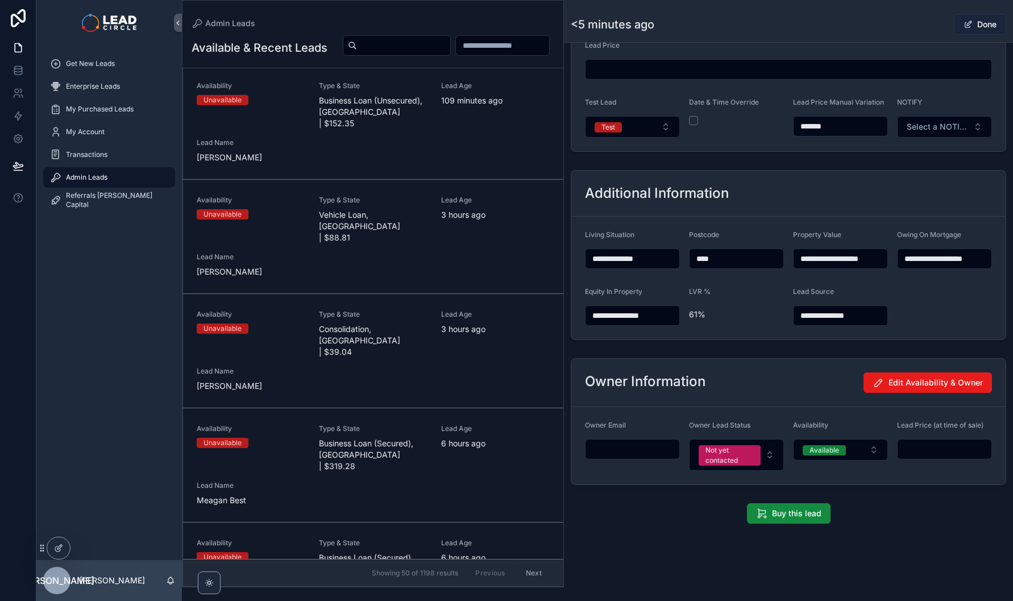
click at [987, 23] on button "Done" at bounding box center [980, 24] width 52 height 20
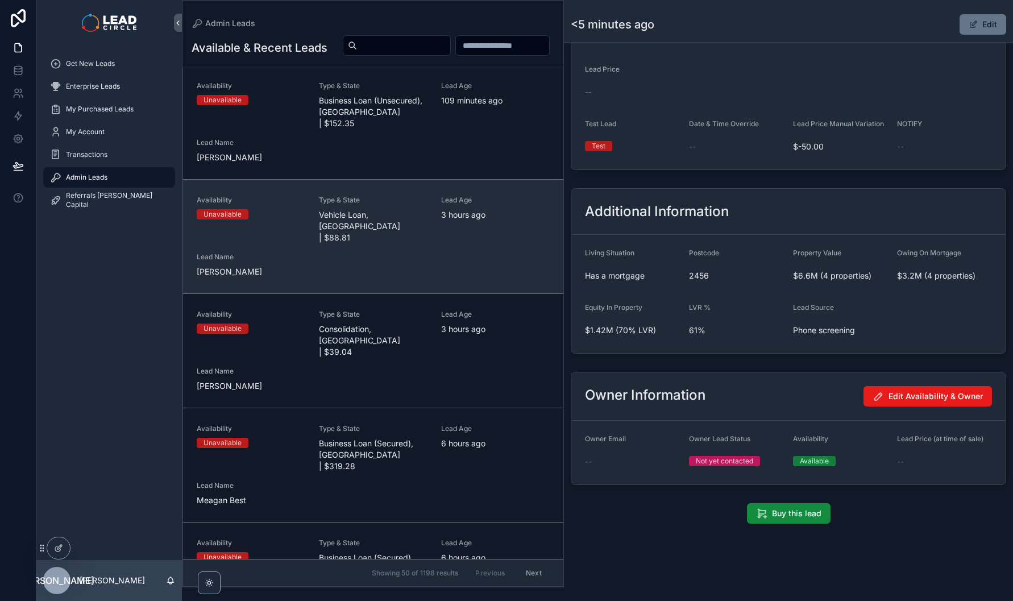
scroll to position [0, 0]
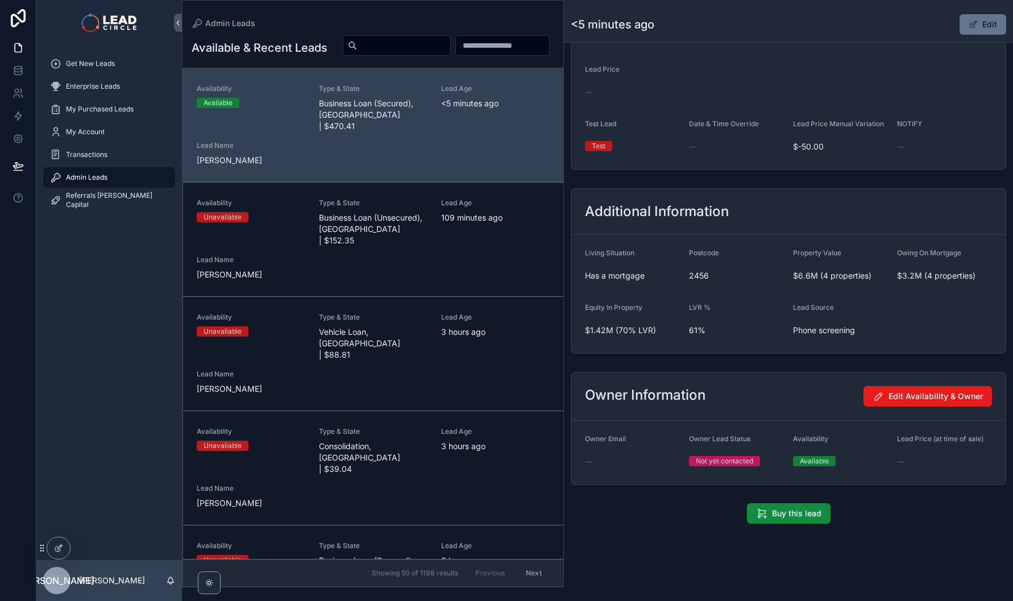
click at [968, 27] on span "scrollable content" at bounding box center [972, 24] width 9 height 9
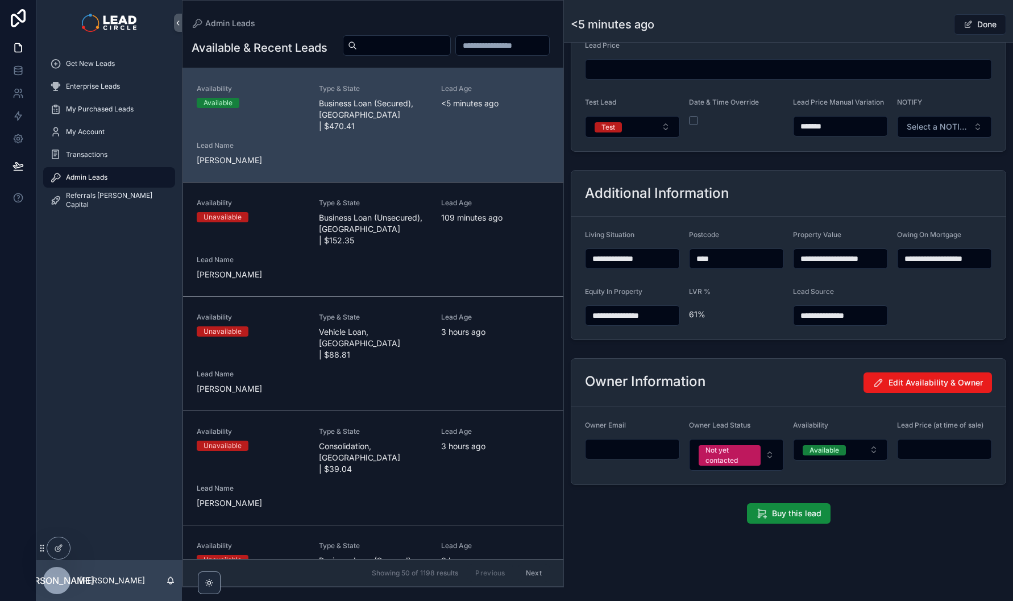
scroll to position [869, 0]
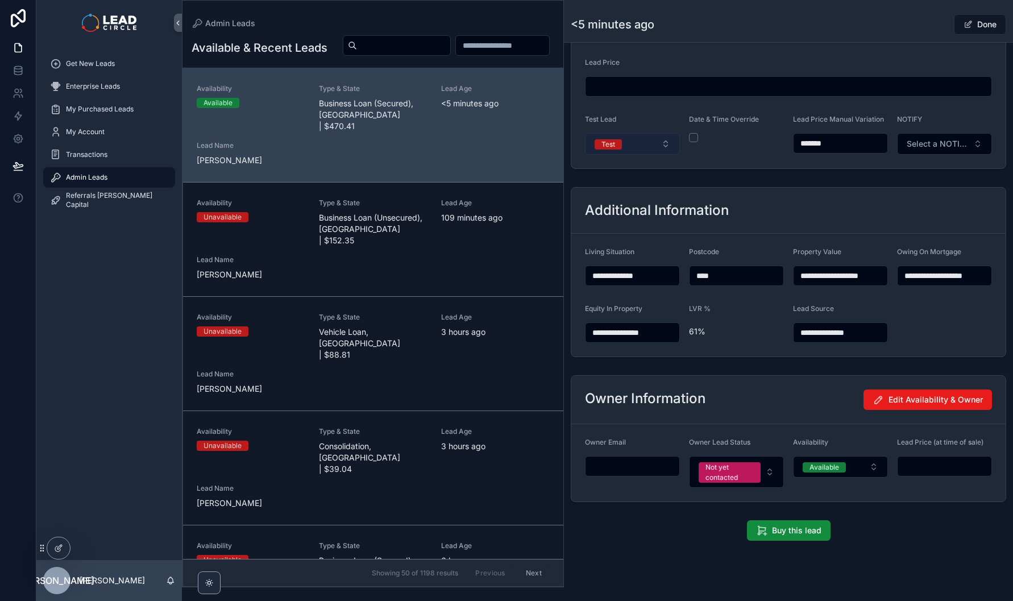
click at [663, 153] on button "Test" at bounding box center [632, 144] width 95 height 22
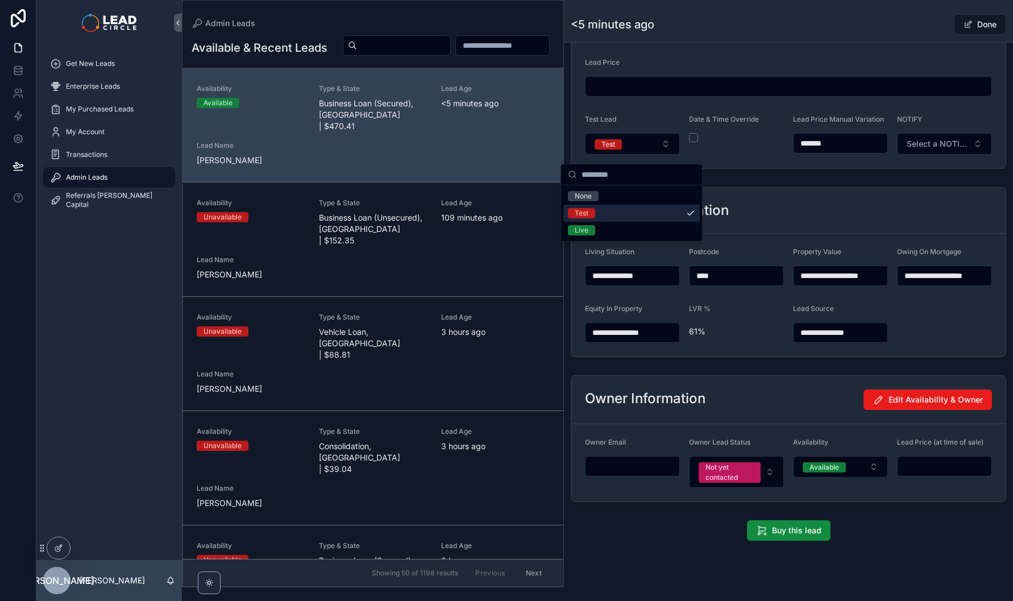
drag, startPoint x: 789, startPoint y: 185, endPoint x: 811, endPoint y: 147, distance: 43.8
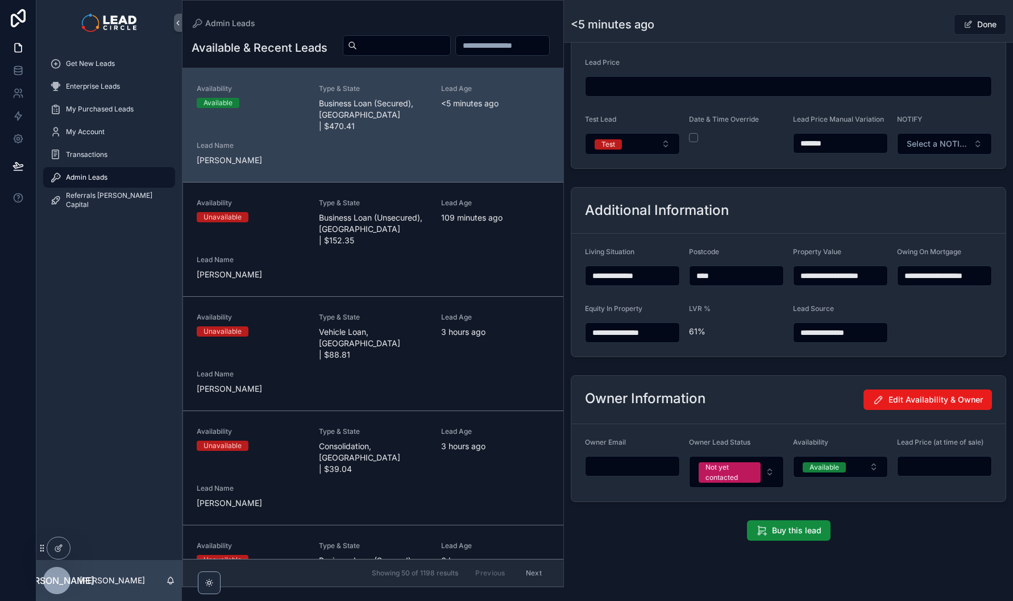
click at [814, 151] on input "*******" at bounding box center [840, 143] width 94 height 16
type input "*******"
click at [661, 153] on button "Test" at bounding box center [632, 144] width 95 height 22
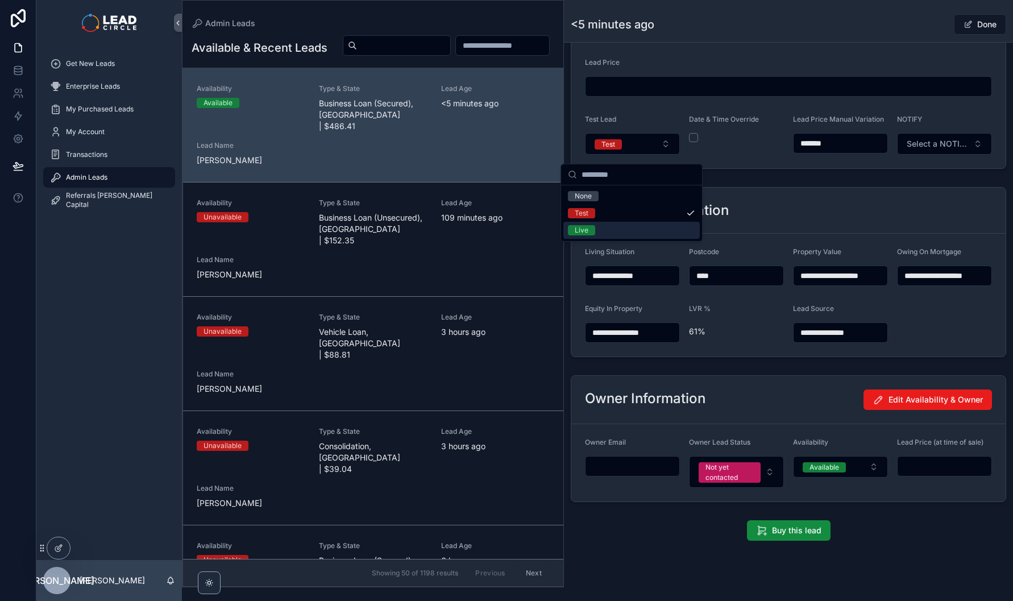
click at [645, 233] on div "Live" at bounding box center [631, 230] width 136 height 17
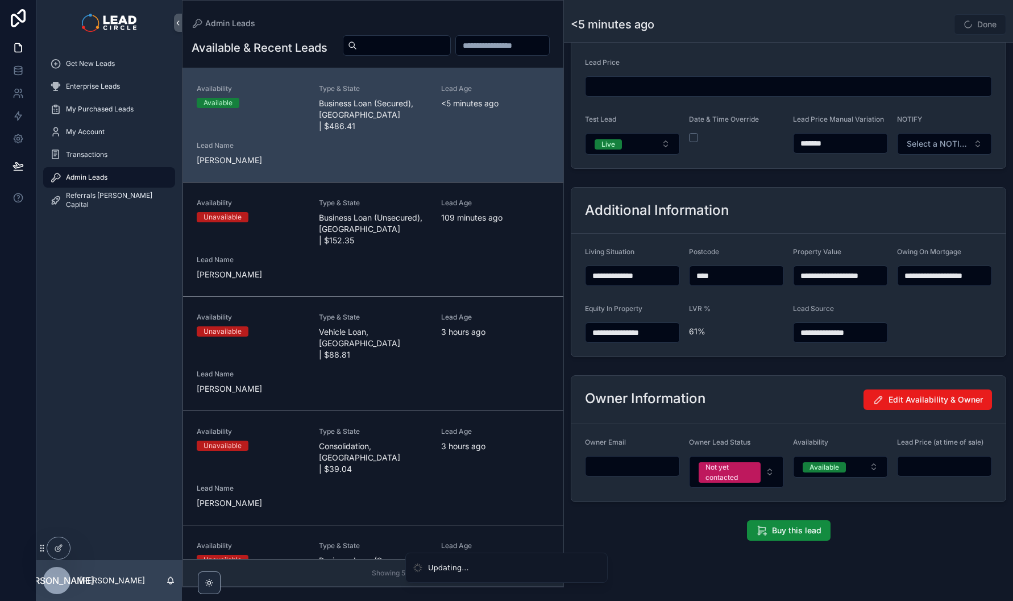
click at [814, 202] on div "Additional Information" at bounding box center [788, 211] width 434 height 46
click at [908, 149] on span "Select a NOTIFY" at bounding box center [937, 143] width 62 height 11
click at [903, 198] on span "Notify" at bounding box center [891, 196] width 33 height 10
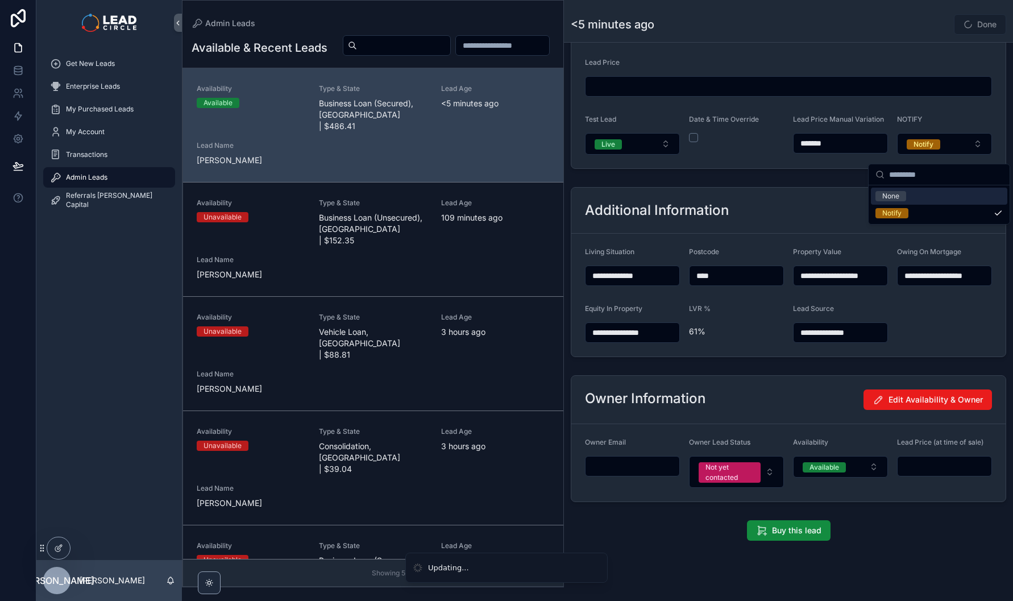
click at [854, 199] on div "Additional Information" at bounding box center [788, 211] width 434 height 46
click at [929, 66] on div "Lead Price" at bounding box center [788, 65] width 407 height 14
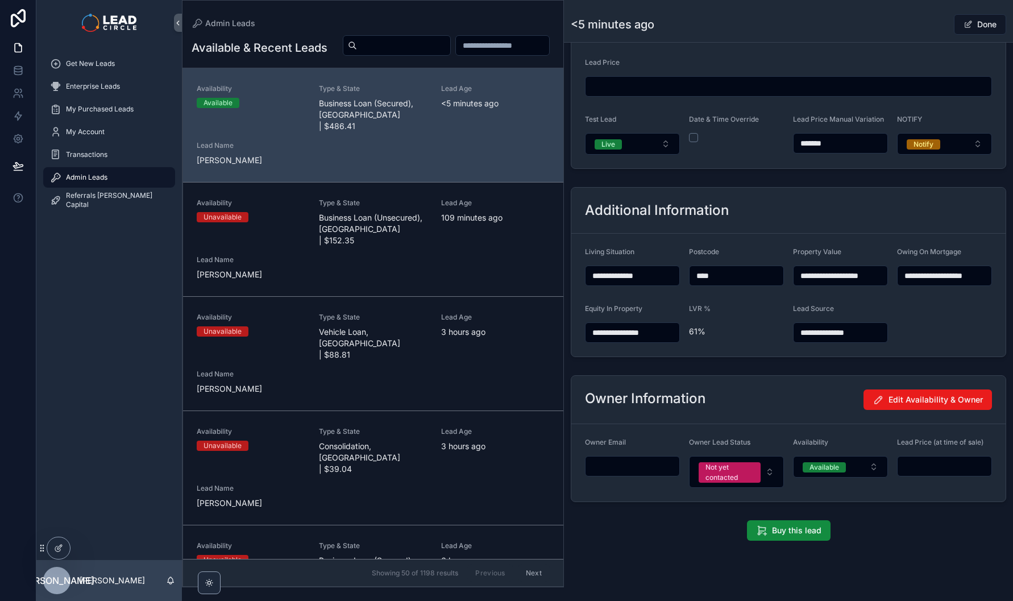
click at [931, 23] on div "Done" at bounding box center [963, 25] width 85 height 22
click at [979, 22] on button "Done" at bounding box center [980, 24] width 52 height 20
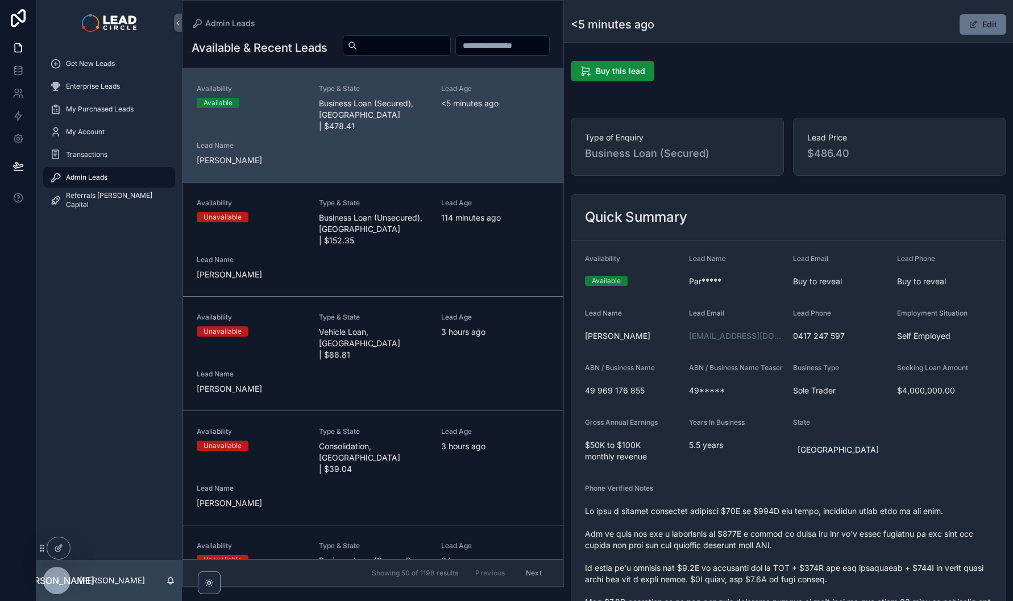
scroll to position [388, 0]
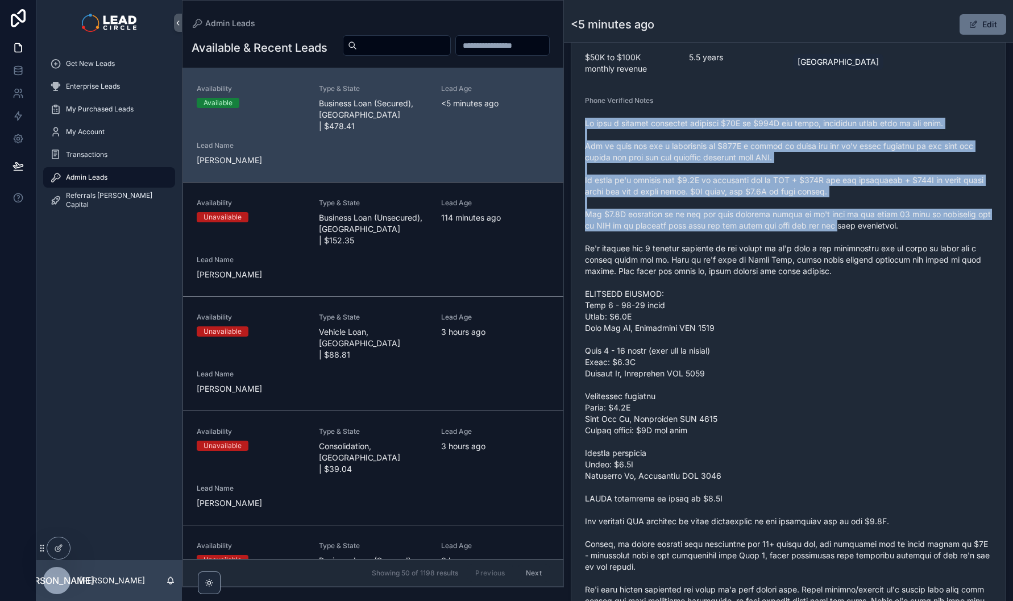
drag, startPoint x: 813, startPoint y: 163, endPoint x: 833, endPoint y: 235, distance: 74.9
click at [832, 234] on div "scrollable content" at bounding box center [788, 407] width 407 height 586
click at [833, 235] on span "scrollable content" at bounding box center [788, 408] width 407 height 580
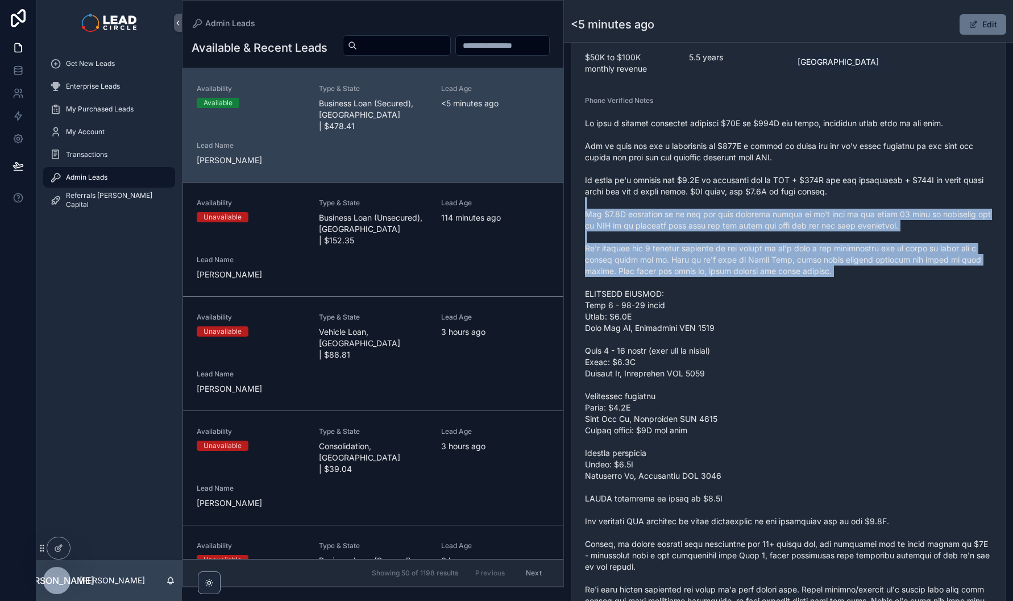
drag, startPoint x: 893, startPoint y: 295, endPoint x: 826, endPoint y: 199, distance: 116.7
click at [826, 201] on span "scrollable content" at bounding box center [788, 408] width 407 height 580
click at [826, 199] on span "scrollable content" at bounding box center [788, 408] width 407 height 580
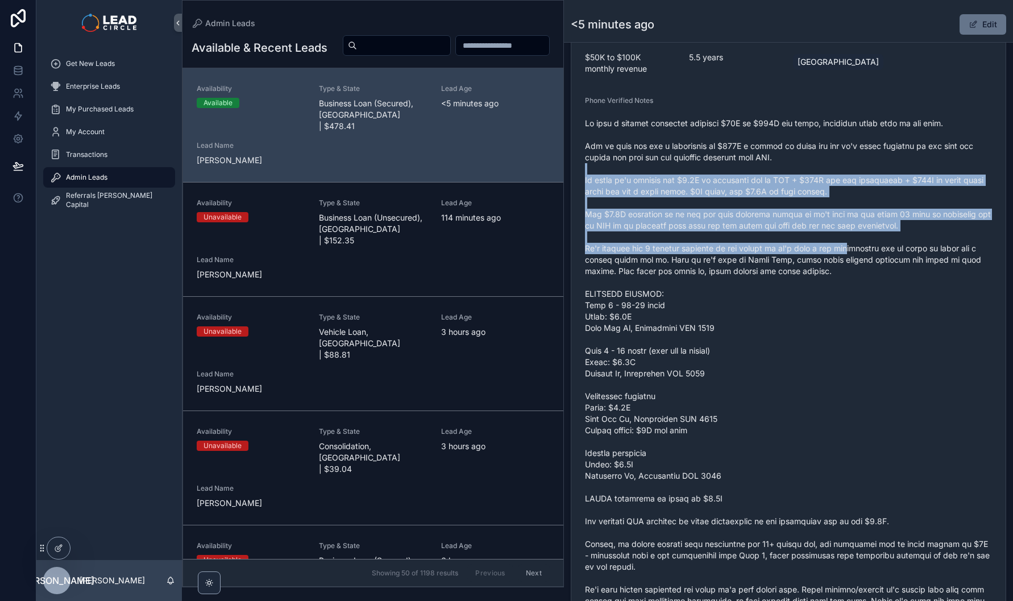
drag, startPoint x: 819, startPoint y: 177, endPoint x: 876, endPoint y: 292, distance: 127.8
click at [875, 290] on span "scrollable content" at bounding box center [788, 408] width 407 height 580
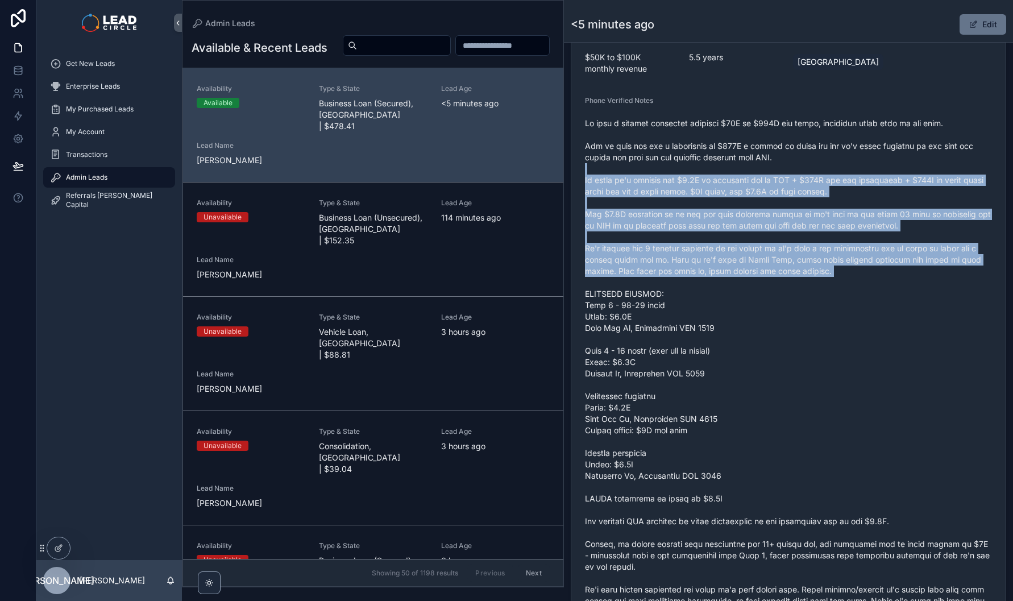
click at [876, 292] on span "scrollable content" at bounding box center [788, 408] width 407 height 580
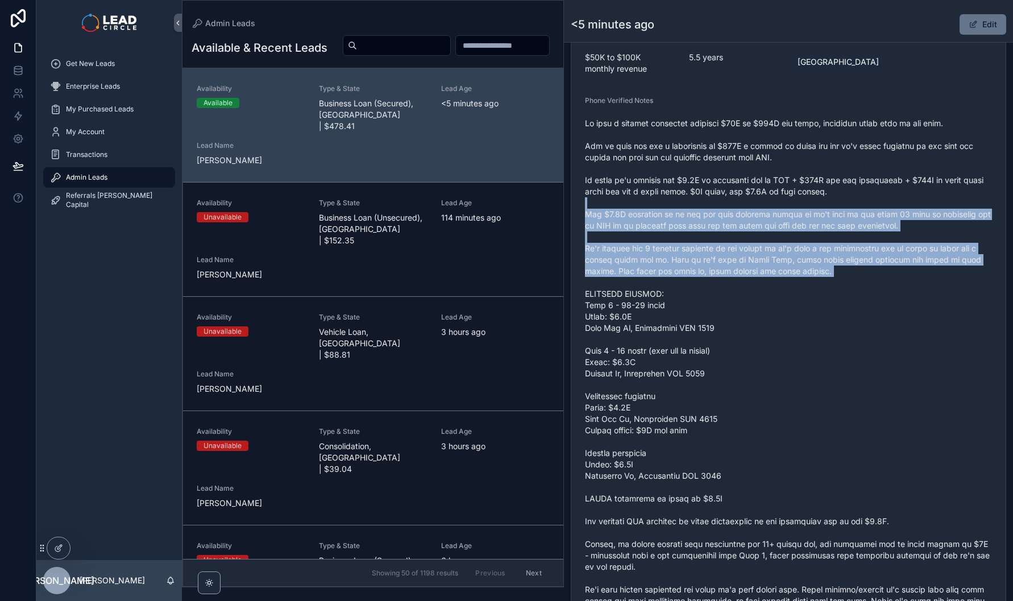
click at [839, 205] on span "scrollable content" at bounding box center [788, 408] width 407 height 580
click at [837, 199] on span "scrollable content" at bounding box center [788, 408] width 407 height 580
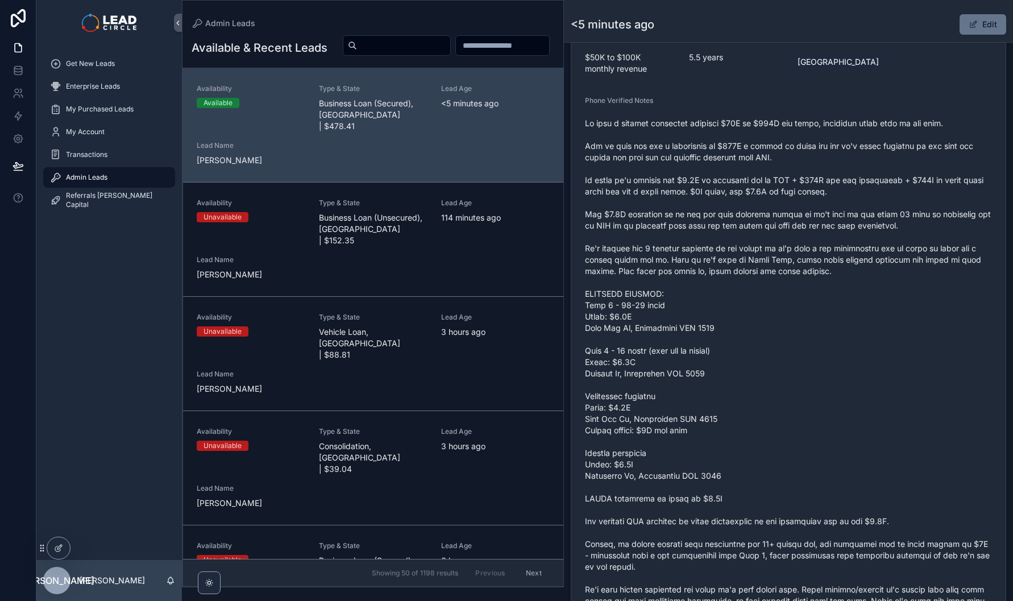
click at [834, 148] on span "scrollable content" at bounding box center [788, 408] width 407 height 580
click at [835, 119] on div "Phone Verified Notes" at bounding box center [788, 398] width 407 height 605
drag, startPoint x: 628, startPoint y: 186, endPoint x: 776, endPoint y: 190, distance: 148.4
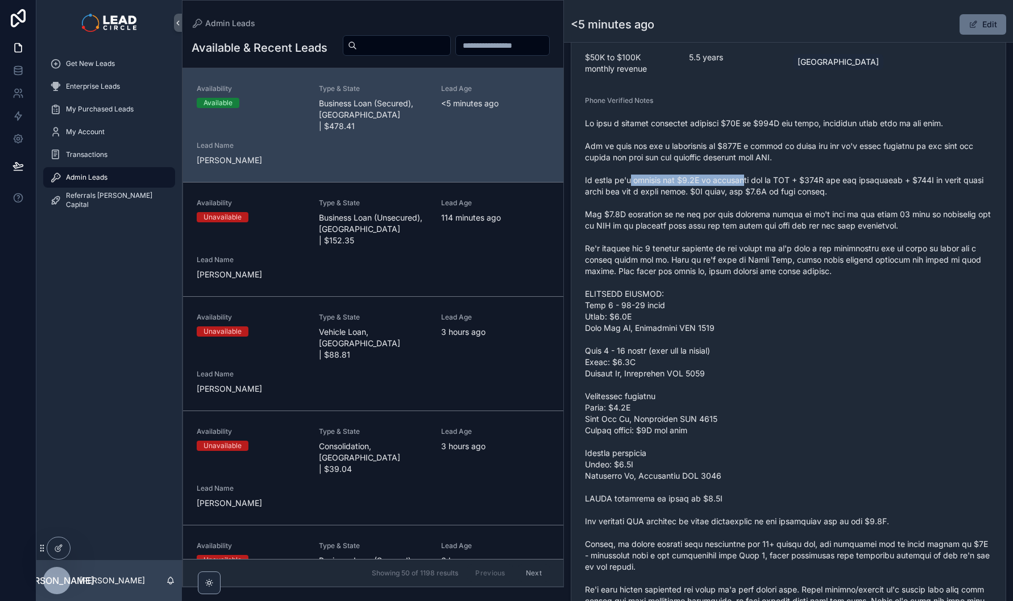
click at [756, 193] on span "scrollable content" at bounding box center [788, 408] width 407 height 580
click at [776, 190] on span "scrollable content" at bounding box center [788, 408] width 407 height 580
drag, startPoint x: 636, startPoint y: 224, endPoint x: 790, endPoint y: 220, distance: 154.1
click at [754, 220] on span "scrollable content" at bounding box center [788, 408] width 407 height 580
click at [790, 220] on span "scrollable content" at bounding box center [788, 408] width 407 height 580
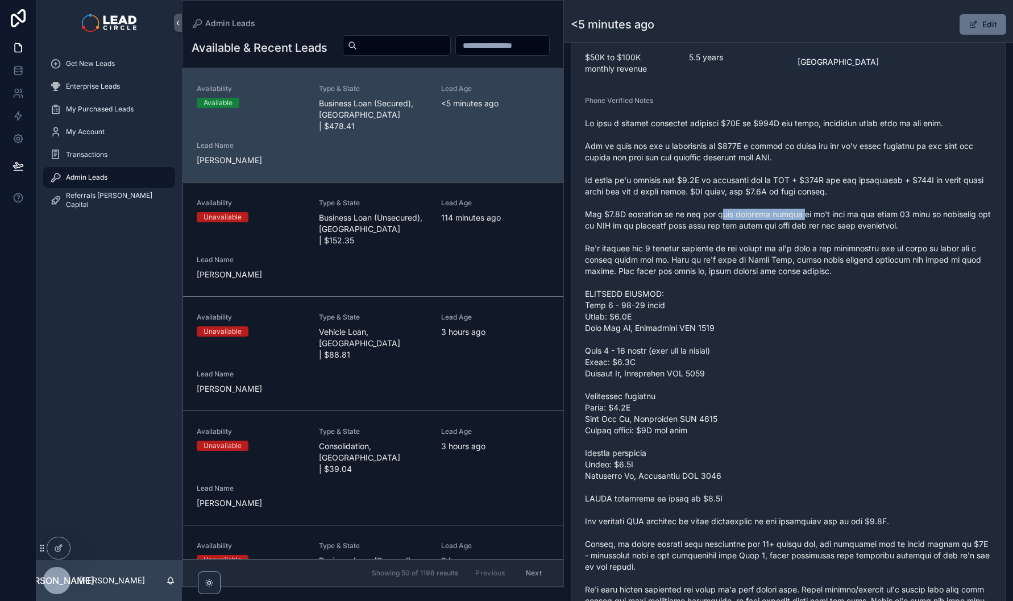
drag, startPoint x: 796, startPoint y: 220, endPoint x: 710, endPoint y: 220, distance: 85.2
click at [710, 220] on span "scrollable content" at bounding box center [788, 408] width 407 height 580
drag, startPoint x: 788, startPoint y: 221, endPoint x: 877, endPoint y: 224, distance: 88.7
click at [869, 224] on span "scrollable content" at bounding box center [788, 408] width 407 height 580
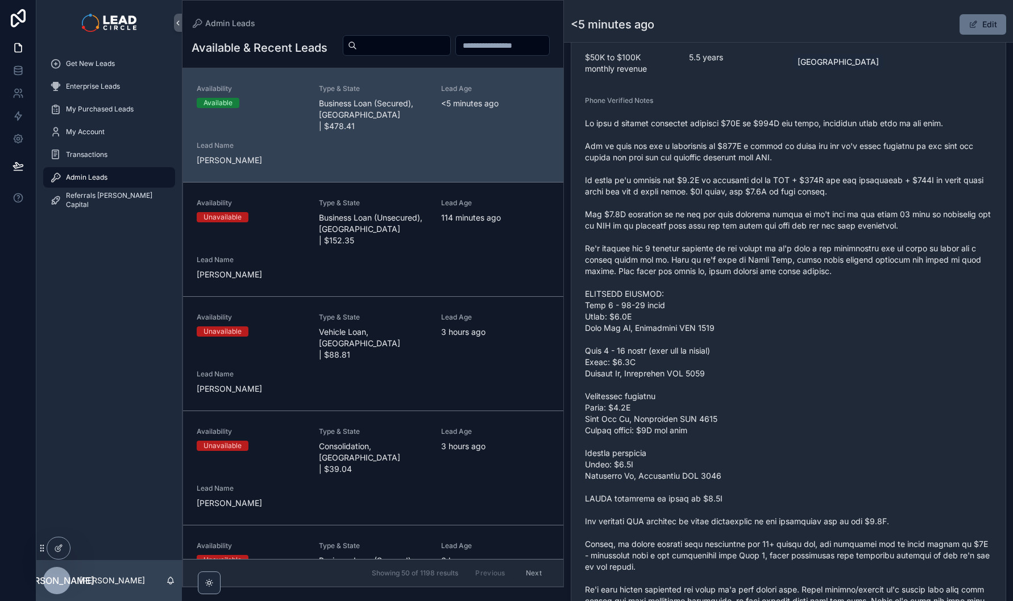
click at [877, 224] on span "scrollable content" at bounding box center [788, 408] width 407 height 580
drag, startPoint x: 923, startPoint y: 224, endPoint x: 860, endPoint y: 222, distance: 62.5
click at [868, 223] on span "scrollable content" at bounding box center [788, 408] width 407 height 580
click at [860, 222] on span "scrollable content" at bounding box center [788, 408] width 407 height 580
drag, startPoint x: 644, startPoint y: 238, endPoint x: 765, endPoint y: 238, distance: 120.5
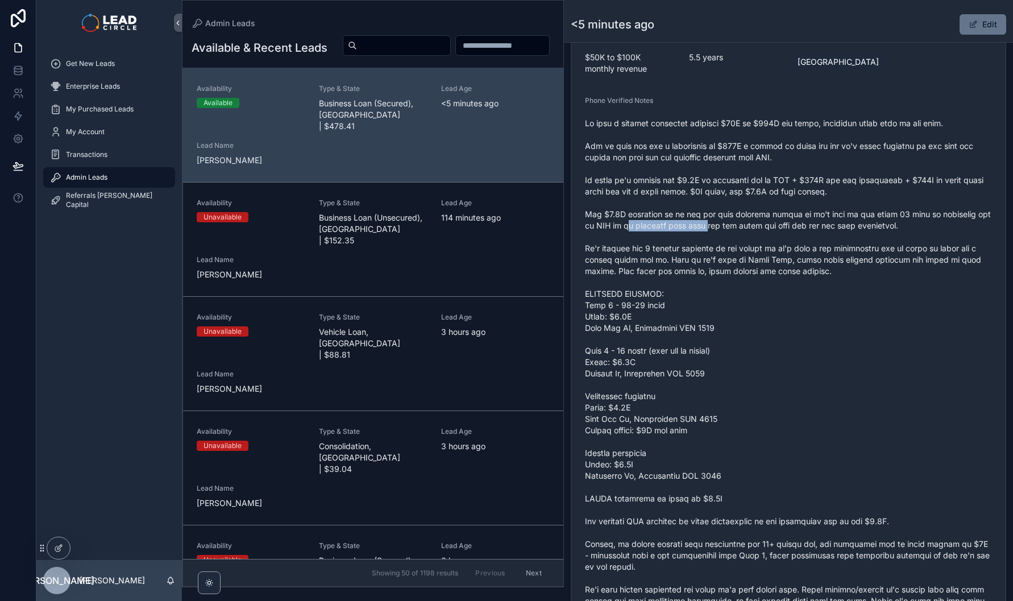
click at [755, 238] on span "scrollable content" at bounding box center [788, 408] width 407 height 580
click at [765, 238] on span "scrollable content" at bounding box center [788, 408] width 407 height 580
click at [721, 241] on span "scrollable content" at bounding box center [788, 408] width 407 height 580
click at [718, 240] on span "scrollable content" at bounding box center [788, 408] width 407 height 580
drag, startPoint x: 687, startPoint y: 234, endPoint x: 792, endPoint y: 233, distance: 104.6
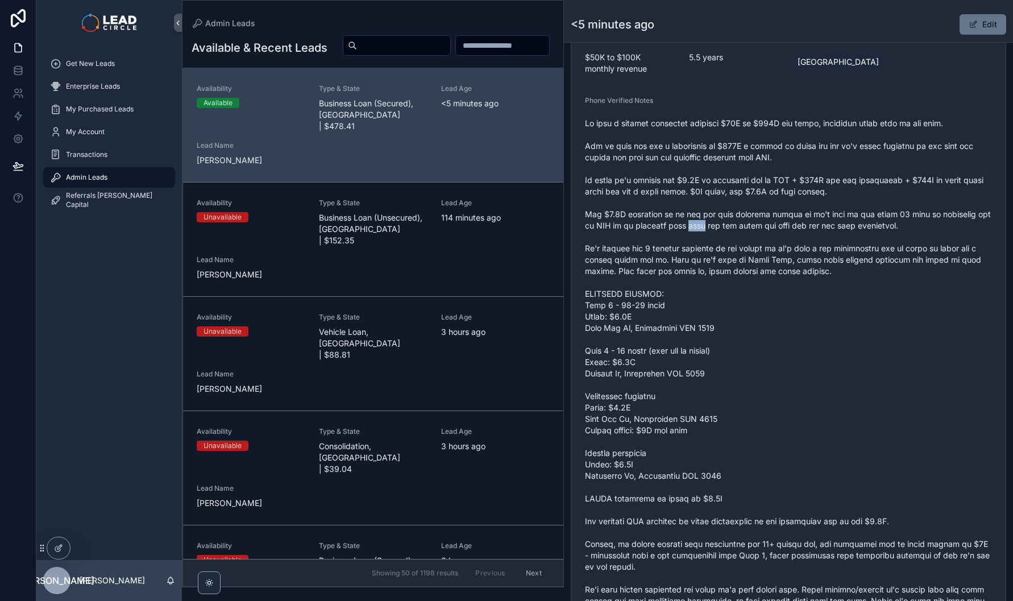
click at [784, 234] on span "scrollable content" at bounding box center [788, 408] width 407 height 580
click at [792, 233] on span "scrollable content" at bounding box center [788, 408] width 407 height 580
drag, startPoint x: 810, startPoint y: 232, endPoint x: 760, endPoint y: 232, distance: 50.0
click at [761, 232] on span "scrollable content" at bounding box center [788, 408] width 407 height 580
click at [760, 232] on span "scrollable content" at bounding box center [788, 408] width 407 height 580
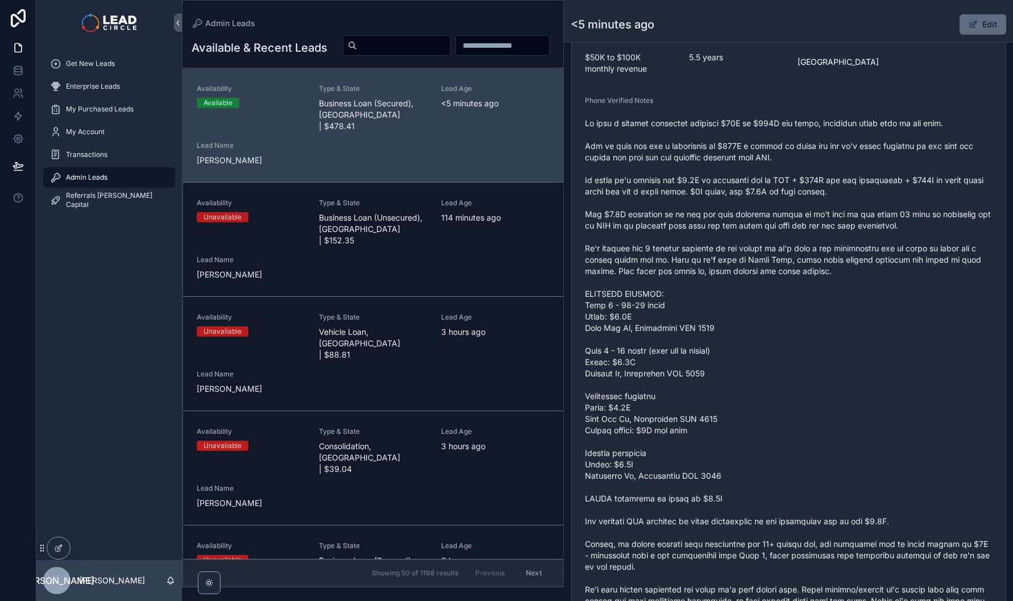
click at [968, 27] on span "scrollable content" at bounding box center [972, 24] width 9 height 9
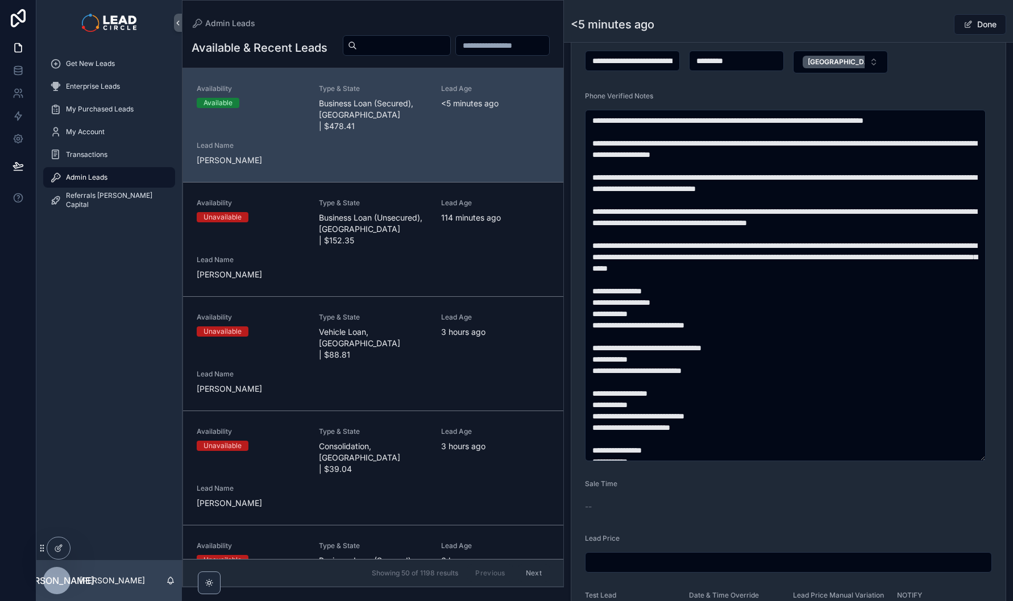
scroll to position [391, 0]
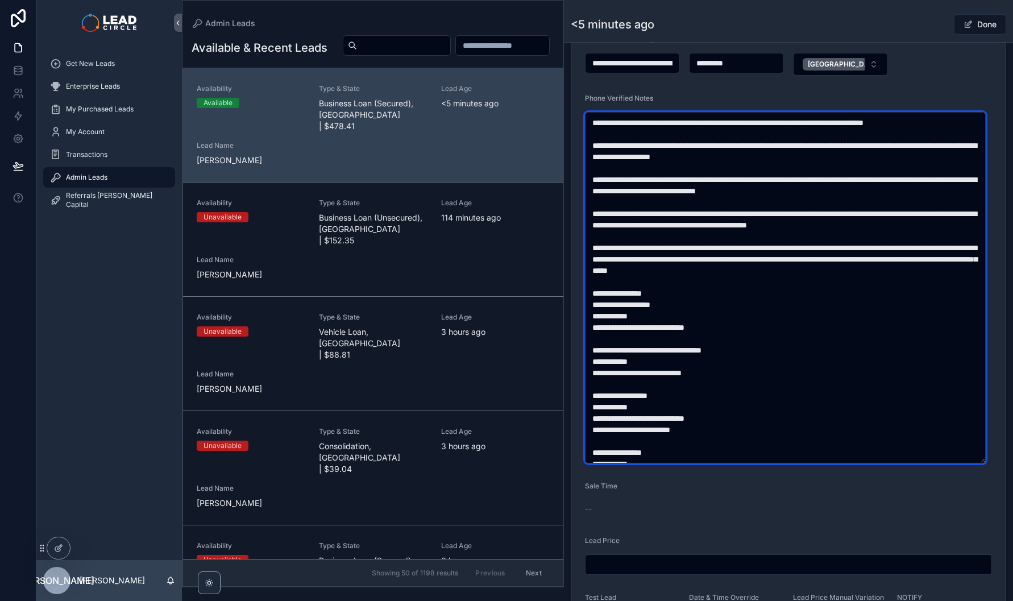
click at [733, 231] on textarea "scrollable content" at bounding box center [785, 287] width 401 height 351
type textarea "**********"
type input "*******"
drag, startPoint x: 880, startPoint y: 232, endPoint x: 906, endPoint y: 232, distance: 26.1
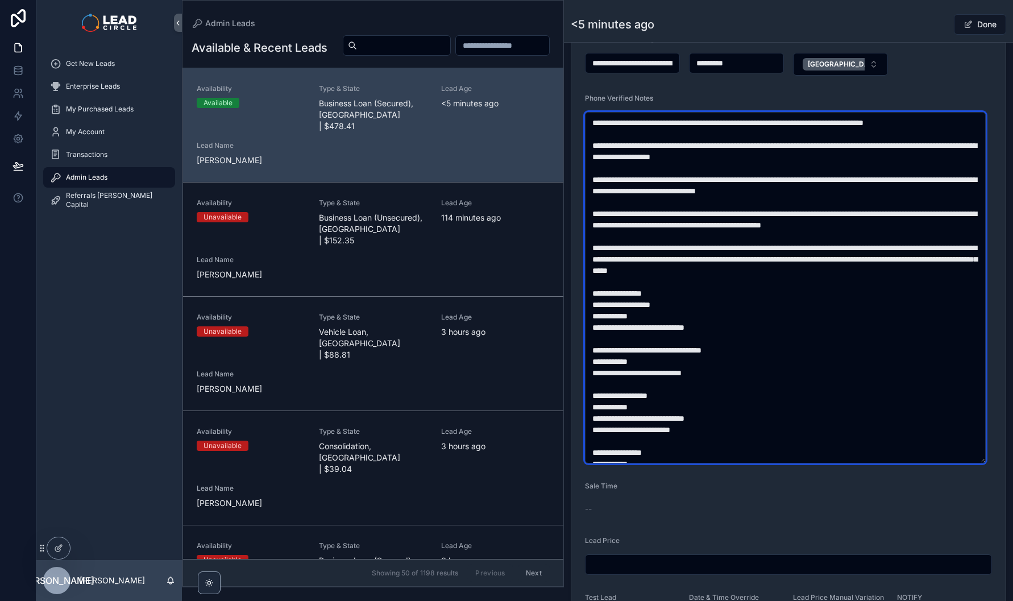
click at [906, 232] on textarea "scrollable content" at bounding box center [785, 287] width 401 height 351
click at [881, 232] on textarea "scrollable content" at bounding box center [785, 287] width 401 height 351
type textarea "**********"
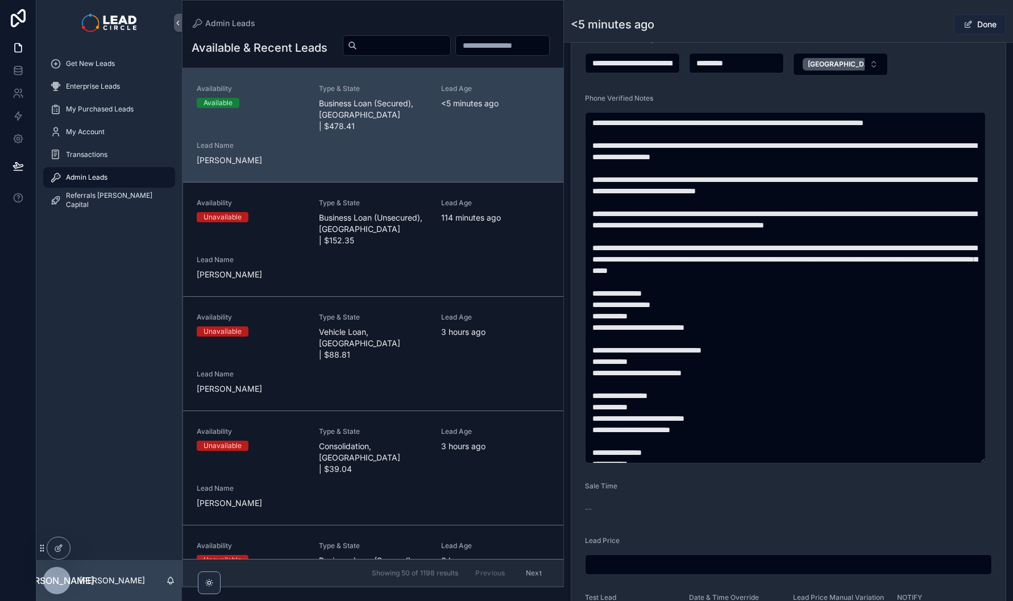
click at [968, 28] on button "Done" at bounding box center [980, 24] width 52 height 20
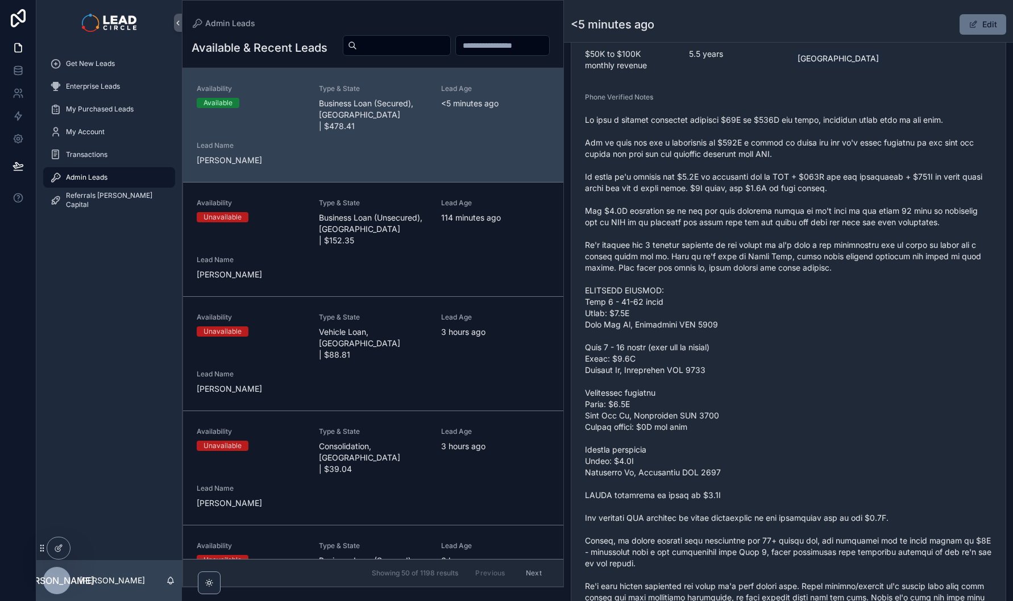
scroll to position [385, 0]
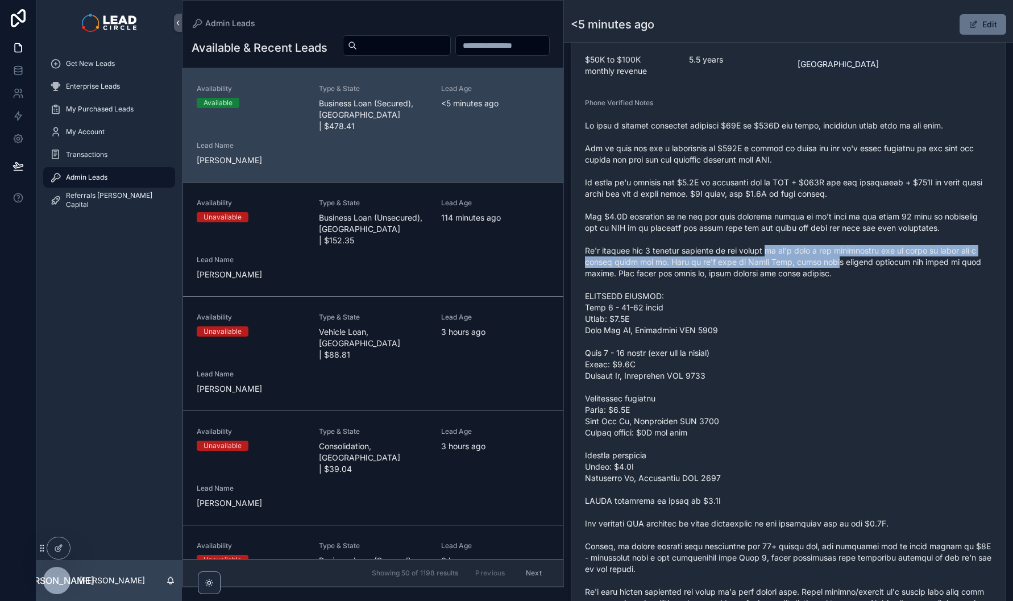
click at [837, 268] on span "scrollable content" at bounding box center [788, 410] width 407 height 580
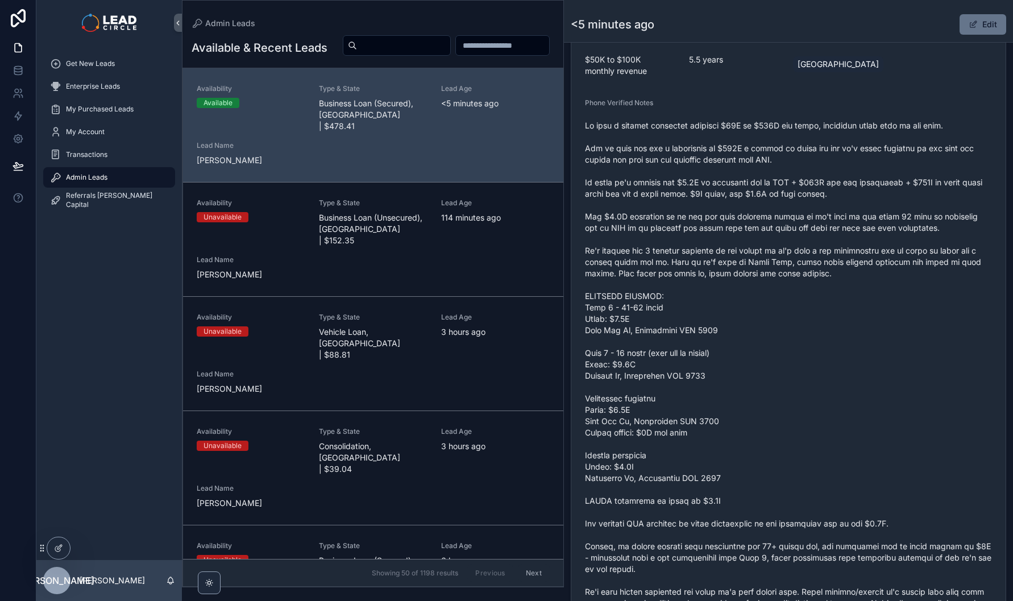
click at [869, 273] on span "scrollable content" at bounding box center [788, 410] width 407 height 580
drag, startPoint x: 683, startPoint y: 272, endPoint x: 842, endPoint y: 272, distance: 159.1
click at [830, 273] on span "scrollable content" at bounding box center [788, 410] width 407 height 580
click at [842, 272] on span "scrollable content" at bounding box center [788, 410] width 407 height 580
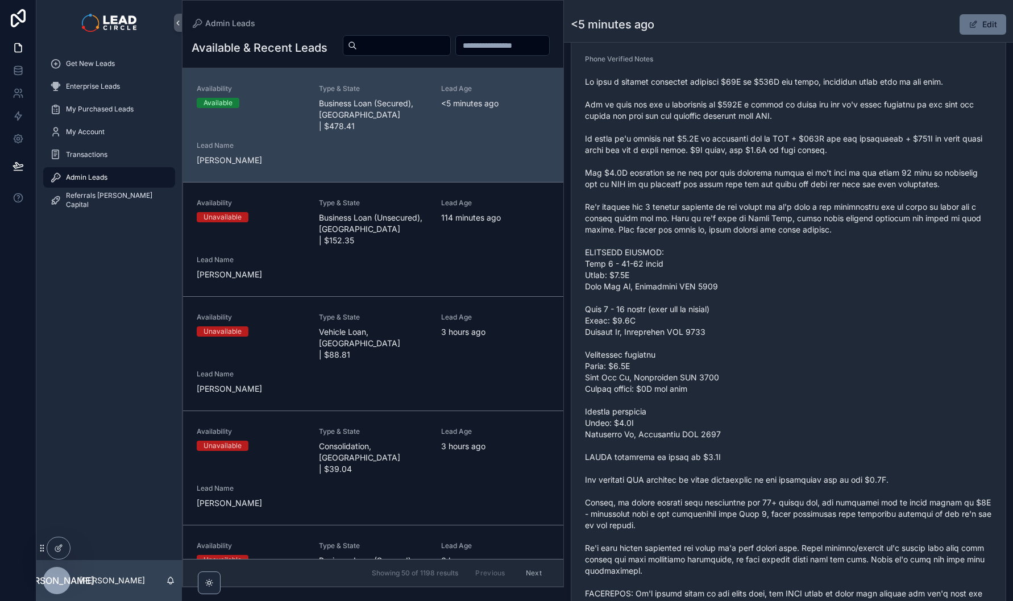
scroll to position [438, 0]
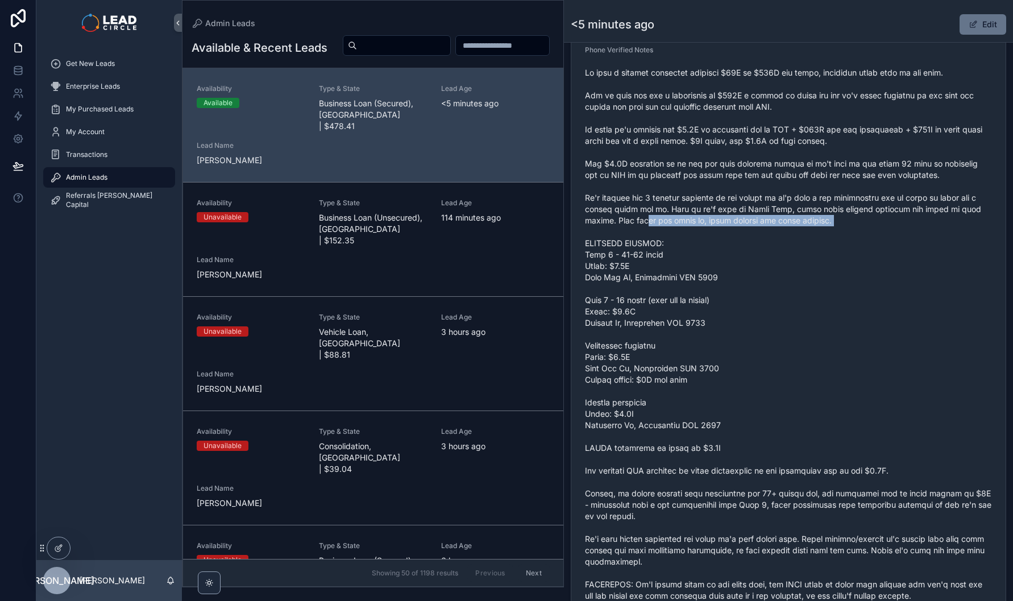
drag, startPoint x: 643, startPoint y: 230, endPoint x: 869, endPoint y: 245, distance: 227.3
click at [858, 245] on span "scrollable content" at bounding box center [788, 357] width 407 height 580
click at [871, 245] on span "scrollable content" at bounding box center [788, 357] width 407 height 580
drag, startPoint x: 817, startPoint y: 235, endPoint x: 744, endPoint y: 230, distance: 72.9
click at [774, 235] on span "scrollable content" at bounding box center [788, 357] width 407 height 580
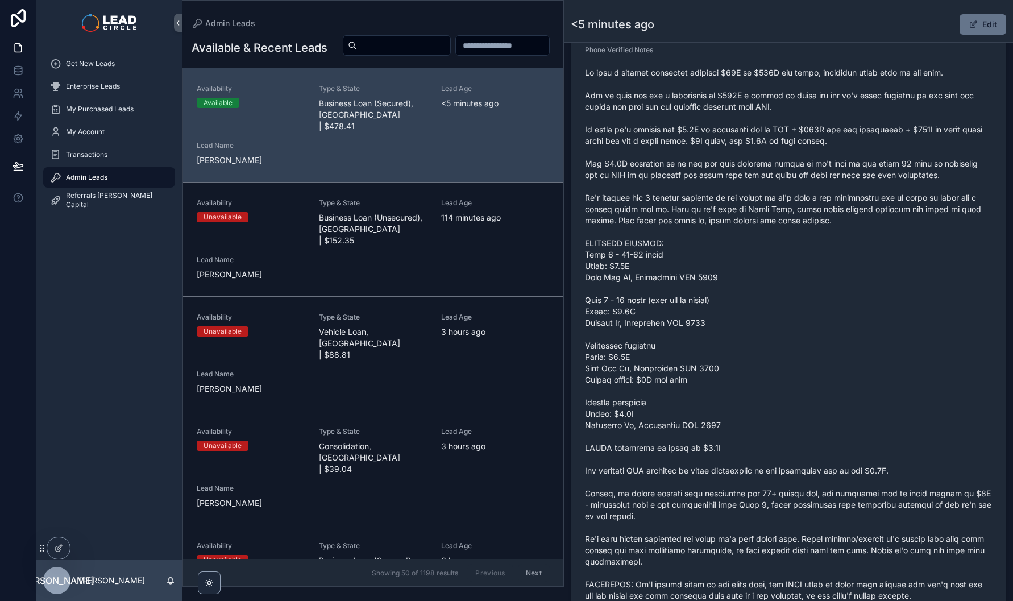
click at [743, 230] on span "scrollable content" at bounding box center [788, 357] width 407 height 580
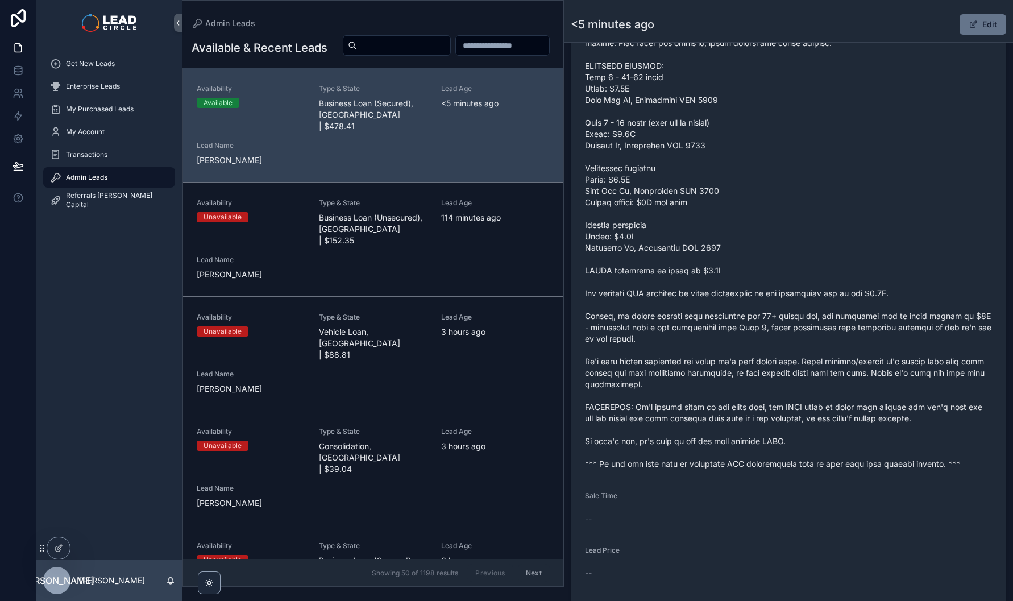
scroll to position [630, 0]
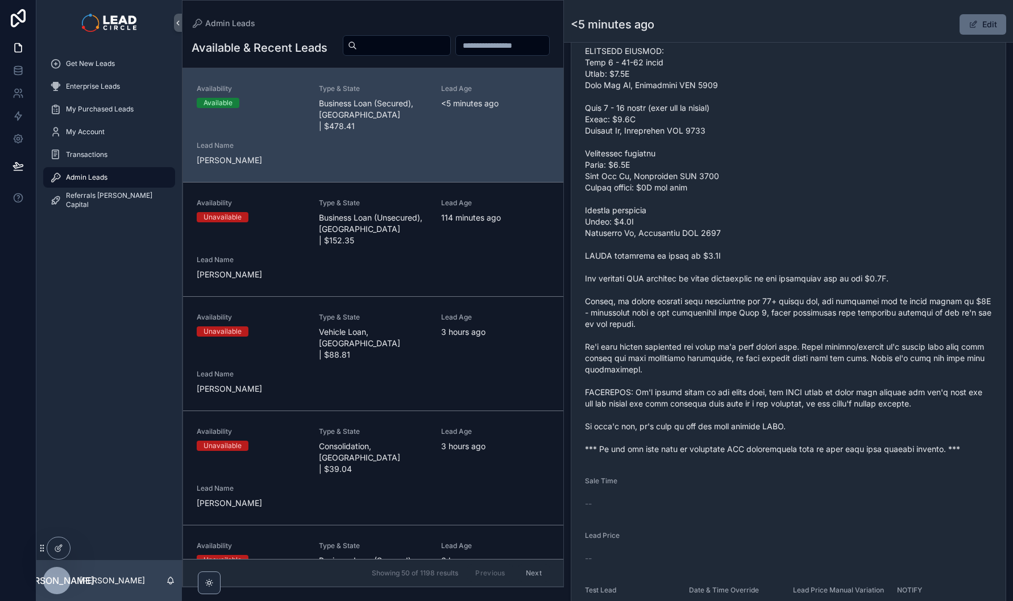
click at [972, 26] on button "Edit" at bounding box center [982, 24] width 47 height 20
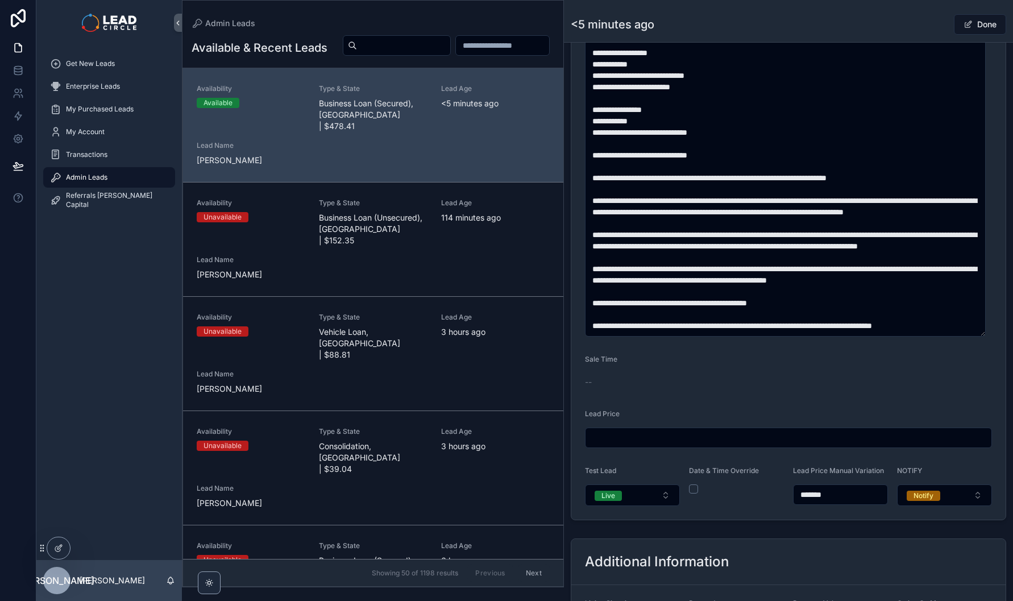
scroll to position [235, 0]
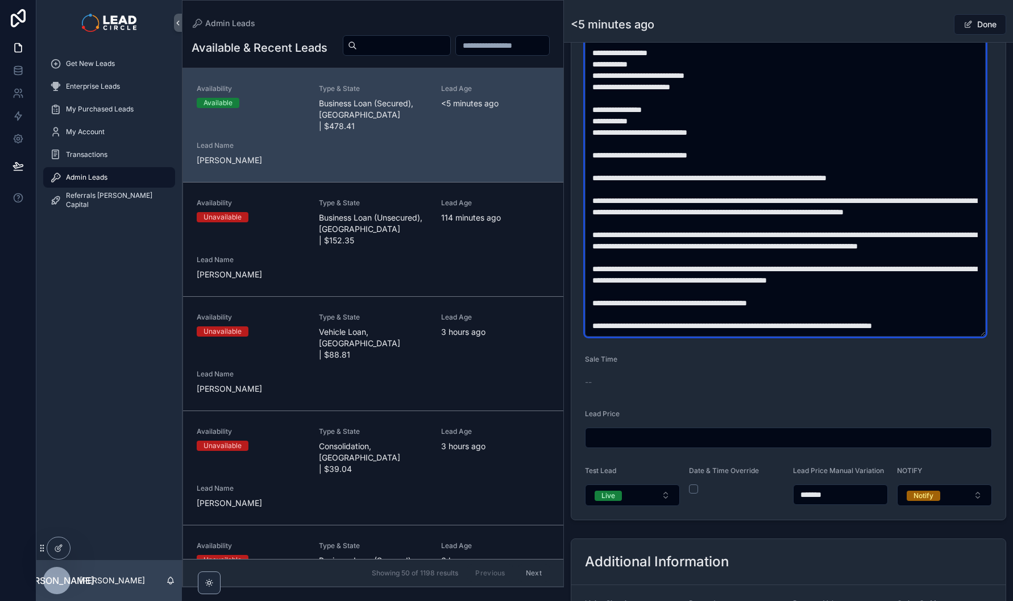
click at [692, 155] on textarea "scrollable content" at bounding box center [785, 160] width 401 height 351
type textarea "**********"
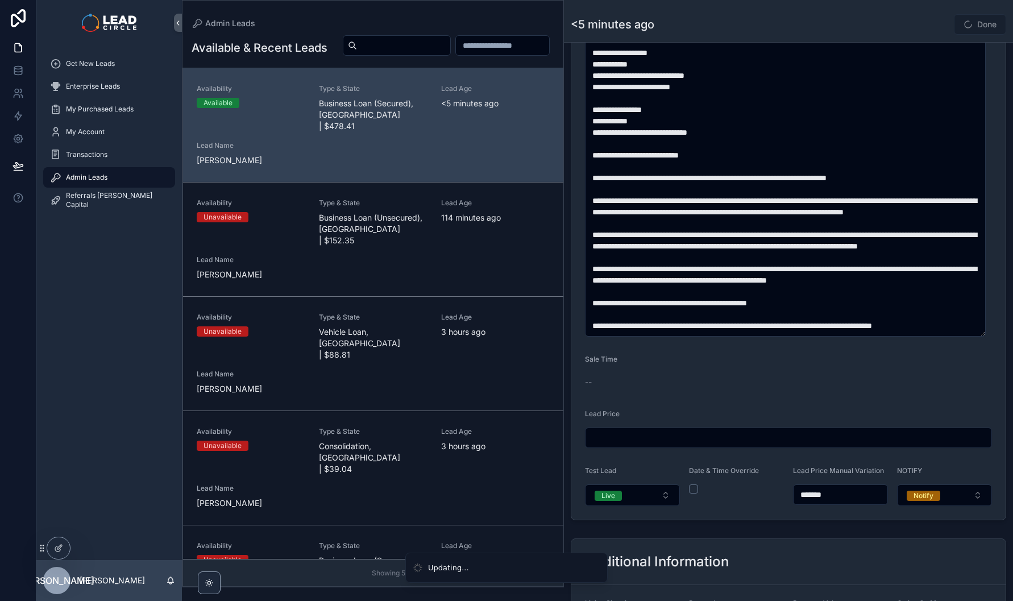
click at [960, 27] on span "Done" at bounding box center [980, 24] width 52 height 20
click at [921, 27] on div "Done" at bounding box center [963, 25] width 85 height 22
click at [966, 27] on button "Done" at bounding box center [980, 24] width 52 height 20
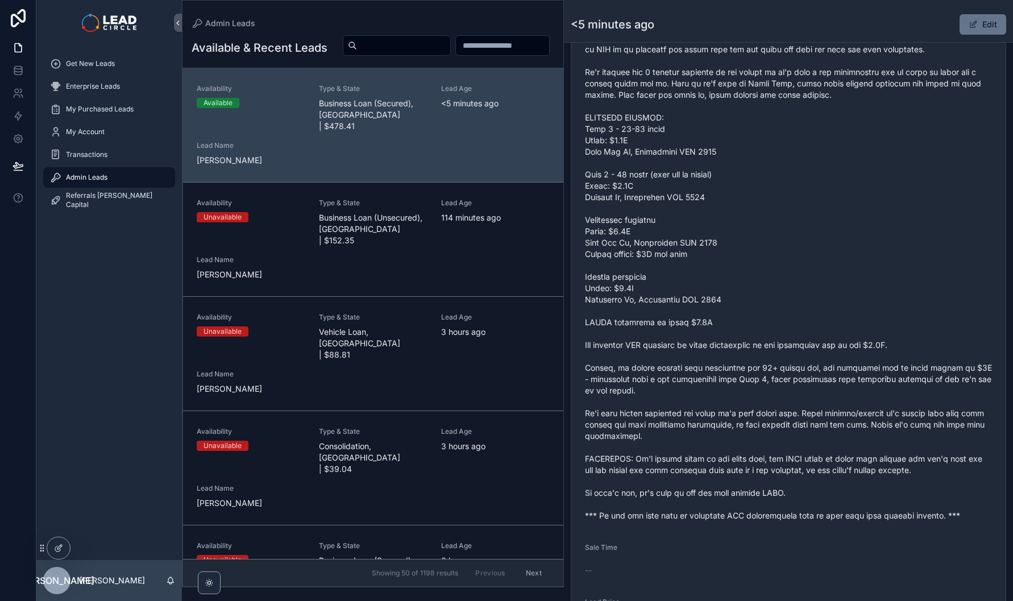
scroll to position [613, 0]
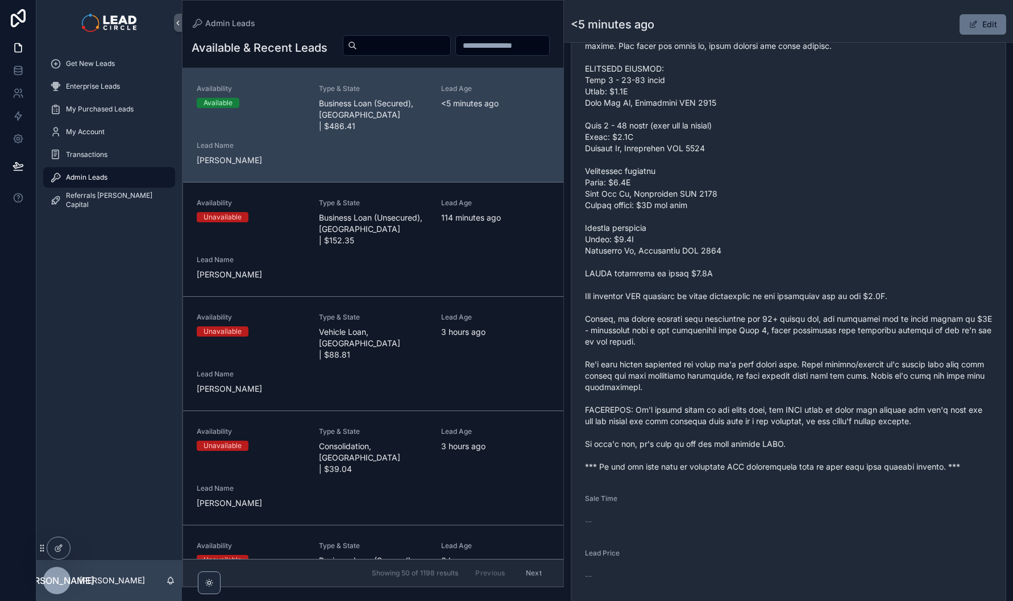
click at [712, 303] on span "scrollable content" at bounding box center [788, 183] width 407 height 580
click at [765, 263] on span "scrollable content" at bounding box center [788, 183] width 407 height 580
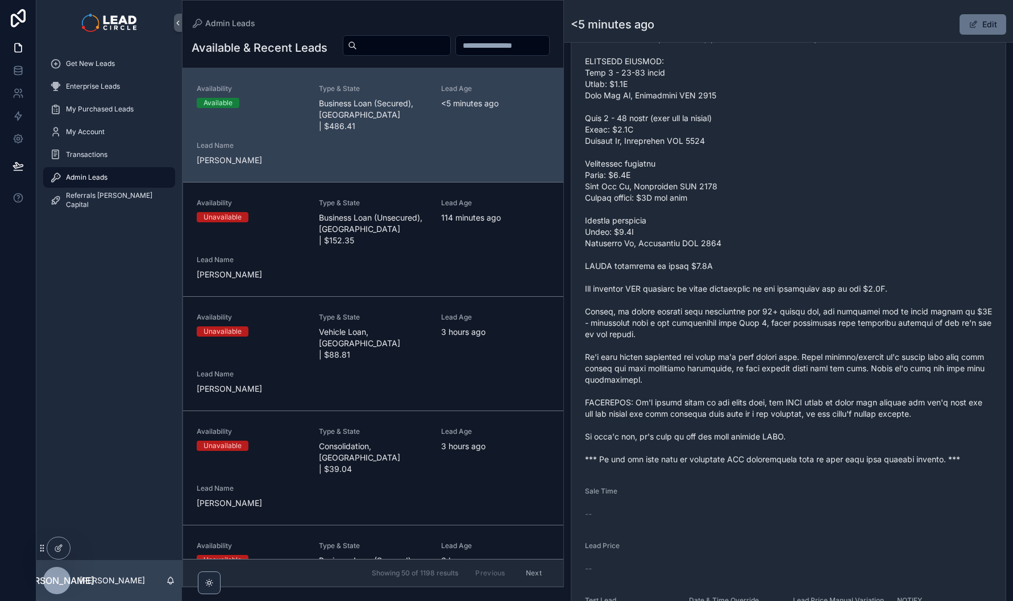
scroll to position [631, 0]
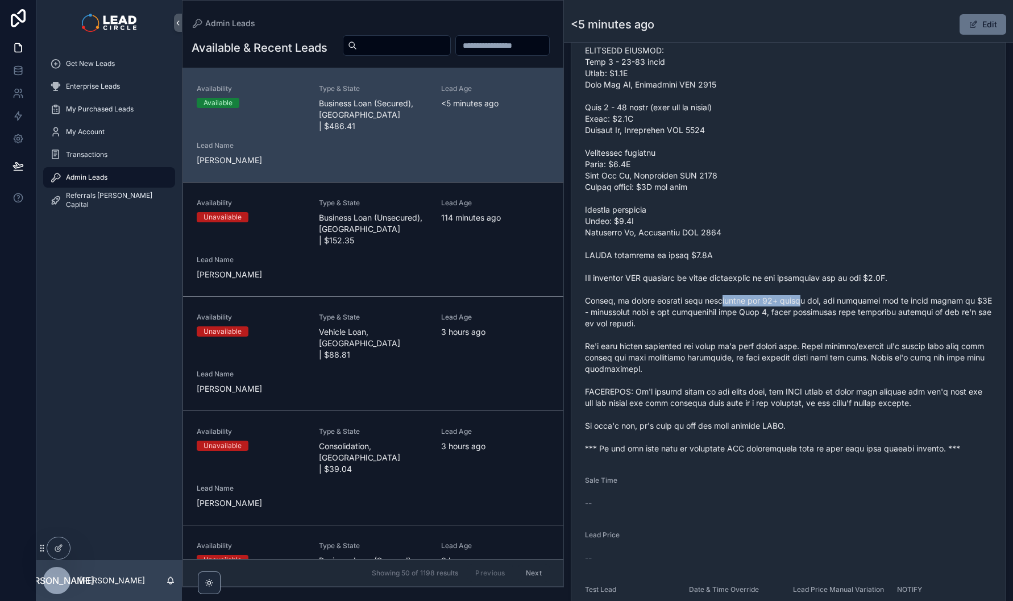
drag, startPoint x: 739, startPoint y: 313, endPoint x: 811, endPoint y: 305, distance: 72.0
click at [808, 306] on span "scrollable content" at bounding box center [788, 164] width 407 height 580
click at [812, 305] on span "scrollable content" at bounding box center [788, 164] width 407 height 580
drag, startPoint x: 843, startPoint y: 305, endPoint x: 772, endPoint y: 305, distance: 70.5
click at [773, 305] on span "scrollable content" at bounding box center [788, 164] width 407 height 580
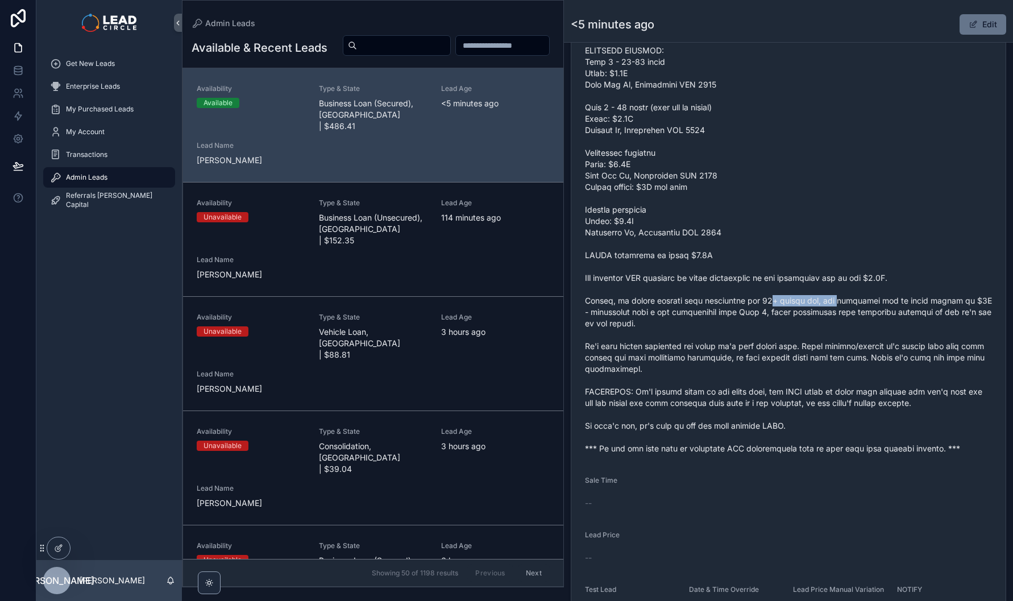
click at [772, 305] on span "scrollable content" at bounding box center [788, 164] width 407 height 580
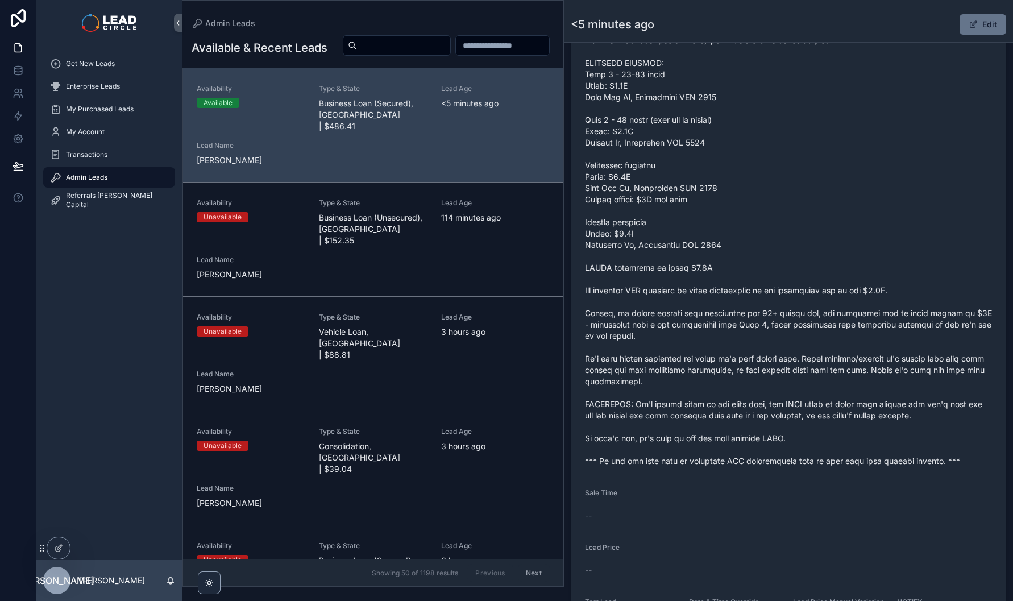
scroll to position [616, 0]
drag, startPoint x: 690, startPoint y: 381, endPoint x: 738, endPoint y: 381, distance: 48.3
click at [735, 381] on span "scrollable content" at bounding box center [788, 179] width 407 height 580
click at [738, 381] on span "scrollable content" at bounding box center [788, 179] width 407 height 580
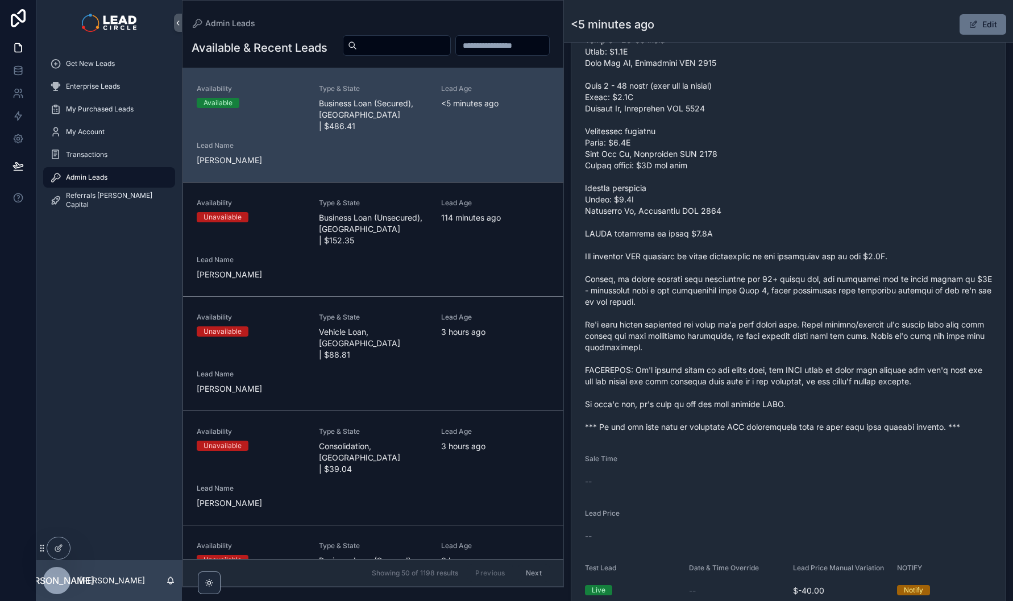
scroll to position [675, 0]
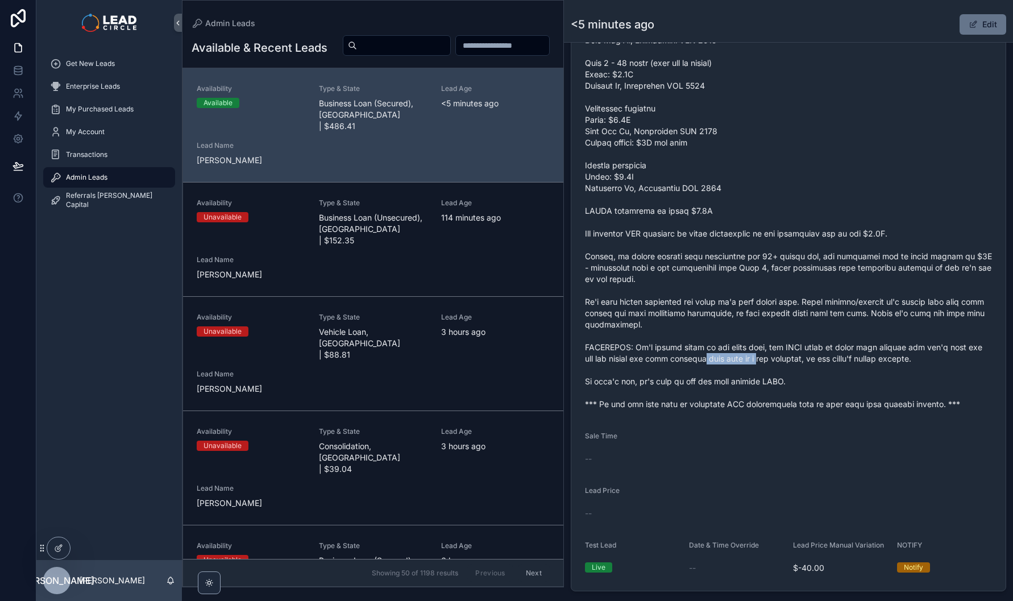
drag, startPoint x: 719, startPoint y: 367, endPoint x: 783, endPoint y: 360, distance: 64.0
click at [776, 363] on span "scrollable content" at bounding box center [788, 120] width 407 height 580
click at [783, 360] on span "scrollable content" at bounding box center [788, 120] width 407 height 580
drag, startPoint x: 675, startPoint y: 392, endPoint x: 739, endPoint y: 393, distance: 63.7
click at [714, 392] on span "scrollable content" at bounding box center [788, 120] width 407 height 580
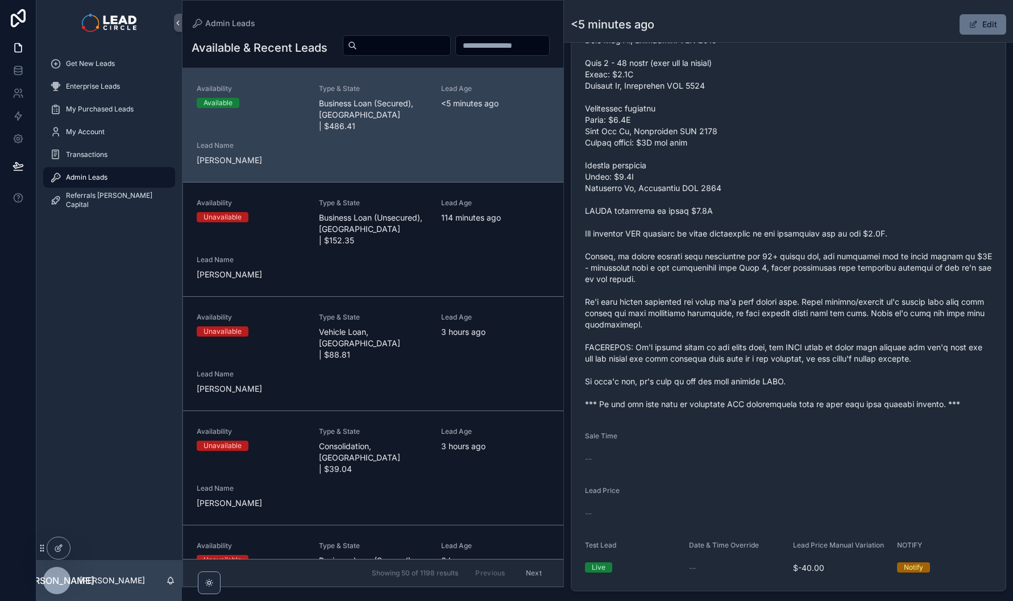
click at [739, 393] on span "scrollable content" at bounding box center [788, 120] width 407 height 580
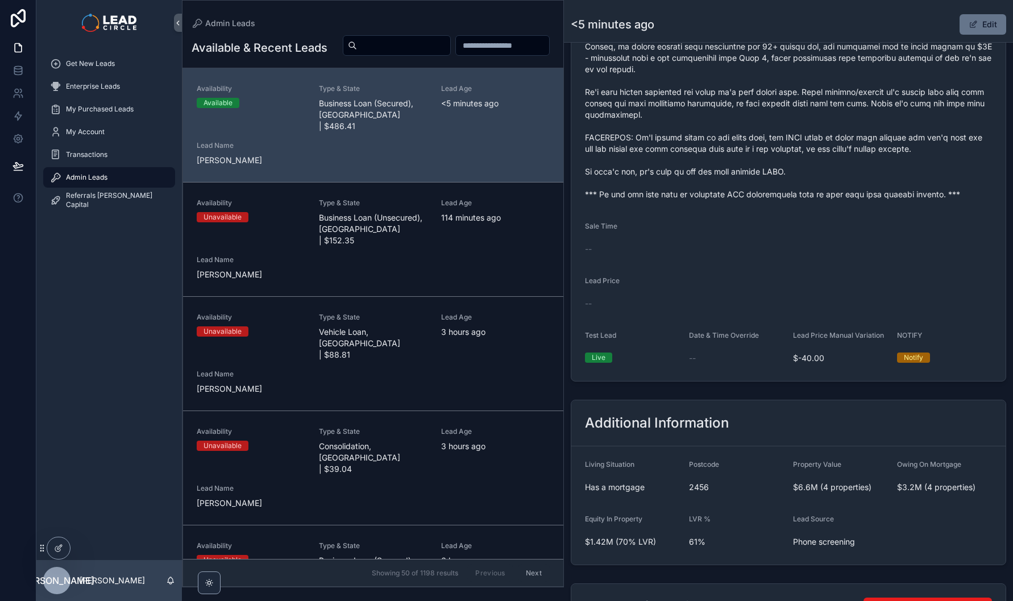
scroll to position [985, 0]
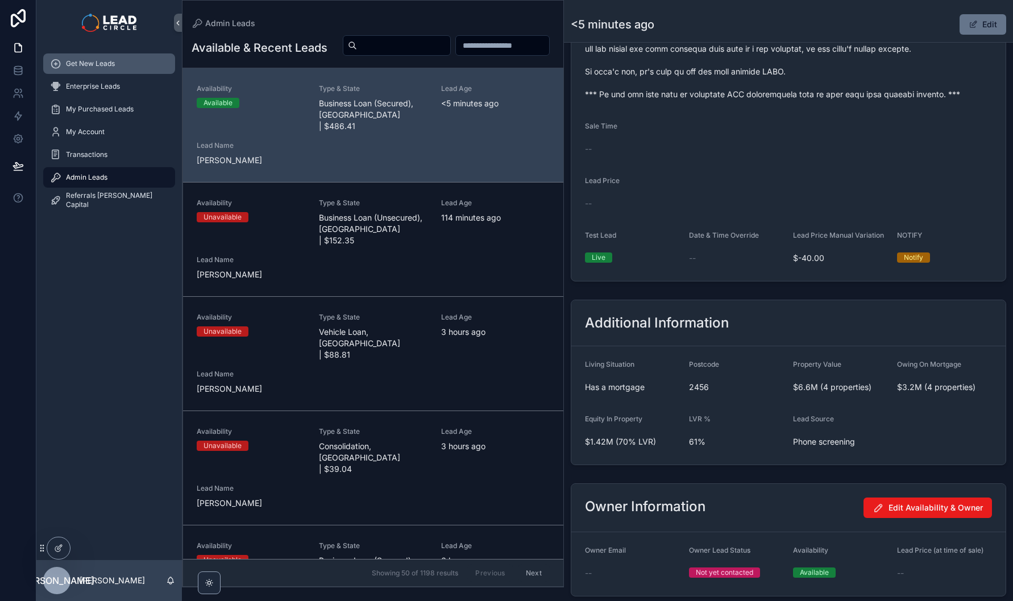
click at [144, 66] on div "Get New Leads" at bounding box center [109, 64] width 118 height 18
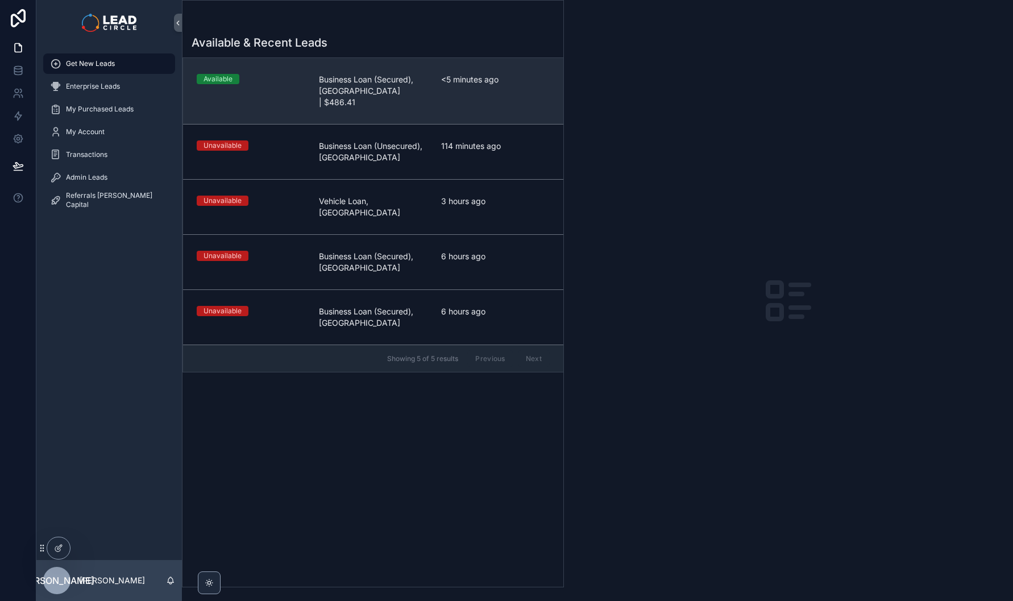
click at [353, 98] on link "Available Business Loan (Secured), [GEOGRAPHIC_DATA] | $486.41 <5 minutes ago" at bounding box center [373, 91] width 380 height 66
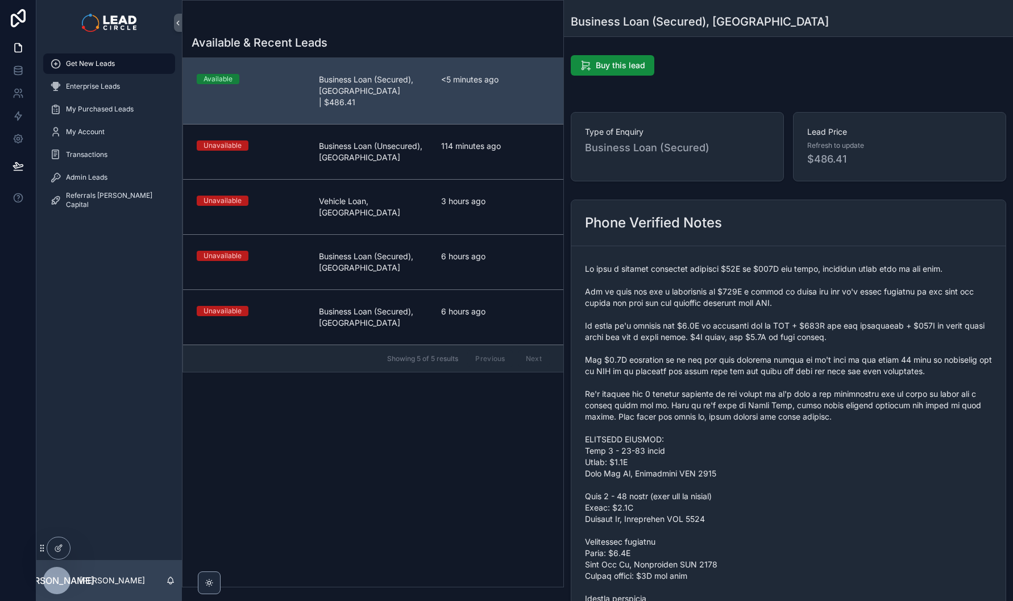
scroll to position [88, 0]
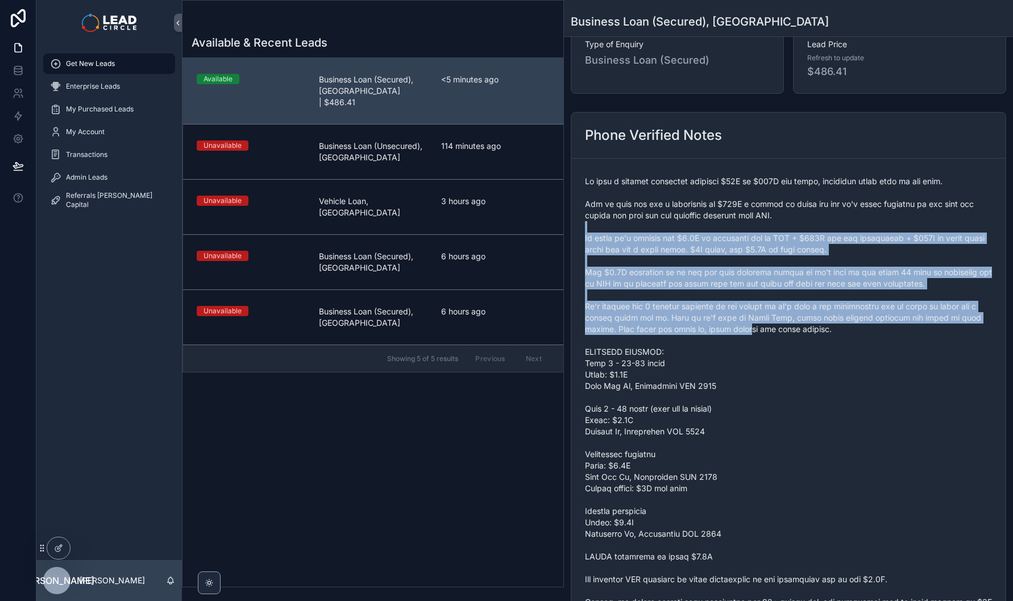
drag, startPoint x: 717, startPoint y: 245, endPoint x: 780, endPoint y: 369, distance: 138.8
click at [779, 368] on span "scrollable content" at bounding box center [788, 466] width 407 height 580
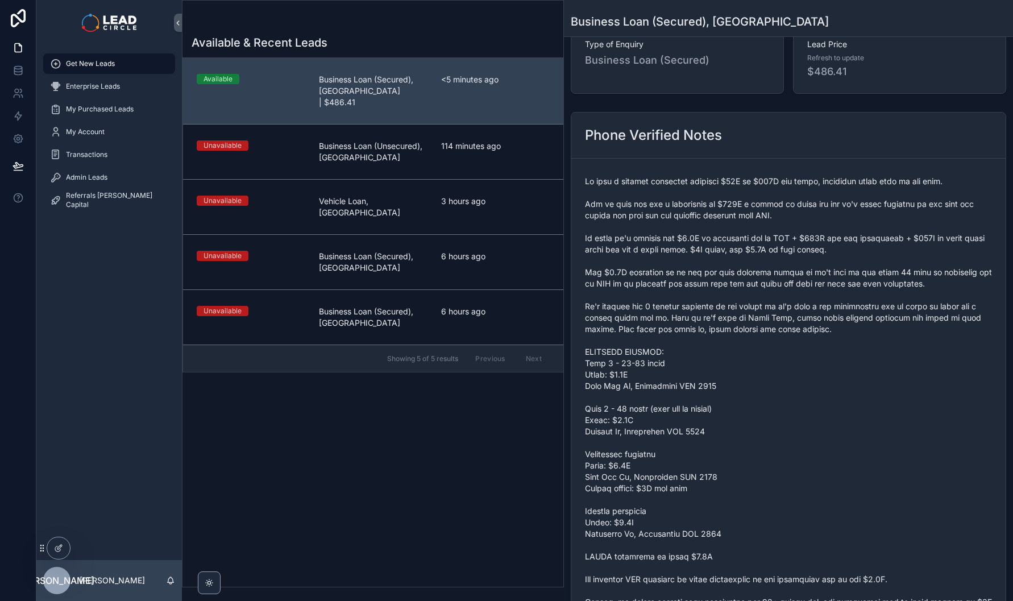
click at [780, 369] on span "scrollable content" at bounding box center [788, 466] width 407 height 580
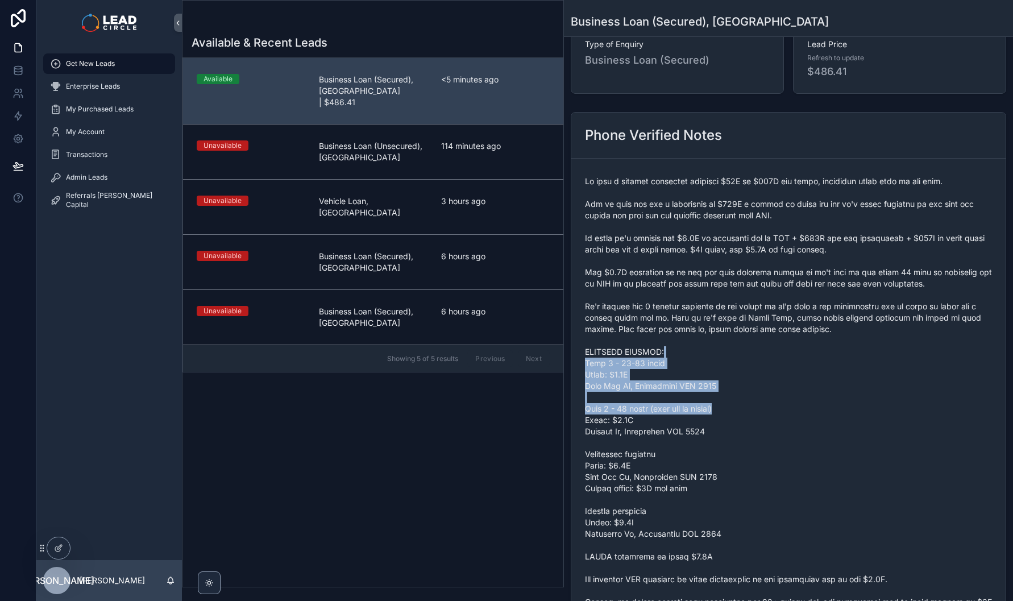
drag, startPoint x: 800, startPoint y: 406, endPoint x: 770, endPoint y: 319, distance: 92.6
click at [771, 322] on span "scrollable content" at bounding box center [788, 466] width 407 height 580
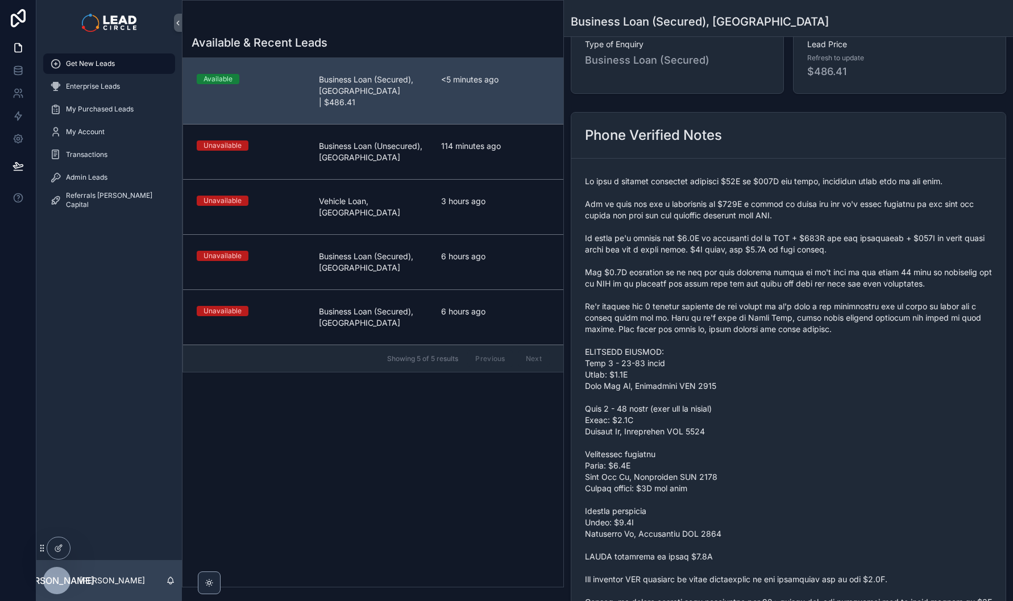
click at [770, 318] on span "scrollable content" at bounding box center [788, 466] width 407 height 580
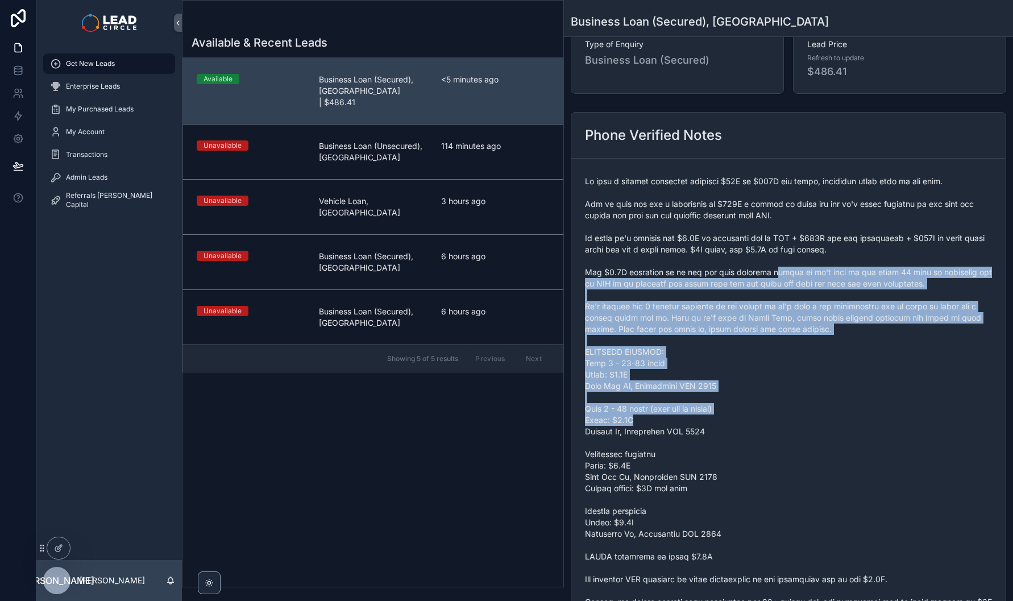
drag, startPoint x: 770, startPoint y: 271, endPoint x: 812, endPoint y: 425, distance: 158.9
click at [812, 425] on span "scrollable content" at bounding box center [788, 466] width 407 height 580
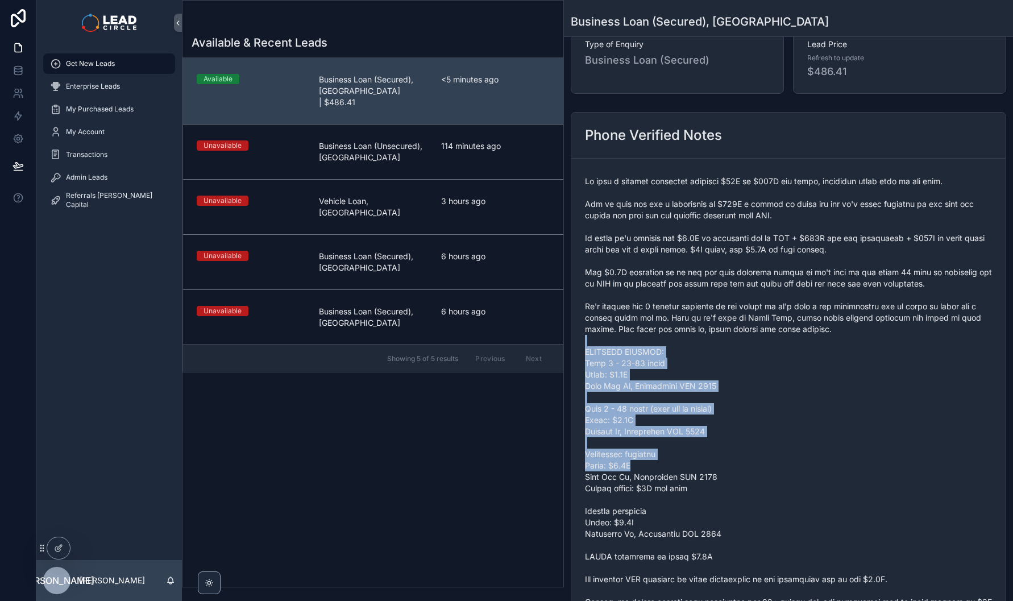
drag, startPoint x: 838, startPoint y: 459, endPoint x: 772, endPoint y: 334, distance: 141.6
click at [775, 336] on span "scrollable content" at bounding box center [788, 466] width 407 height 580
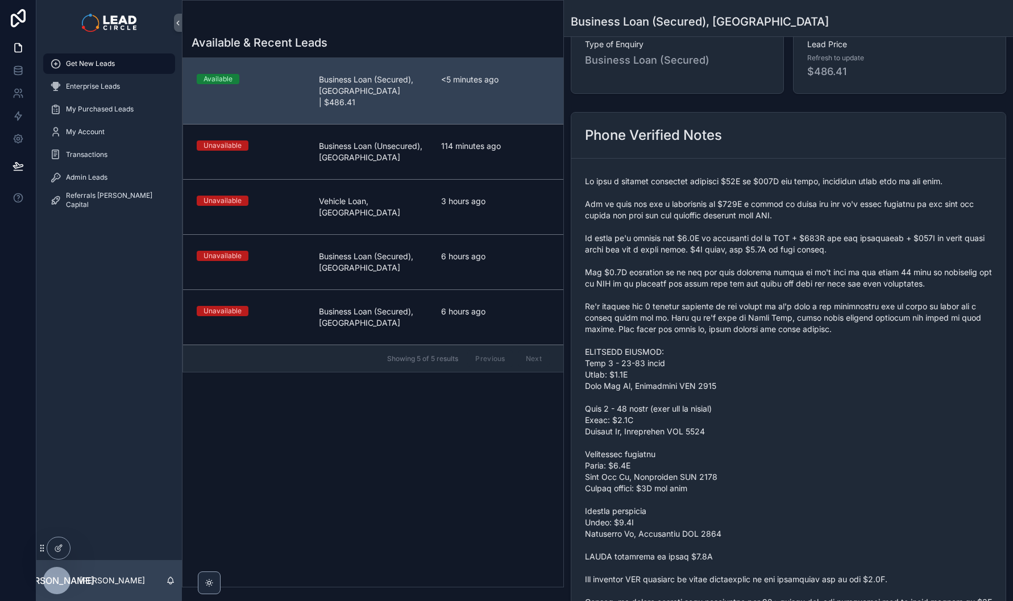
click at [769, 327] on span "scrollable content" at bounding box center [788, 466] width 407 height 580
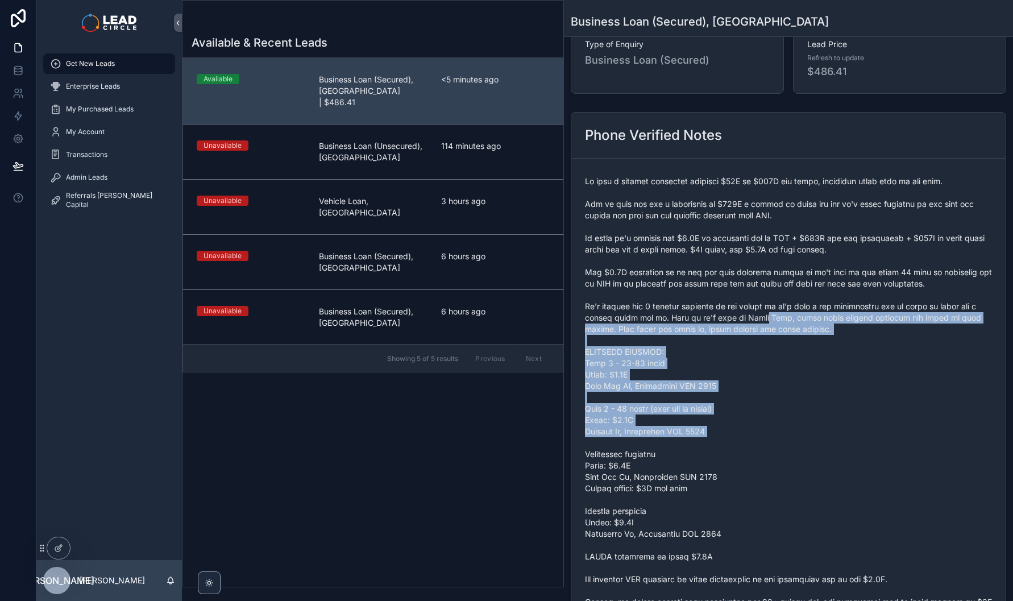
drag, startPoint x: 769, startPoint y: 320, endPoint x: 839, endPoint y: 465, distance: 161.4
click at [838, 464] on span "scrollable content" at bounding box center [788, 466] width 407 height 580
click at [839, 465] on span "scrollable content" at bounding box center [788, 466] width 407 height 580
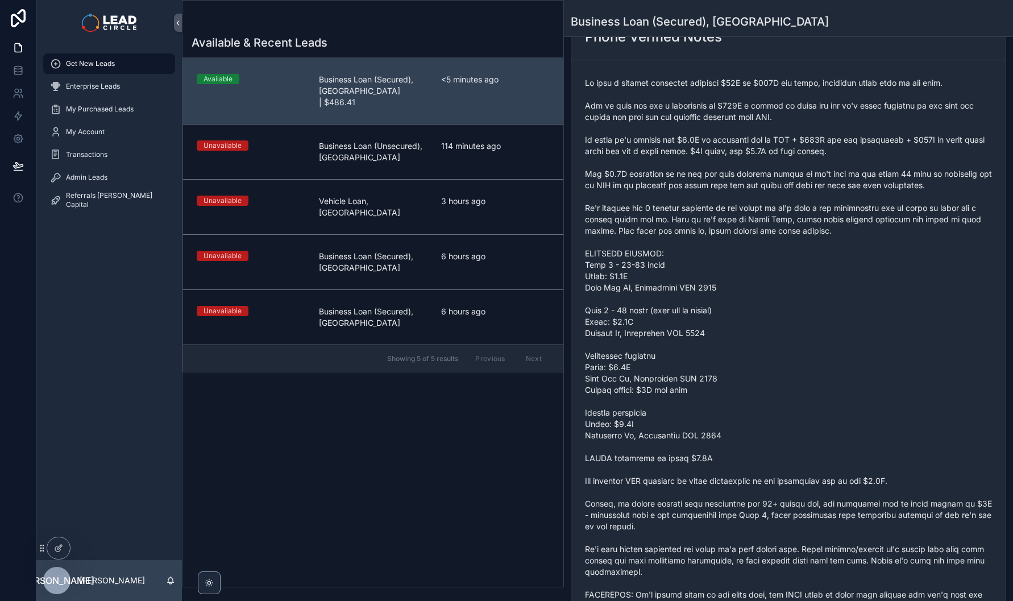
scroll to position [187, 0]
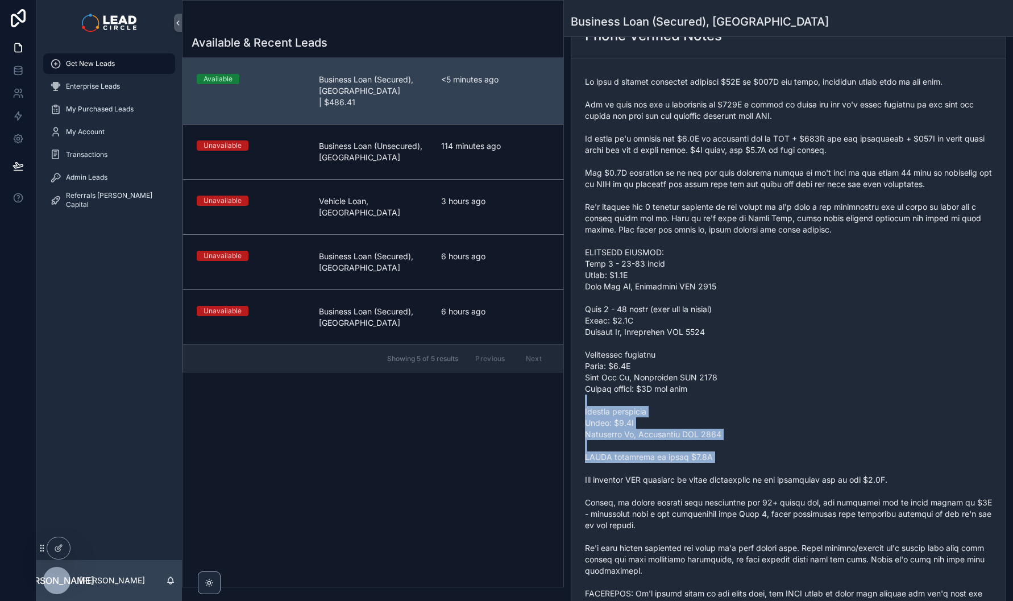
drag, startPoint x: 838, startPoint y: 464, endPoint x: 798, endPoint y: 383, distance: 90.7
click at [798, 385] on span "scrollable content" at bounding box center [788, 366] width 407 height 580
click at [796, 380] on span "scrollable content" at bounding box center [788, 366] width 407 height 580
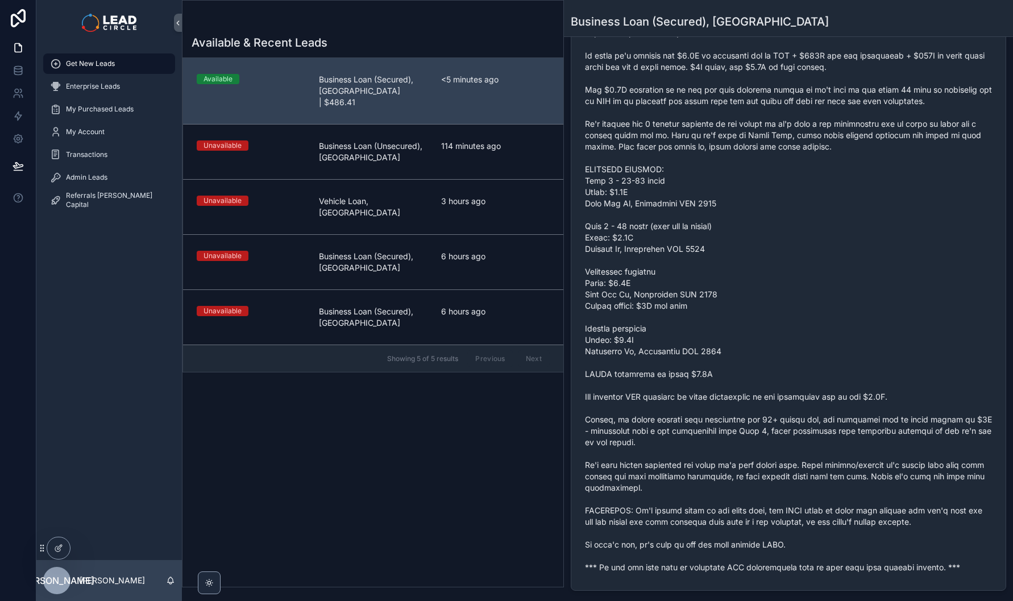
scroll to position [293, 0]
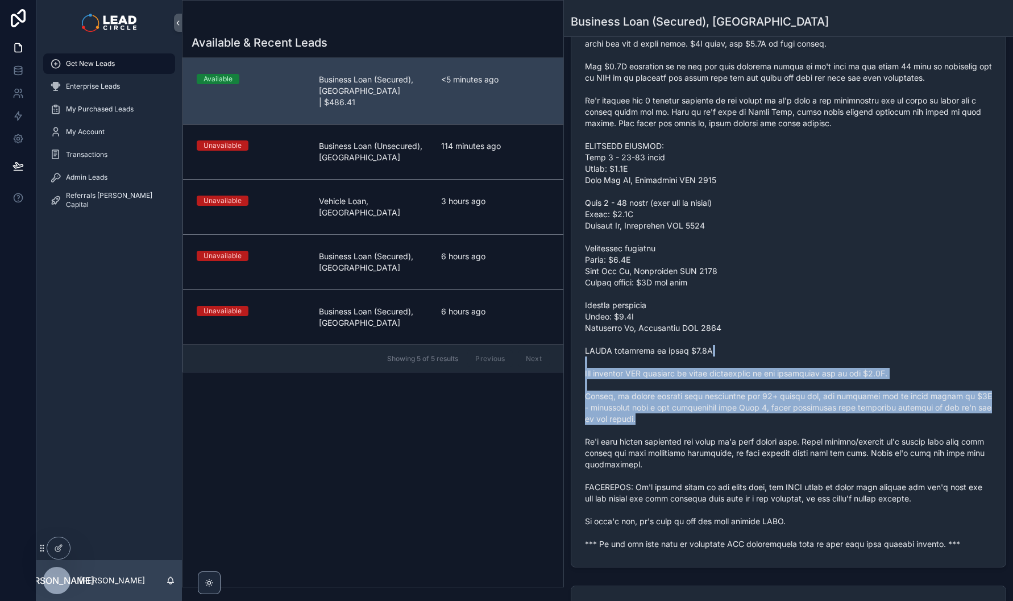
drag, startPoint x: 796, startPoint y: 350, endPoint x: 821, endPoint y: 443, distance: 96.5
click at [820, 440] on span "scrollable content" at bounding box center [788, 260] width 407 height 580
click at [821, 443] on span "scrollable content" at bounding box center [788, 260] width 407 height 580
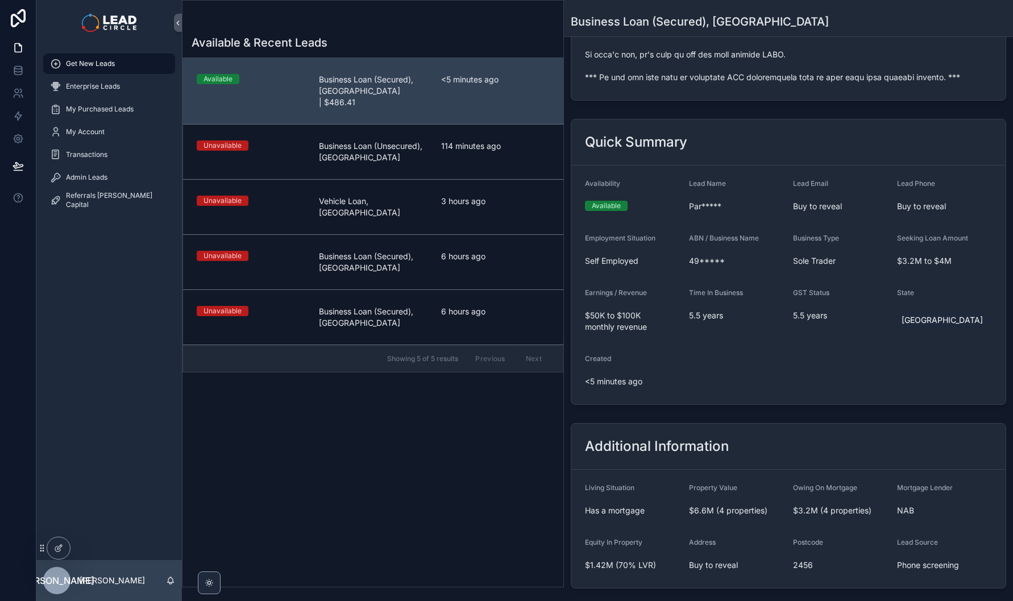
scroll to position [760, 0]
drag, startPoint x: 690, startPoint y: 564, endPoint x: 737, endPoint y: 565, distance: 47.2
click at [737, 565] on span "Buy to reveal" at bounding box center [736, 564] width 95 height 11
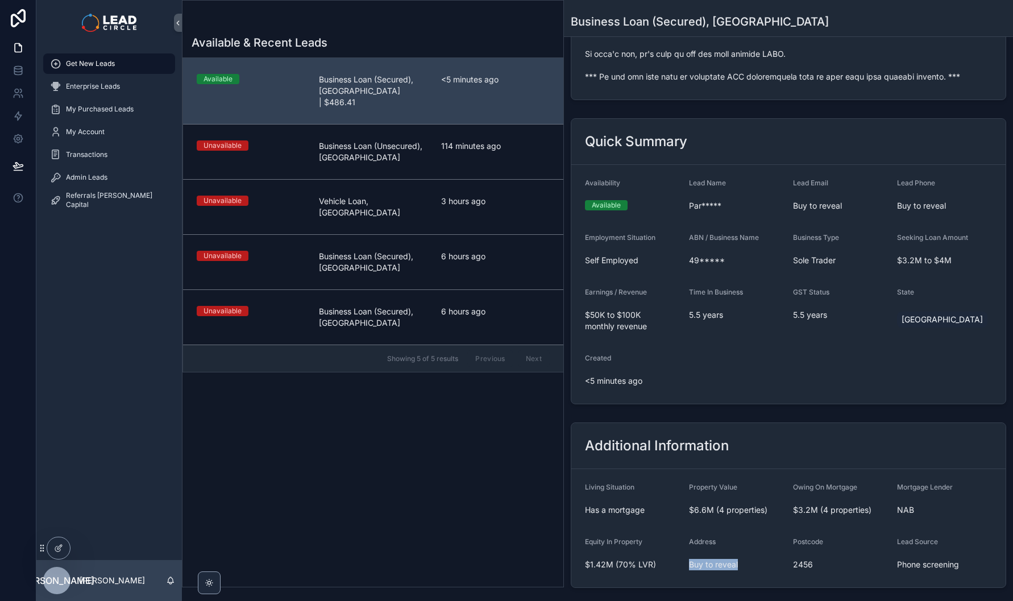
click at [737, 565] on span "Buy to reveal" at bounding box center [736, 564] width 95 height 11
click at [704, 563] on span "Buy to reveal" at bounding box center [736, 564] width 95 height 11
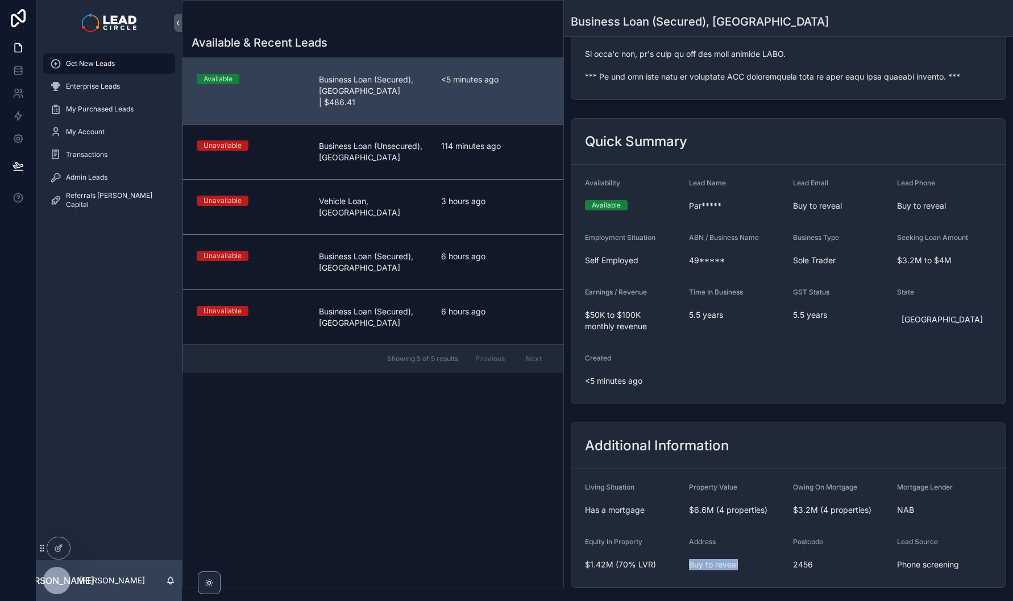
click at [714, 559] on span "Buy to reveal" at bounding box center [736, 564] width 95 height 11
click at [709, 566] on span "Buy to reveal" at bounding box center [736, 564] width 95 height 11
click at [729, 561] on span "Buy to reveal" at bounding box center [736, 564] width 95 height 11
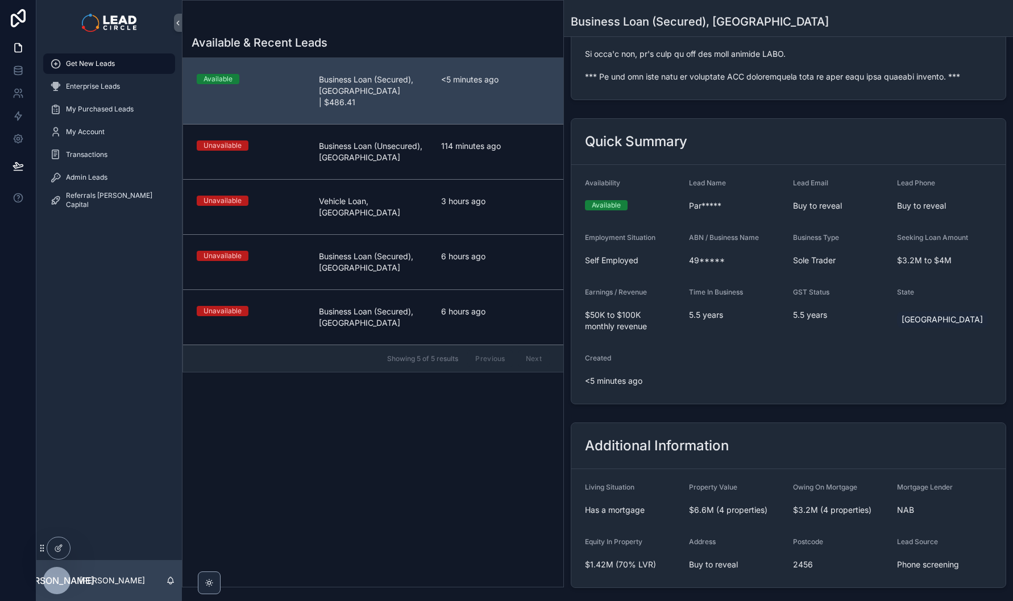
drag, startPoint x: 695, startPoint y: 564, endPoint x: 713, endPoint y: 563, distance: 17.6
click at [709, 563] on span "Buy to reveal" at bounding box center [736, 564] width 95 height 11
click at [719, 562] on span "Buy to reveal" at bounding box center [736, 564] width 95 height 11
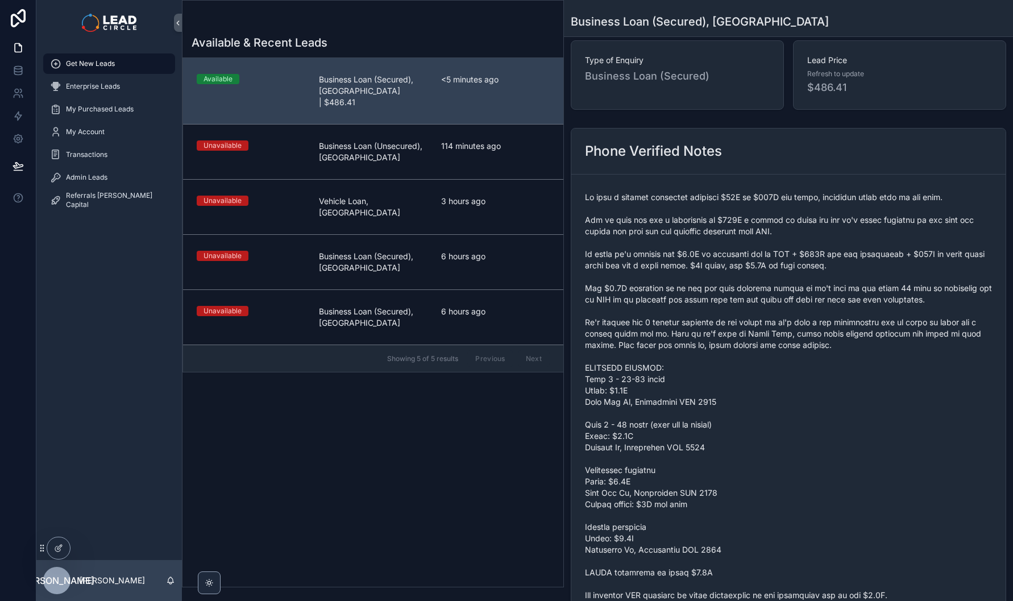
scroll to position [0, 0]
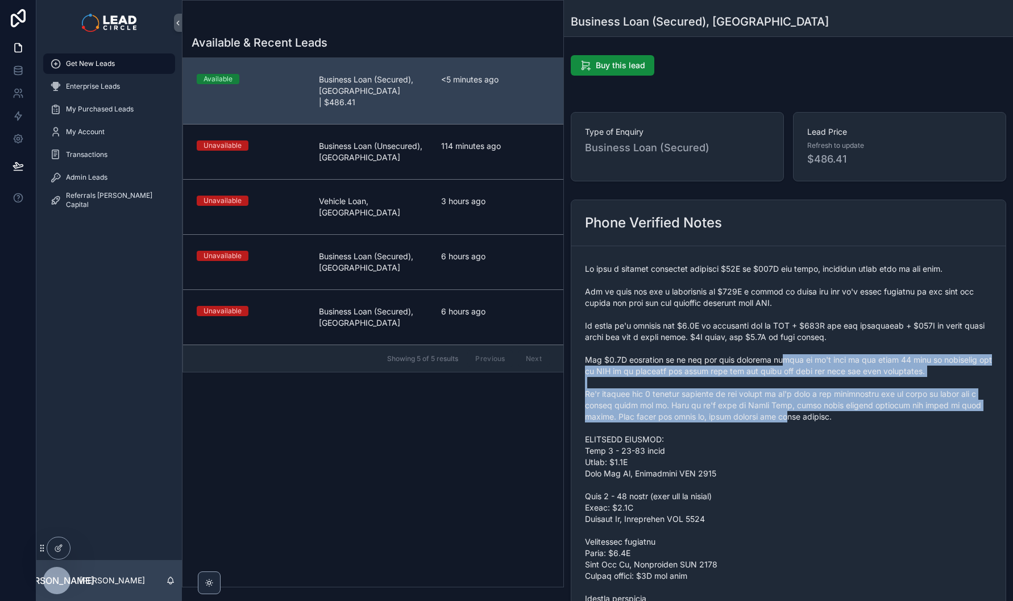
drag, startPoint x: 772, startPoint y: 358, endPoint x: 789, endPoint y: 428, distance: 72.5
click at [789, 428] on span "scrollable content" at bounding box center [788, 553] width 407 height 580
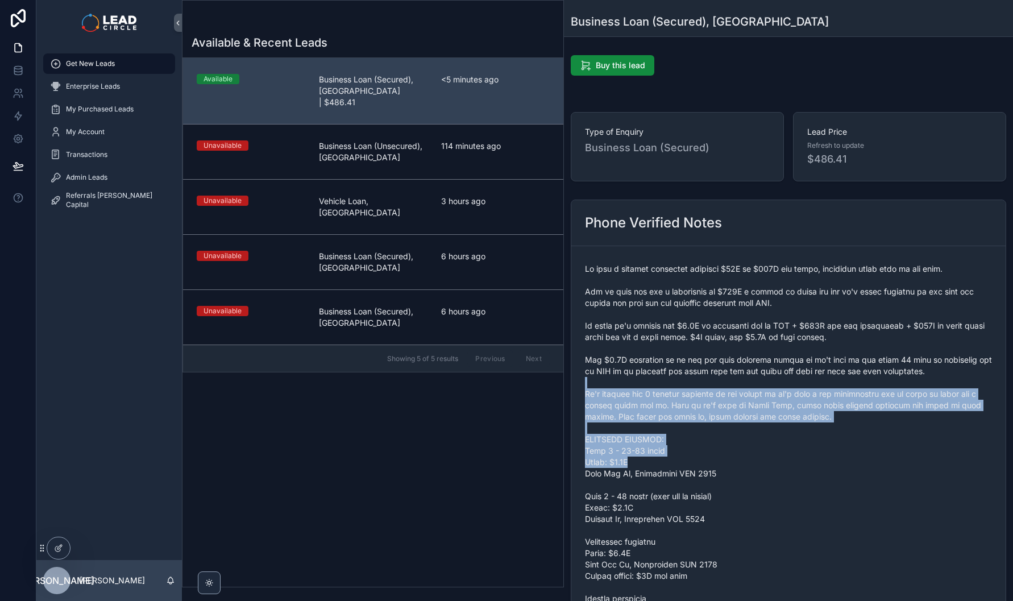
drag, startPoint x: 641, startPoint y: 382, endPoint x: 660, endPoint y: 464, distance: 84.1
click at [660, 464] on span "scrollable content" at bounding box center [788, 553] width 407 height 580
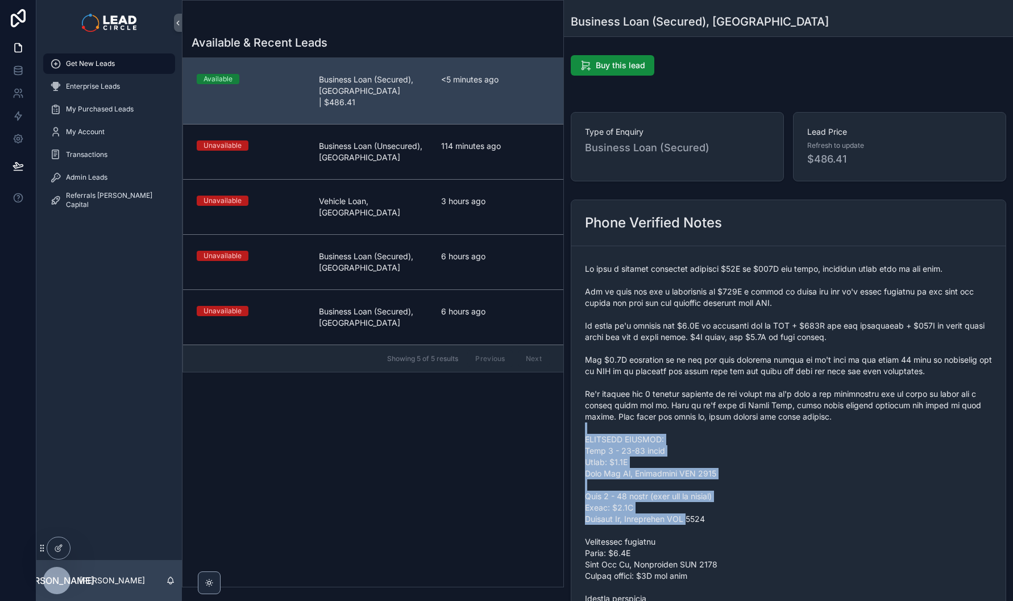
drag, startPoint x: 703, startPoint y: 497, endPoint x: 685, endPoint y: 433, distance: 66.0
click at [685, 433] on span "scrollable content" at bounding box center [788, 553] width 407 height 580
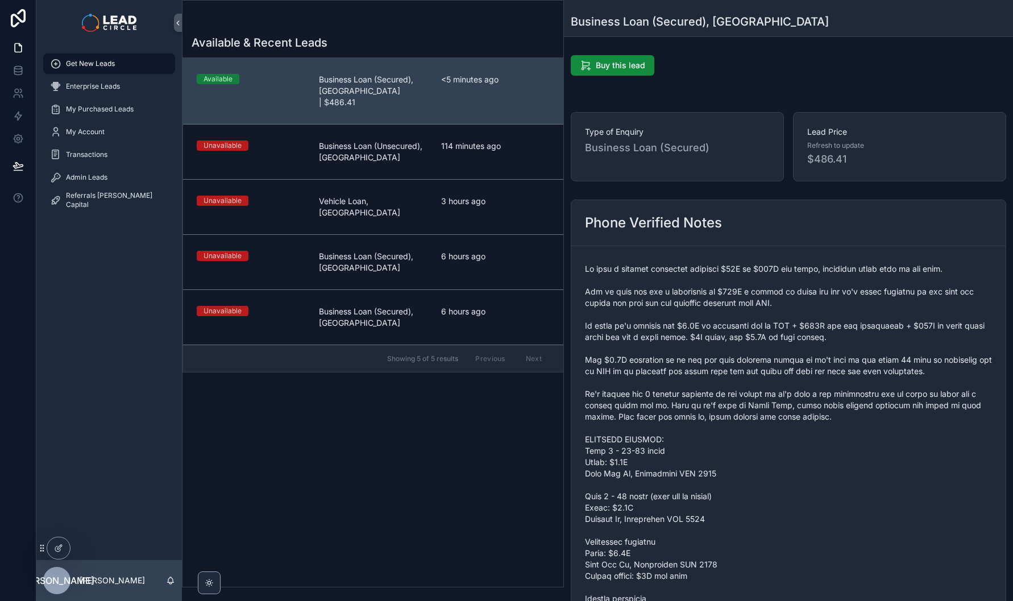
scroll to position [87, 0]
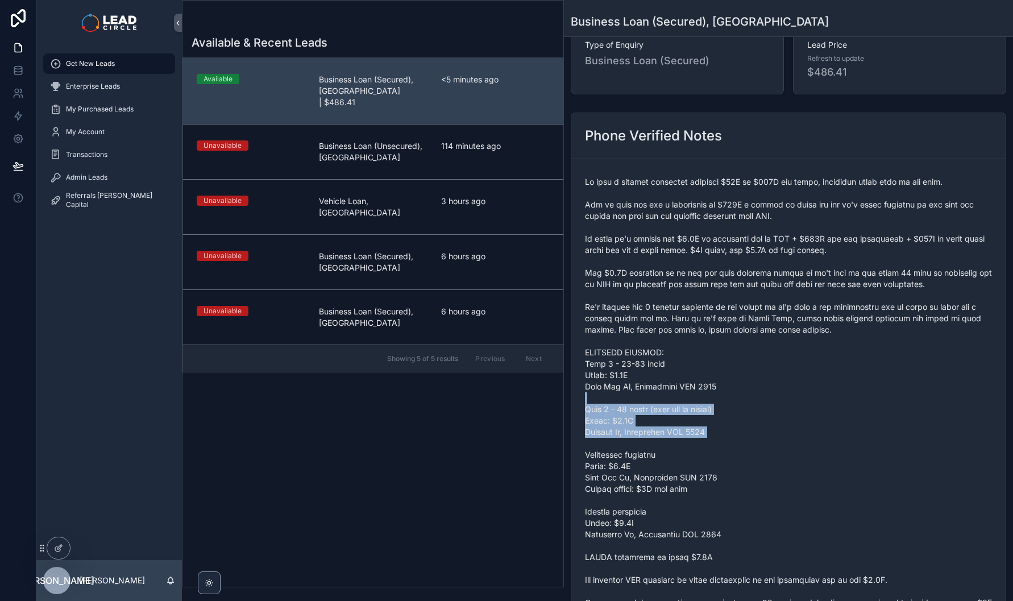
drag, startPoint x: 697, startPoint y: 393, endPoint x: 734, endPoint y: 452, distance: 70.0
click at [734, 452] on span "scrollable content" at bounding box center [788, 466] width 407 height 580
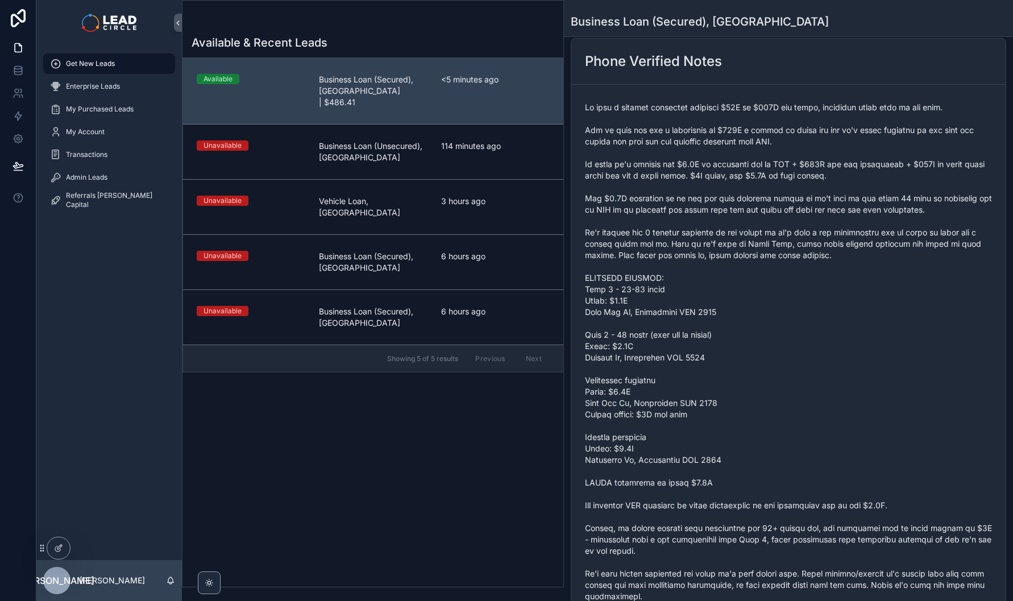
scroll to position [162, 0]
drag, startPoint x: 757, startPoint y: 428, endPoint x: 763, endPoint y: 446, distance: 18.7
click at [763, 446] on span "scrollable content" at bounding box center [788, 391] width 407 height 580
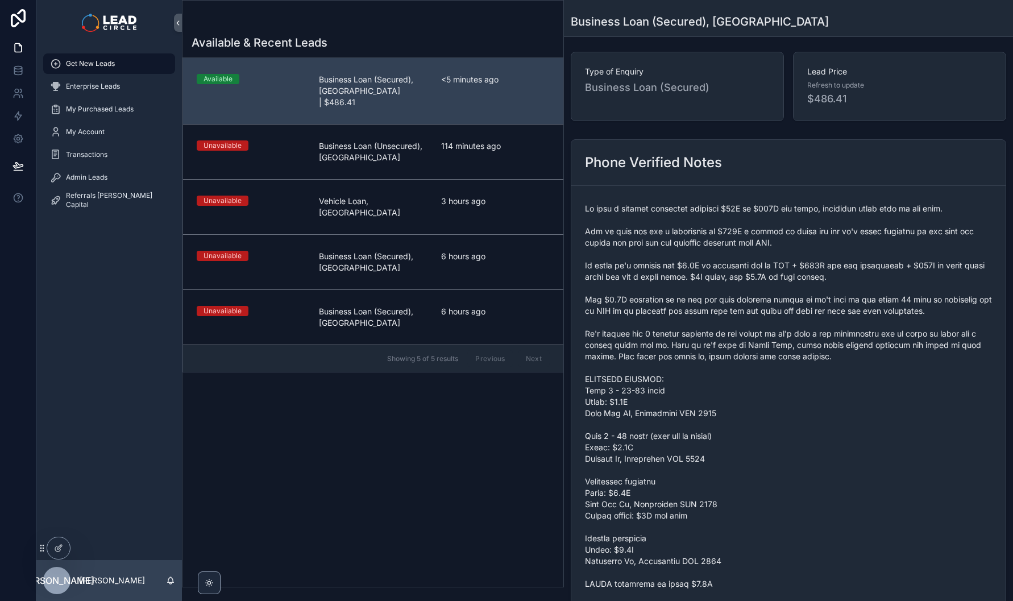
scroll to position [0, 0]
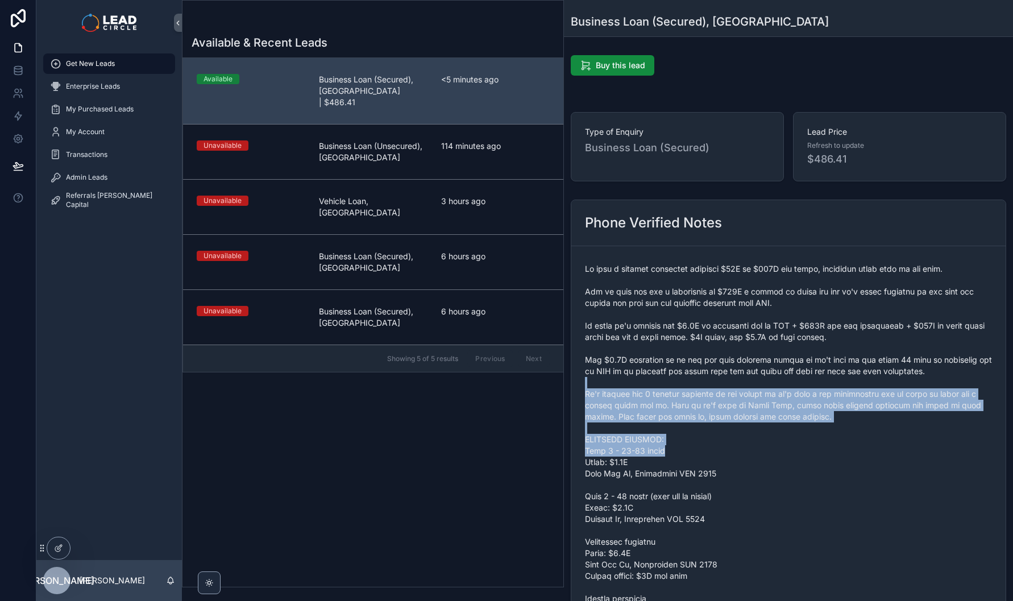
drag, startPoint x: 733, startPoint y: 421, endPoint x: 735, endPoint y: 465, distance: 44.4
click at [735, 465] on span "scrollable content" at bounding box center [788, 553] width 407 height 580
